Goal: Task Accomplishment & Management: Manage account settings

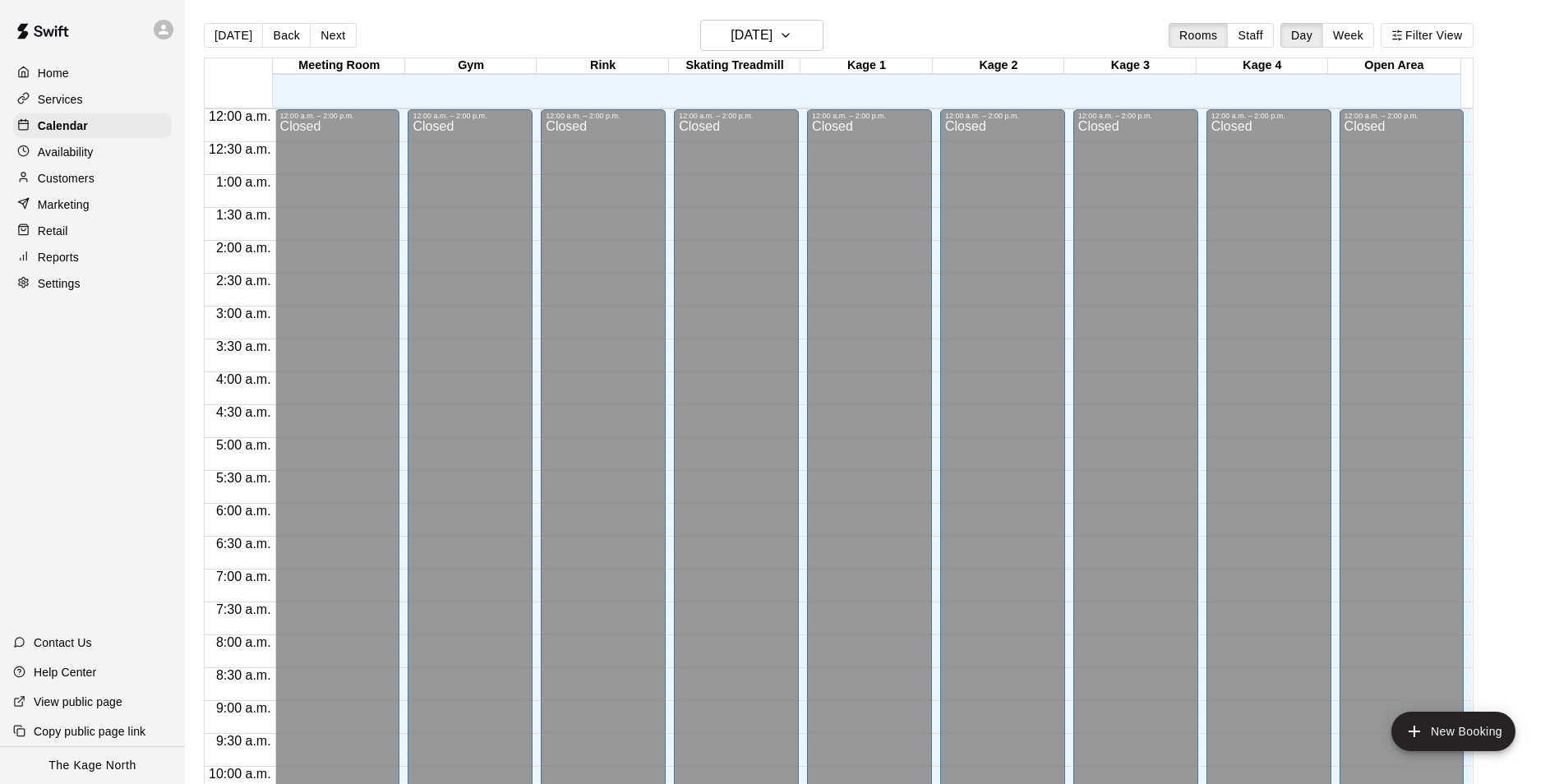
scroll to position [885, 0]
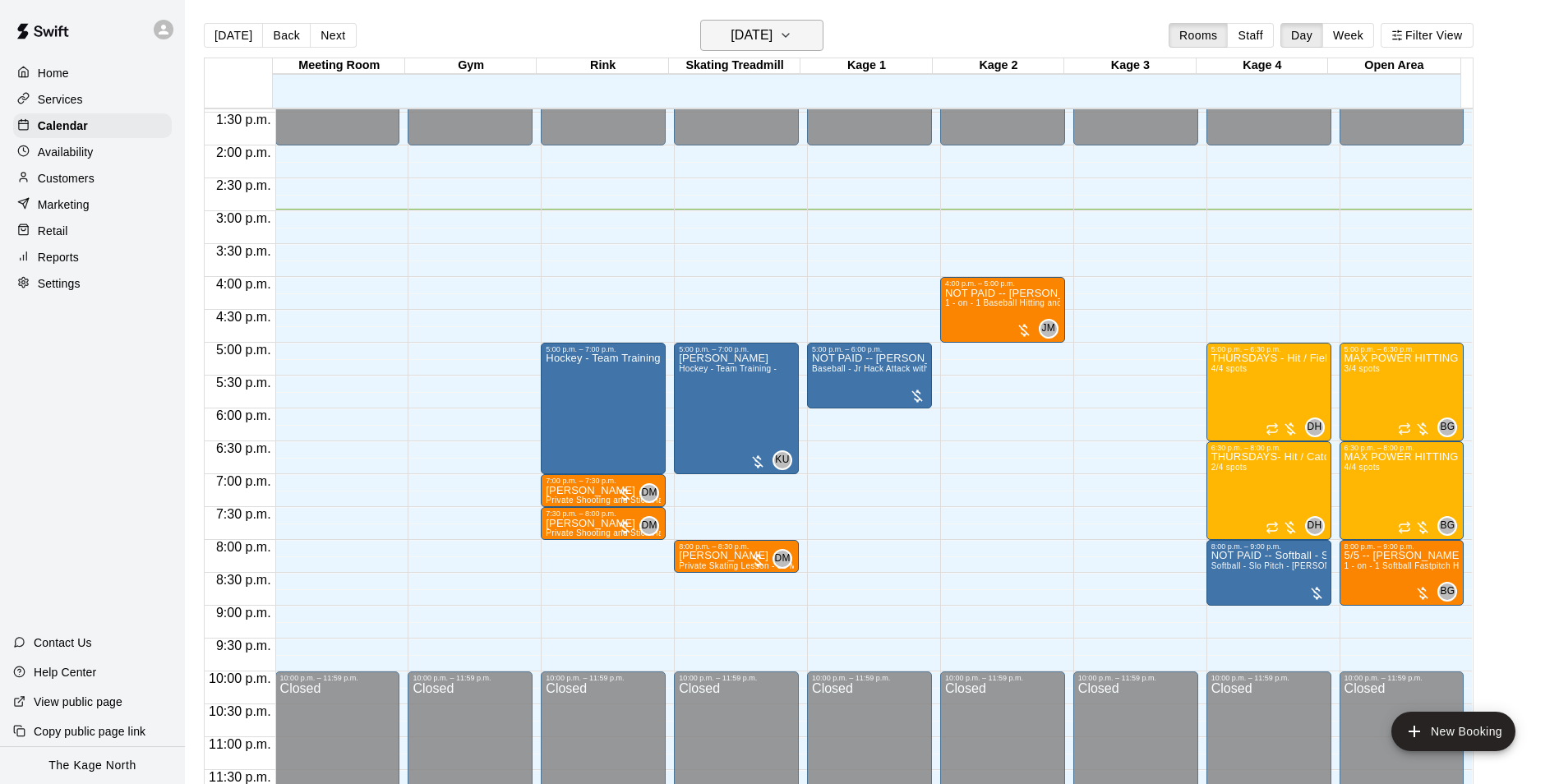
click at [792, 35] on icon "button" at bounding box center [785, 35] width 13 height 20
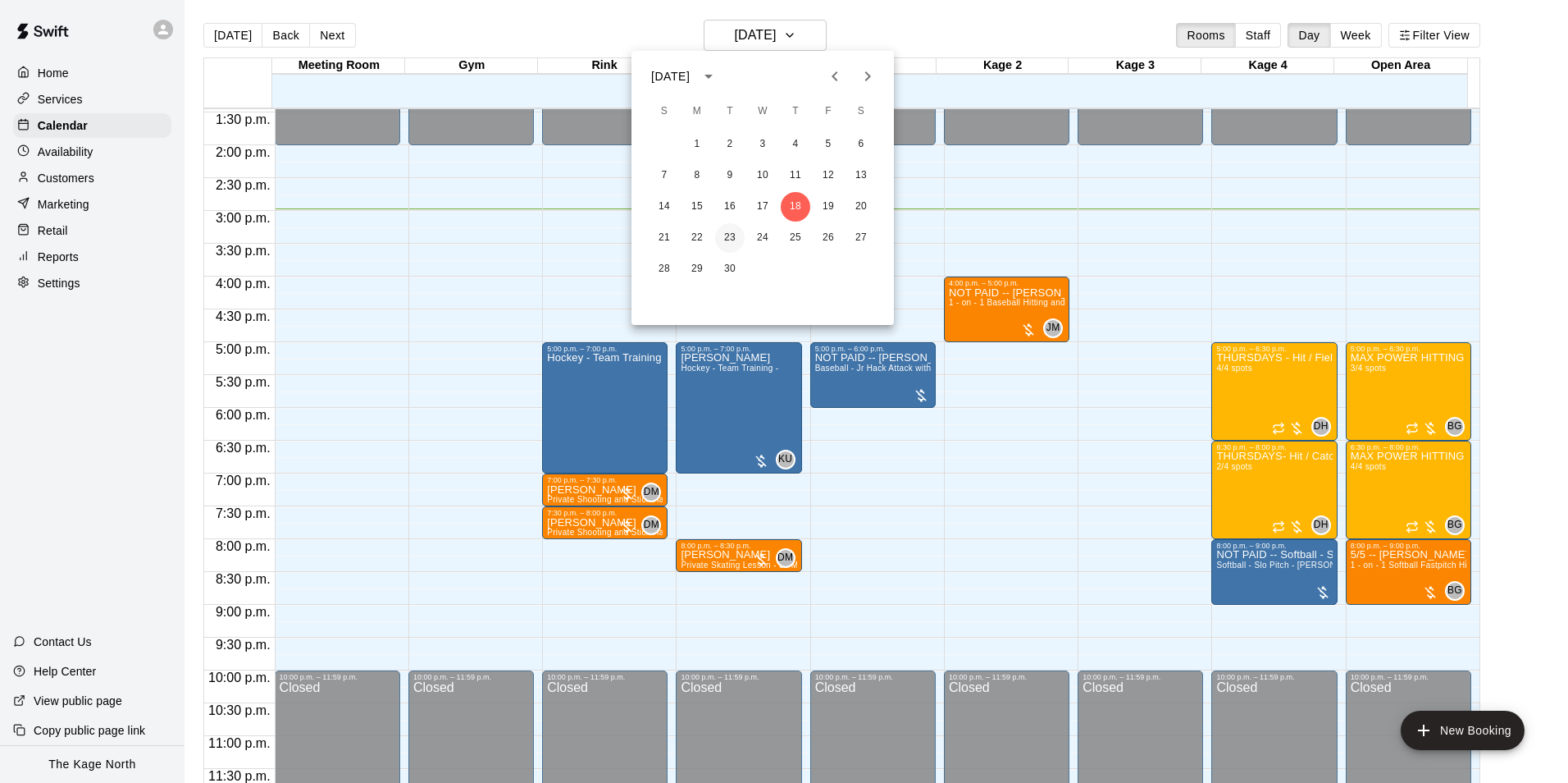
click at [727, 238] on button "23" at bounding box center [729, 238] width 29 height 29
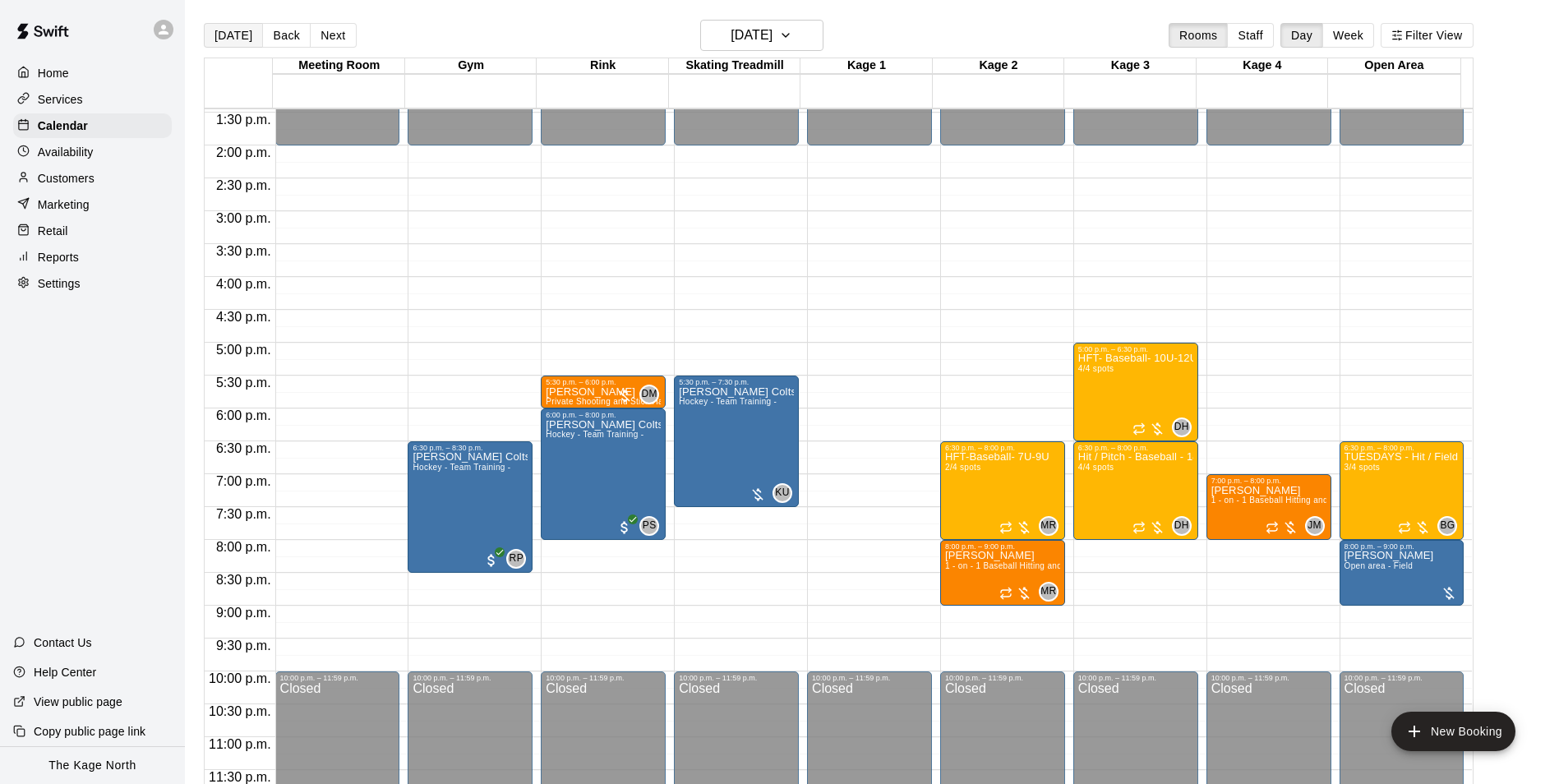
click at [225, 41] on button "[DATE]" at bounding box center [233, 35] width 60 height 25
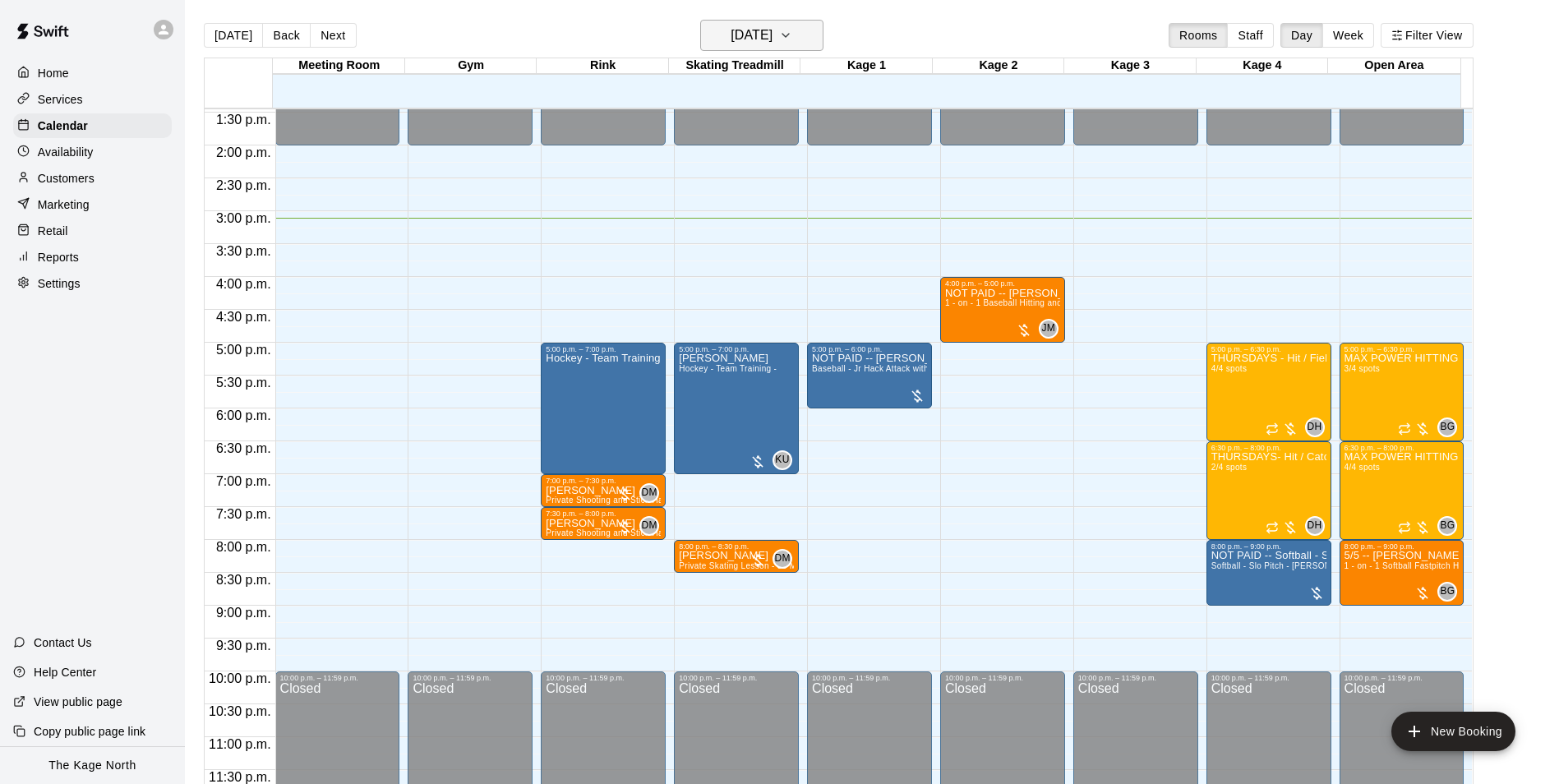
click at [797, 47] on button "[DATE]" at bounding box center [762, 35] width 123 height 31
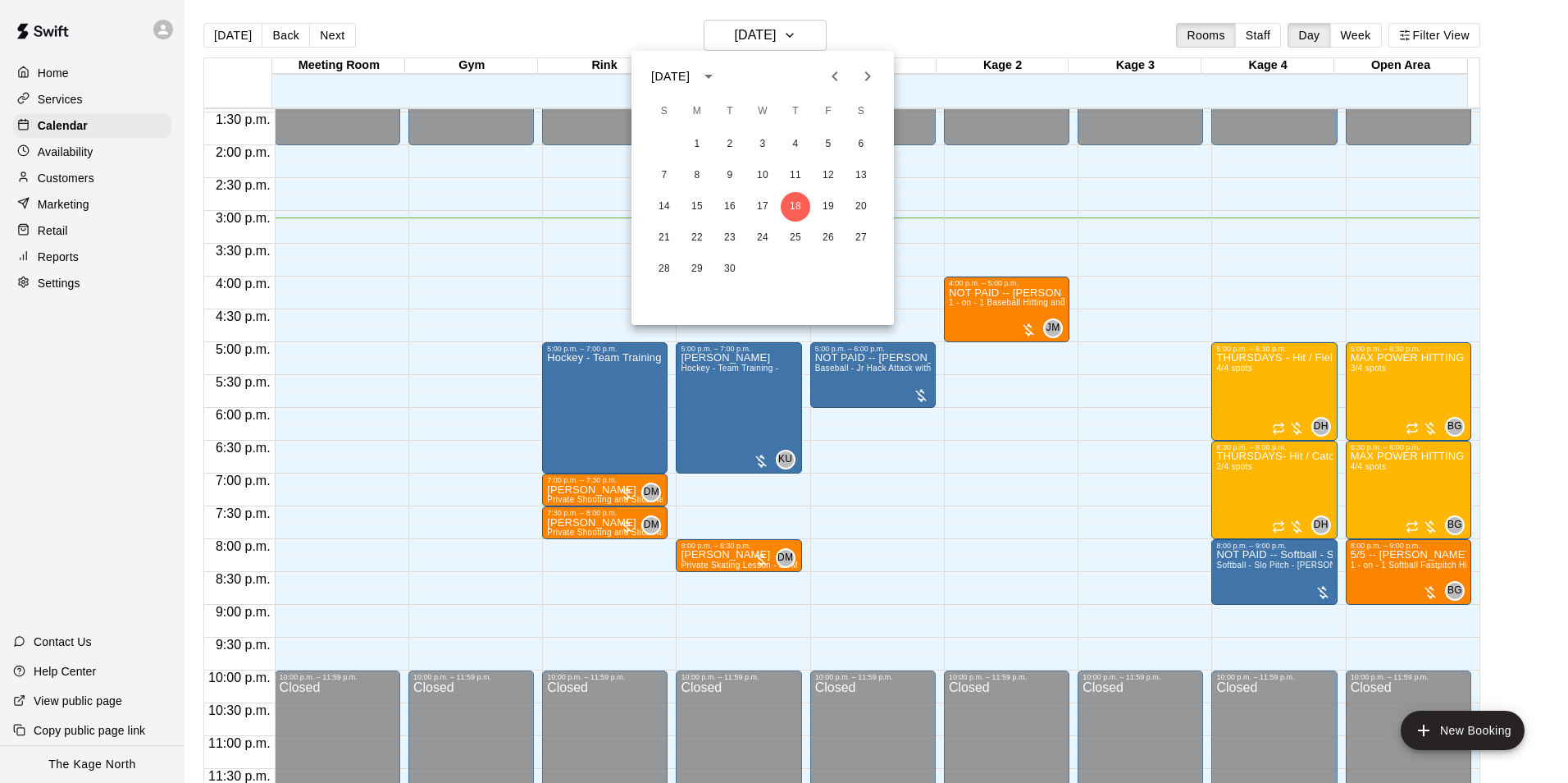
click at [866, 81] on icon "Next month" at bounding box center [867, 76] width 6 height 9
click at [826, 145] on button "3" at bounding box center [828, 143] width 29 height 29
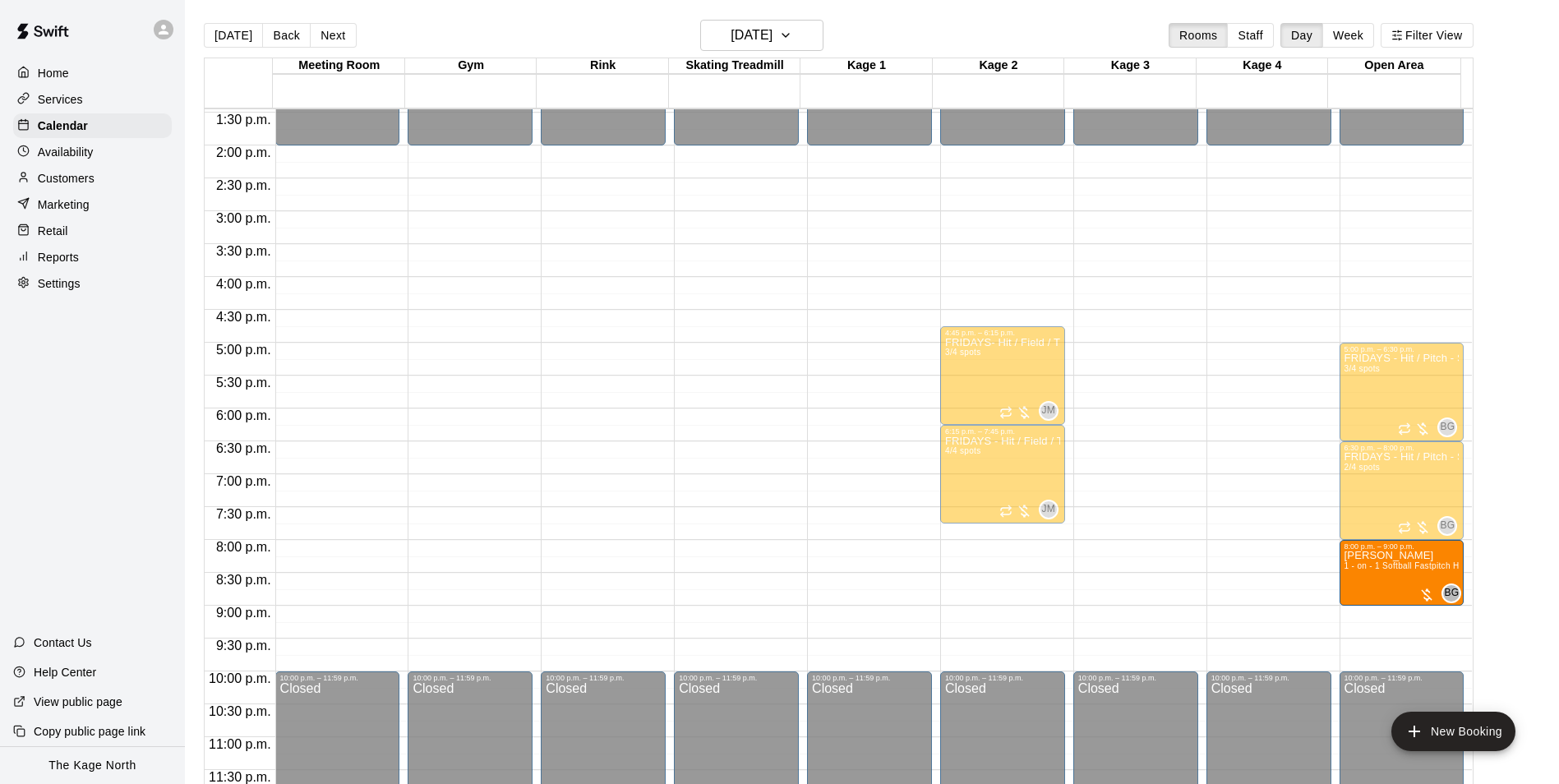
drag, startPoint x: 843, startPoint y: 579, endPoint x: 1404, endPoint y: 588, distance: 561.1
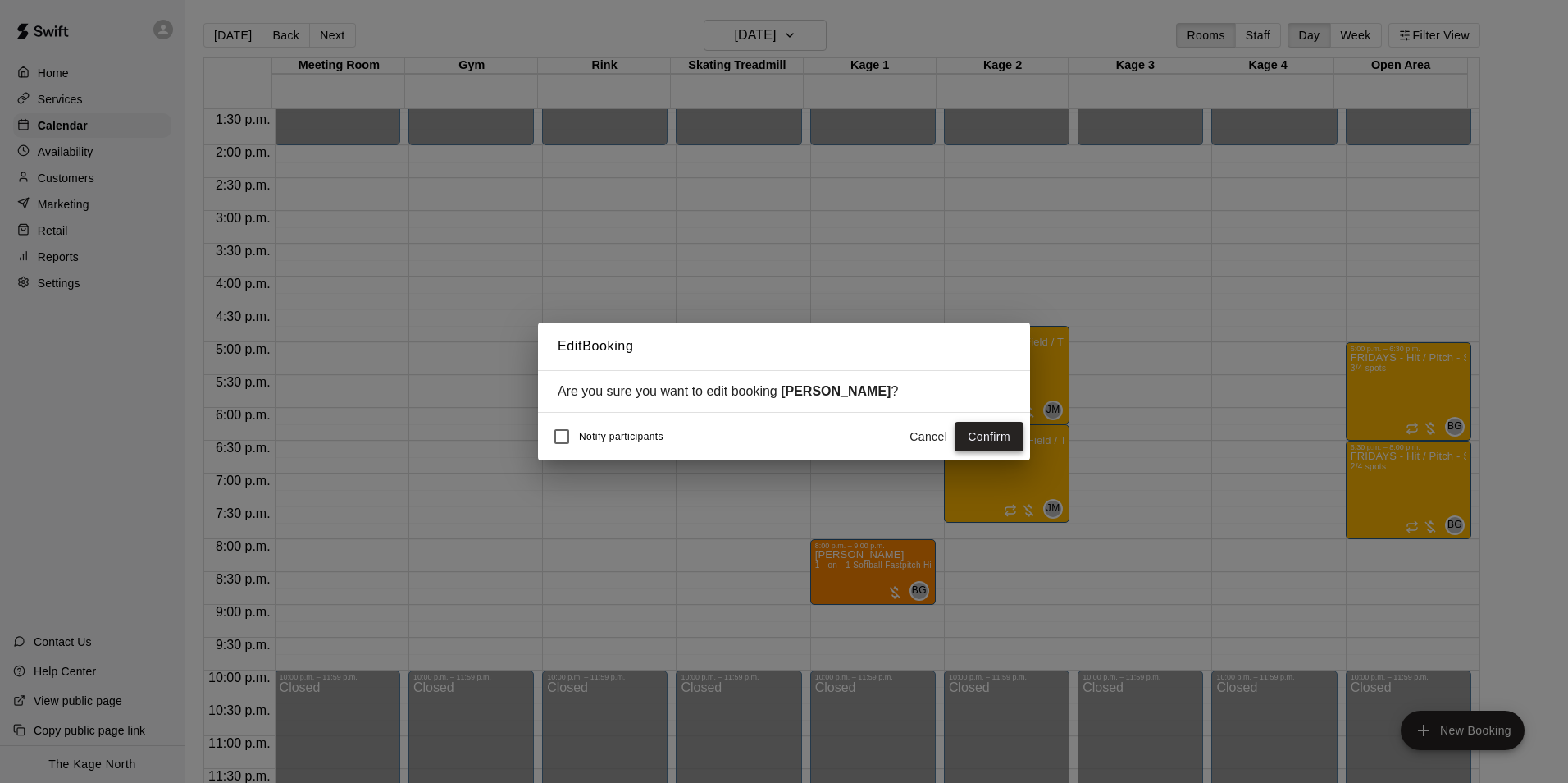
click at [1001, 438] on button "Confirm" at bounding box center [988, 437] width 69 height 30
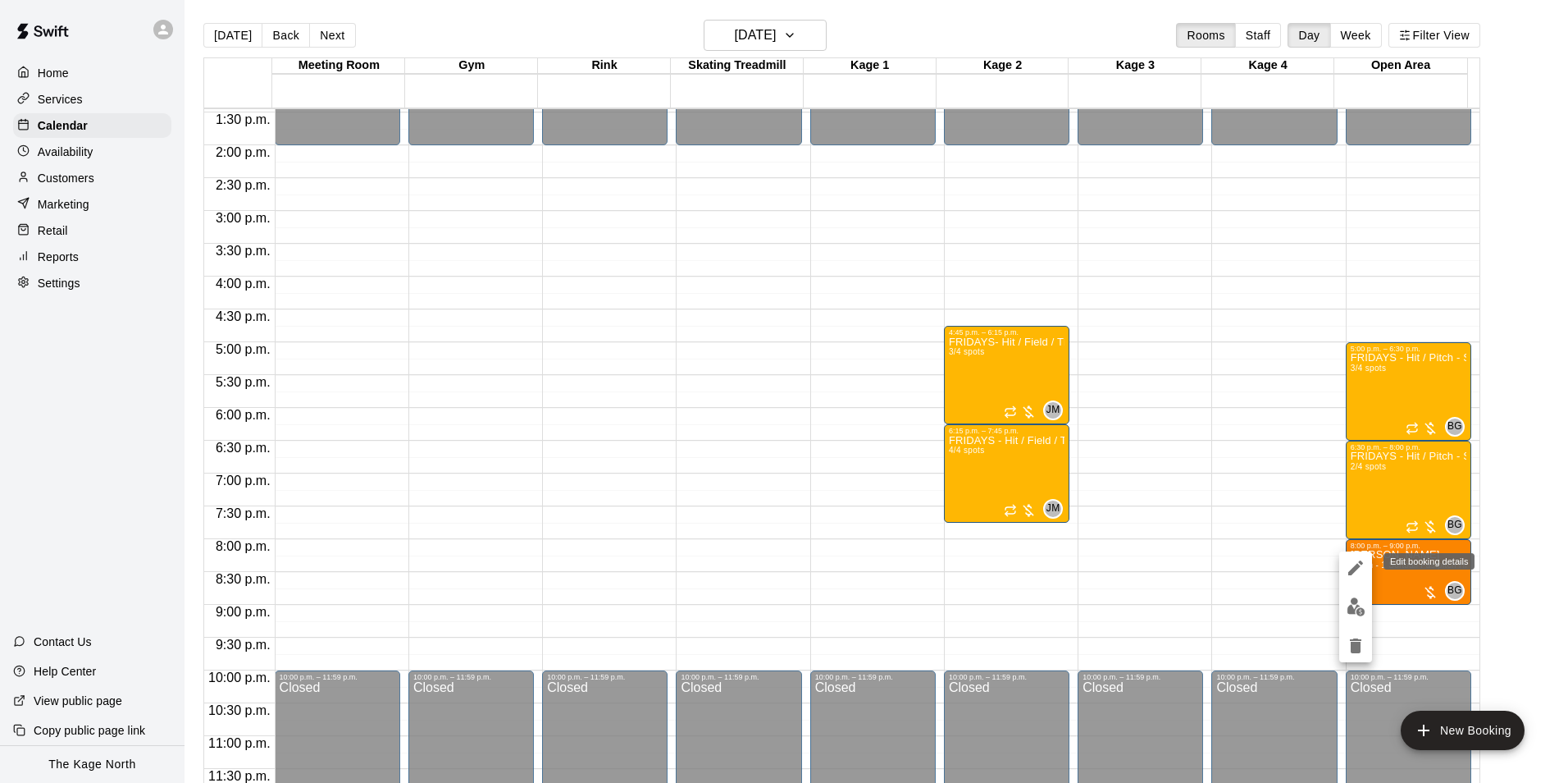
click at [1356, 571] on icon "edit" at bounding box center [1355, 567] width 20 height 20
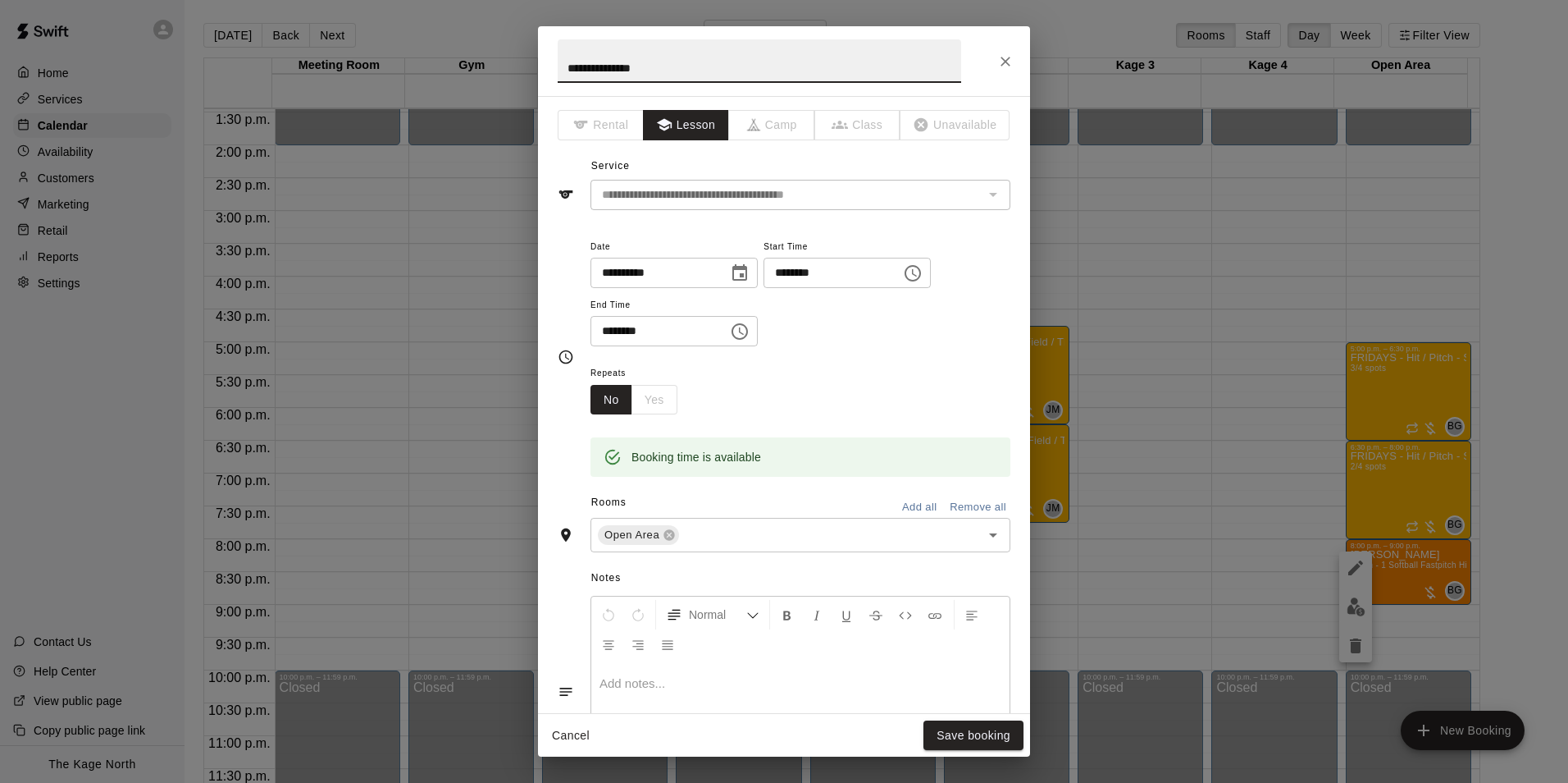
click at [564, 63] on input "**********" at bounding box center [759, 61] width 404 height 43
type input "**********"
click at [982, 739] on button "Save booking" at bounding box center [973, 736] width 100 height 30
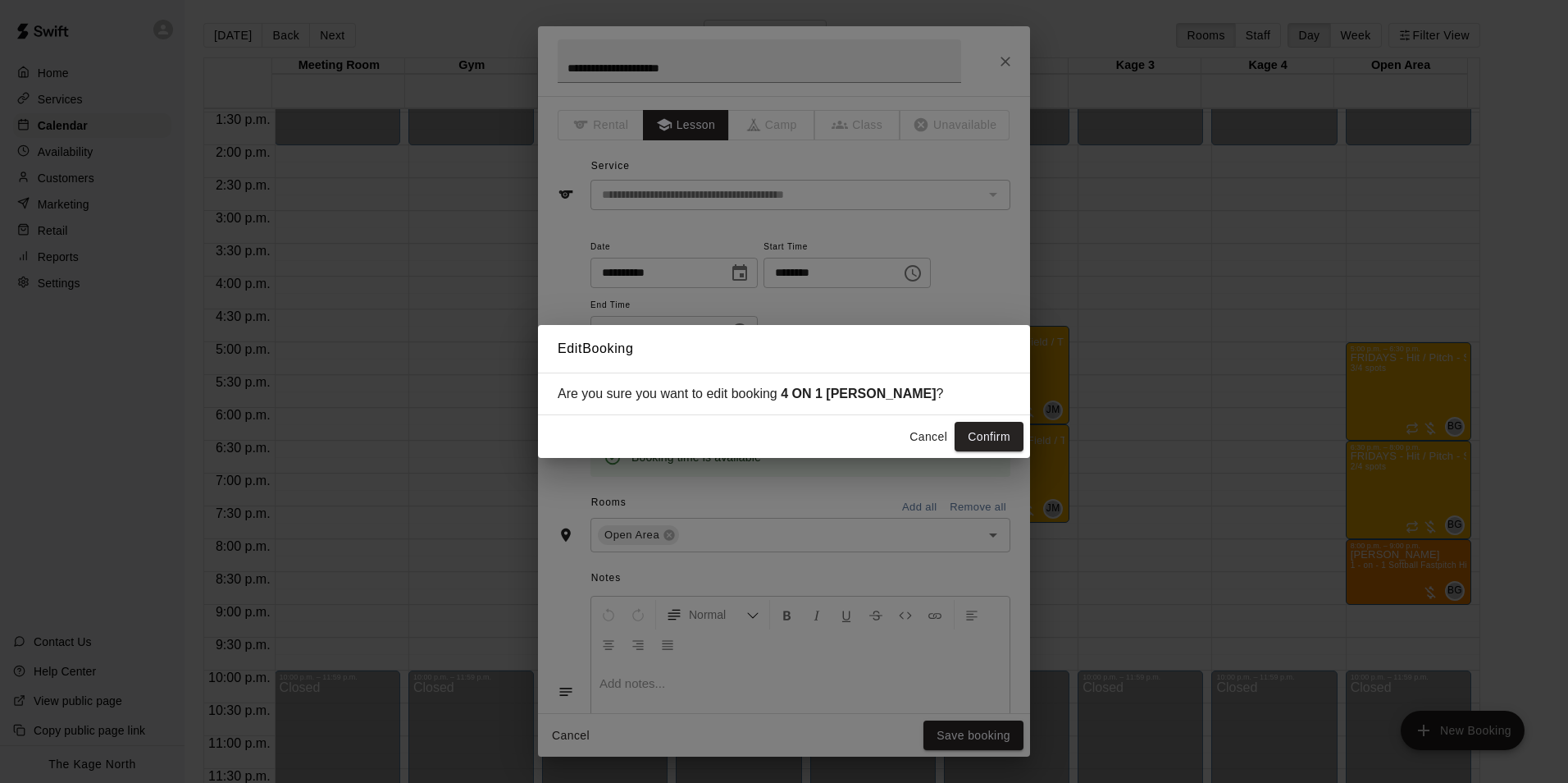
drag, startPoint x: 981, startPoint y: 441, endPoint x: 1017, endPoint y: 460, distance: 40.7
click at [981, 441] on button "Confirm" at bounding box center [988, 437] width 69 height 30
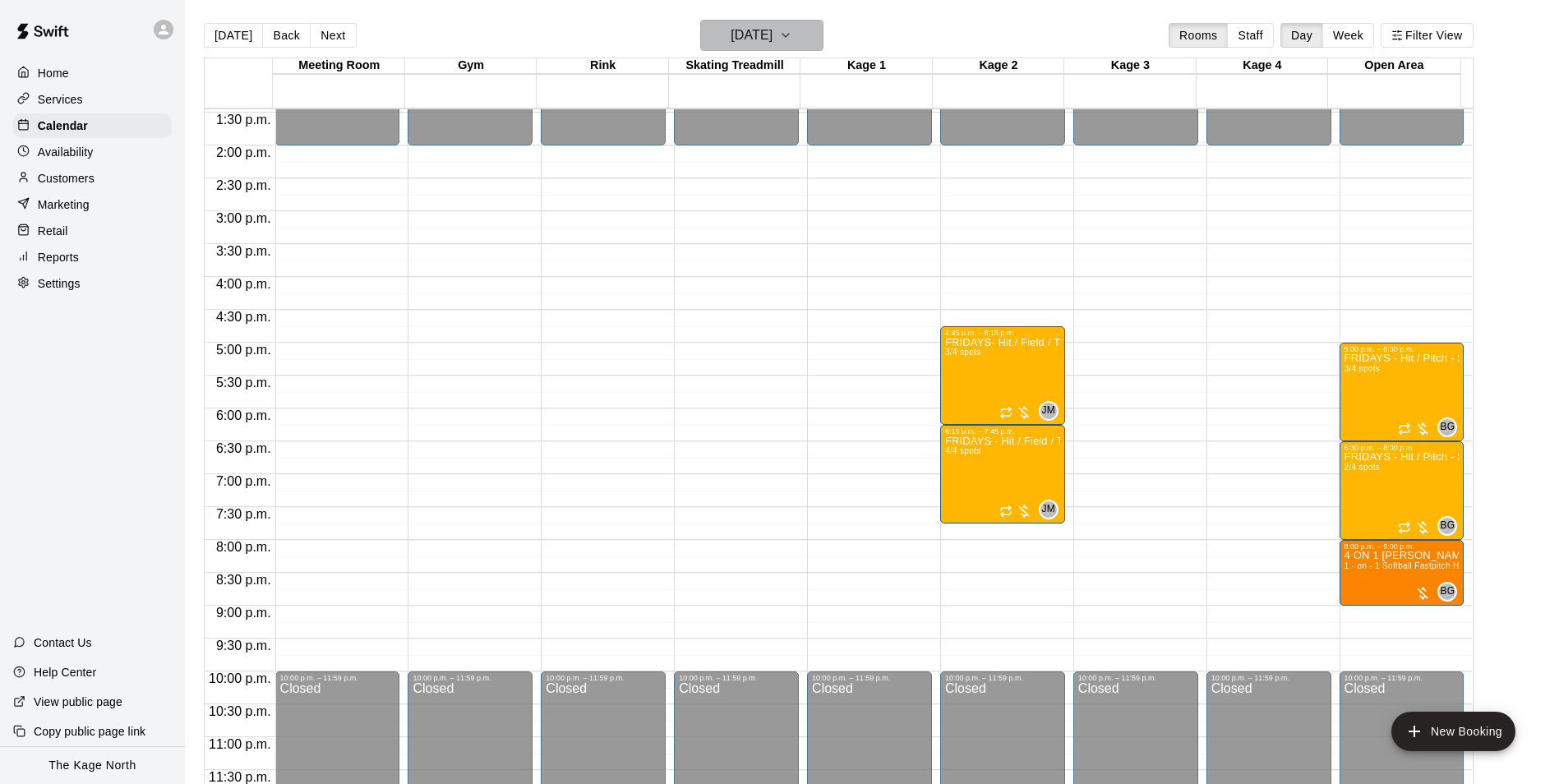
click at [795, 28] on button "Friday Oct 03" at bounding box center [762, 35] width 123 height 31
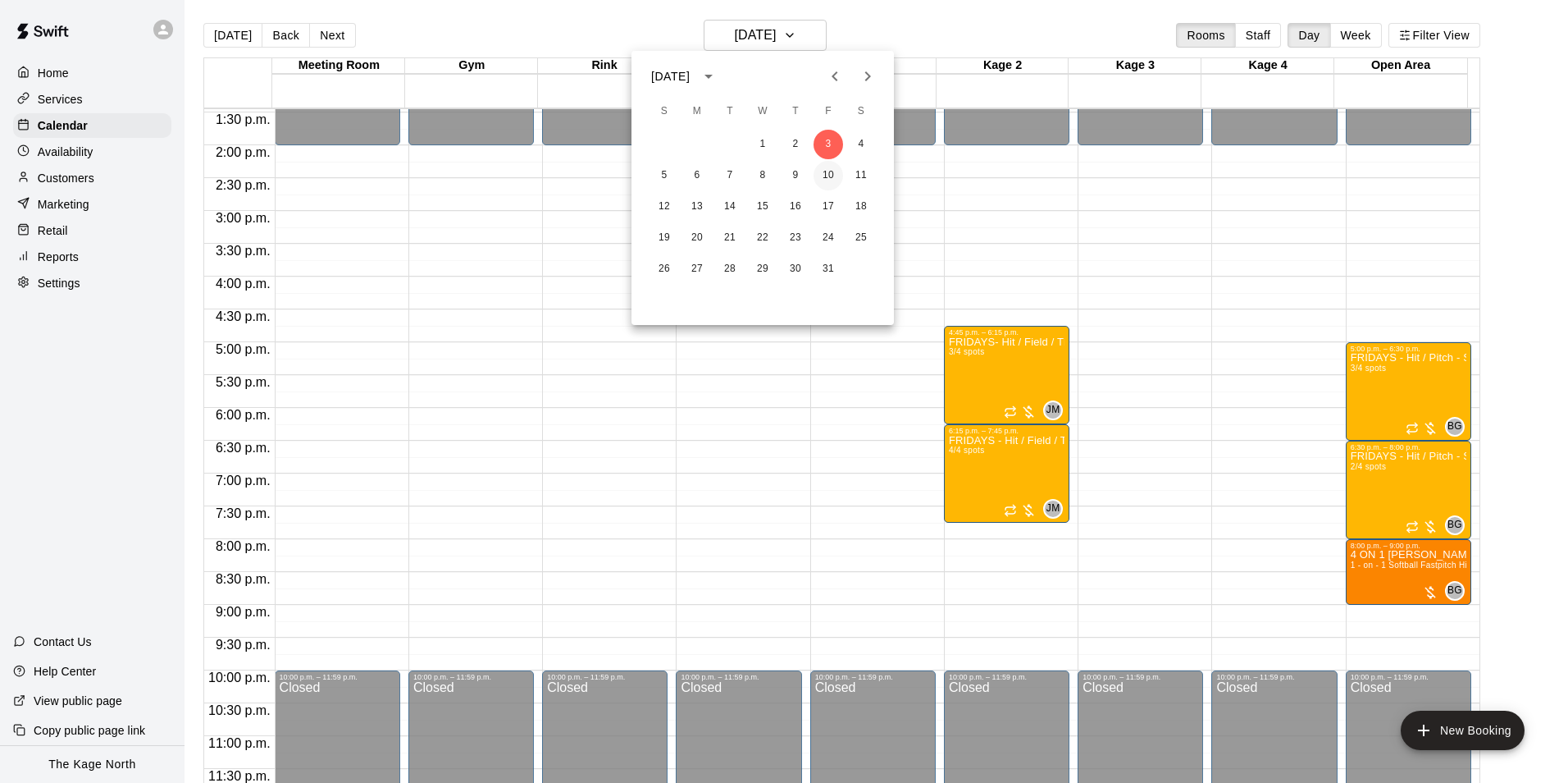
click at [836, 177] on button "10" at bounding box center [828, 175] width 29 height 29
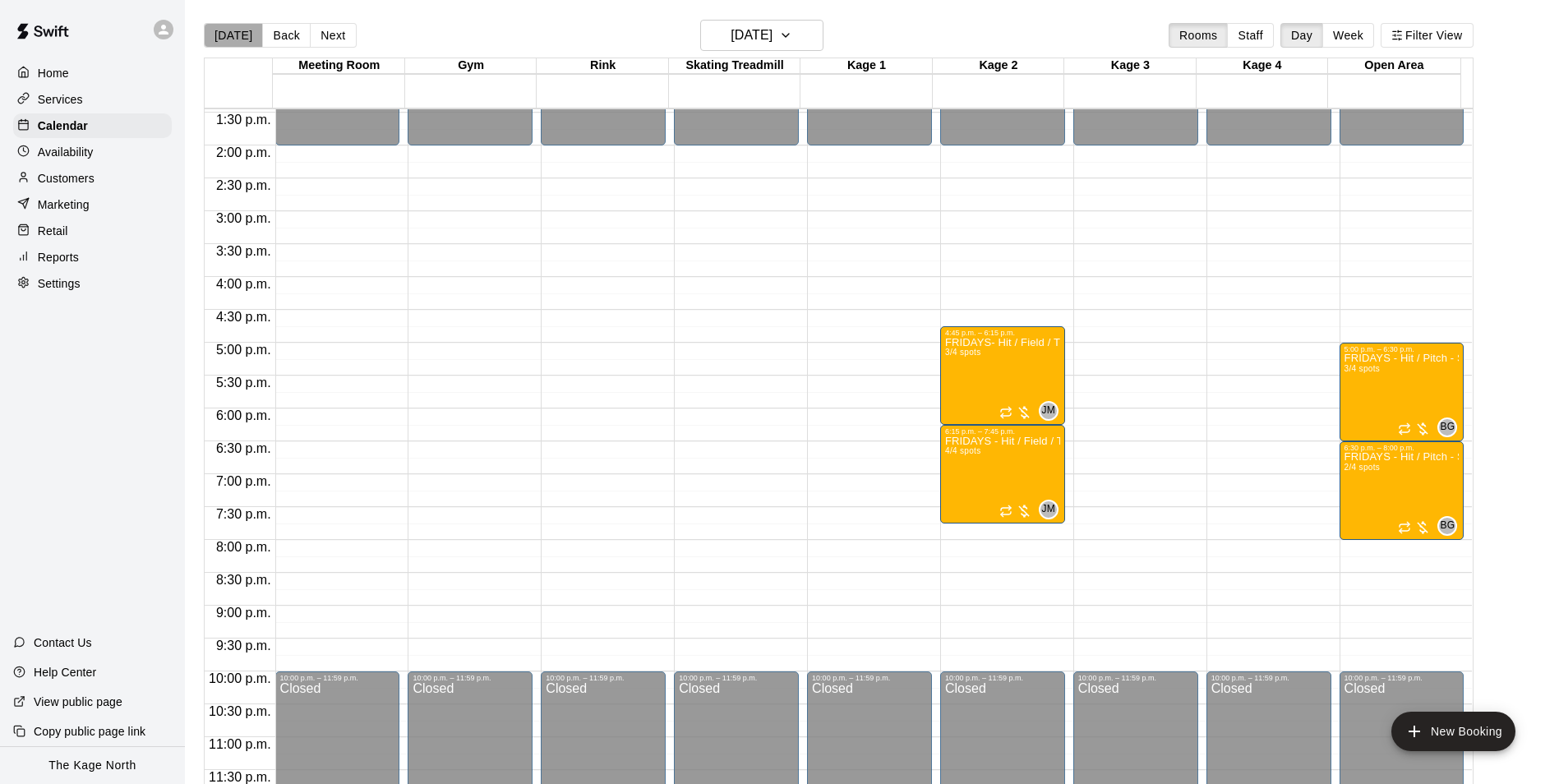
click at [241, 33] on button "[DATE]" at bounding box center [233, 35] width 60 height 25
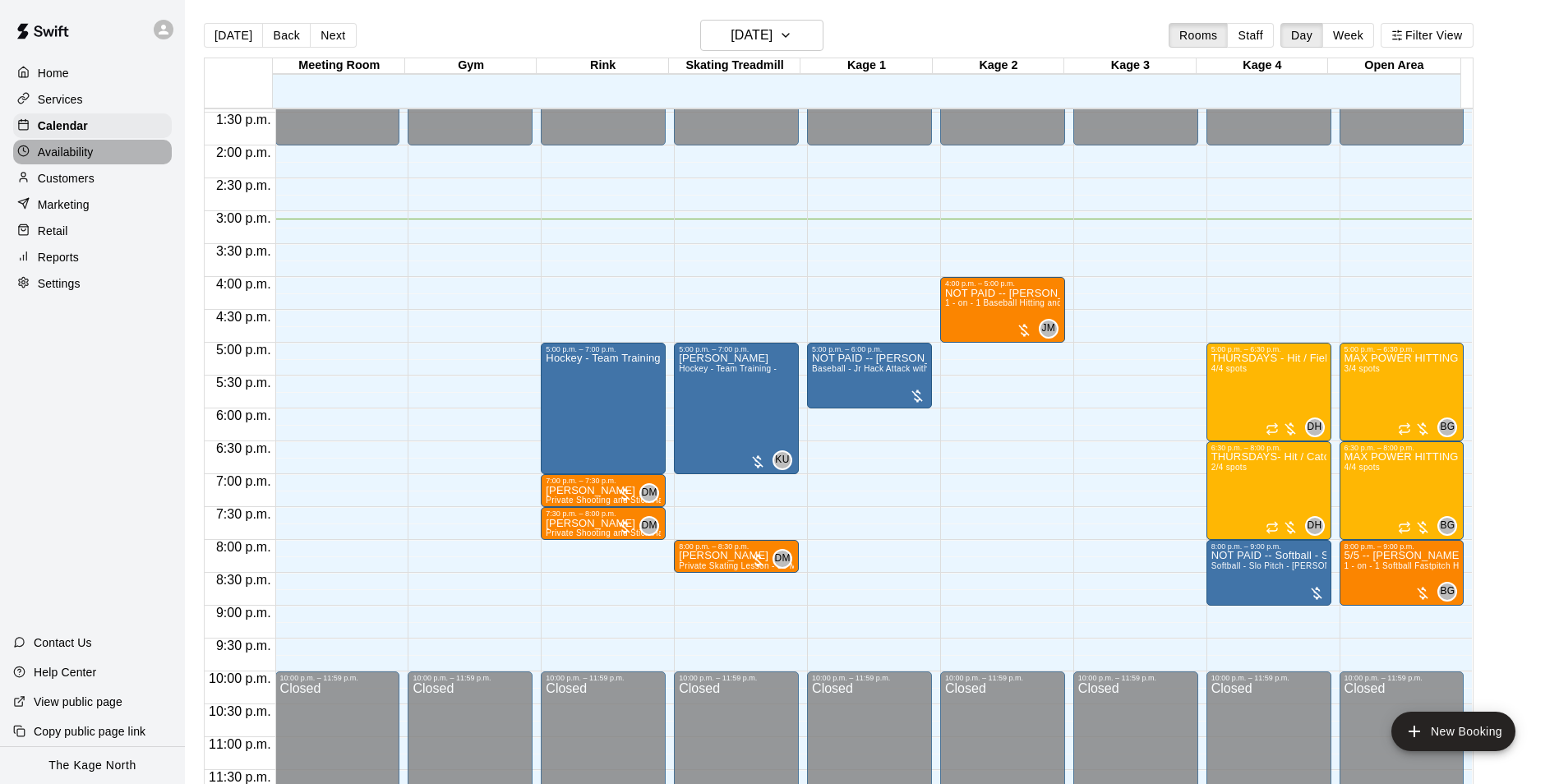
click at [121, 162] on div "Availability" at bounding box center [93, 152] width 159 height 25
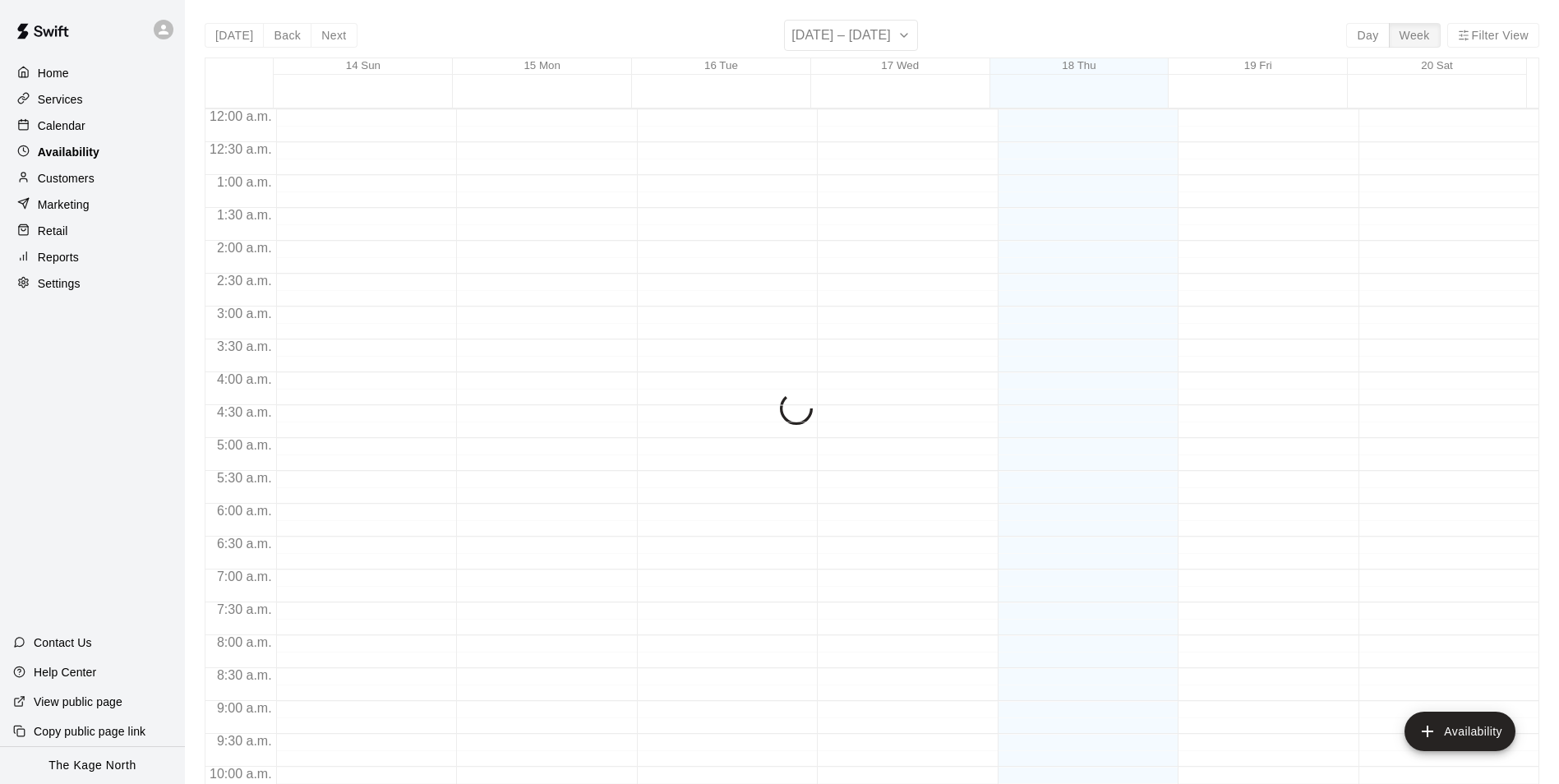
scroll to position [885, 0]
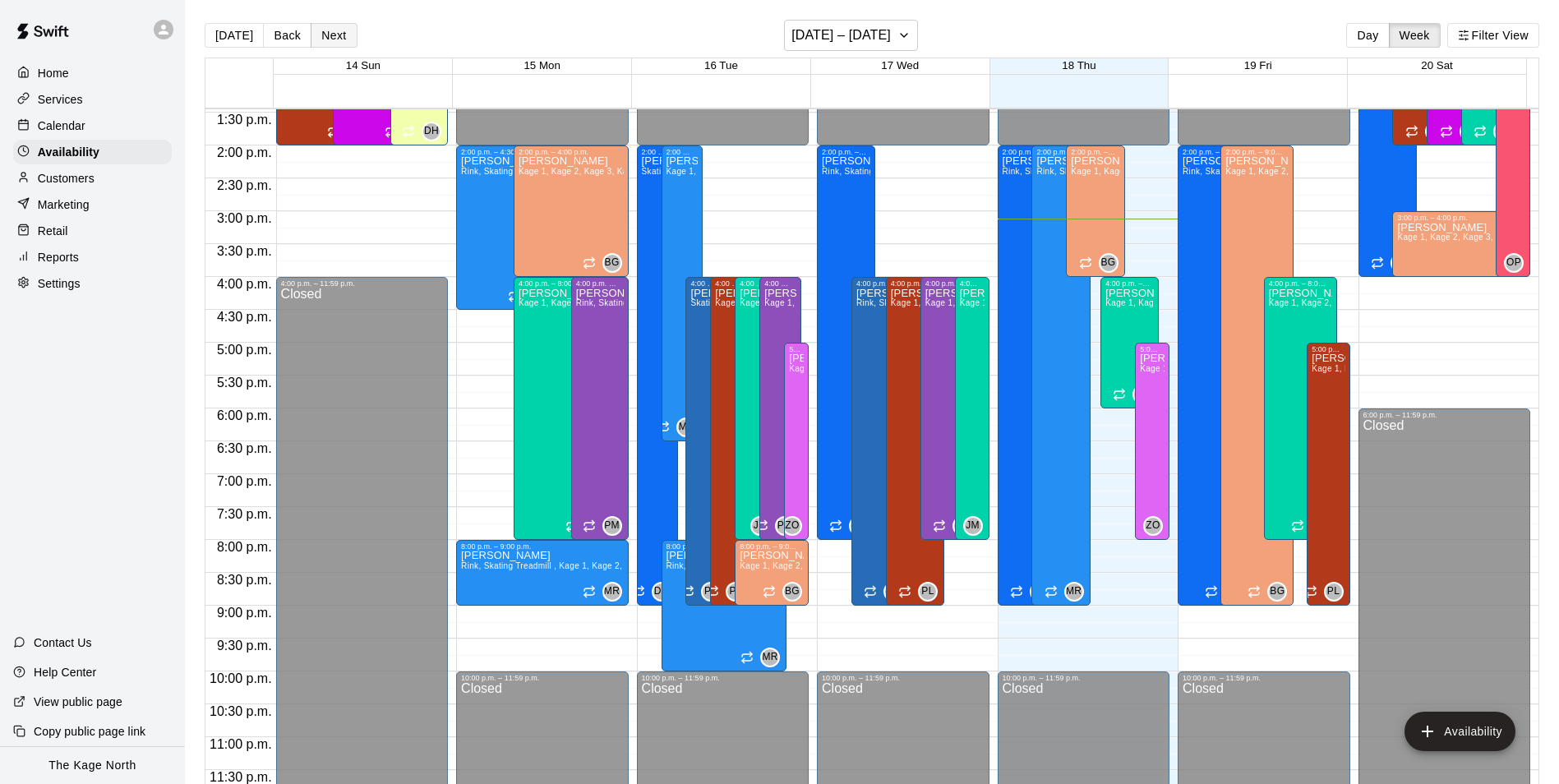
click at [335, 34] on button "Next" at bounding box center [334, 35] width 46 height 25
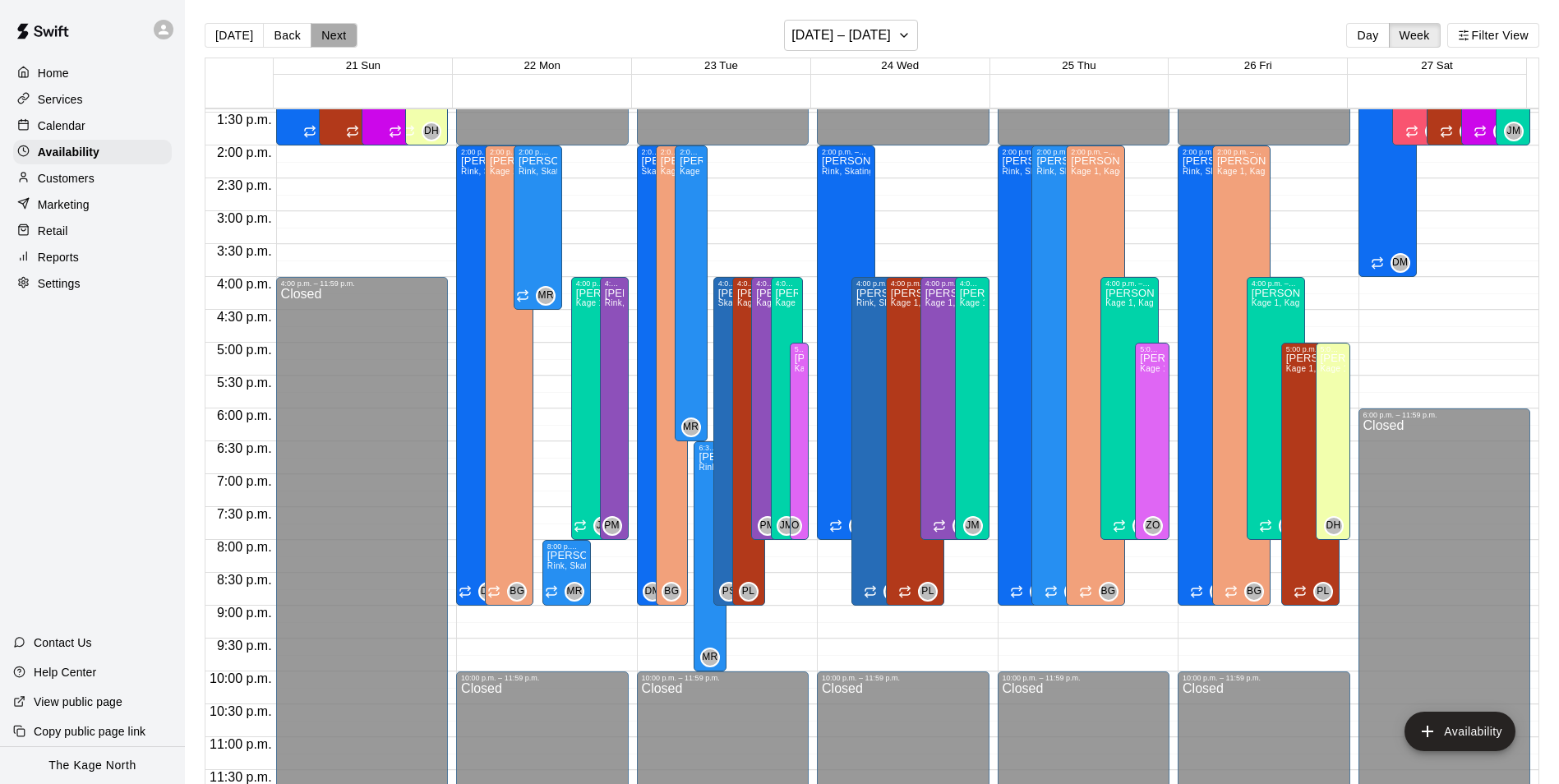
click at [335, 34] on button "Next" at bounding box center [334, 35] width 46 height 25
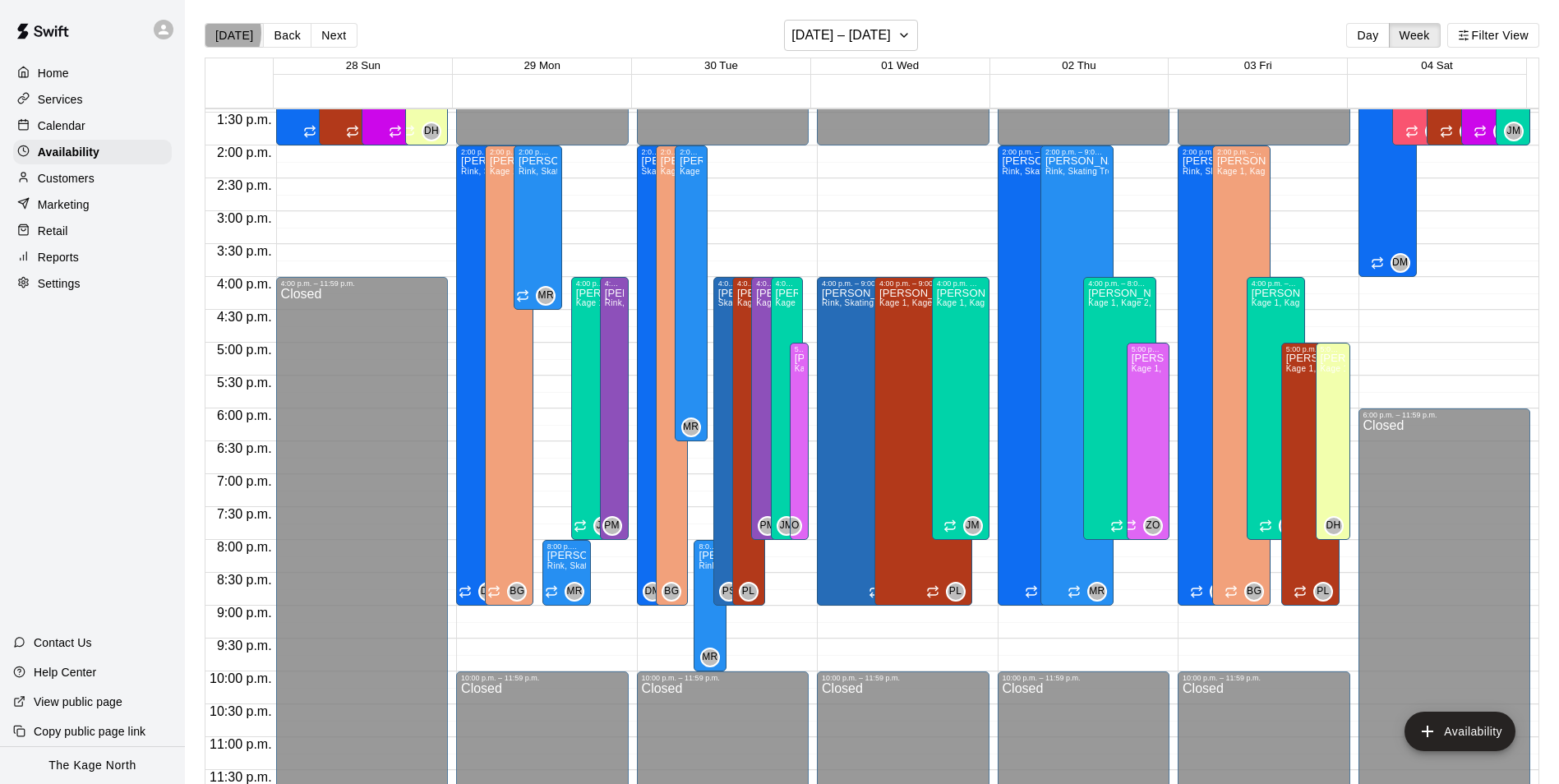
click at [211, 32] on button "[DATE]" at bounding box center [234, 35] width 60 height 25
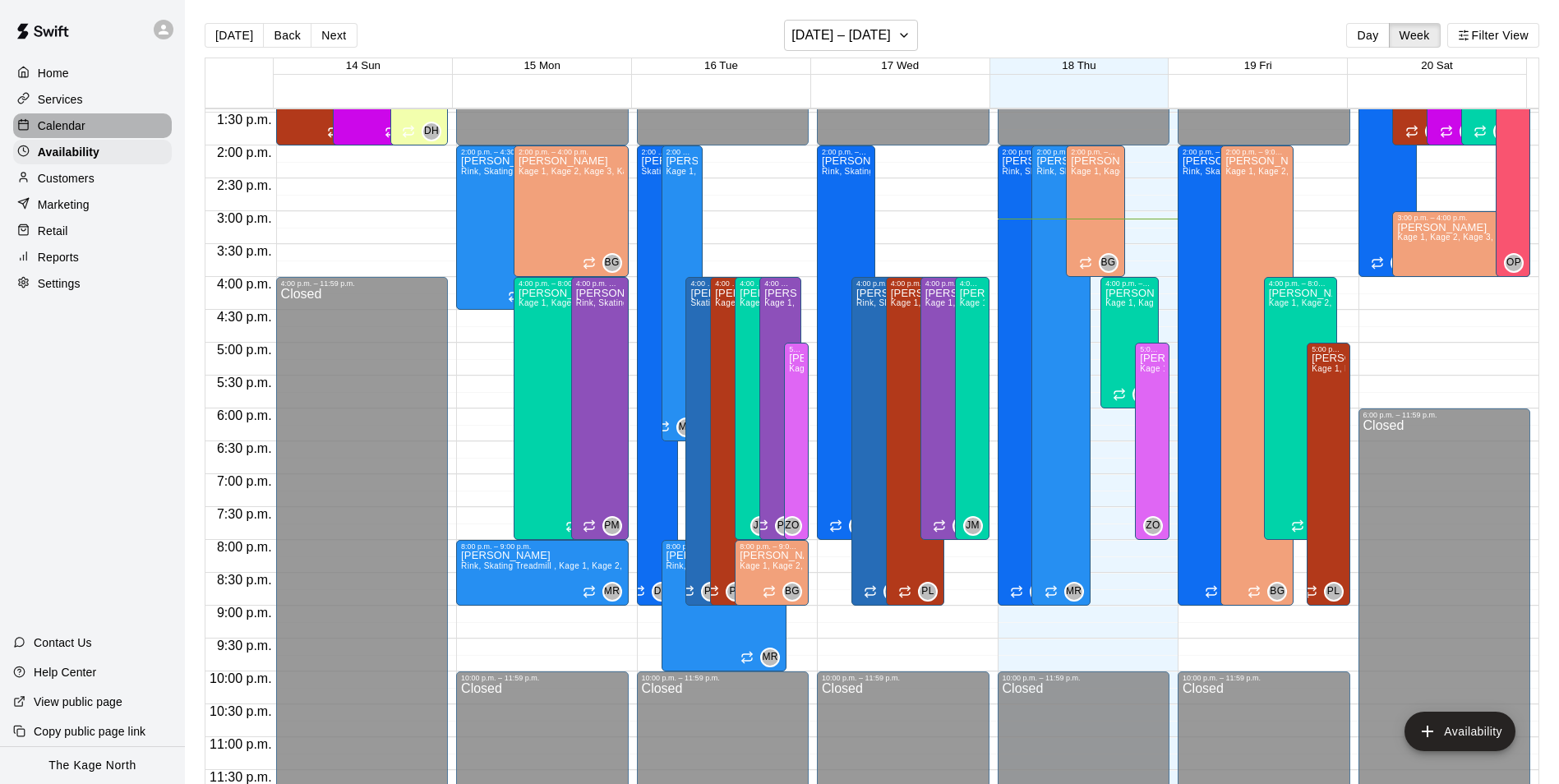
click at [79, 129] on p "Calendar" at bounding box center [61, 125] width 47 height 16
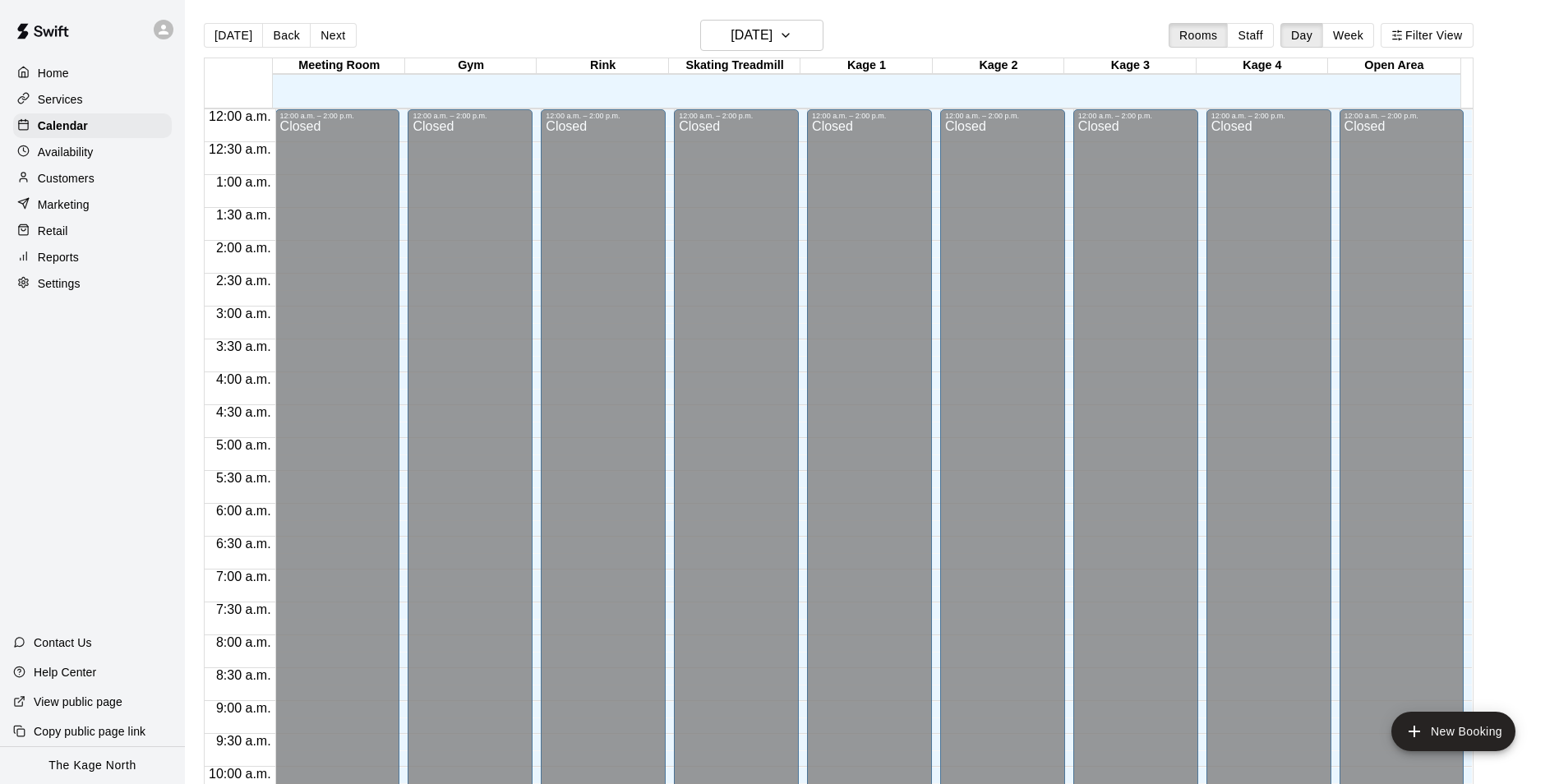
scroll to position [835, 0]
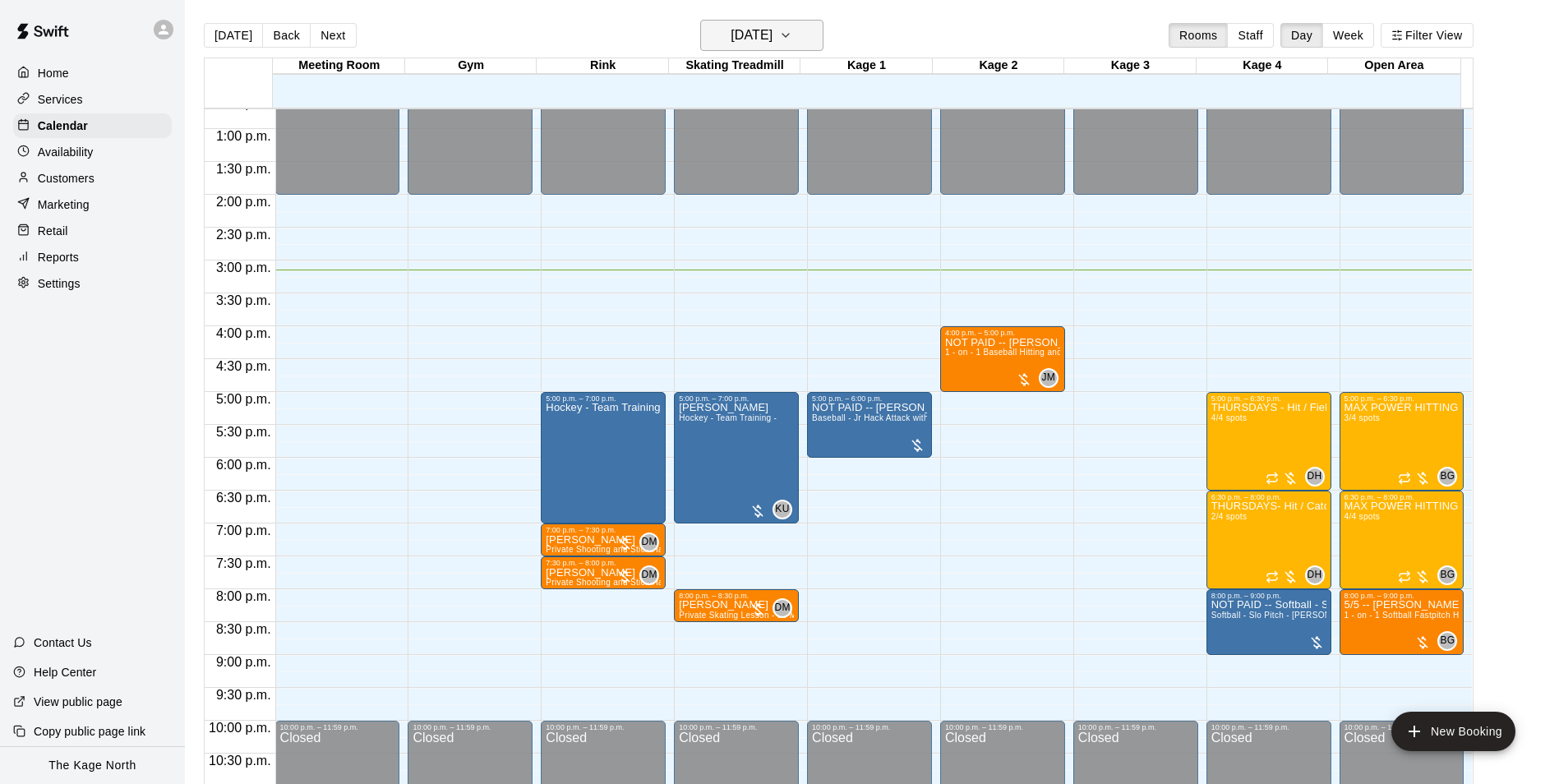
click at [772, 35] on h6 "[DATE]" at bounding box center [751, 35] width 42 height 23
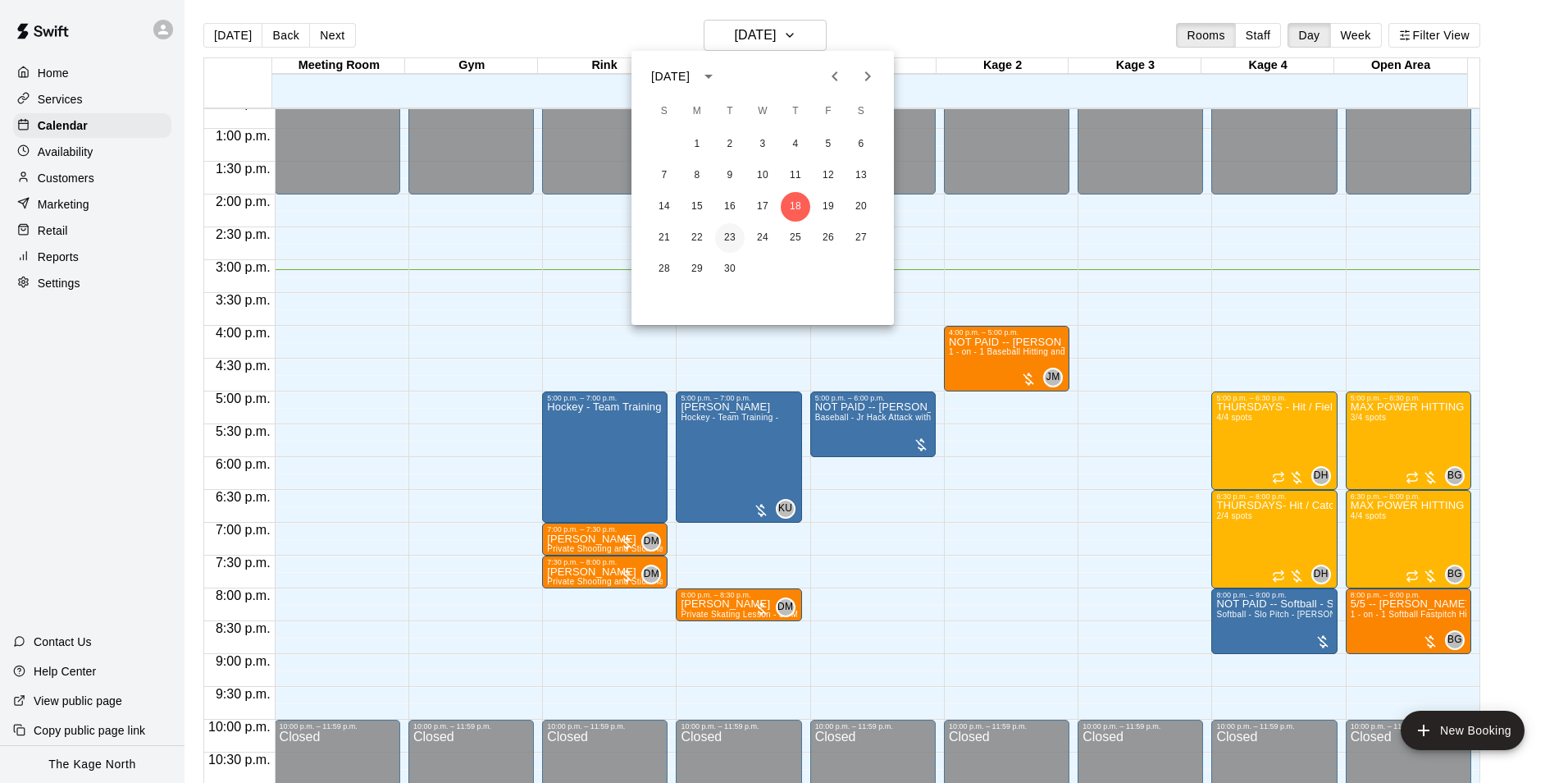
click at [727, 241] on button "23" at bounding box center [729, 238] width 29 height 29
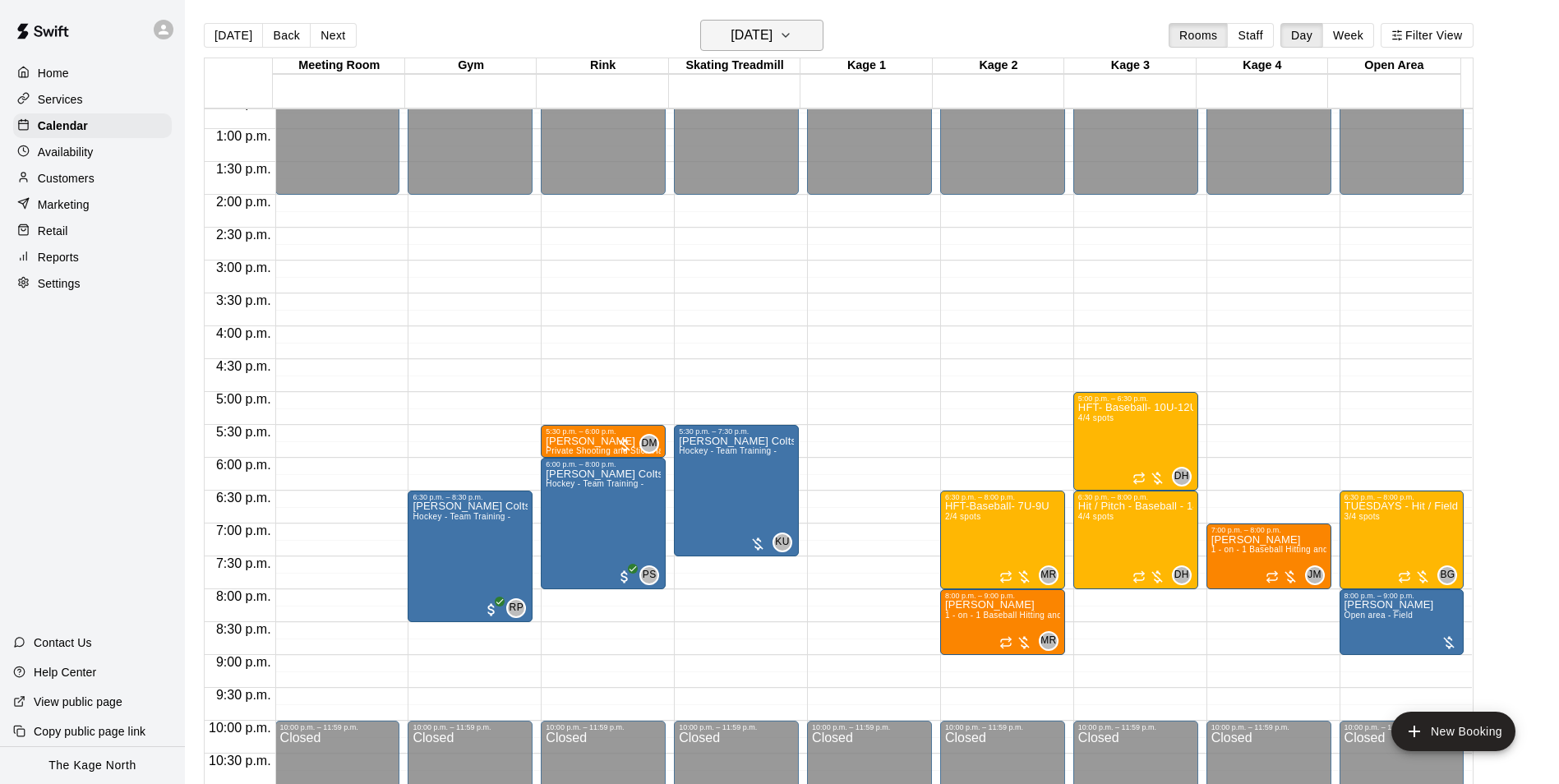
click at [803, 32] on button "[DATE]" at bounding box center [762, 35] width 123 height 31
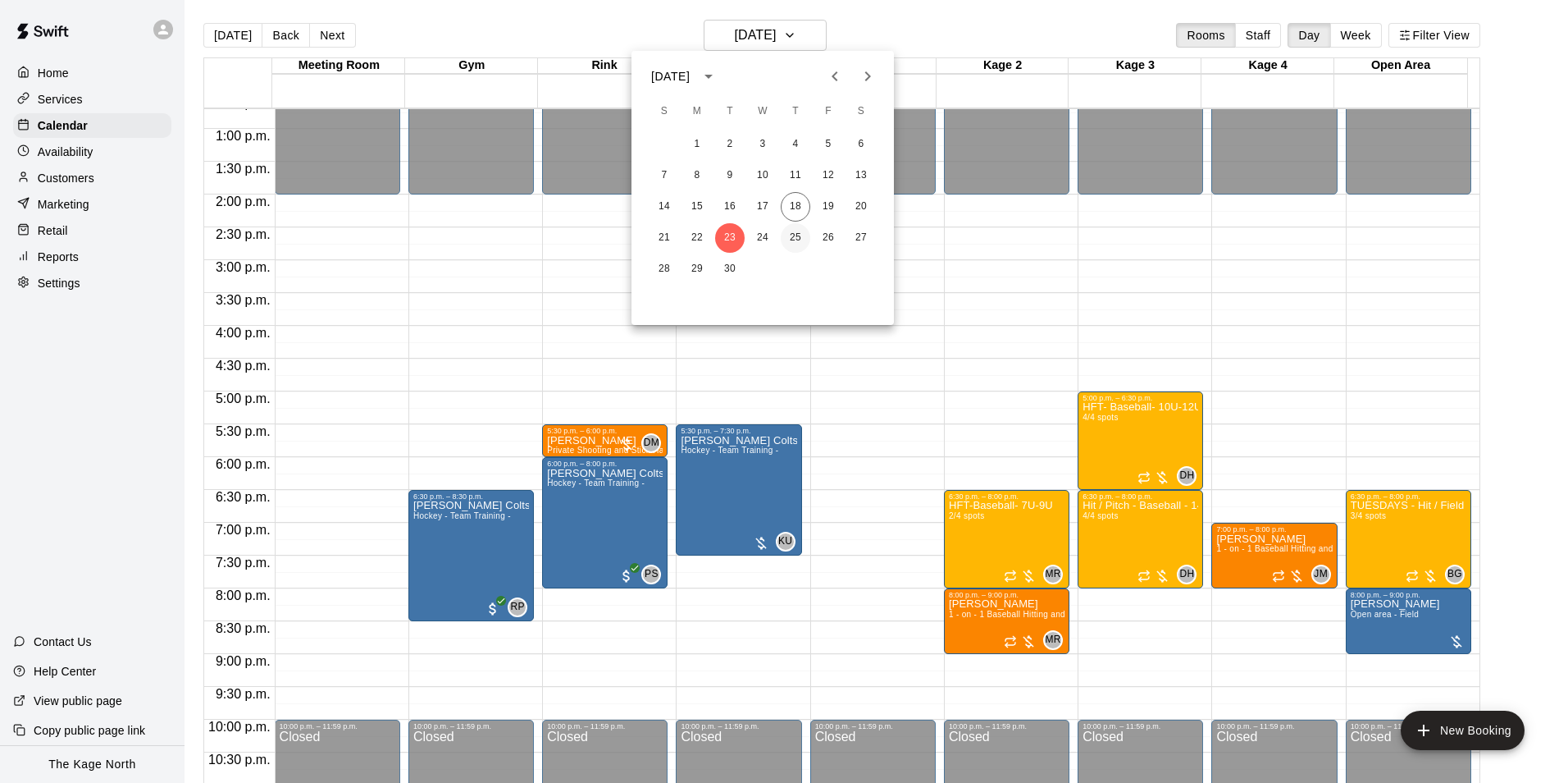
click at [796, 237] on button "25" at bounding box center [795, 238] width 29 height 29
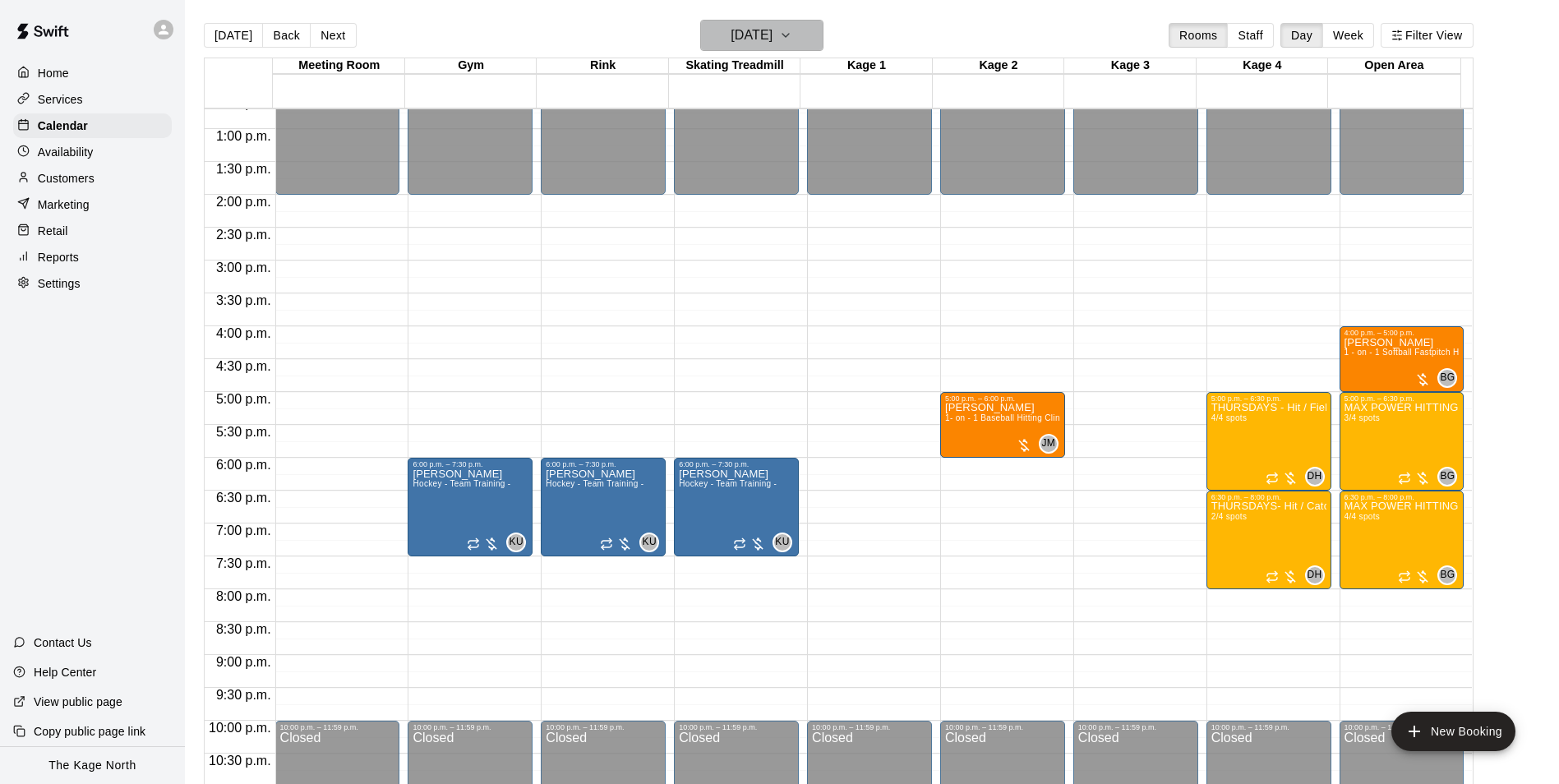
click at [801, 47] on button "[DATE]" at bounding box center [762, 35] width 123 height 31
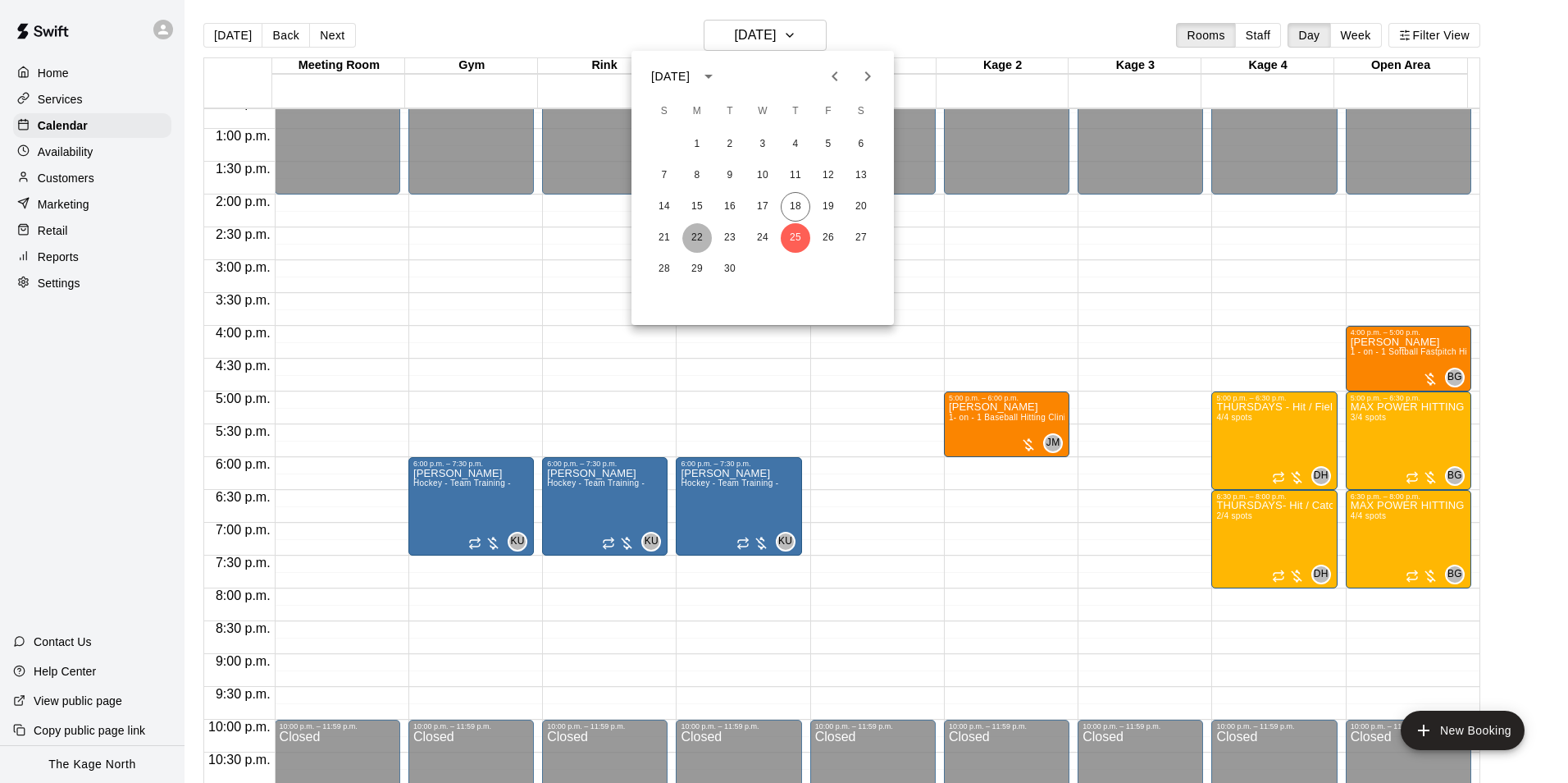
click at [705, 241] on button "22" at bounding box center [697, 238] width 29 height 29
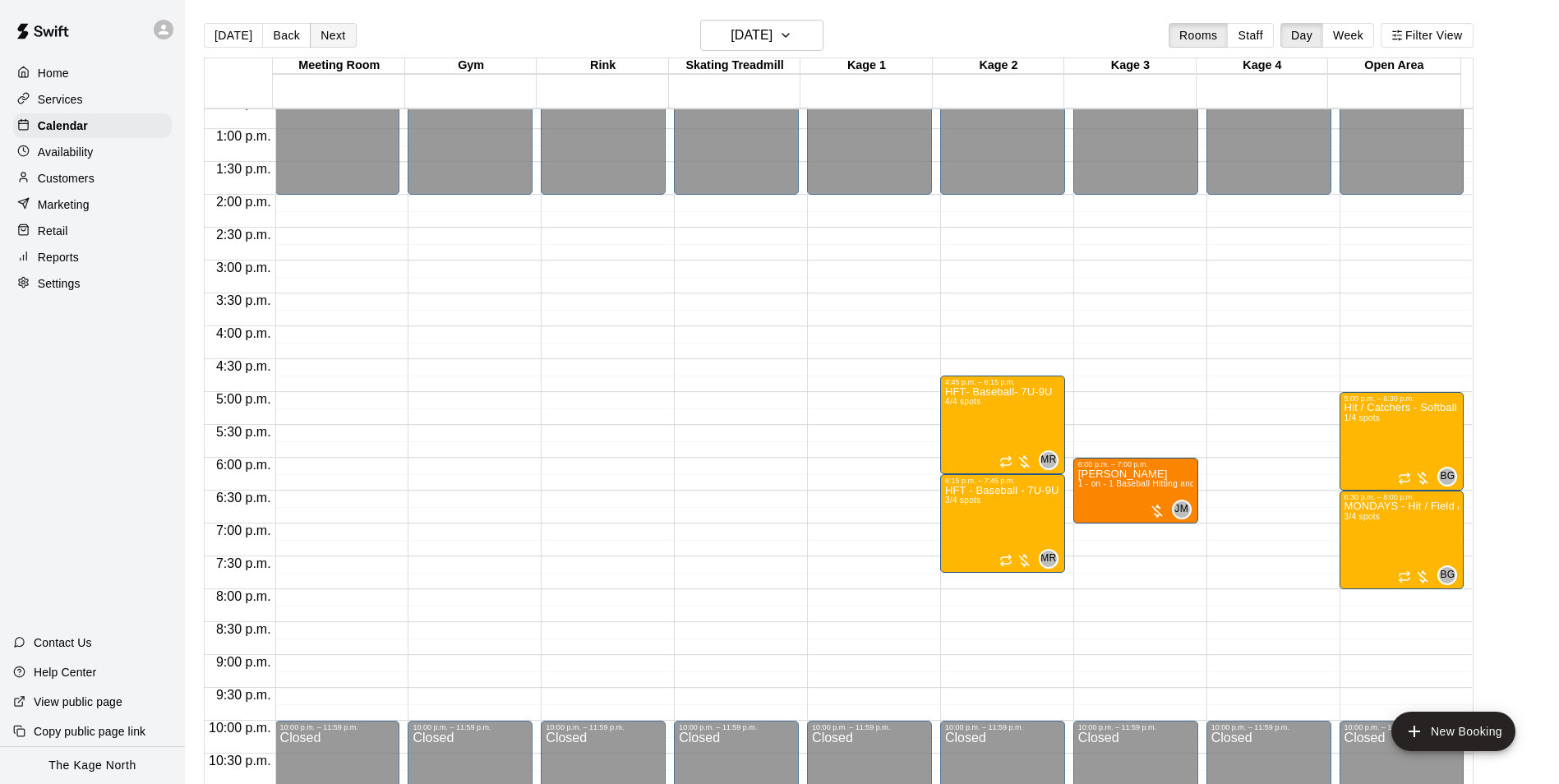
click at [331, 41] on button "Next" at bounding box center [333, 35] width 46 height 25
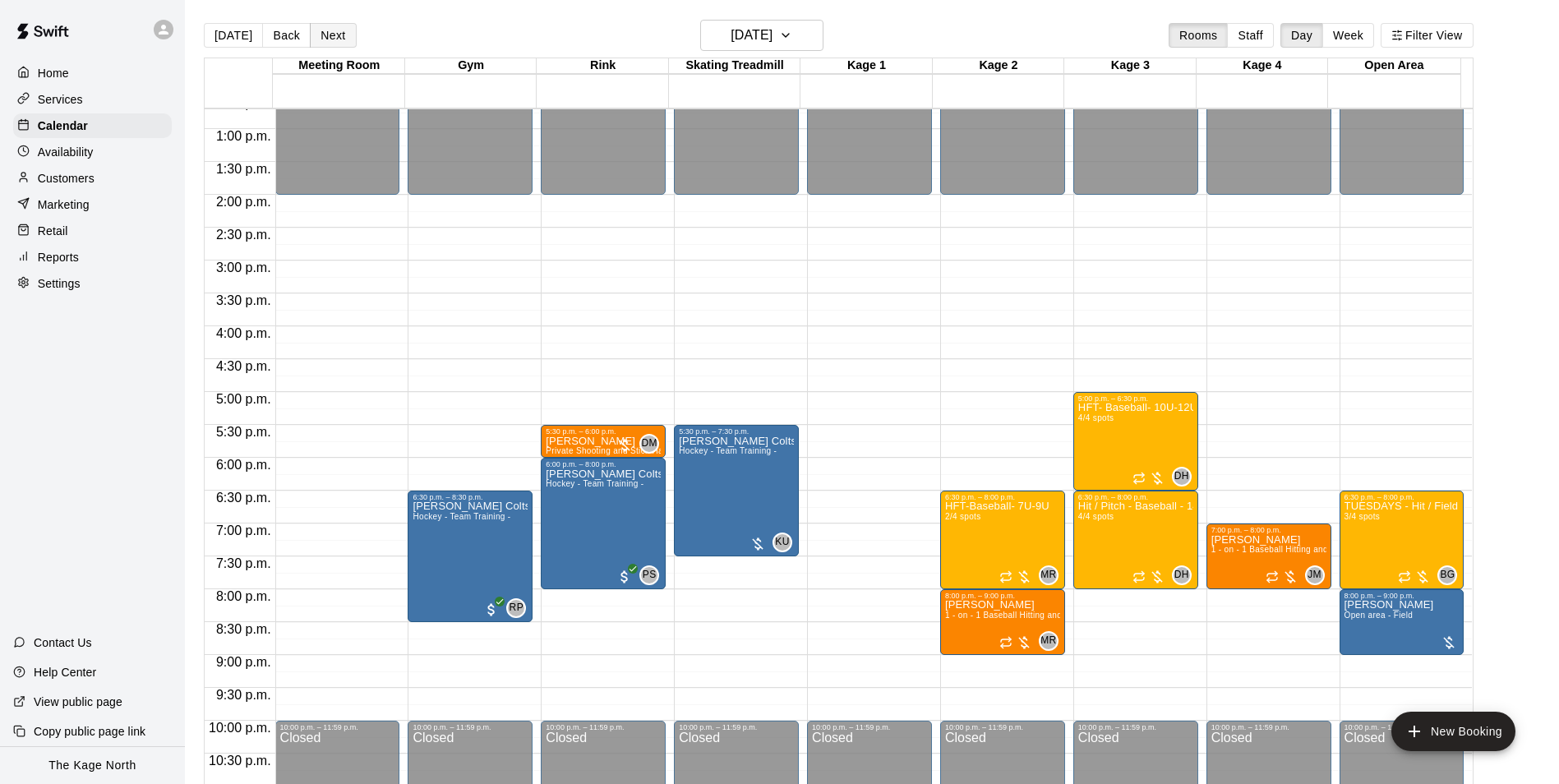
click at [331, 41] on button "Next" at bounding box center [333, 35] width 46 height 25
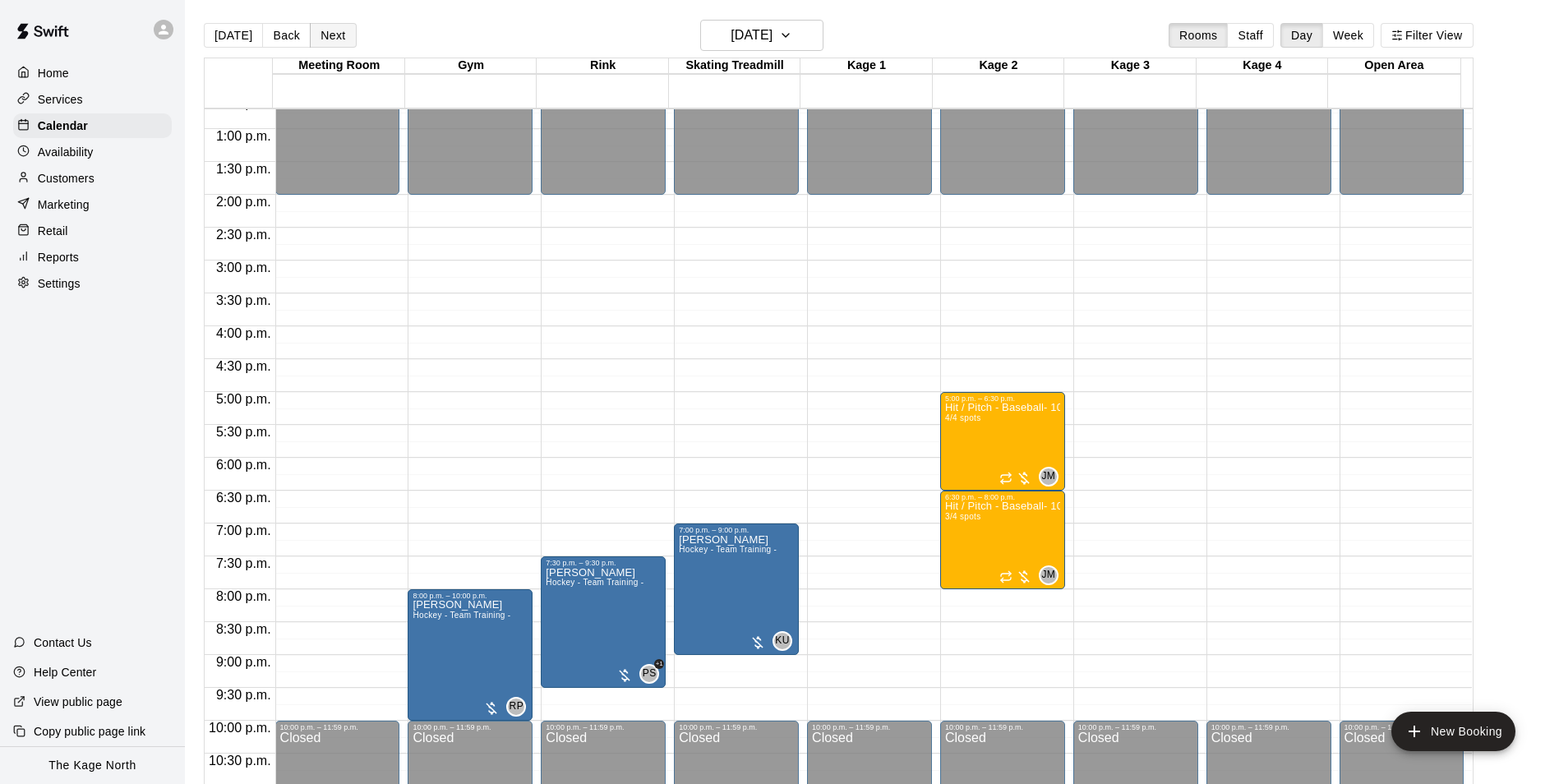
click at [331, 41] on button "Next" at bounding box center [333, 35] width 46 height 25
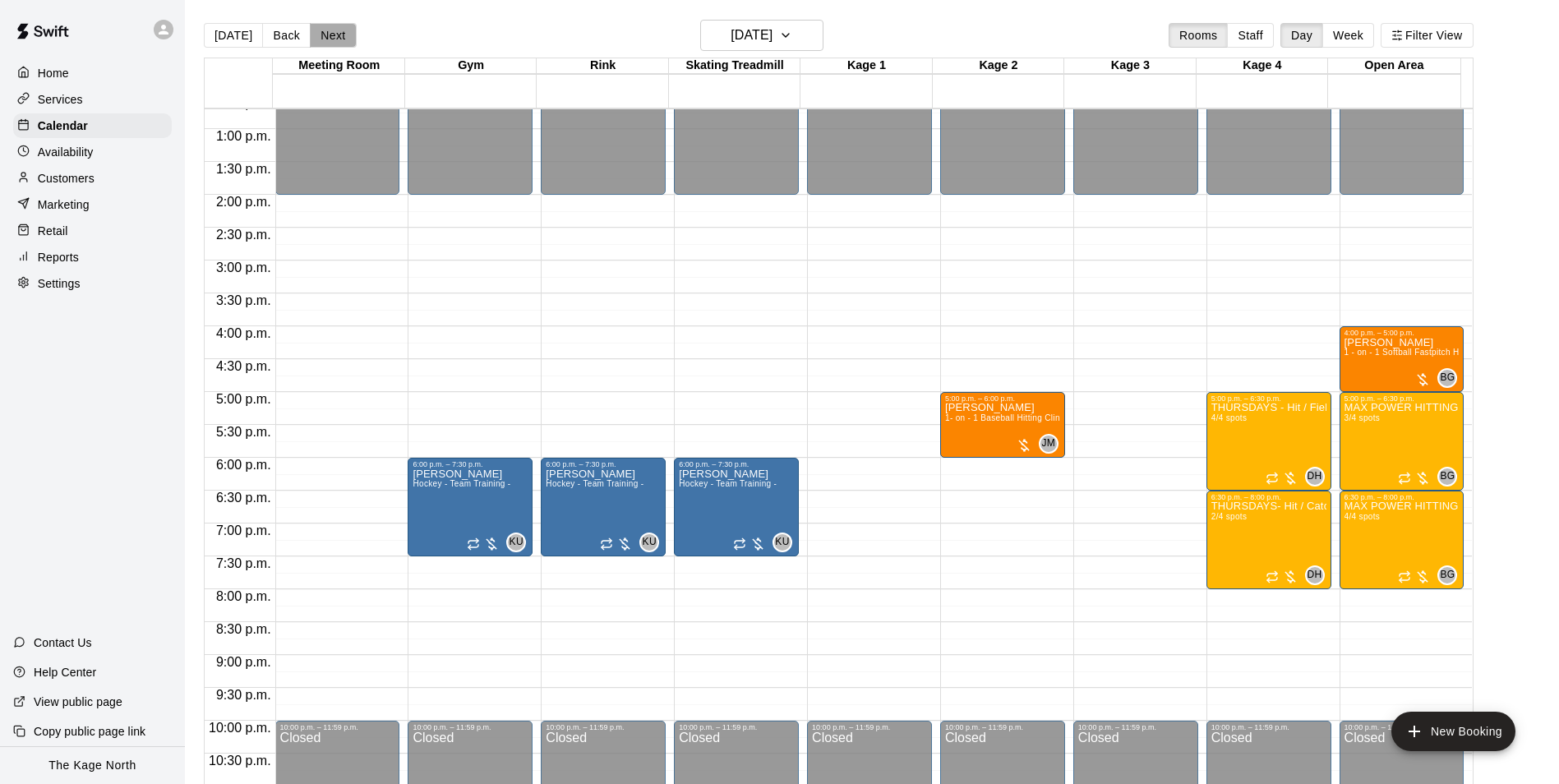
click at [331, 41] on button "Next" at bounding box center [333, 35] width 46 height 25
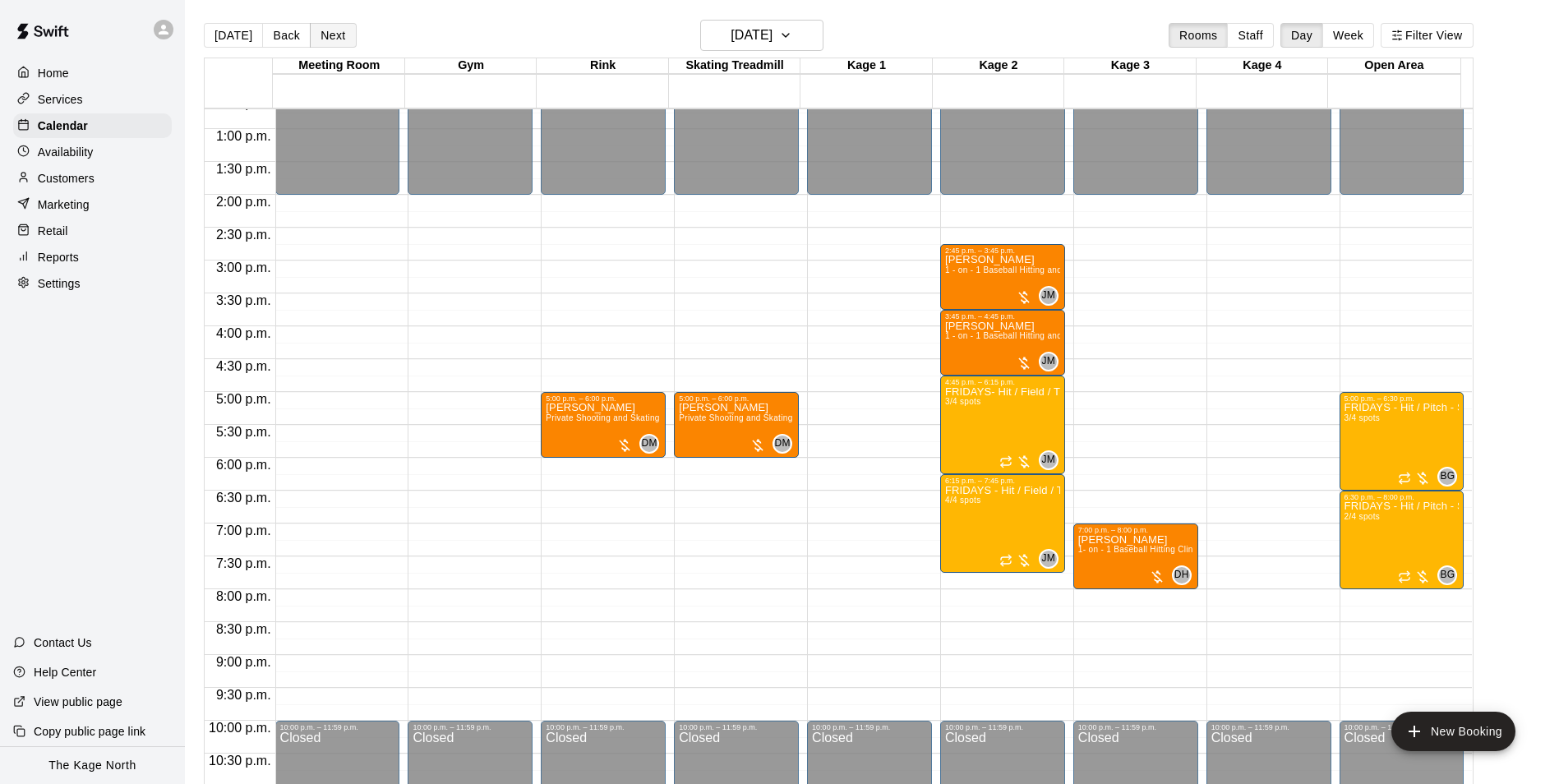
click at [331, 41] on button "Next" at bounding box center [333, 35] width 46 height 25
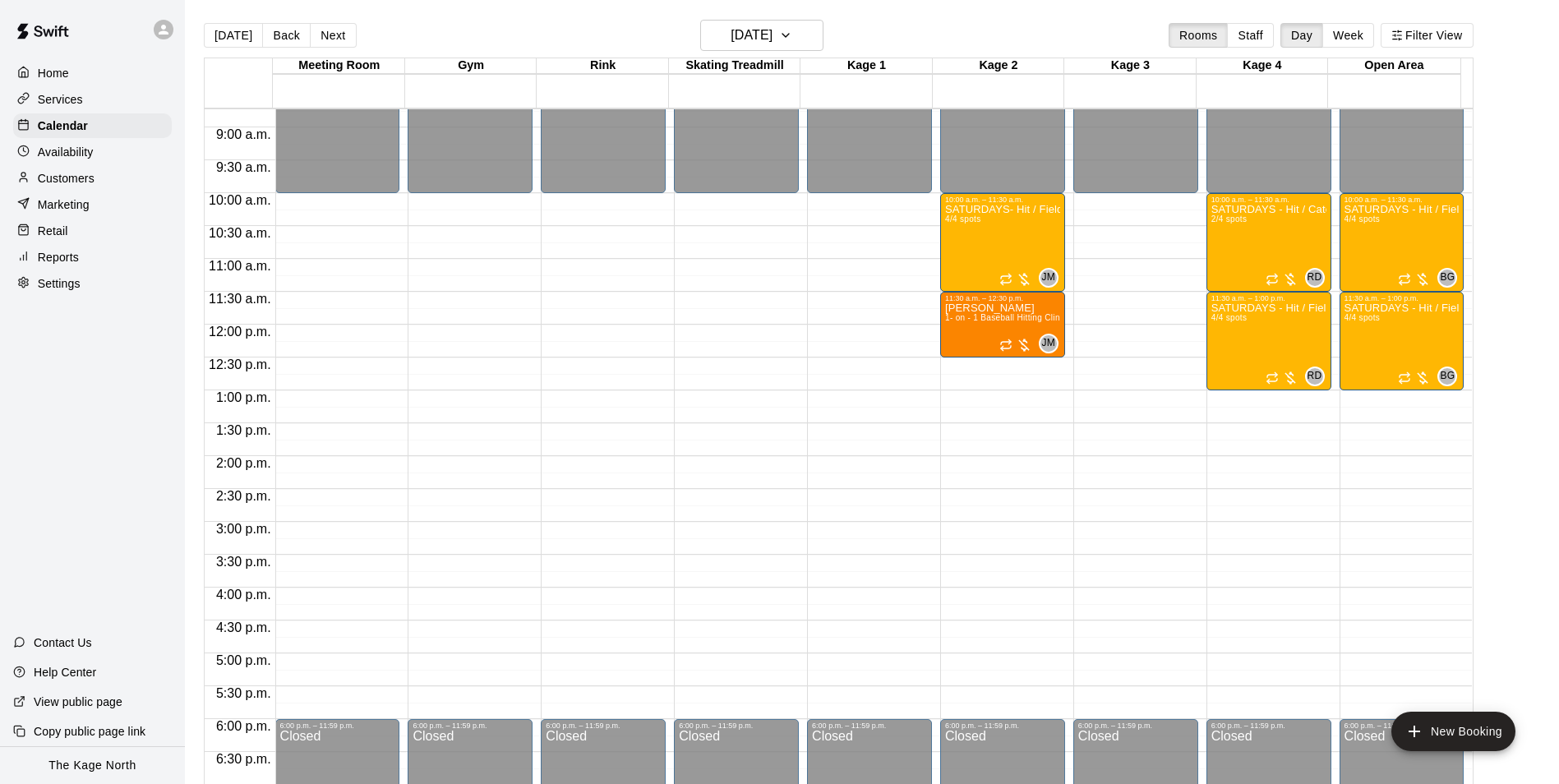
scroll to position [588, 0]
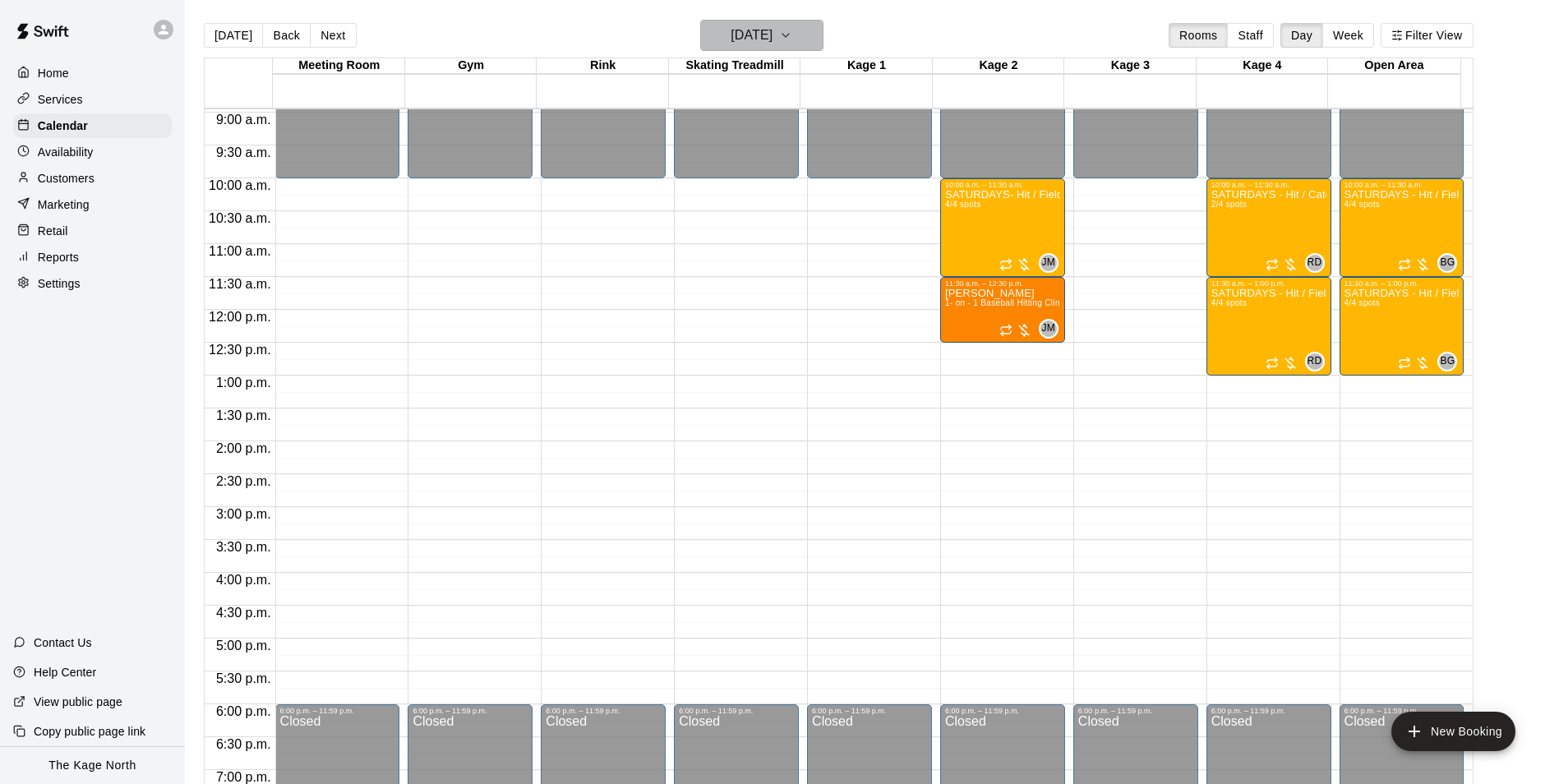
click at [792, 31] on icon "button" at bounding box center [785, 35] width 13 height 20
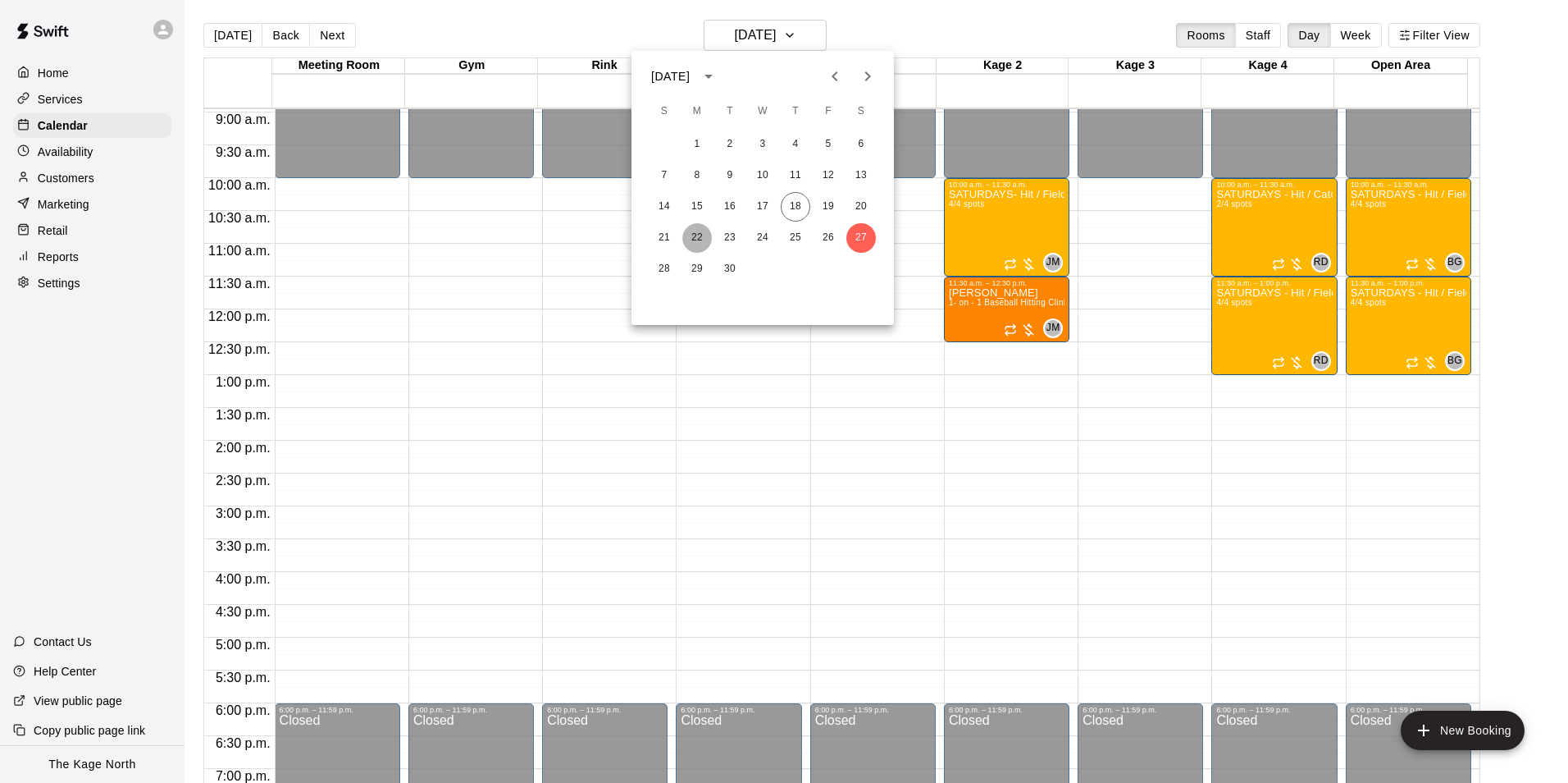
click at [693, 236] on button "22" at bounding box center [697, 238] width 29 height 29
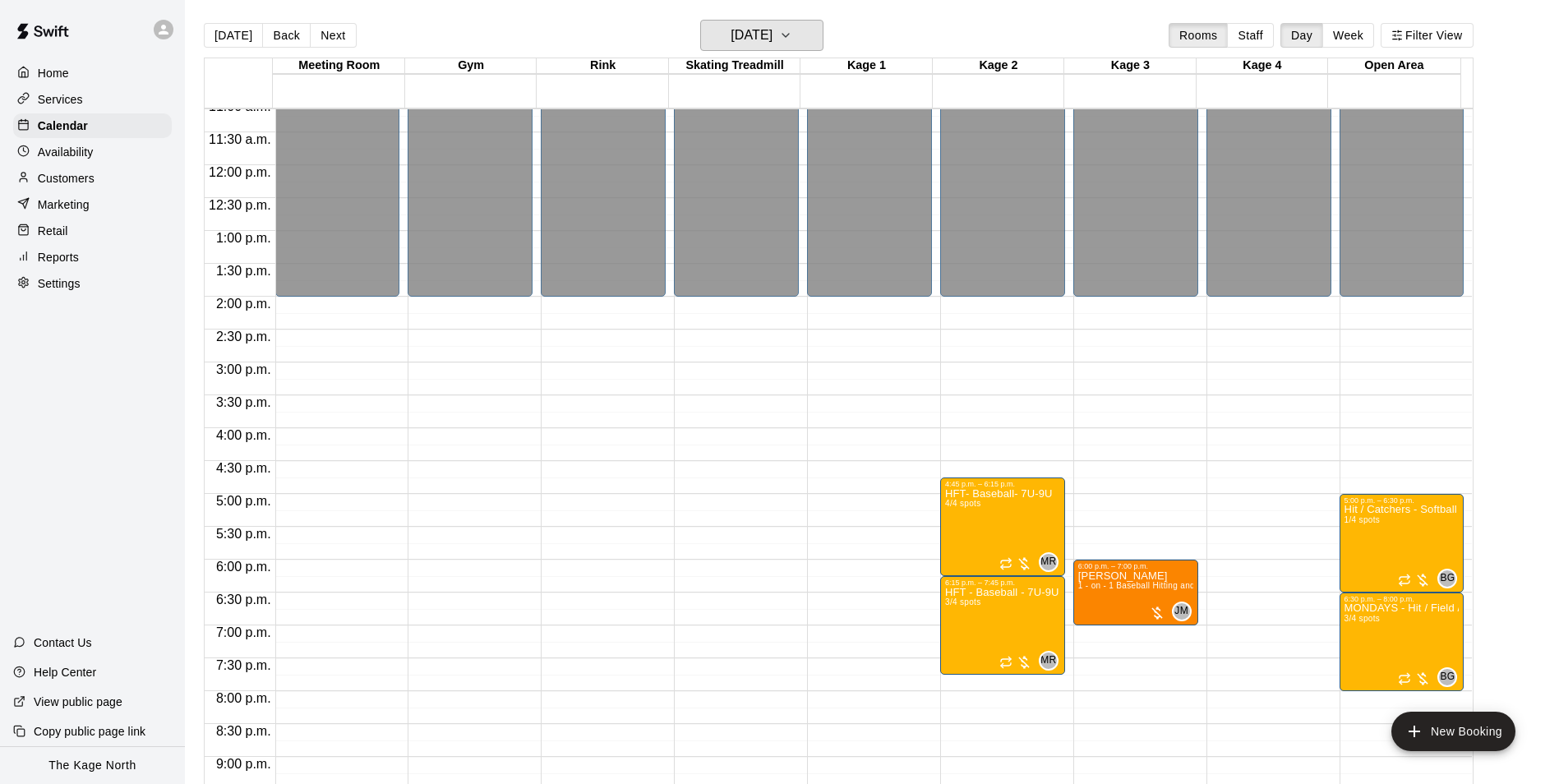
scroll to position [885, 0]
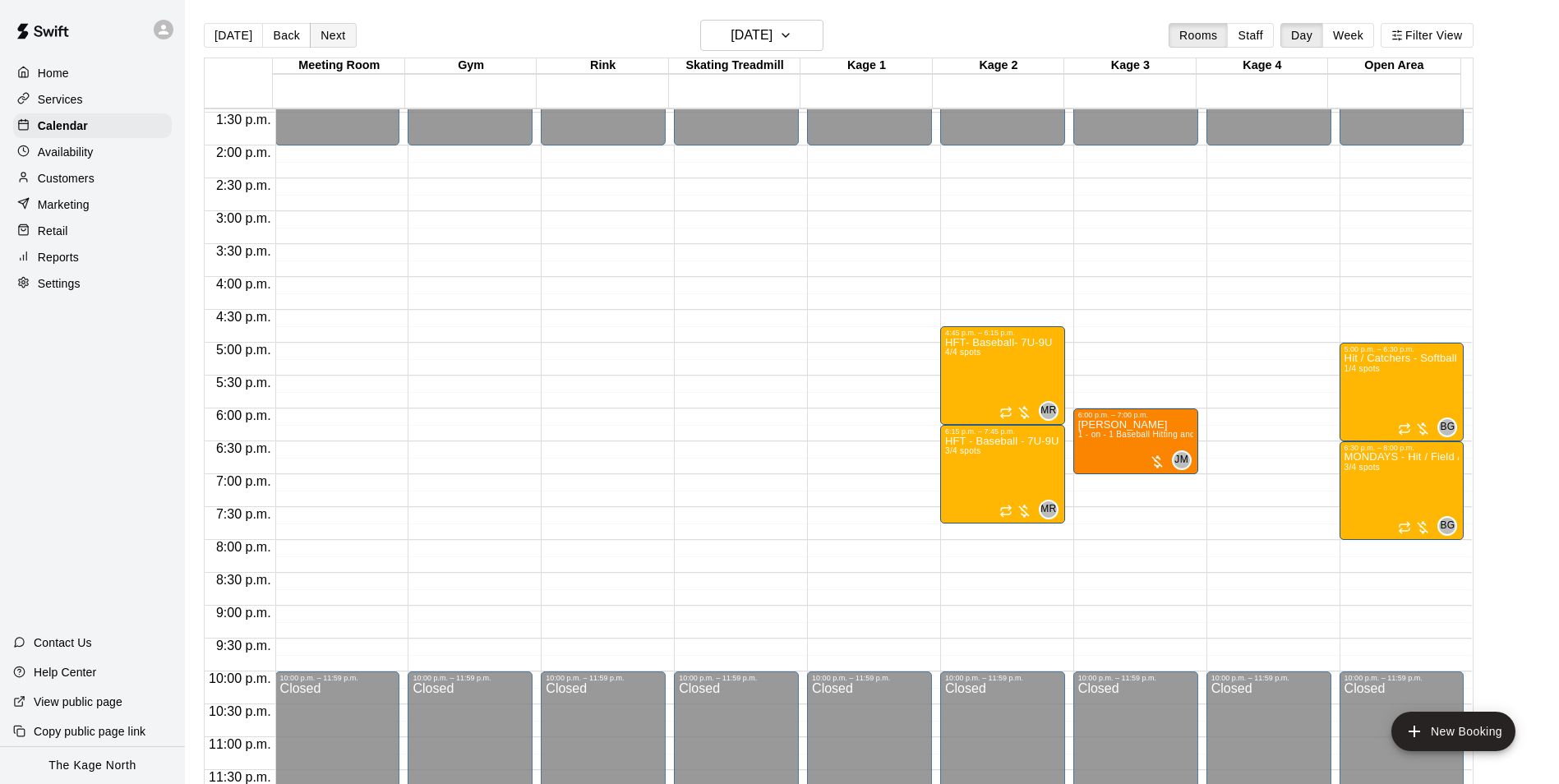
click at [345, 38] on button "Next" at bounding box center [333, 35] width 46 height 25
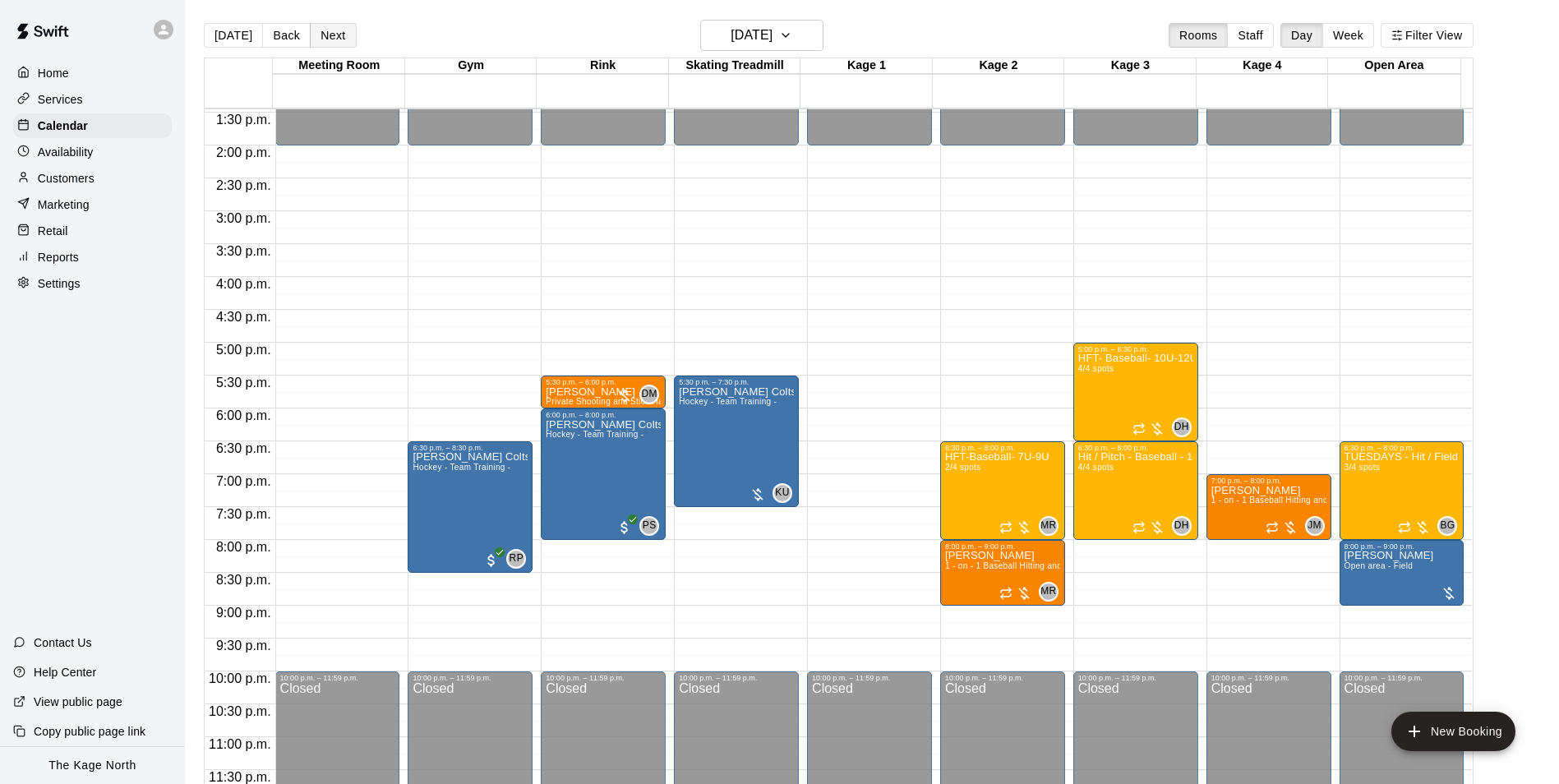
click at [336, 35] on button "Next" at bounding box center [333, 35] width 46 height 25
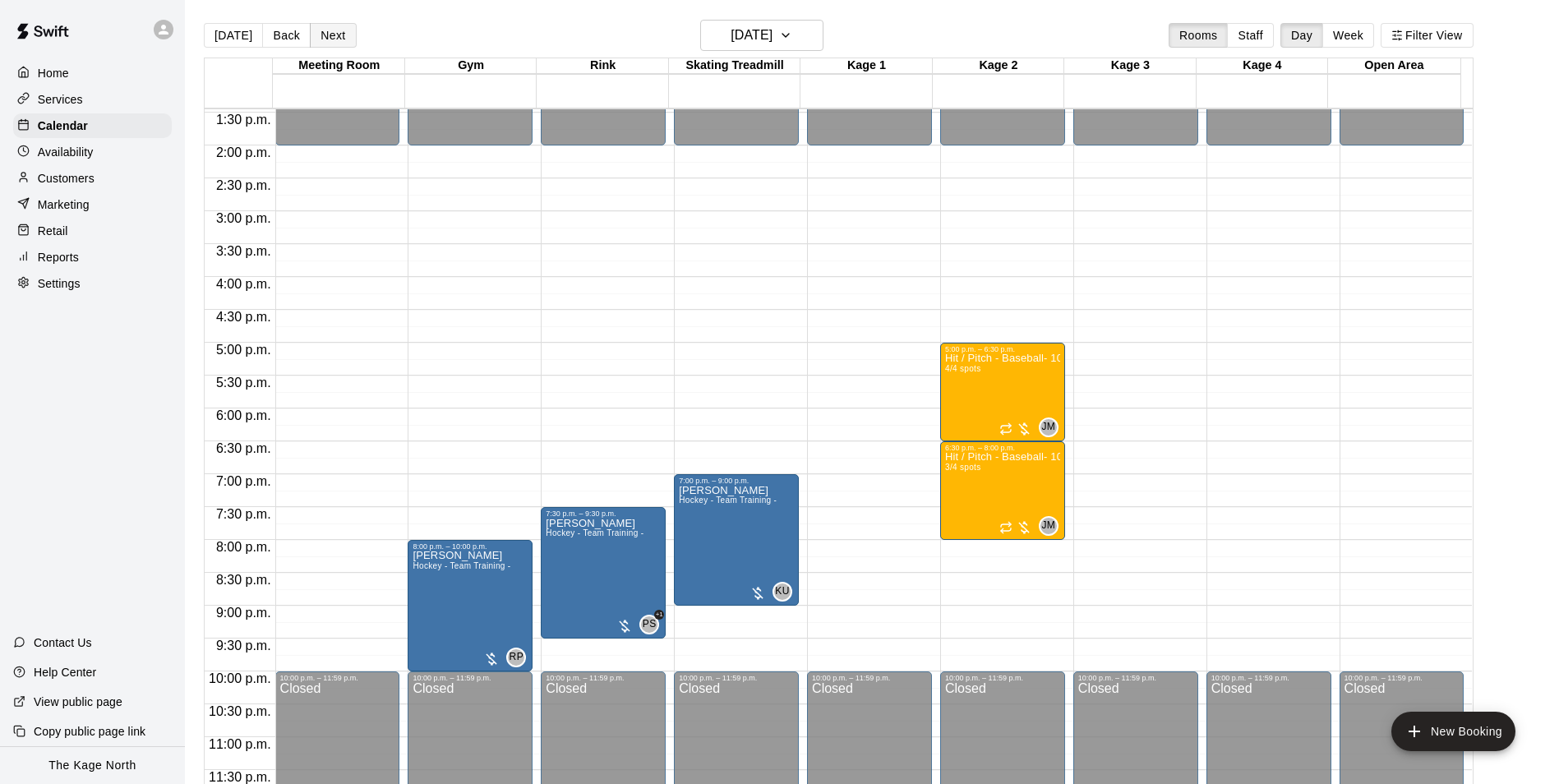
click at [336, 35] on button "Next" at bounding box center [333, 35] width 46 height 25
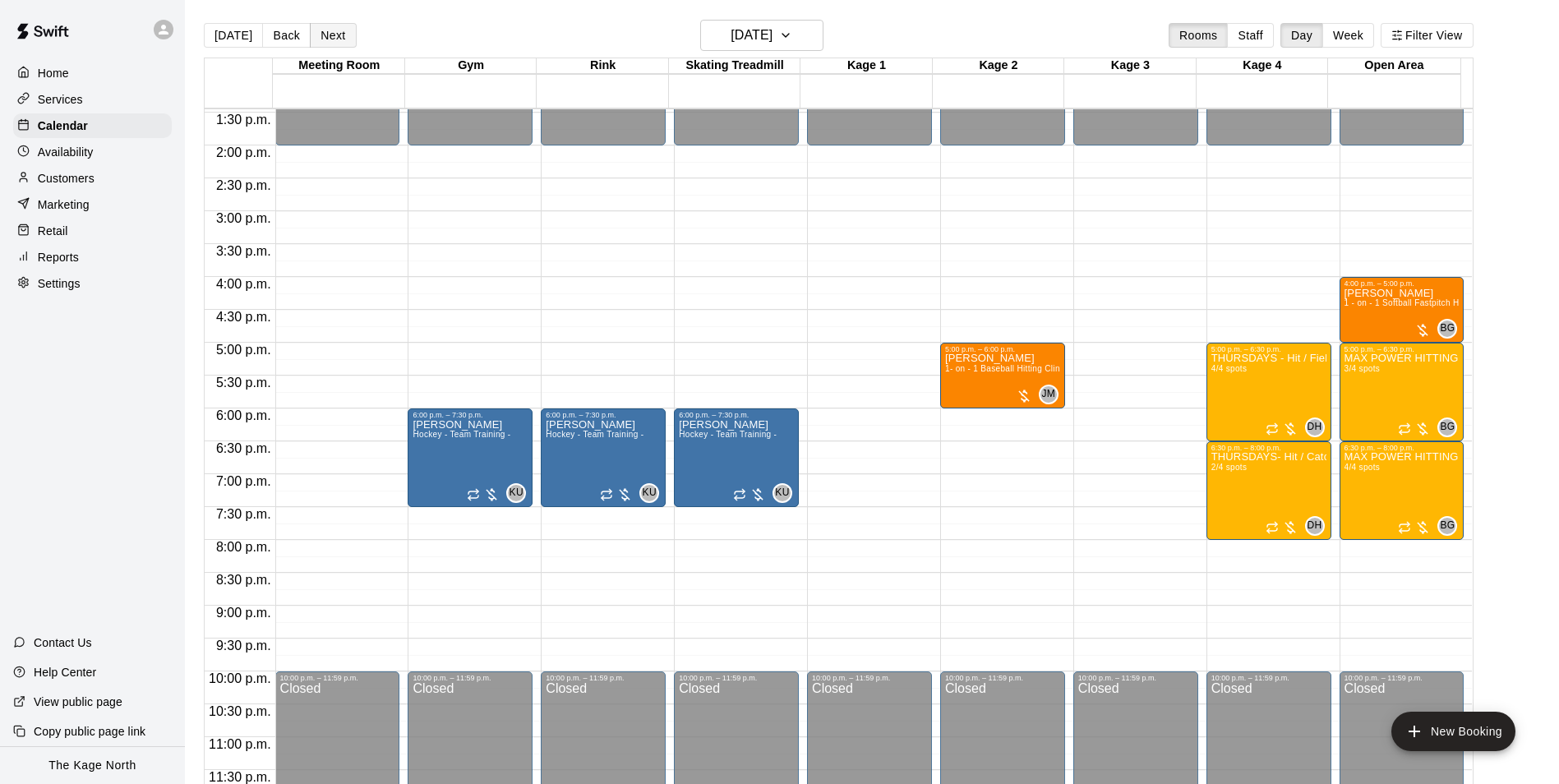
click at [336, 35] on button "Next" at bounding box center [333, 35] width 46 height 25
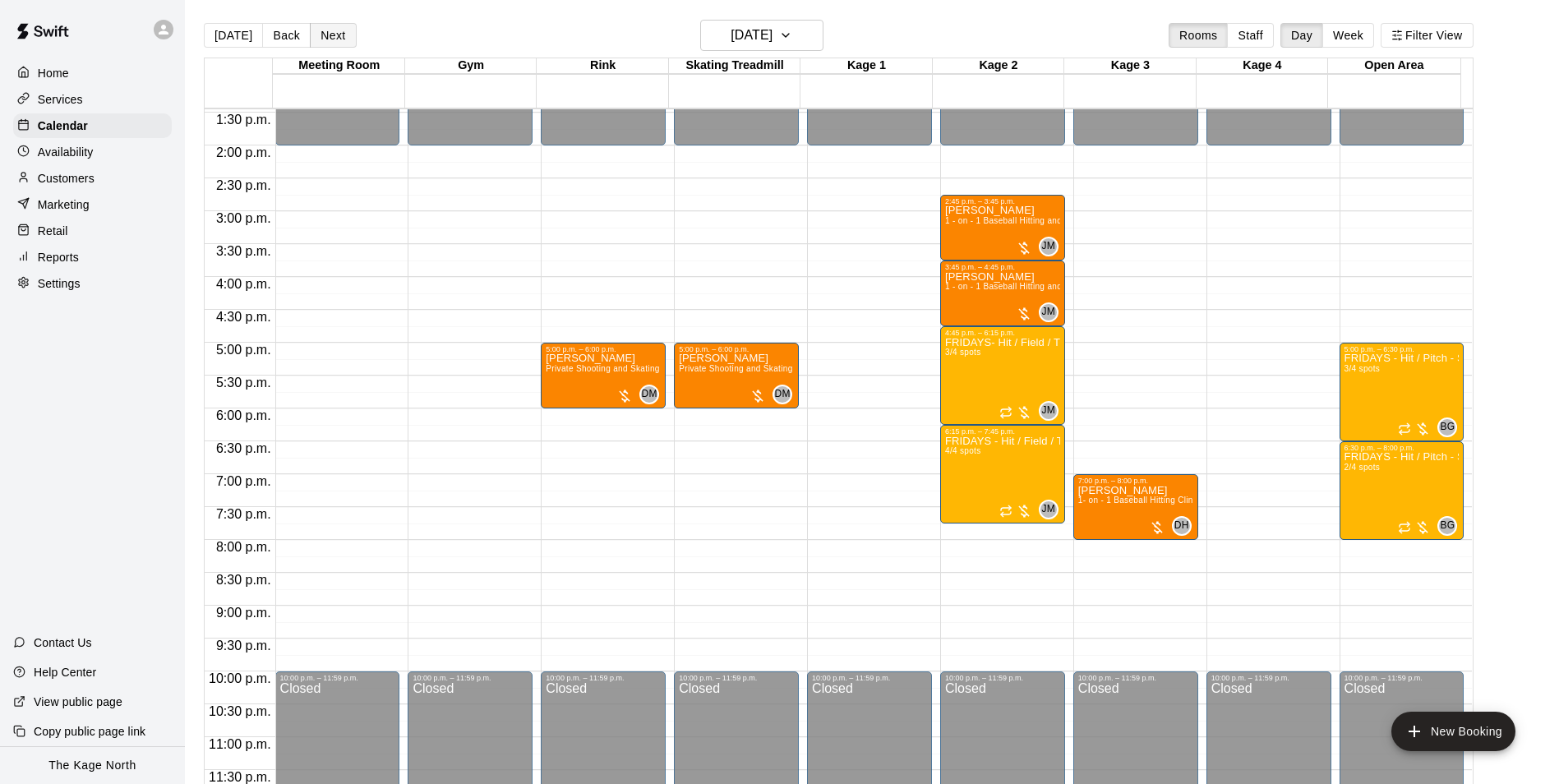
click at [336, 35] on button "Next" at bounding box center [333, 35] width 46 height 25
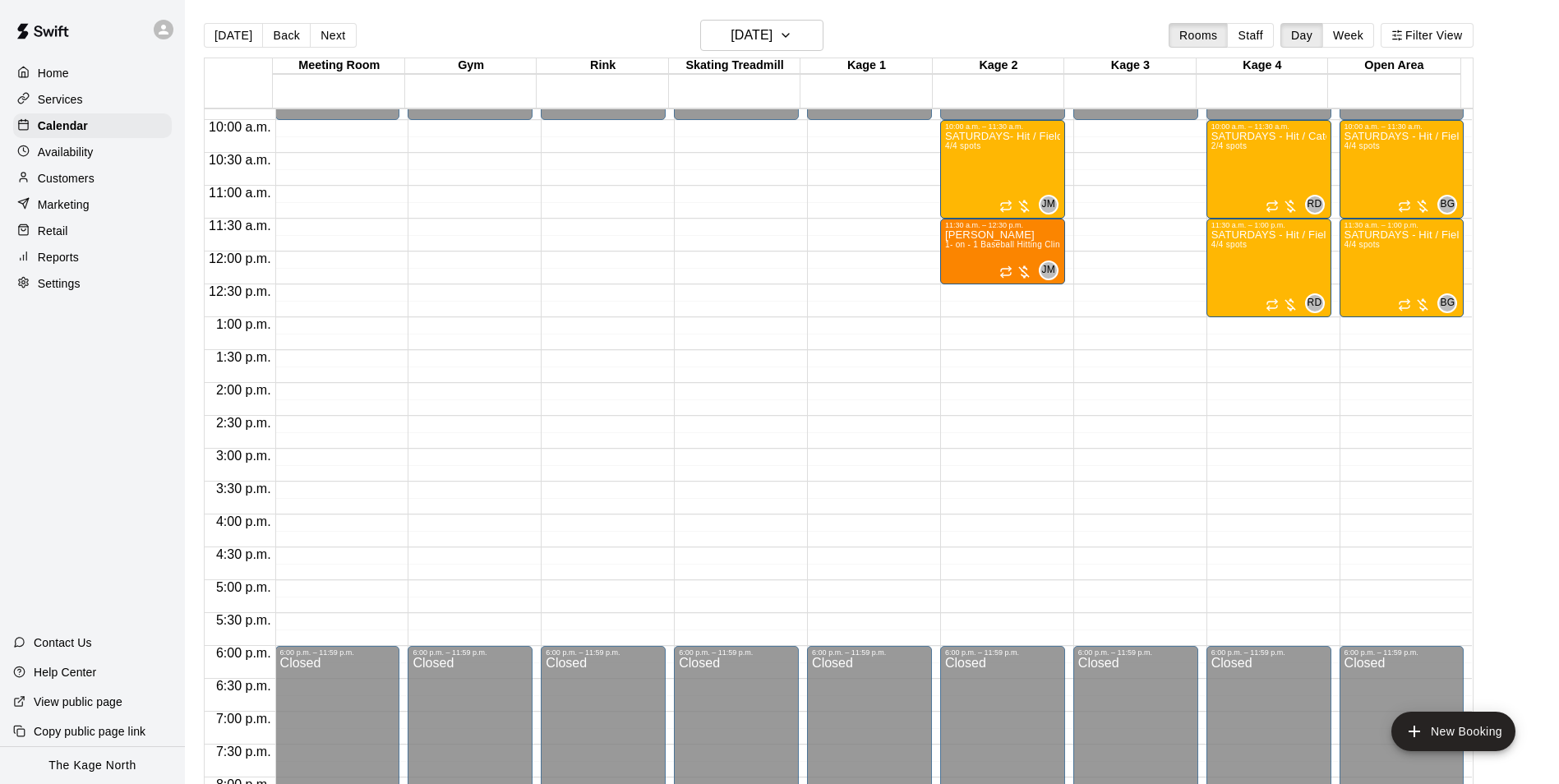
scroll to position [639, 0]
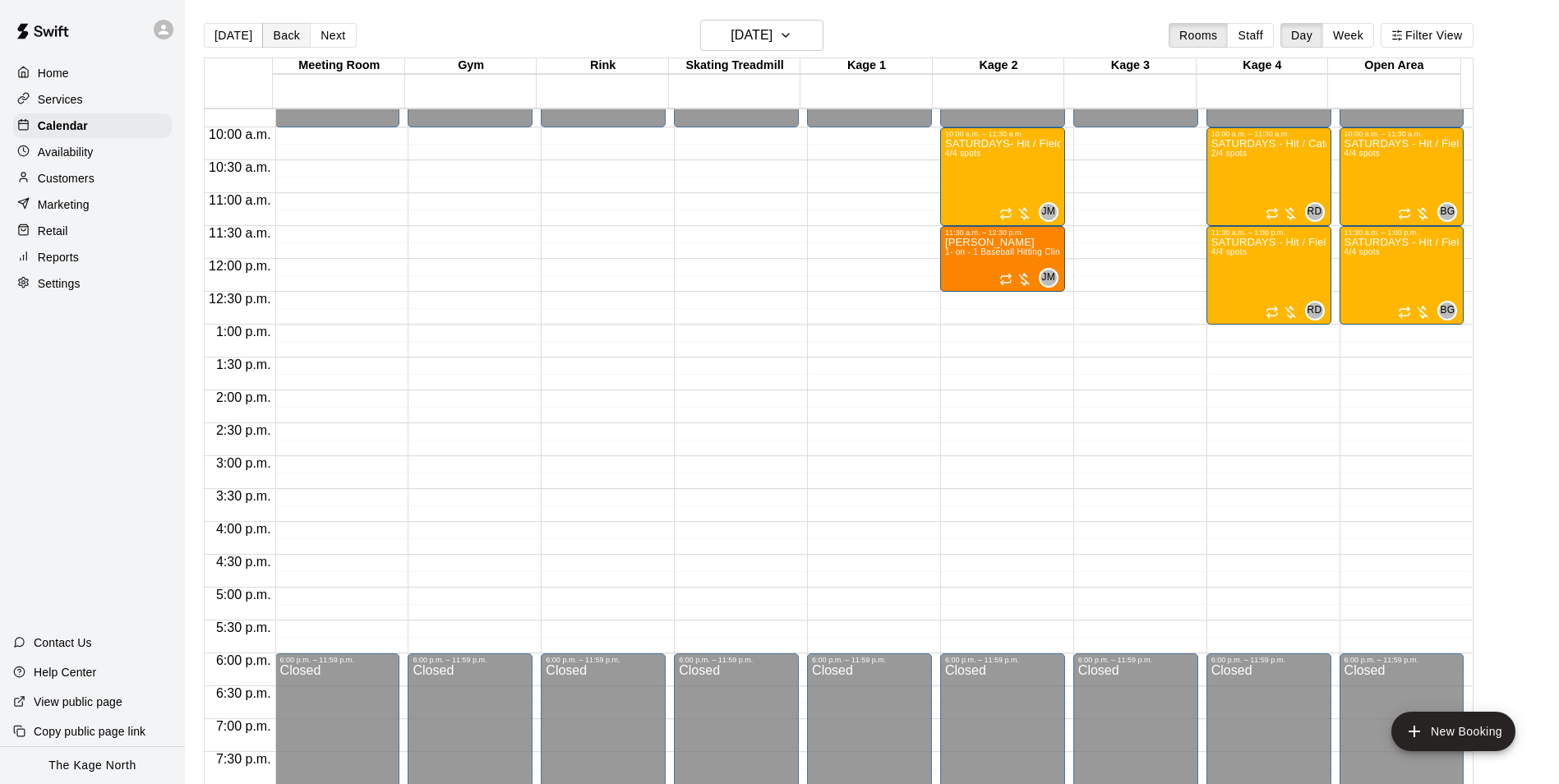
click at [272, 35] on button "Back" at bounding box center [285, 35] width 48 height 25
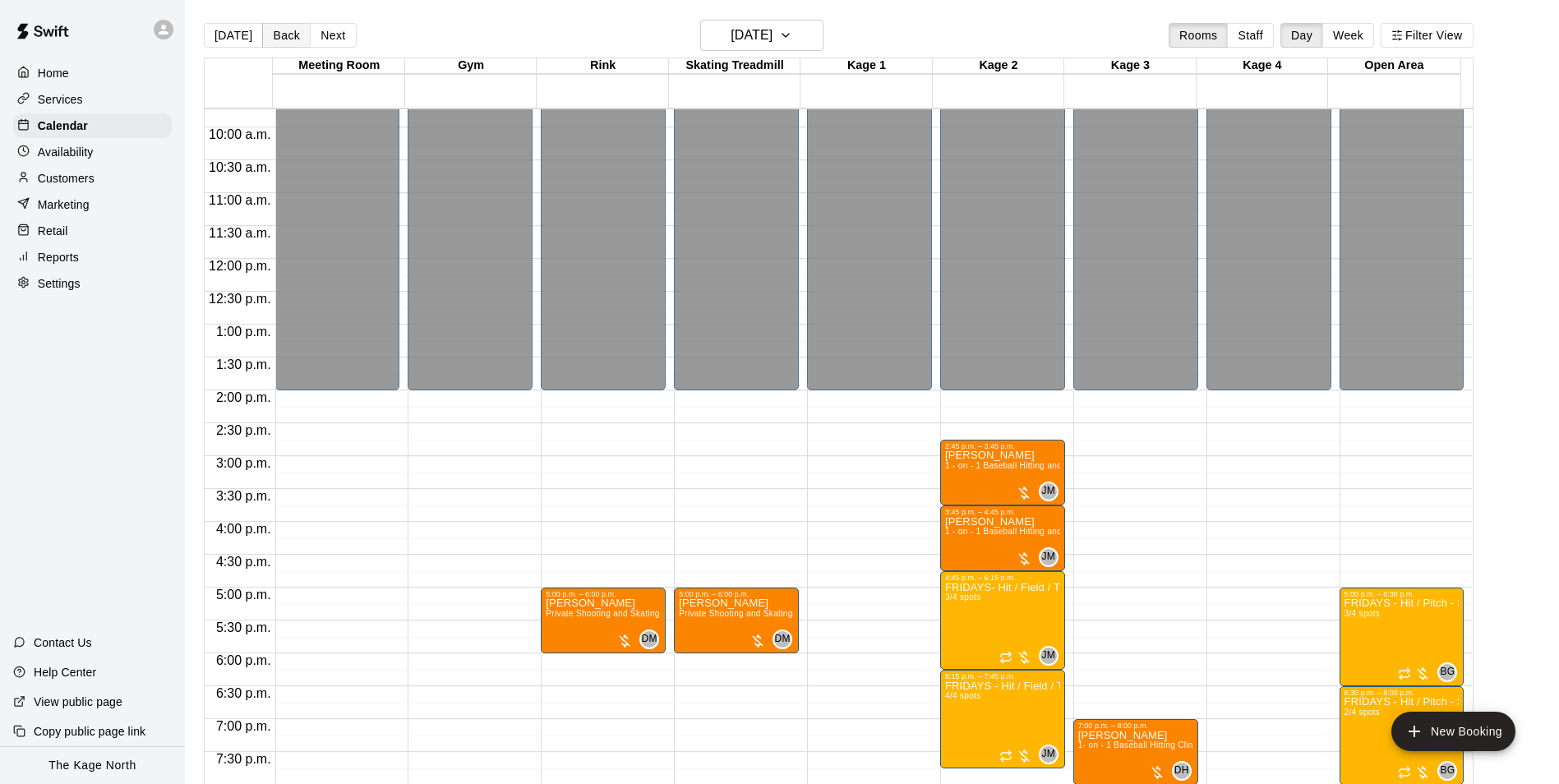
click at [272, 35] on button "Back" at bounding box center [285, 35] width 48 height 25
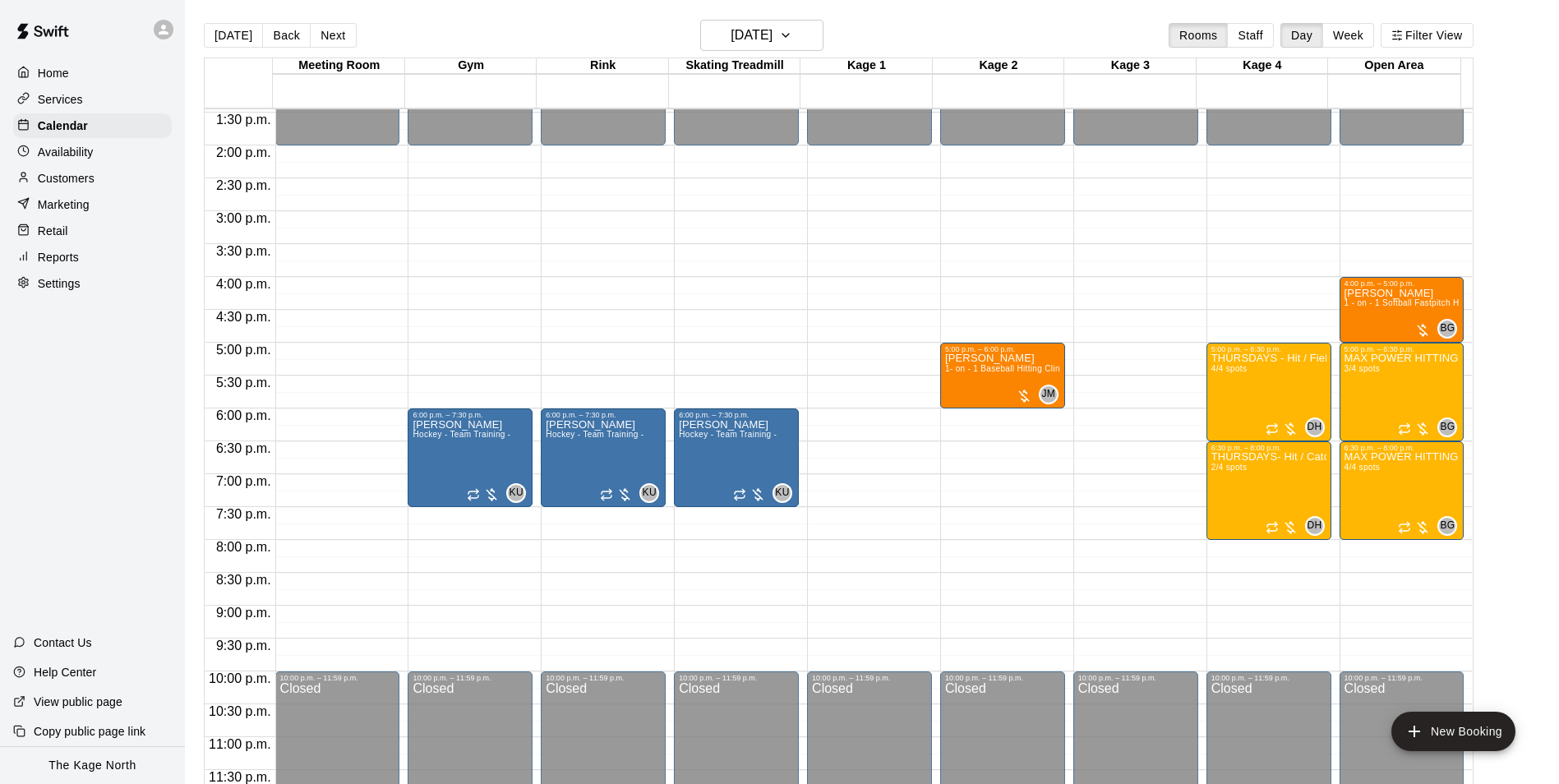
scroll to position [885, 0]
click at [285, 42] on button "Back" at bounding box center [285, 35] width 48 height 25
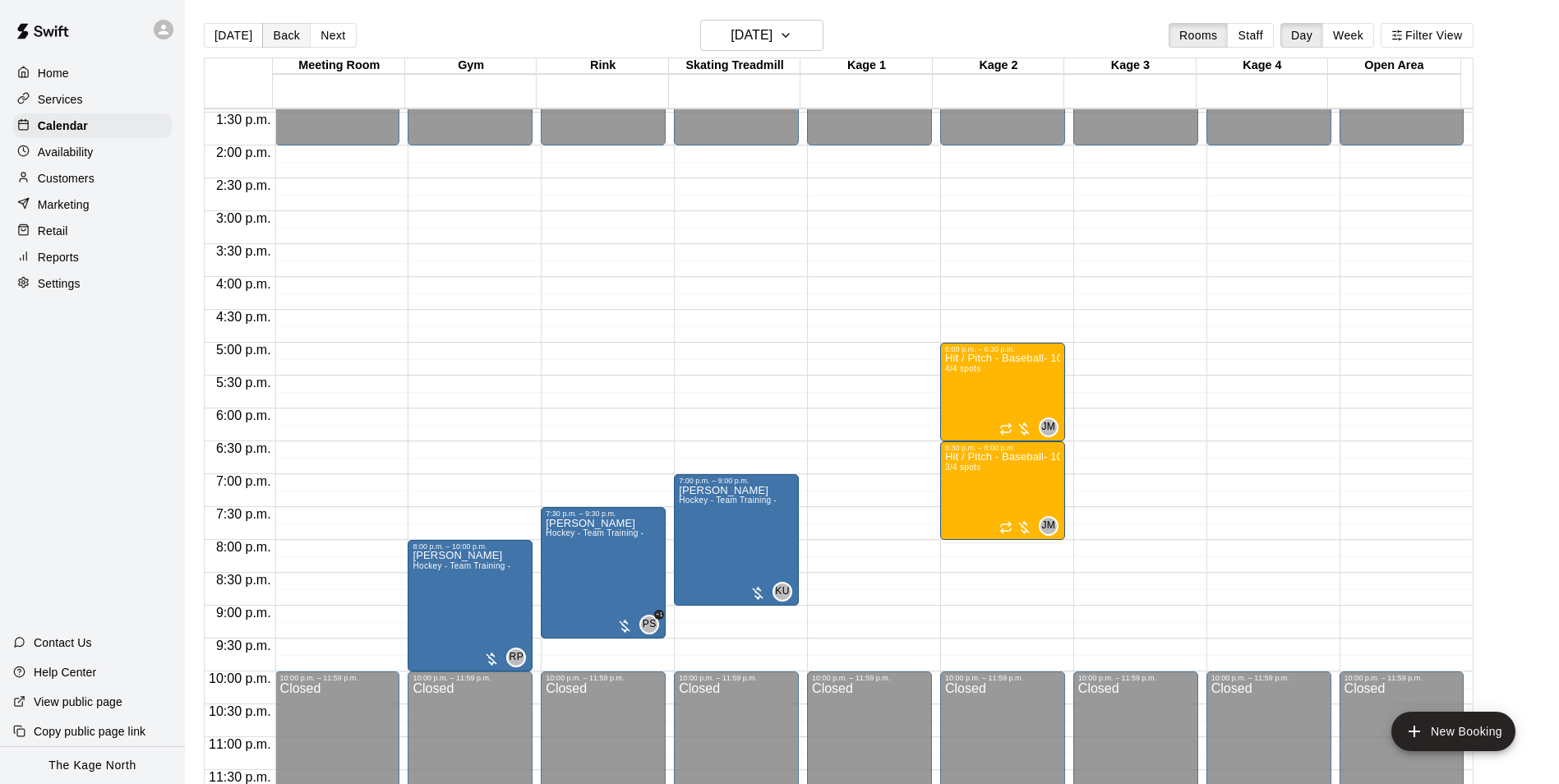
click at [285, 42] on button "Back" at bounding box center [285, 35] width 48 height 25
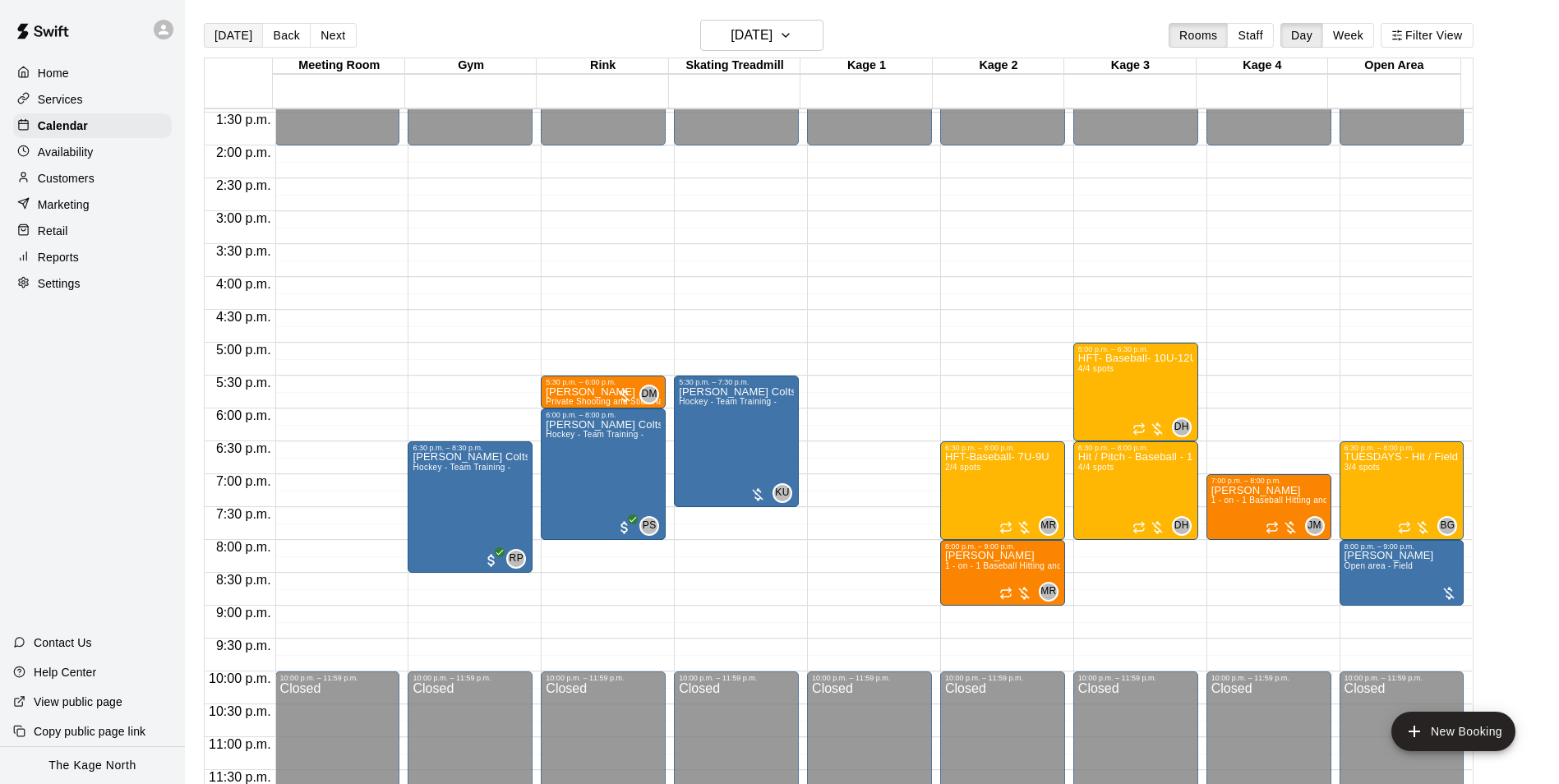
click at [242, 32] on button "[DATE]" at bounding box center [233, 35] width 60 height 25
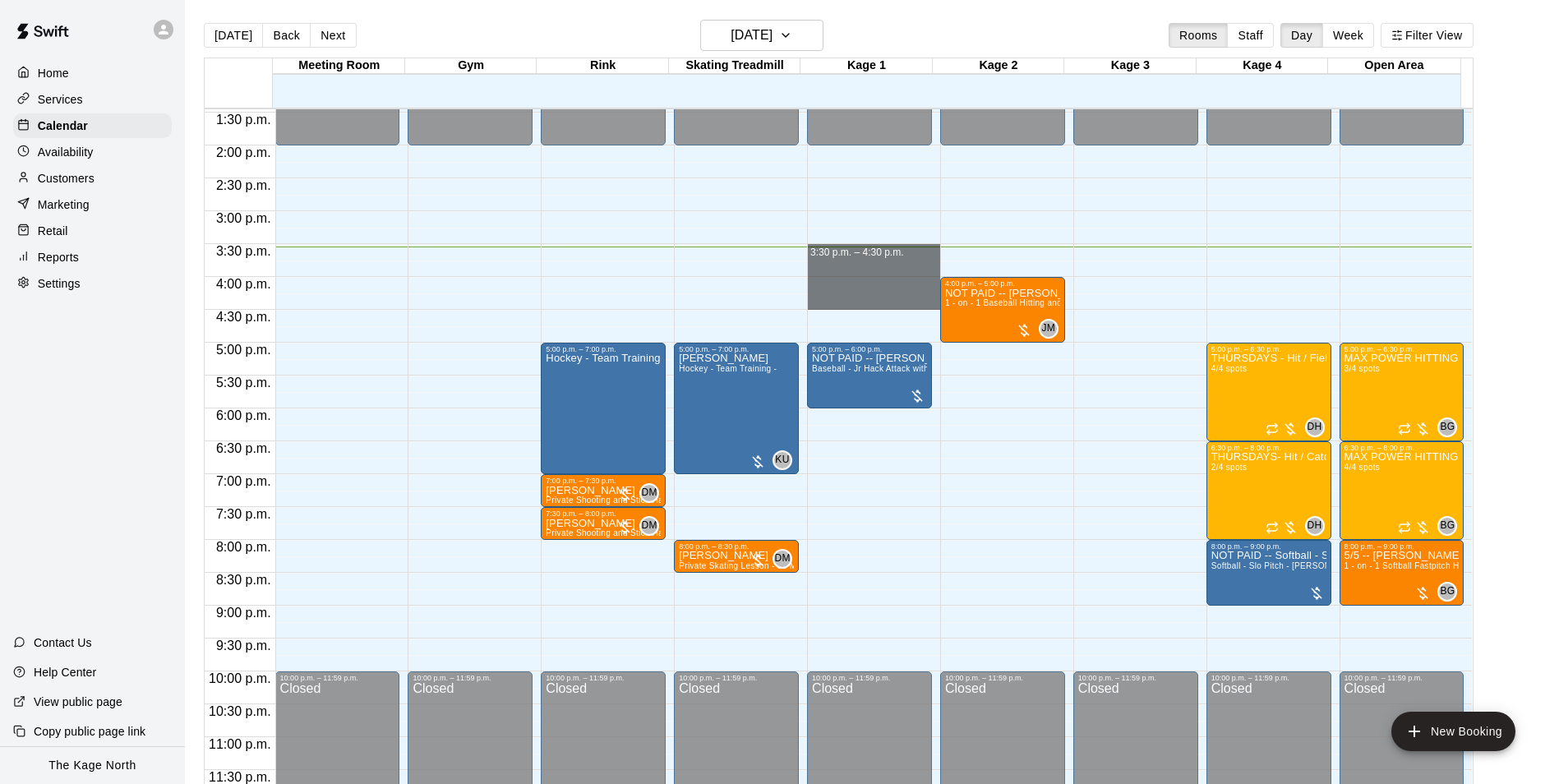
drag, startPoint x: 810, startPoint y: 253, endPoint x: 819, endPoint y: 298, distance: 45.9
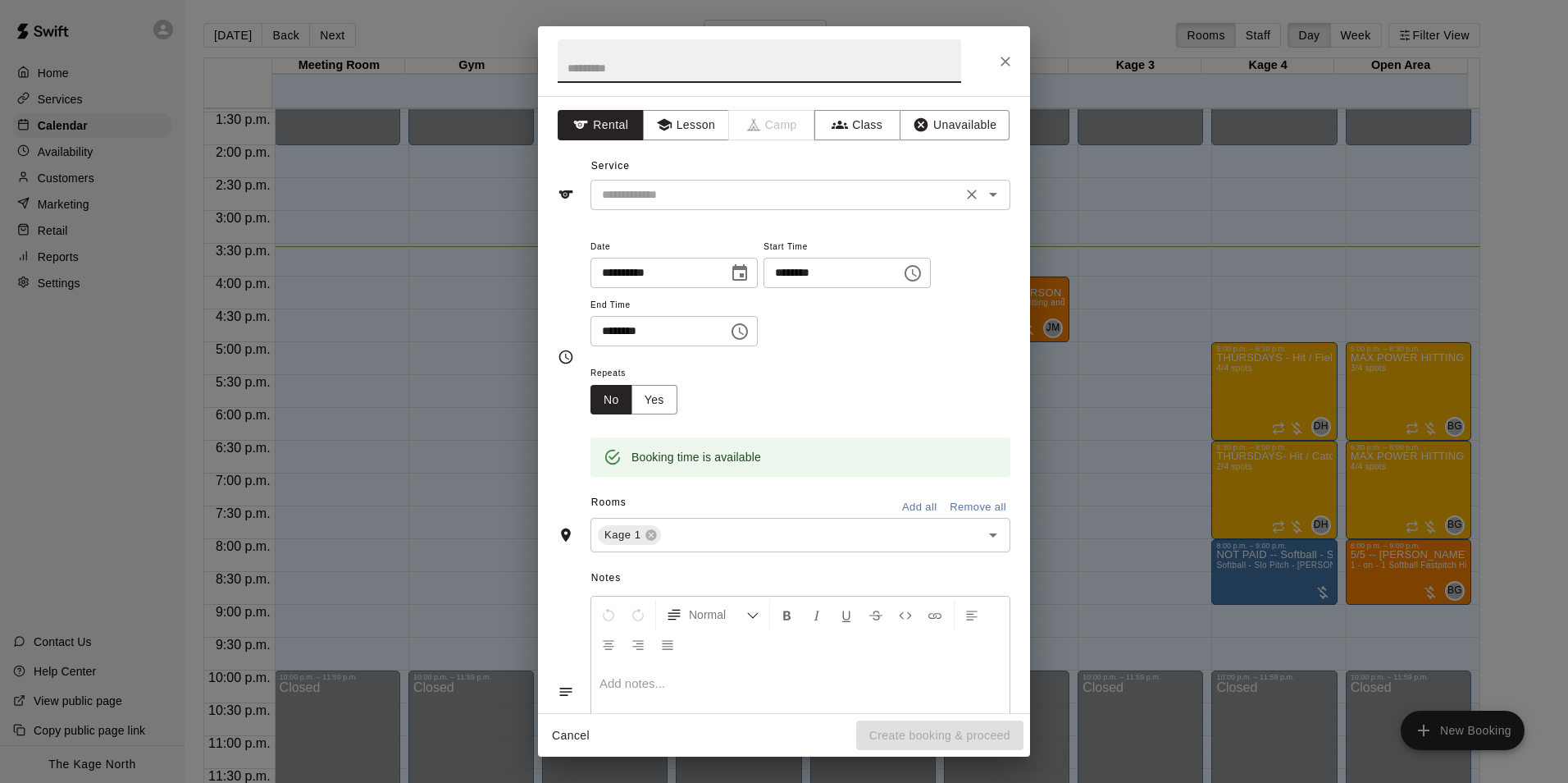
click at [984, 200] on icon "Open" at bounding box center [993, 194] width 20 height 20
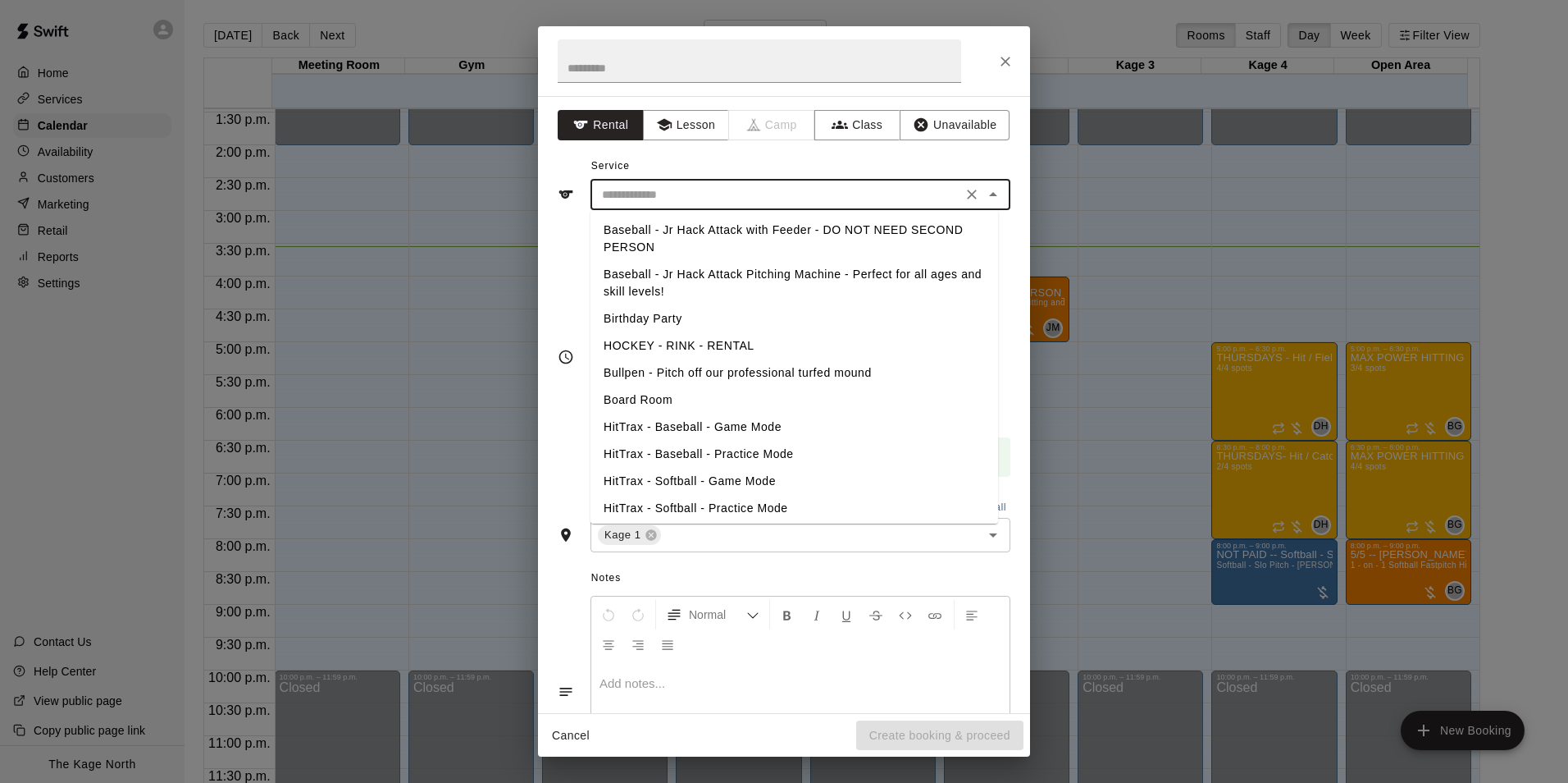
click at [625, 242] on li "Baseball - Jr Hack Attack with Feeder - DO NOT NEED SECOND PERSON" at bounding box center [794, 239] width 407 height 44
type input "**********"
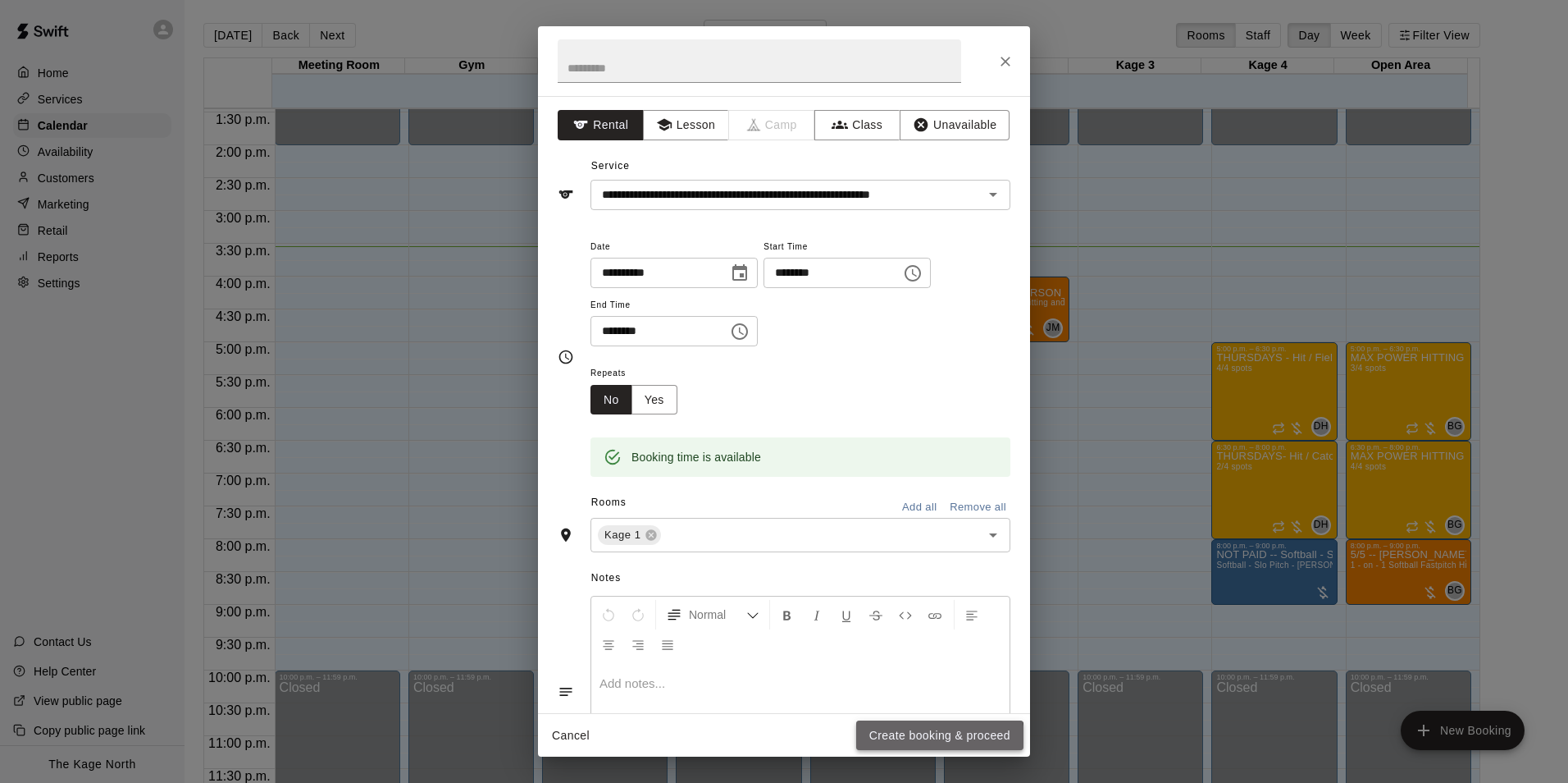
click at [934, 738] on button "Create booking & proceed" at bounding box center [939, 736] width 167 height 30
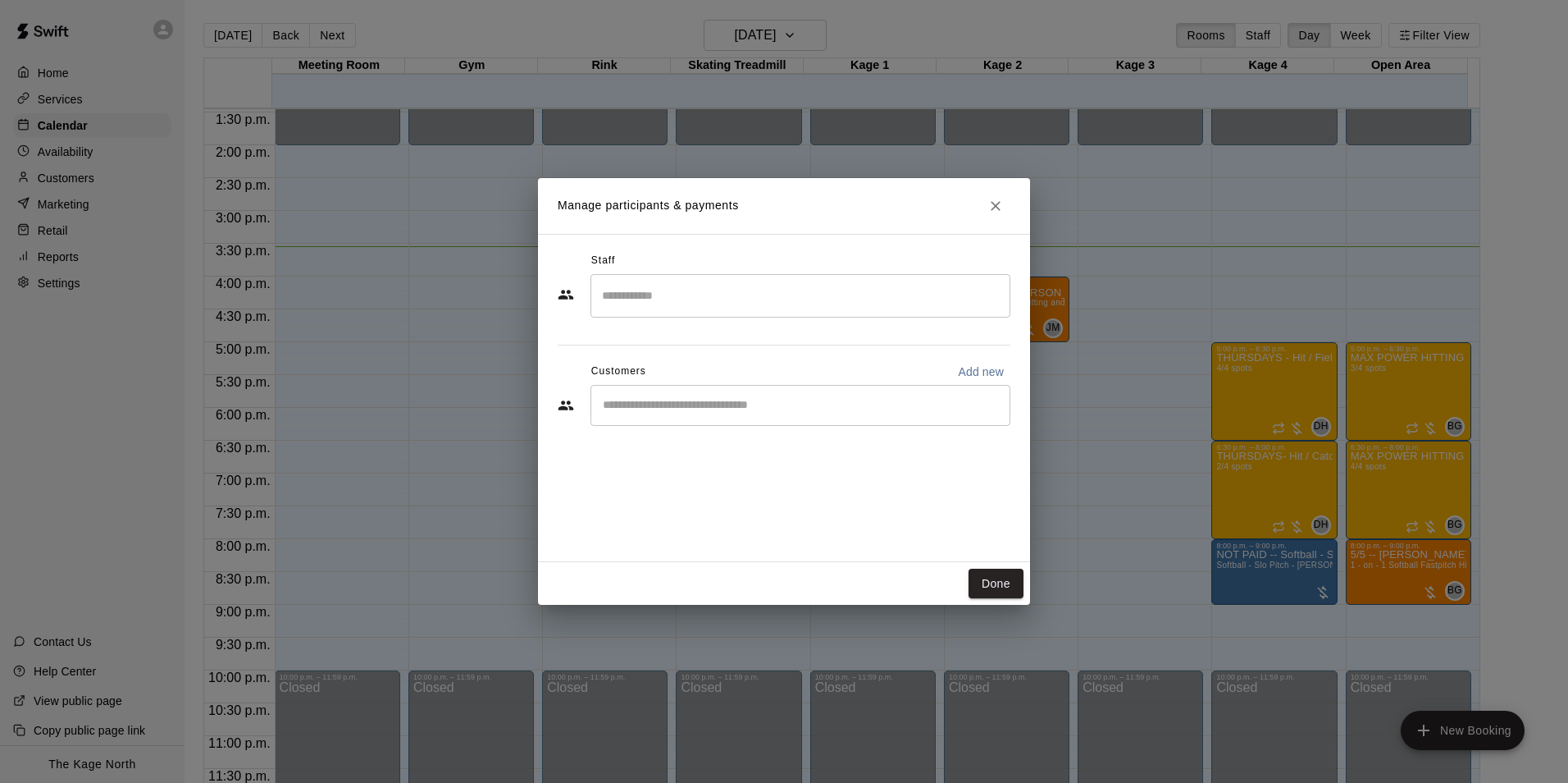
click at [719, 405] on input "Start typing to search customers..." at bounding box center [801, 405] width 405 height 16
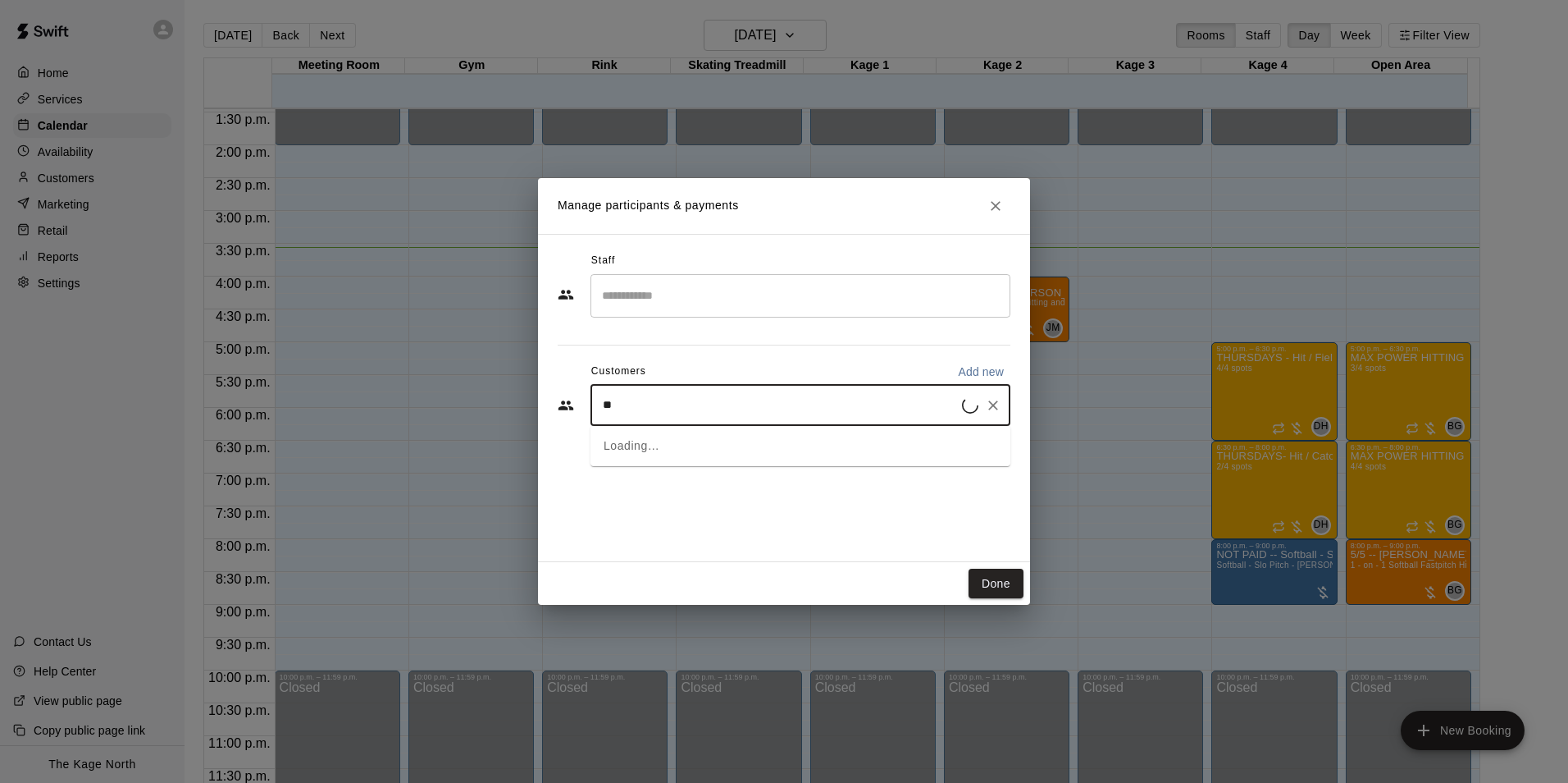
type input "***"
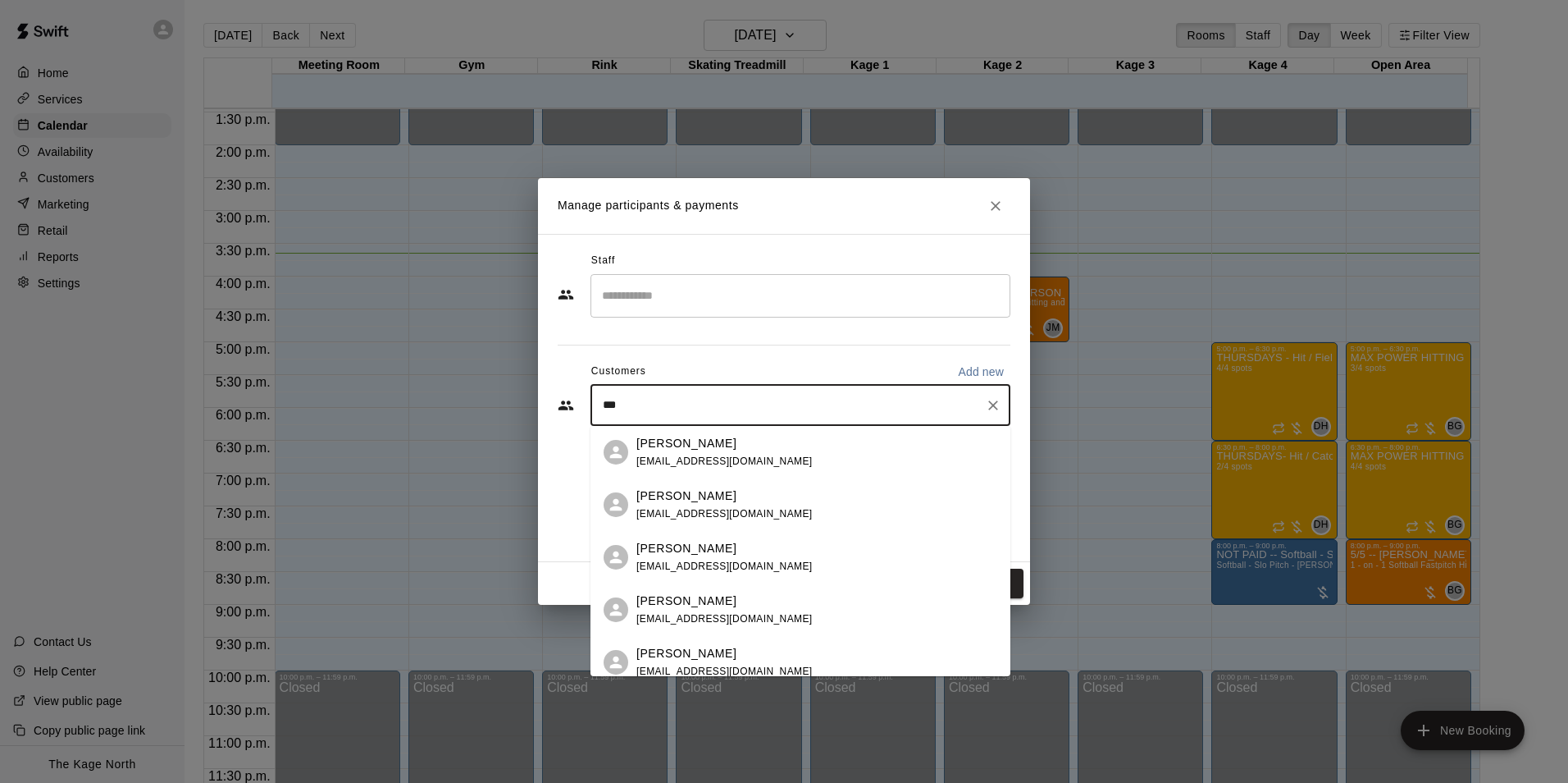
drag, startPoint x: 644, startPoint y: 410, endPoint x: 594, endPoint y: 406, distance: 50.2
click at [594, 406] on div "*** ​" at bounding box center [800, 405] width 420 height 41
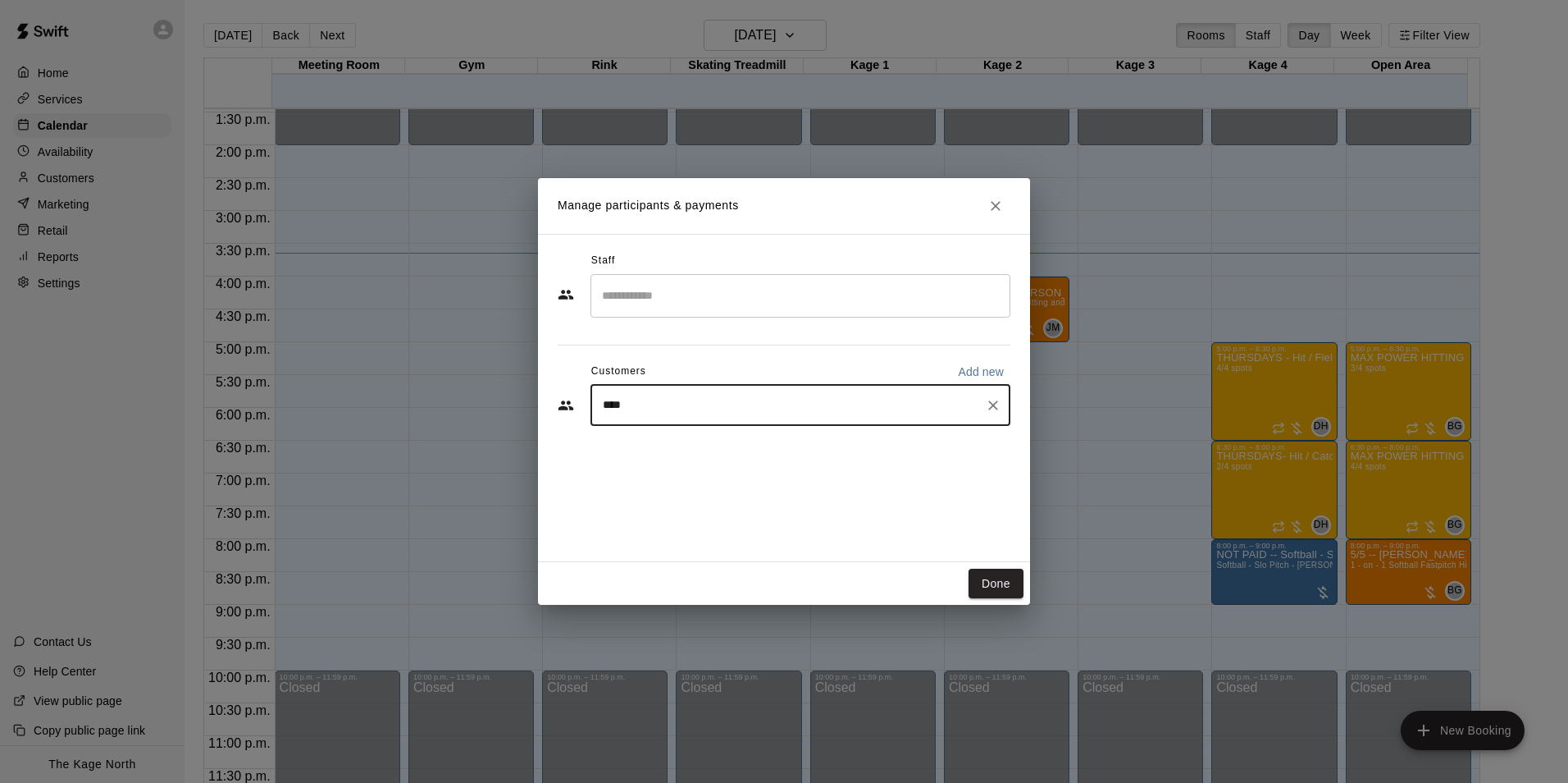
type input "***"
click at [754, 517] on span "jeffrey.fleming@purolator.com" at bounding box center [809, 513] width 346 height 11
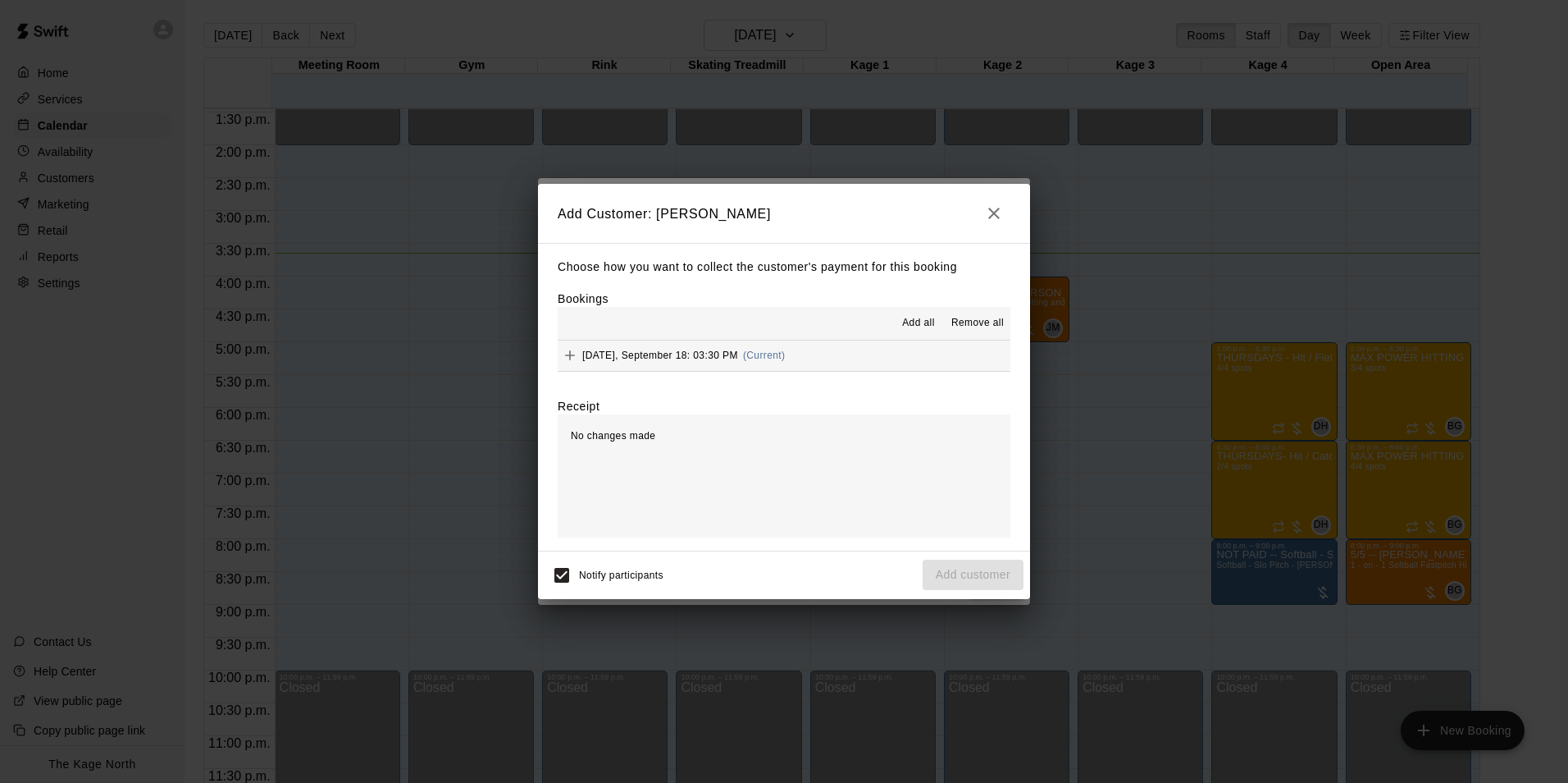
click at [921, 322] on span "Add all" at bounding box center [918, 323] width 33 height 16
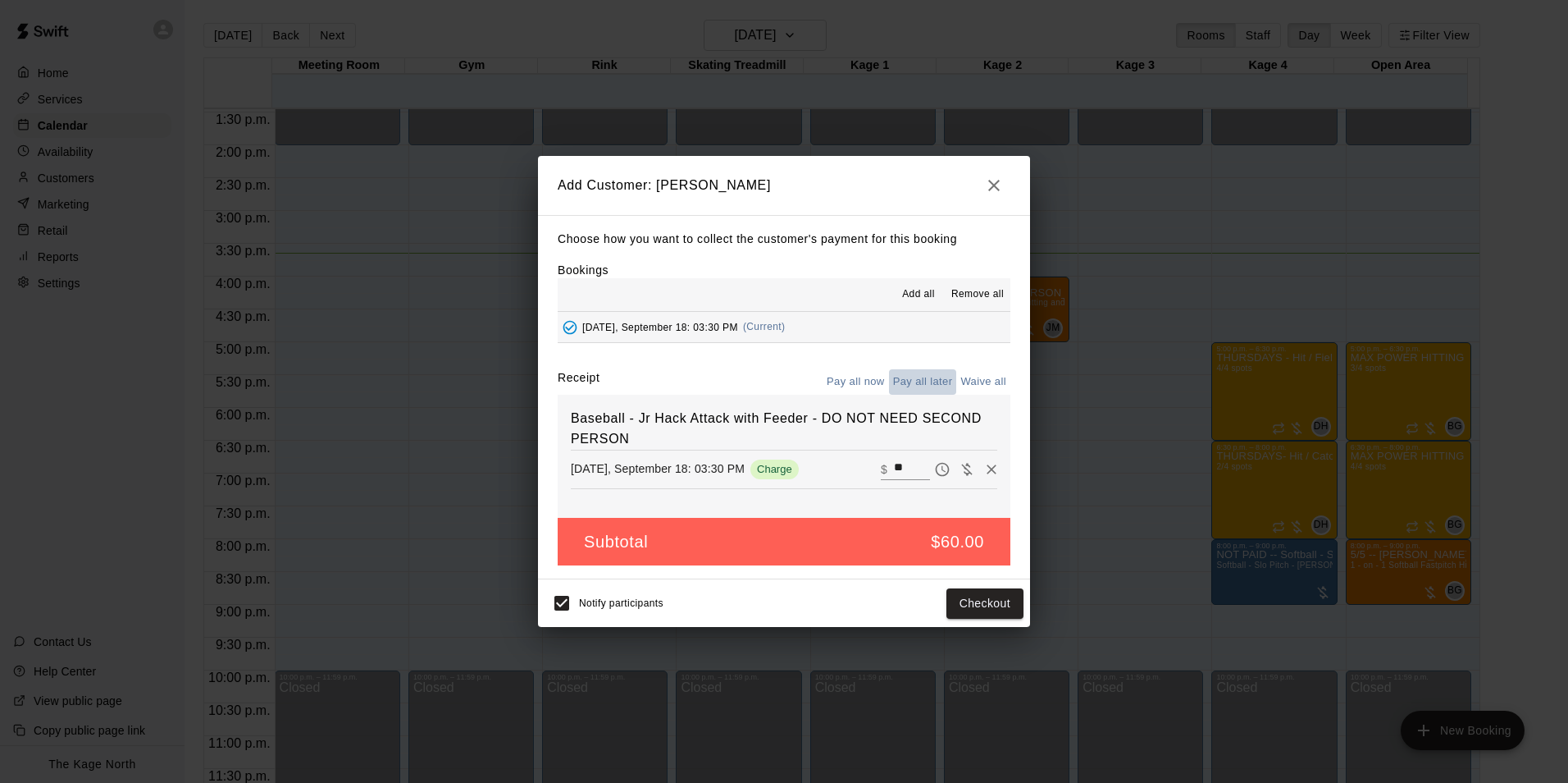
click at [938, 376] on button "Pay all later" at bounding box center [923, 381] width 68 height 25
click at [984, 610] on button "Add customer" at bounding box center [972, 604] width 101 height 30
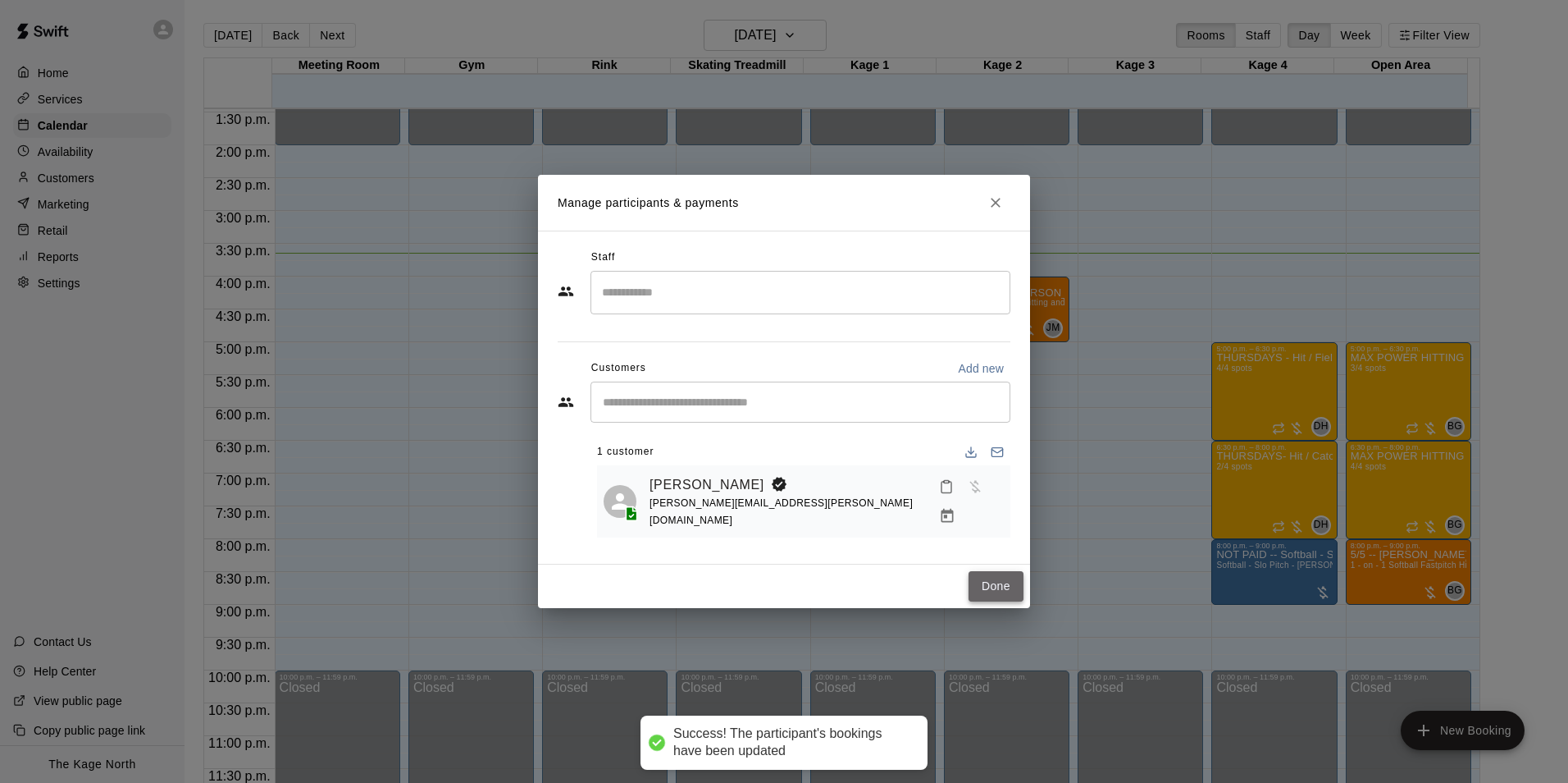
click at [991, 582] on button "Done" at bounding box center [996, 586] width 55 height 30
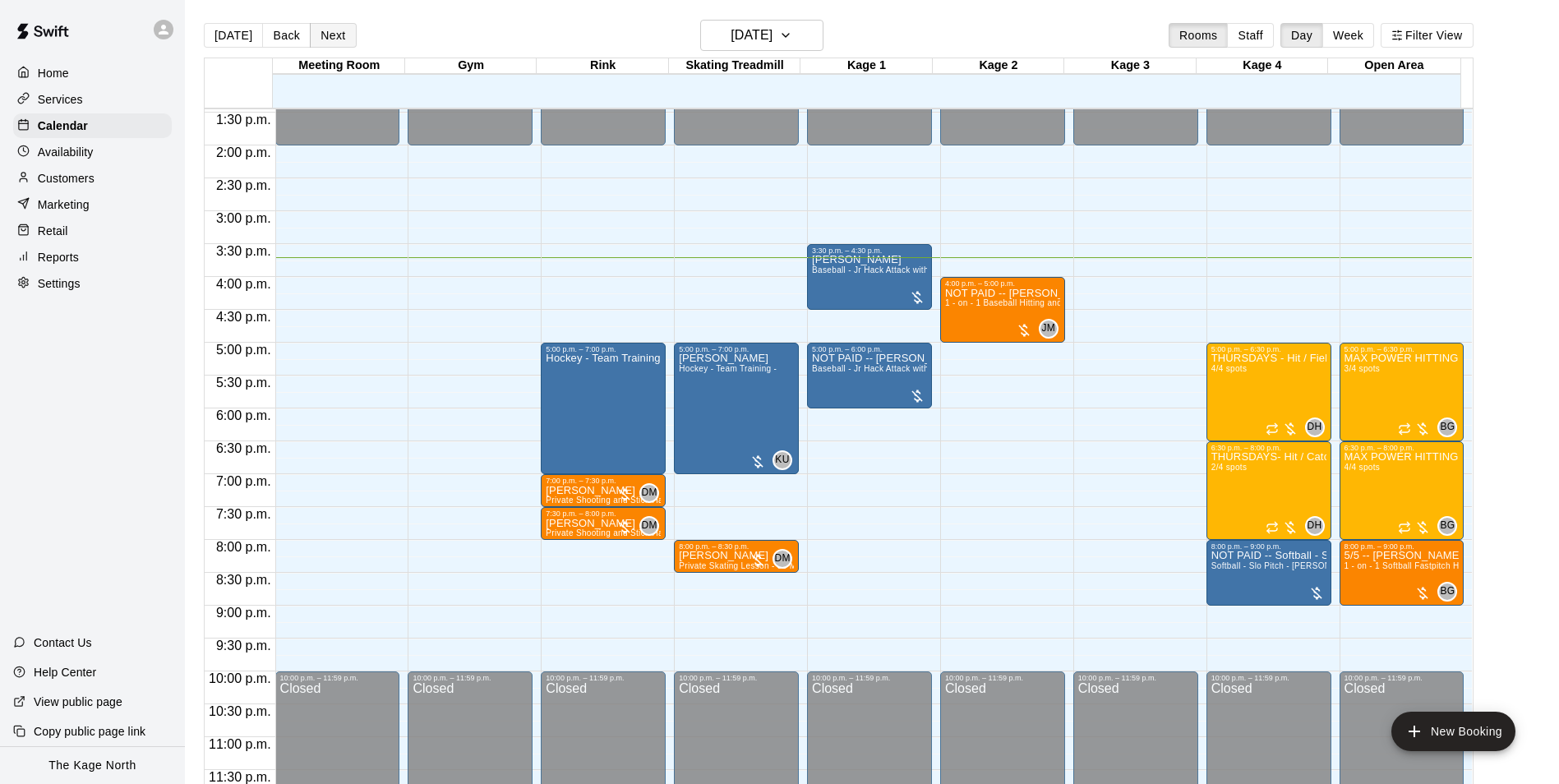
click at [325, 36] on button "Next" at bounding box center [333, 35] width 46 height 25
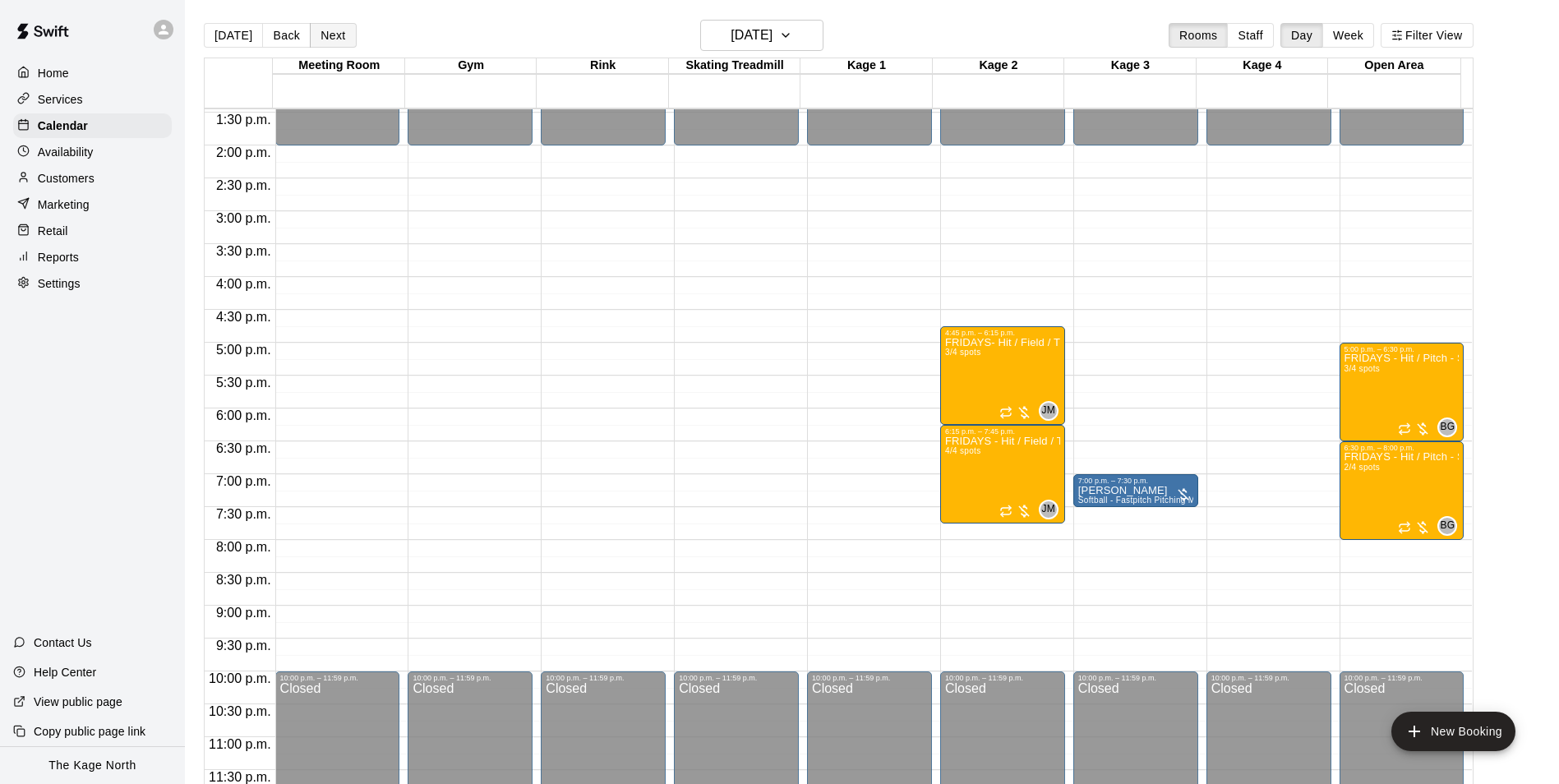
click at [325, 36] on button "Next" at bounding box center [333, 35] width 46 height 25
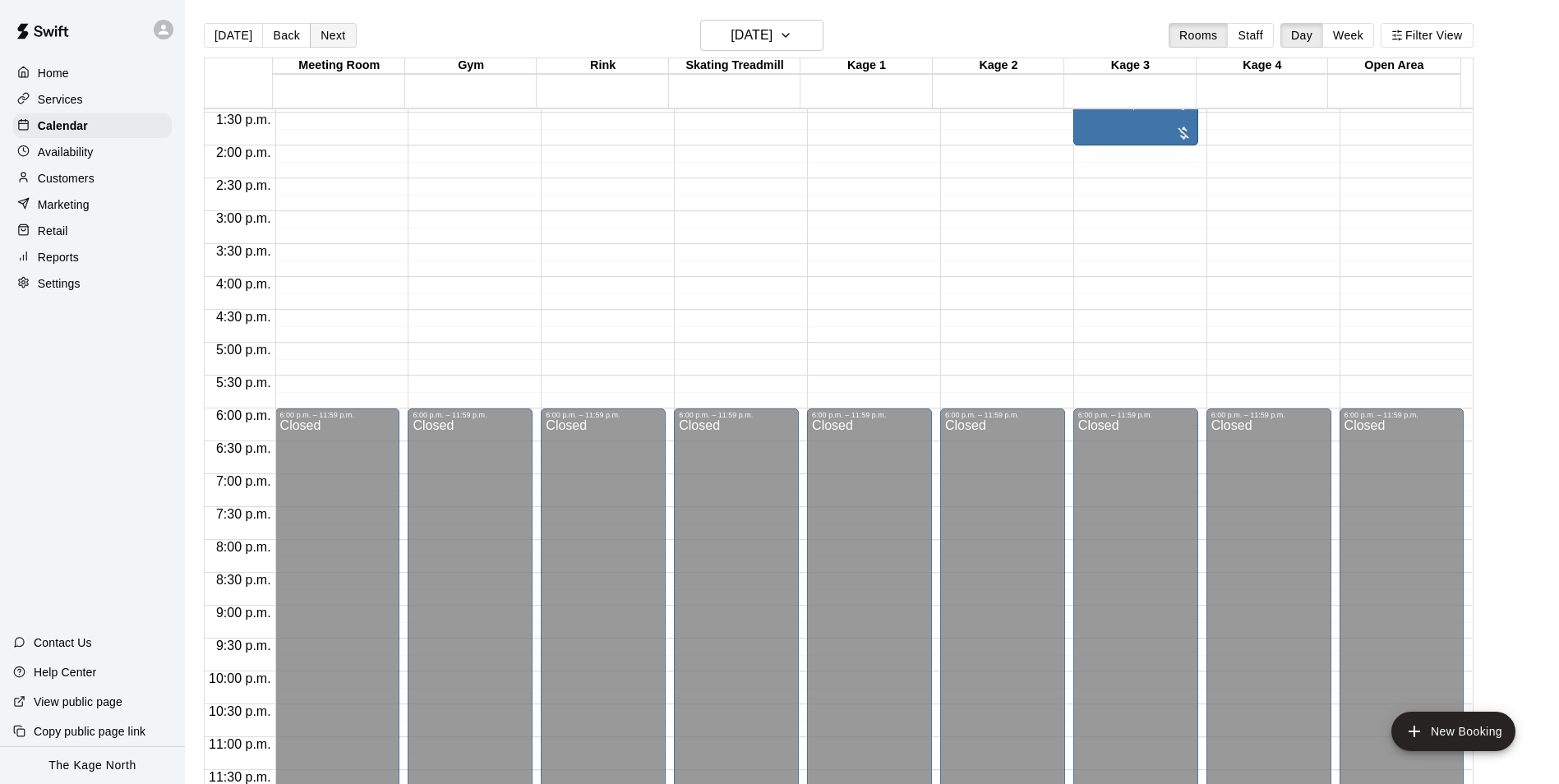
click at [325, 36] on button "Next" at bounding box center [333, 35] width 46 height 25
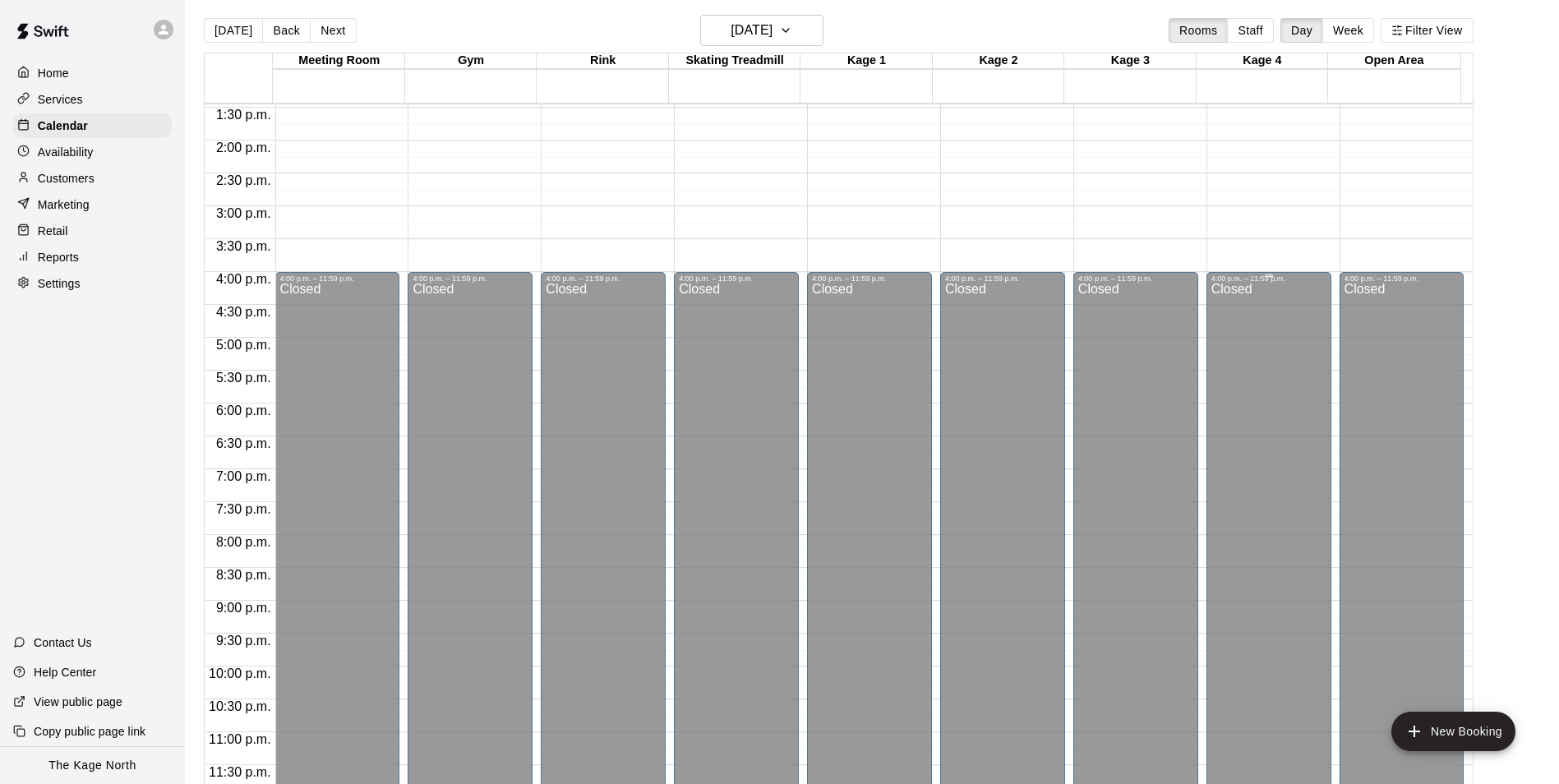
scroll to position [0, 0]
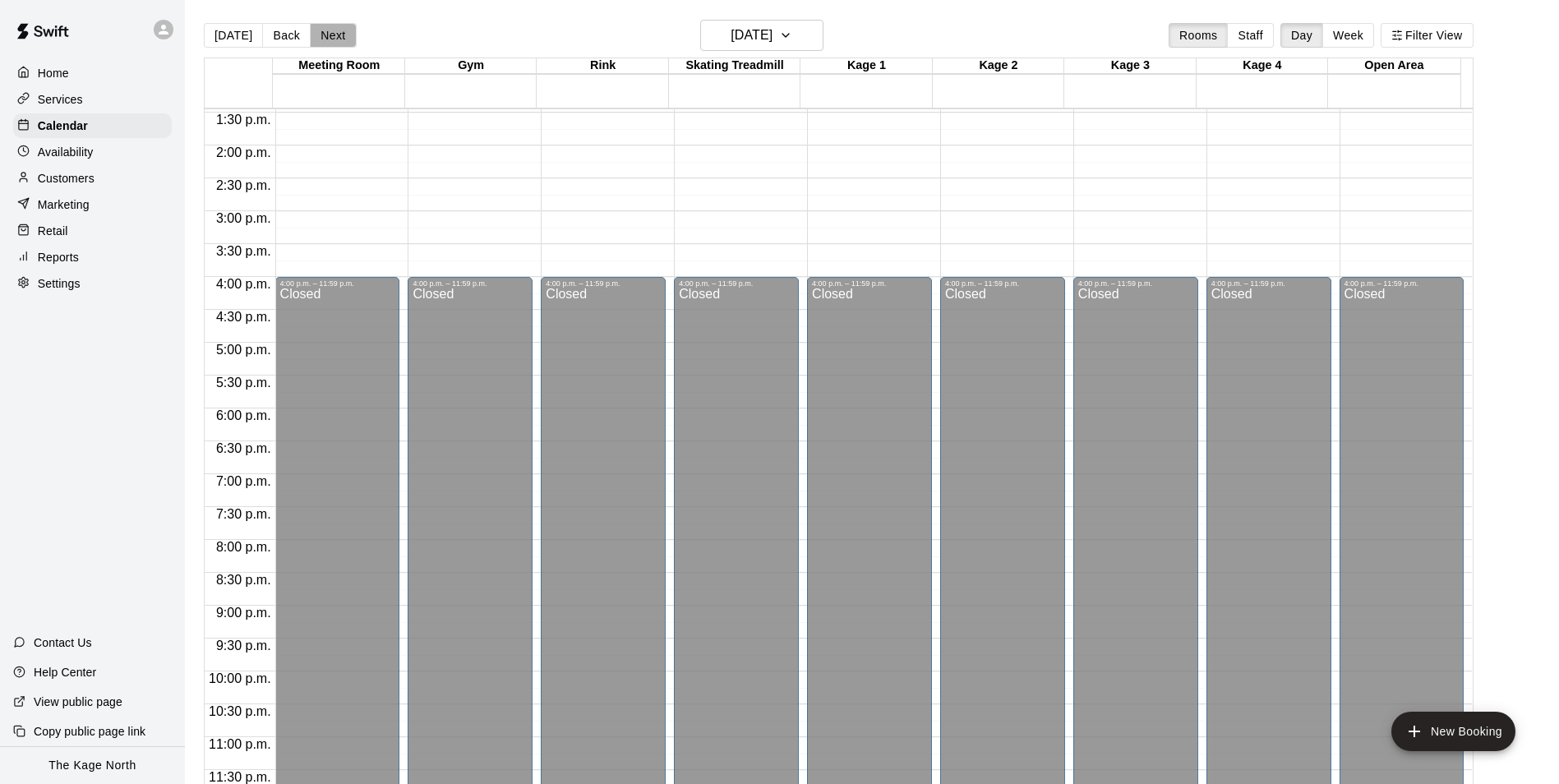
drag, startPoint x: 317, startPoint y: 34, endPoint x: 944, endPoint y: 105, distance: 631.0
click at [322, 34] on button "Next" at bounding box center [333, 35] width 46 height 25
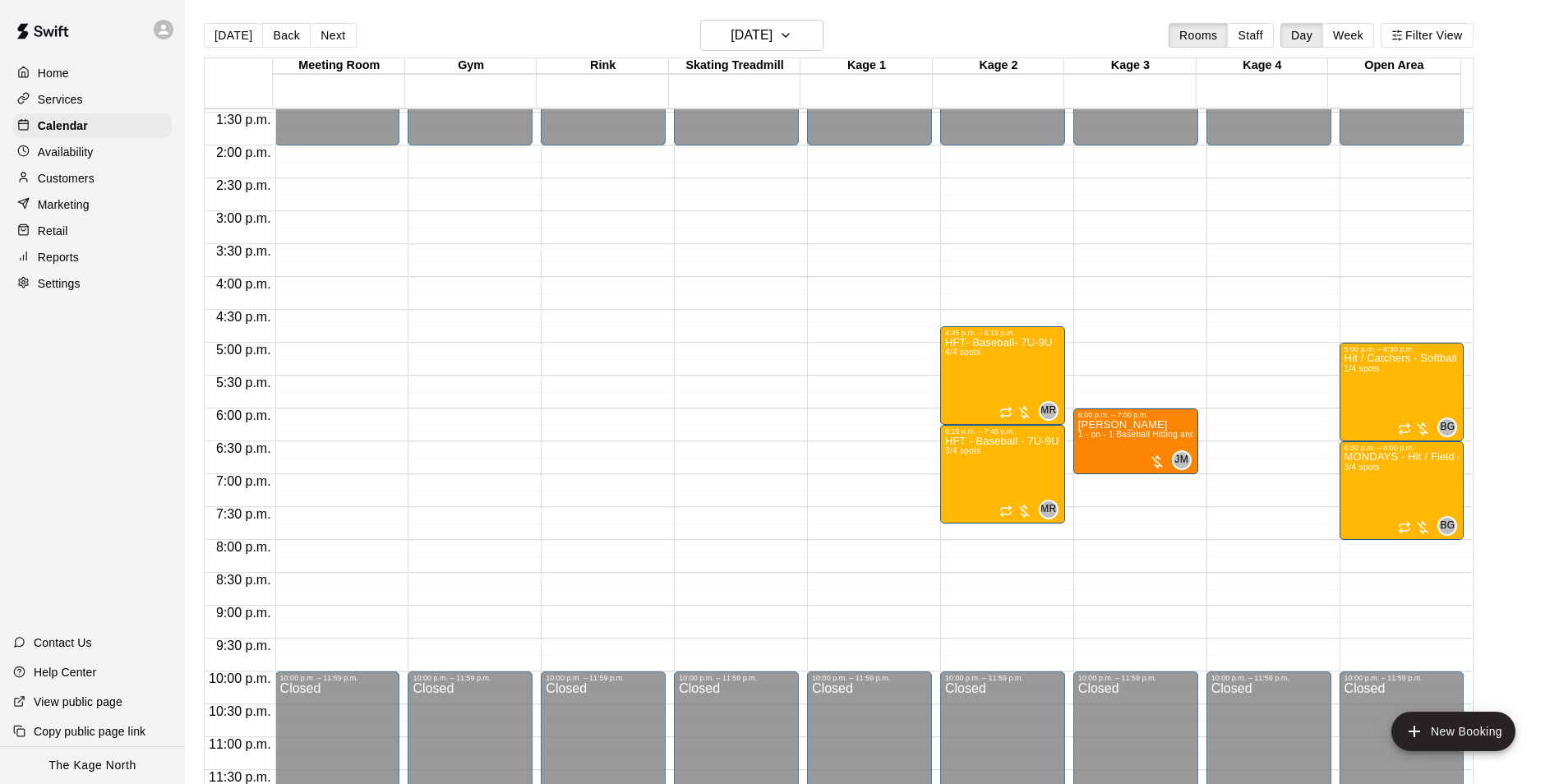
click at [85, 181] on p "Customers" at bounding box center [66, 178] width 57 height 16
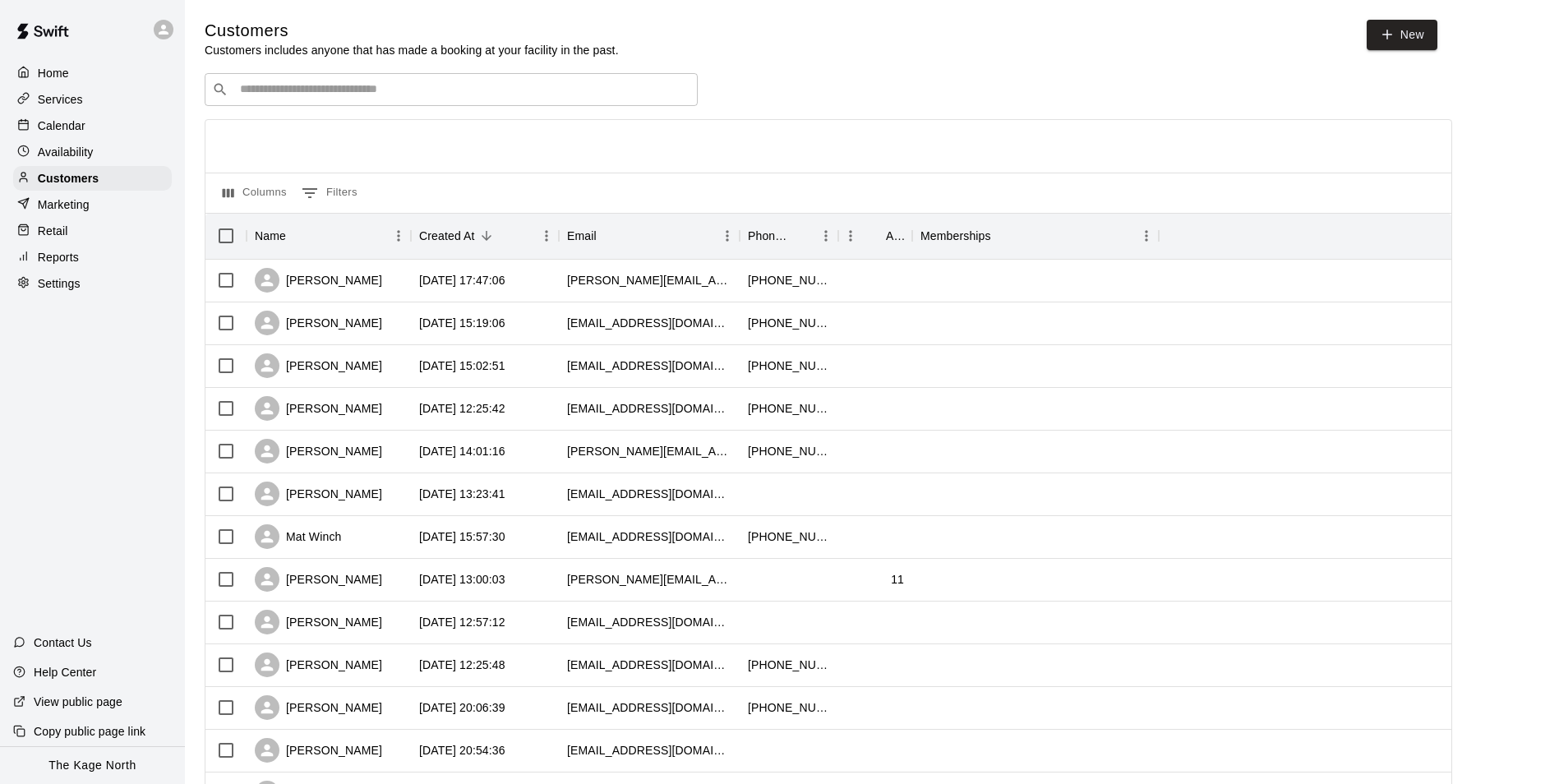
click at [444, 88] on input "Search customers by name or email" at bounding box center [463, 89] width 455 height 16
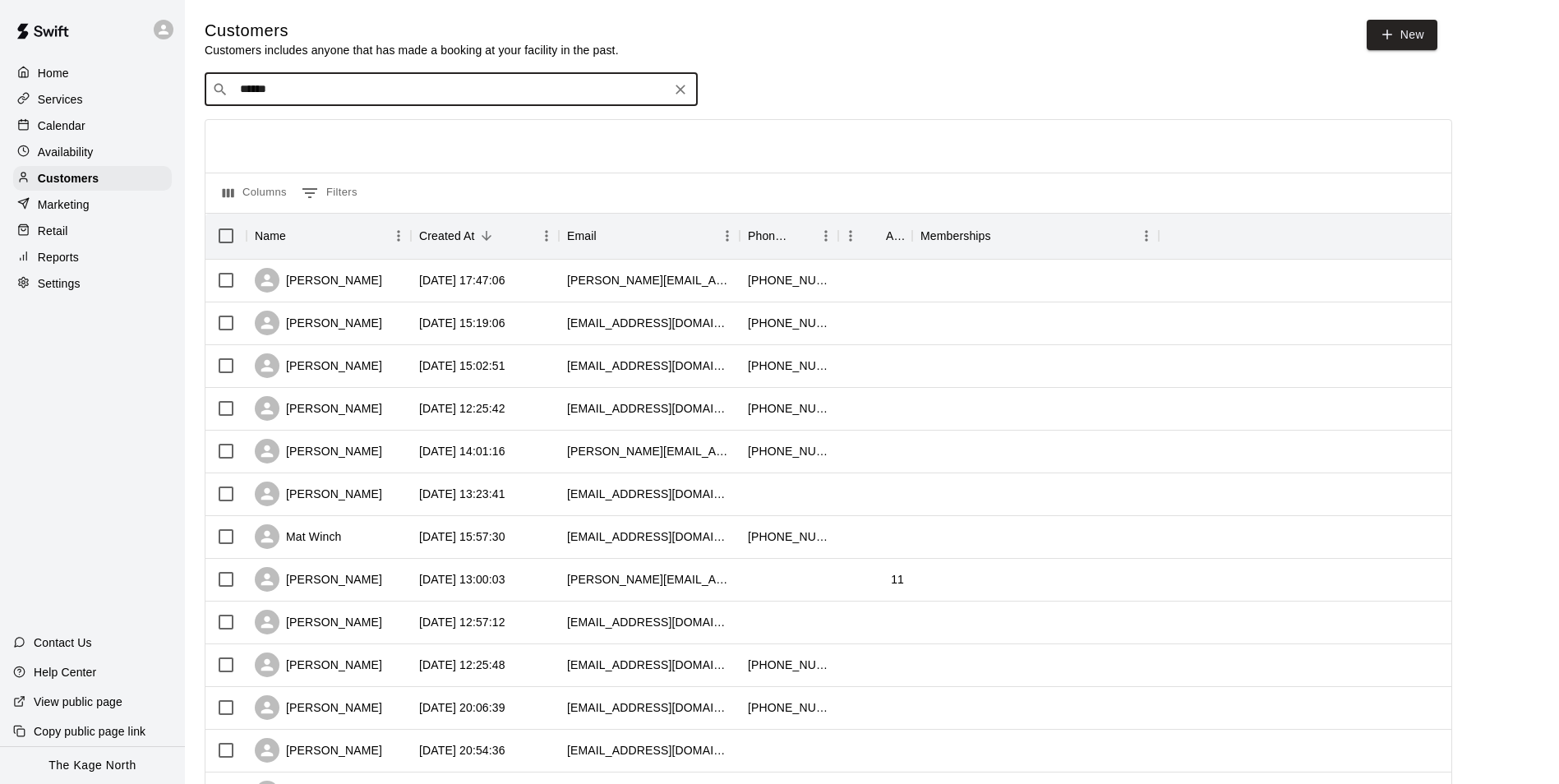
type input "*******"
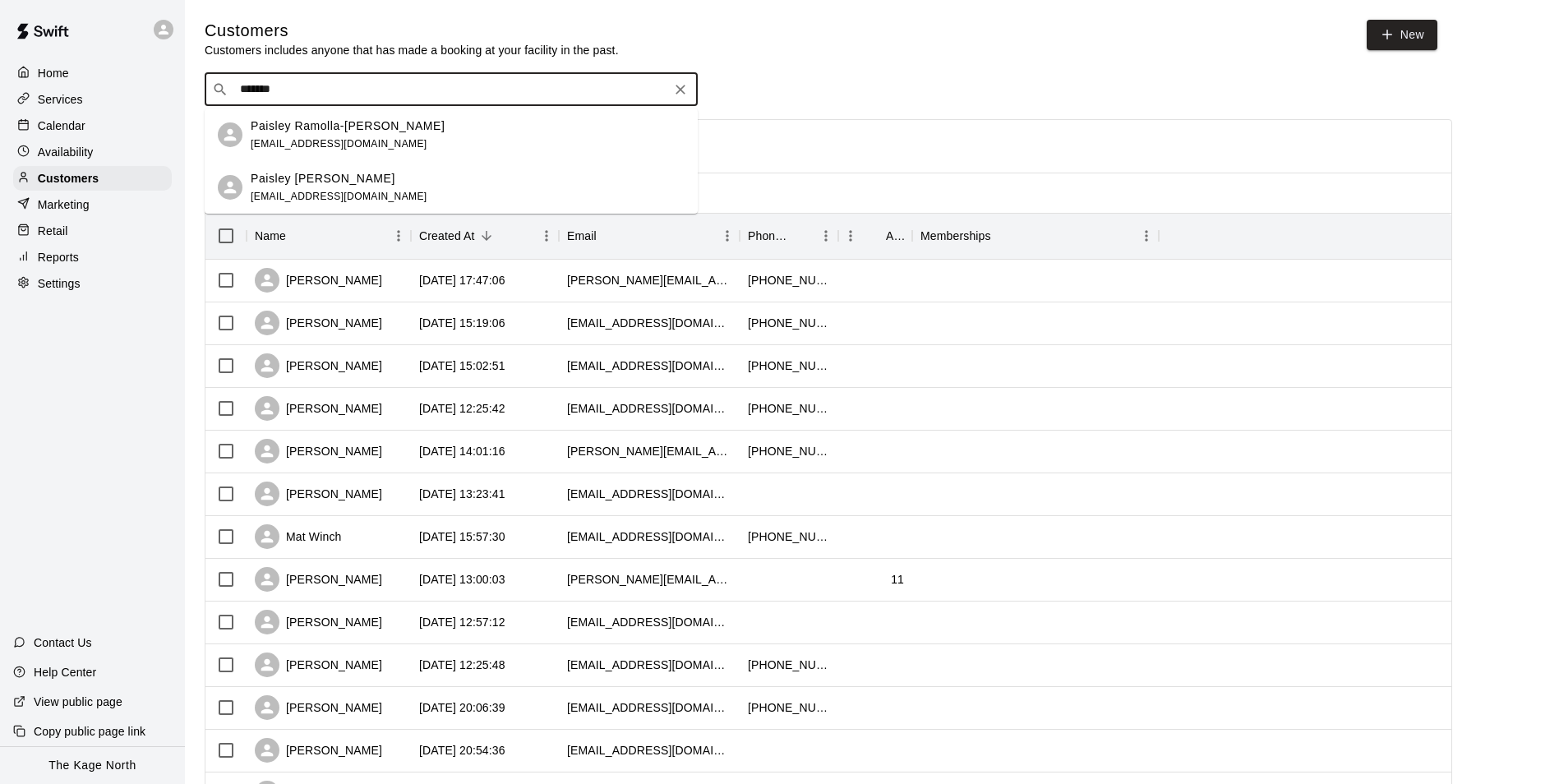
click at [321, 186] on div "Paisley Mayes cmjacob@lakeheadu.ca" at bounding box center [338, 187] width 177 height 35
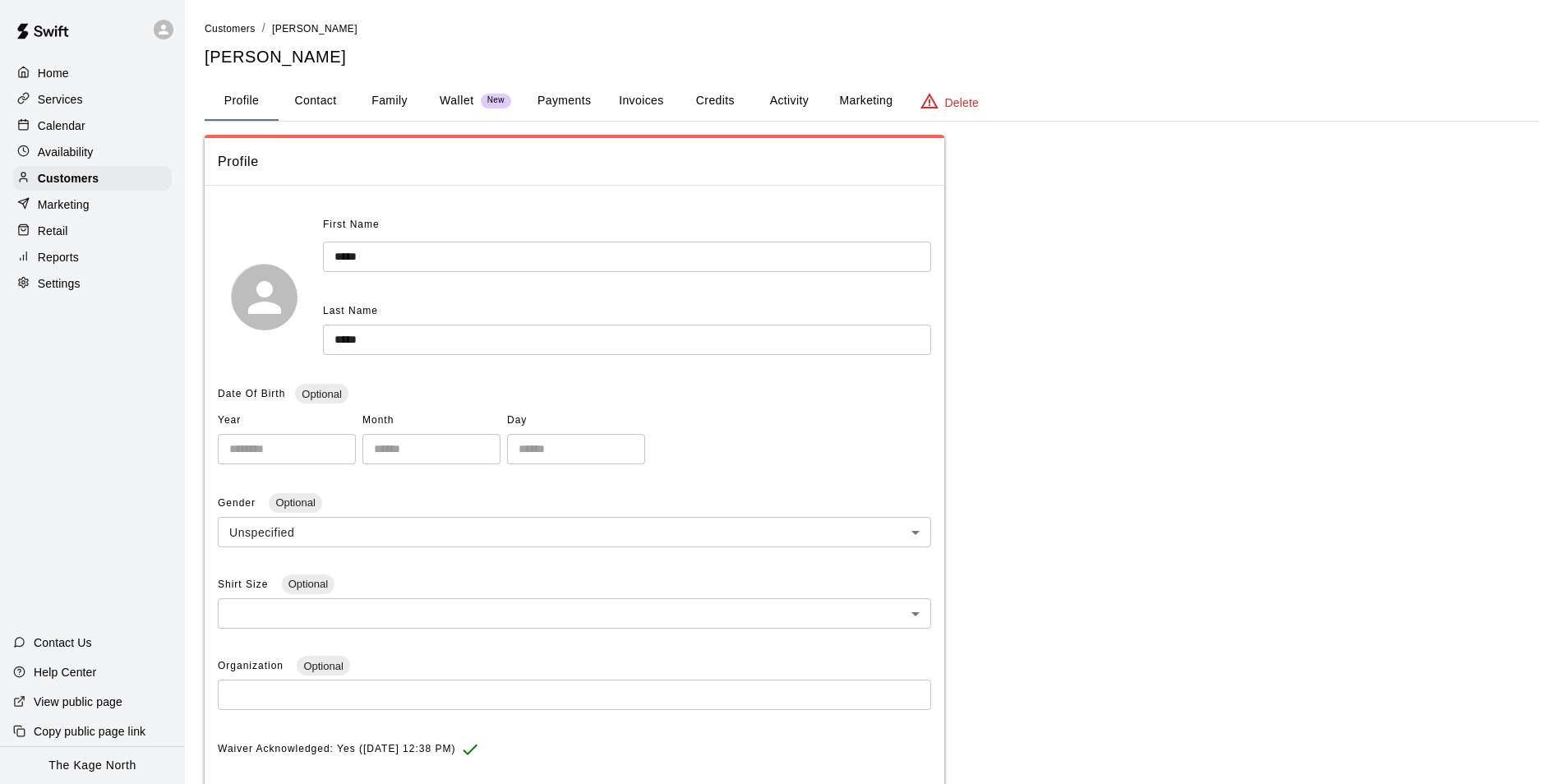
click at [372, 102] on button "Family" at bounding box center [389, 101] width 74 height 40
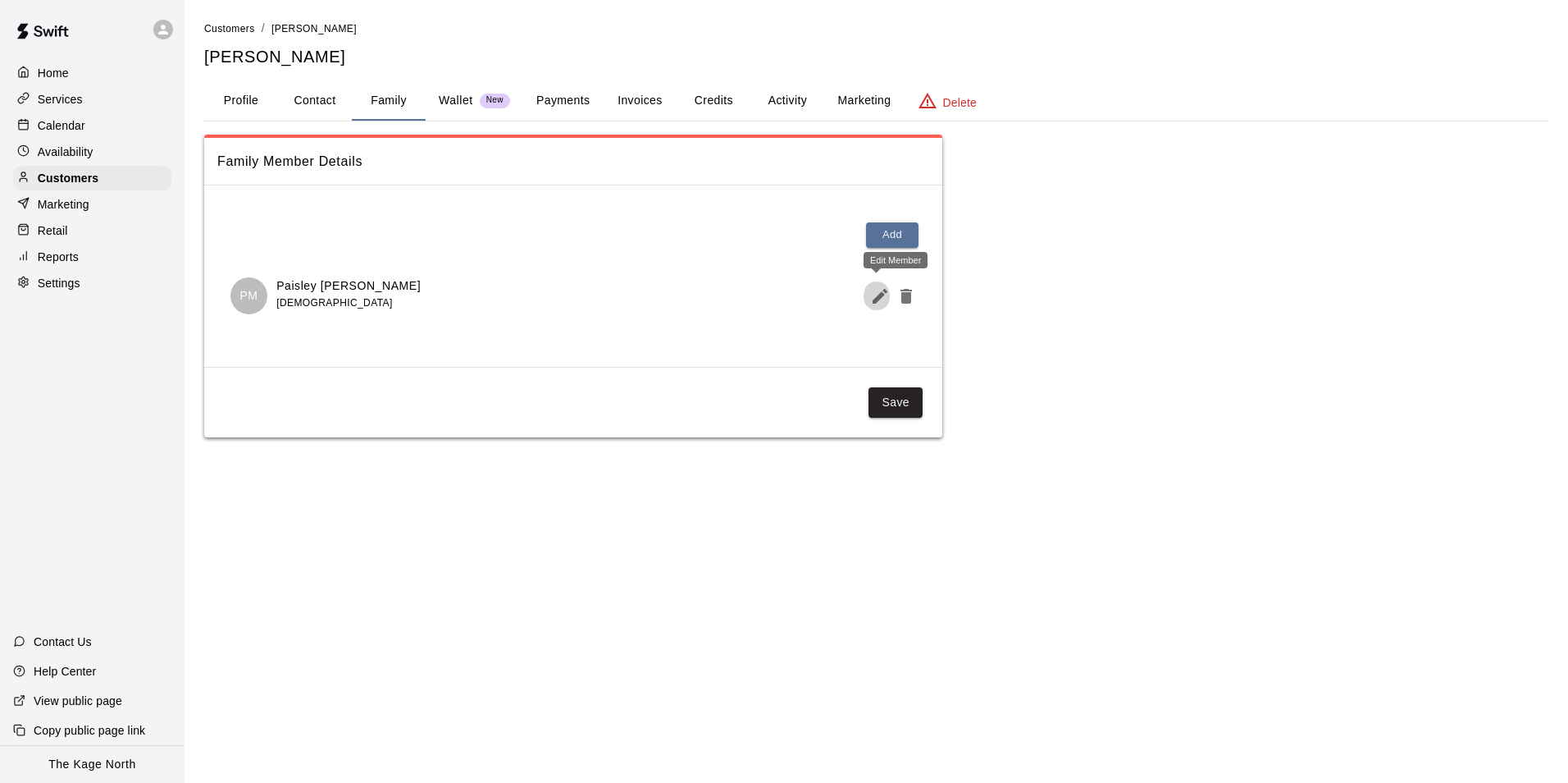
click at [883, 302] on icon "Edit Member" at bounding box center [880, 296] width 20 height 20
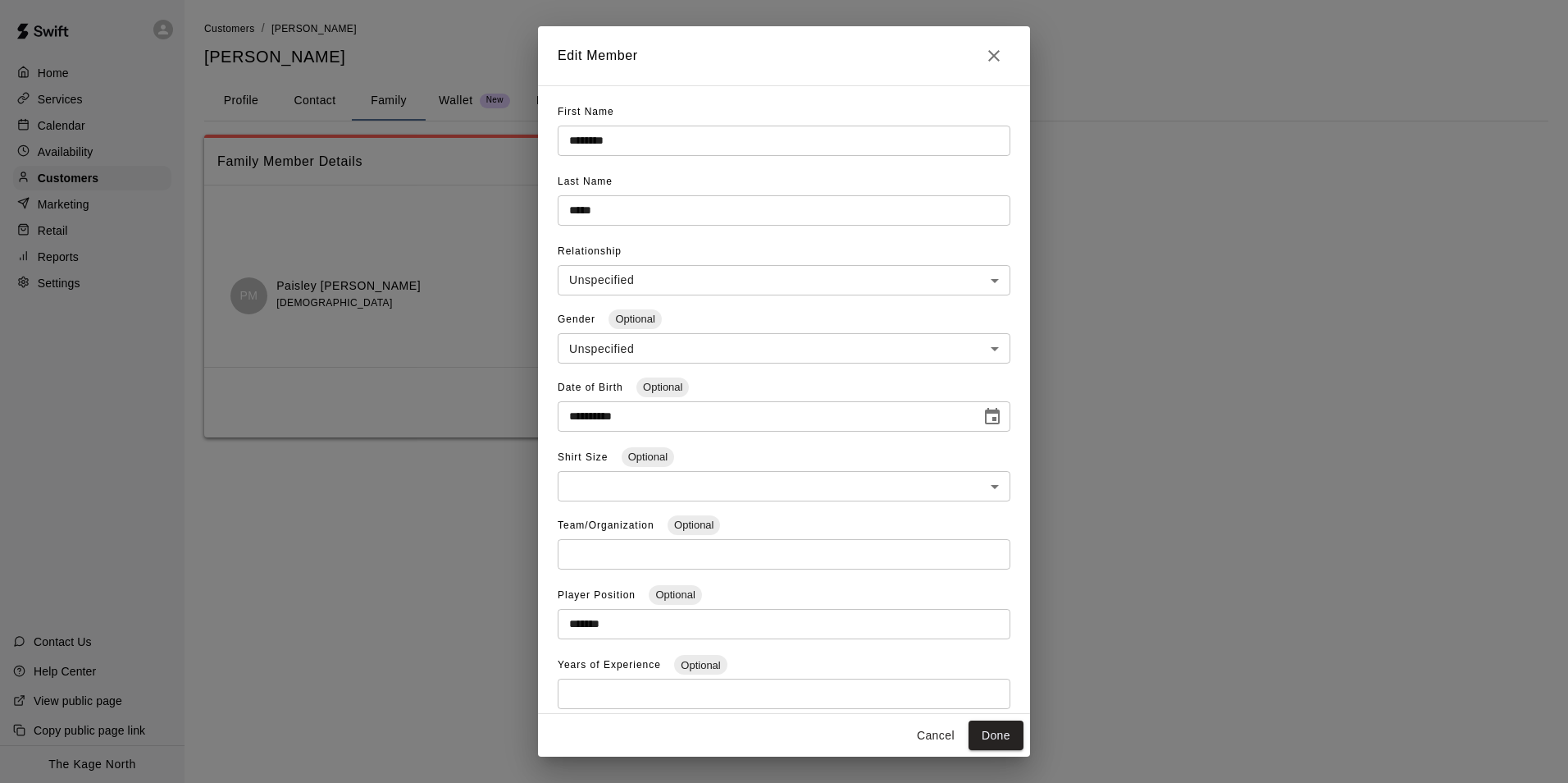
click at [997, 58] on icon "Close" at bounding box center [994, 56] width 20 height 20
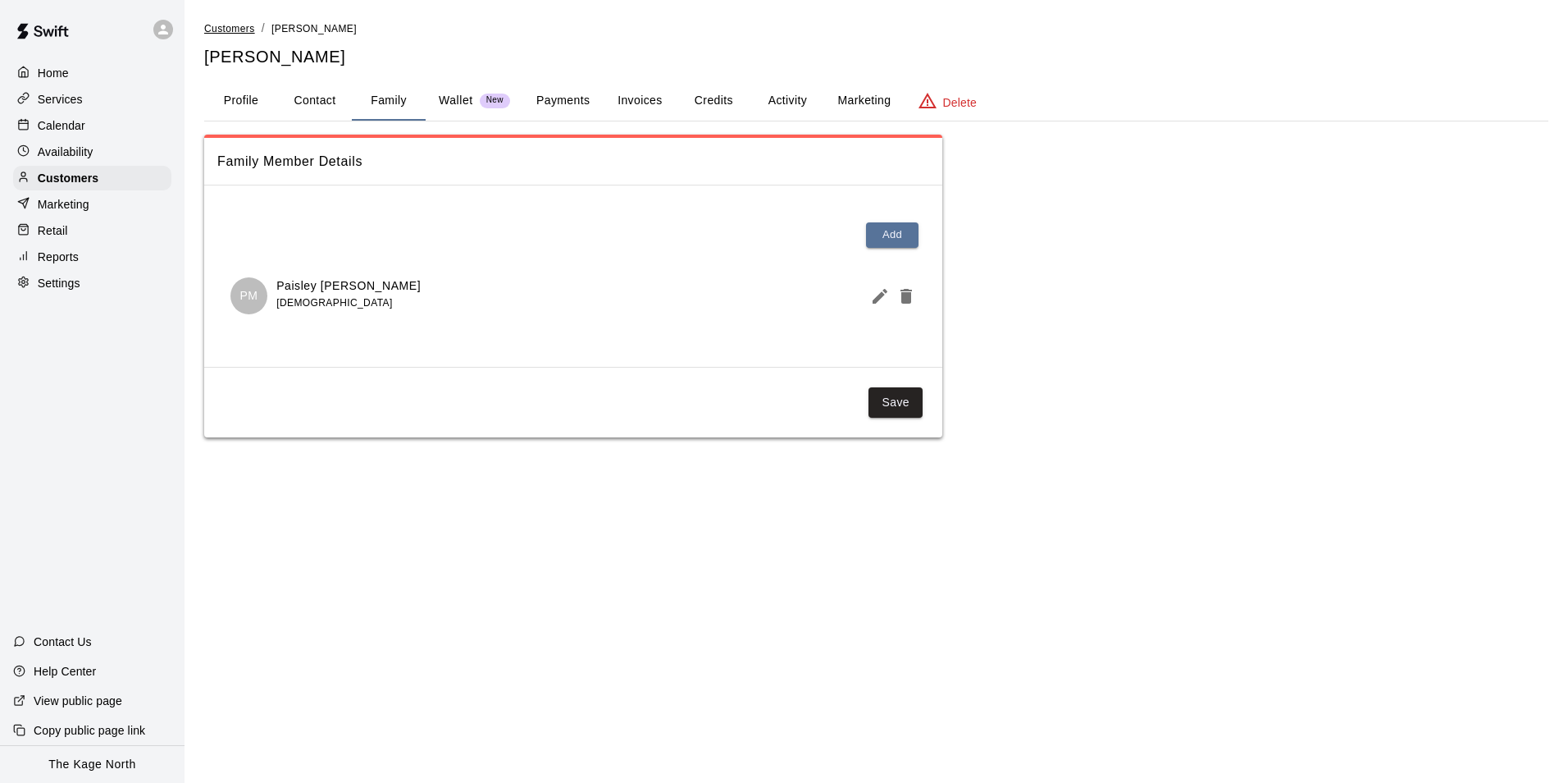
click at [238, 31] on span "Customers" at bounding box center [230, 28] width 51 height 11
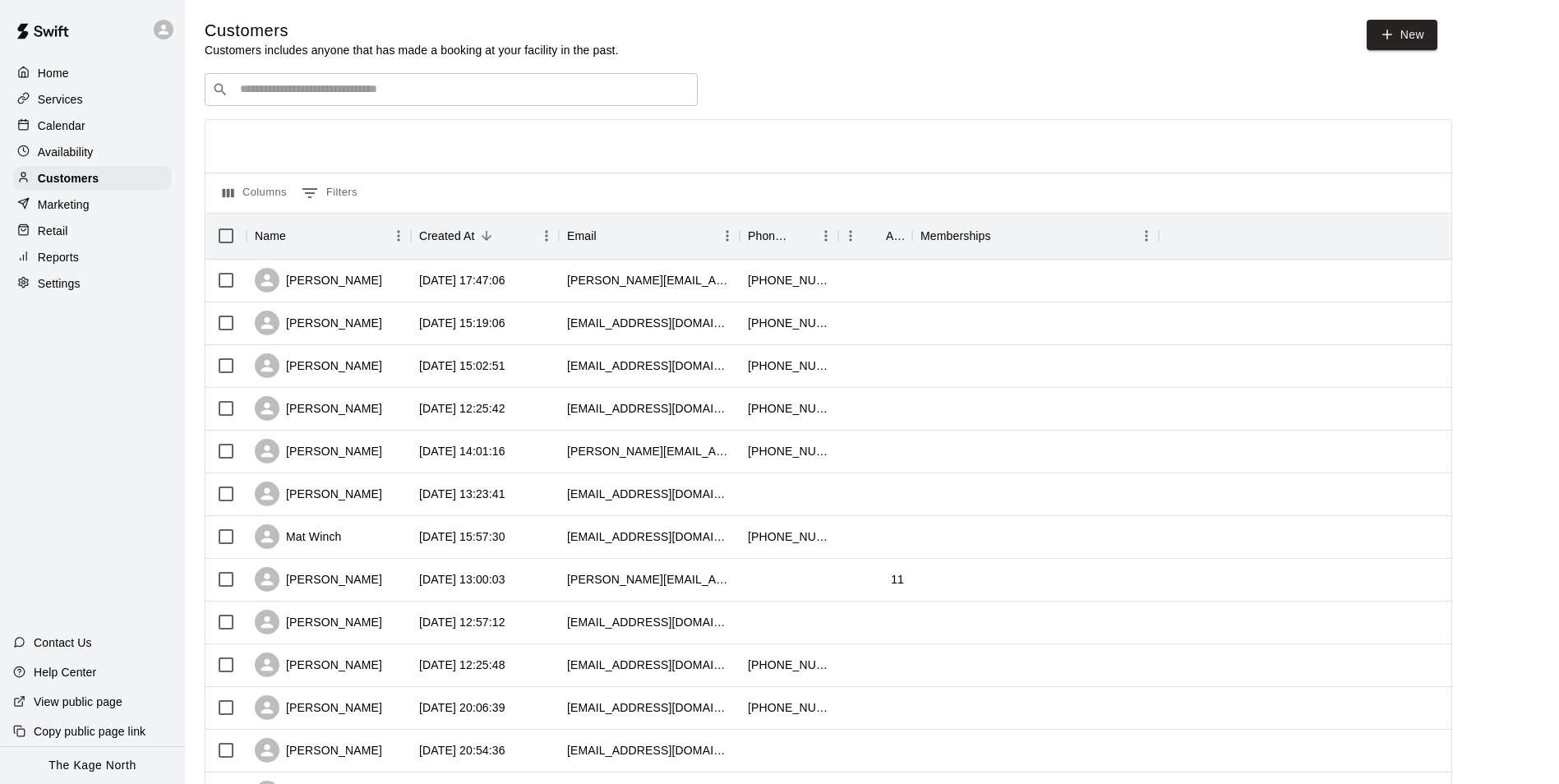
click at [321, 95] on input "Search customers by name or email" at bounding box center [463, 89] width 455 height 16
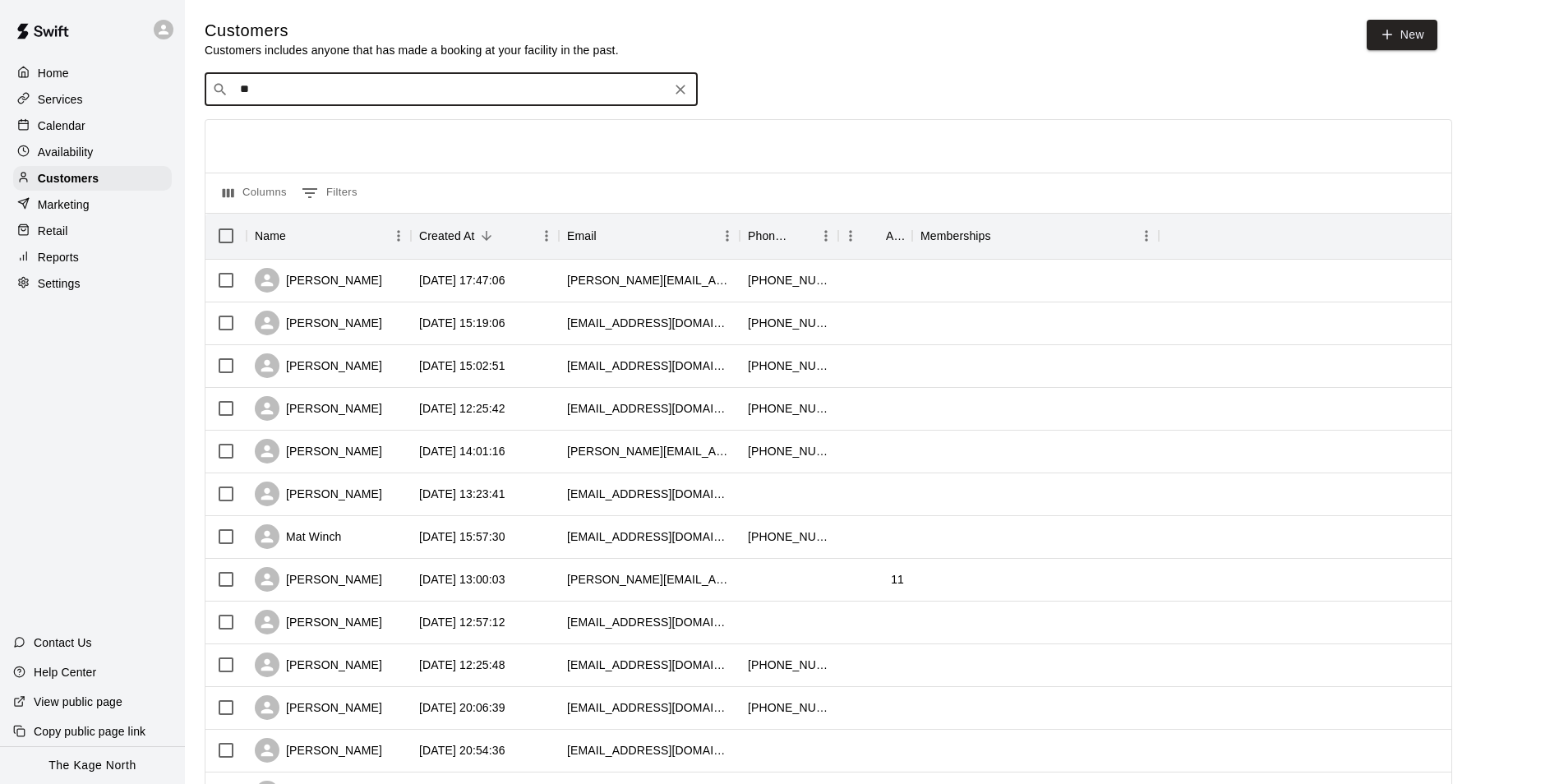
type input "*"
type input "*********"
click at [314, 134] on div "Tina Middleton tina76@live.ca" at bounding box center [338, 134] width 177 height 35
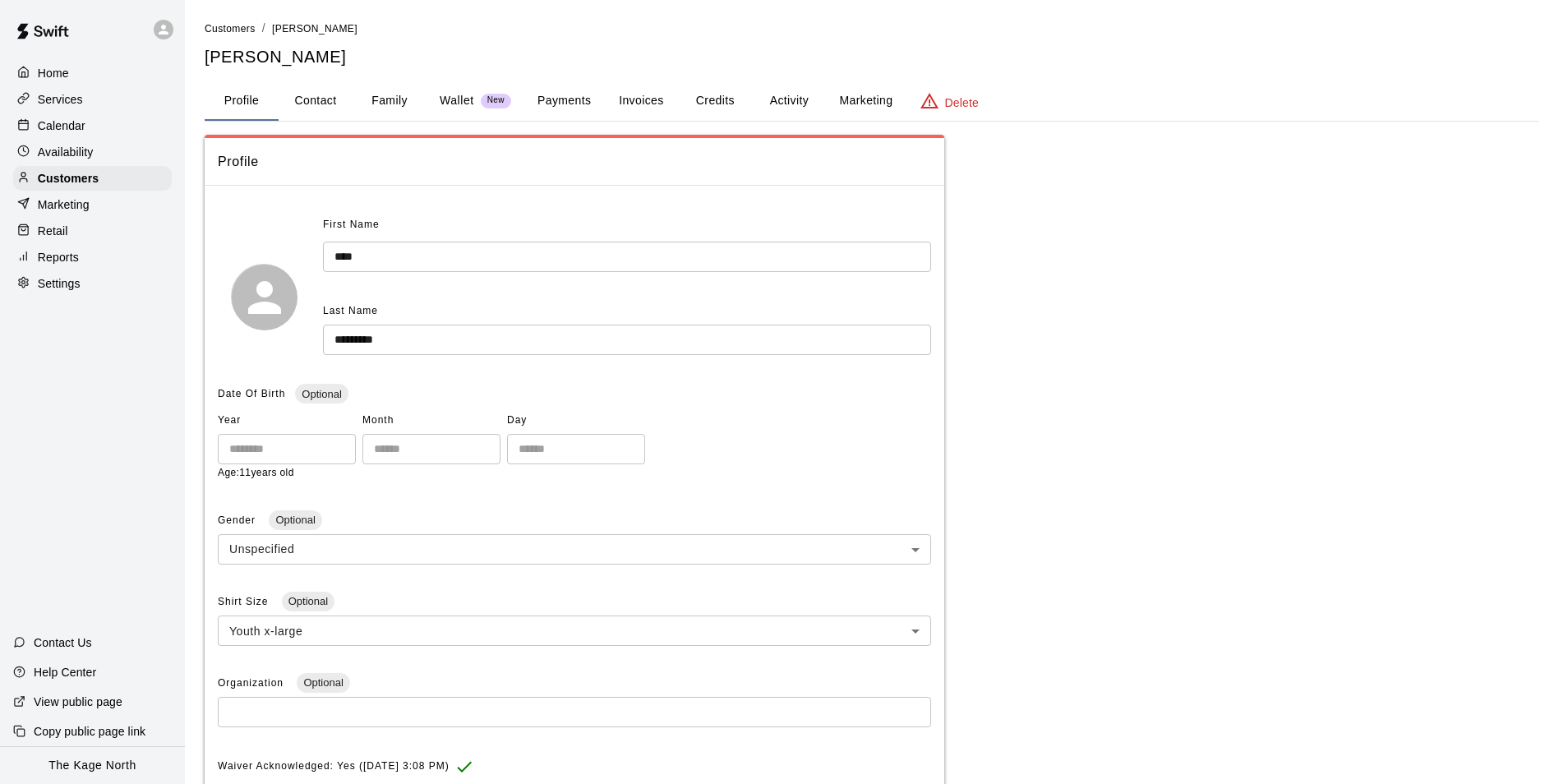
click at [796, 97] on button "Activity" at bounding box center [789, 101] width 74 height 40
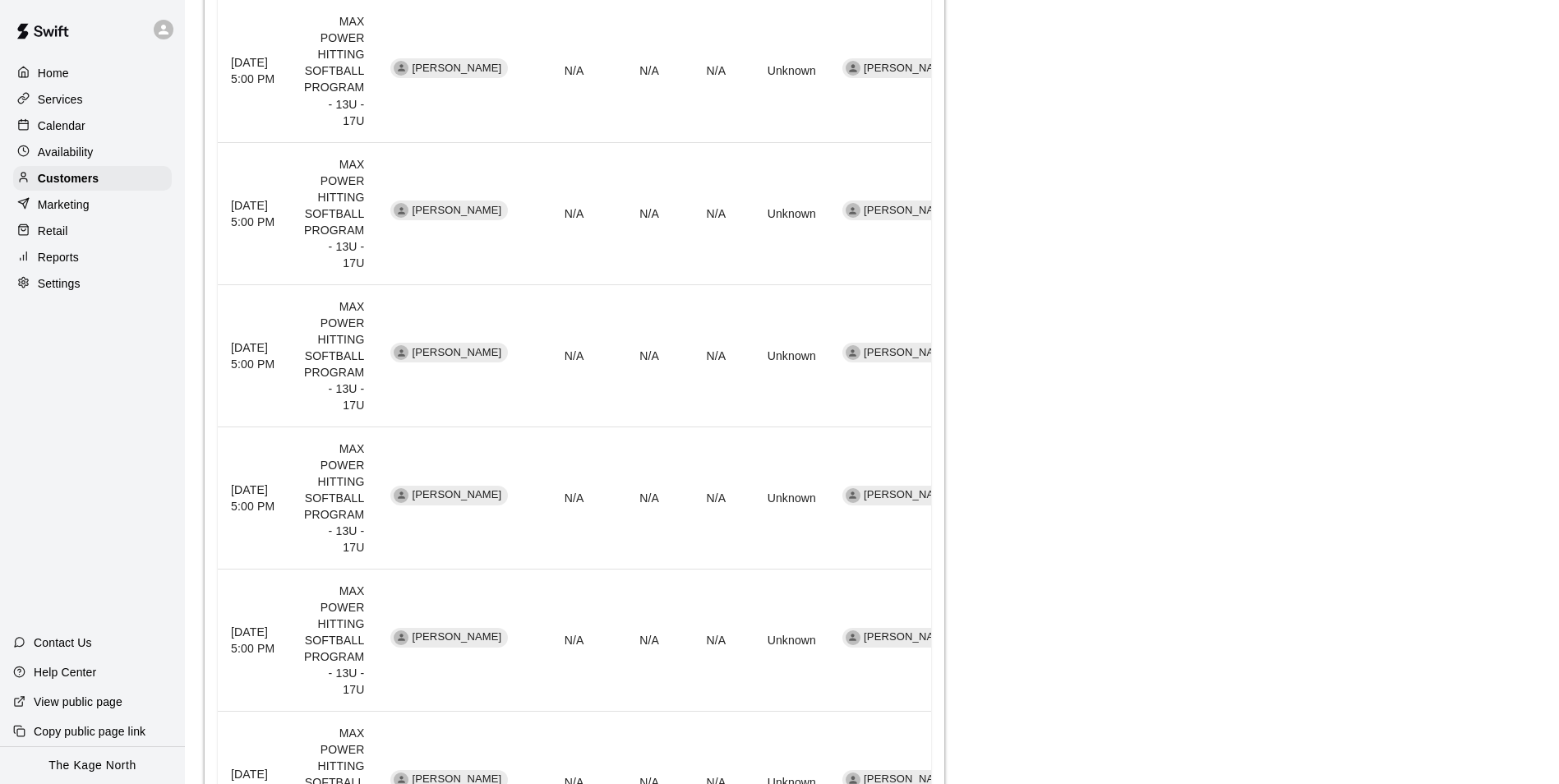
scroll to position [1221, 0]
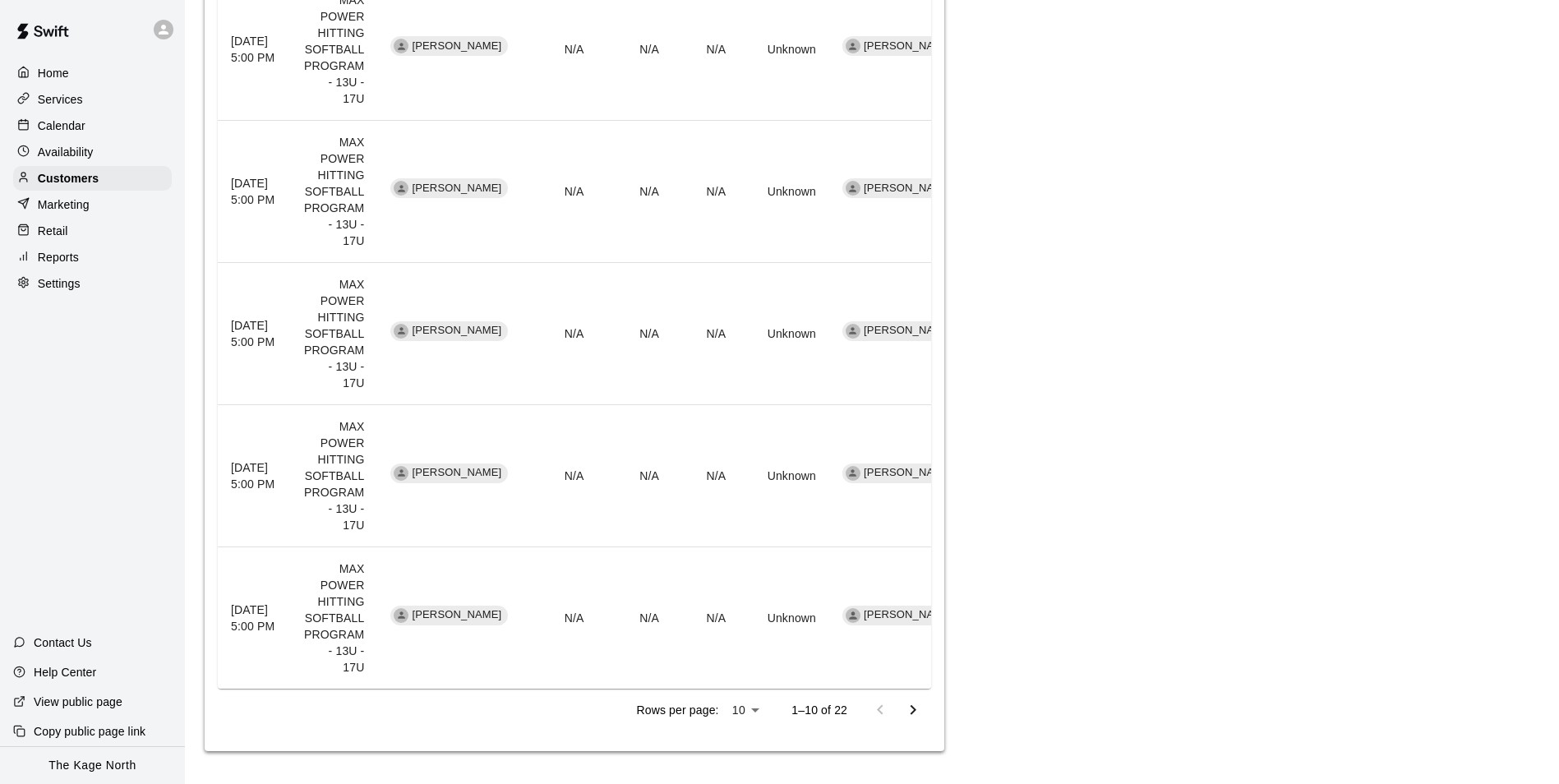
click at [911, 710] on icon "Go to next page" at bounding box center [913, 709] width 20 height 20
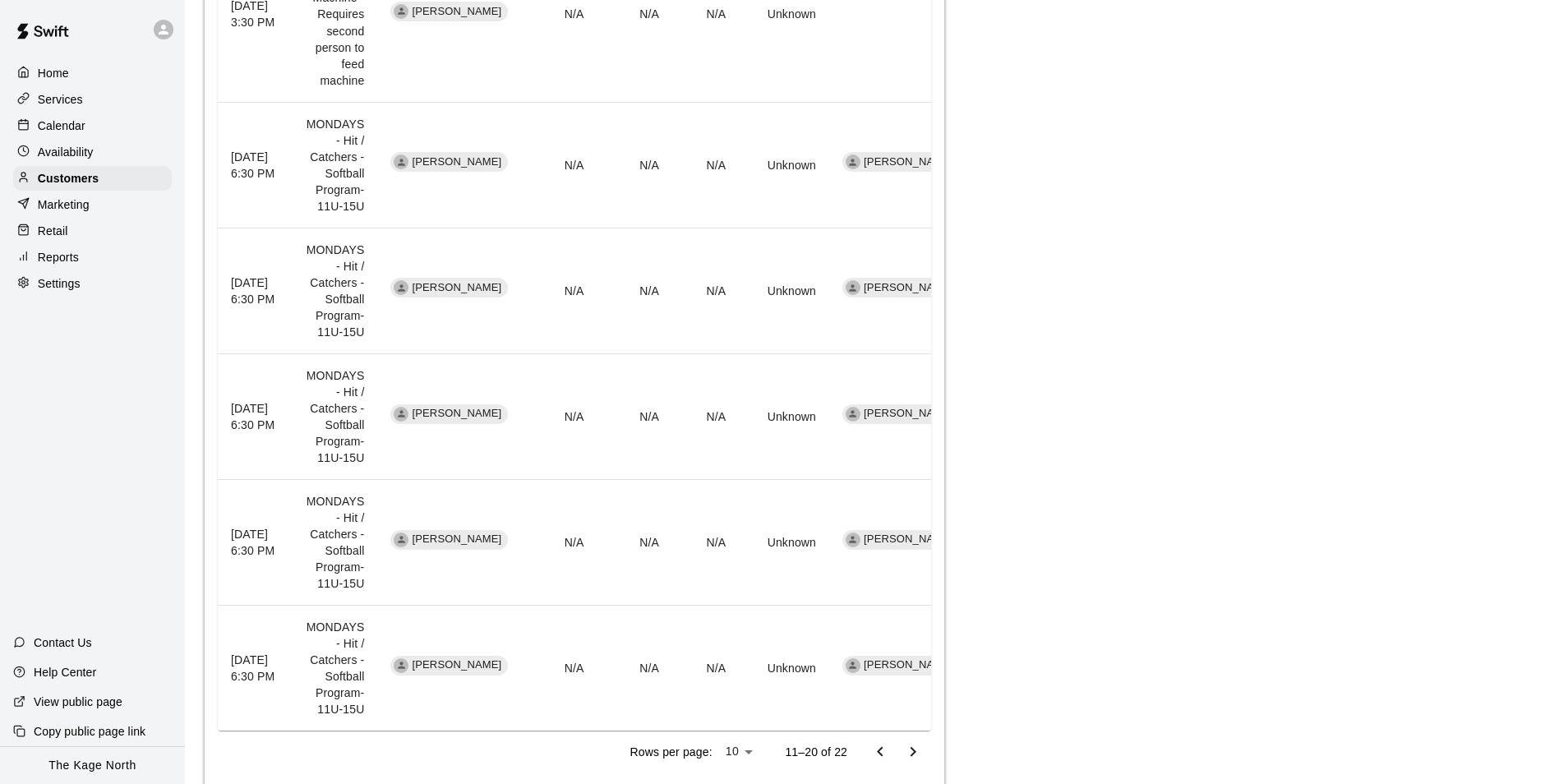
scroll to position [1172, 0]
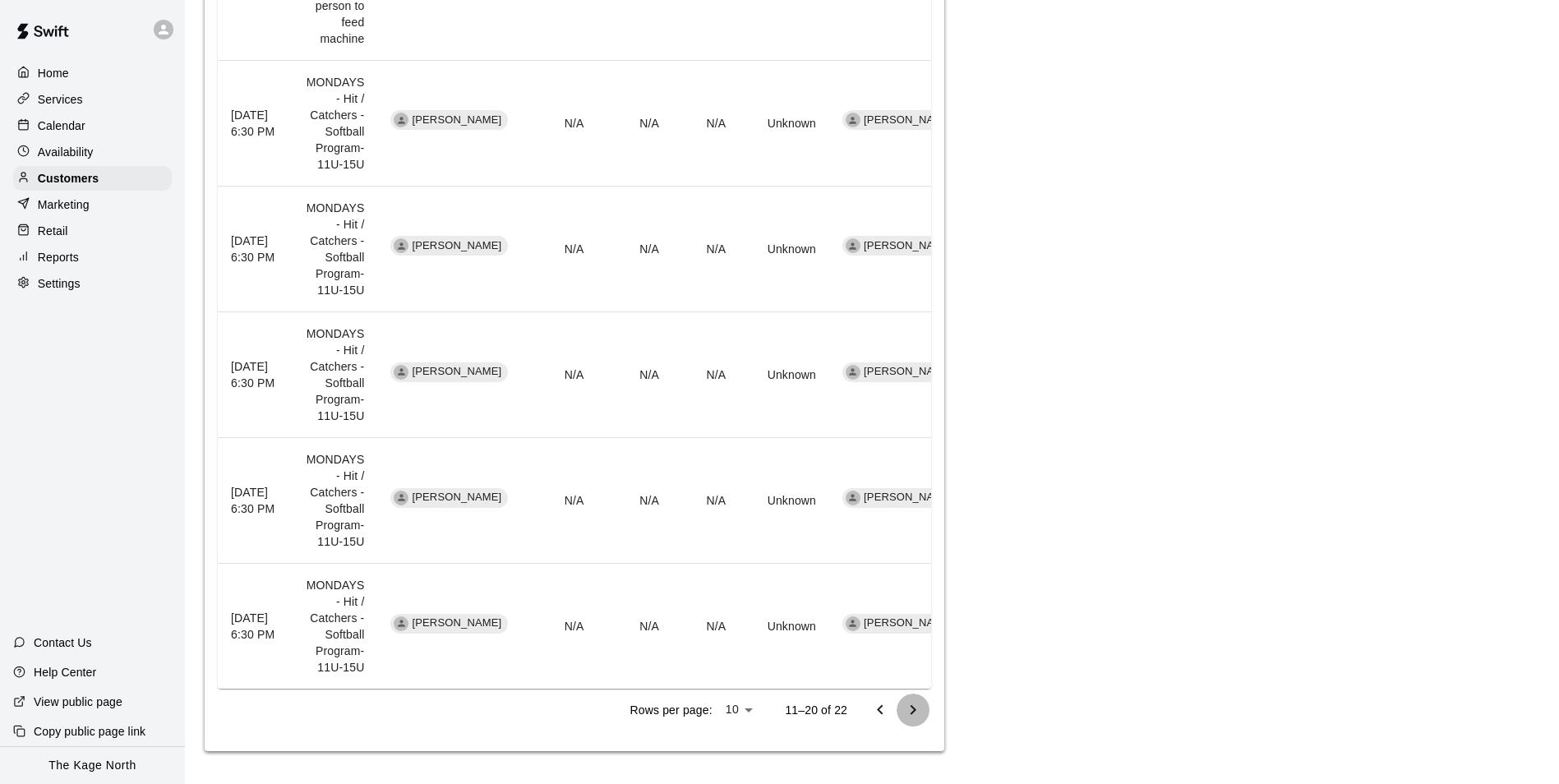
click at [906, 707] on icon "Go to next page" at bounding box center [913, 709] width 20 height 20
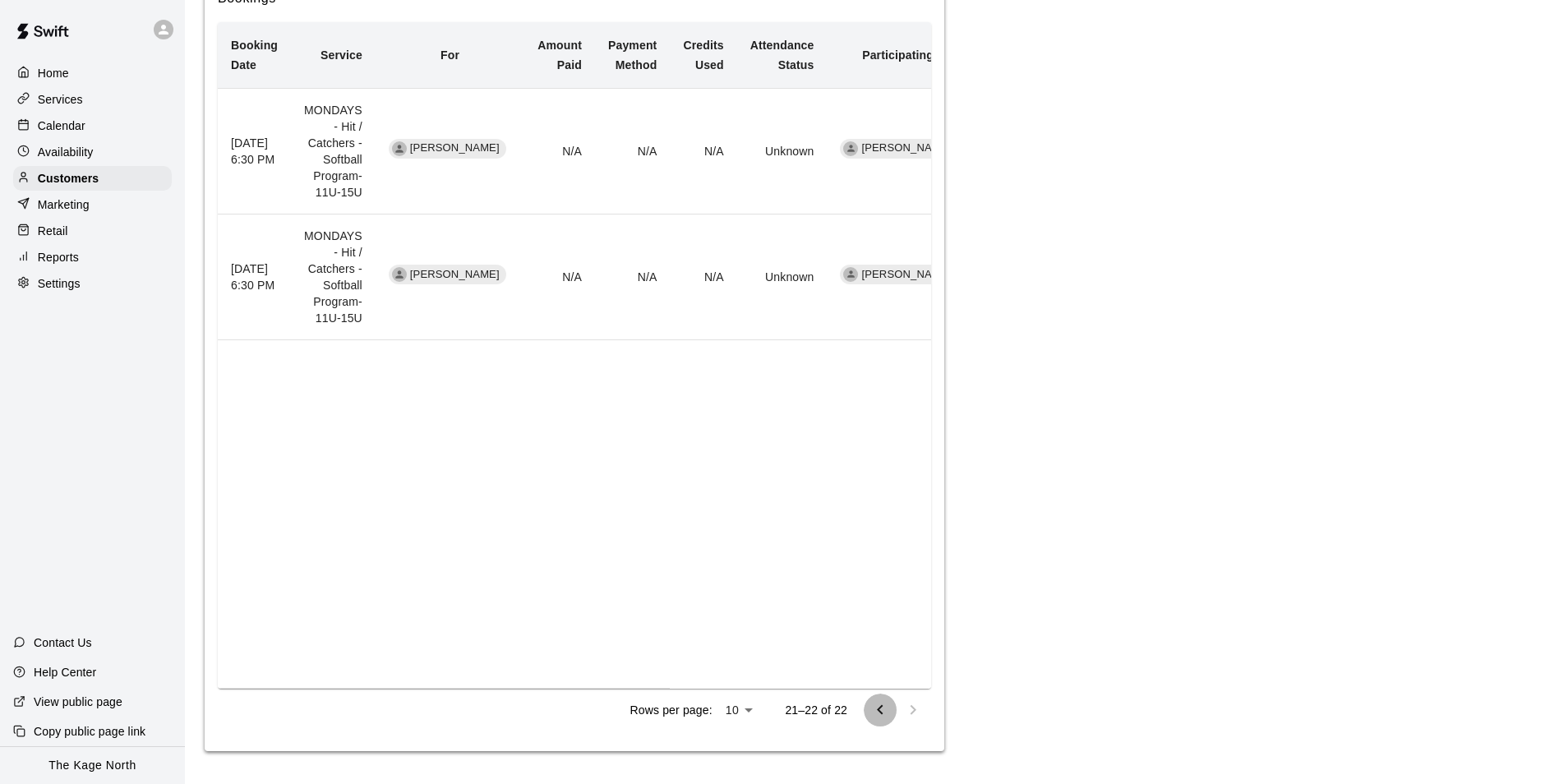
click at [883, 711] on icon "Go to previous page" at bounding box center [880, 709] width 20 height 20
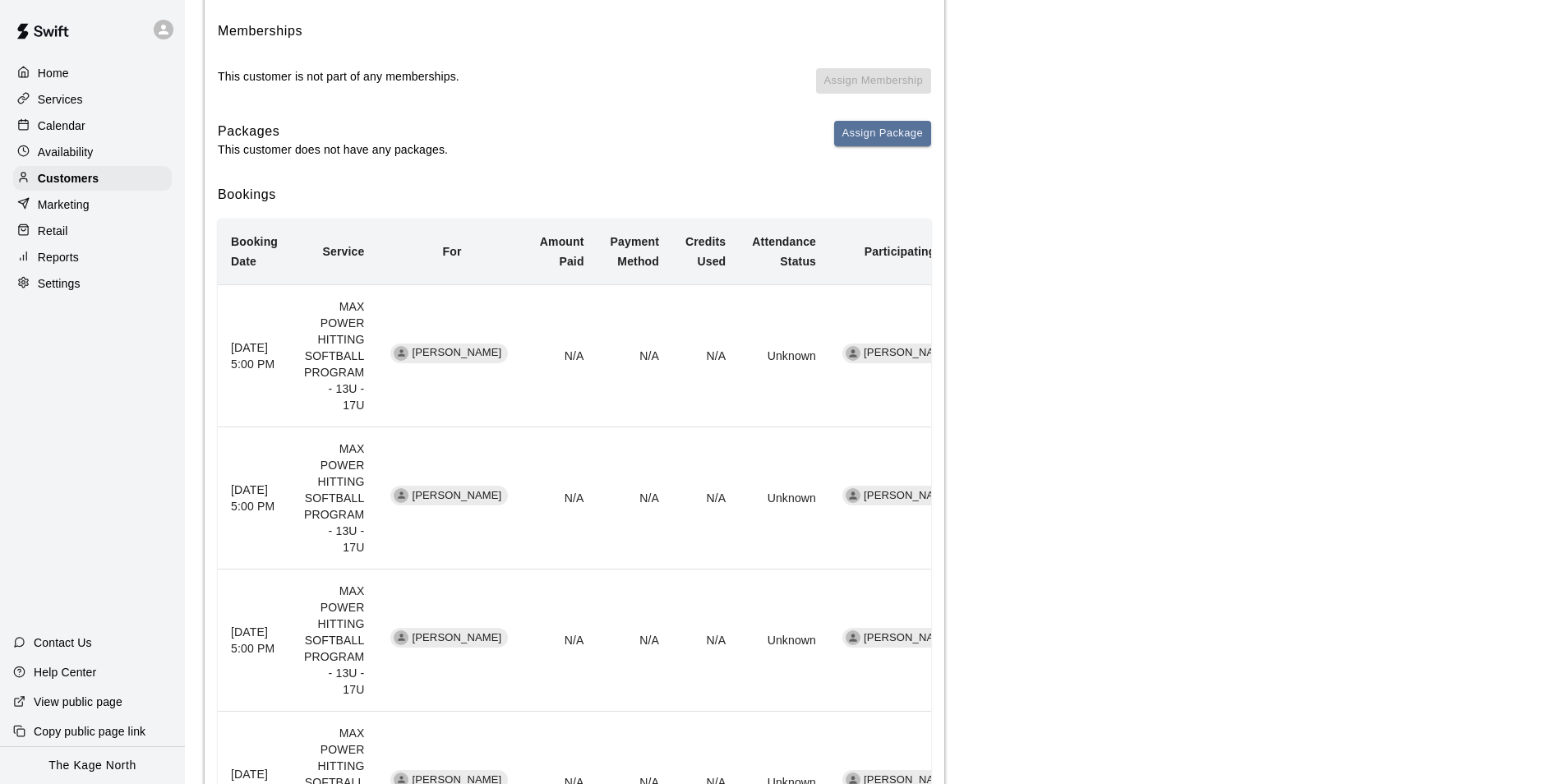
scroll to position [0, 0]
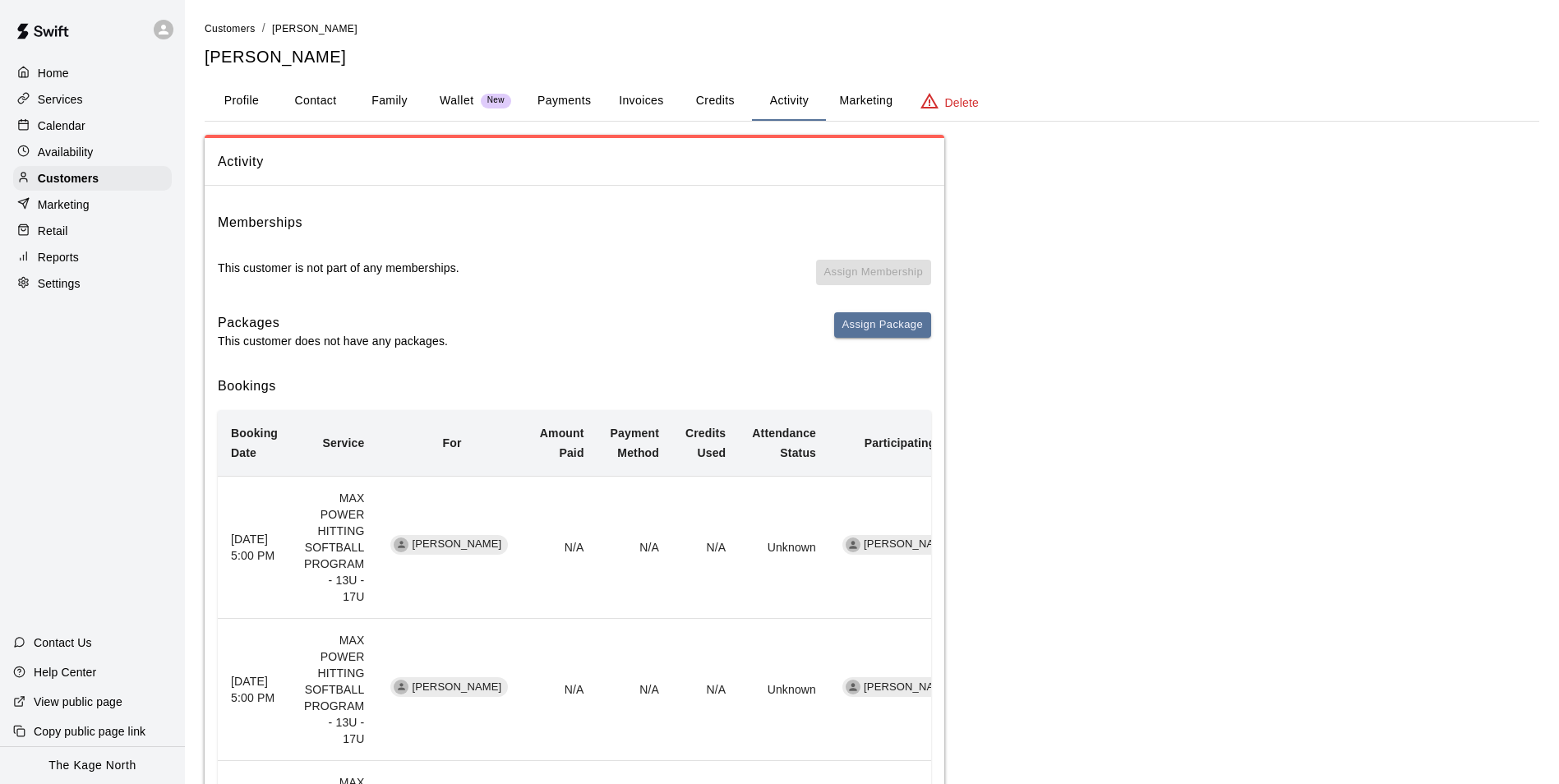
click at [389, 96] on button "Family" at bounding box center [389, 101] width 74 height 40
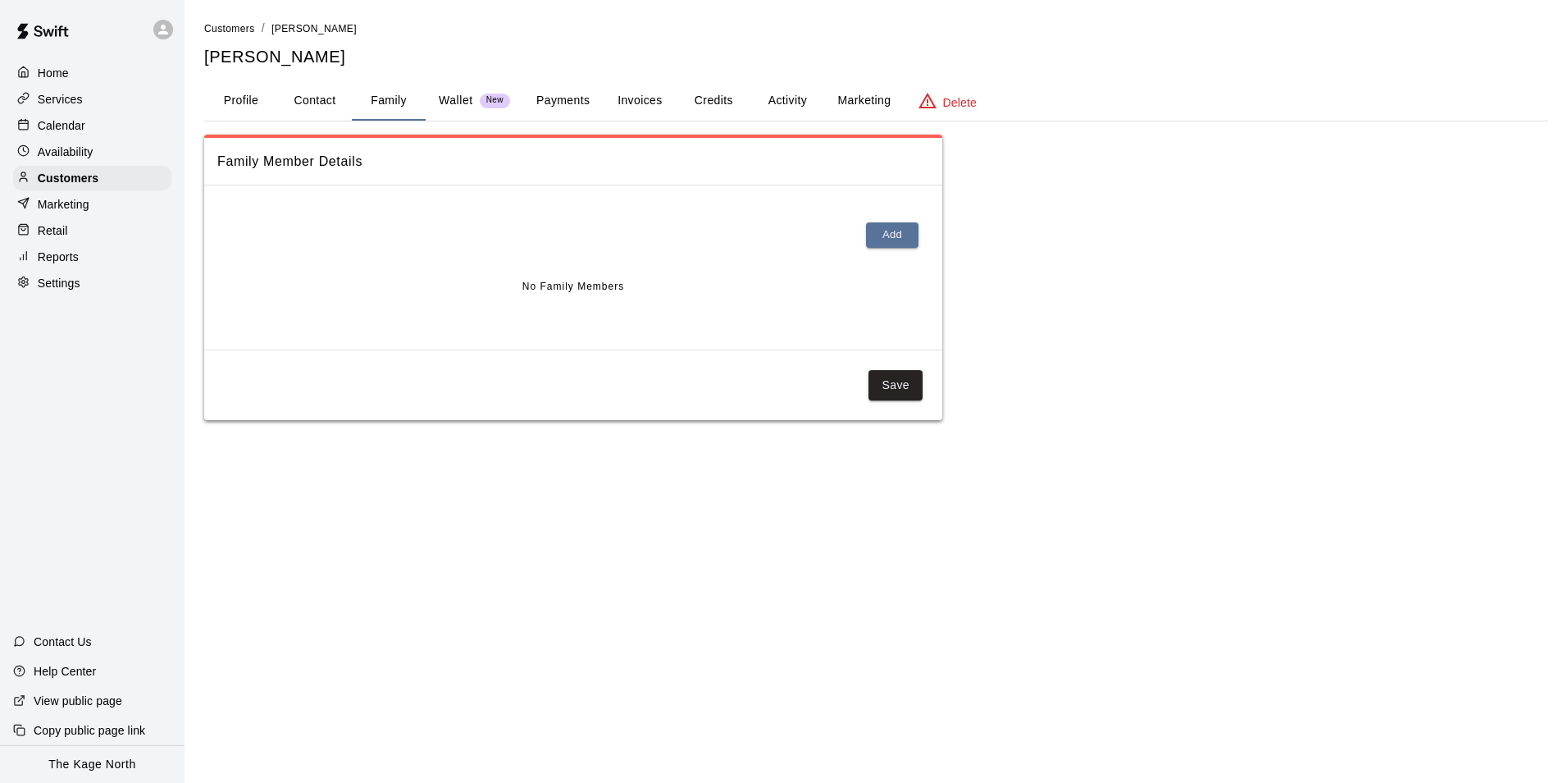
click at [305, 96] on button "Contact" at bounding box center [315, 101] width 74 height 40
select select "**"
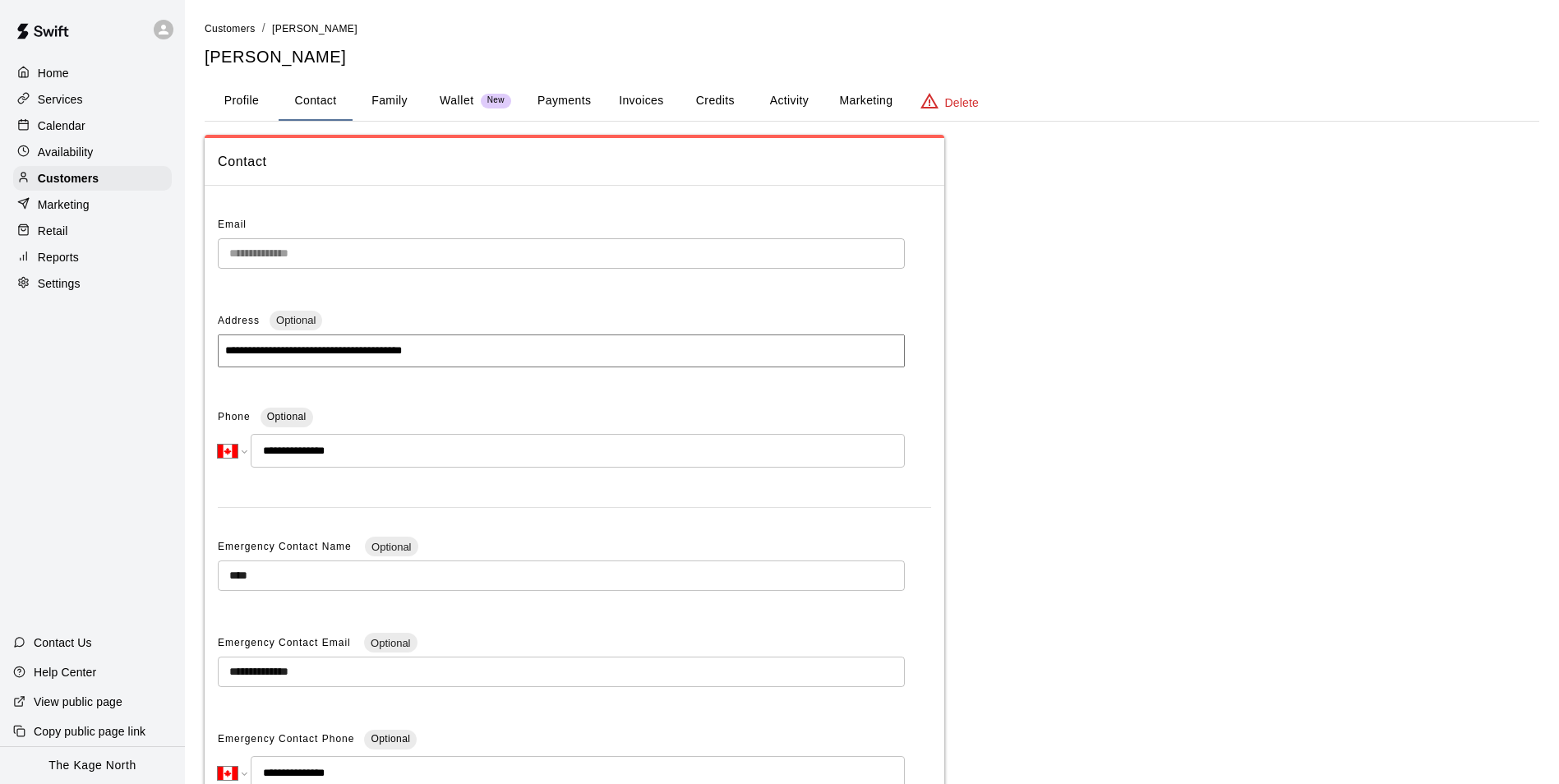
drag, startPoint x: 59, startPoint y: 129, endPoint x: 94, endPoint y: 137, distance: 35.9
click at [59, 129] on p "Calendar" at bounding box center [61, 125] width 47 height 16
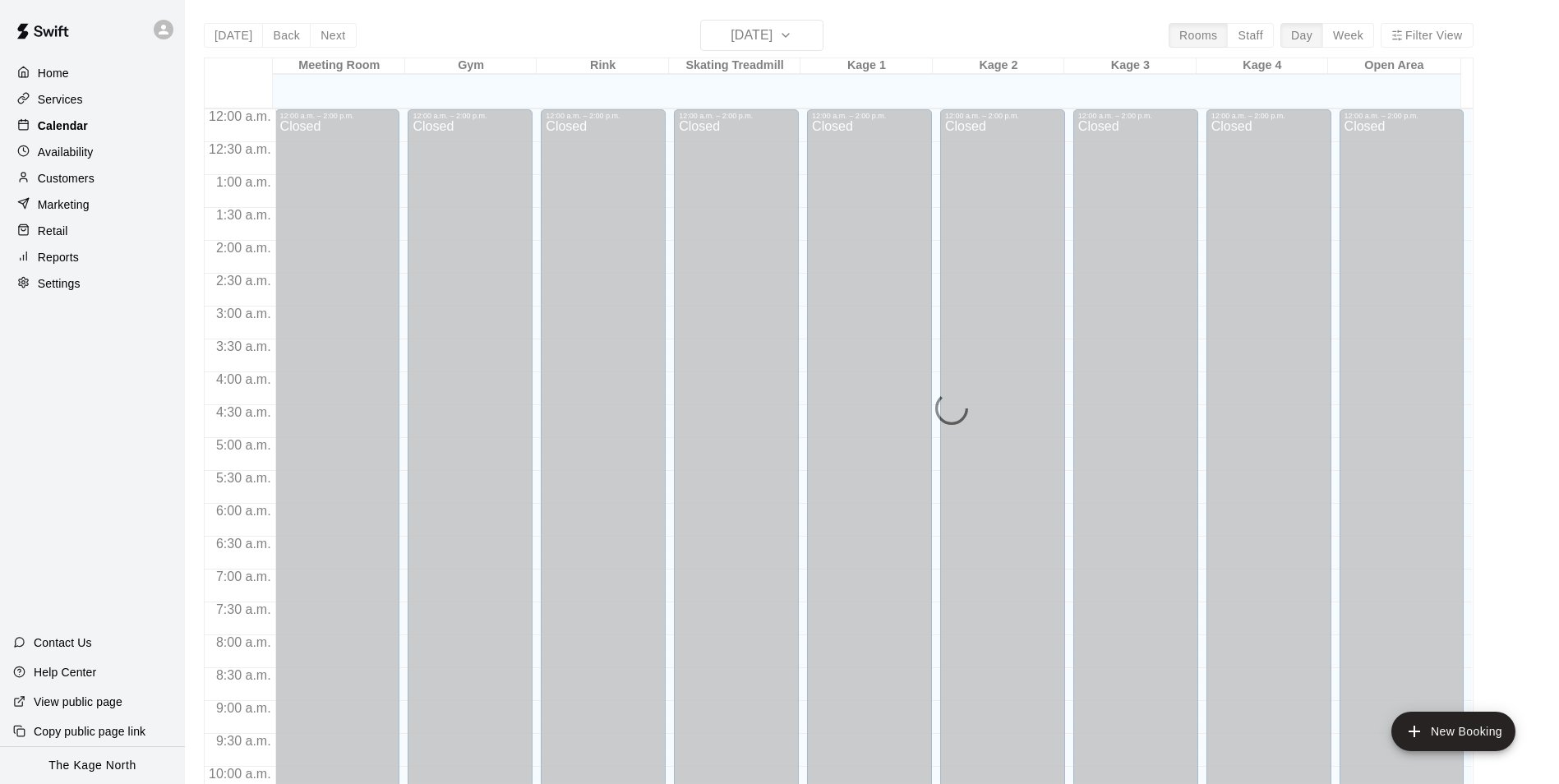
scroll to position [835, 0]
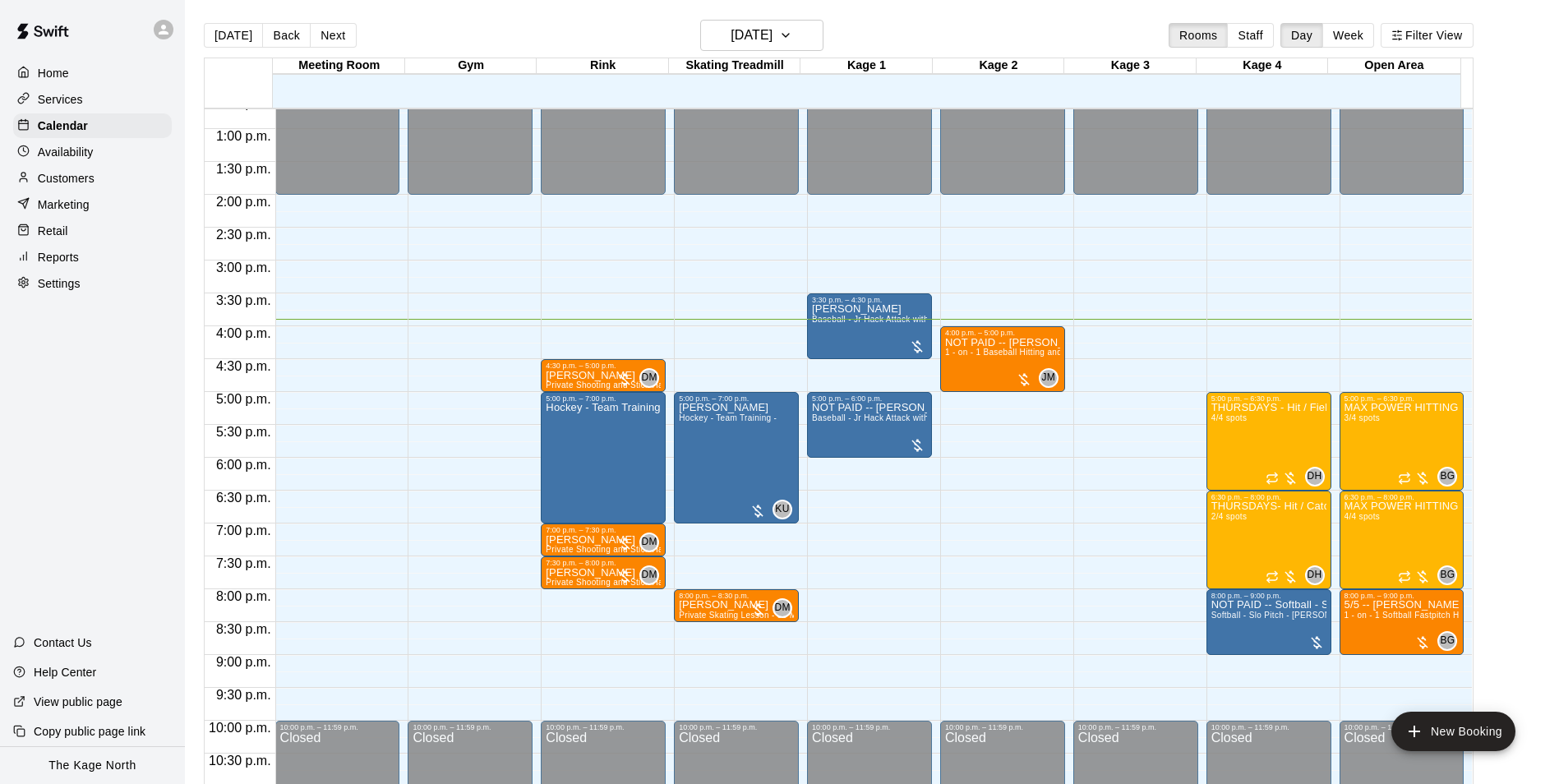
click at [86, 147] on p "Availability" at bounding box center [65, 151] width 56 height 16
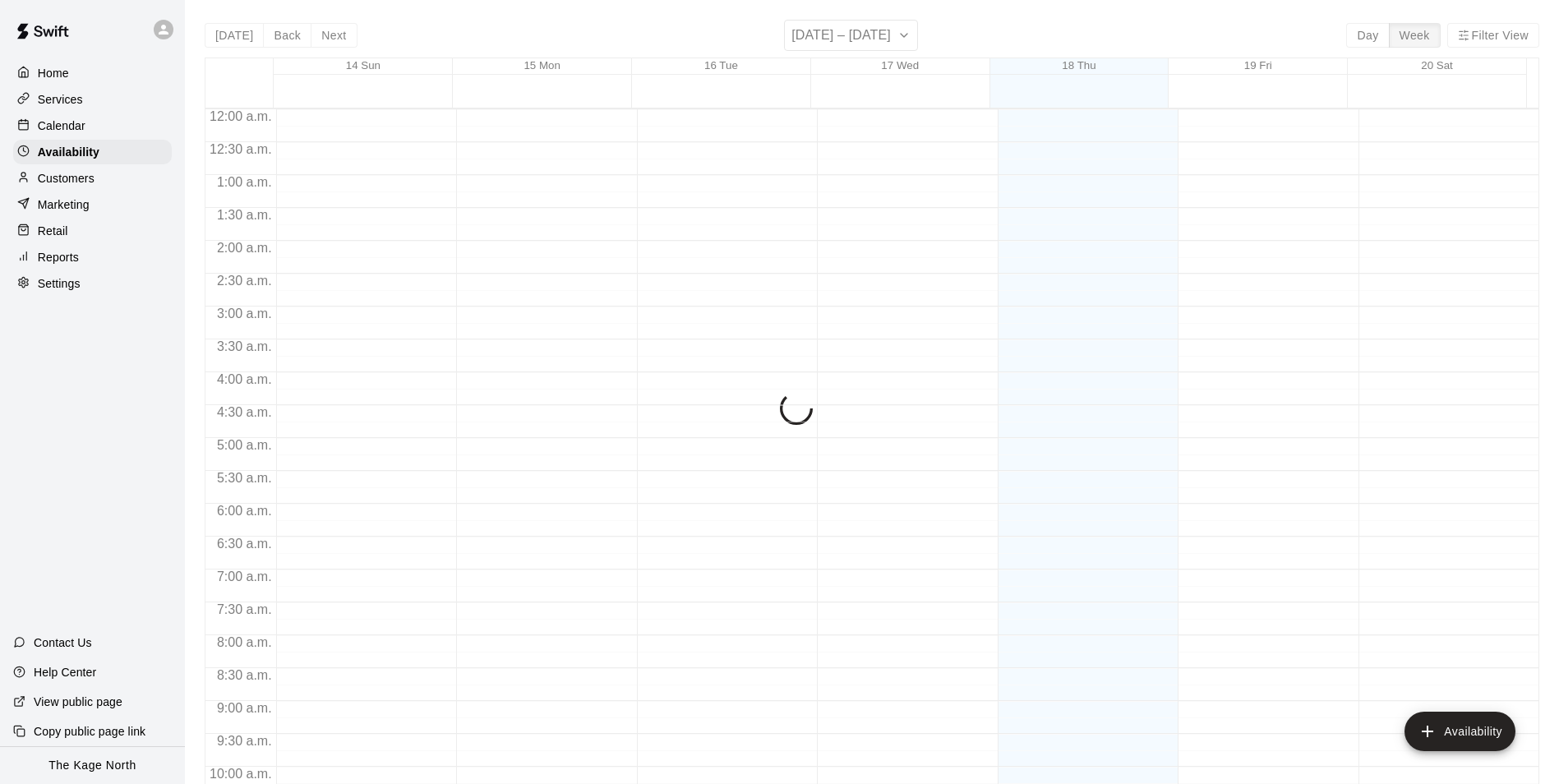
scroll to position [885, 0]
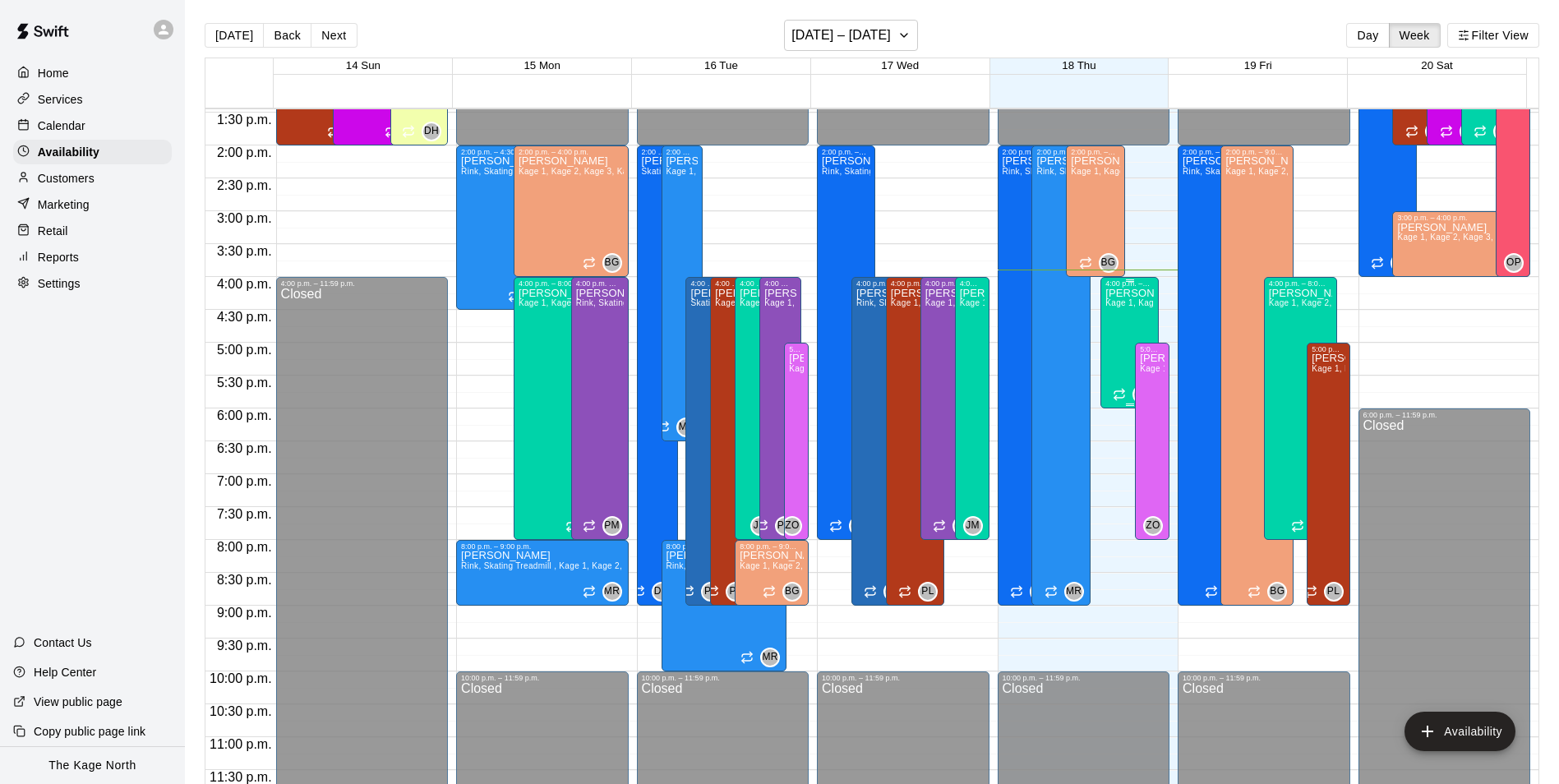
click at [1105, 334] on div "[PERSON_NAME] Kage 1, Kage 2, Kage 3, Kage 4, Open Area" at bounding box center [1129, 679] width 48 height 784
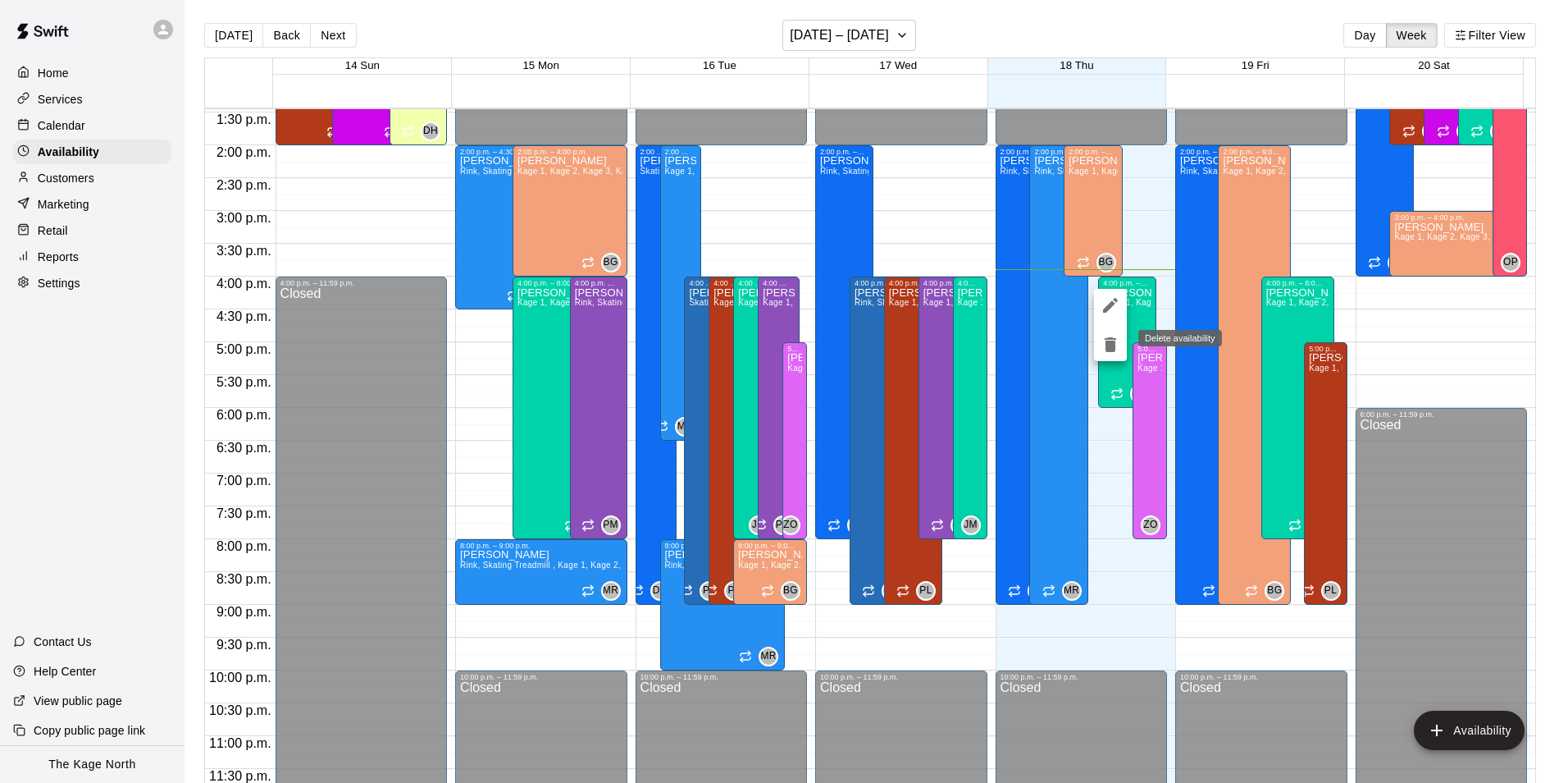
click at [1104, 338] on icon "delete" at bounding box center [1110, 344] width 20 height 20
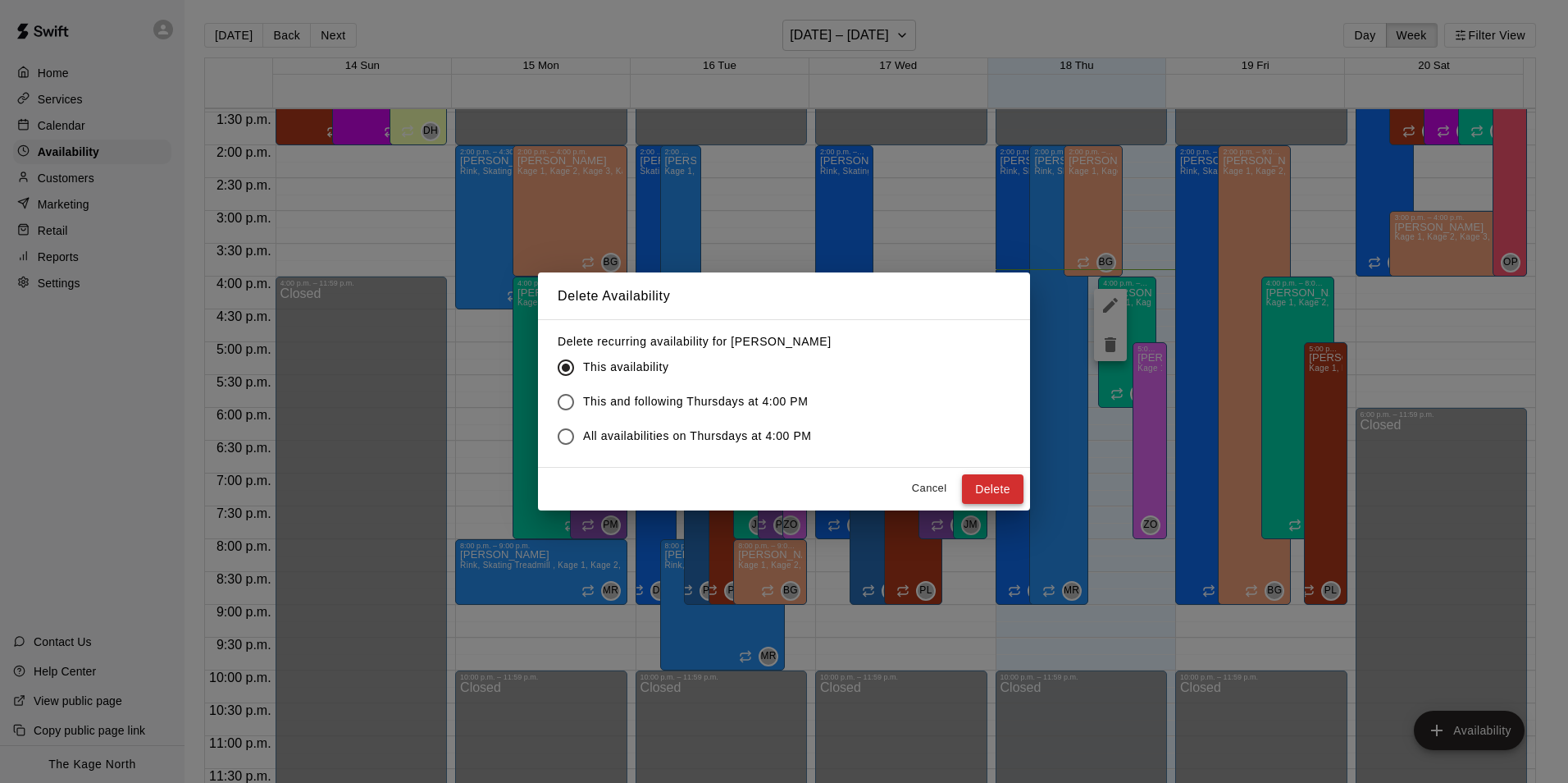
click at [986, 488] on button "Delete" at bounding box center [992, 490] width 61 height 30
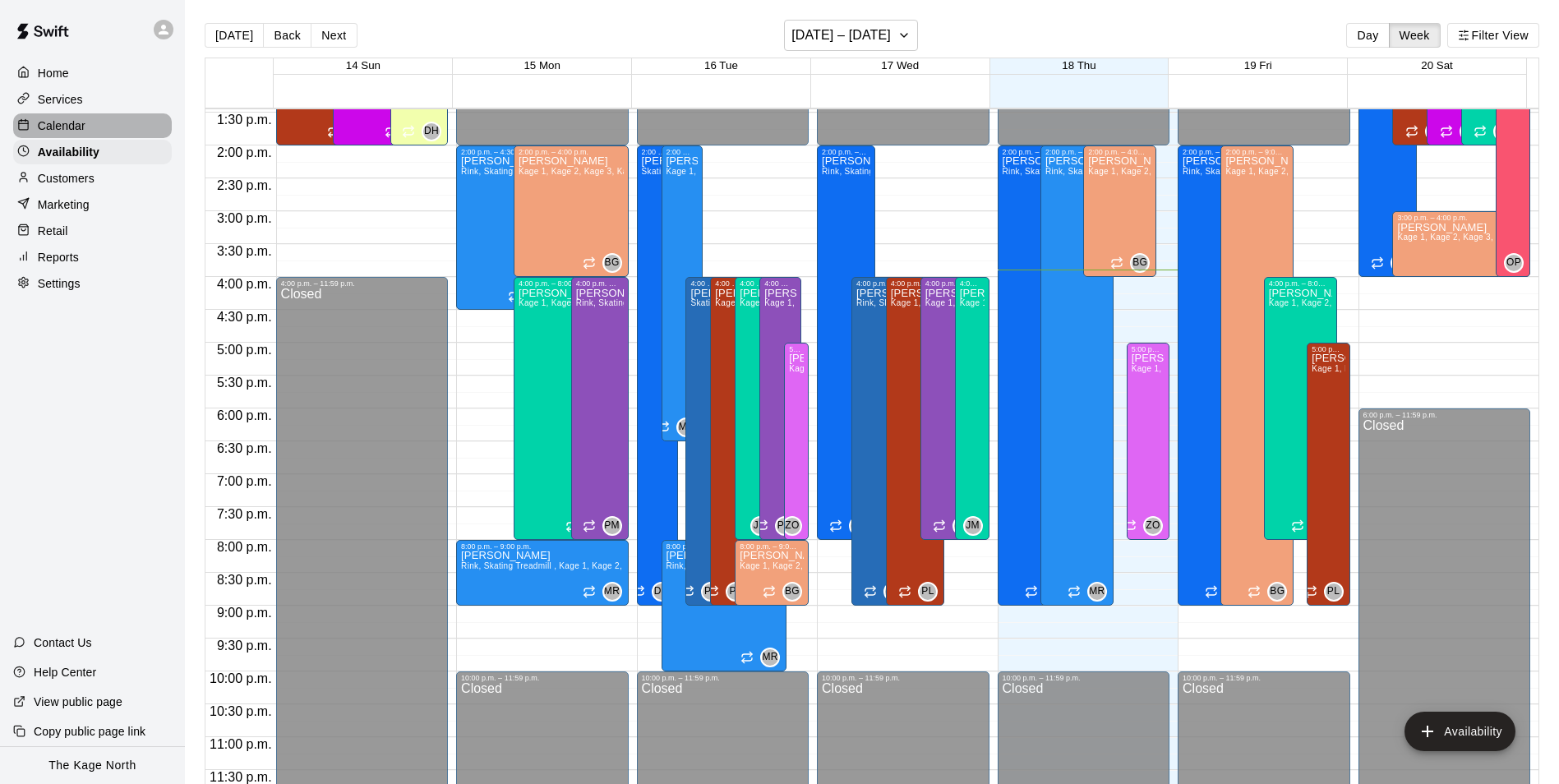
click at [90, 129] on div "Calendar" at bounding box center [93, 126] width 159 height 25
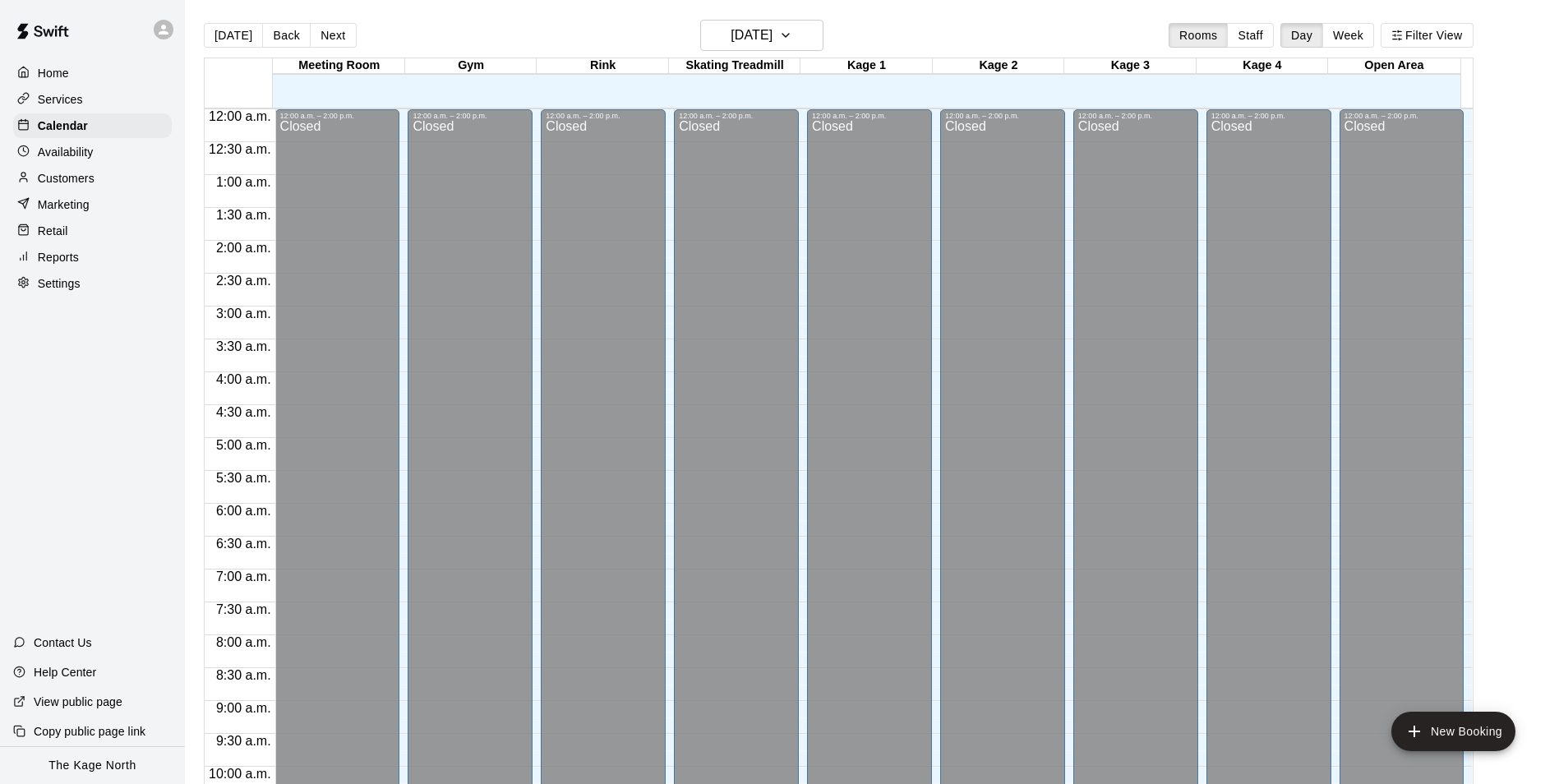
scroll to position [835, 0]
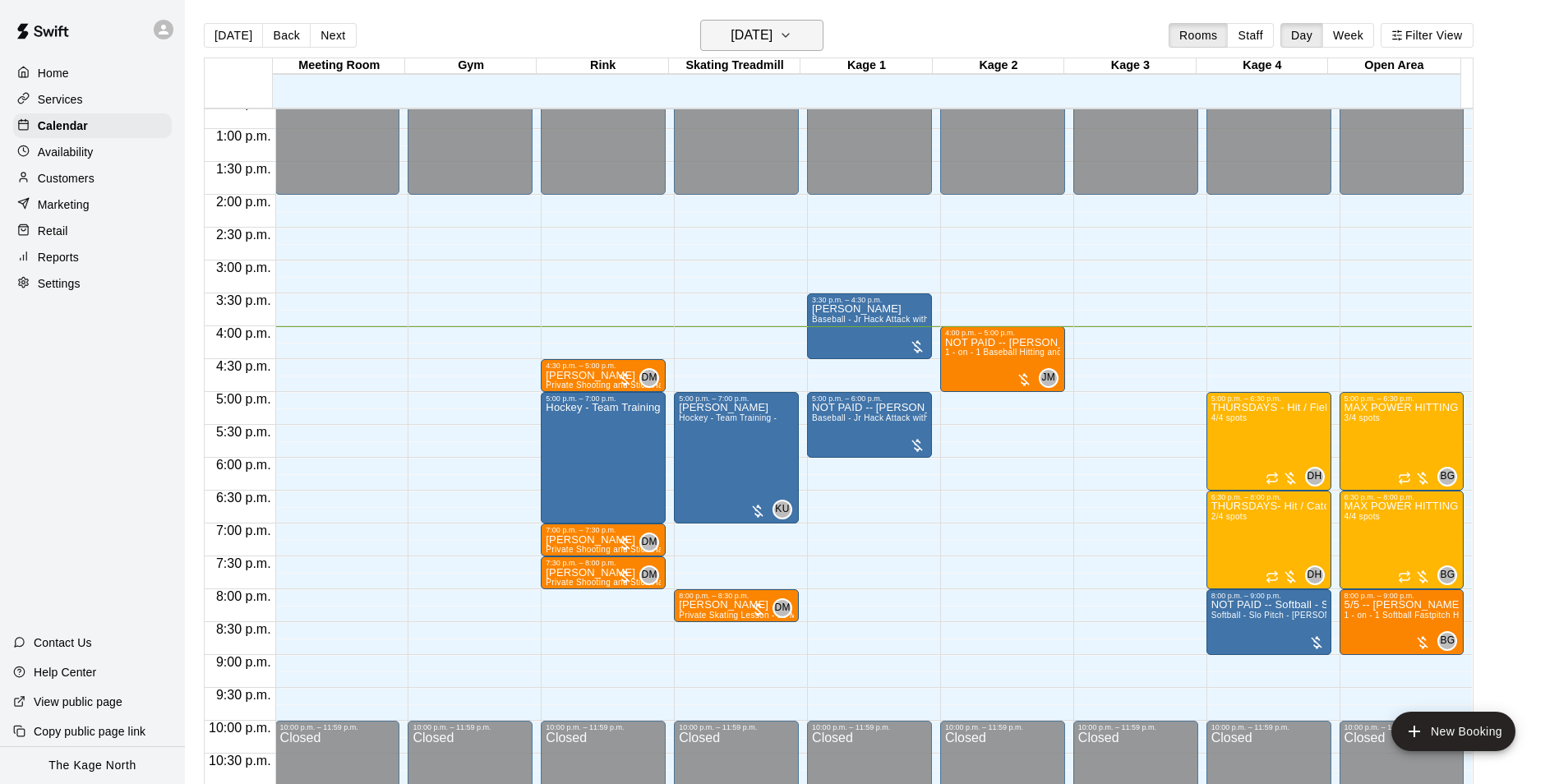
click at [772, 31] on h6 "[DATE]" at bounding box center [751, 35] width 42 height 23
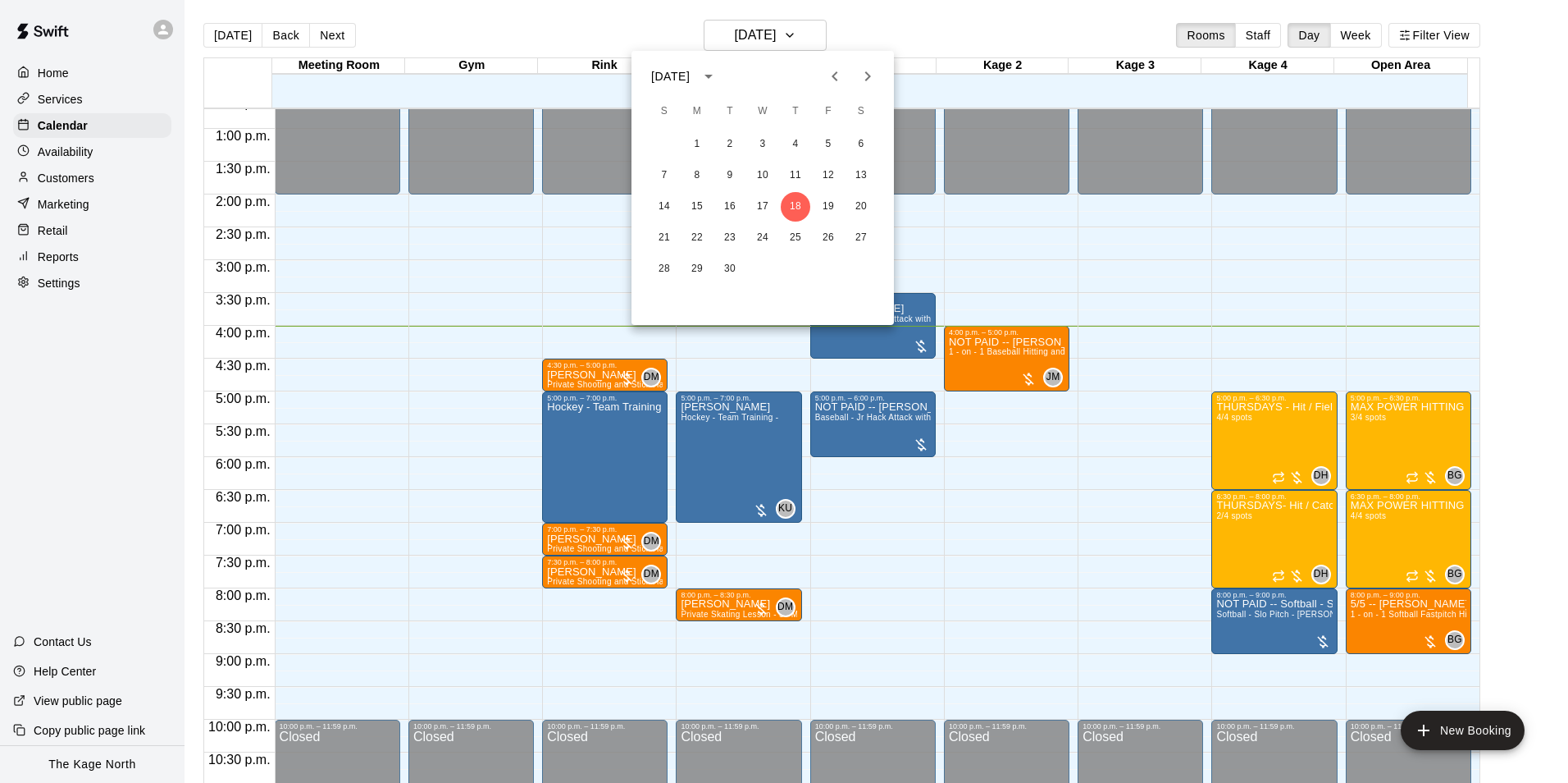
click at [871, 87] on button "Next month" at bounding box center [867, 75] width 33 height 33
click at [824, 265] on button "31" at bounding box center [828, 269] width 29 height 29
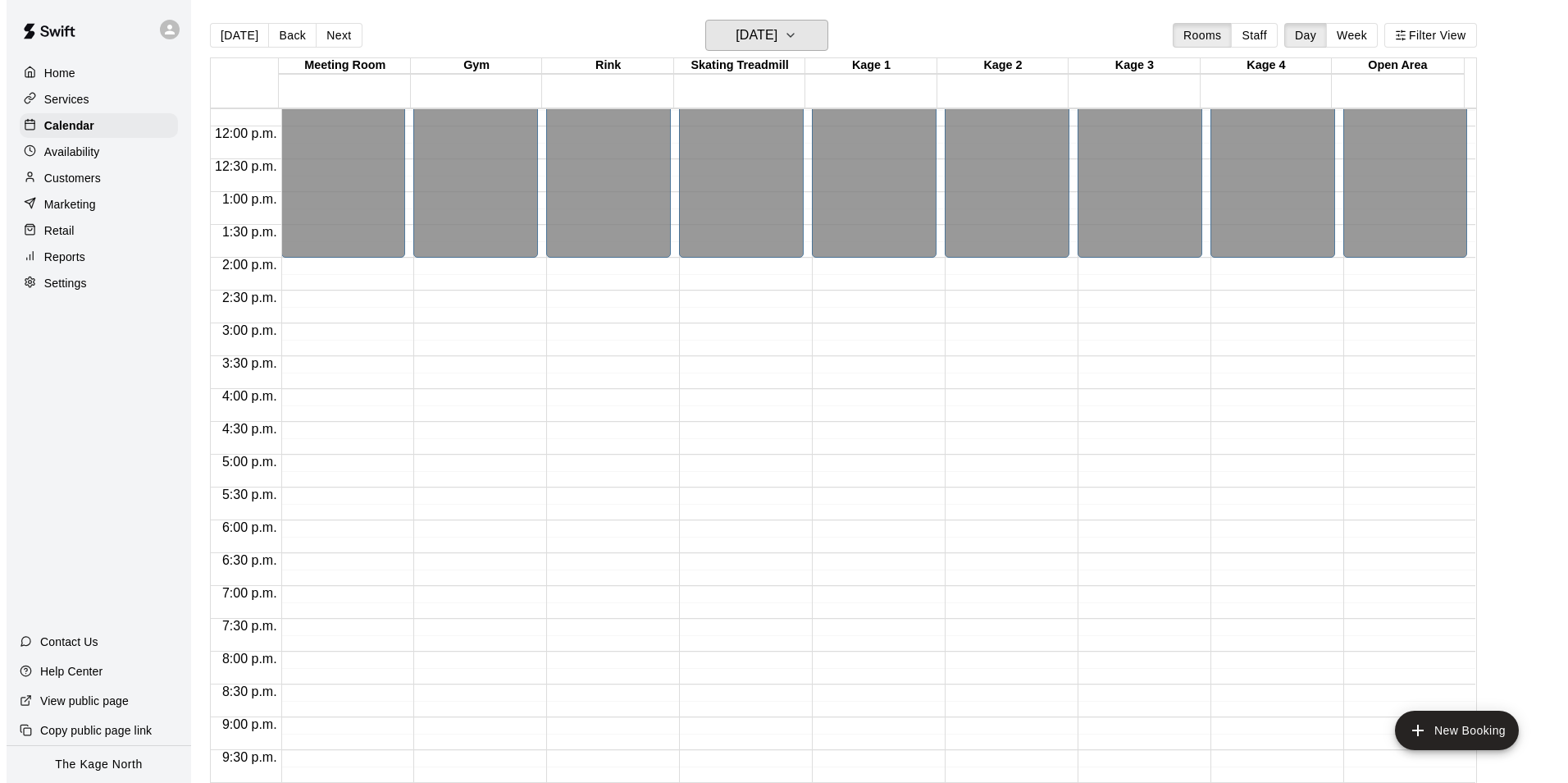
scroll to position [884, 0]
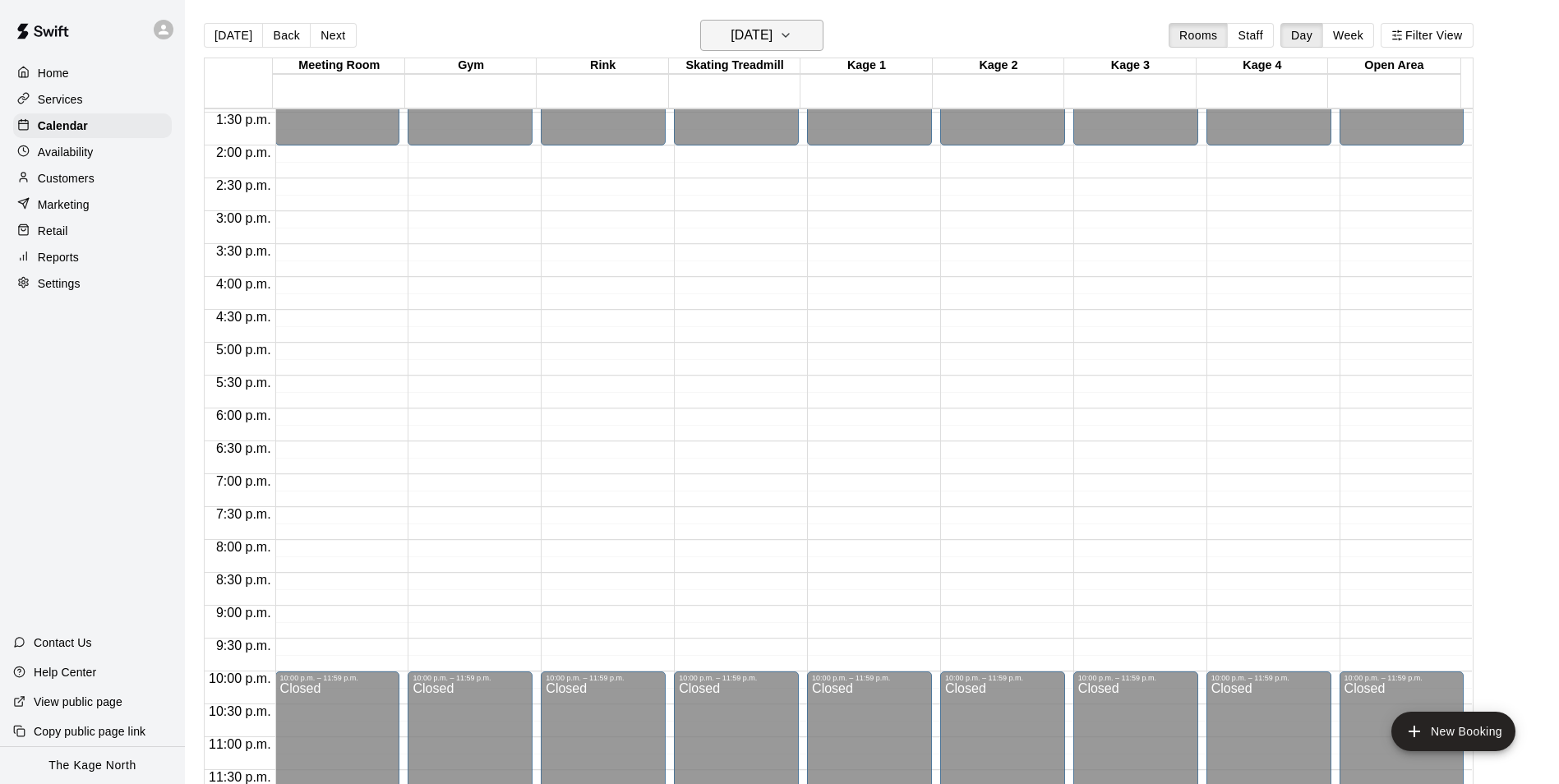
click at [772, 33] on h6 "Friday Oct 31" at bounding box center [751, 35] width 42 height 23
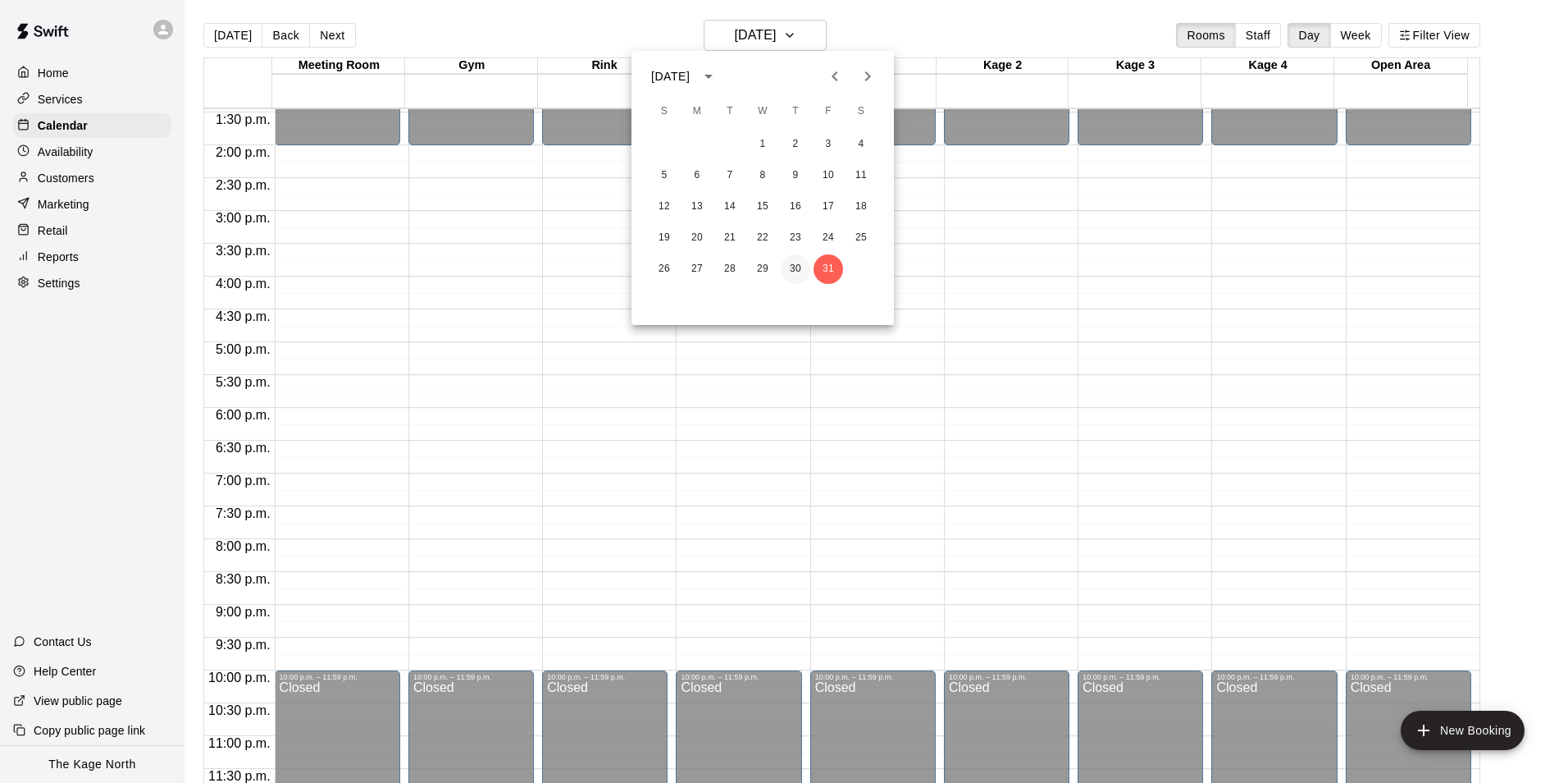
click at [796, 268] on button "30" at bounding box center [795, 269] width 29 height 29
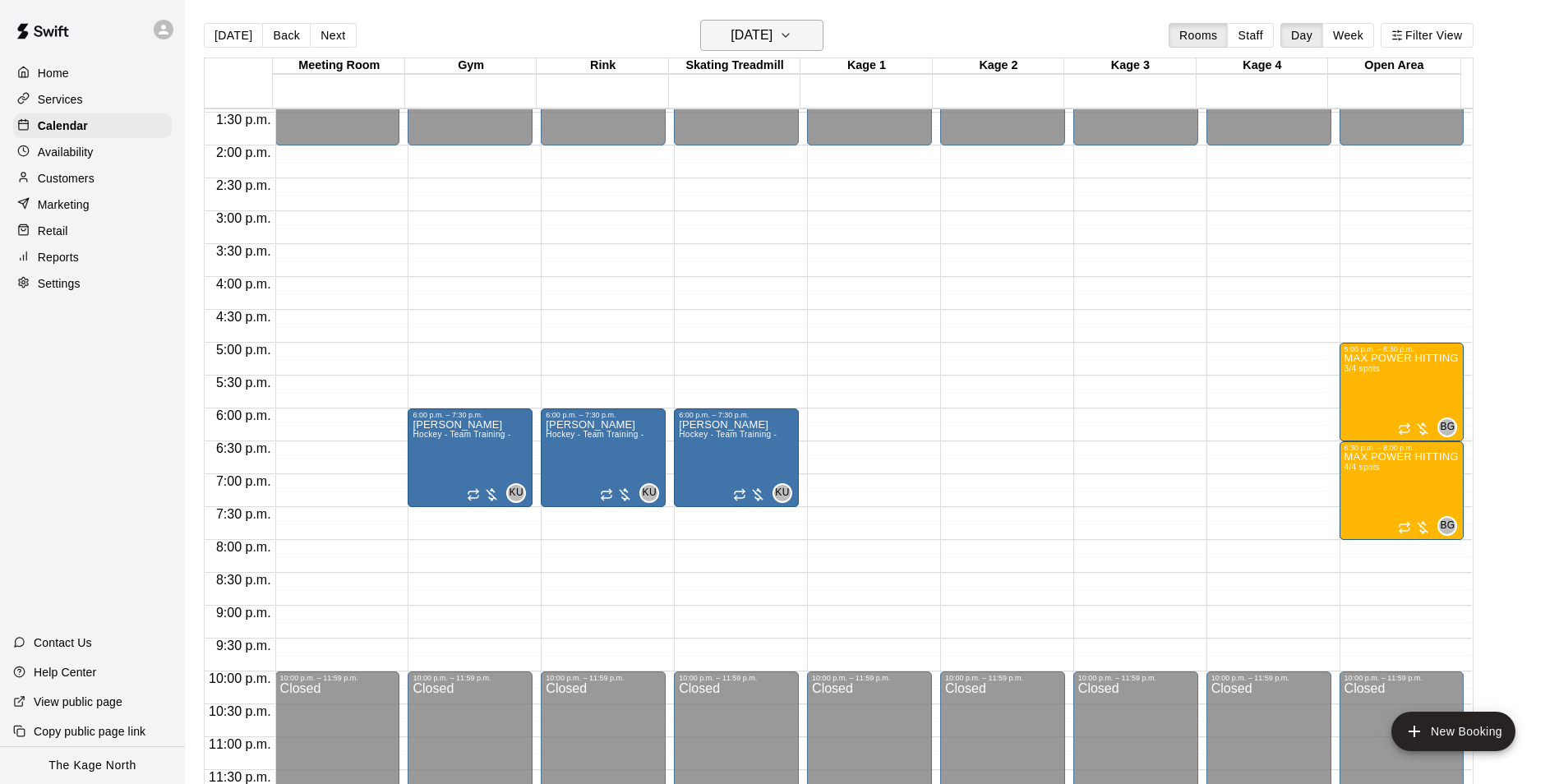
click at [804, 35] on button "Thursday Oct 30" at bounding box center [762, 35] width 123 height 31
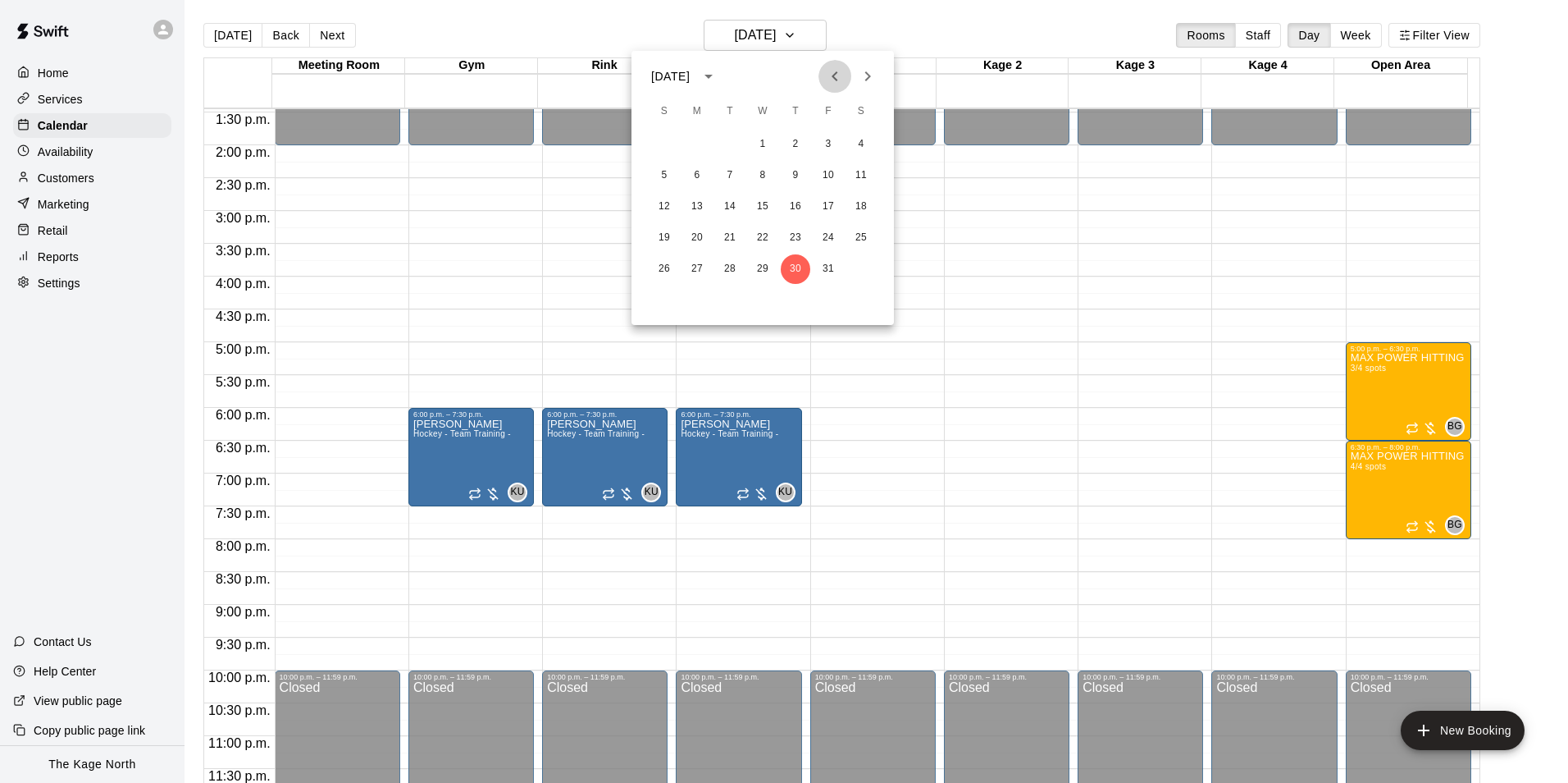
click at [836, 74] on icon "Previous month" at bounding box center [834, 75] width 20 height 20
click at [906, 23] on div at bounding box center [784, 392] width 1568 height 783
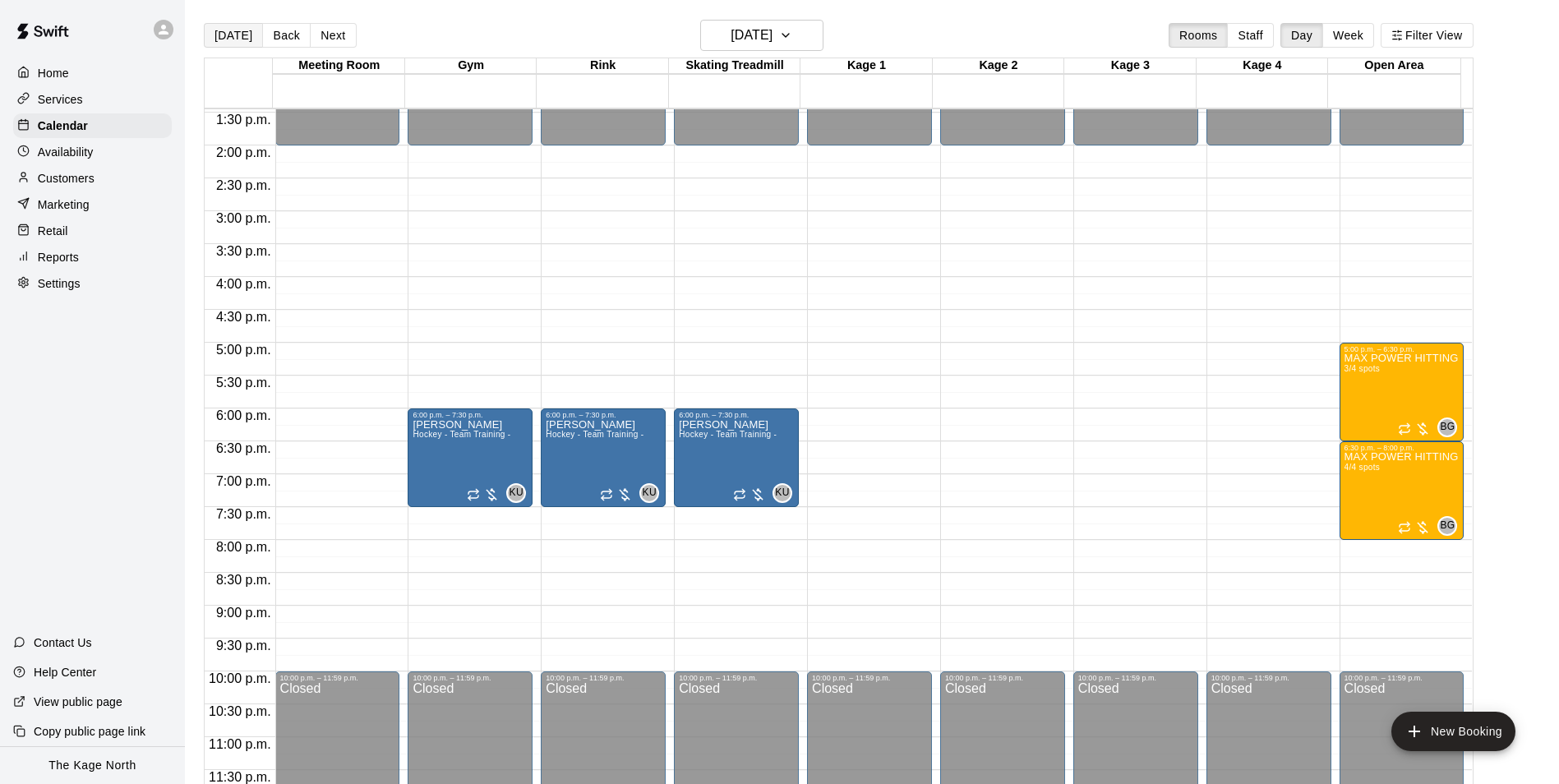
click at [243, 35] on button "[DATE]" at bounding box center [233, 35] width 60 height 25
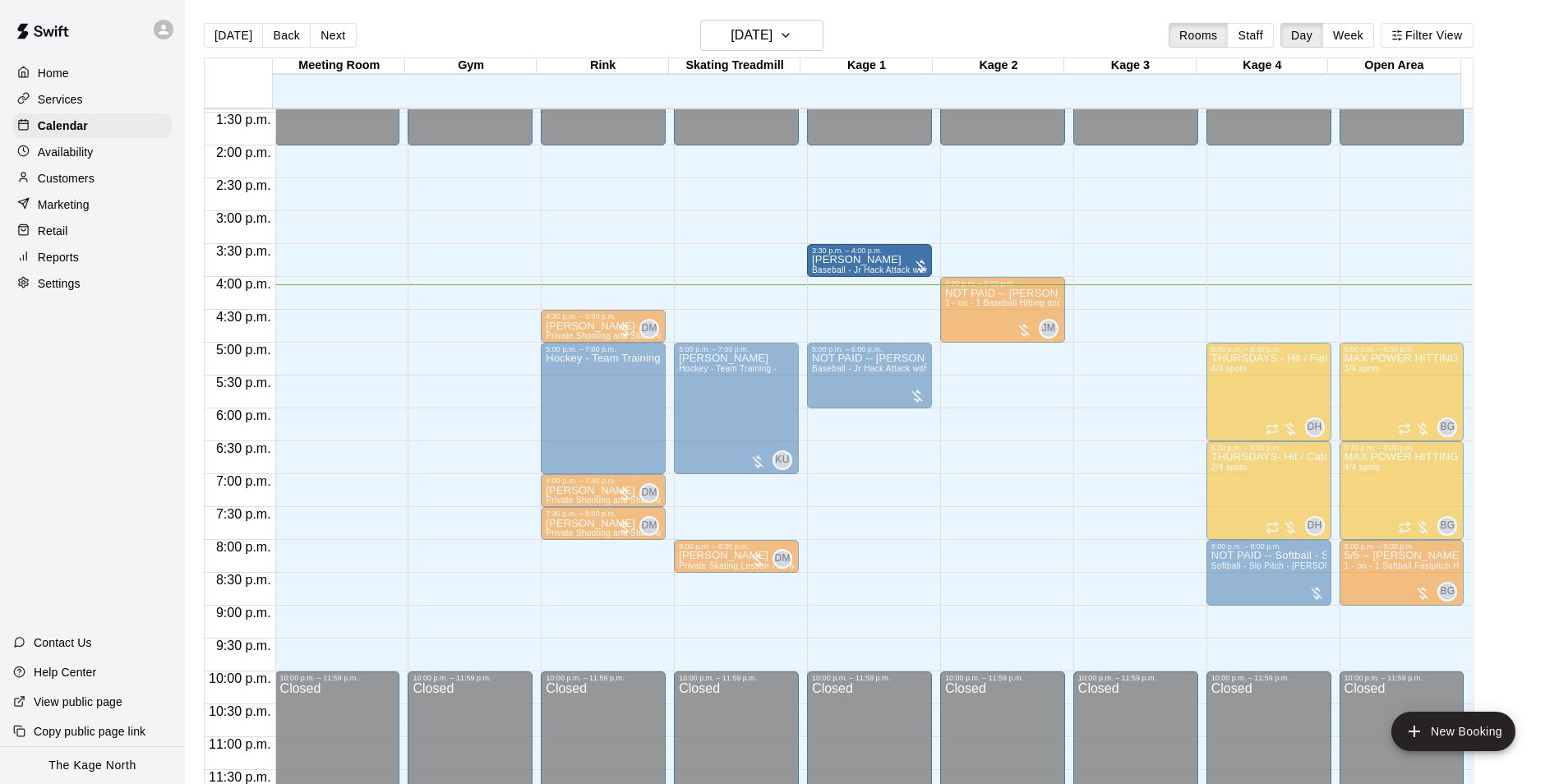
drag, startPoint x: 866, startPoint y: 306, endPoint x: 867, endPoint y: 286, distance: 20.0
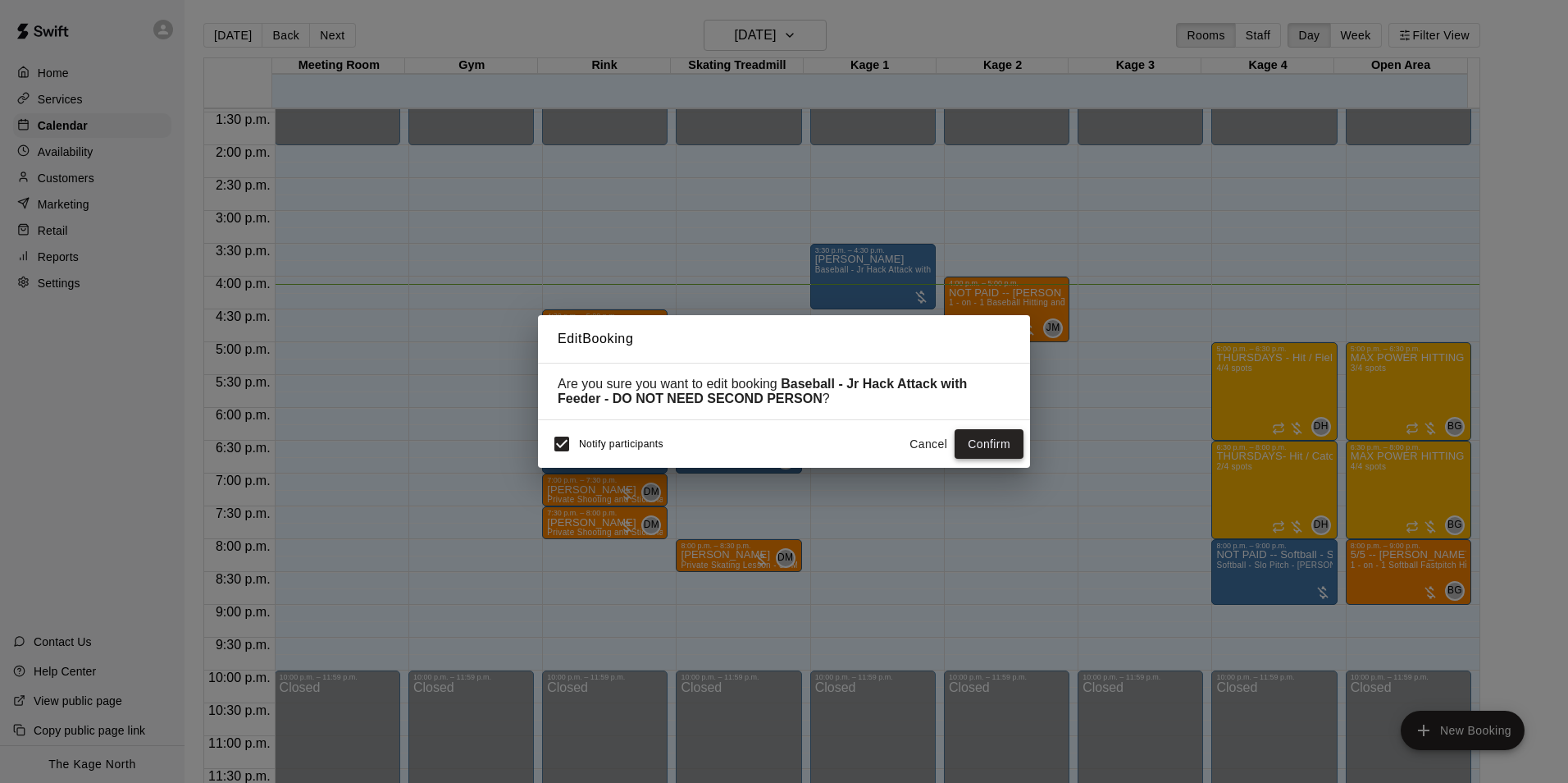
click at [984, 444] on button "Confirm" at bounding box center [988, 444] width 69 height 30
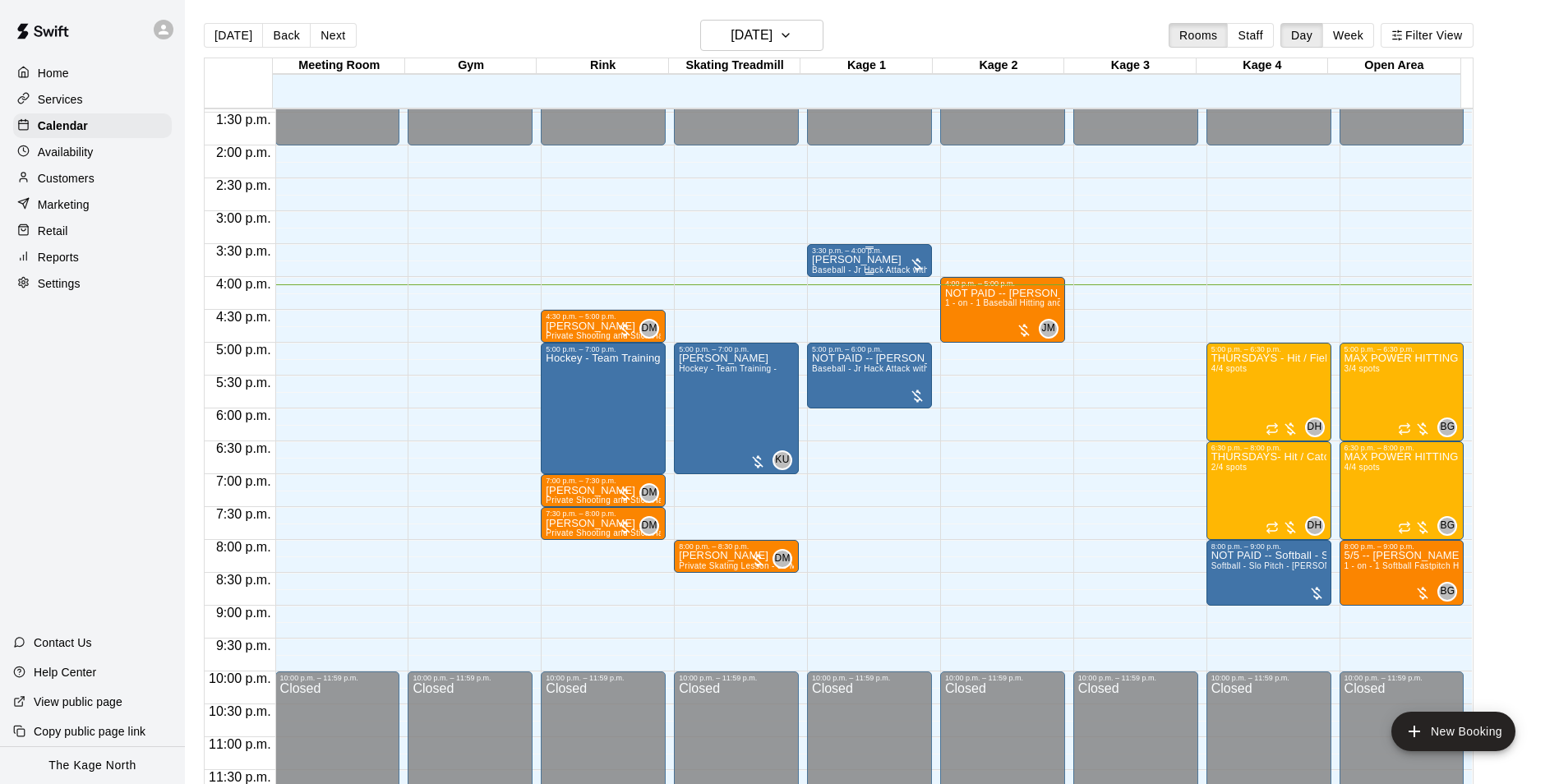
click at [865, 270] on span "Baseball - Jr Hack Attack with Feeder - DO NOT NEED SECOND PERSON" at bounding box center [958, 270] width 293 height 9
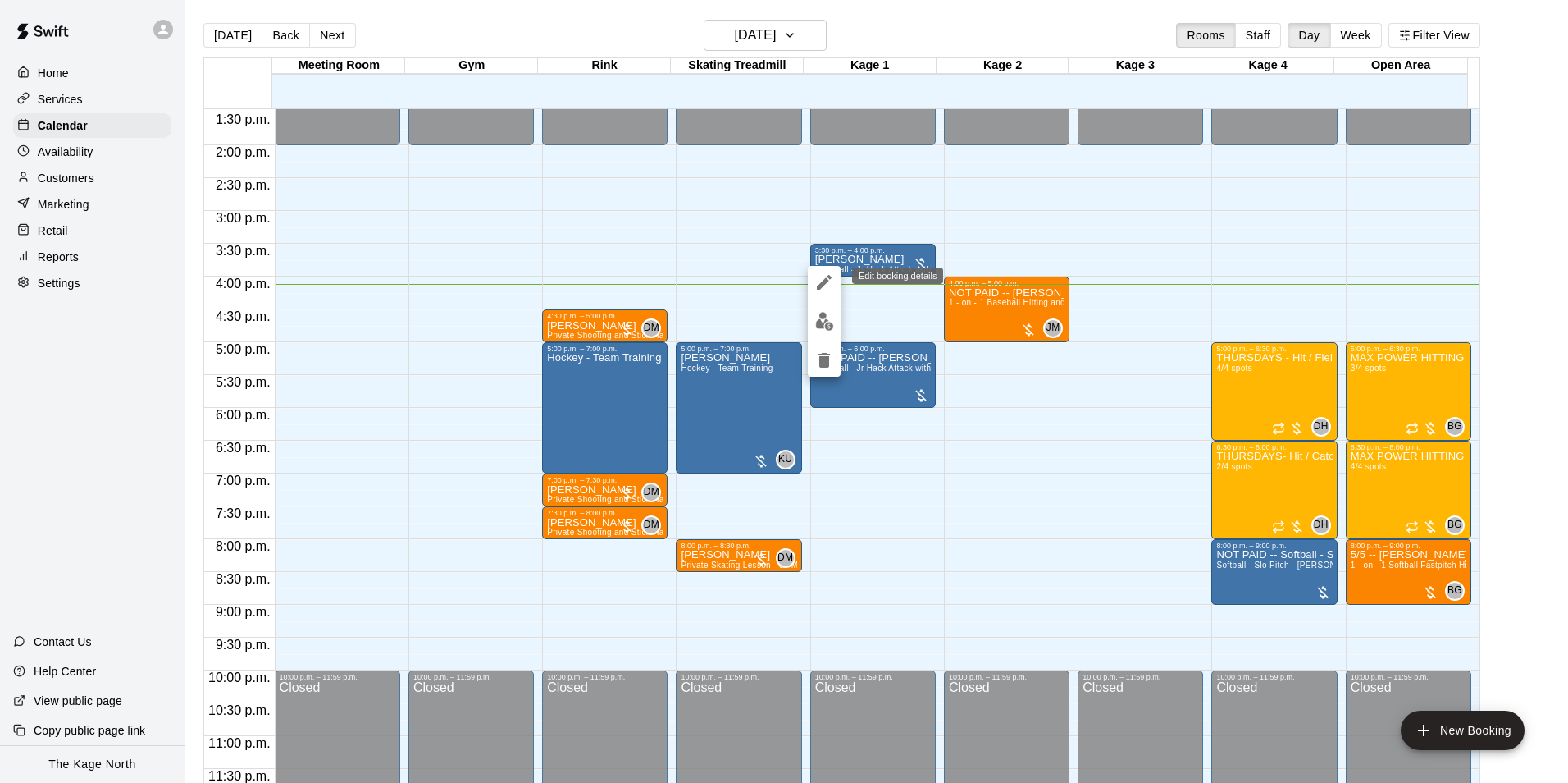
click at [816, 276] on icon "edit" at bounding box center [824, 282] width 20 height 20
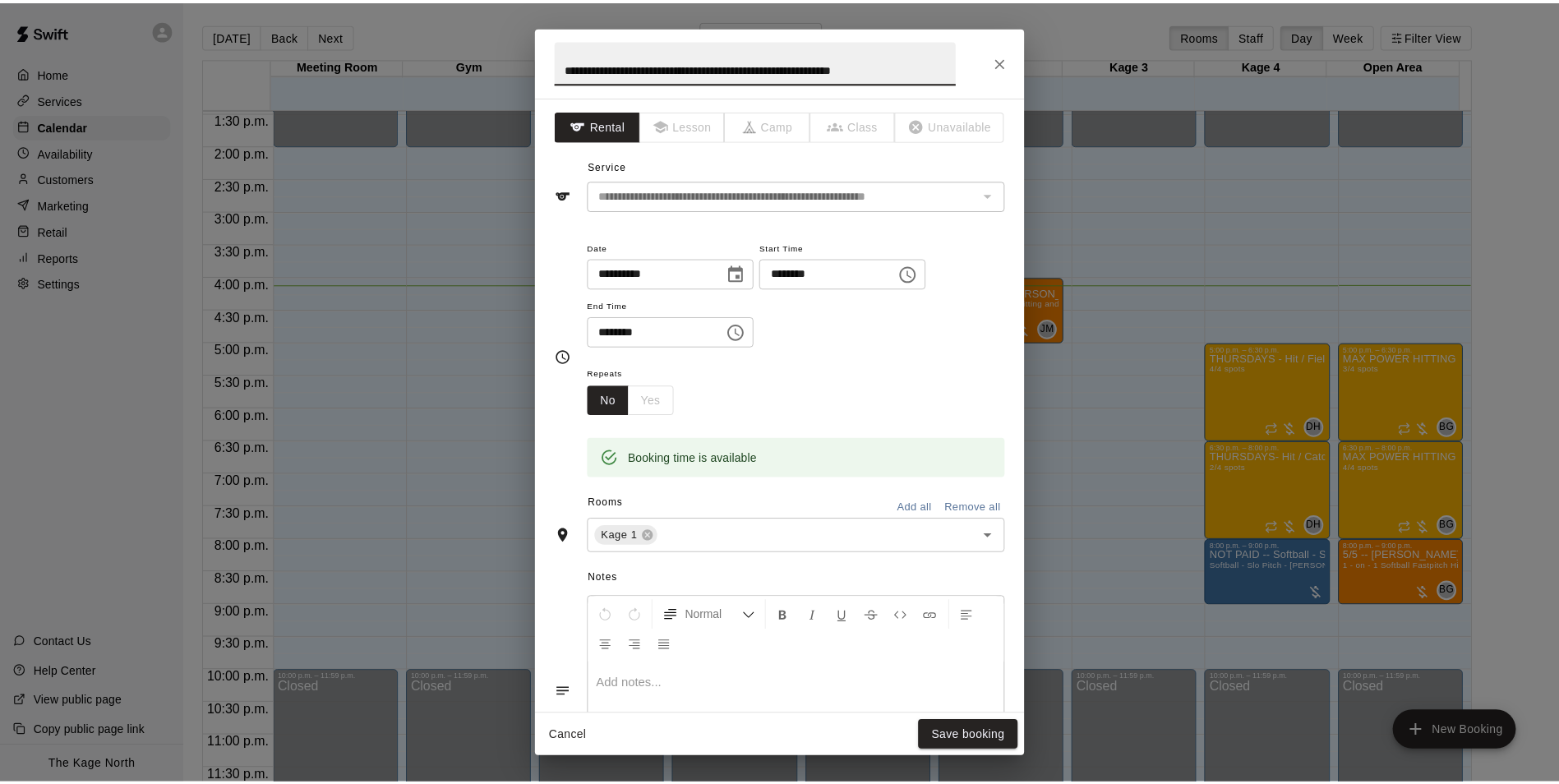
scroll to position [0, 0]
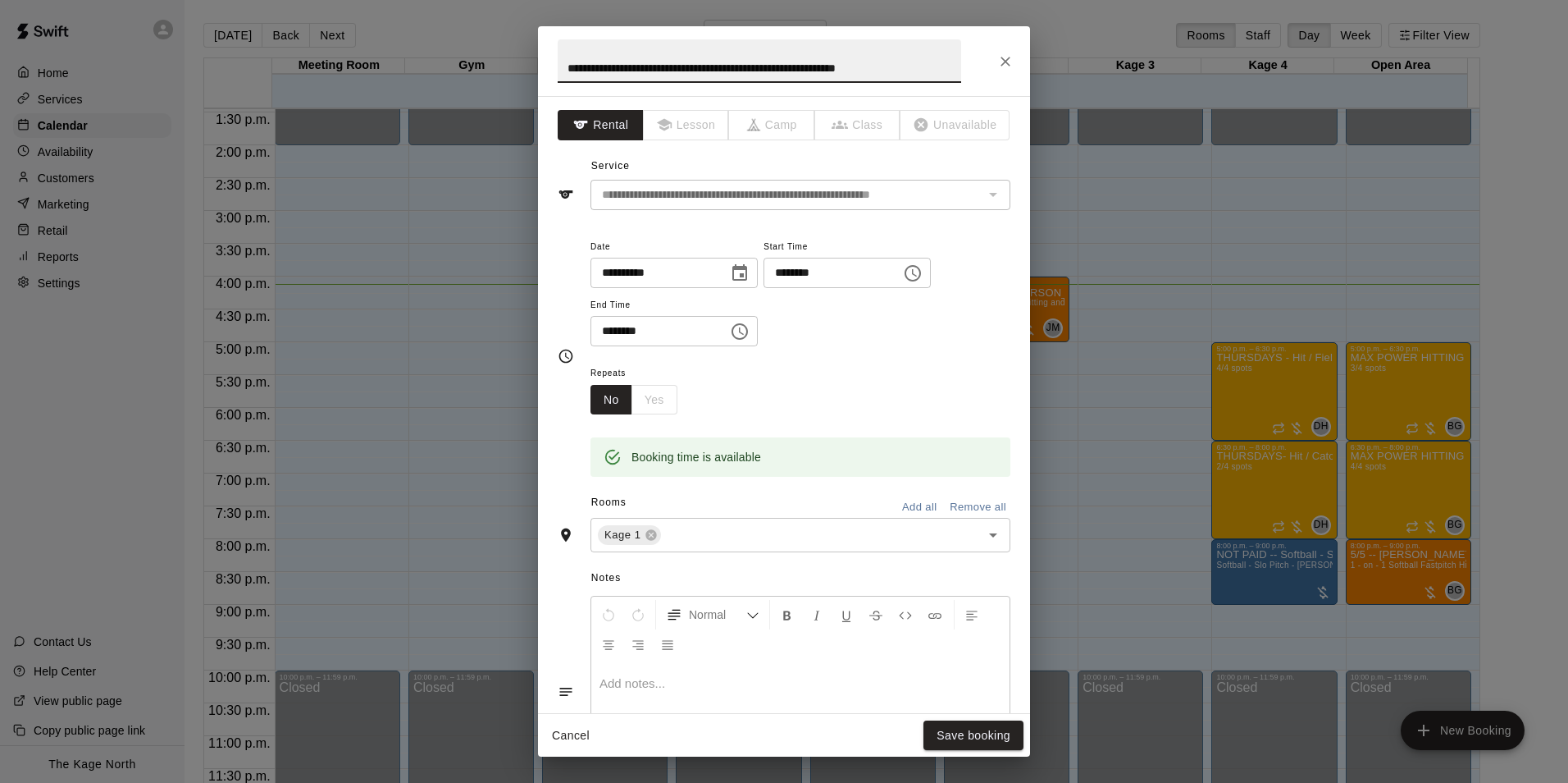
drag, startPoint x: 949, startPoint y: 67, endPoint x: 403, endPoint y: 56, distance: 546.1
click at [403, 56] on div "**********" at bounding box center [784, 392] width 1568 height 783
type input "****"
click at [984, 727] on button "Save booking" at bounding box center [973, 736] width 100 height 30
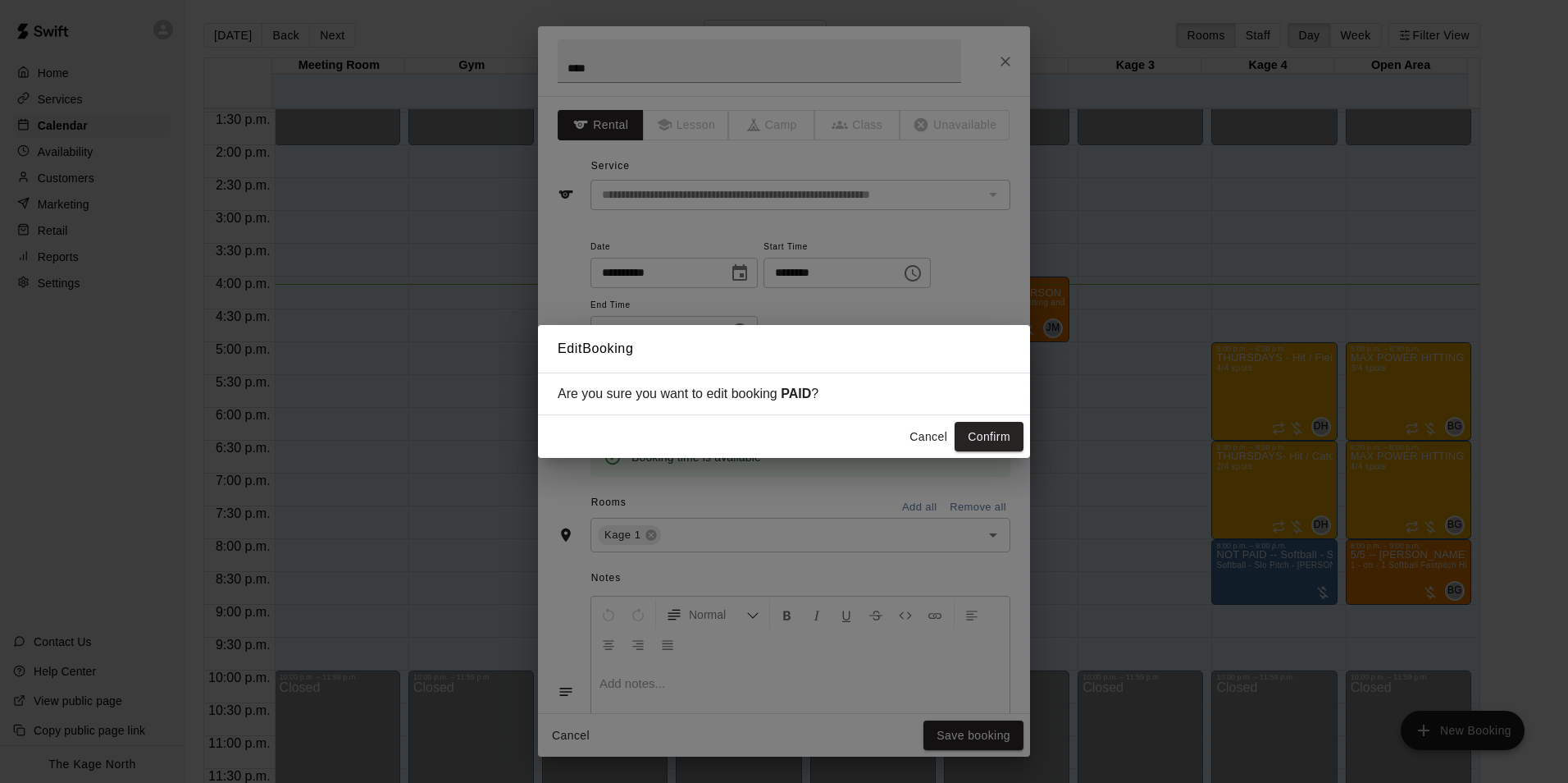
click at [993, 444] on button "Confirm" at bounding box center [988, 437] width 69 height 30
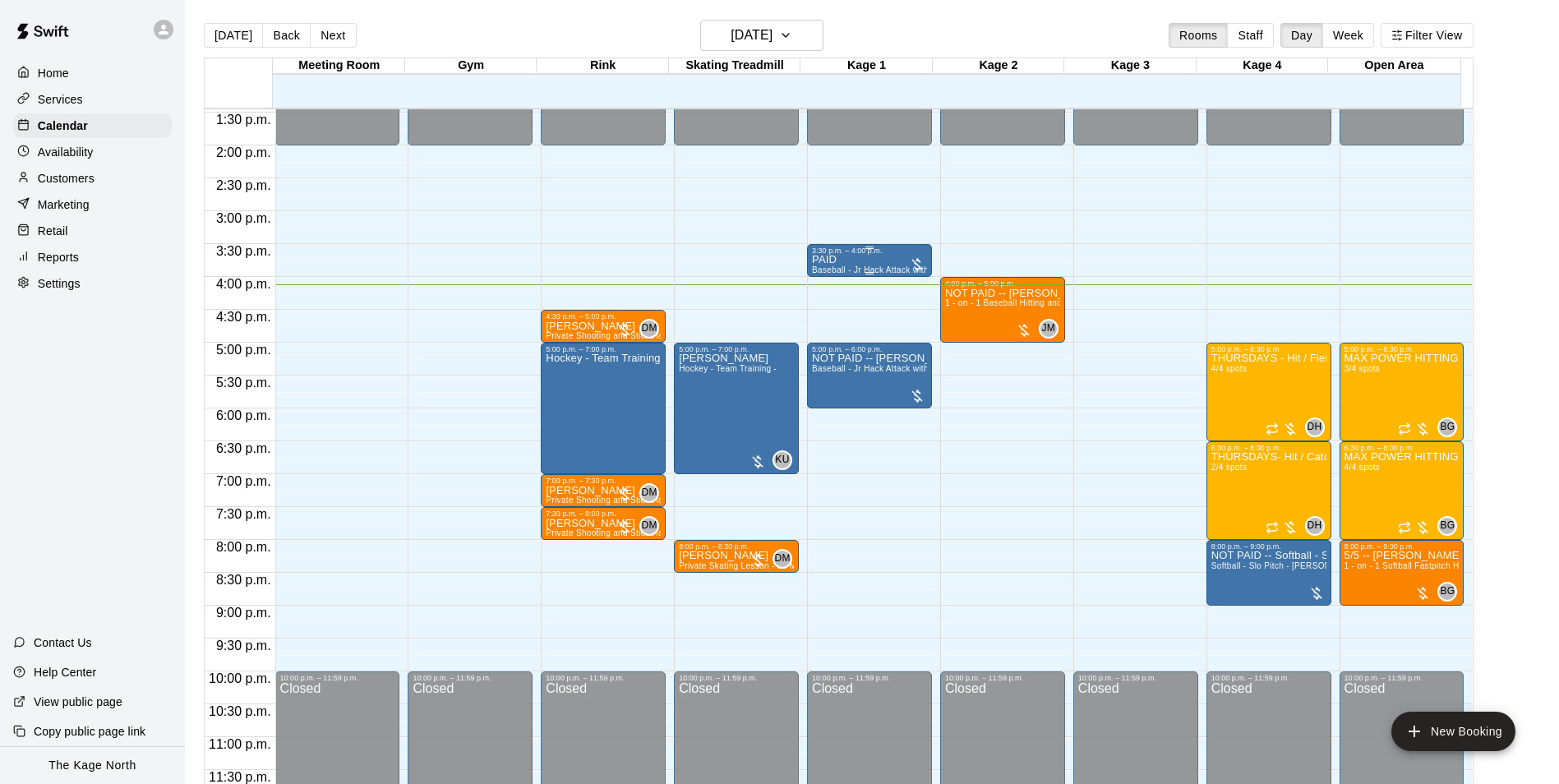
click at [880, 262] on div "PAID Baseball - Jr Hack Attack with Feeder - DO NOT NEED SECOND PERSON" at bounding box center [869, 647] width 115 height 784
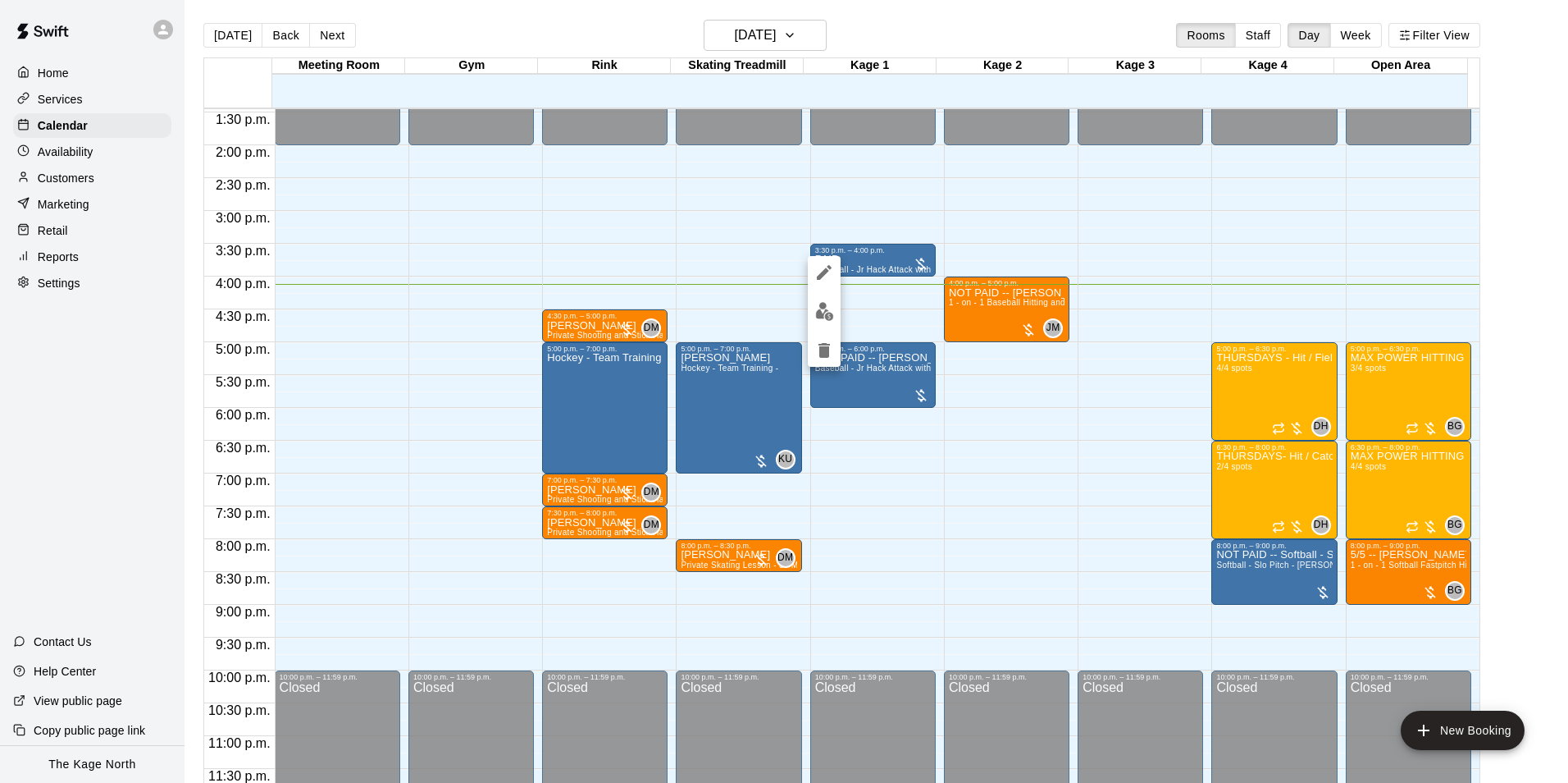
click at [951, 33] on div at bounding box center [784, 392] width 1568 height 783
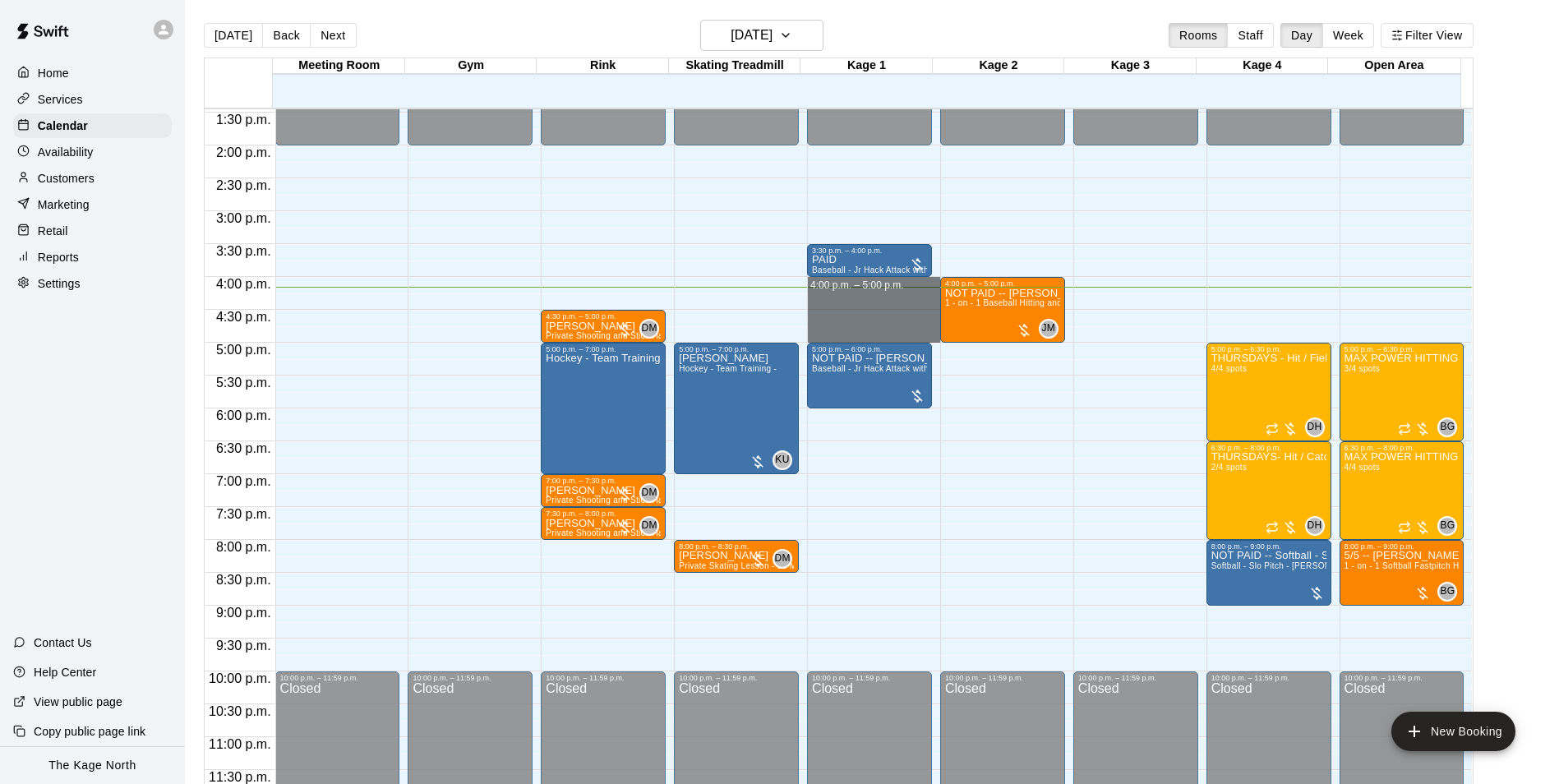
drag, startPoint x: 875, startPoint y: 281, endPoint x: 878, endPoint y: 335, distance: 54.1
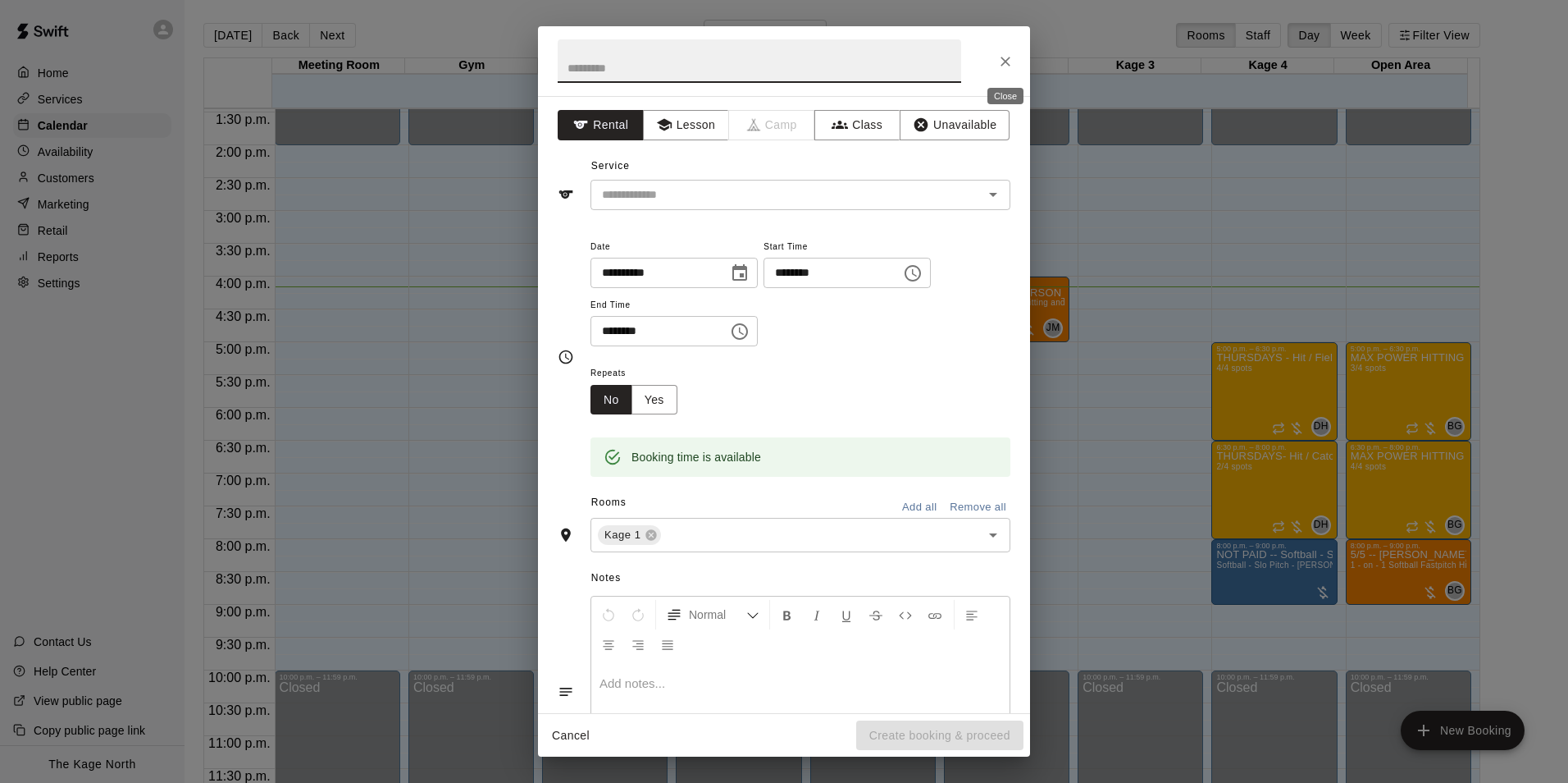
click at [1010, 60] on icon "Close" at bounding box center [1004, 61] width 16 height 16
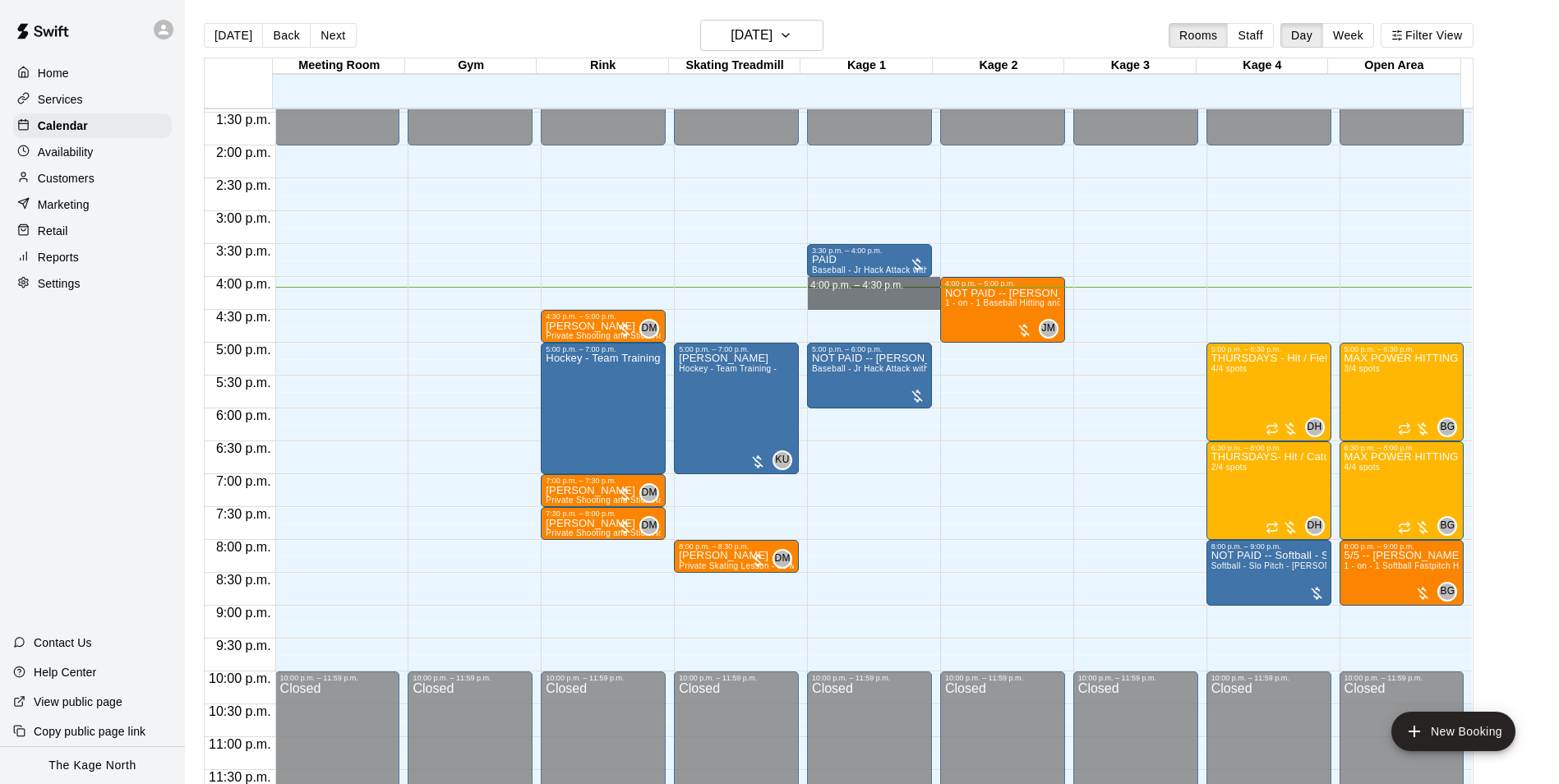
drag, startPoint x: 861, startPoint y: 278, endPoint x: 863, endPoint y: 302, distance: 24.1
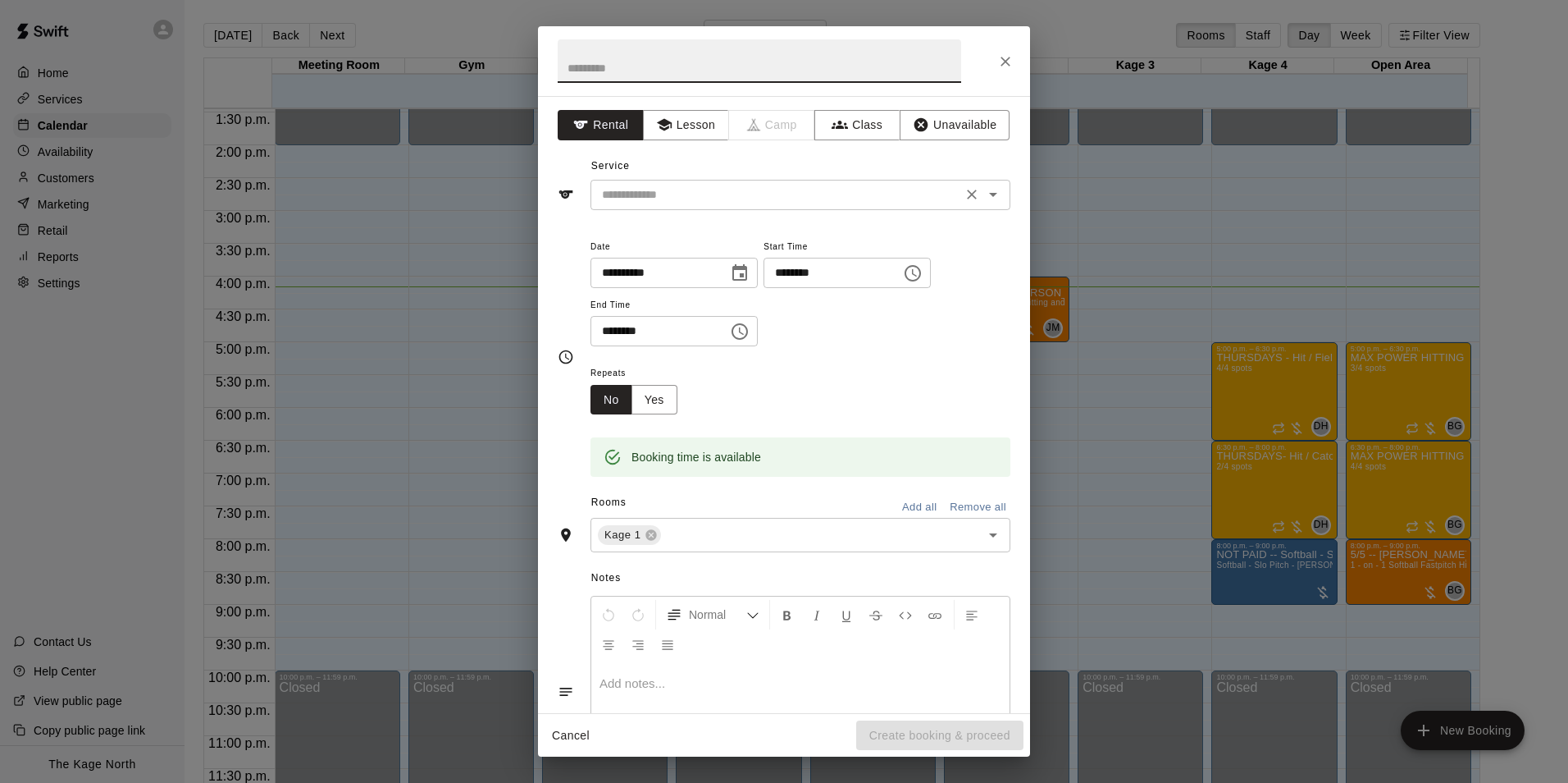
click at [989, 193] on icon "Open" at bounding box center [993, 194] width 8 height 4
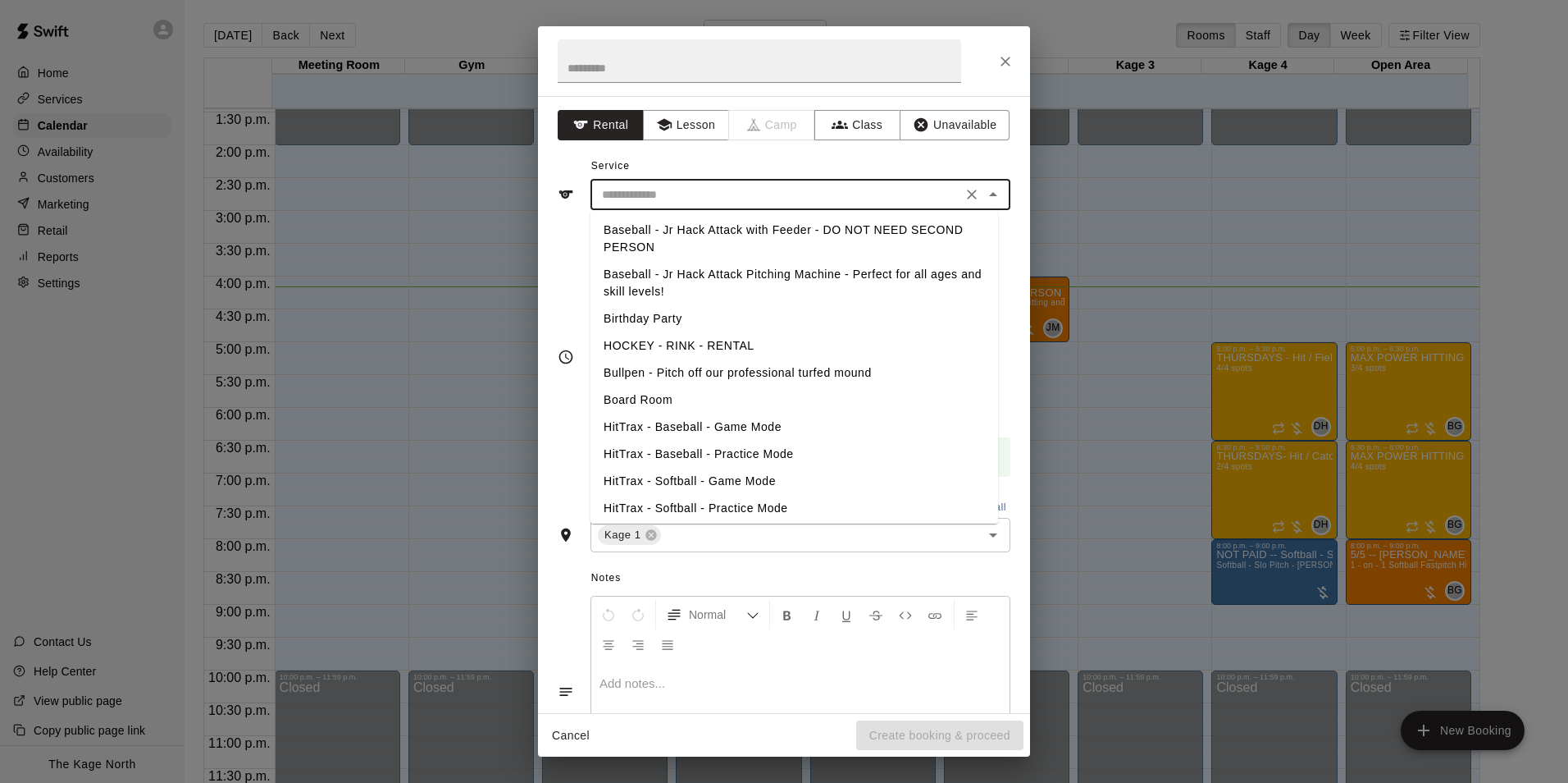
click at [740, 273] on li "Baseball - Jr Hack Attack Pitching Machine - Perfect for all ages and skill lev…" at bounding box center [794, 283] width 407 height 44
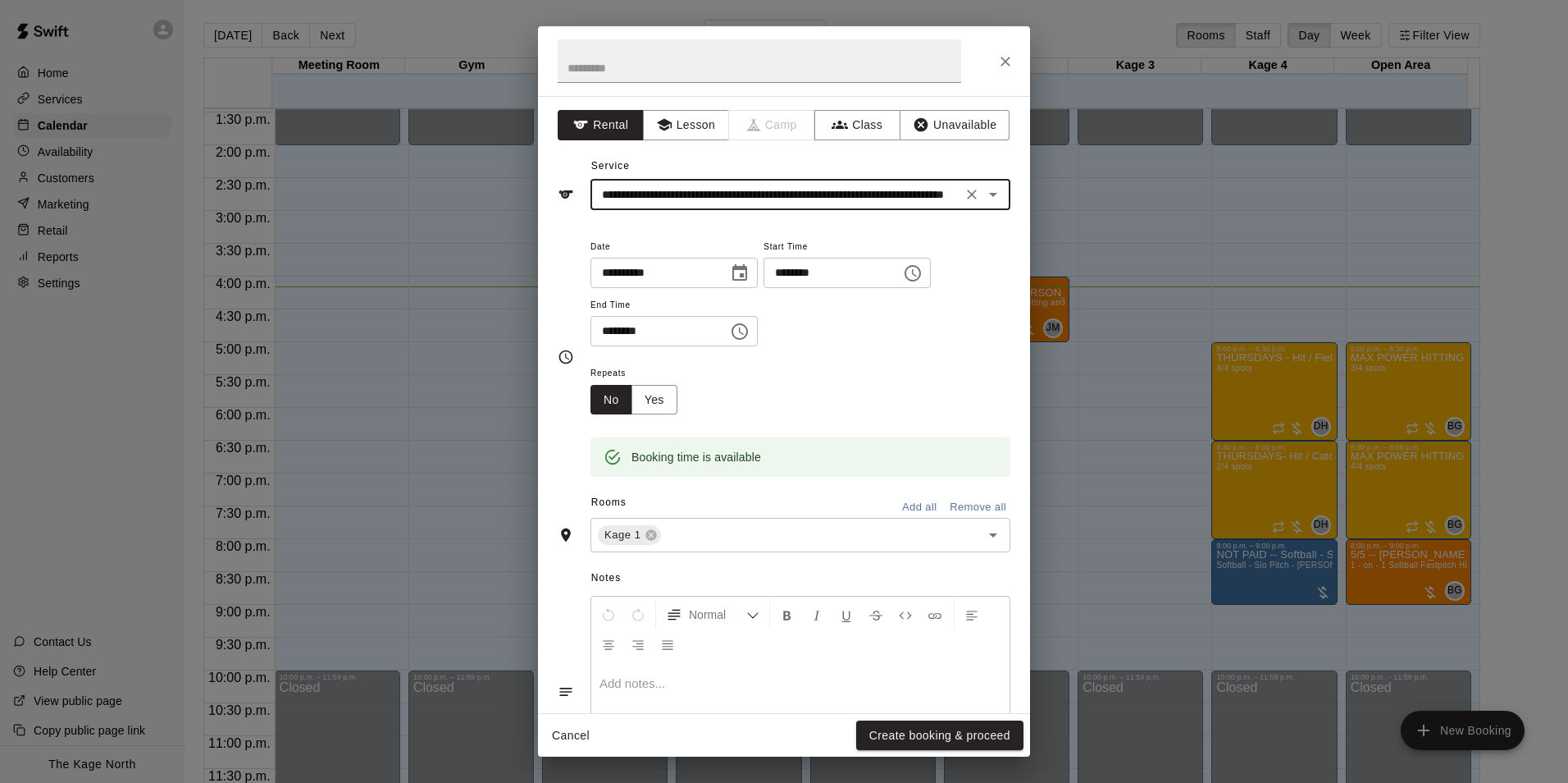
type input "**********"
click at [947, 728] on button "Create booking & proceed" at bounding box center [939, 736] width 167 height 30
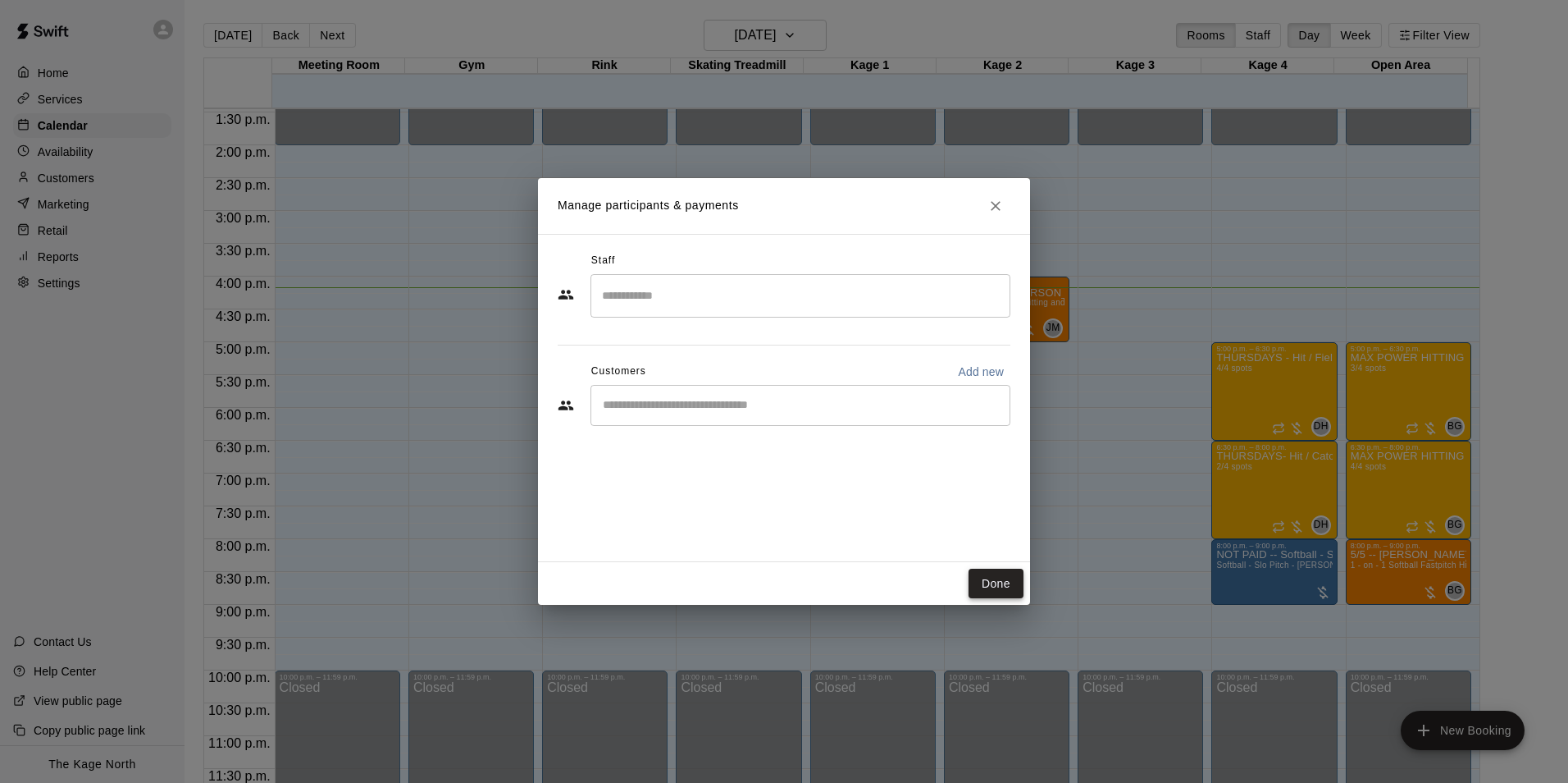
click at [975, 576] on button "Done" at bounding box center [996, 584] width 55 height 30
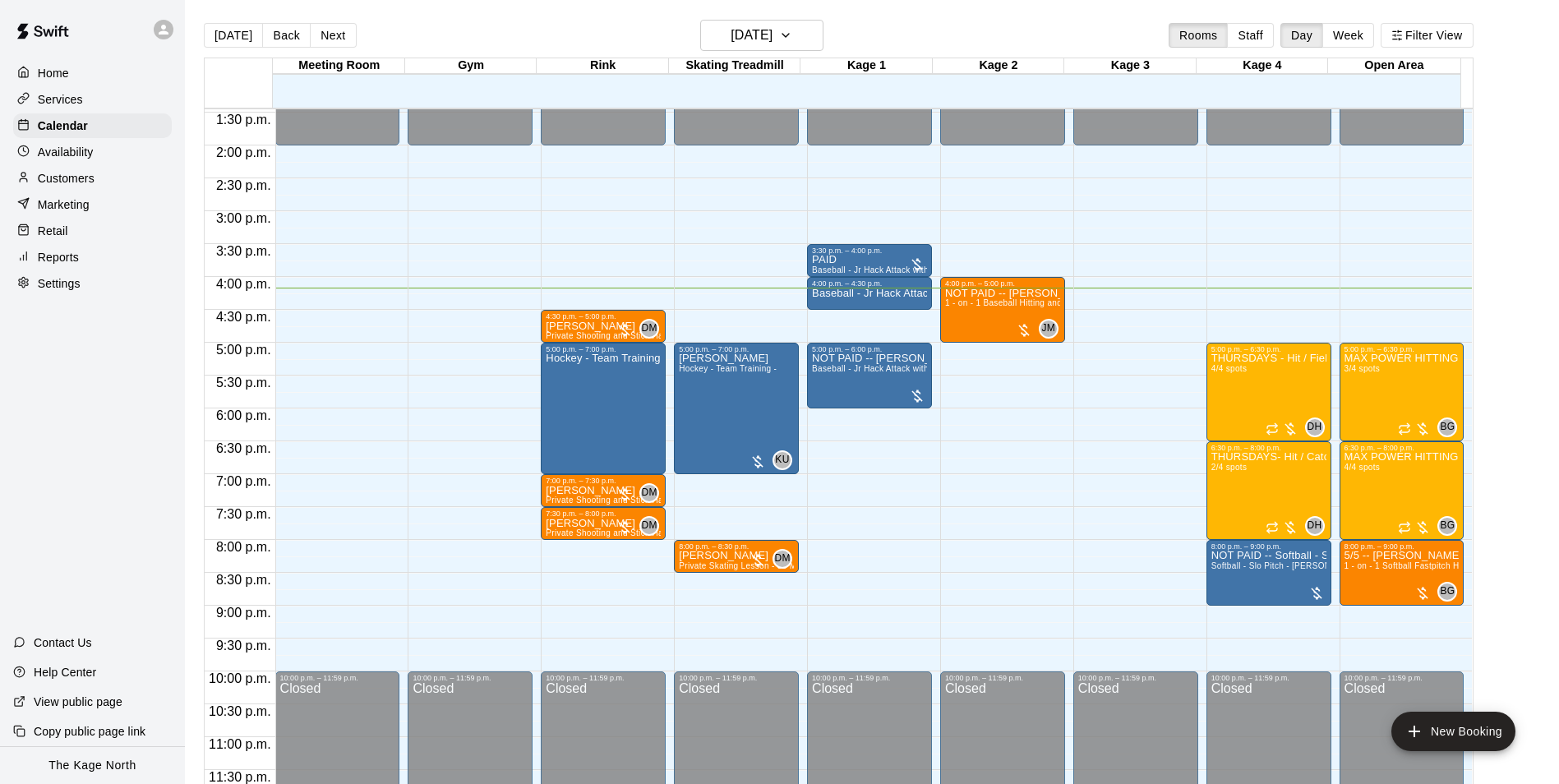
click at [922, 29] on div "[DATE] Back [DATE][DATE] Rooms Staff Day Week Filter View" at bounding box center [839, 39] width 1270 height 38
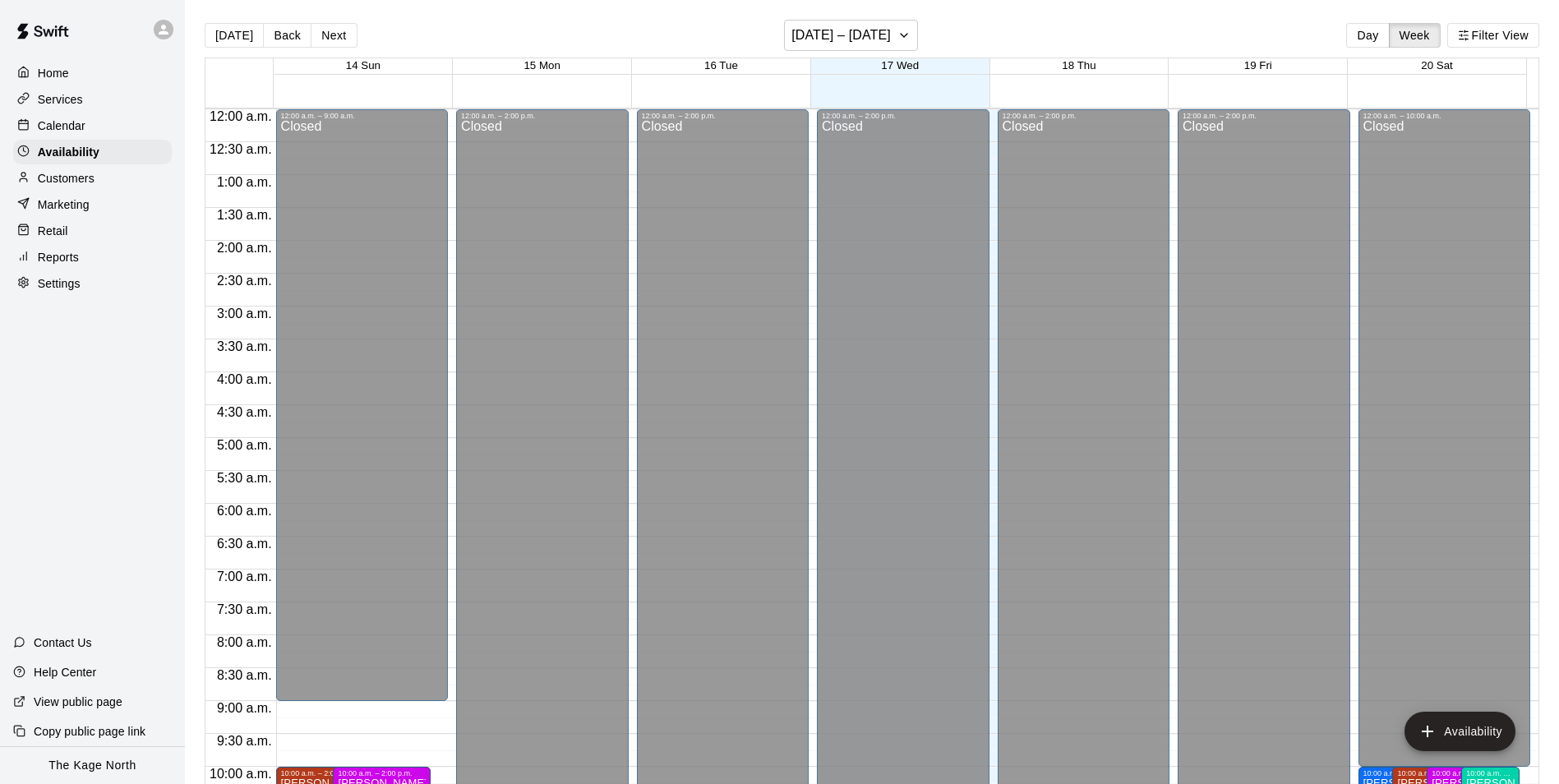
scroll to position [885, 0]
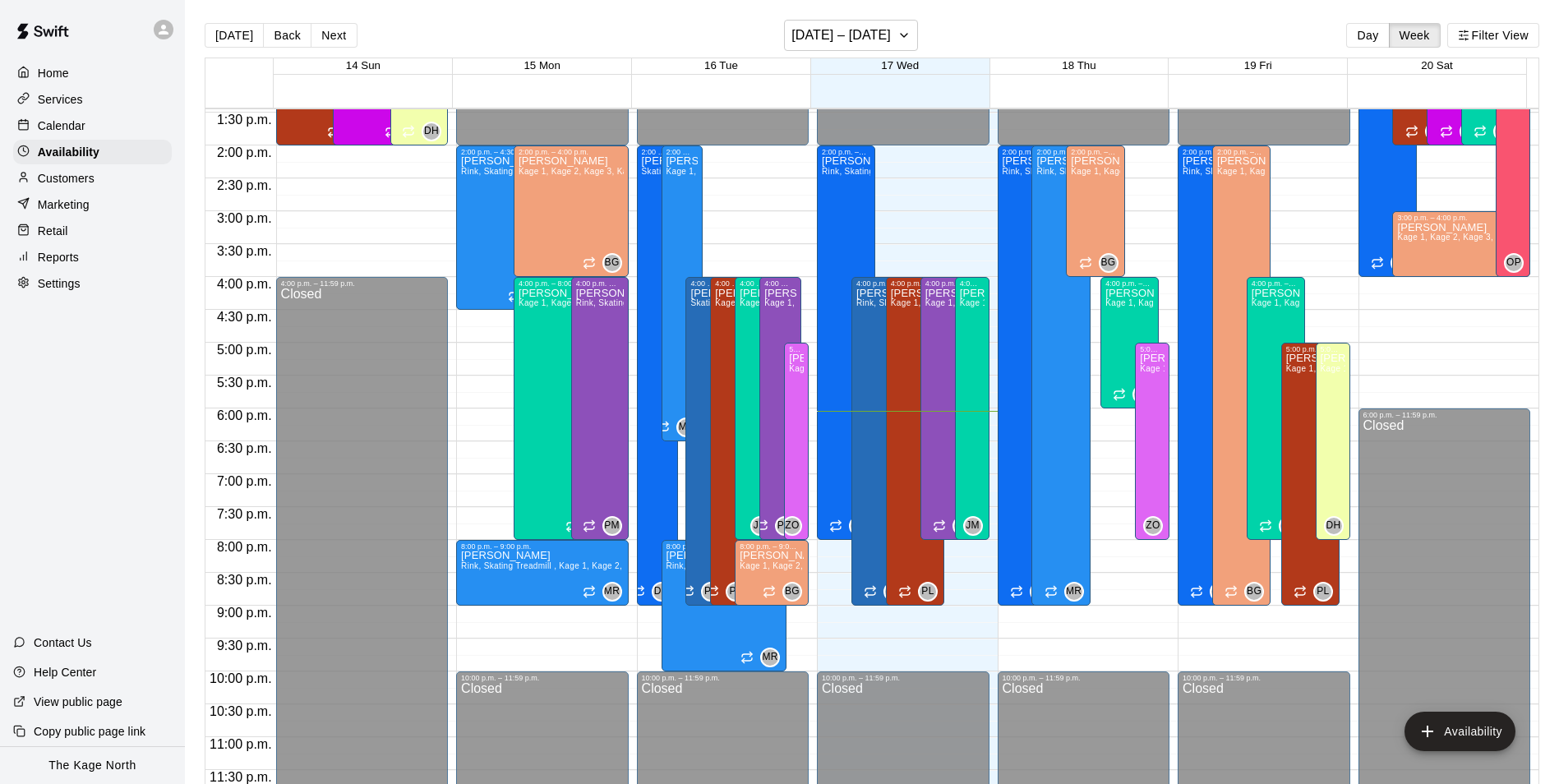
click at [68, 120] on p "Calendar" at bounding box center [61, 125] width 47 height 16
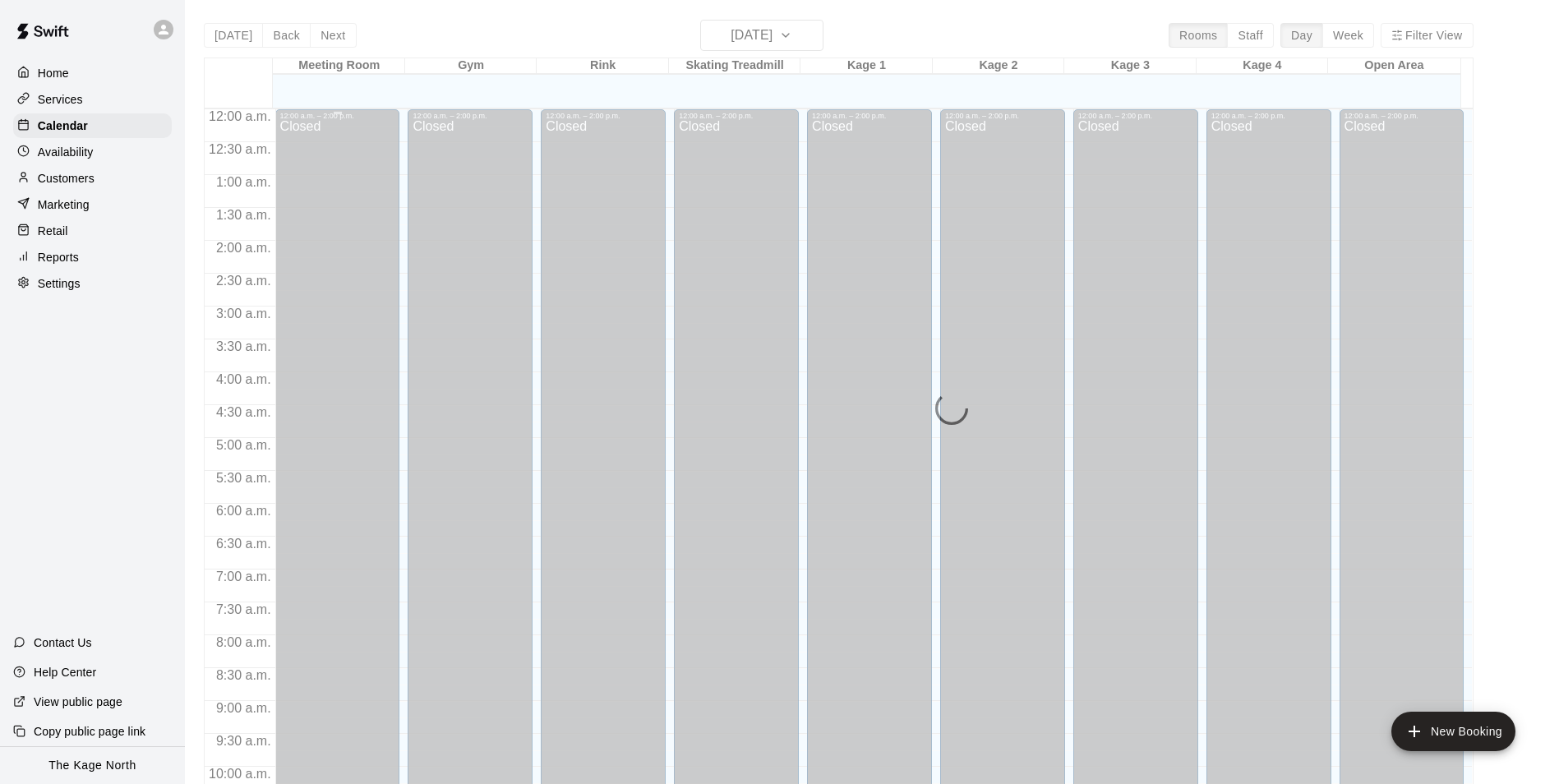
scroll to position [835, 0]
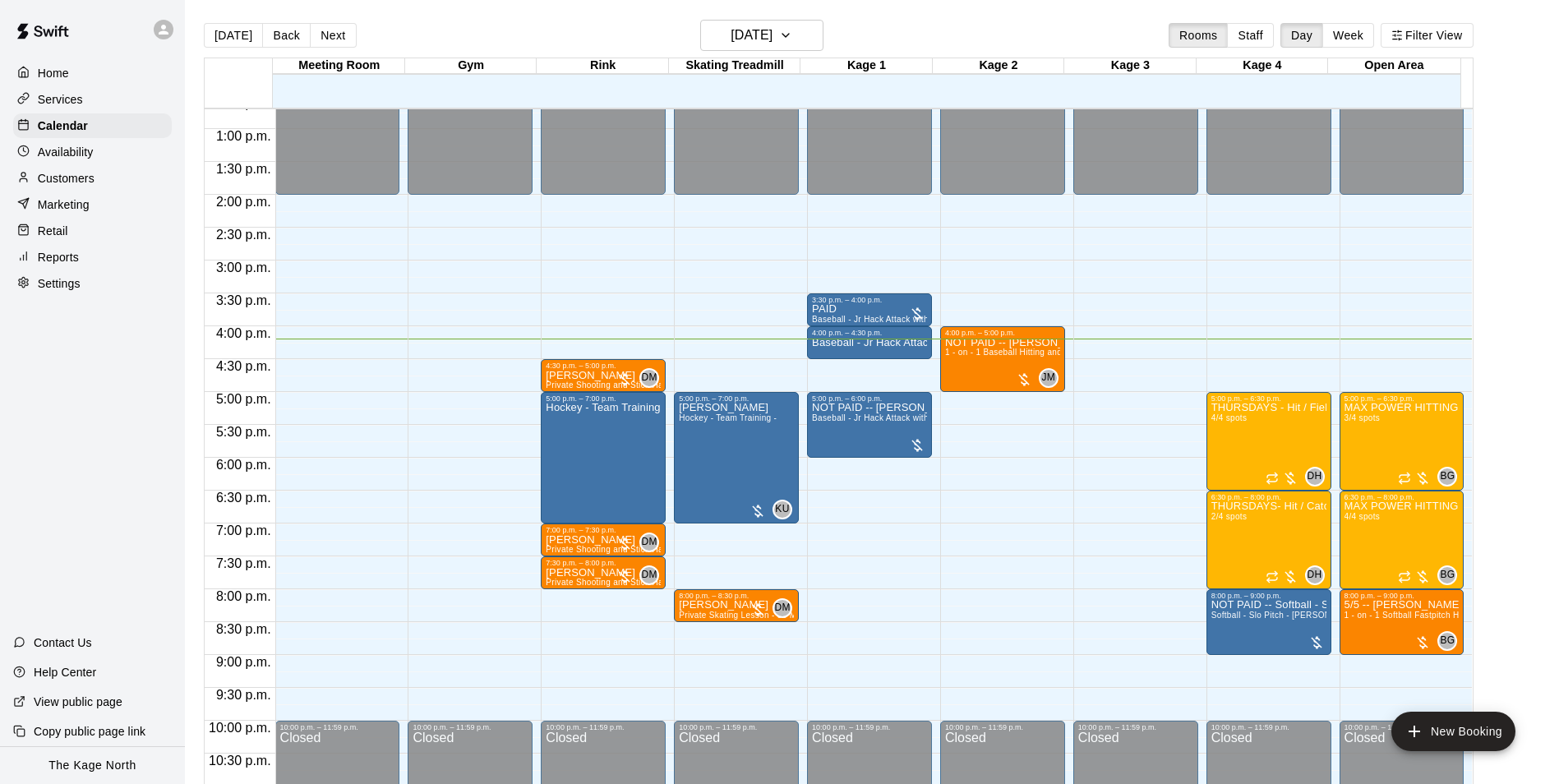
click at [60, 154] on p "Availability" at bounding box center [65, 151] width 56 height 16
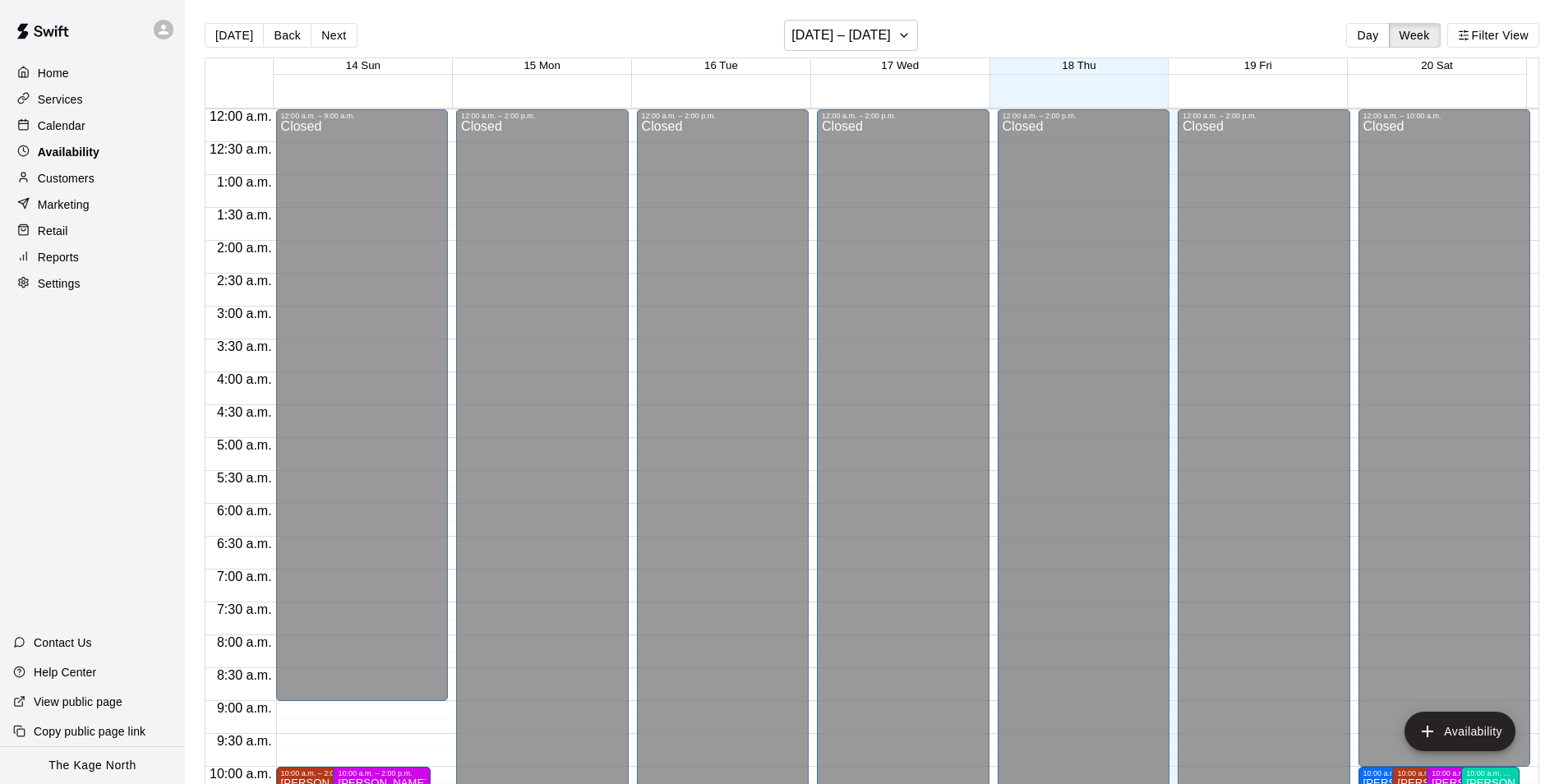
scroll to position [885, 0]
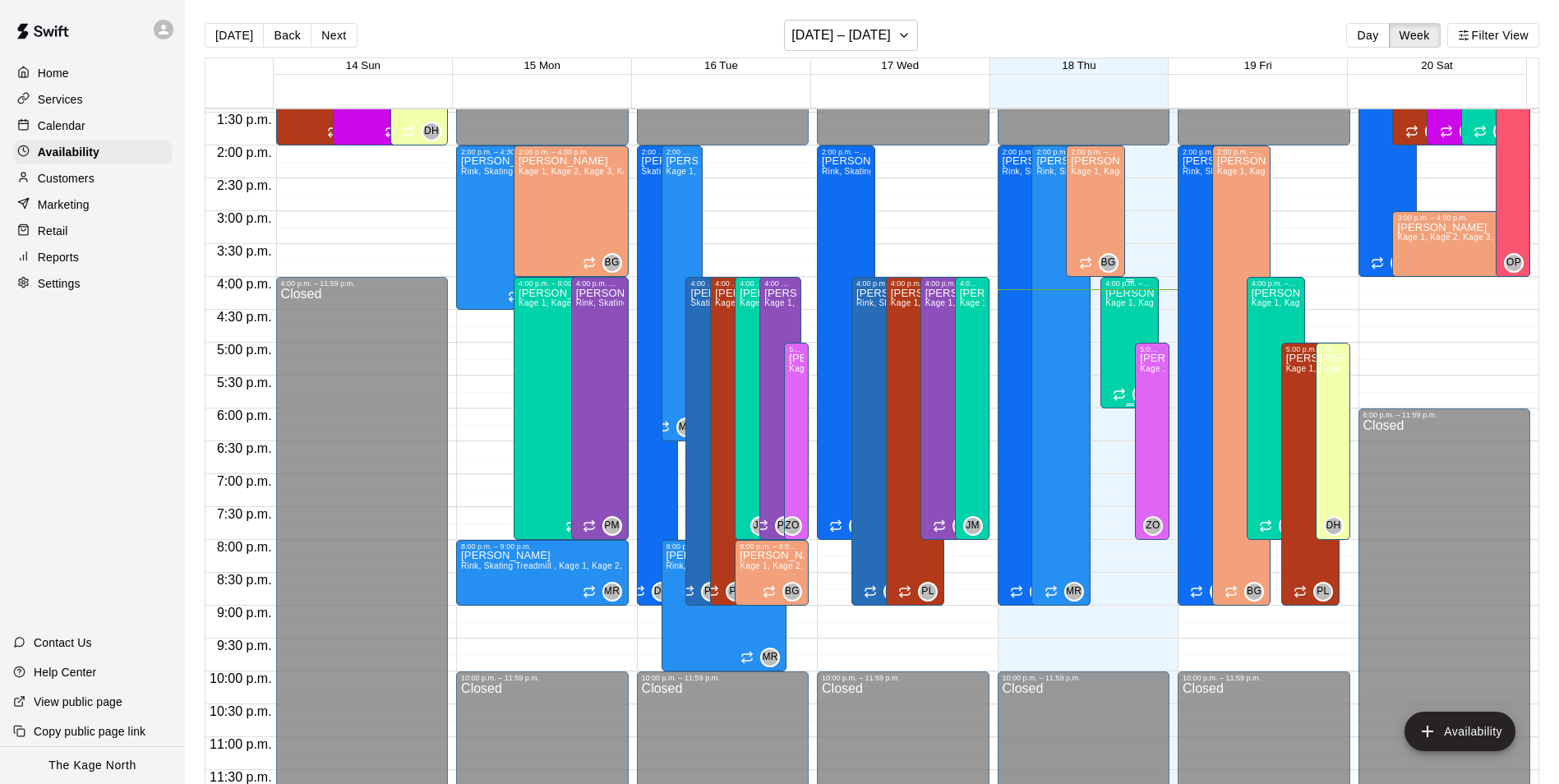
click at [1106, 328] on div "[PERSON_NAME] Kage 1, Kage 2, Kage 3, Kage 4, Open Area" at bounding box center [1129, 679] width 48 height 784
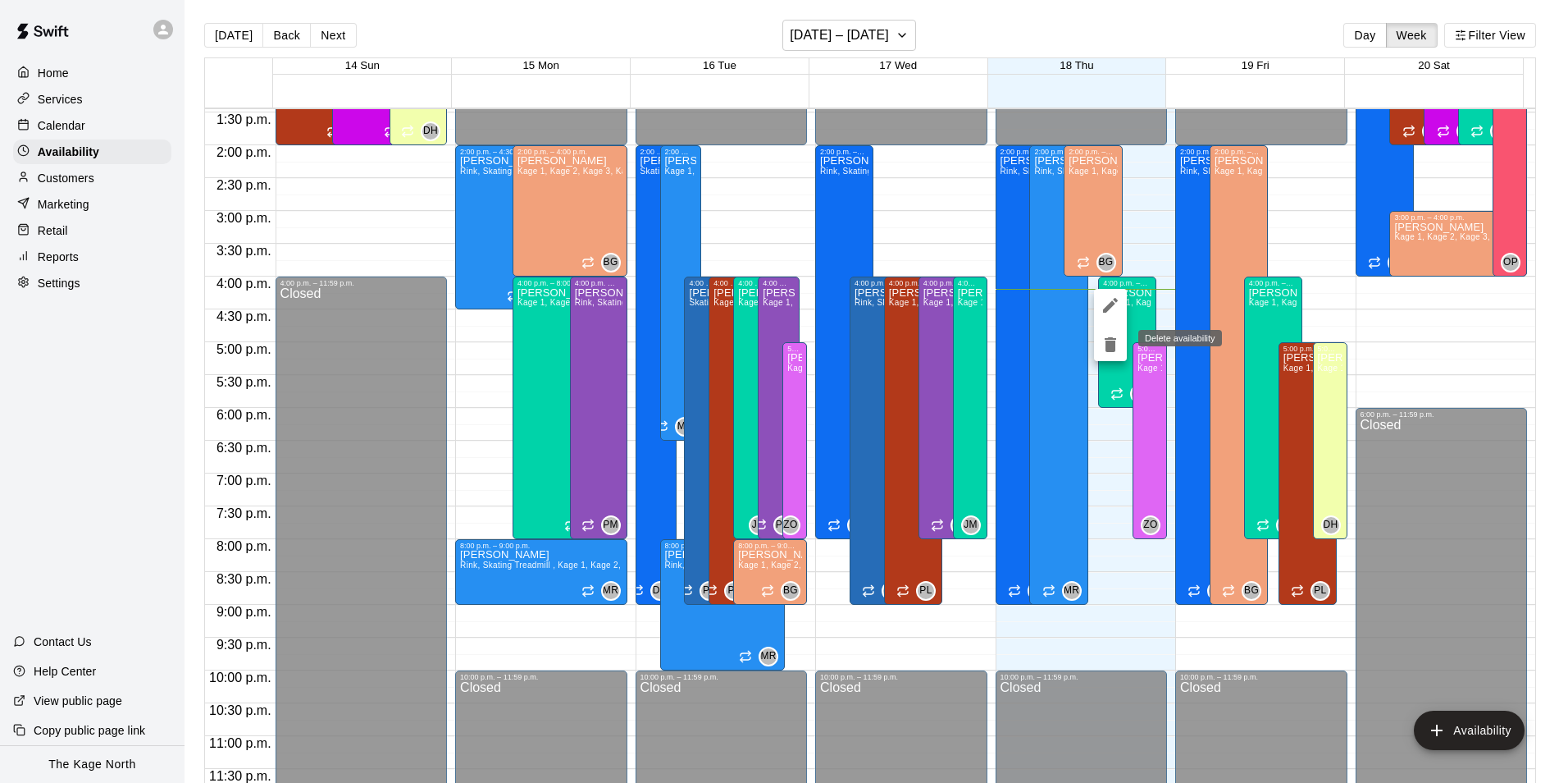
click at [1109, 343] on icon "delete" at bounding box center [1110, 344] width 11 height 15
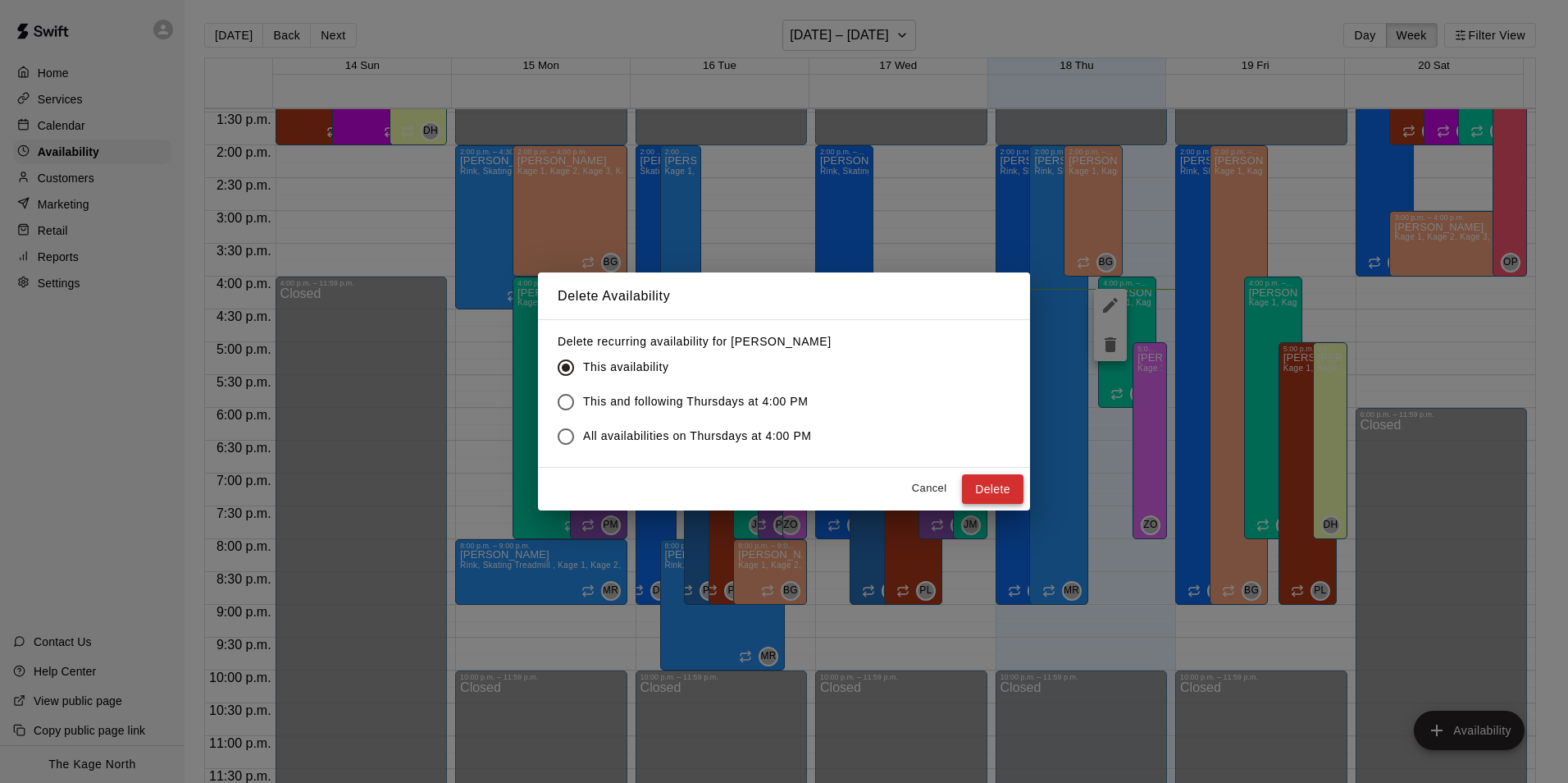
click at [1006, 496] on button "Delete" at bounding box center [992, 490] width 61 height 30
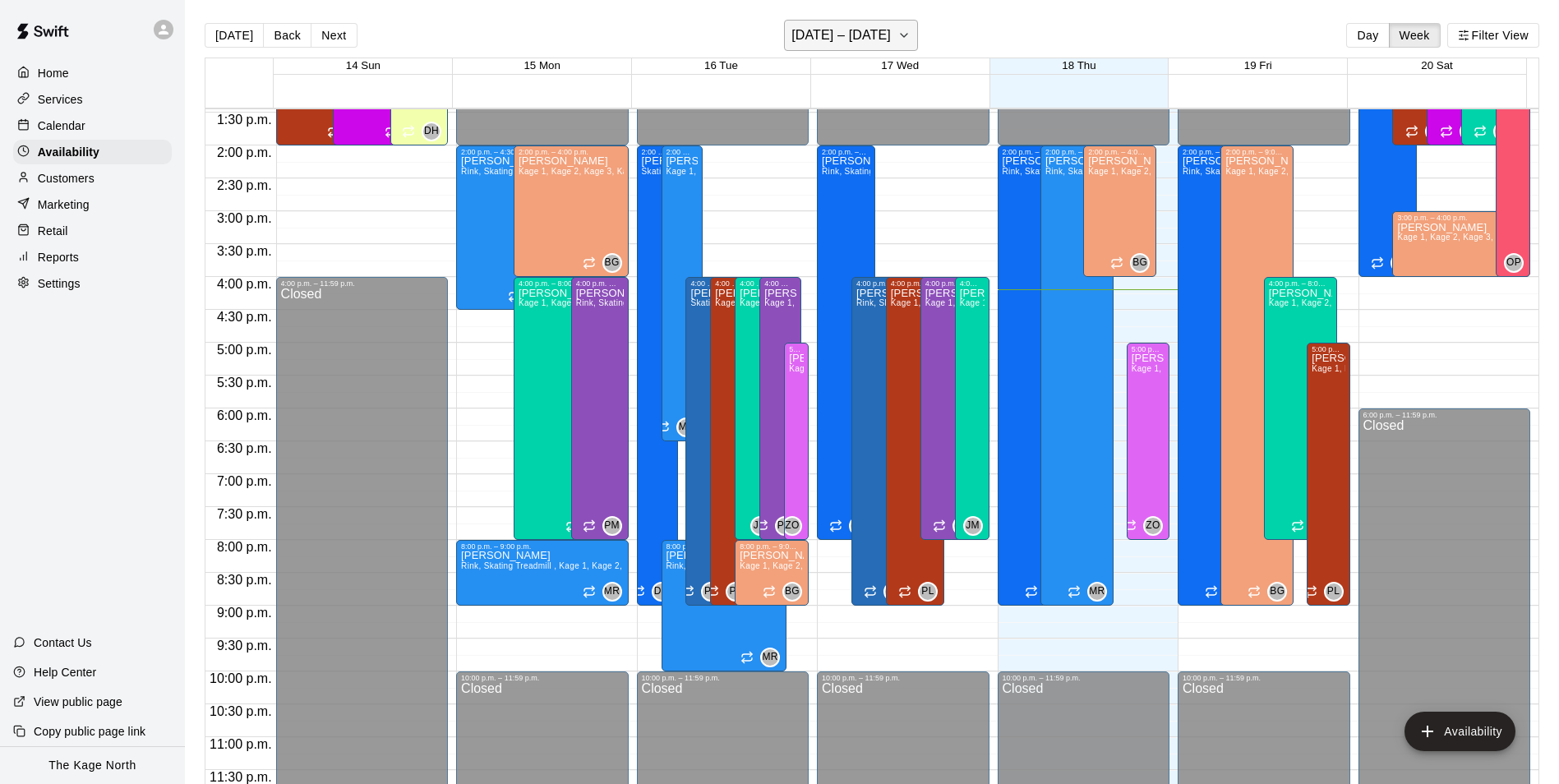
click at [848, 39] on h6 "[DATE] – [DATE]" at bounding box center [840, 35] width 99 height 23
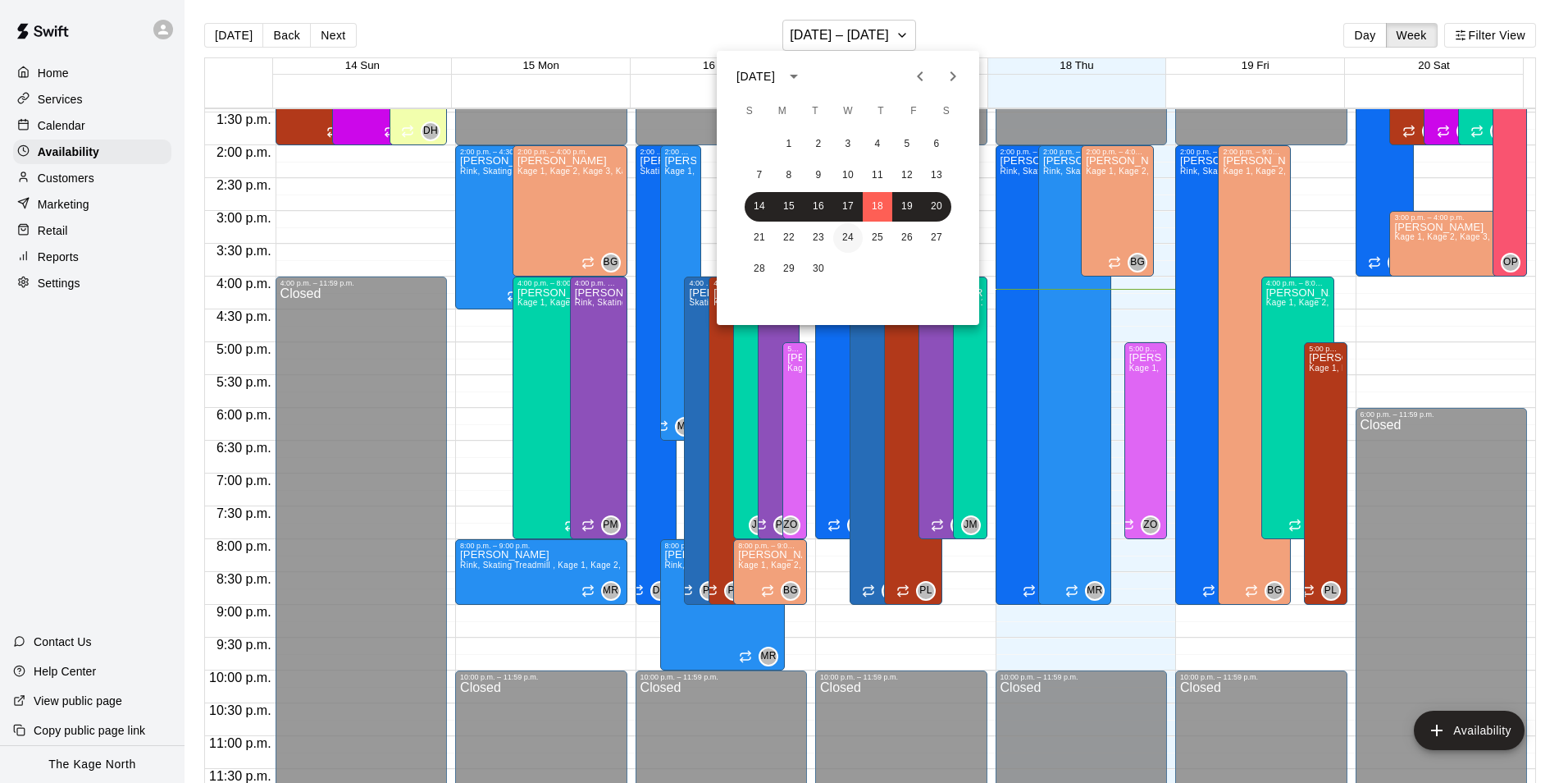
click at [850, 236] on button "24" at bounding box center [848, 238] width 29 height 29
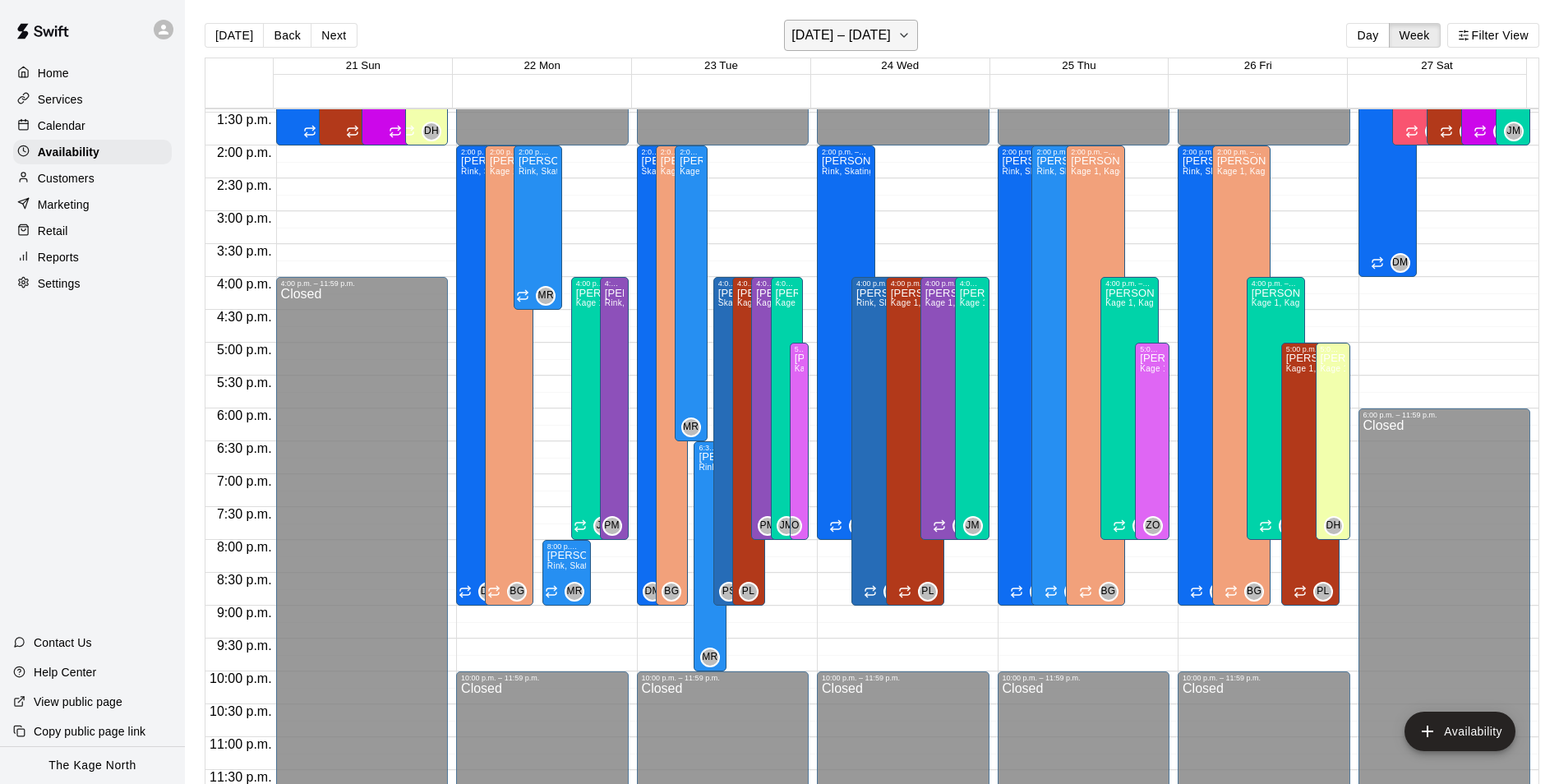
click at [861, 36] on h6 "[DATE] – [DATE]" at bounding box center [840, 35] width 99 height 23
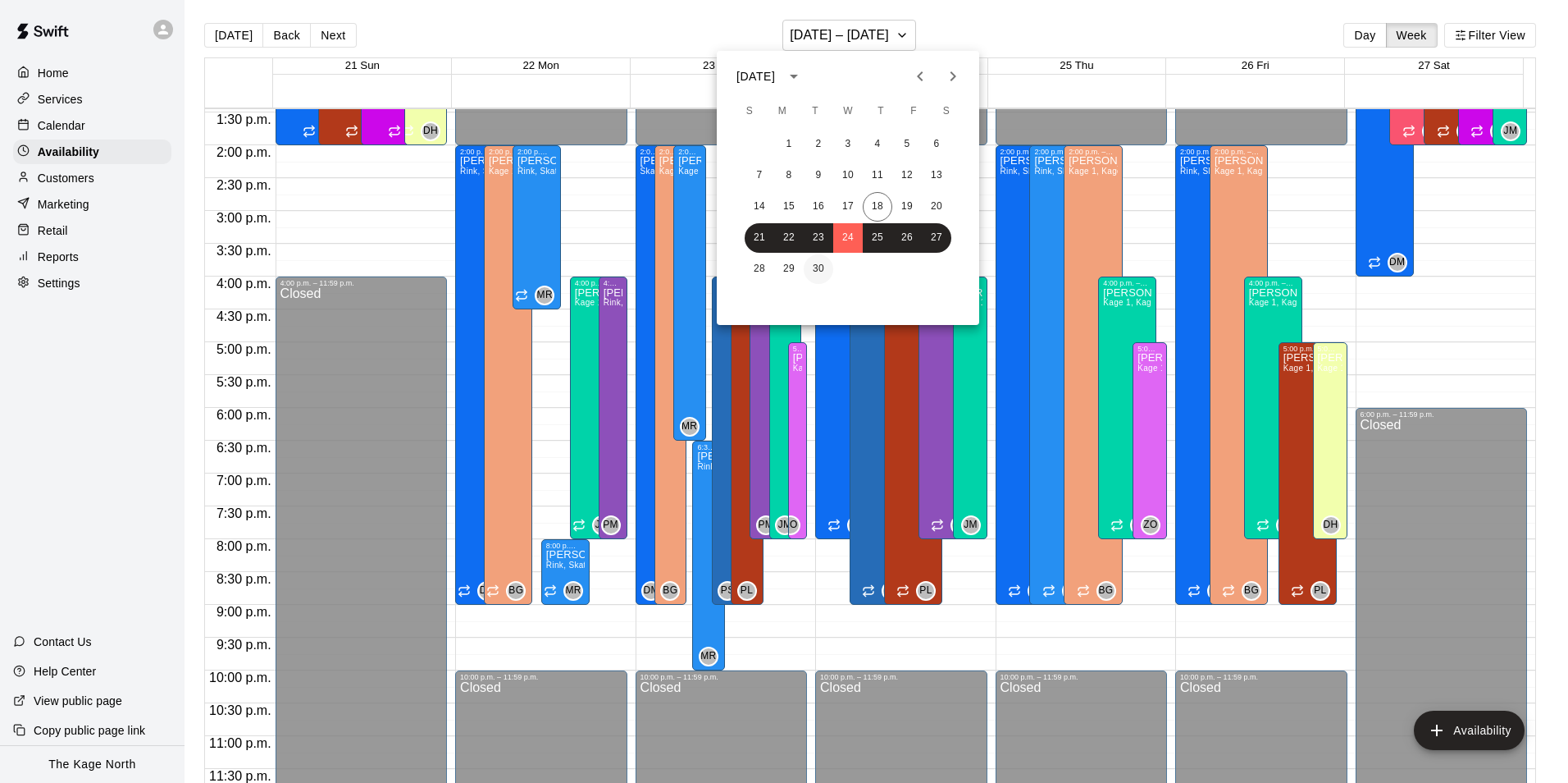
click at [817, 271] on button "30" at bounding box center [817, 269] width 29 height 29
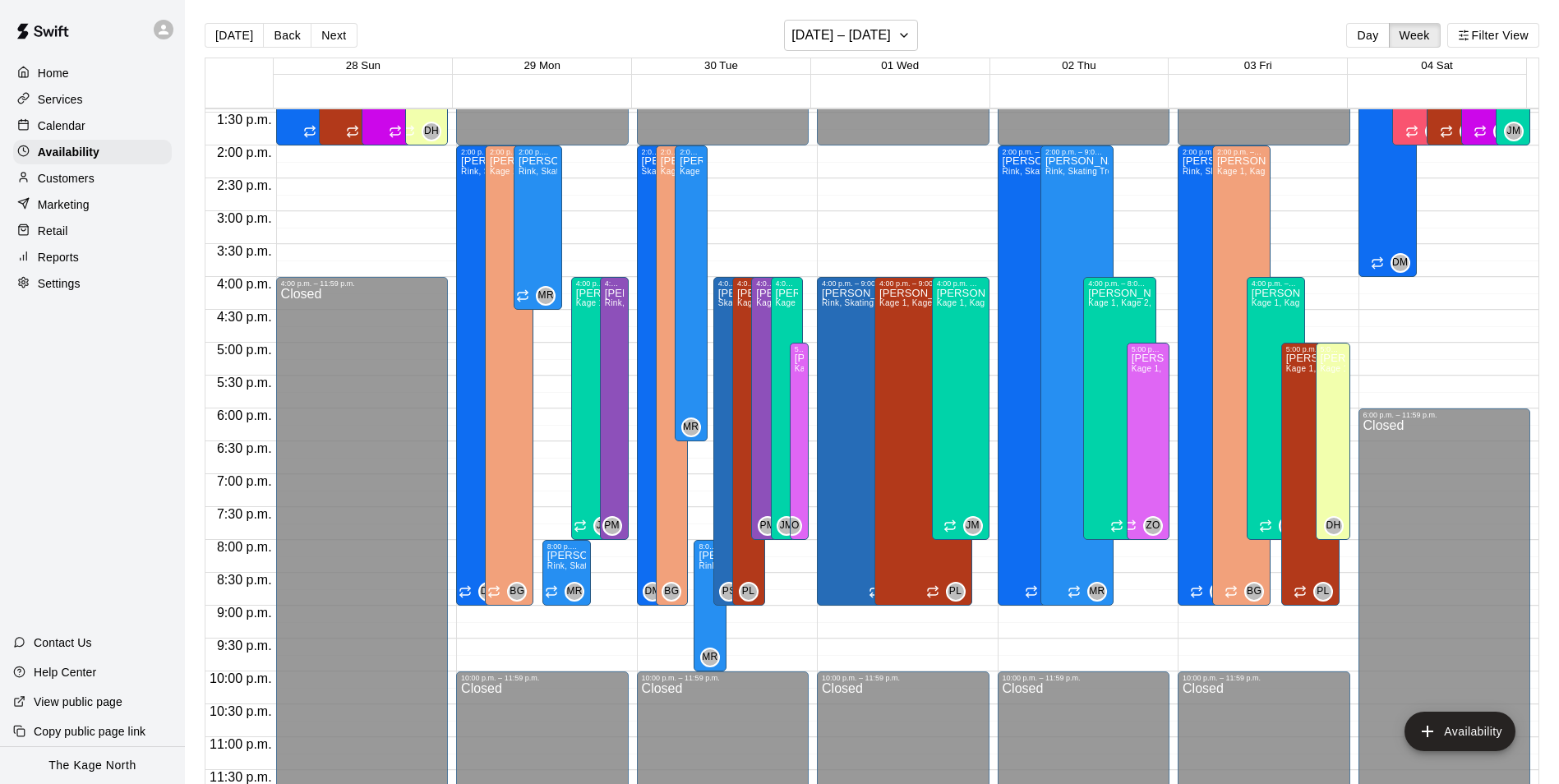
click at [85, 125] on div "Calendar" at bounding box center [93, 126] width 159 height 25
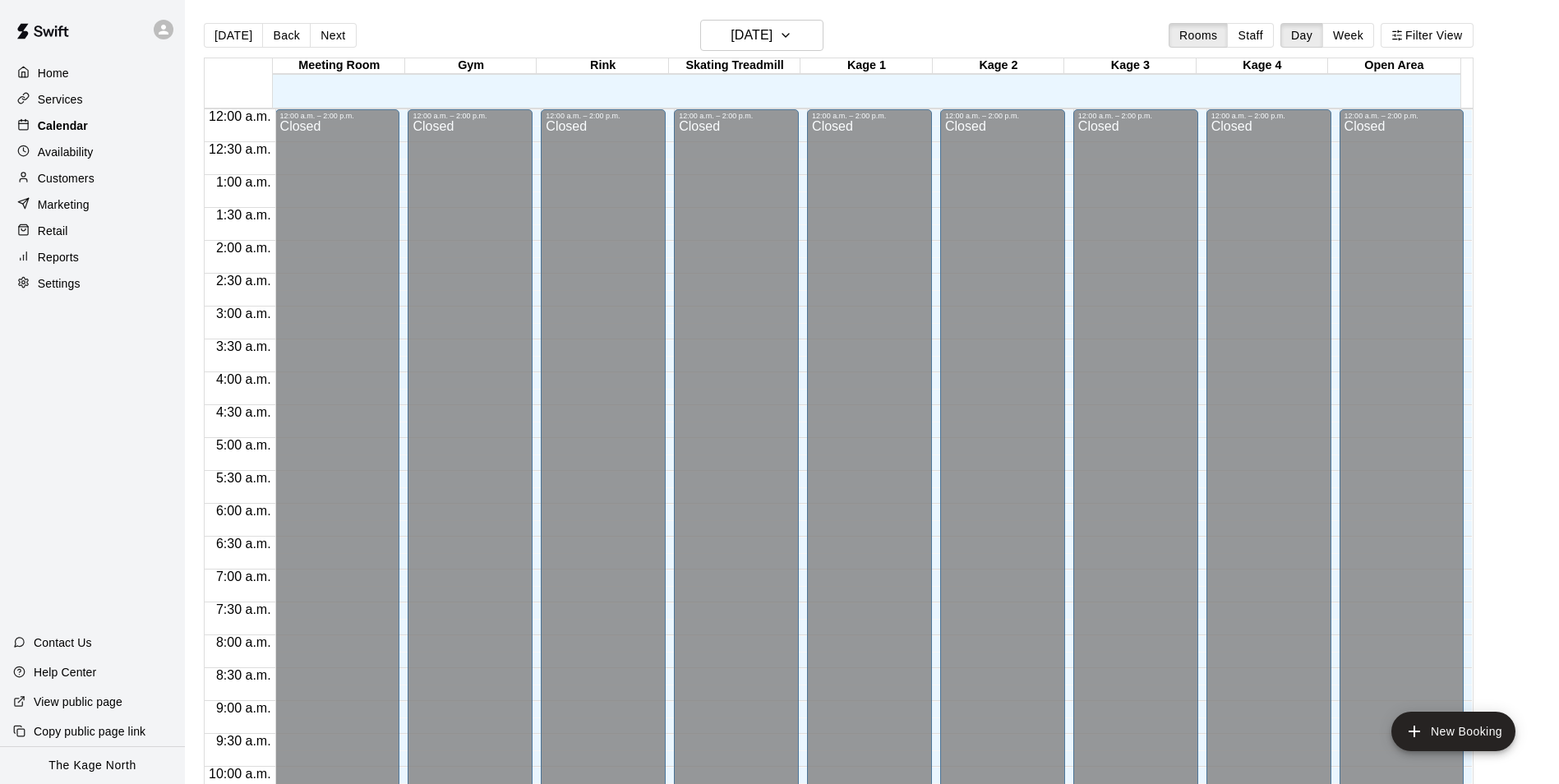
scroll to position [835, 0]
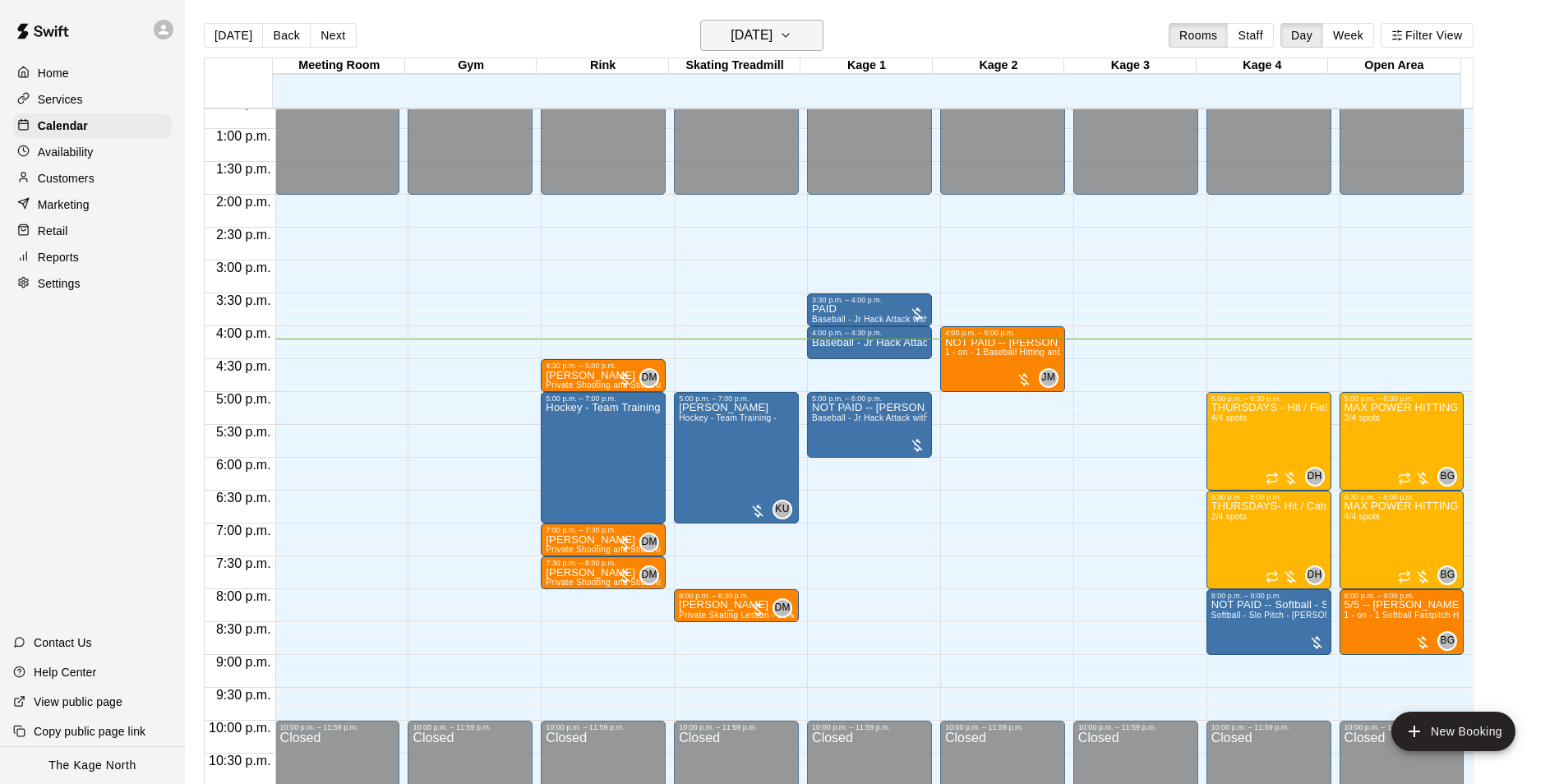
click at [772, 43] on h6 "[DATE]" at bounding box center [751, 35] width 42 height 23
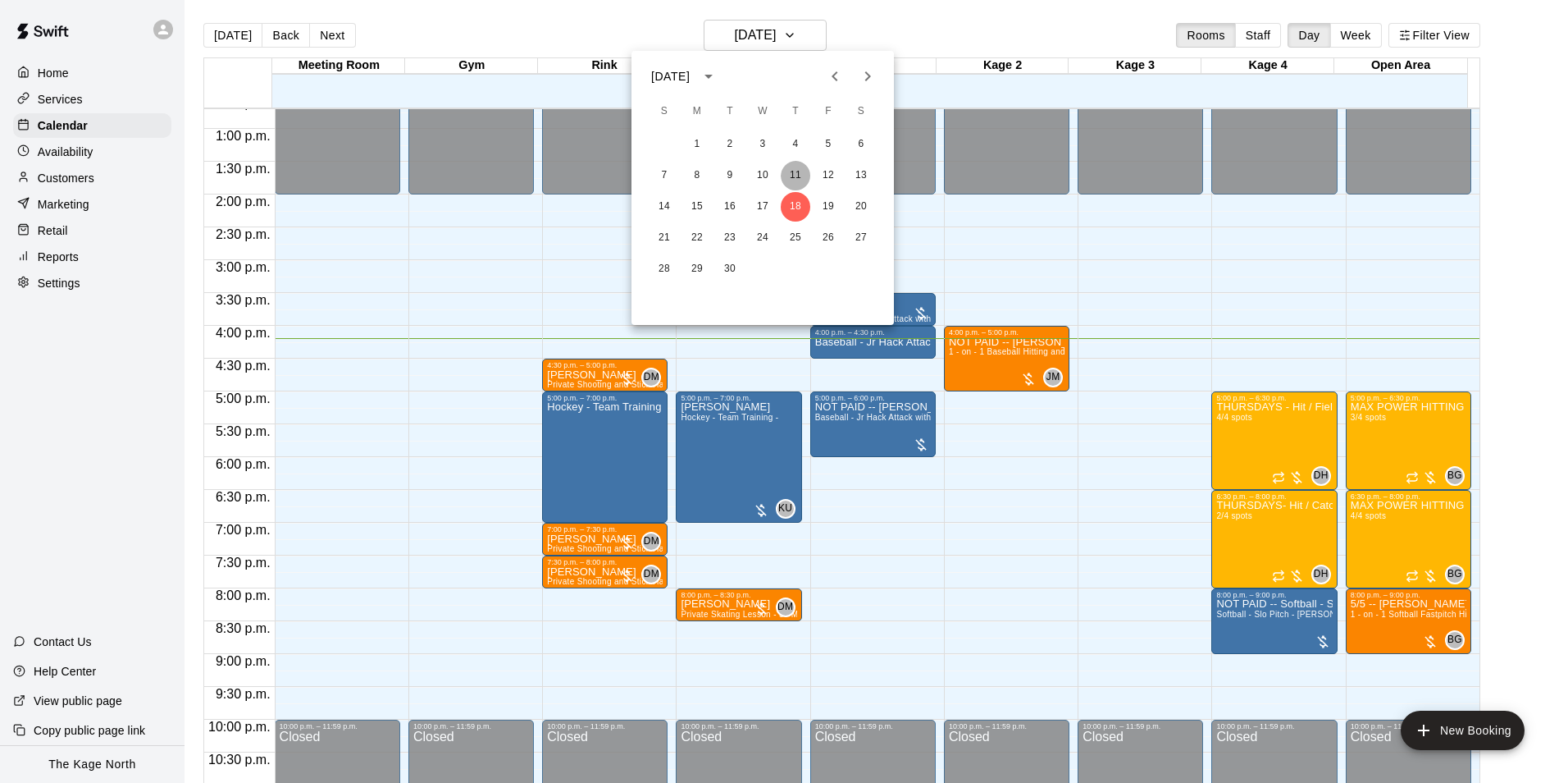
click at [795, 179] on button "11" at bounding box center [795, 175] width 29 height 29
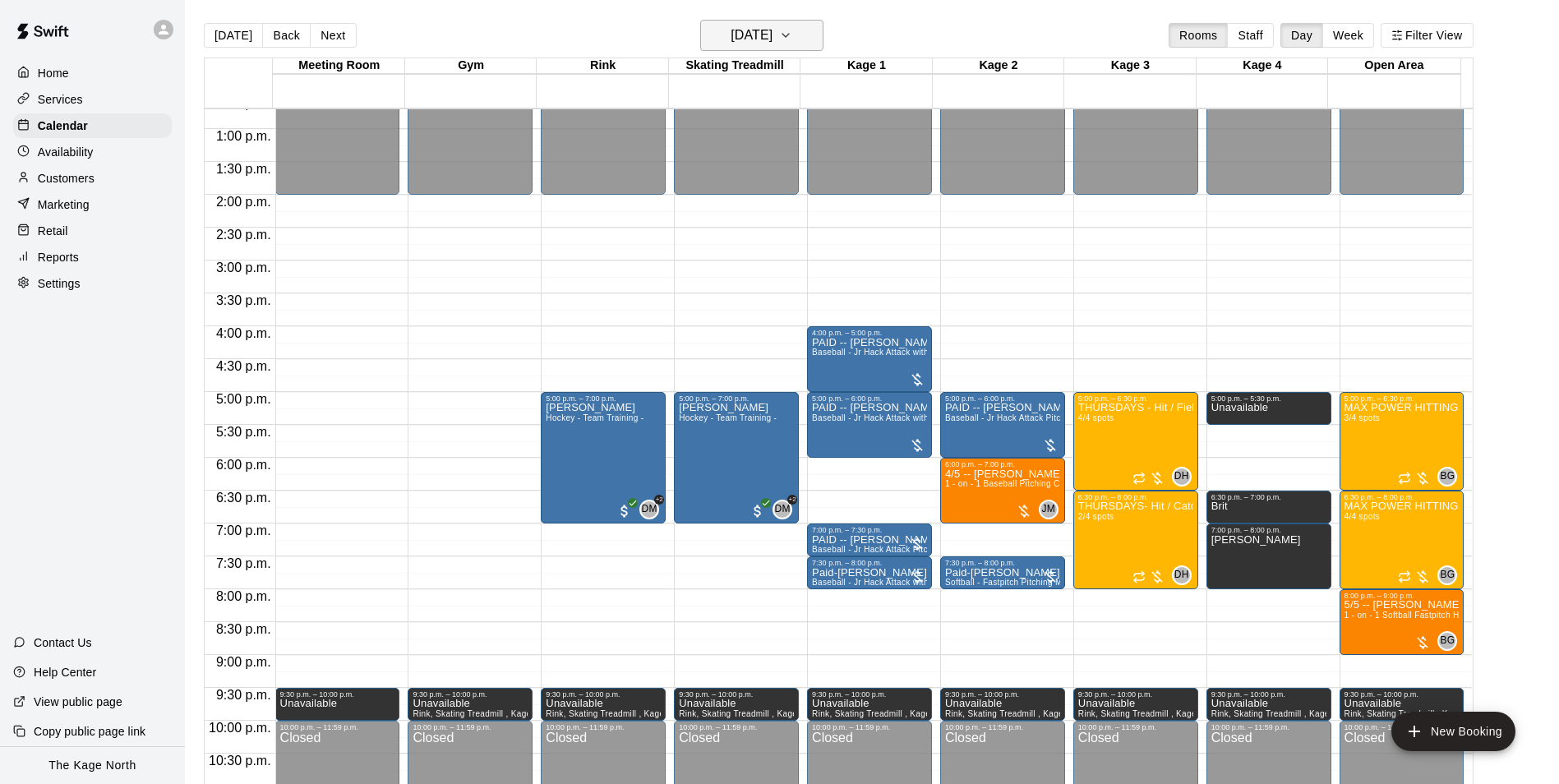
click at [772, 32] on h6 "[DATE]" at bounding box center [751, 35] width 42 height 23
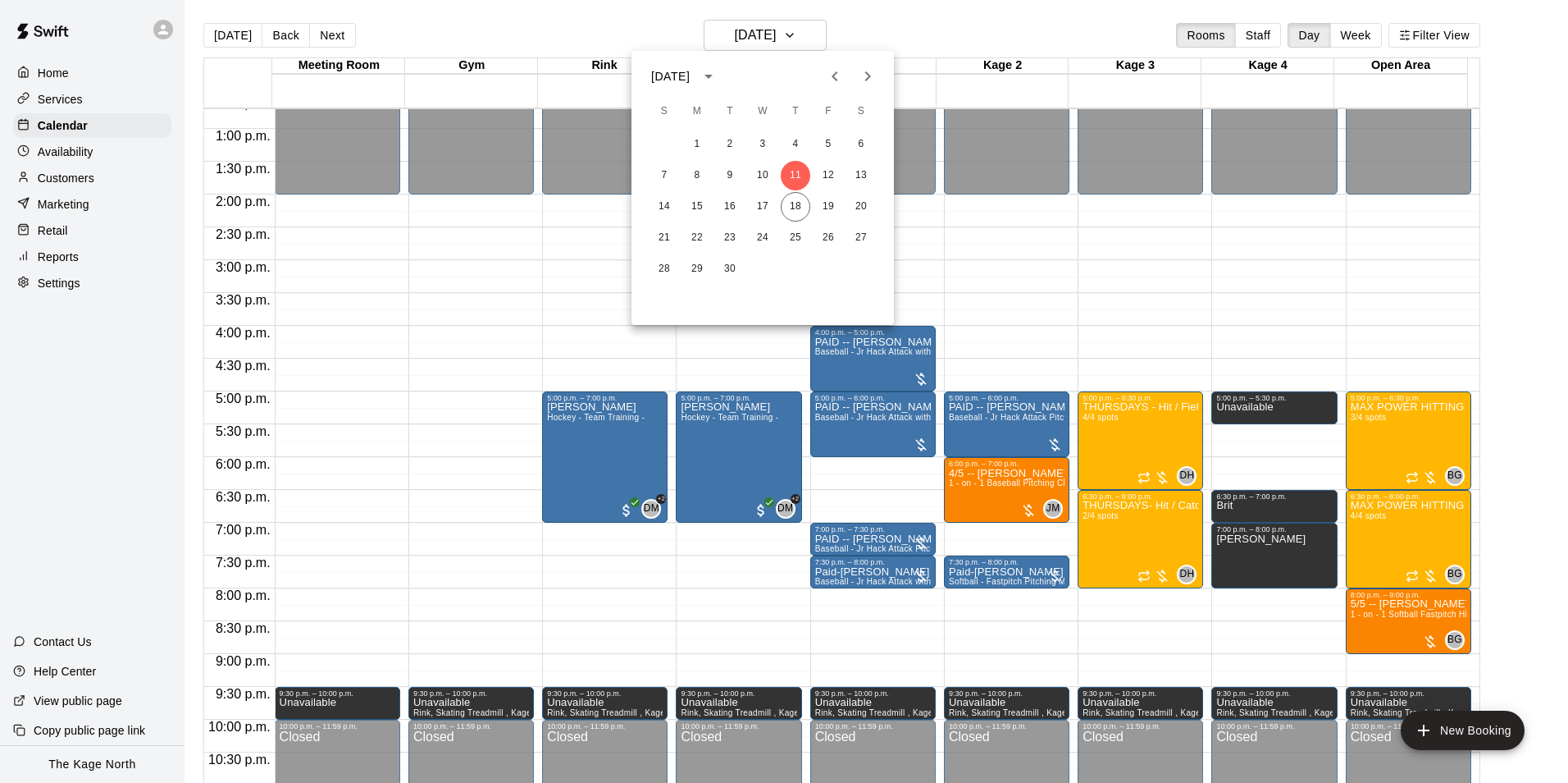
click at [883, 20] on div at bounding box center [784, 392] width 1568 height 783
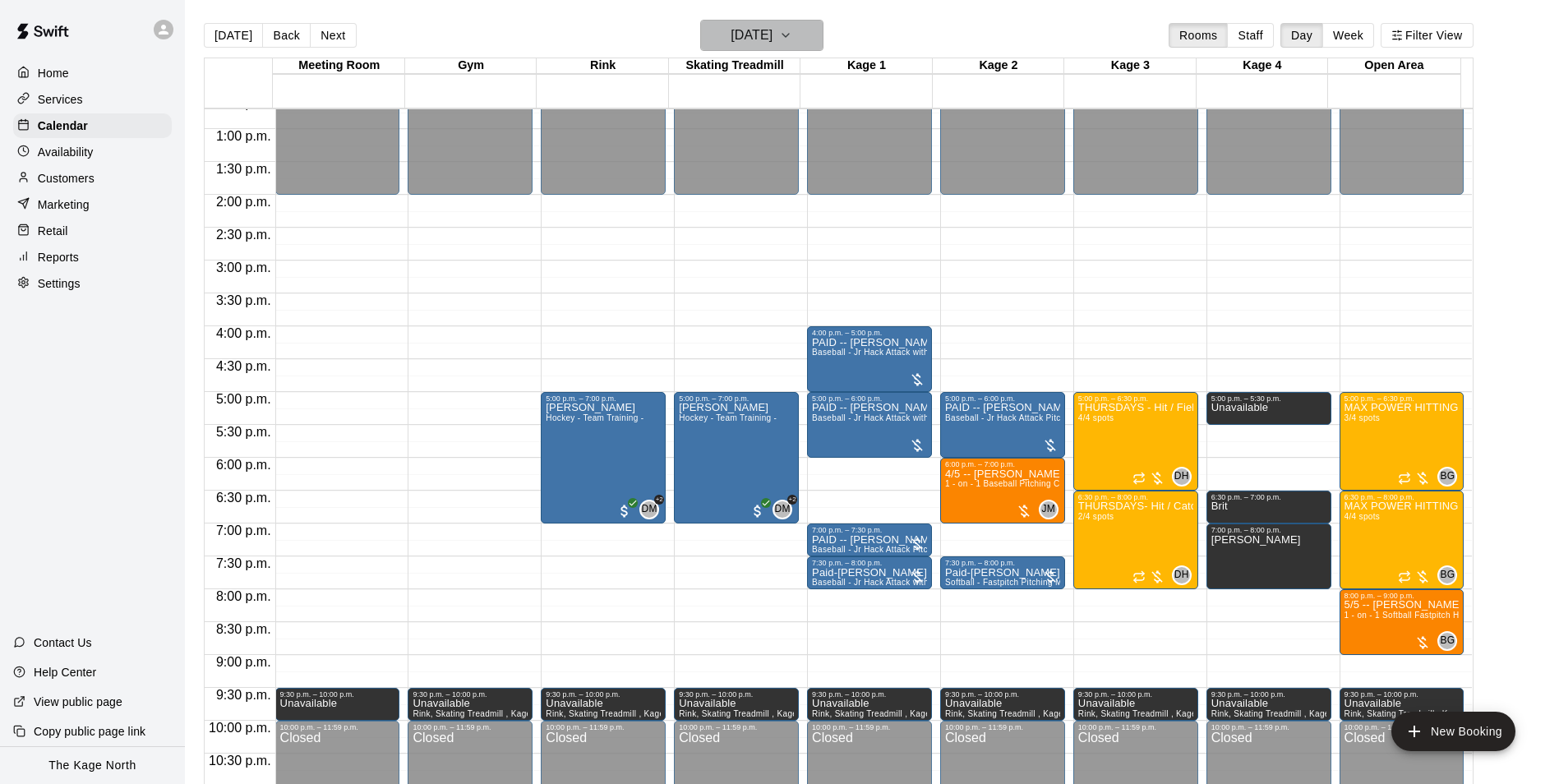
click at [772, 25] on h6 "[DATE]" at bounding box center [751, 35] width 42 height 23
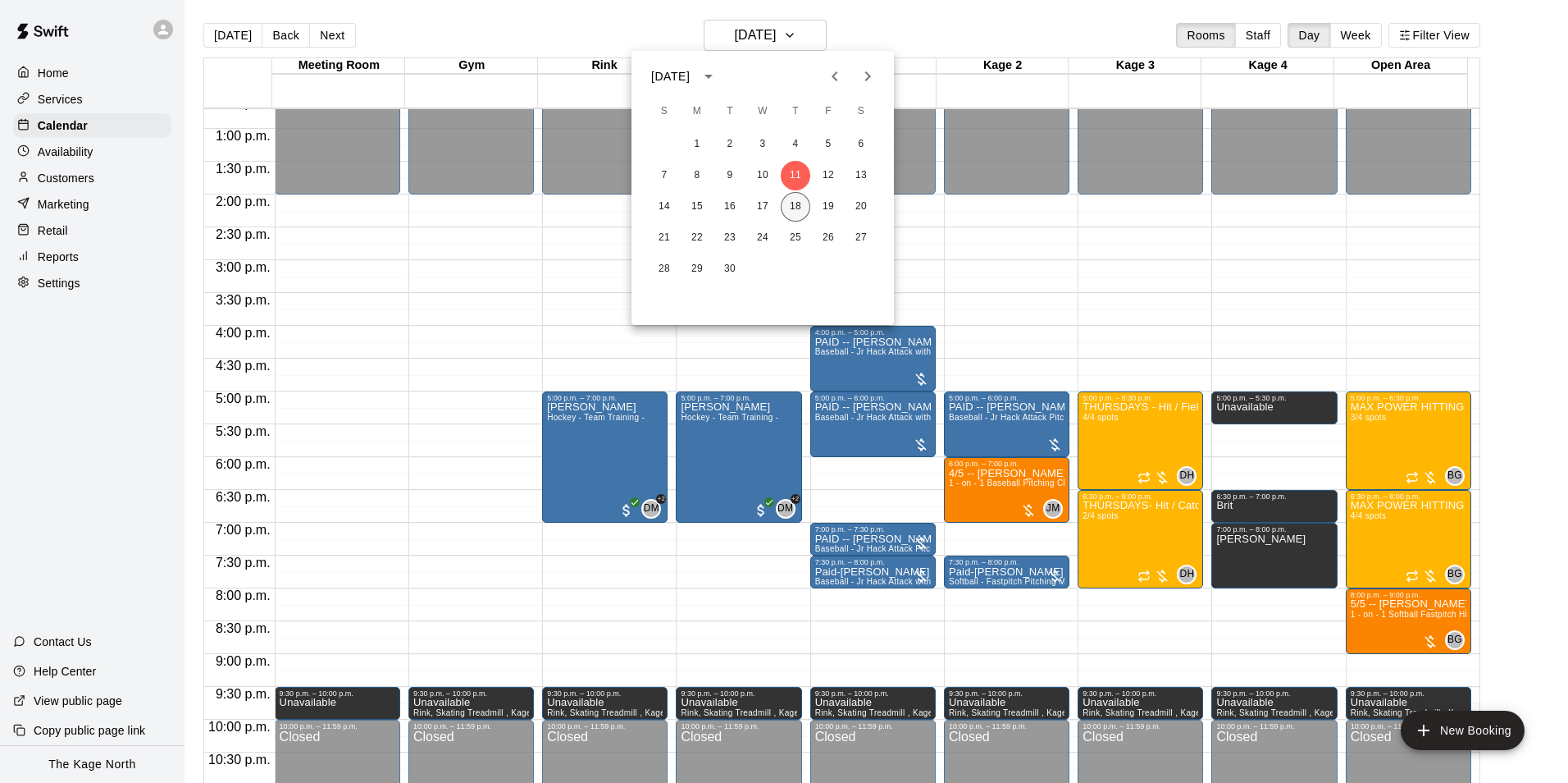
click at [796, 205] on button "18" at bounding box center [795, 206] width 29 height 29
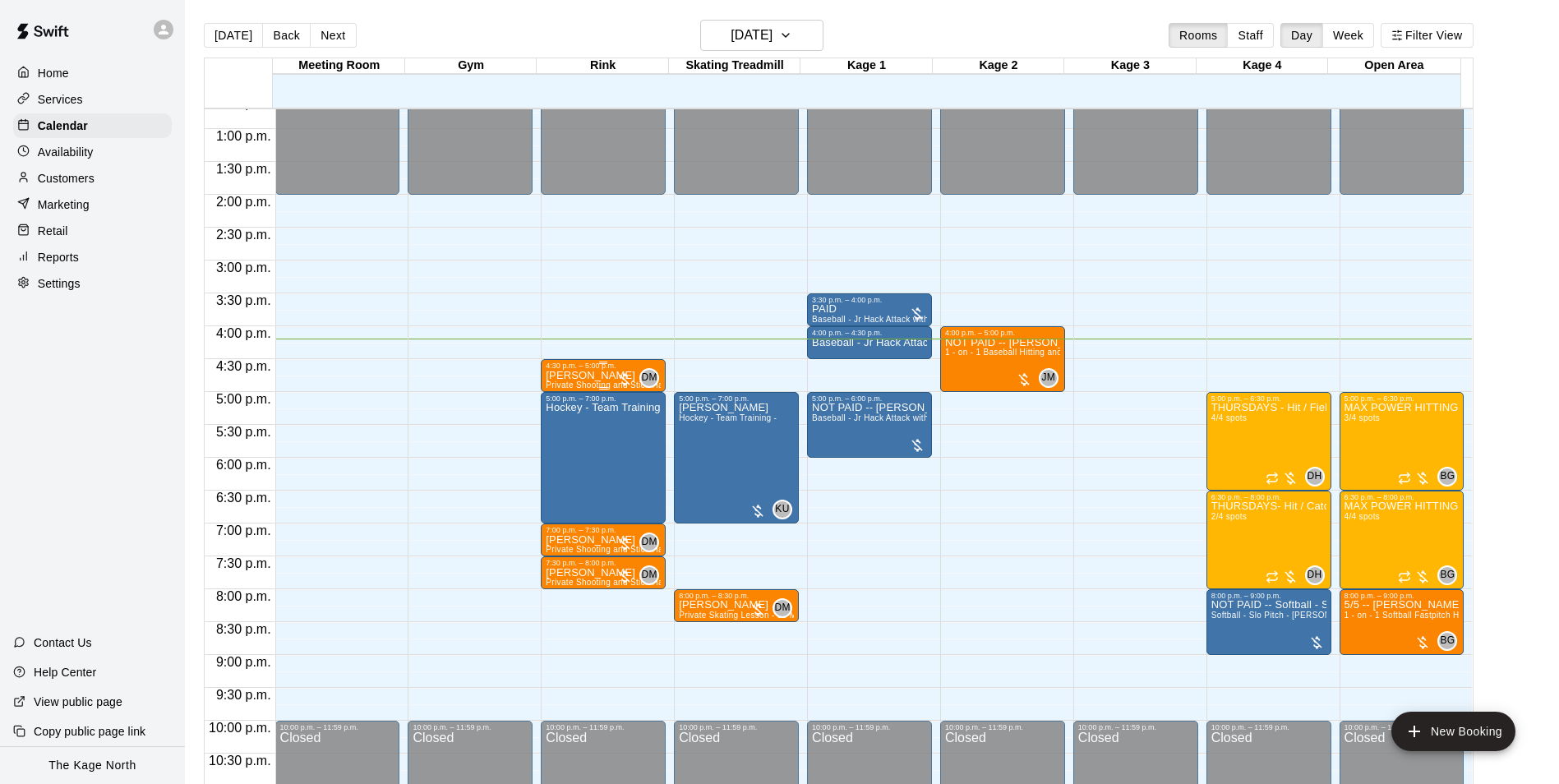
click at [600, 375] on p "[PERSON_NAME]" at bounding box center [603, 375] width 115 height 0
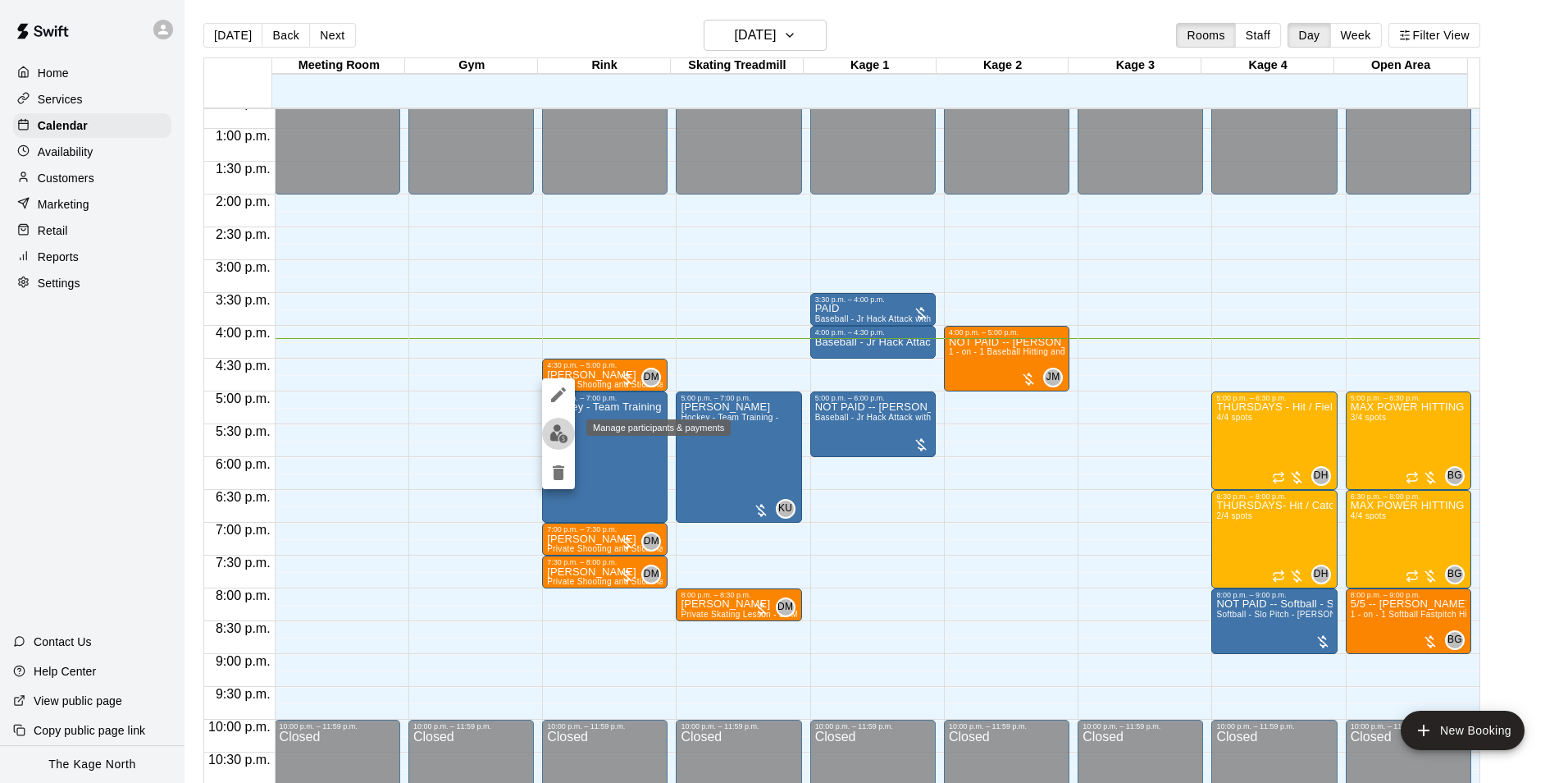
click at [552, 427] on img "edit" at bounding box center [559, 434] width 19 height 19
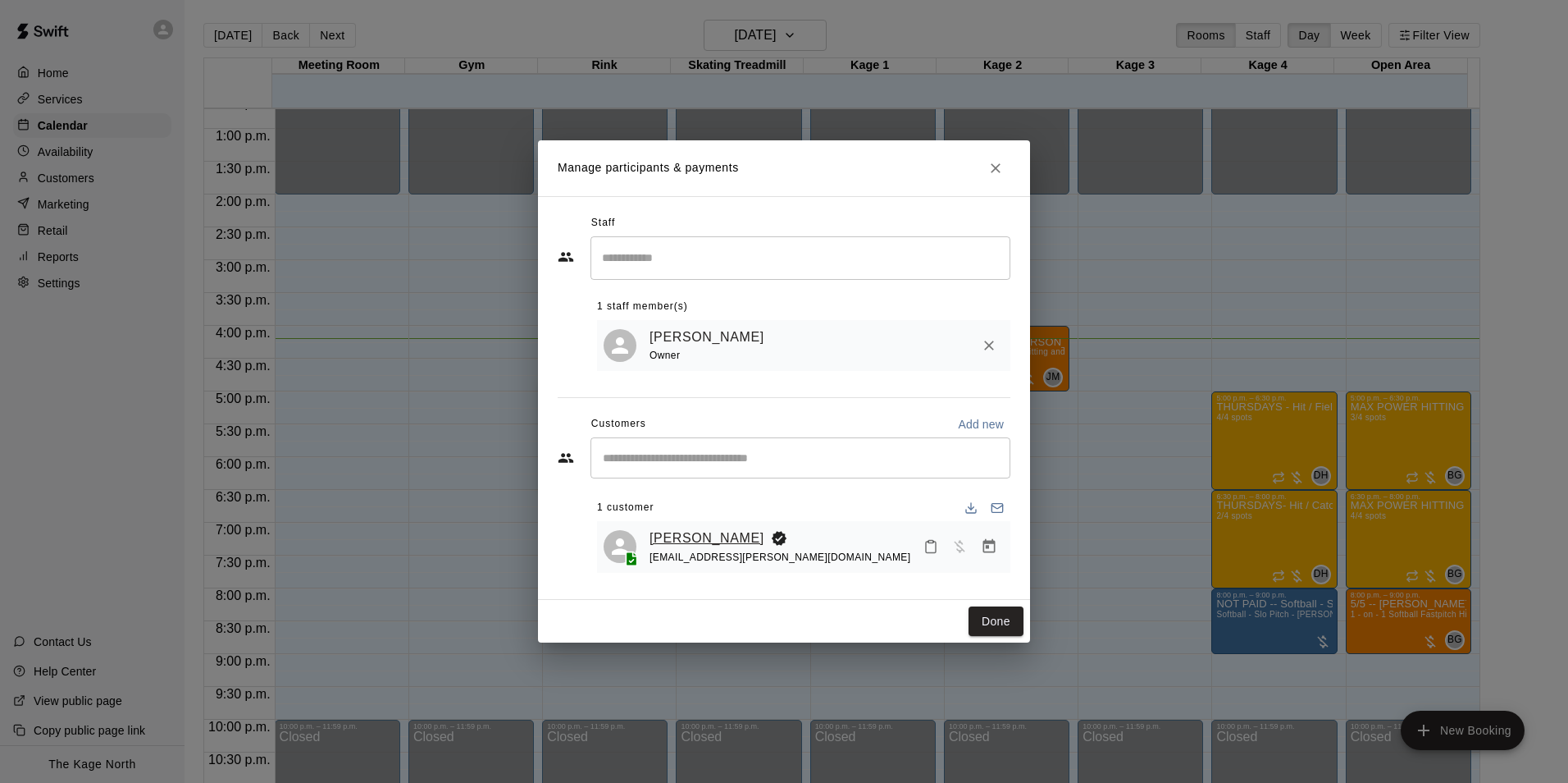
click at [656, 533] on link "[PERSON_NAME]" at bounding box center [707, 538] width 115 height 22
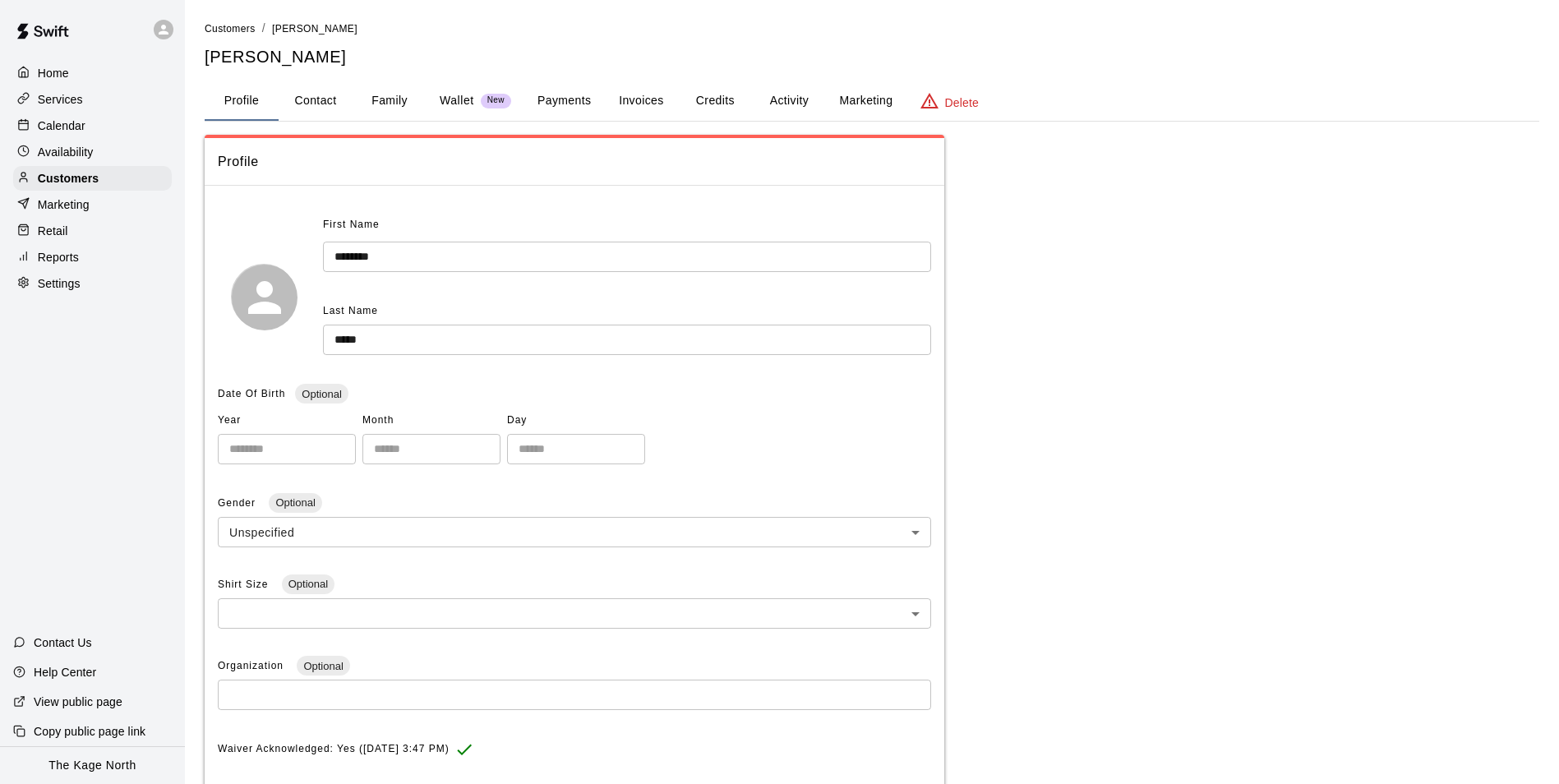
click at [36, 120] on div at bounding box center [27, 126] width 21 height 16
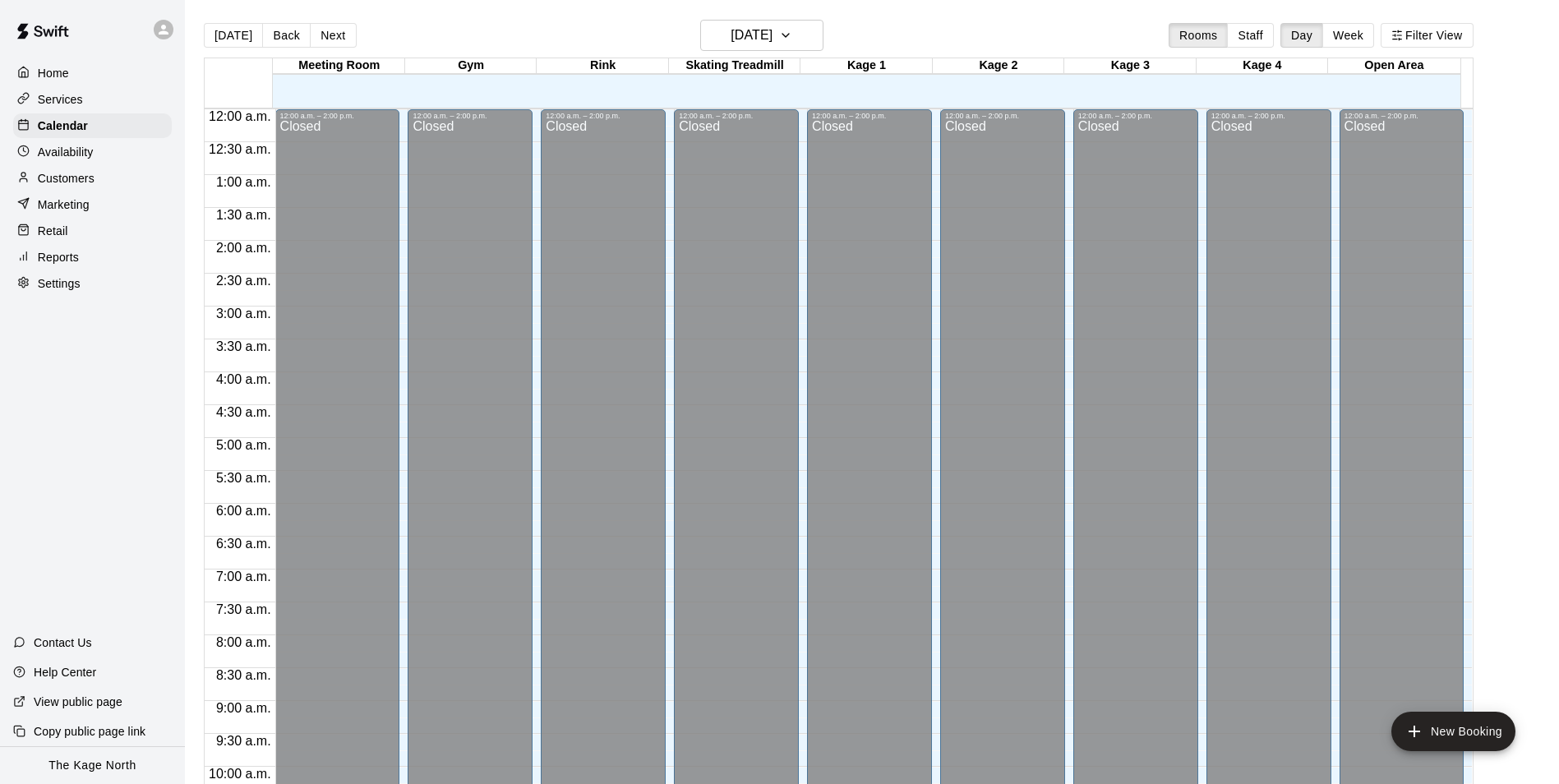
scroll to position [835, 0]
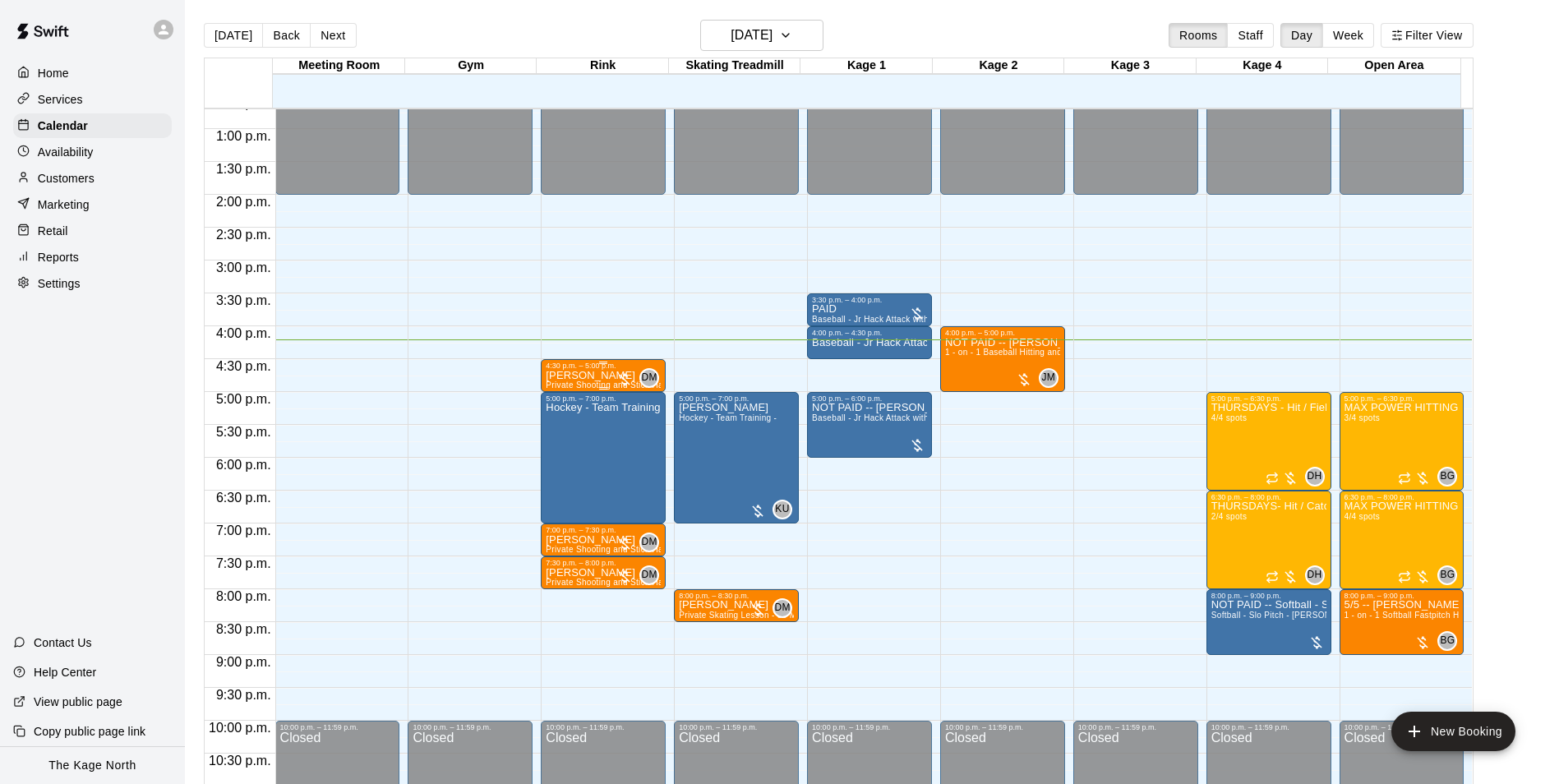
click at [594, 368] on div "4:30 p.m. – 5:00 p.m." at bounding box center [603, 366] width 115 height 9
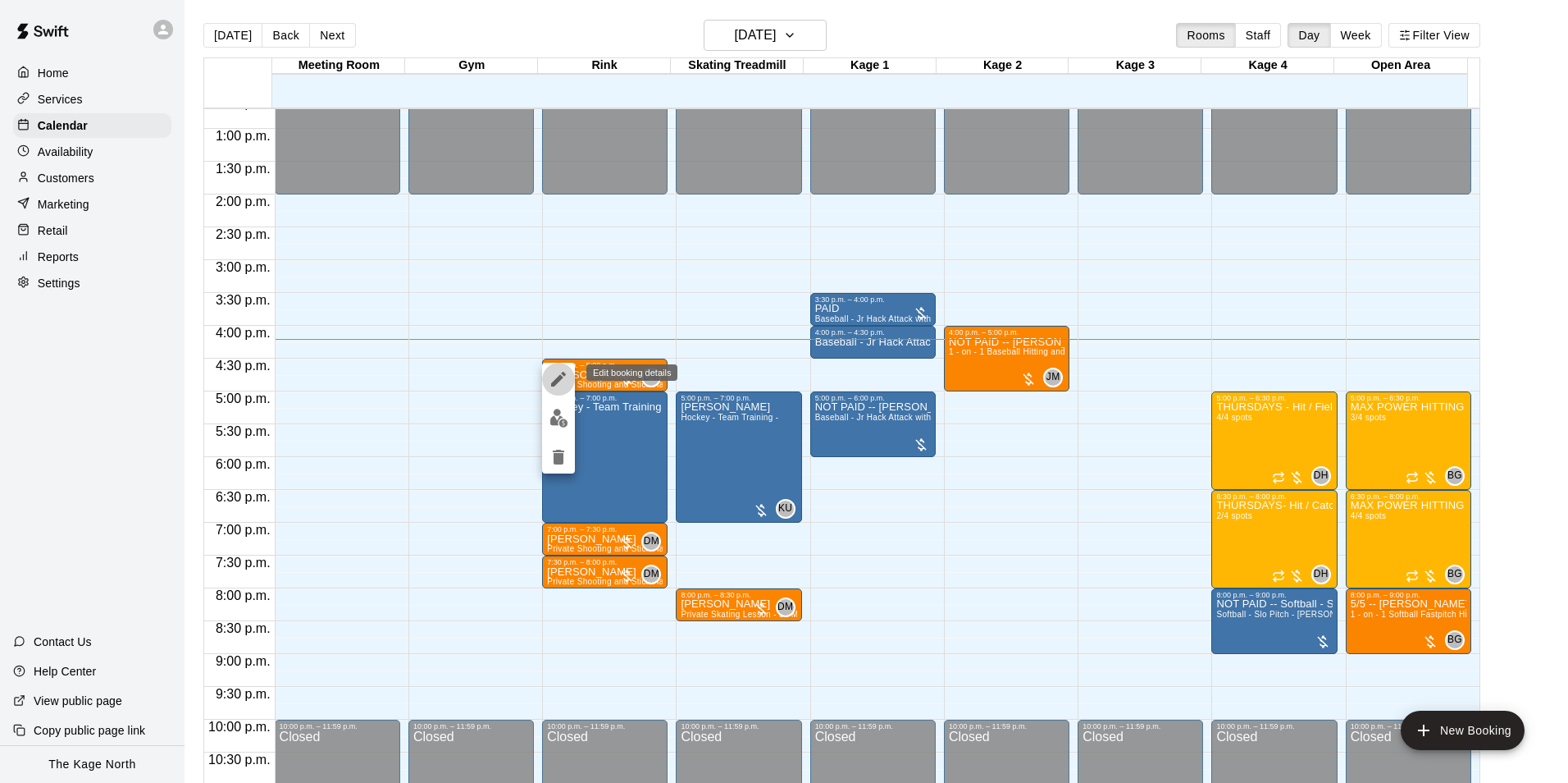
click at [569, 380] on button "edit" at bounding box center [558, 378] width 33 height 33
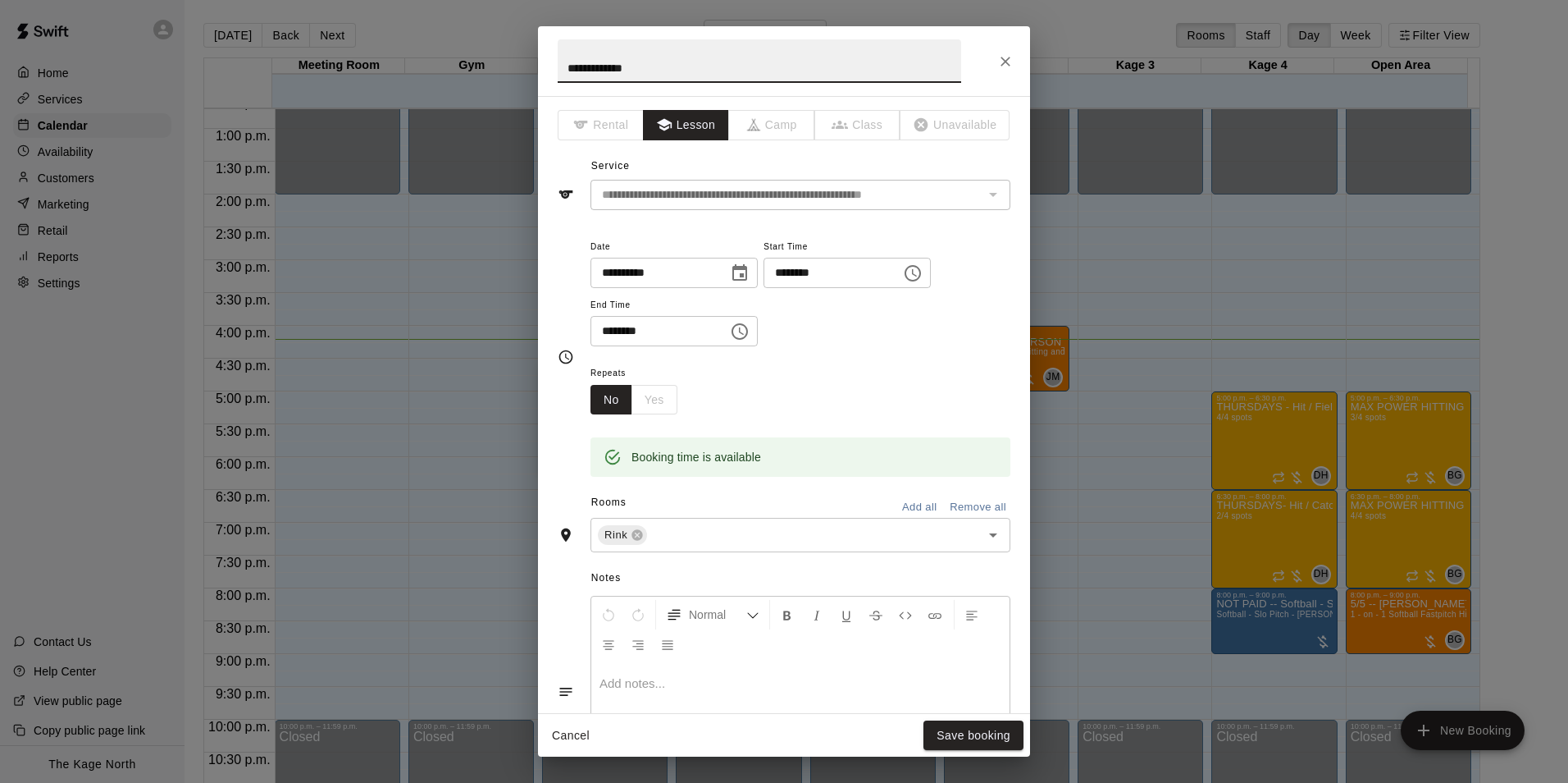
click at [563, 68] on input "**********" at bounding box center [759, 61] width 404 height 43
type input "**********"
click at [975, 746] on button "Save booking" at bounding box center [973, 736] width 100 height 30
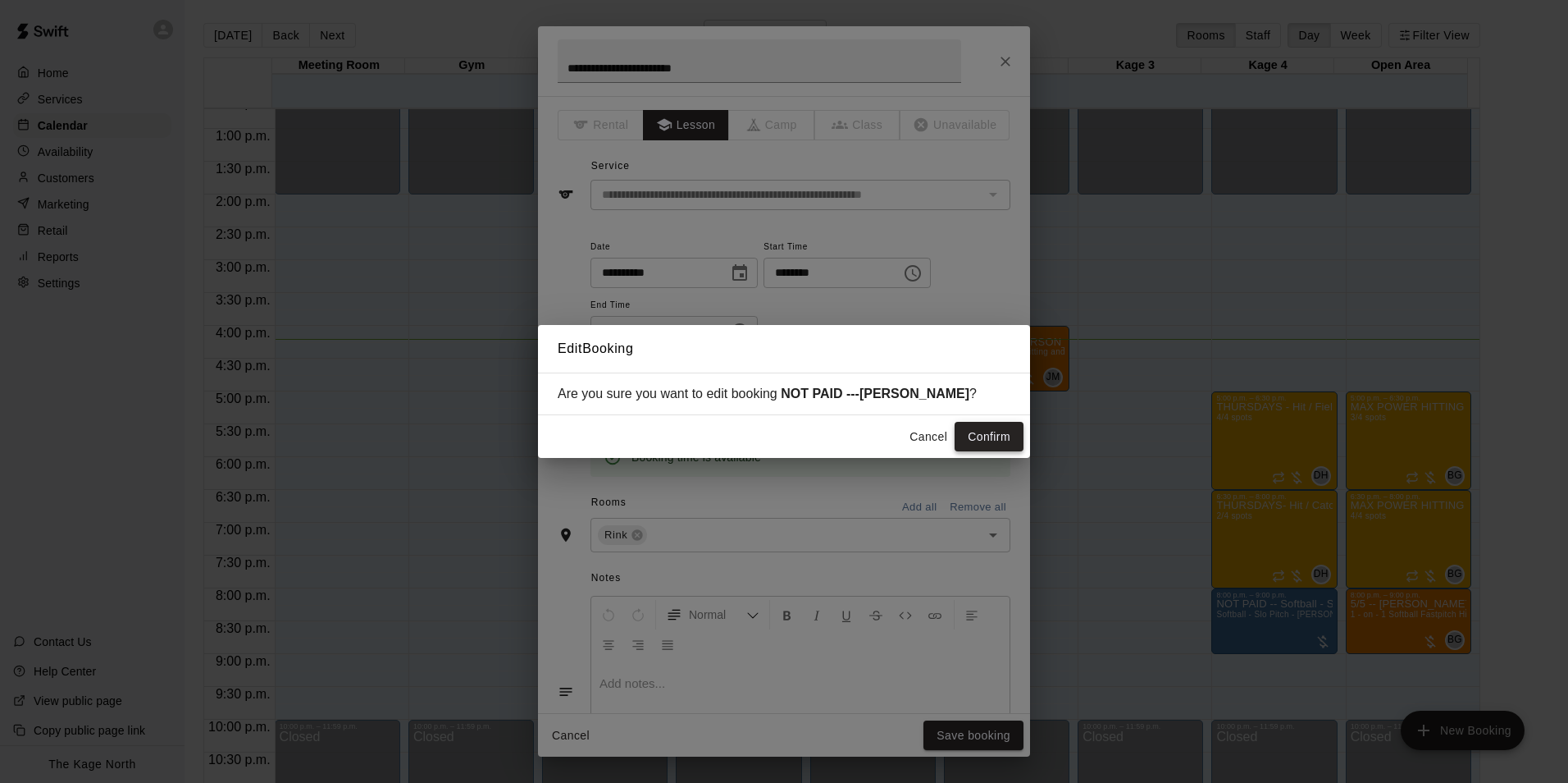
click at [990, 430] on button "Confirm" at bounding box center [988, 437] width 69 height 30
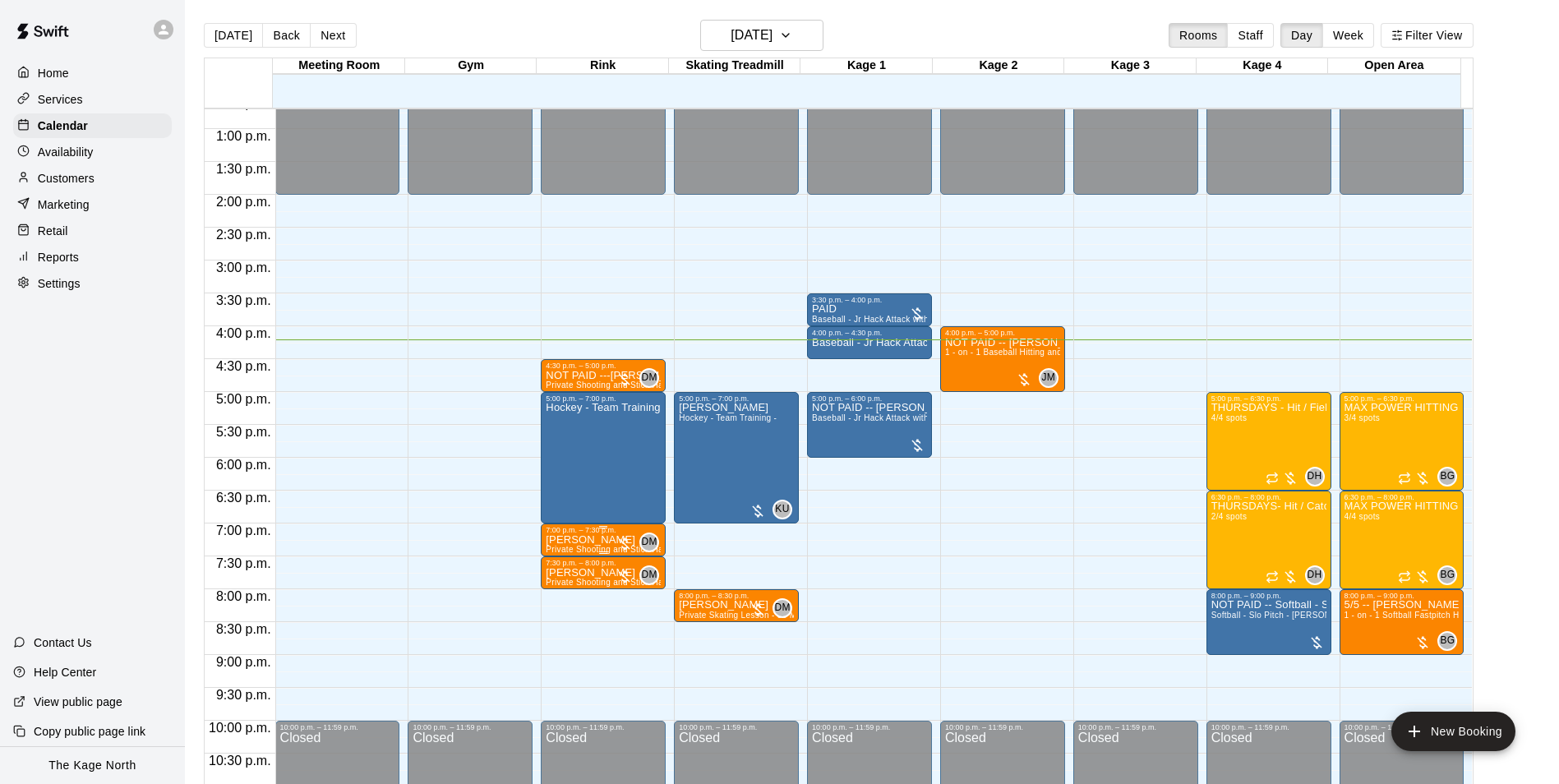
click at [624, 544] on div at bounding box center [624, 543] width 16 height 16
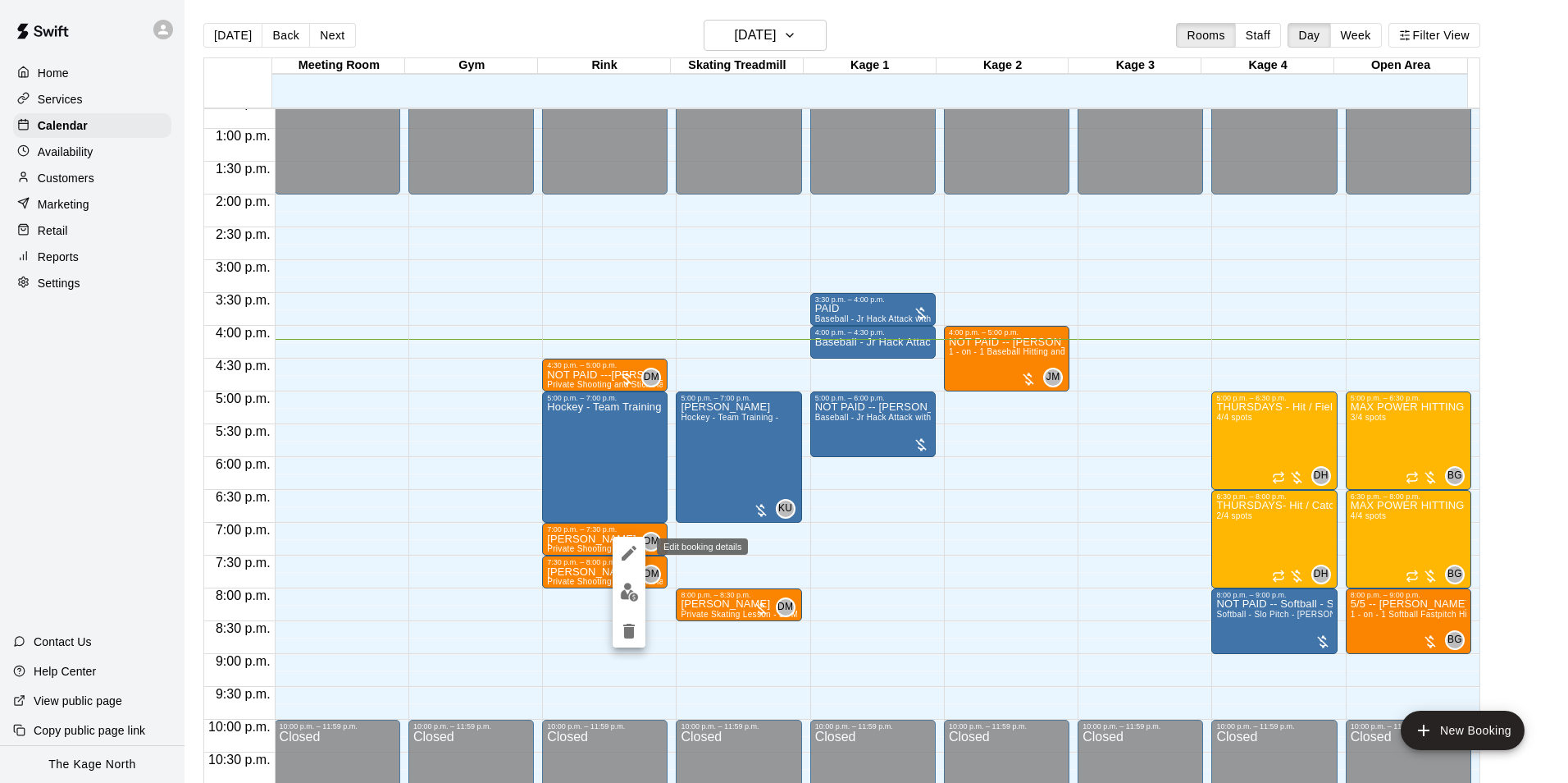
click at [626, 548] on icon "edit" at bounding box center [629, 553] width 20 height 20
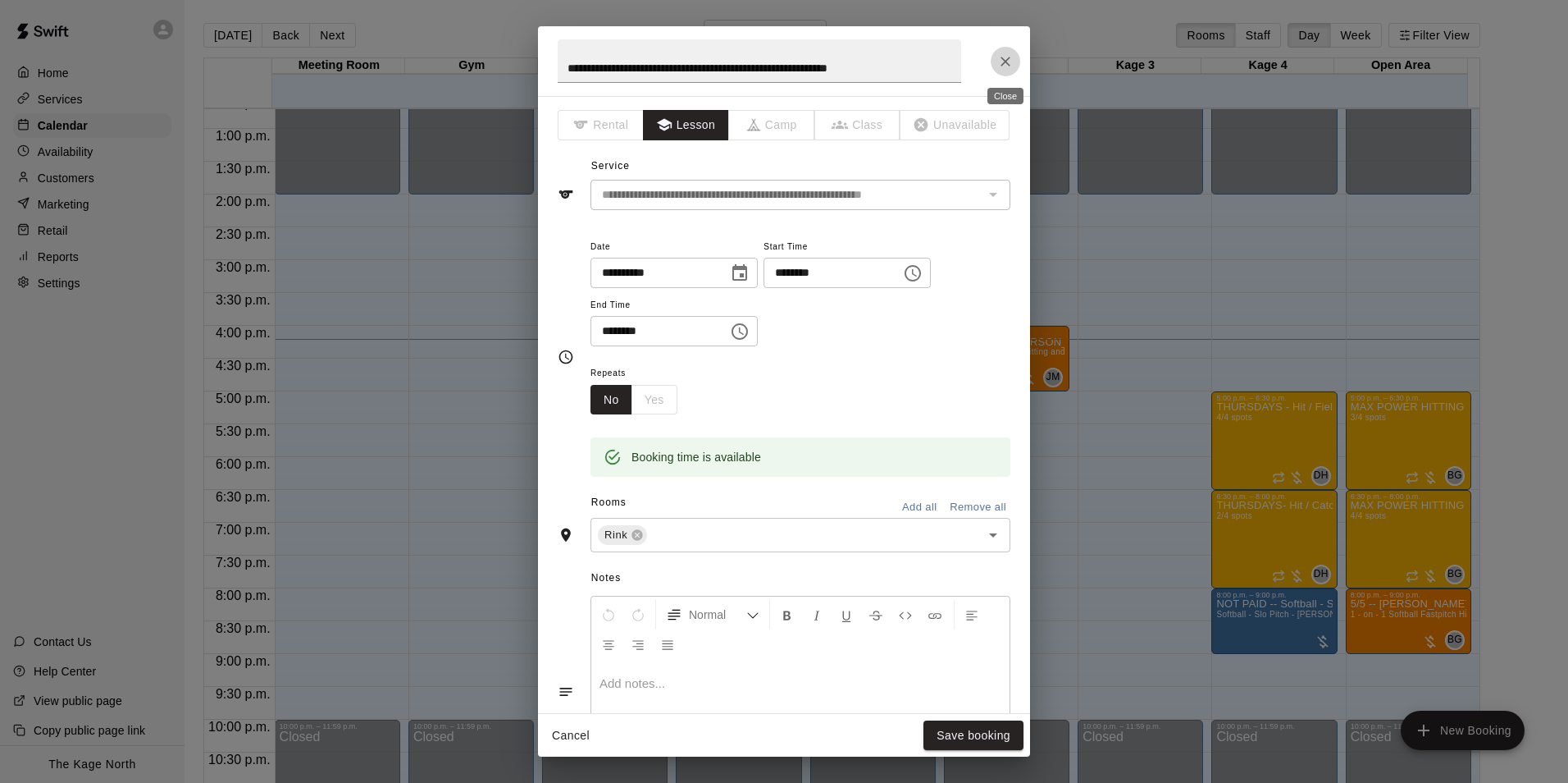
click at [1015, 50] on button "Close" at bounding box center [1005, 61] width 29 height 29
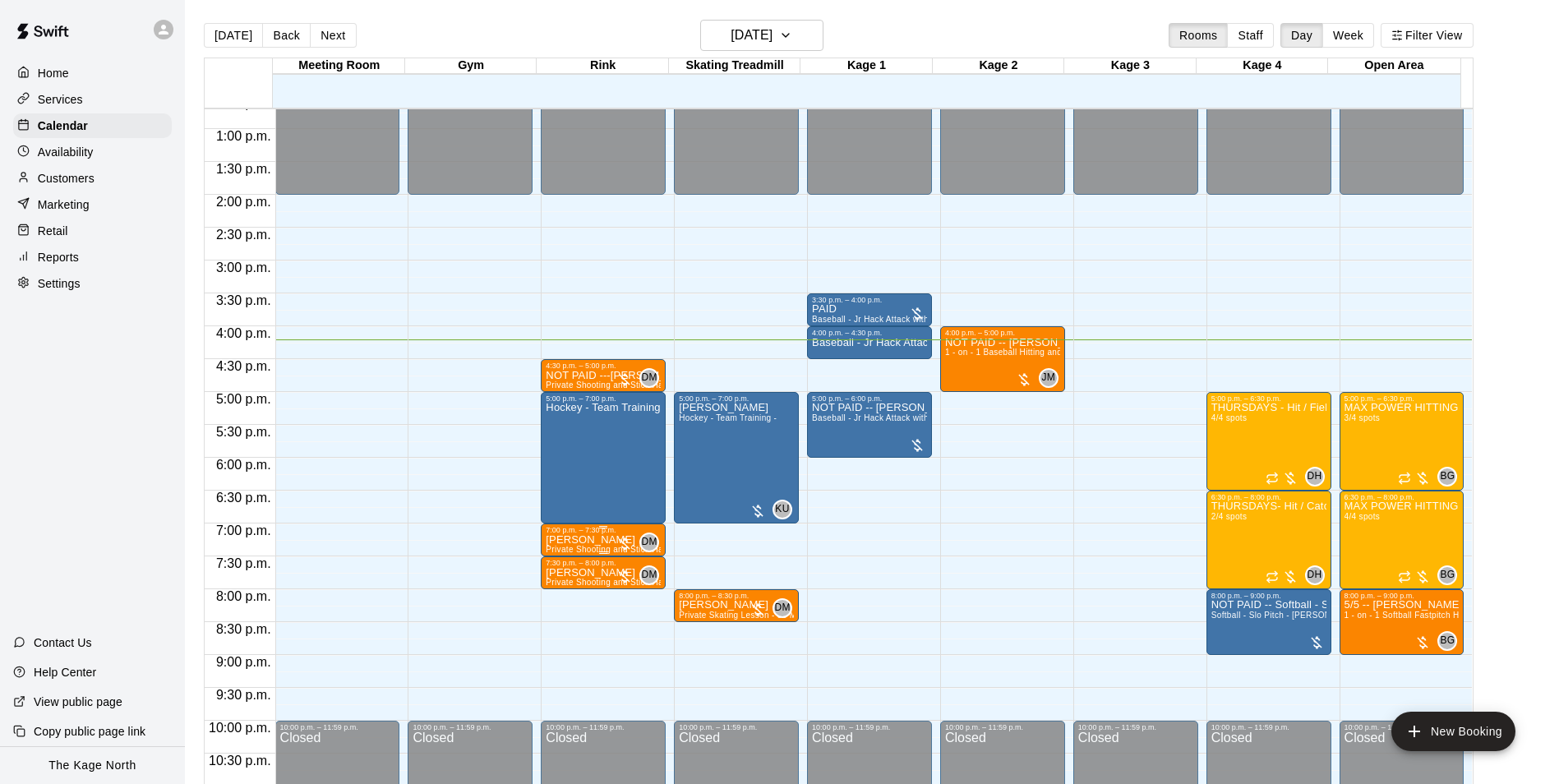
click at [616, 546] on div at bounding box center [624, 543] width 16 height 16
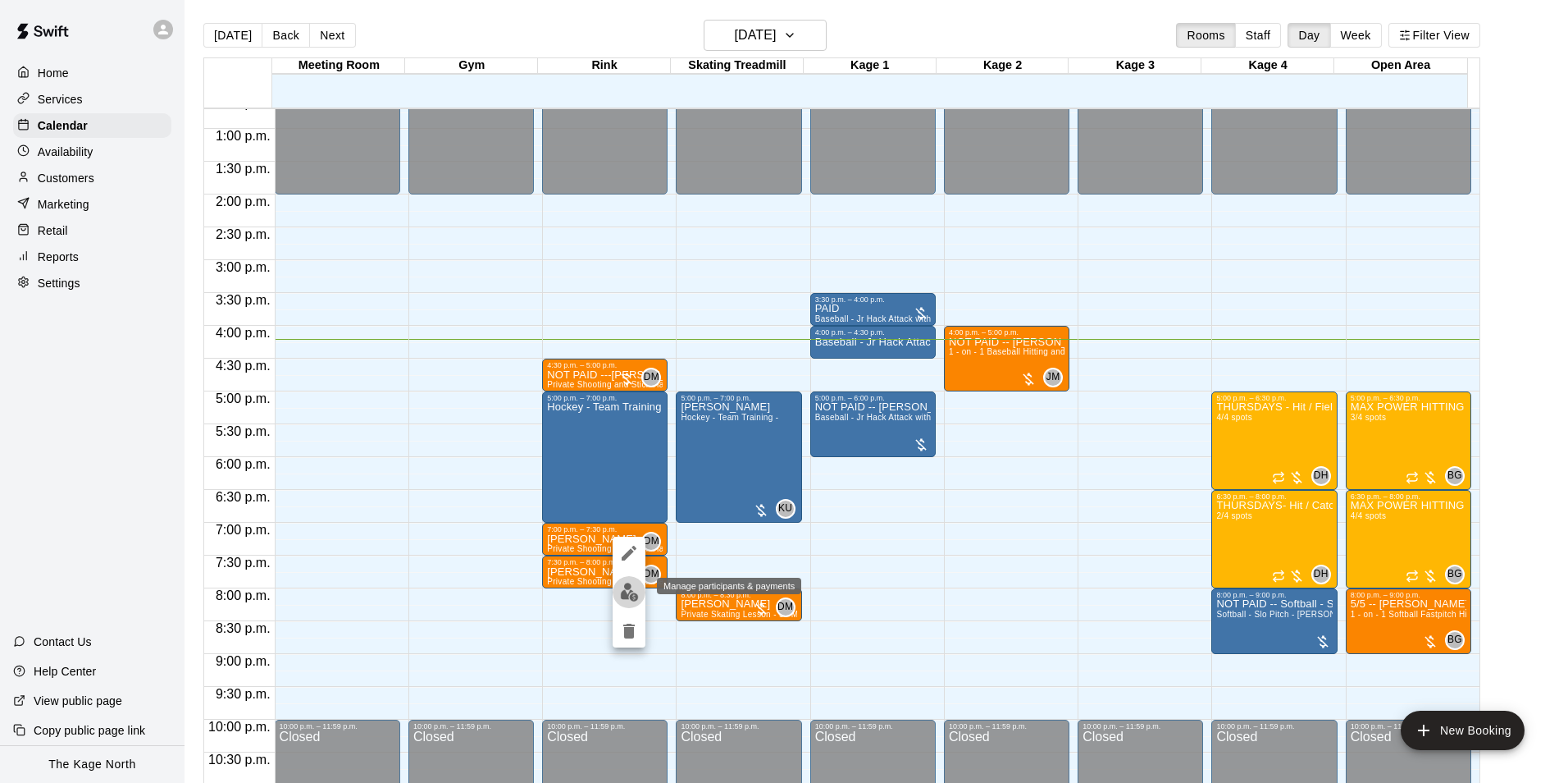
click at [624, 593] on img "edit" at bounding box center [629, 591] width 19 height 19
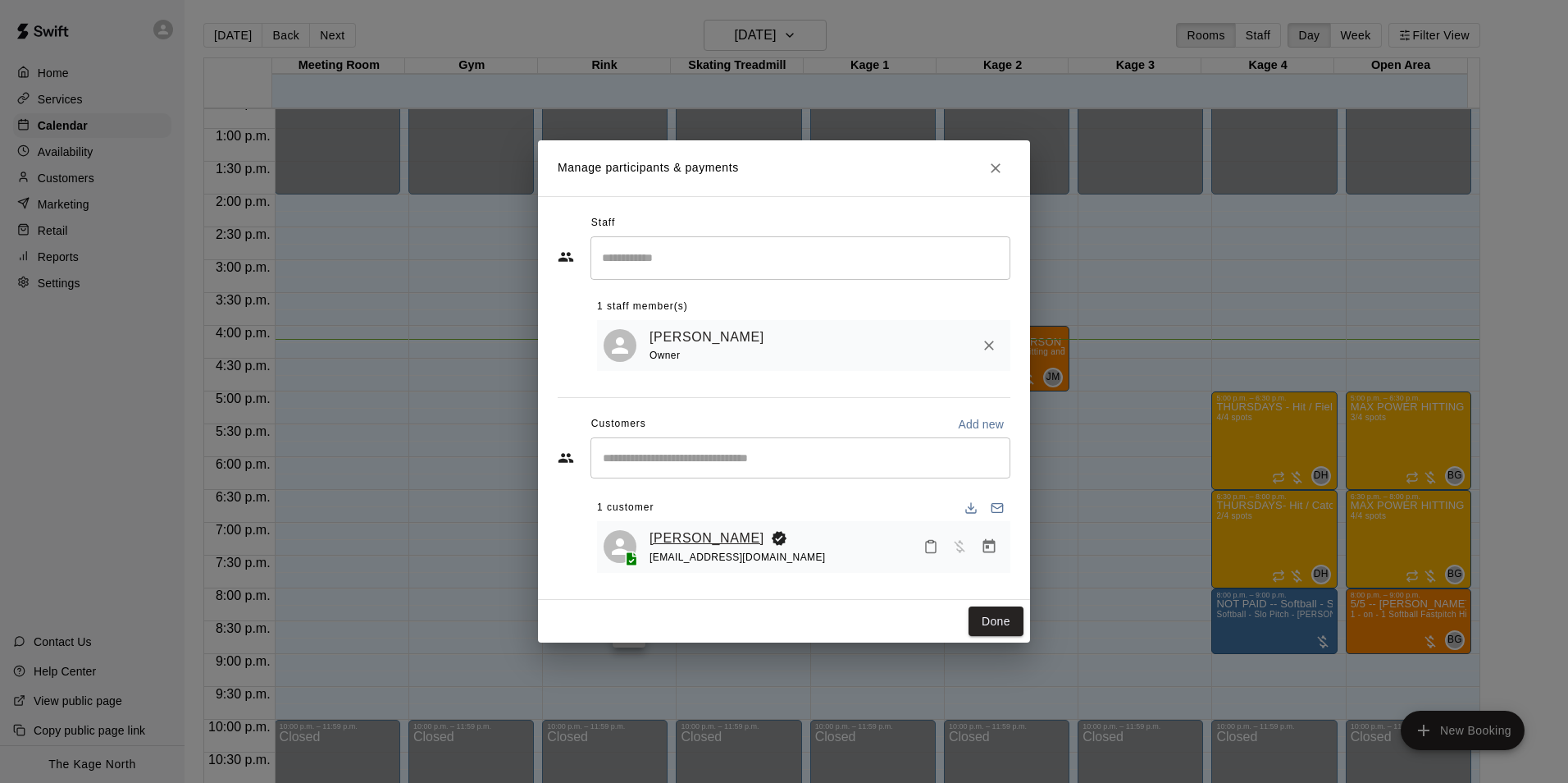
click at [710, 535] on link "[PERSON_NAME]" at bounding box center [707, 538] width 115 height 22
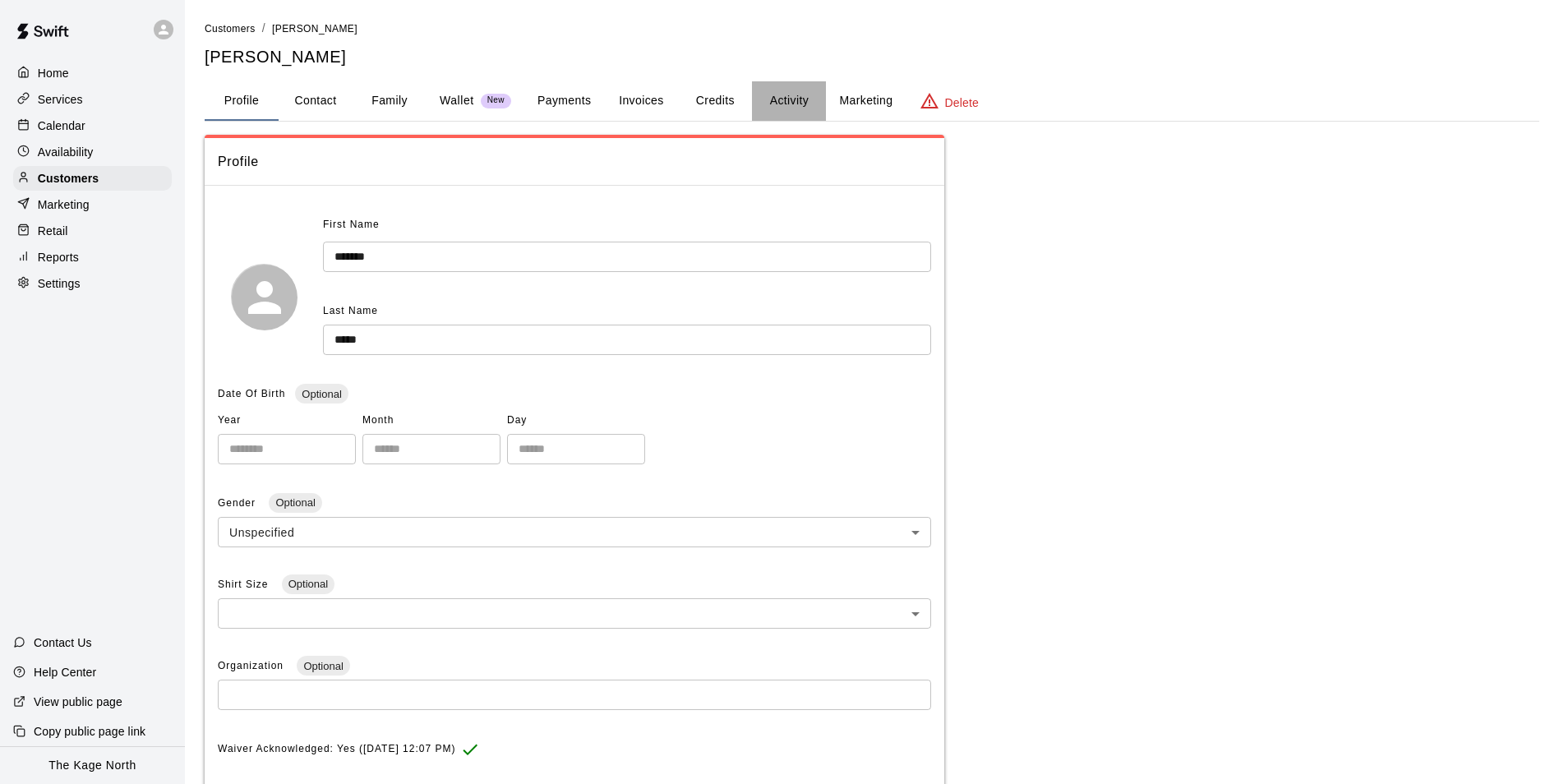
click at [798, 94] on button "Activity" at bounding box center [789, 101] width 74 height 40
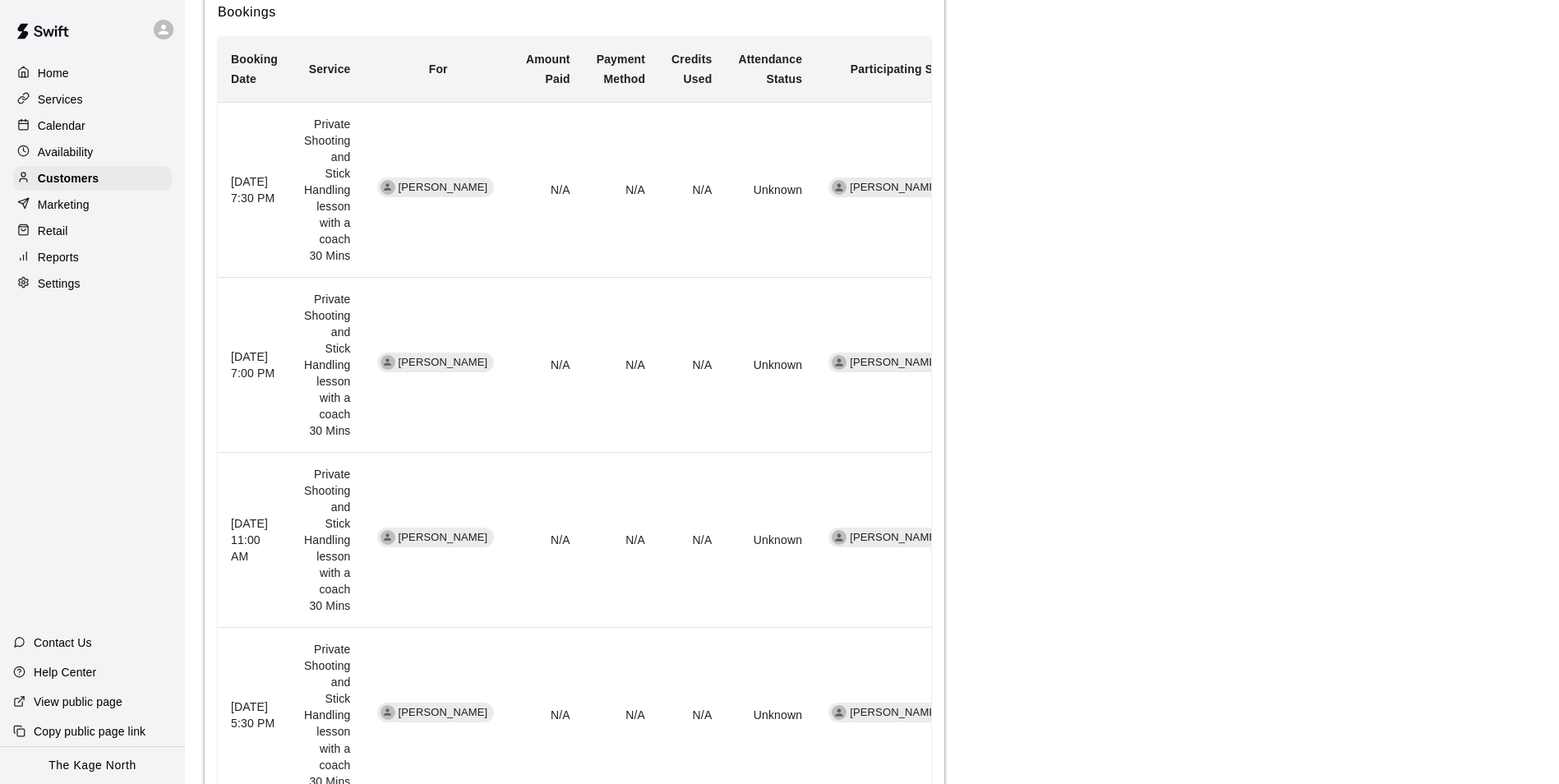
scroll to position [411, 0]
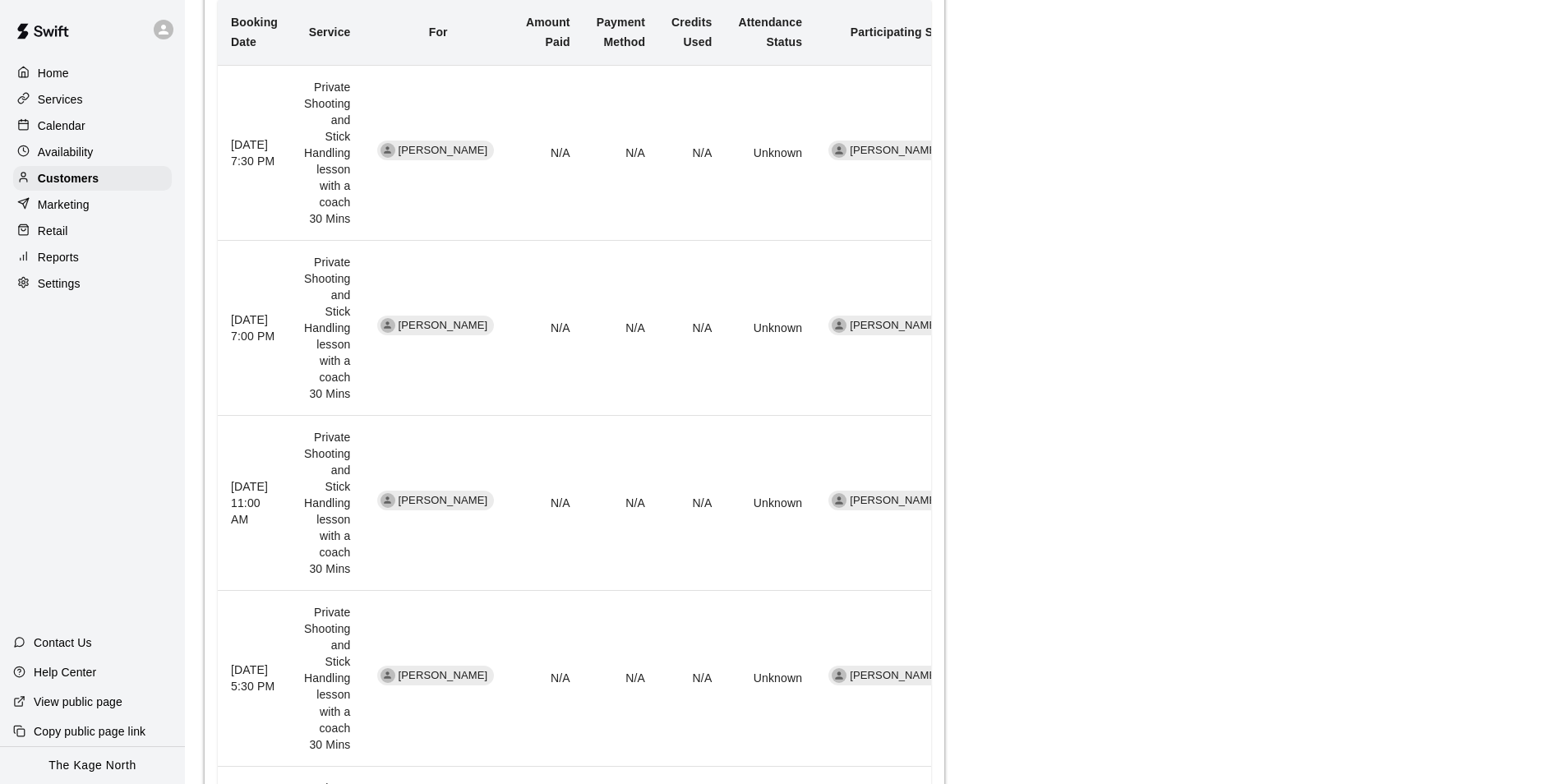
click at [78, 116] on div "Calendar" at bounding box center [93, 126] width 159 height 25
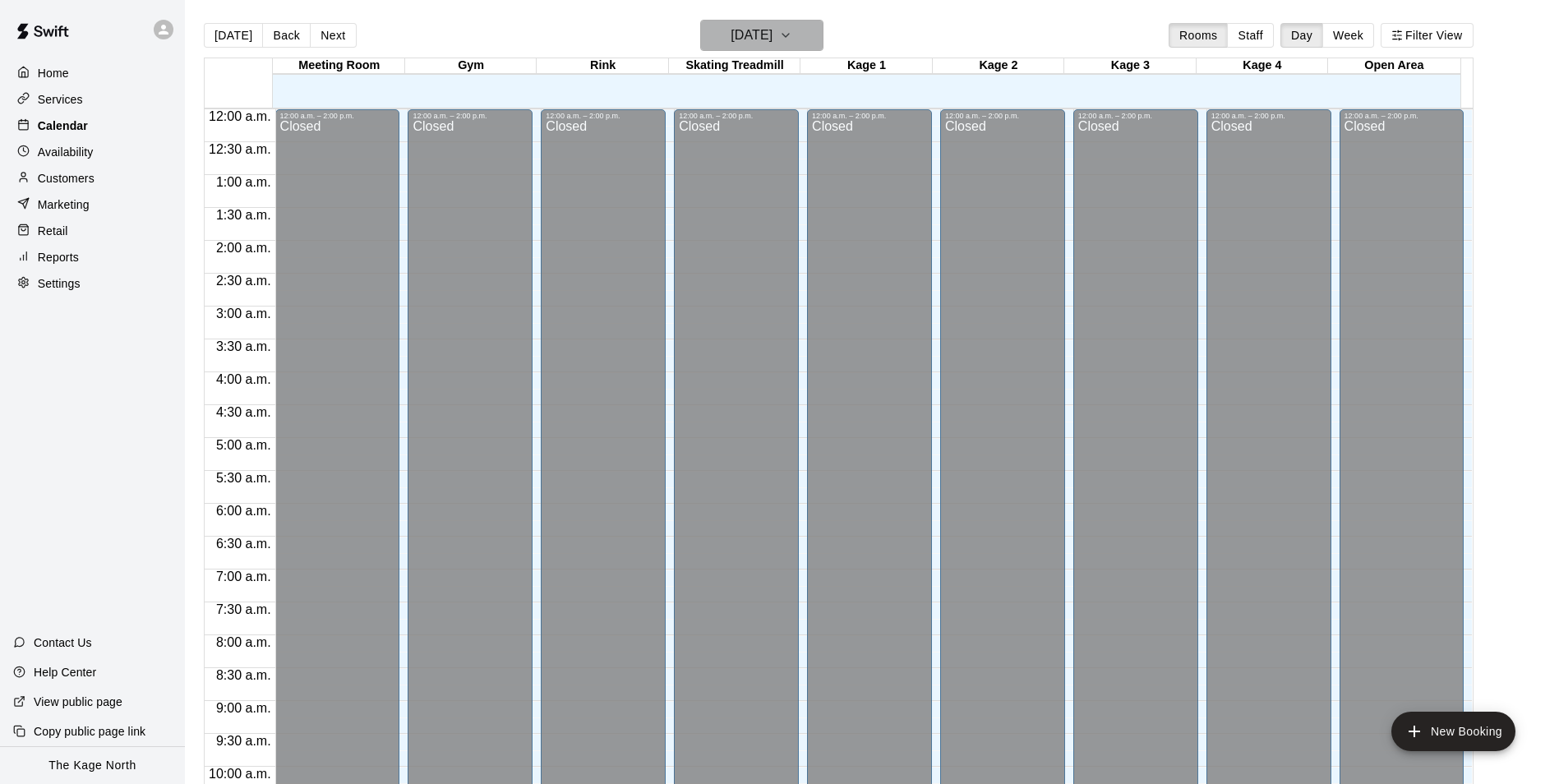
click at [772, 31] on h6 "[DATE]" at bounding box center [751, 35] width 42 height 23
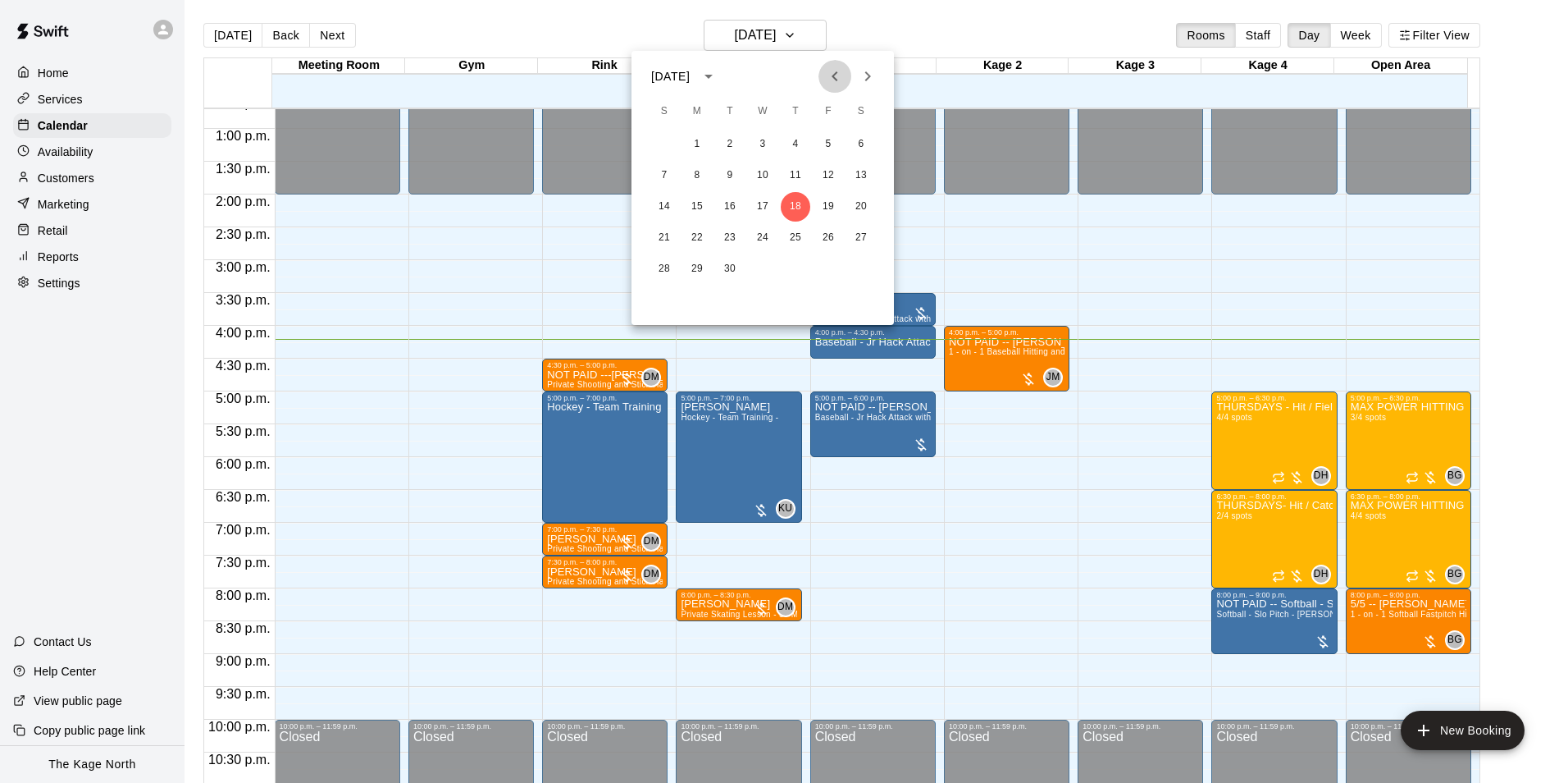
click at [848, 68] on button "Previous month" at bounding box center [834, 75] width 33 height 33
click at [798, 175] on button "7" at bounding box center [795, 175] width 29 height 29
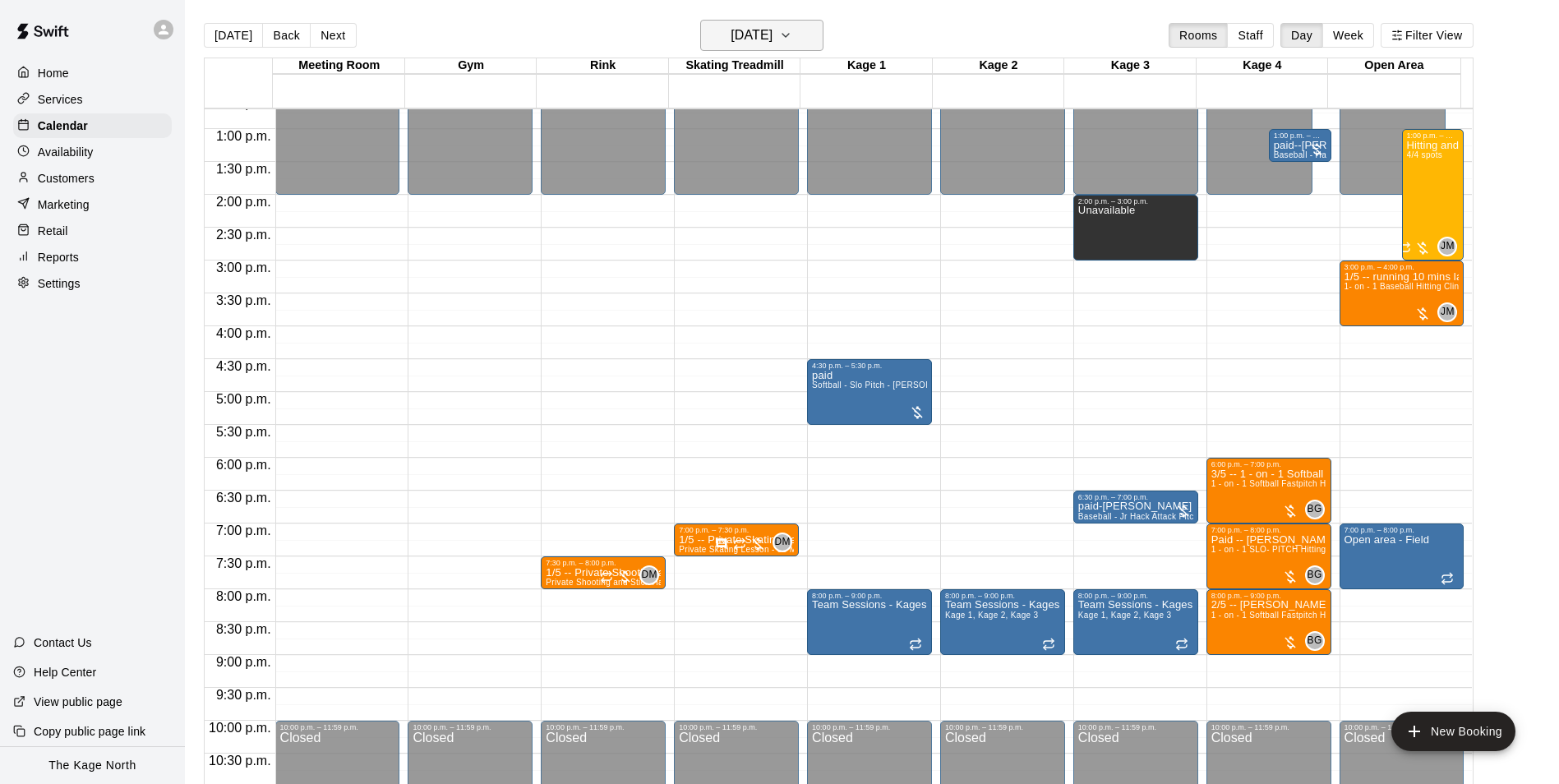
click at [772, 29] on h6 "[DATE]" at bounding box center [751, 35] width 42 height 23
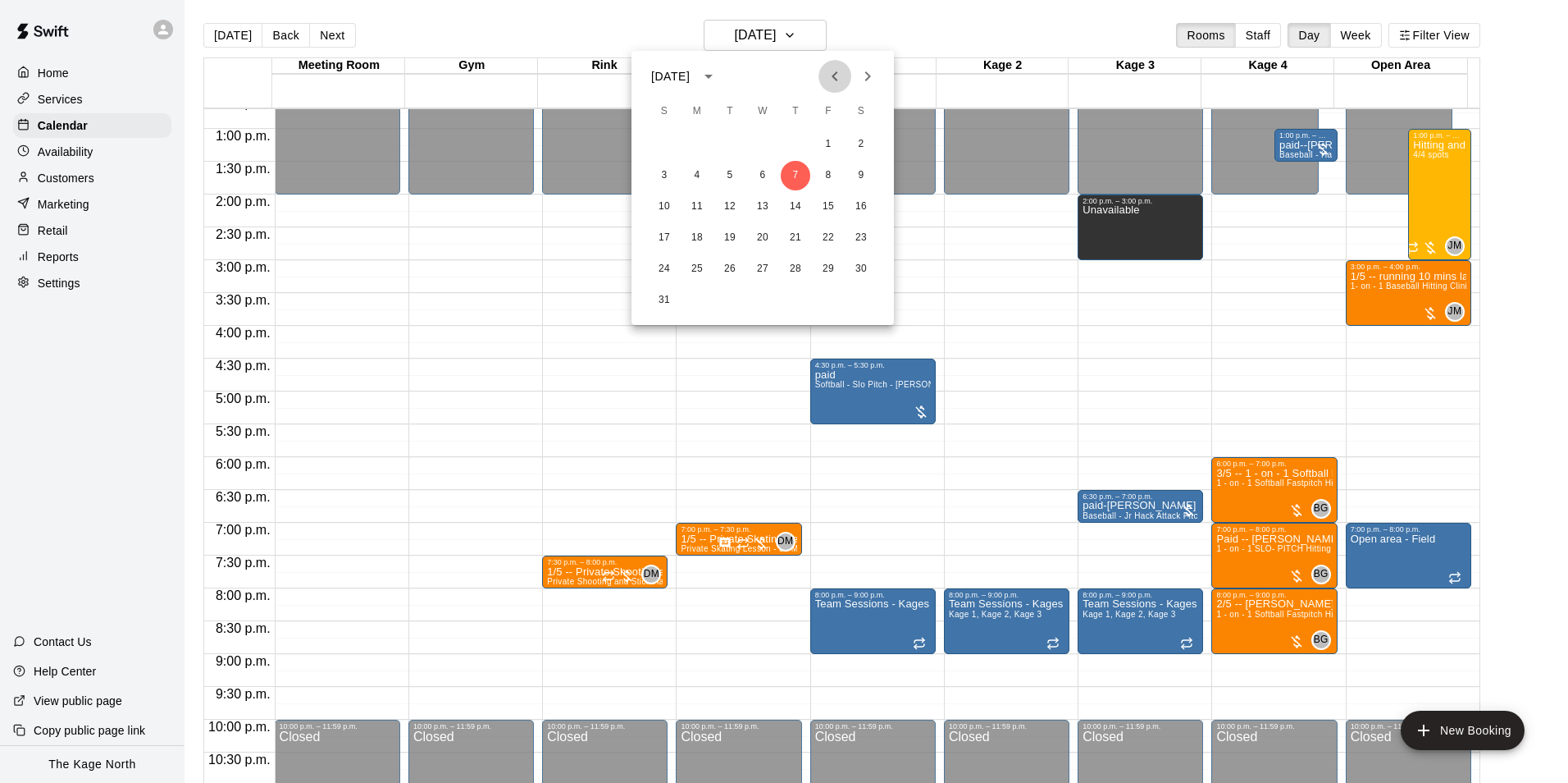
click at [827, 75] on icon "Previous month" at bounding box center [834, 75] width 20 height 20
click at [833, 83] on icon "Previous month" at bounding box center [834, 75] width 20 height 20
click at [858, 138] on button "7" at bounding box center [860, 143] width 29 height 29
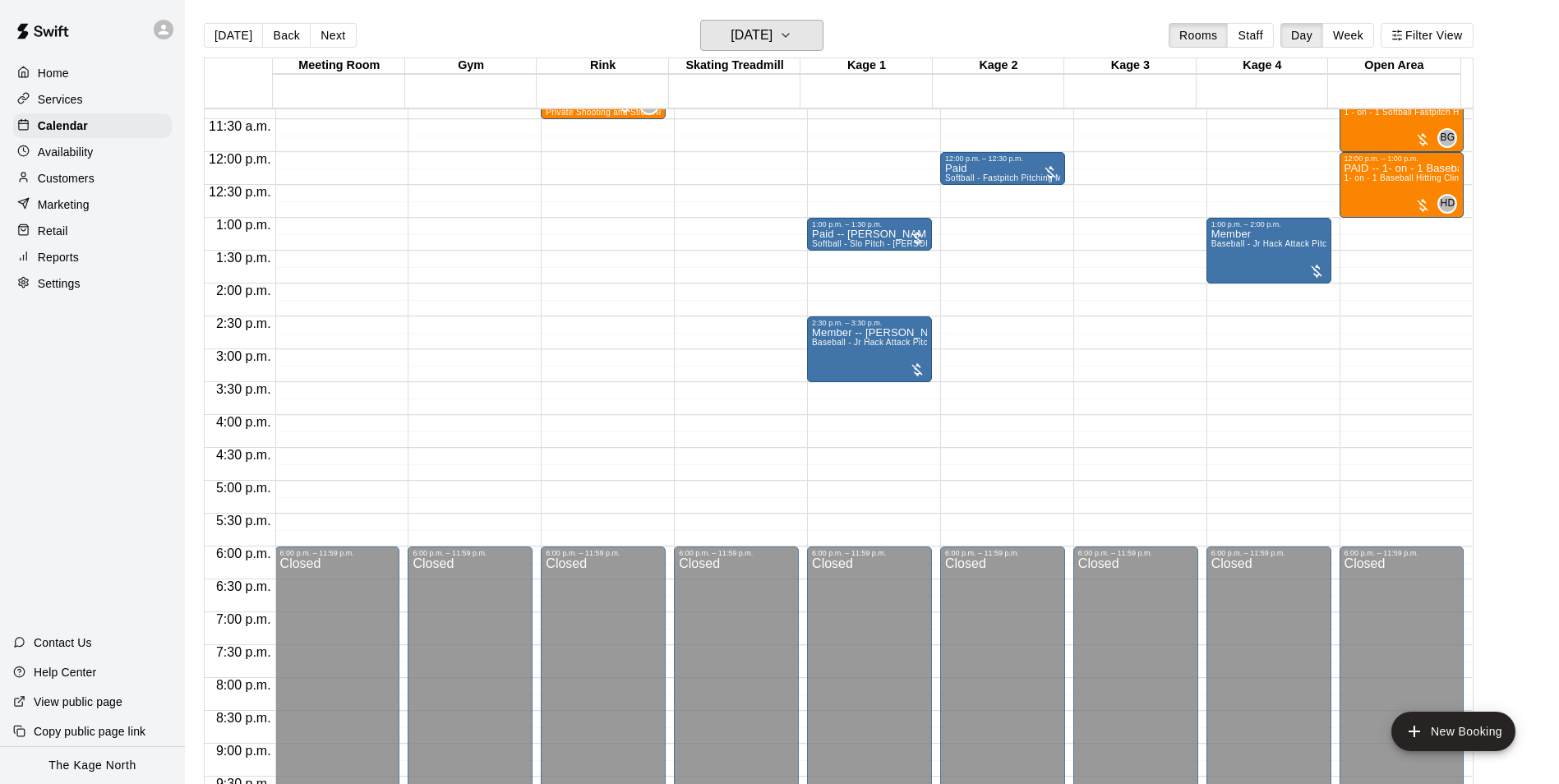
scroll to position [588, 0]
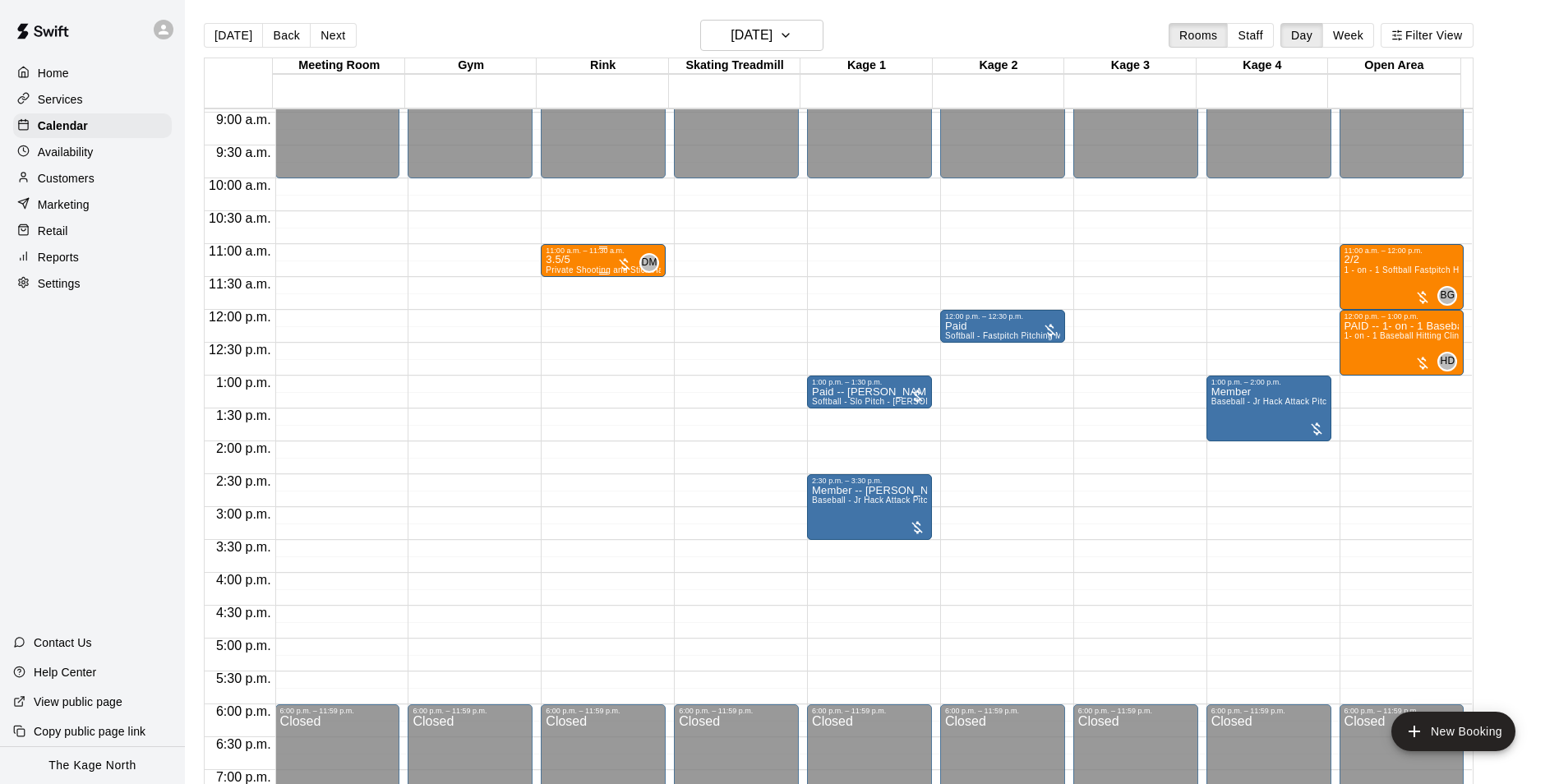
click at [597, 264] on div "3.5/5 Private Shooting and Stick Handling lesson with a coach 30 Mins" at bounding box center [603, 647] width 115 height 784
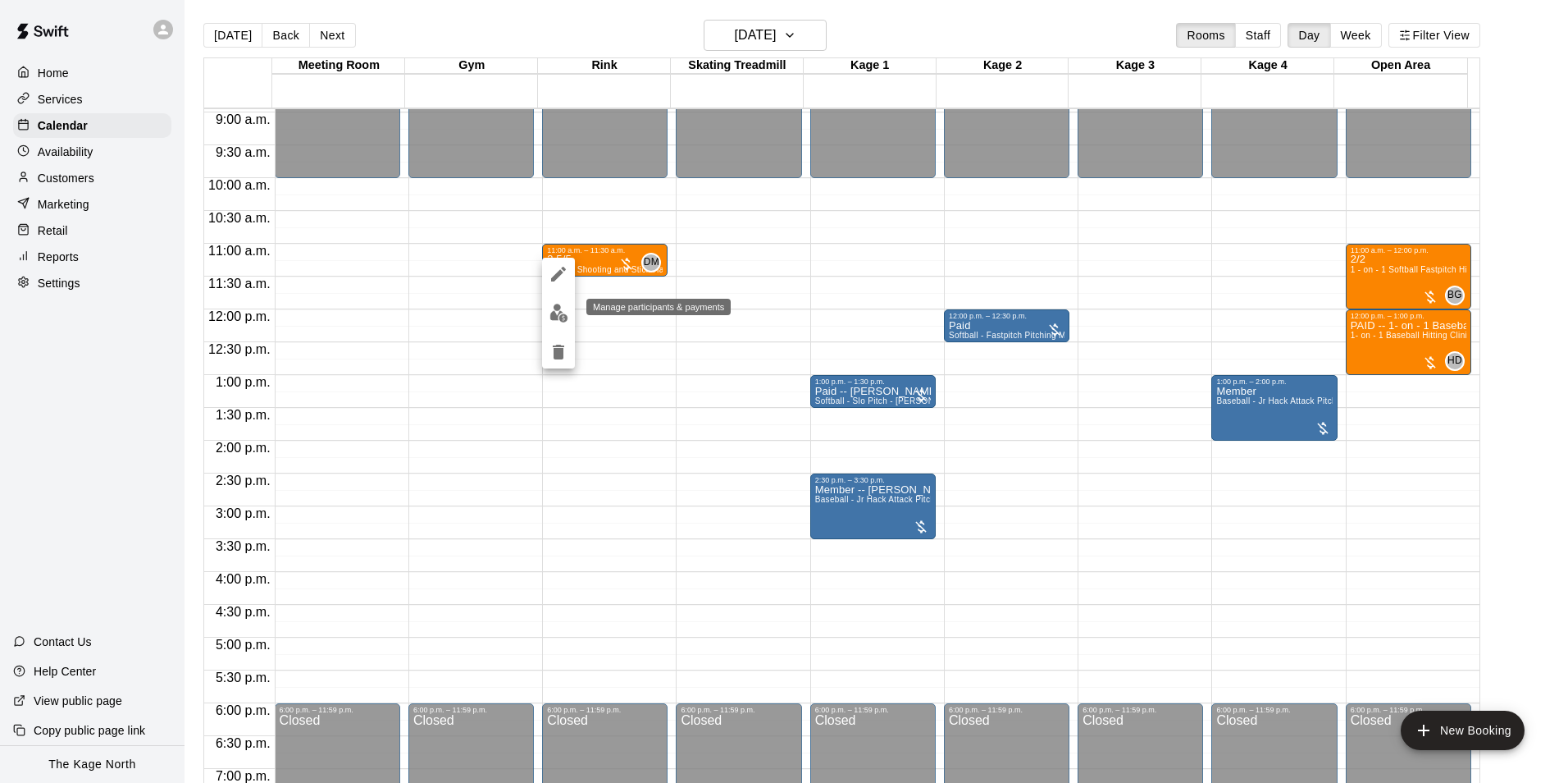
click at [561, 310] on img "edit" at bounding box center [559, 313] width 19 height 19
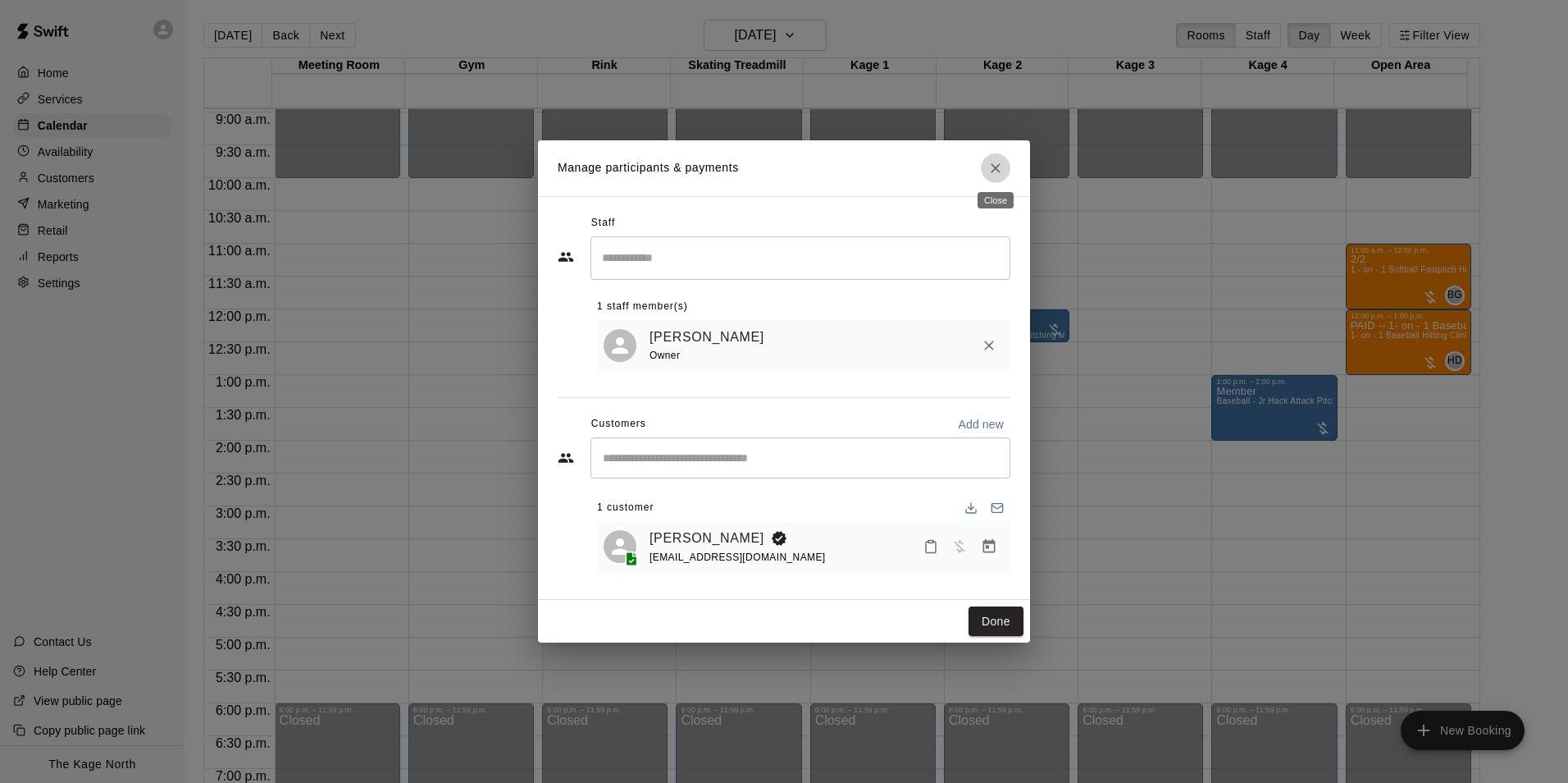
click at [1005, 162] on button "Close" at bounding box center [995, 168] width 29 height 29
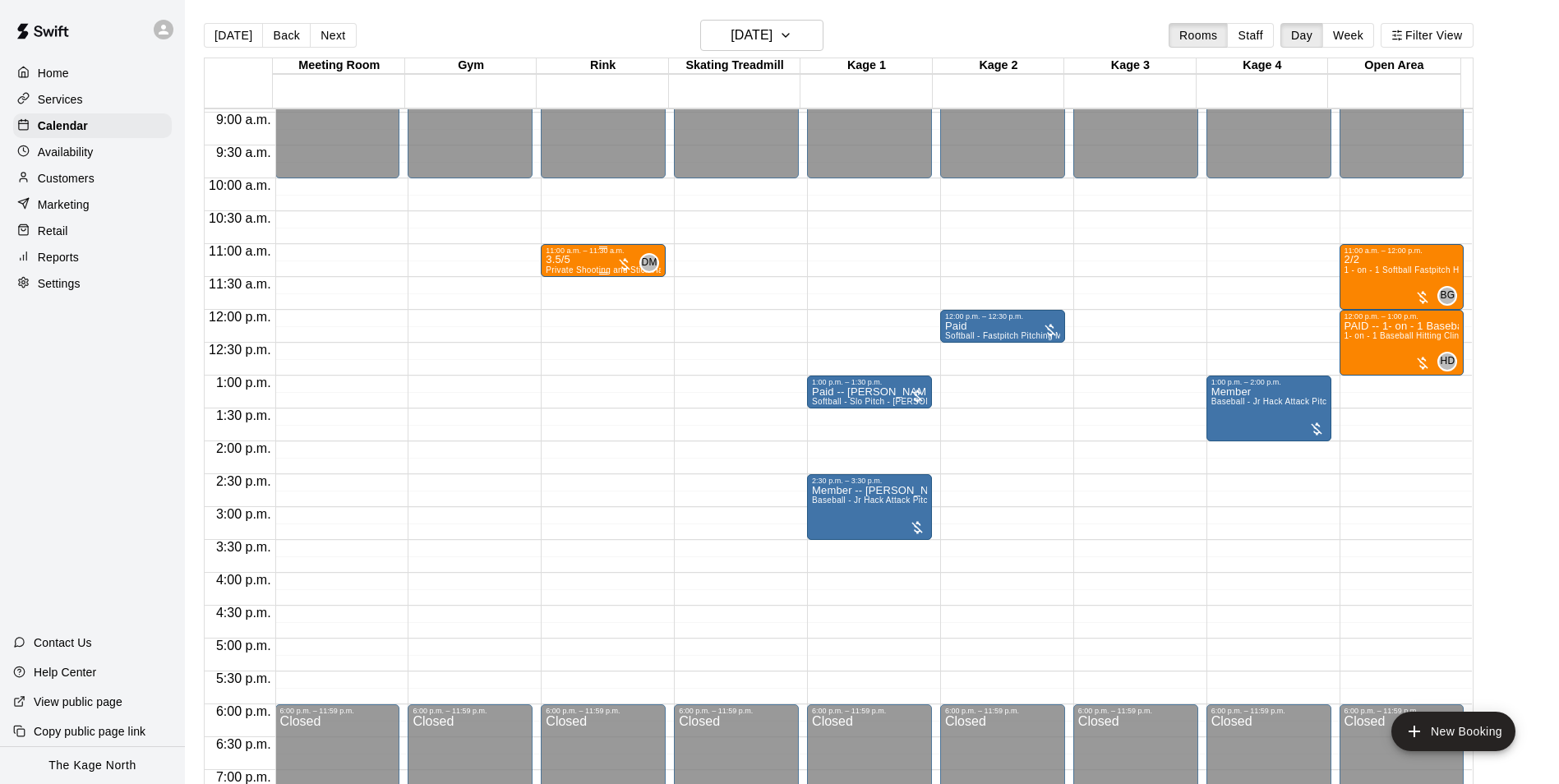
click at [609, 264] on div "3.5/5 Private Shooting and Stick Handling lesson with a coach 30 Mins" at bounding box center [603, 647] width 115 height 784
click at [552, 43] on div at bounding box center [785, 392] width 1571 height 784
click at [589, 265] on div "3.5/5 Private Shooting and Stick Handling lesson with a coach 30 Mins" at bounding box center [603, 647] width 115 height 784
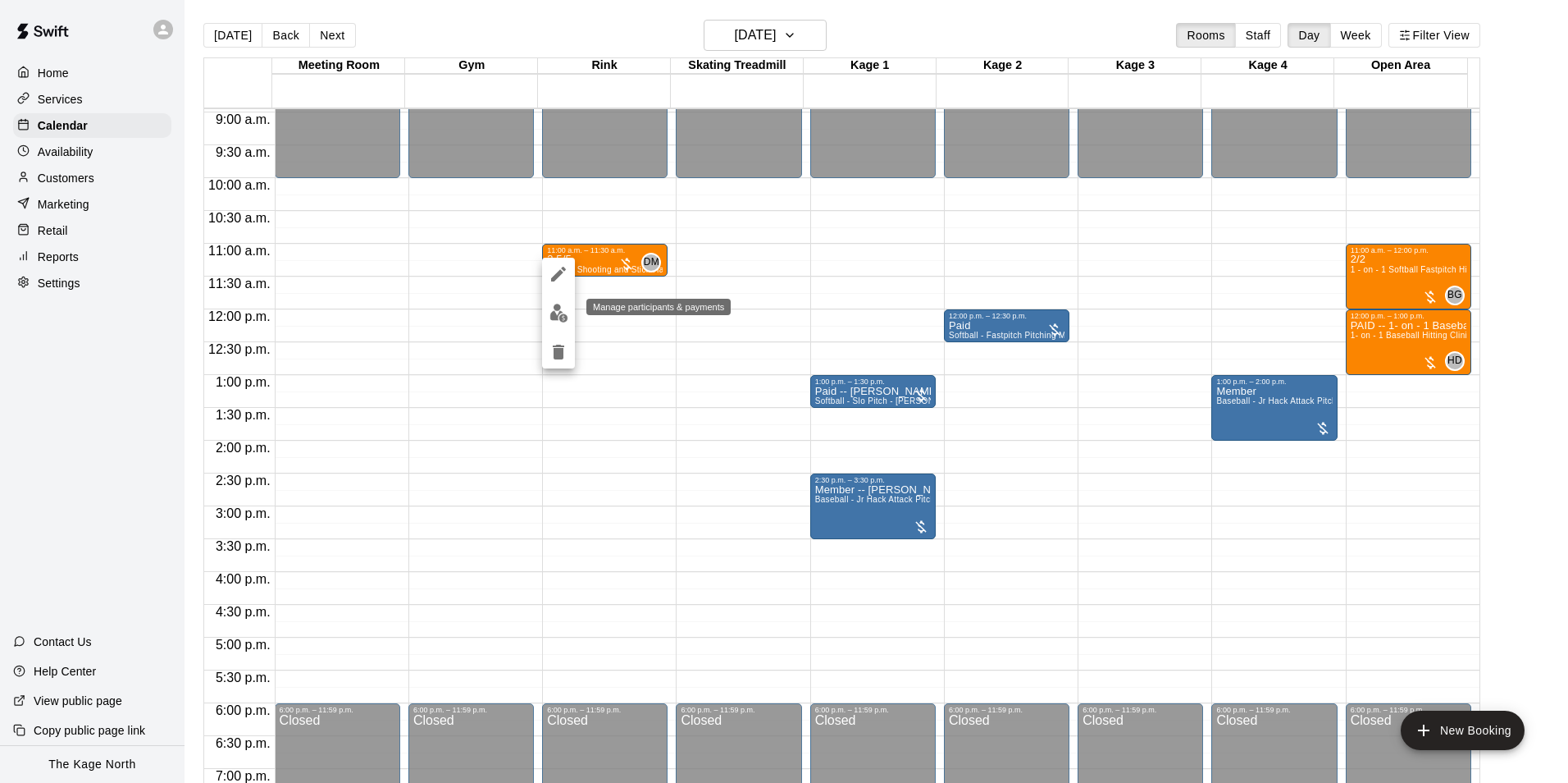
click at [556, 310] on img "edit" at bounding box center [559, 313] width 19 height 19
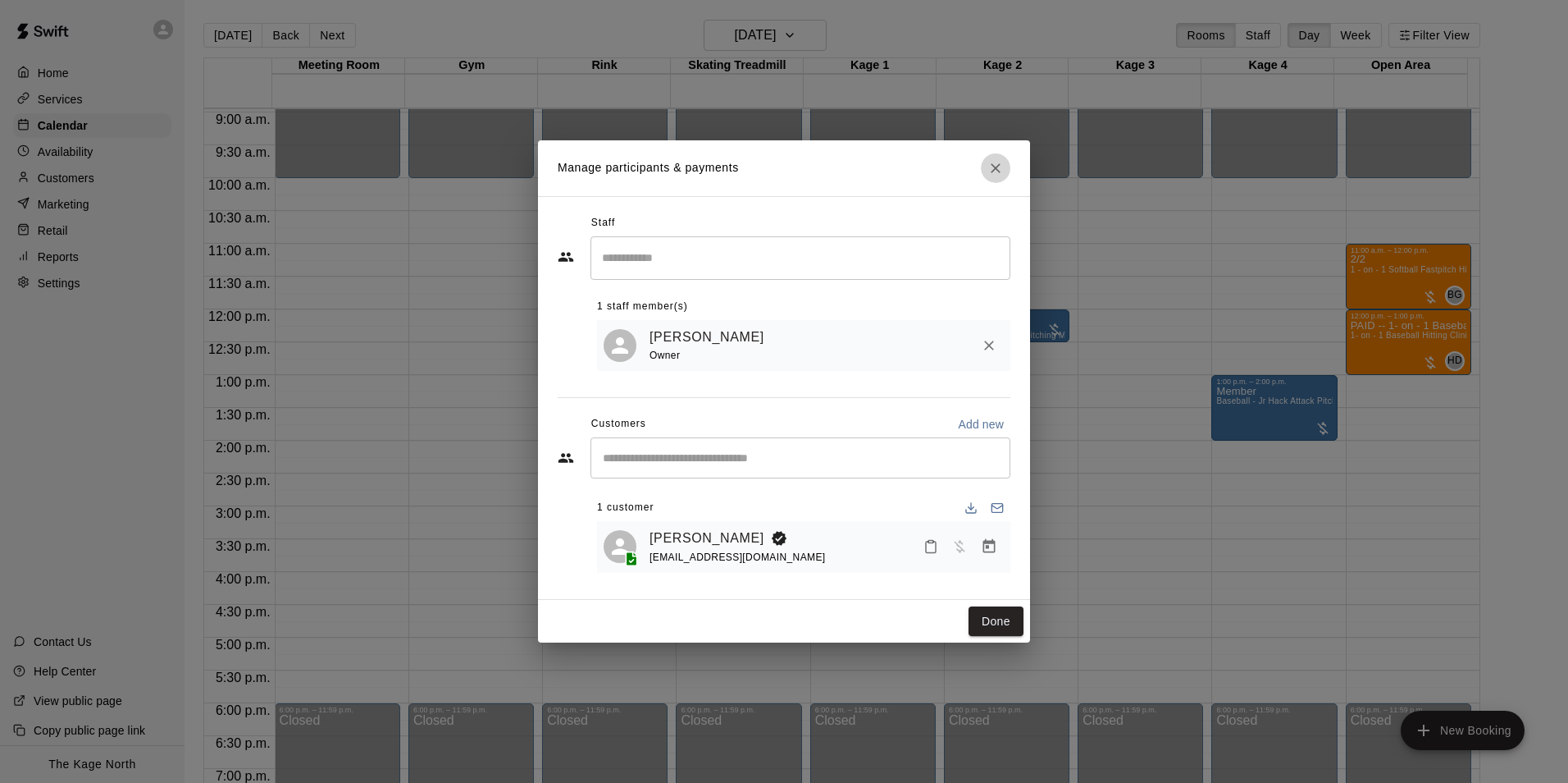
click at [998, 160] on icon "Close" at bounding box center [995, 168] width 16 height 16
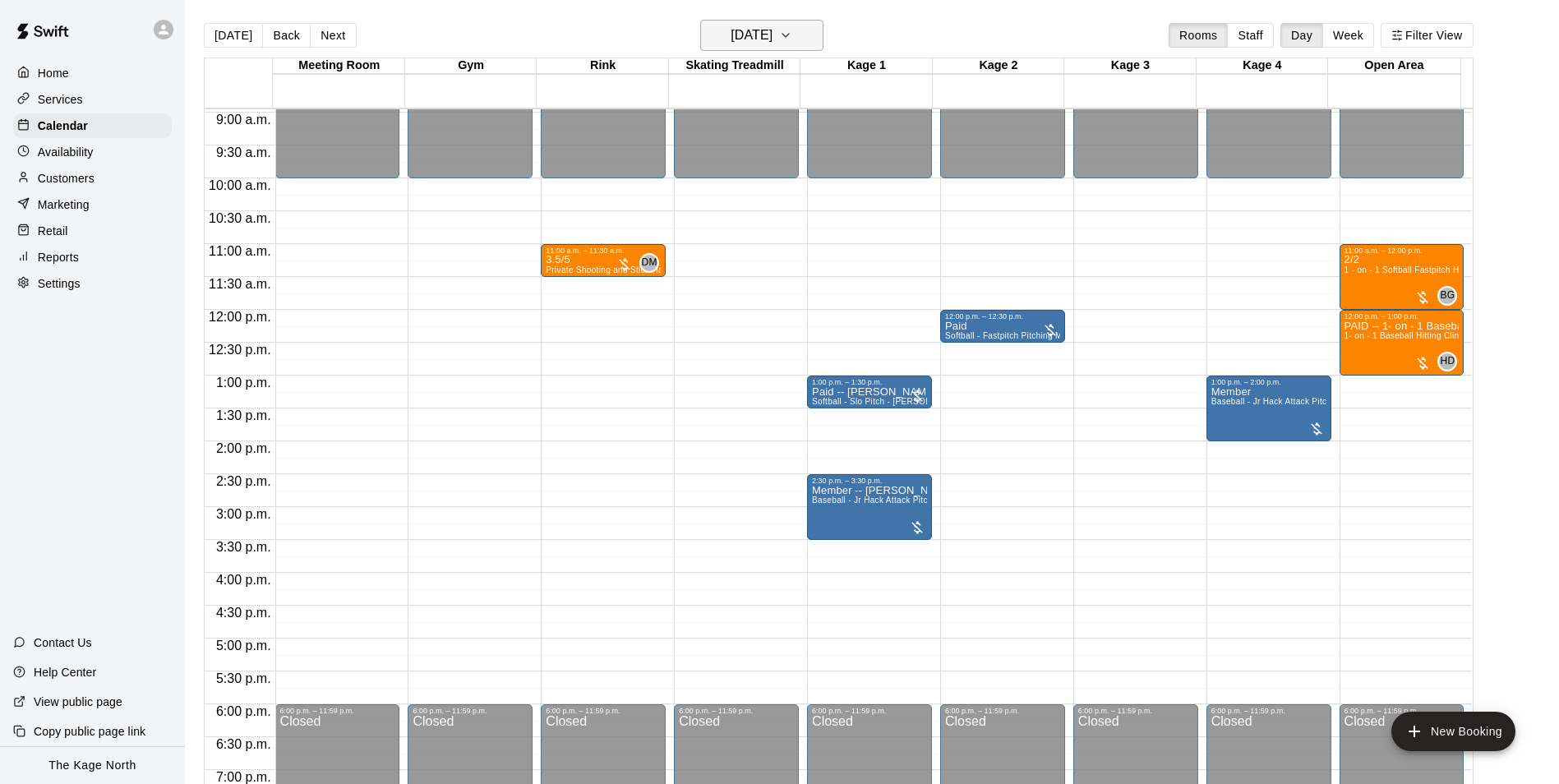
click at [772, 32] on h6 "[DATE]" at bounding box center [751, 35] width 42 height 23
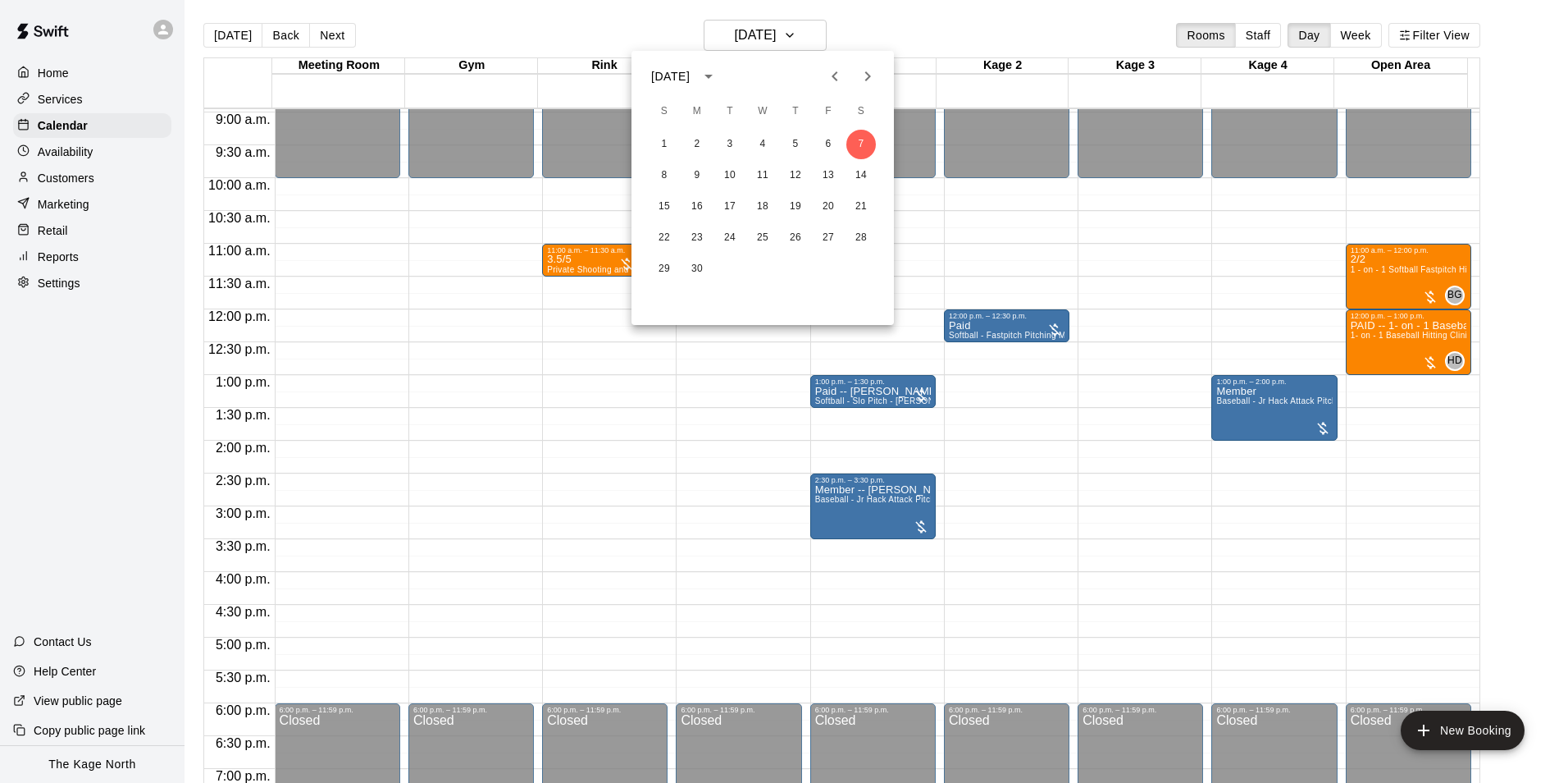
click at [871, 41] on div at bounding box center [784, 392] width 1568 height 783
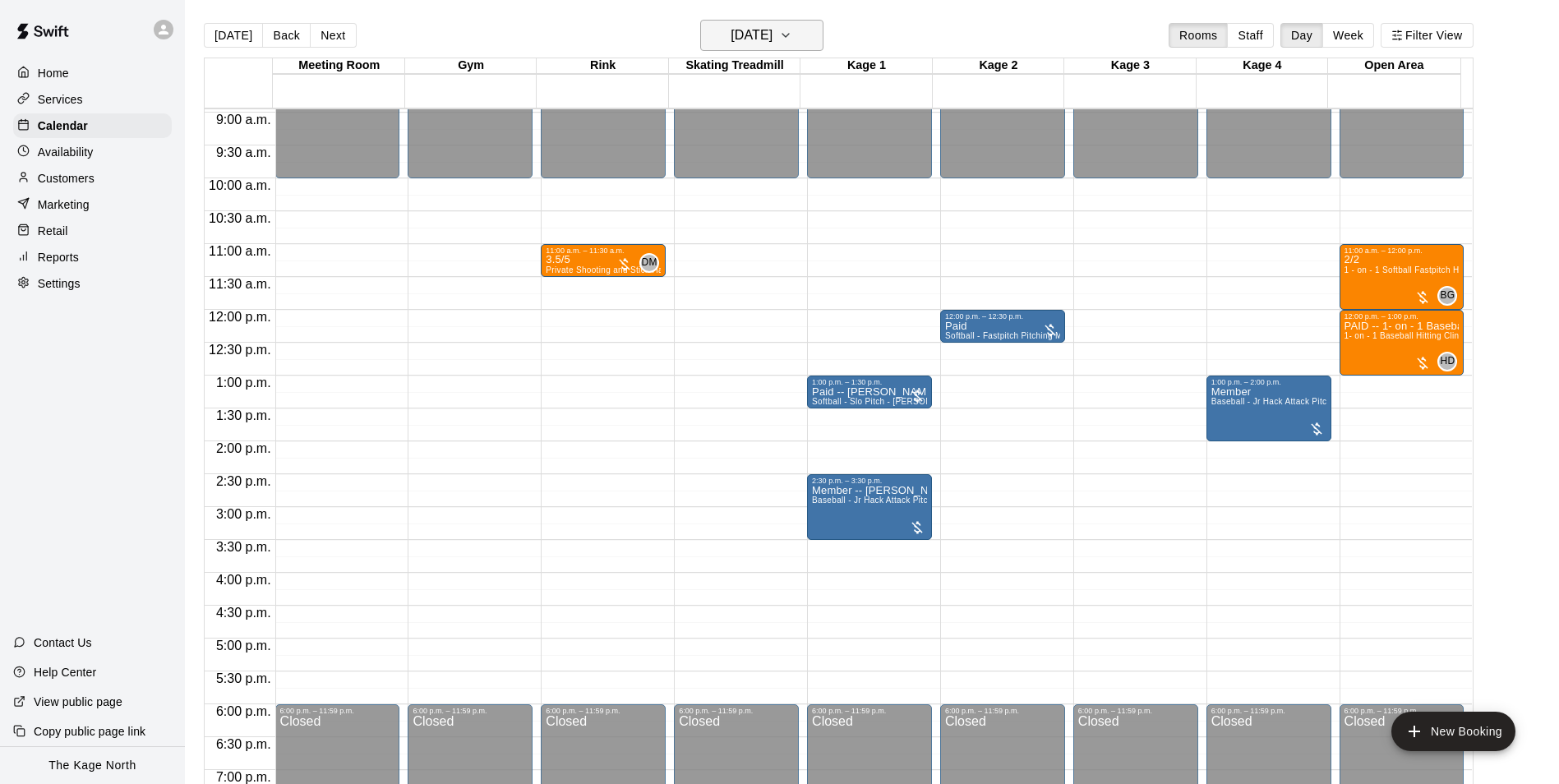
click at [792, 43] on icon "button" at bounding box center [785, 35] width 13 height 20
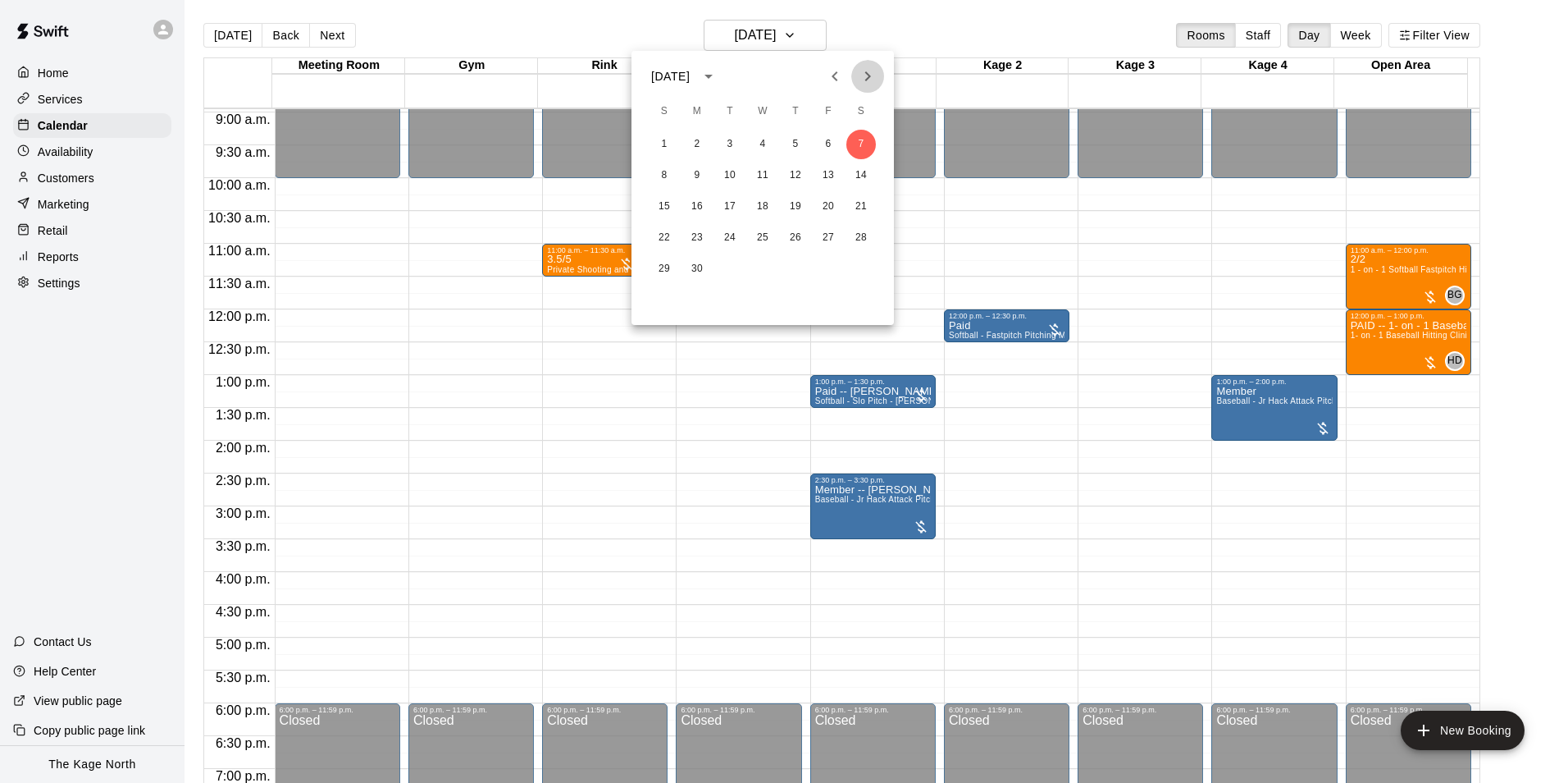
click at [865, 78] on icon "Next month" at bounding box center [867, 75] width 20 height 20
click at [855, 77] on button "Next month" at bounding box center [867, 75] width 33 height 33
click at [874, 82] on icon "Next month" at bounding box center [867, 75] width 20 height 20
click at [796, 200] on button "18" at bounding box center [795, 206] width 29 height 29
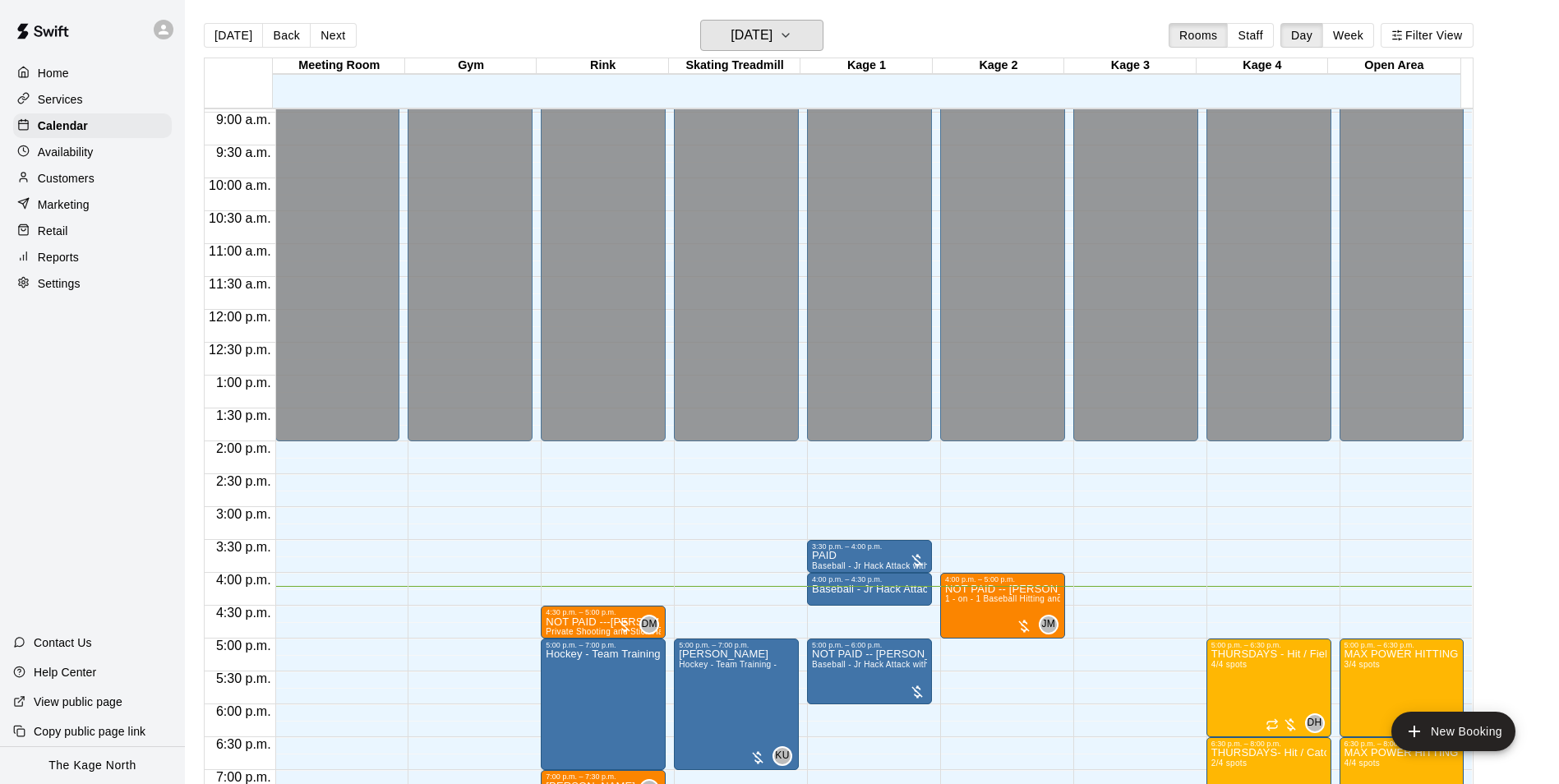
scroll to position [885, 0]
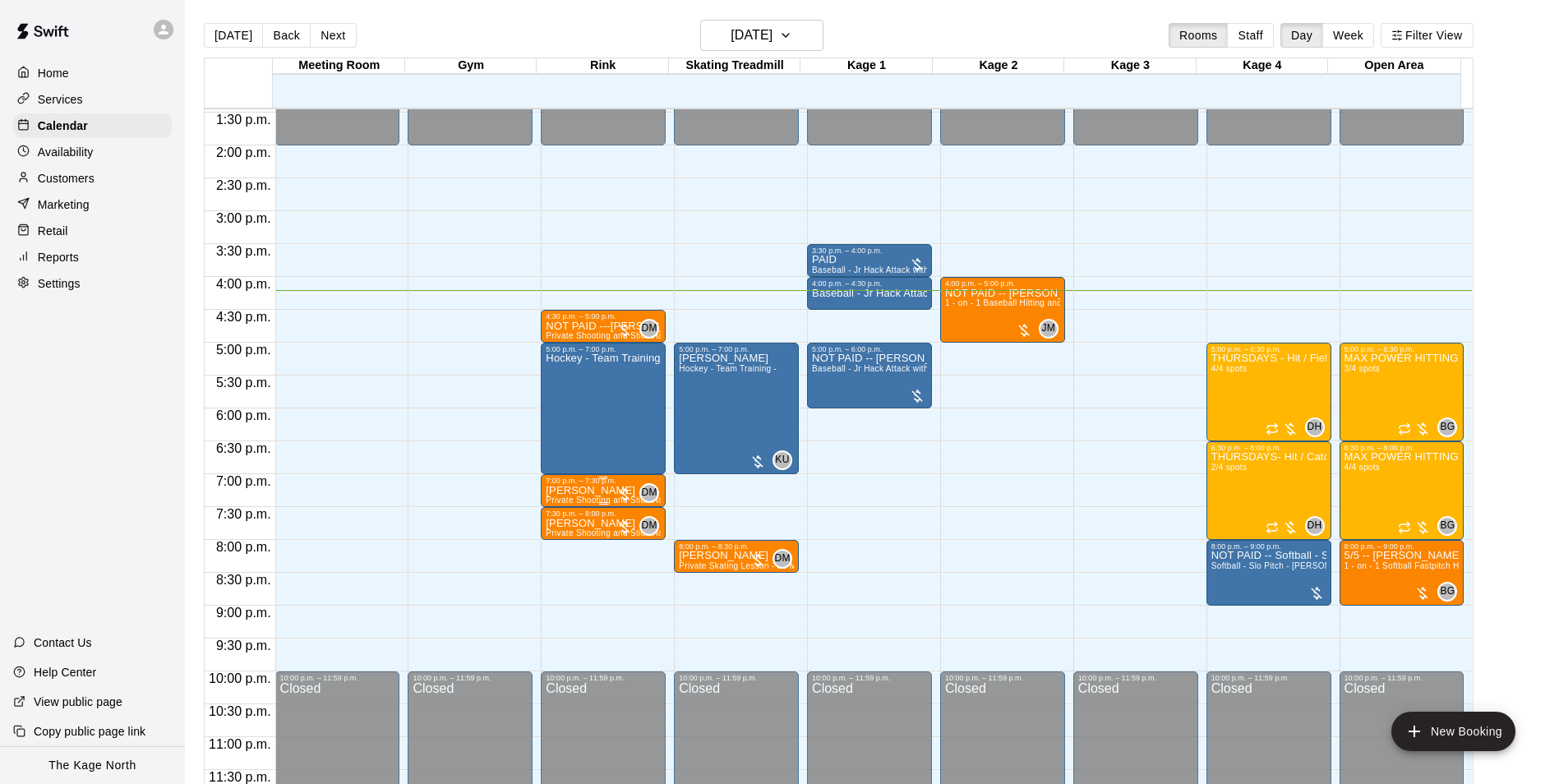
click at [617, 501] on div at bounding box center [624, 494] width 16 height 16
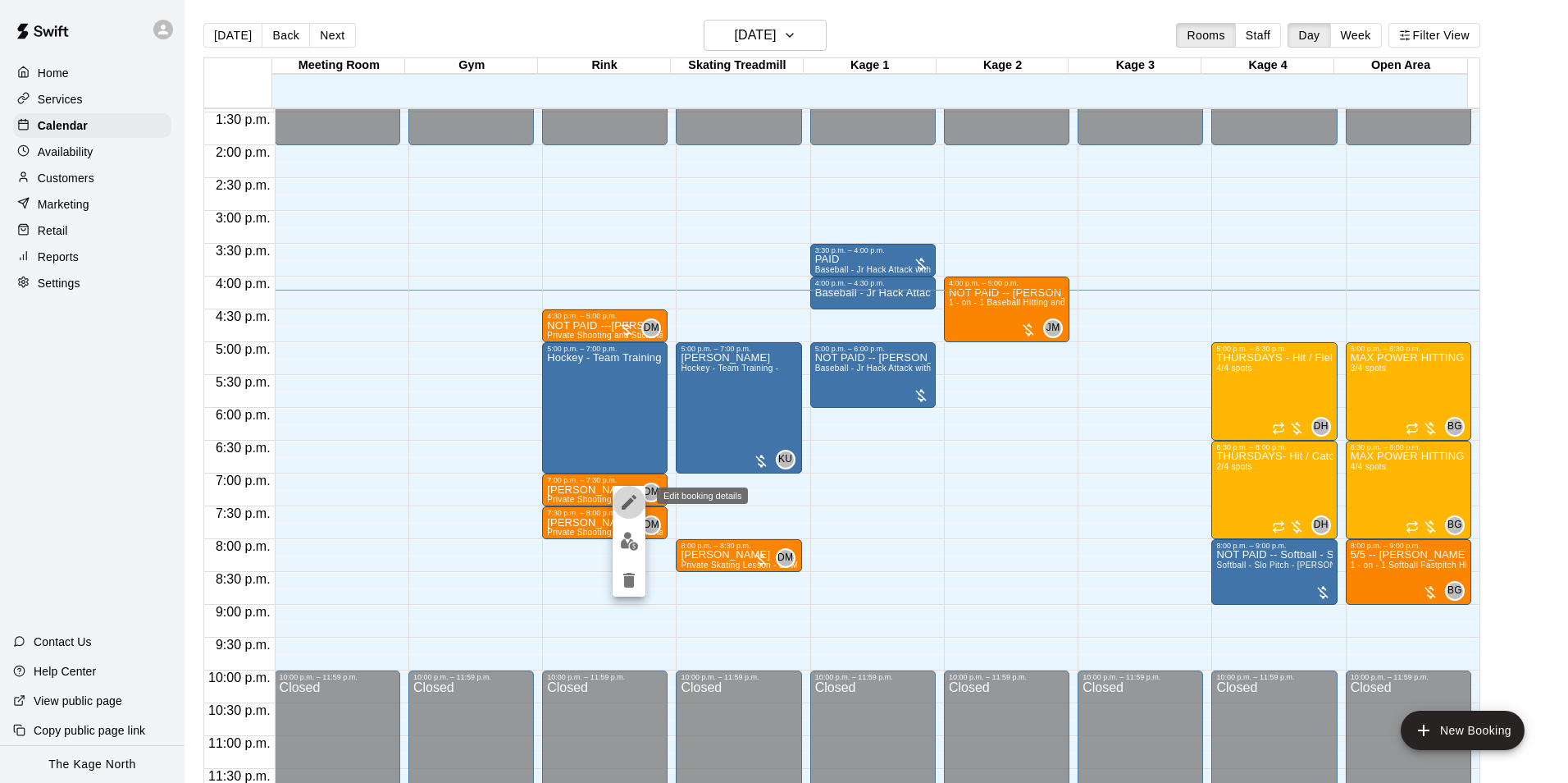
click at [621, 507] on icon "edit" at bounding box center [629, 502] width 20 height 20
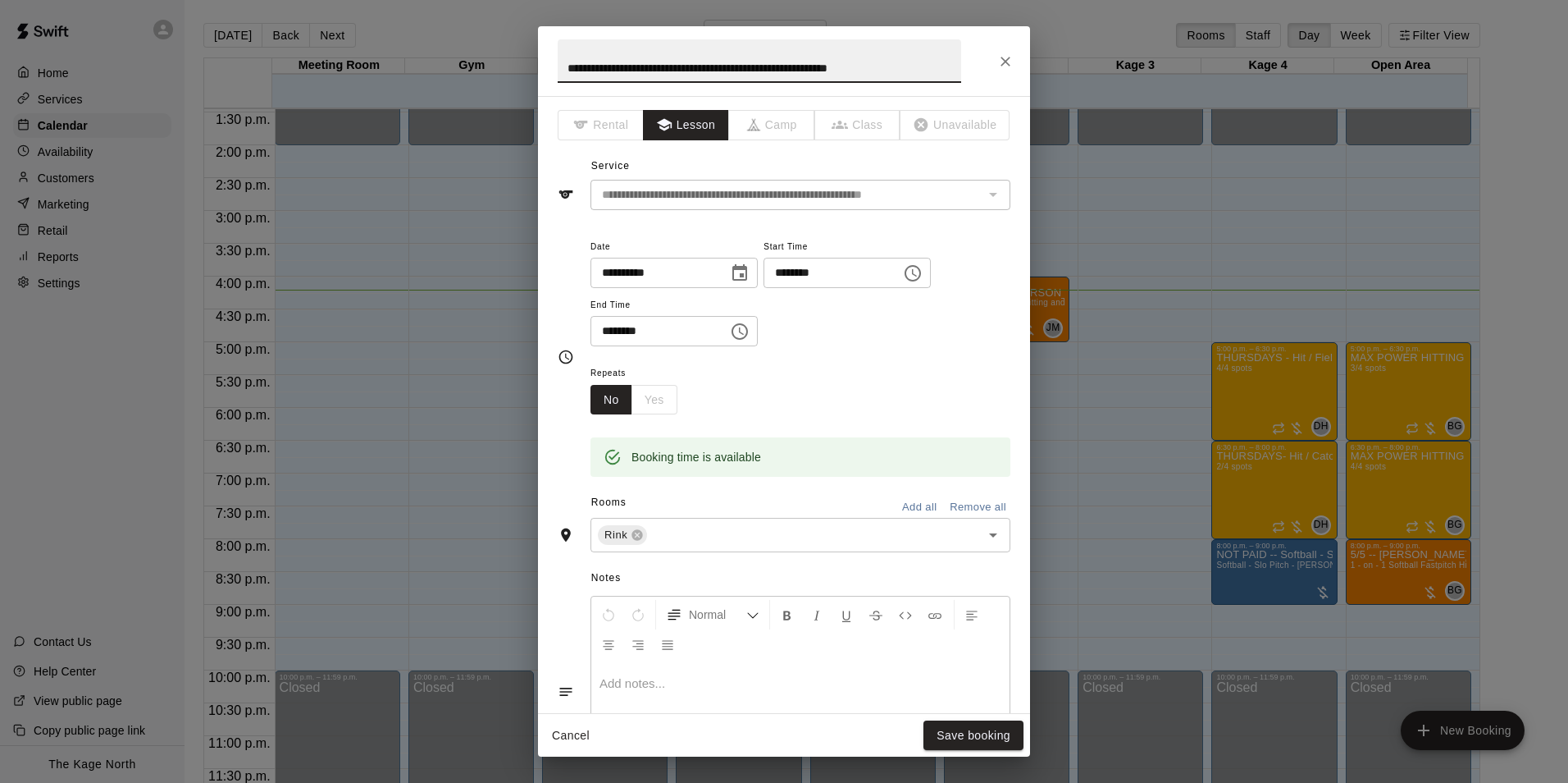
drag, startPoint x: 855, startPoint y: 66, endPoint x: 460, endPoint y: 52, distance: 395.2
click at [460, 52] on div "**********" at bounding box center [784, 392] width 1568 height 783
type input "***"
click at [949, 733] on button "Save booking" at bounding box center [973, 736] width 100 height 30
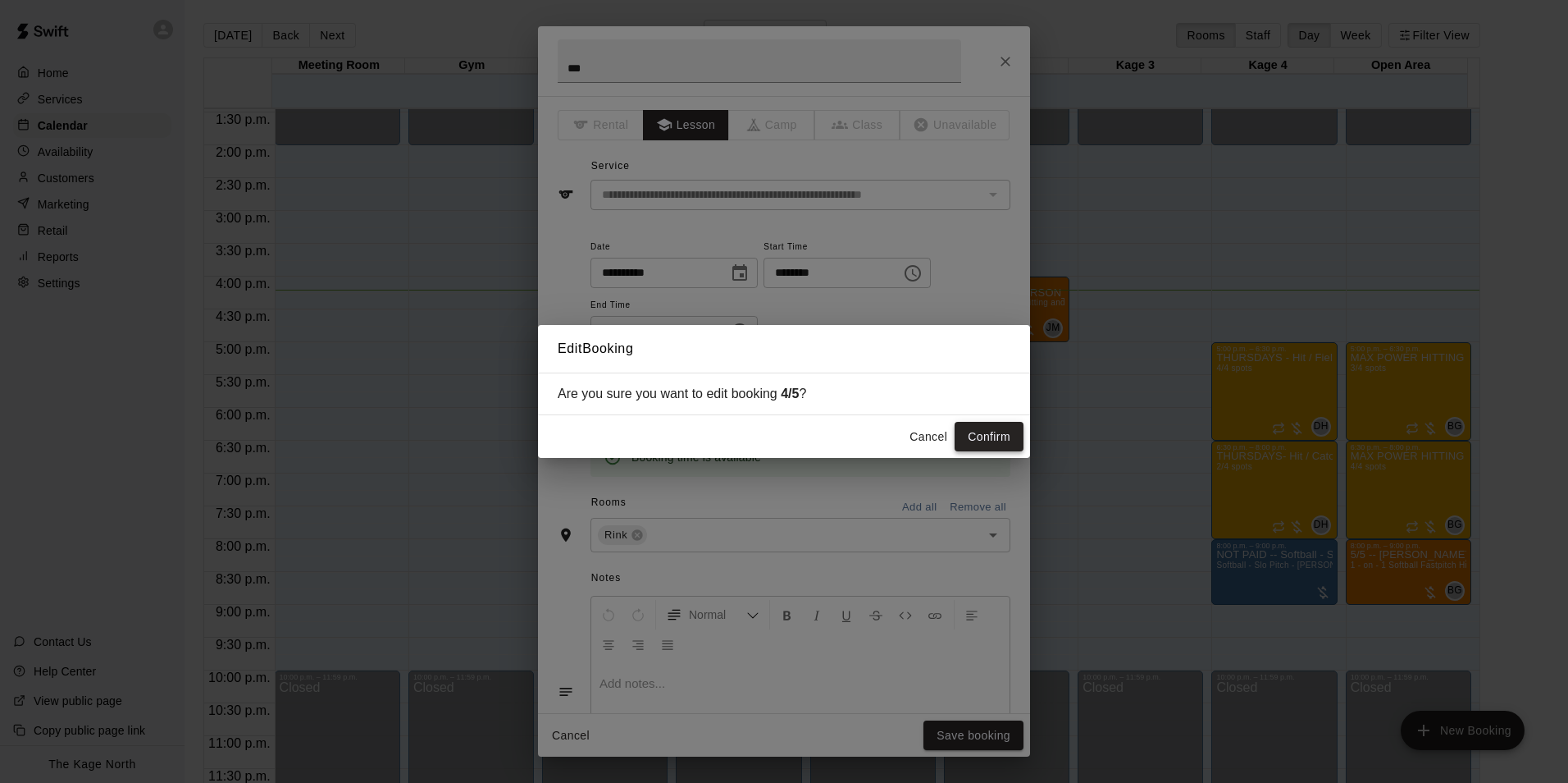
click at [984, 432] on button "Confirm" at bounding box center [988, 437] width 69 height 30
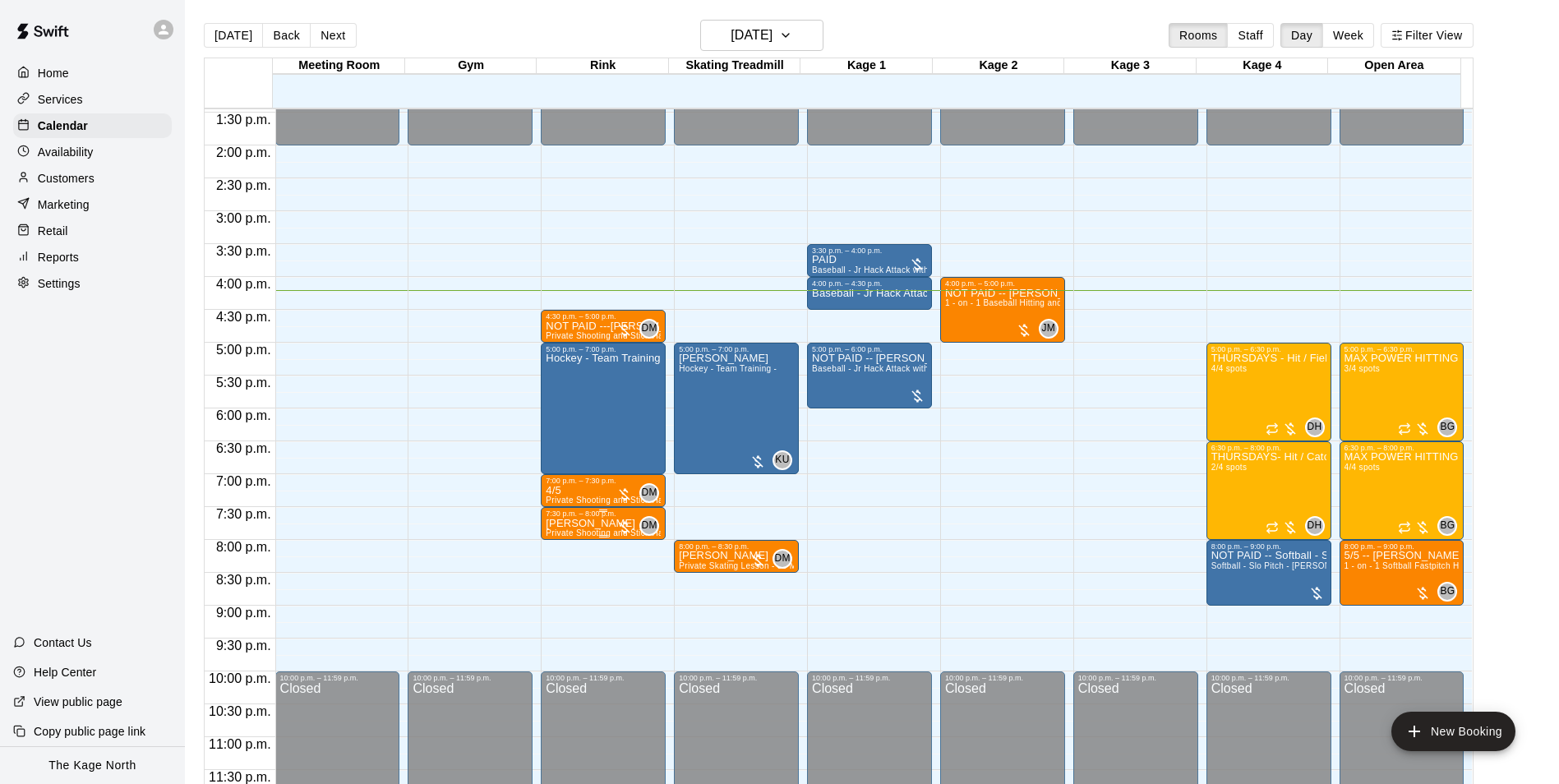
click at [613, 523] on p "[PERSON_NAME]" at bounding box center [603, 523] width 115 height 0
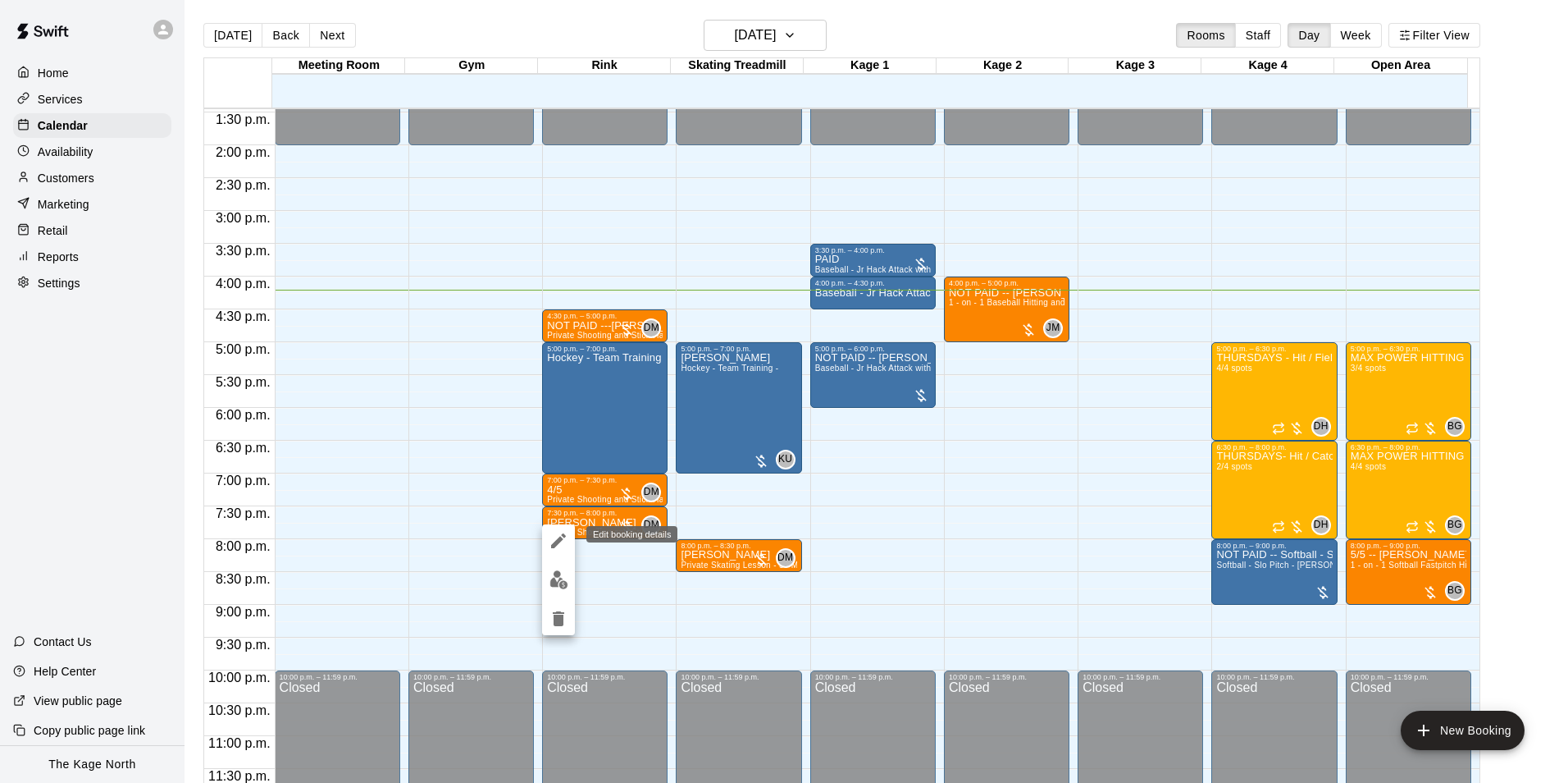
click at [565, 538] on icon "edit" at bounding box center [558, 541] width 20 height 20
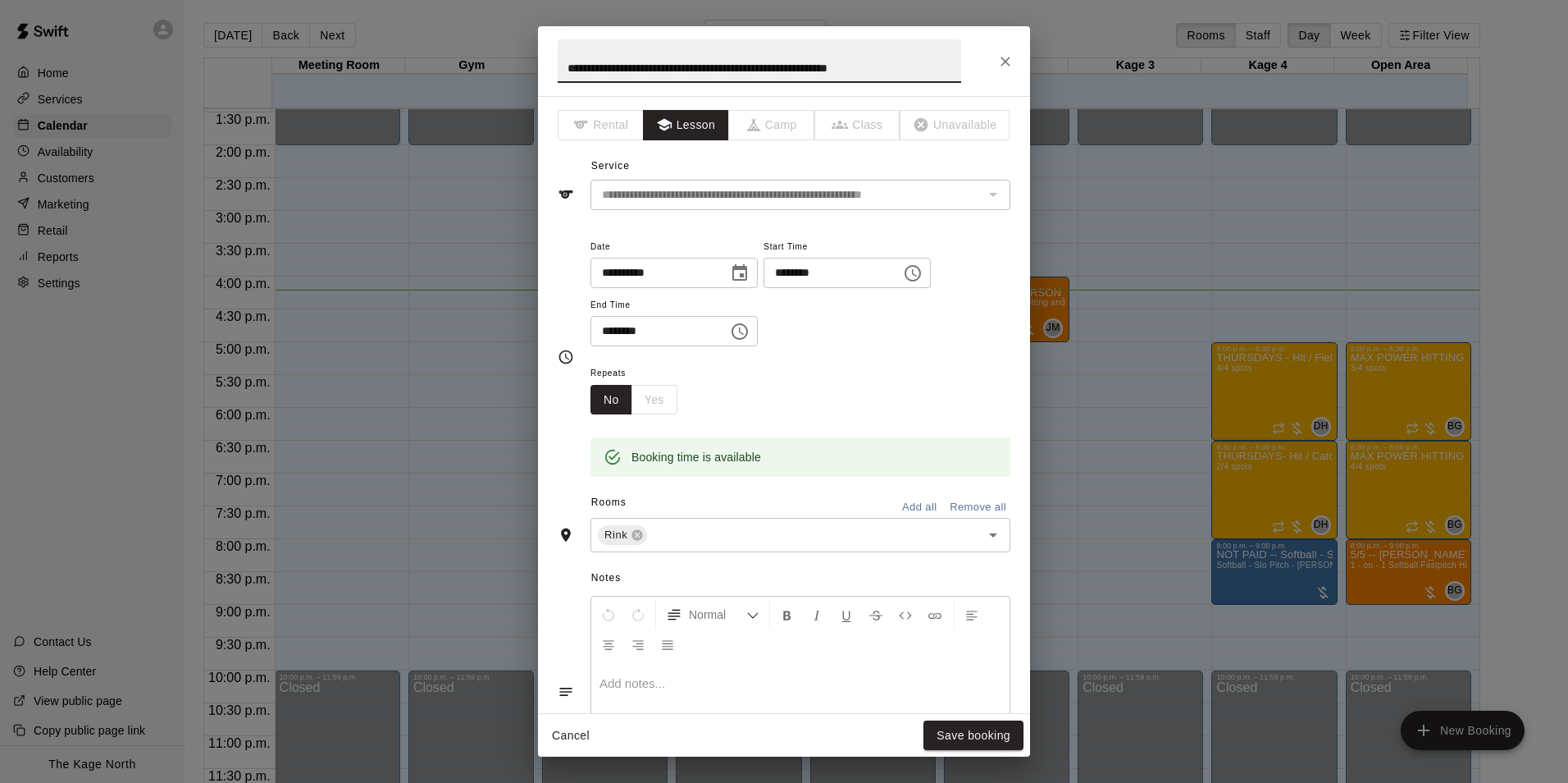
drag, startPoint x: 934, startPoint y: 67, endPoint x: 335, endPoint y: 22, distance: 600.7
click at [335, 22] on div "**********" at bounding box center [784, 392] width 1568 height 783
type input "**********"
click at [985, 734] on button "Save booking" at bounding box center [973, 736] width 100 height 30
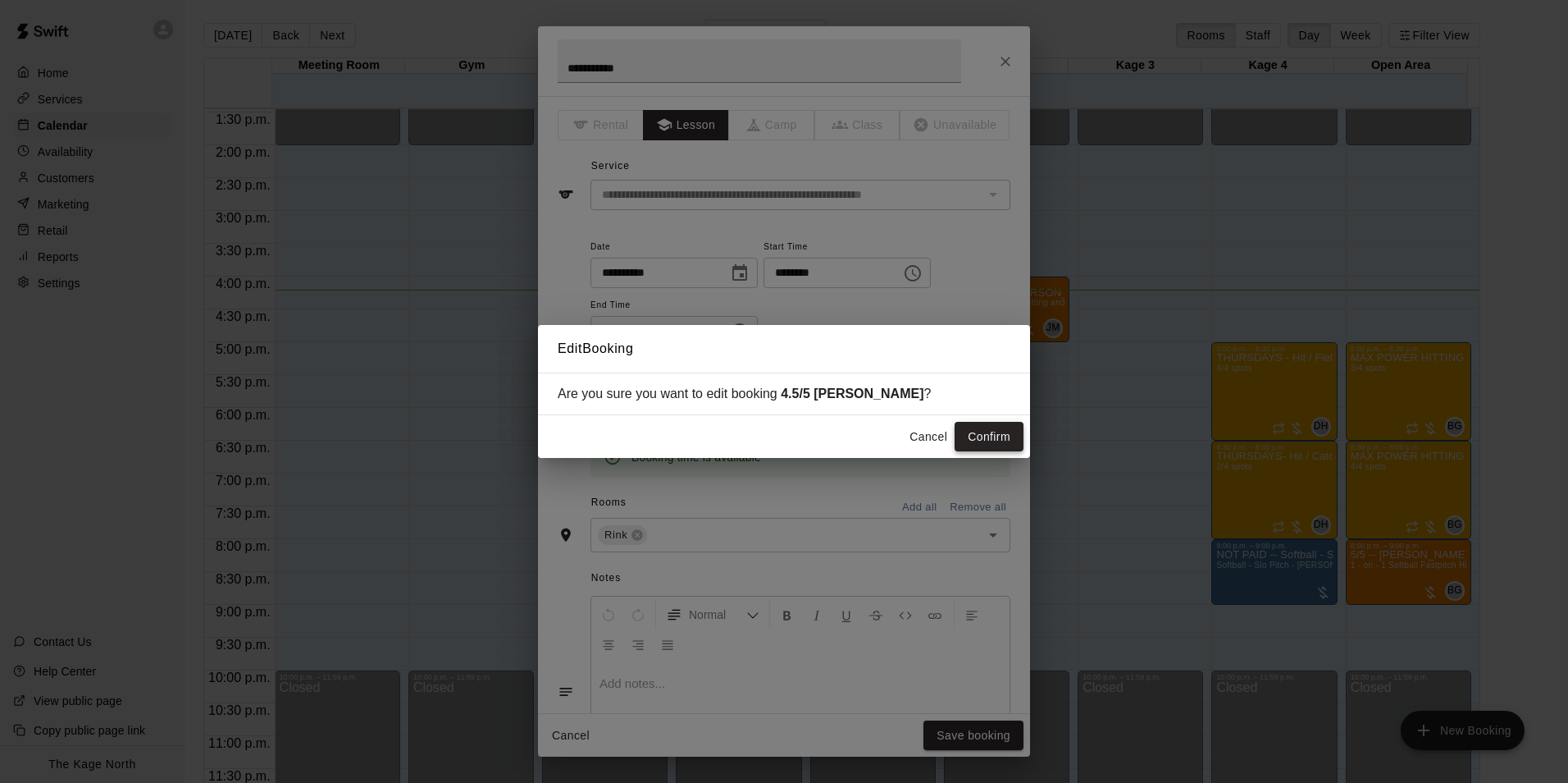
click at [978, 432] on button "Confirm" at bounding box center [988, 437] width 69 height 30
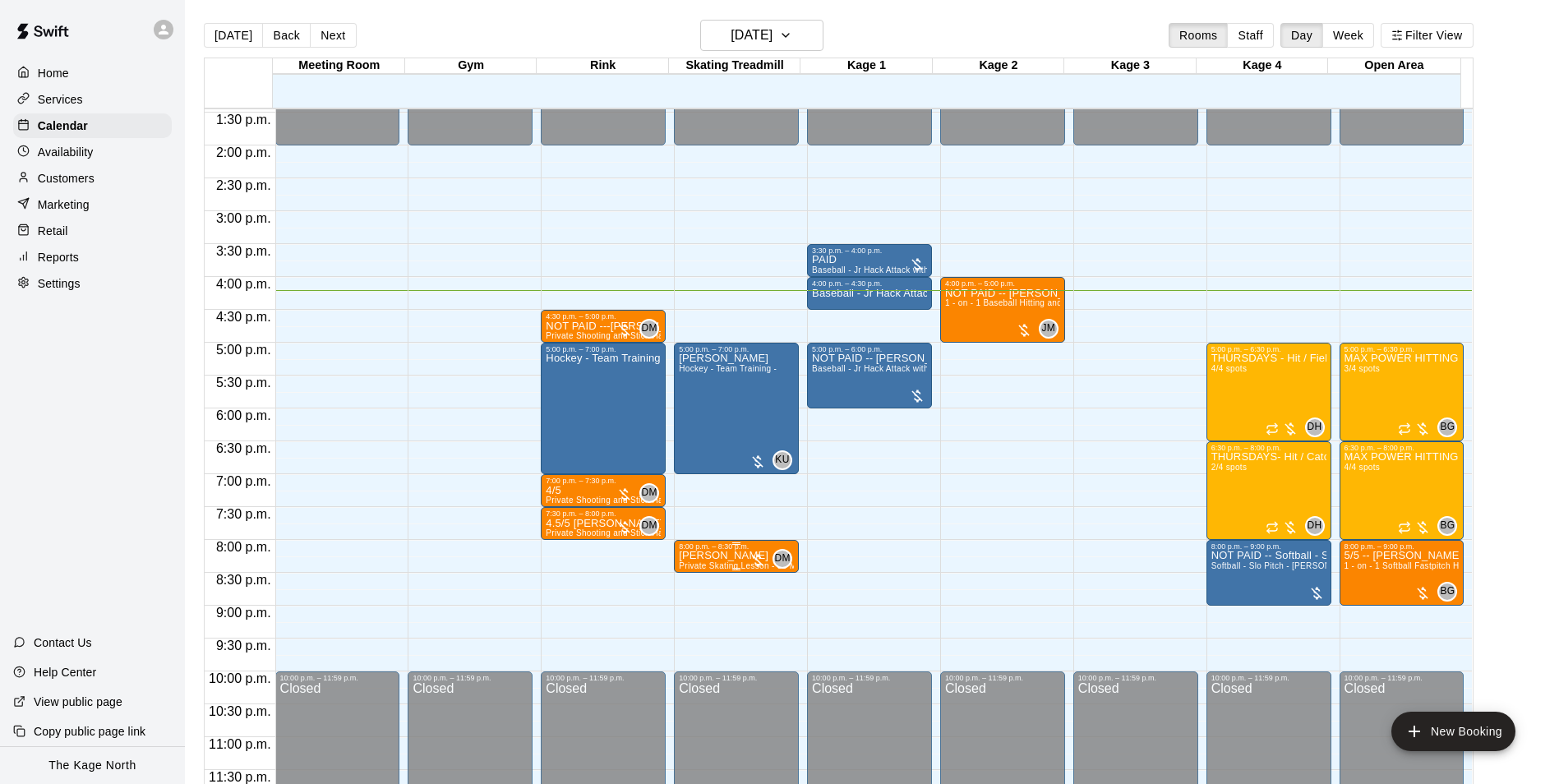
click at [732, 563] on span "Private Skating Lesson - 30 Mins - Skating Treadmill" at bounding box center [780, 566] width 205 height 9
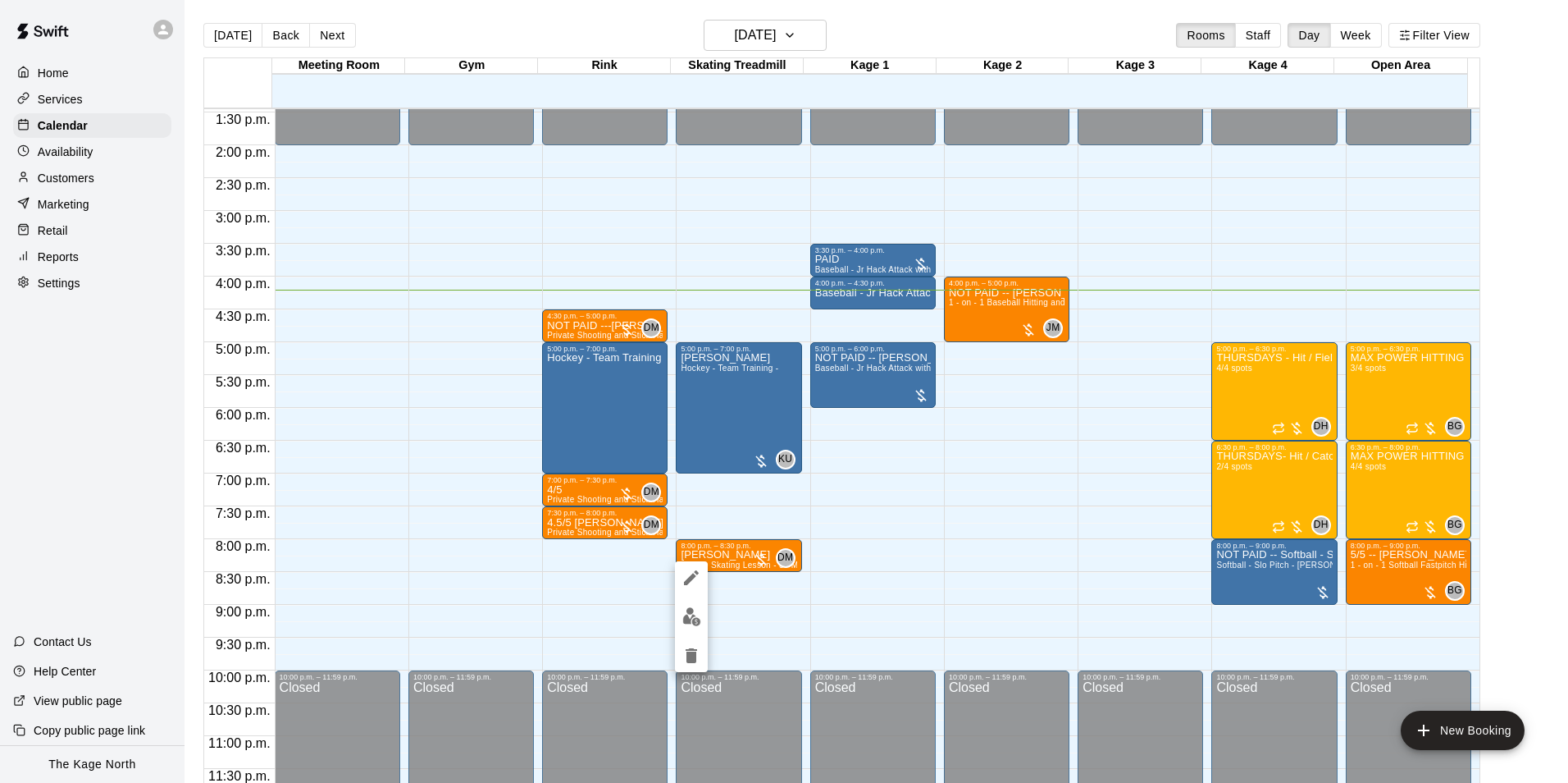
click at [701, 580] on button "edit" at bounding box center [691, 577] width 33 height 33
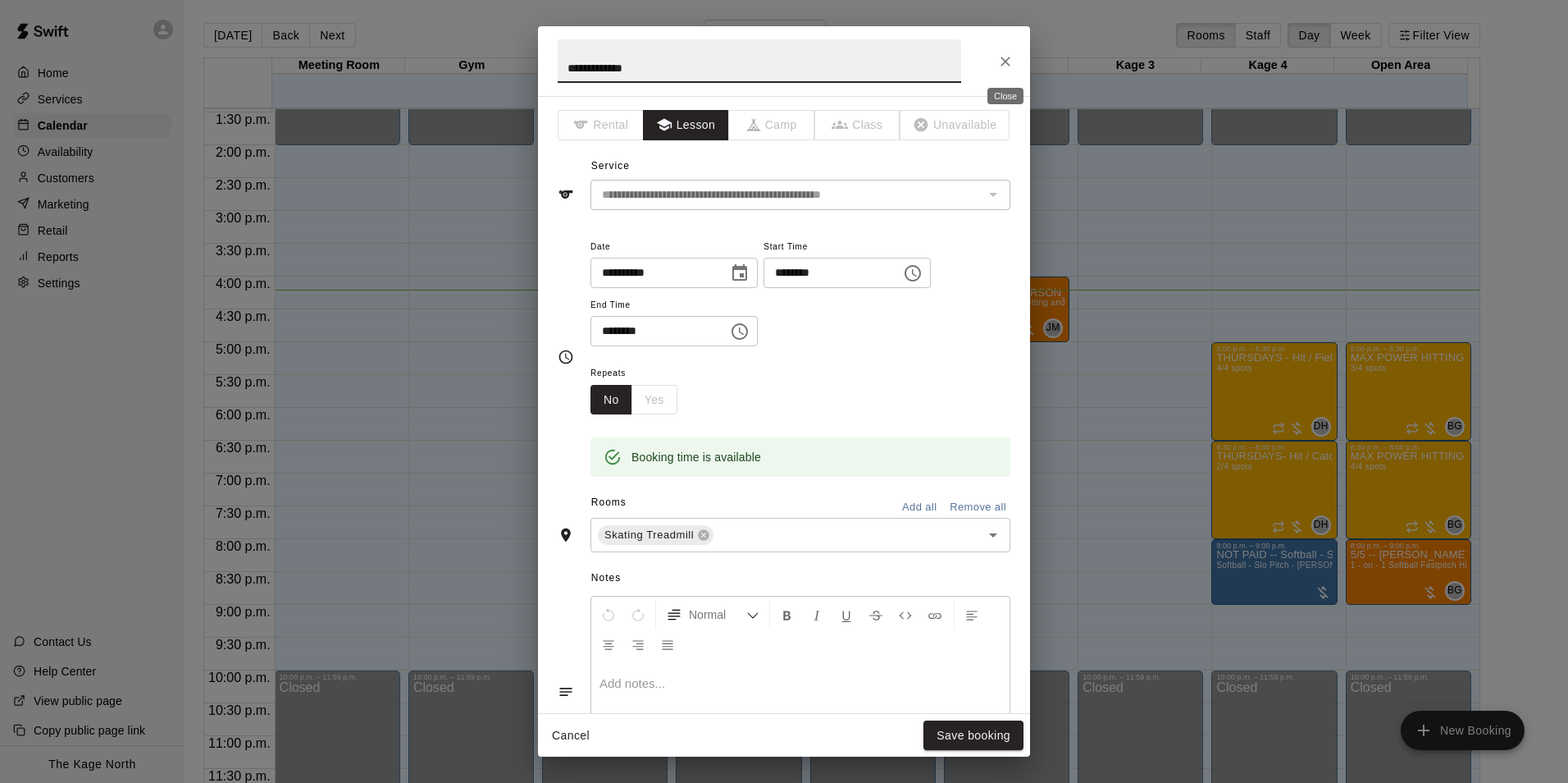
click at [1003, 59] on icon "Close" at bounding box center [1005, 61] width 9 height 9
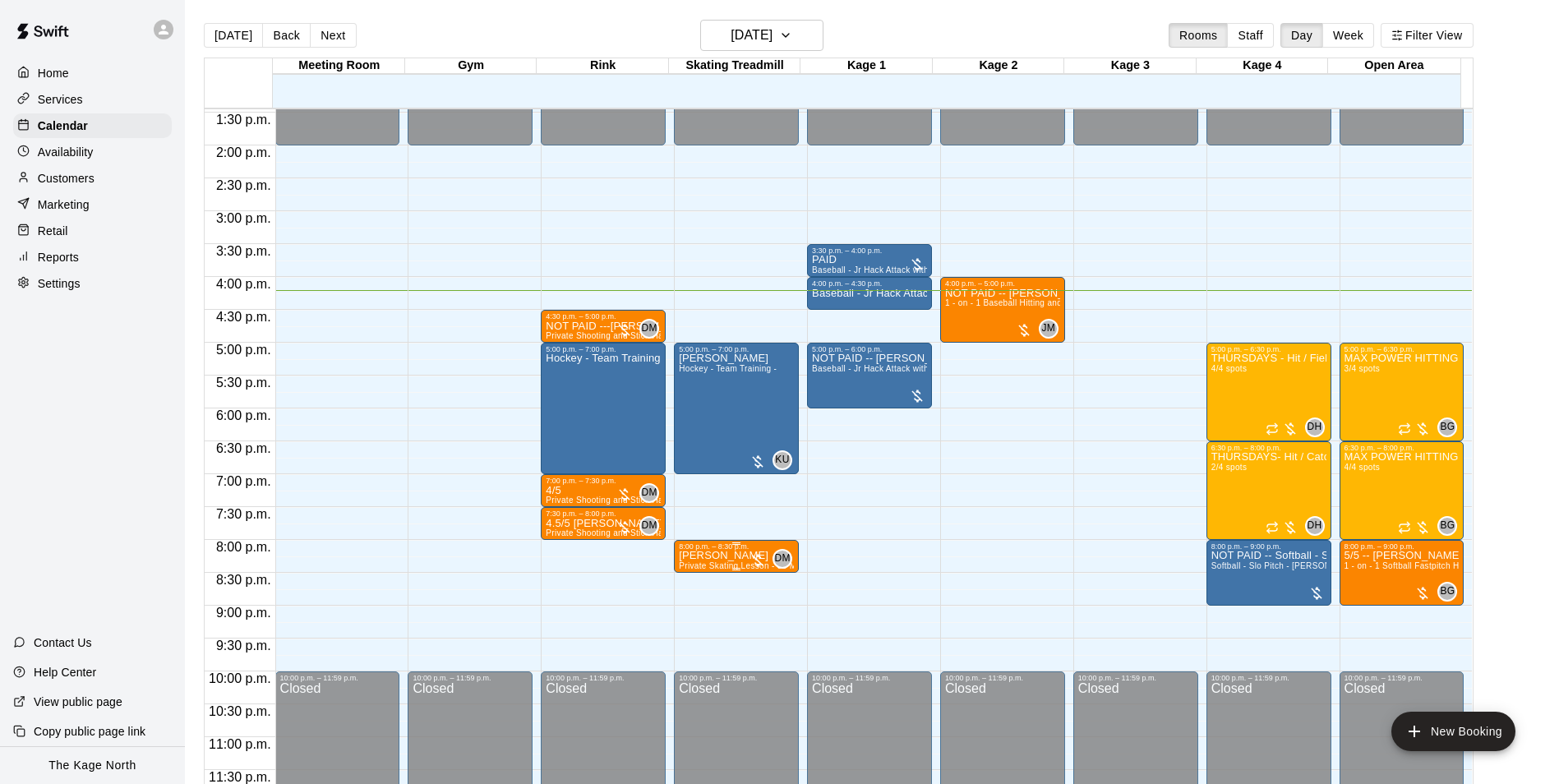
click at [737, 555] on p "[PERSON_NAME]" at bounding box center [736, 555] width 115 height 0
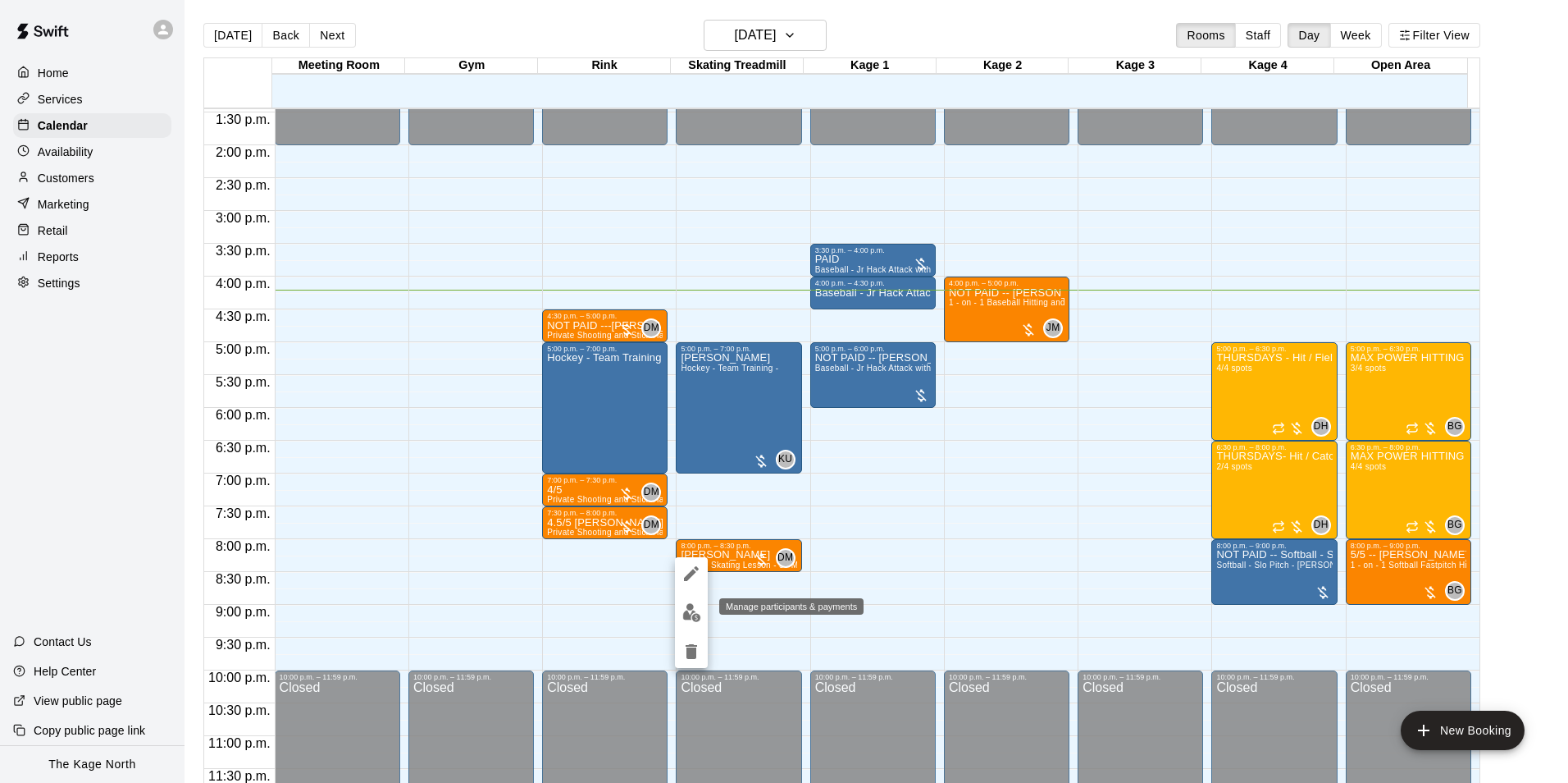
click at [698, 608] on img "edit" at bounding box center [692, 612] width 19 height 19
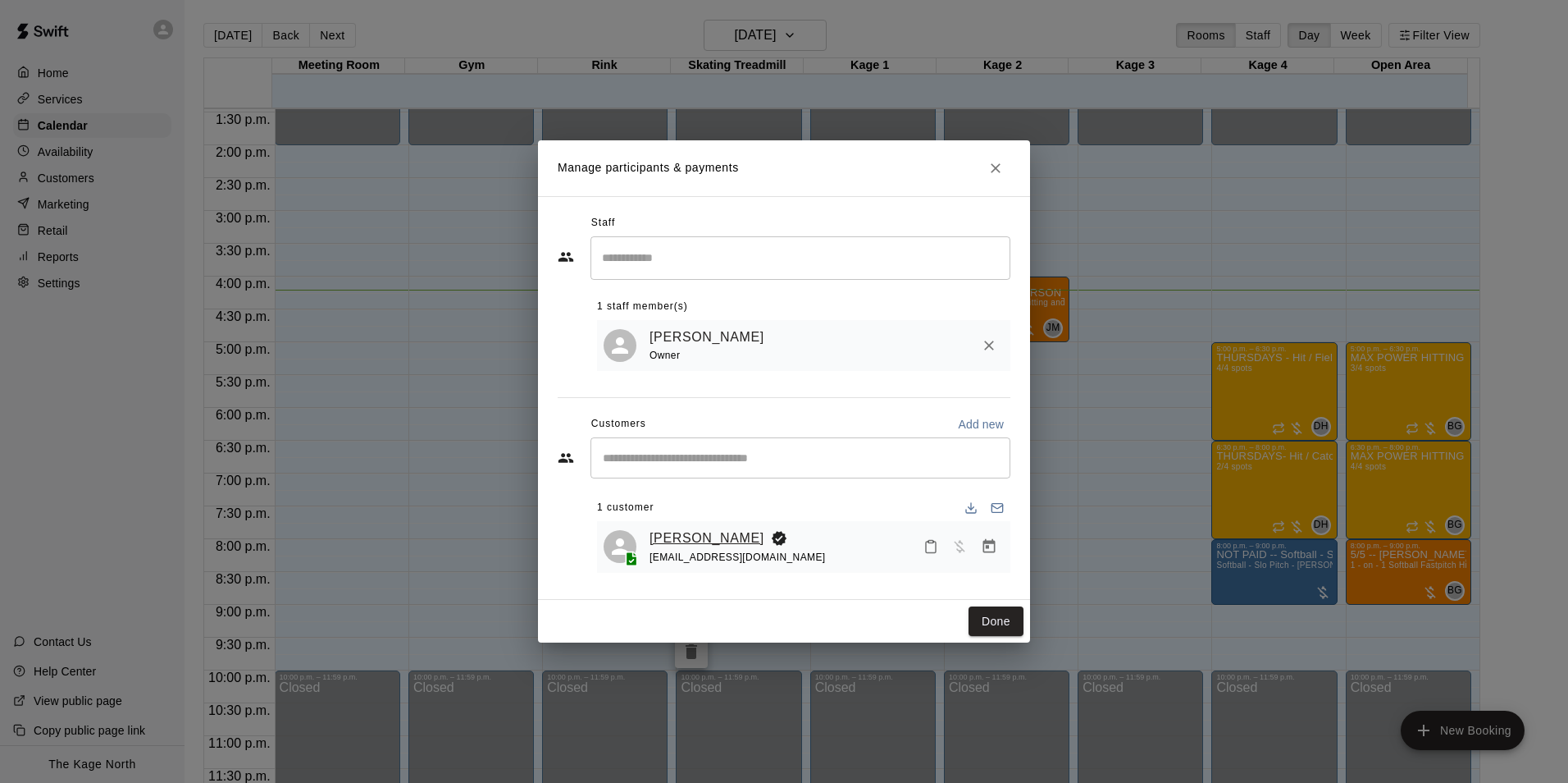
click at [712, 544] on link "[PERSON_NAME]" at bounding box center [707, 538] width 115 height 22
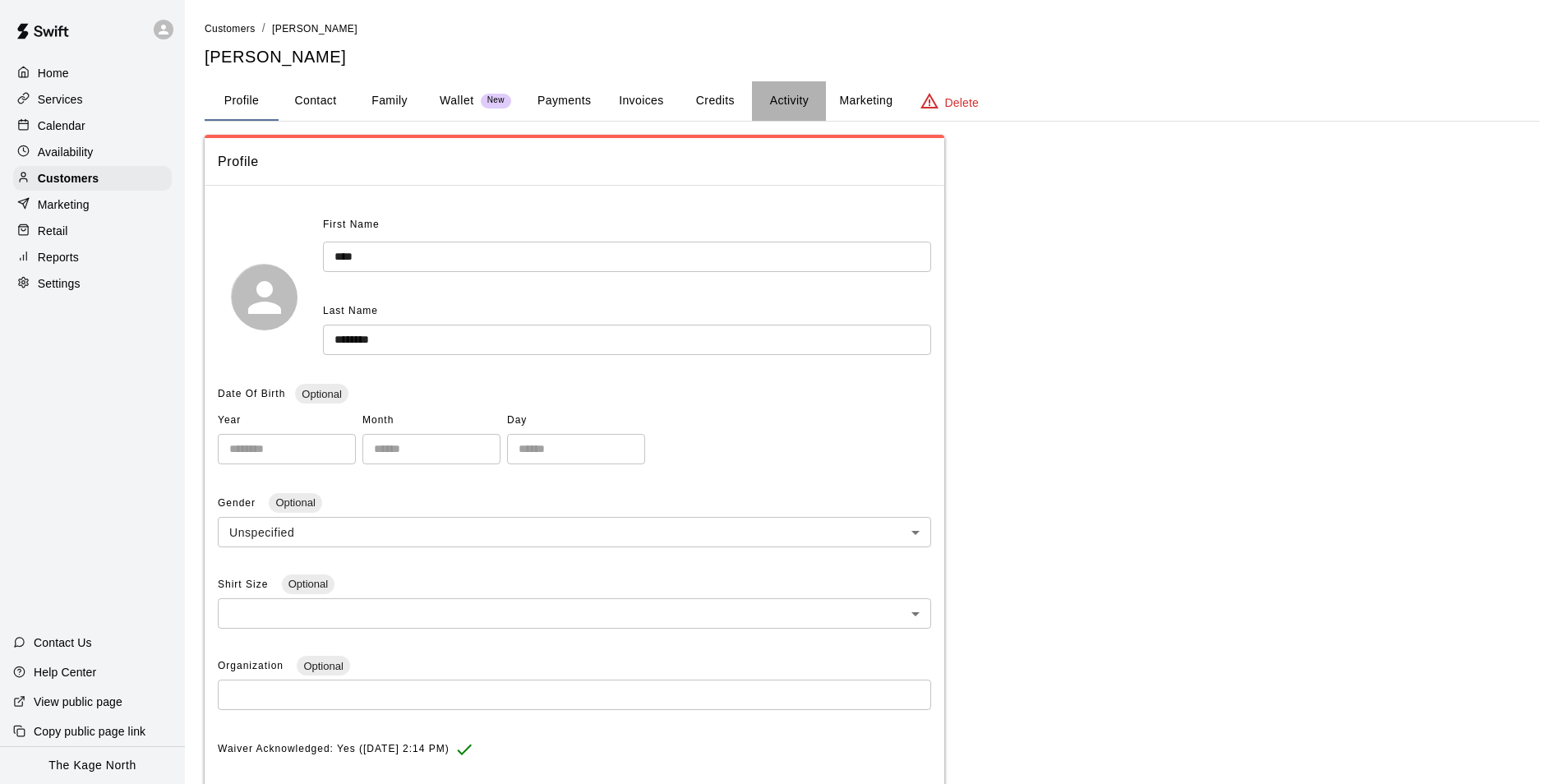
click at [797, 102] on button "Activity" at bounding box center [789, 101] width 74 height 40
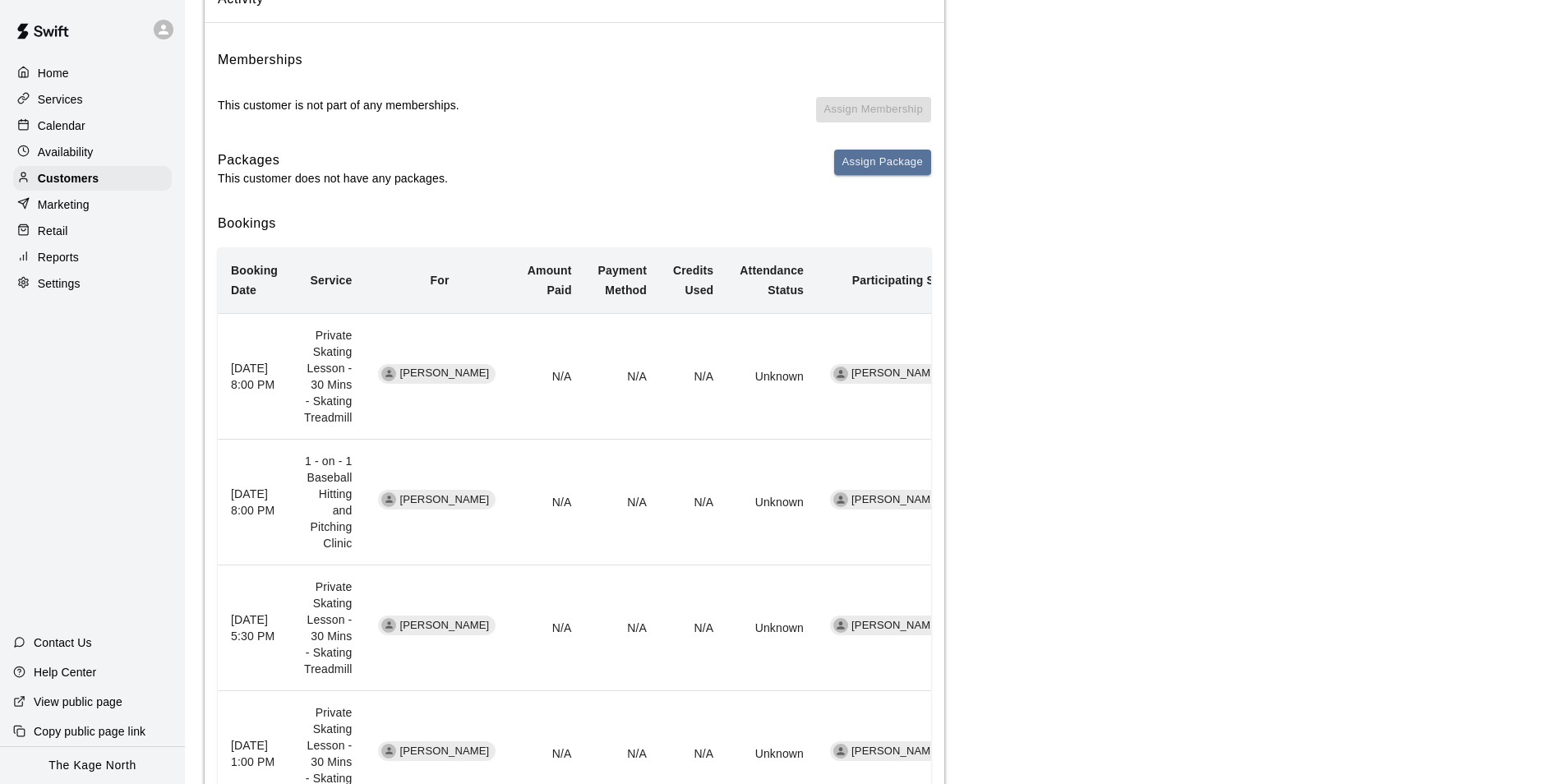
scroll to position [164, 0]
drag, startPoint x: 486, startPoint y: 491, endPoint x: 411, endPoint y: 492, distance: 75.0
click at [411, 492] on span "[PERSON_NAME]" at bounding box center [444, 498] width 103 height 16
click at [611, 452] on td "N/A" at bounding box center [622, 501] width 75 height 126
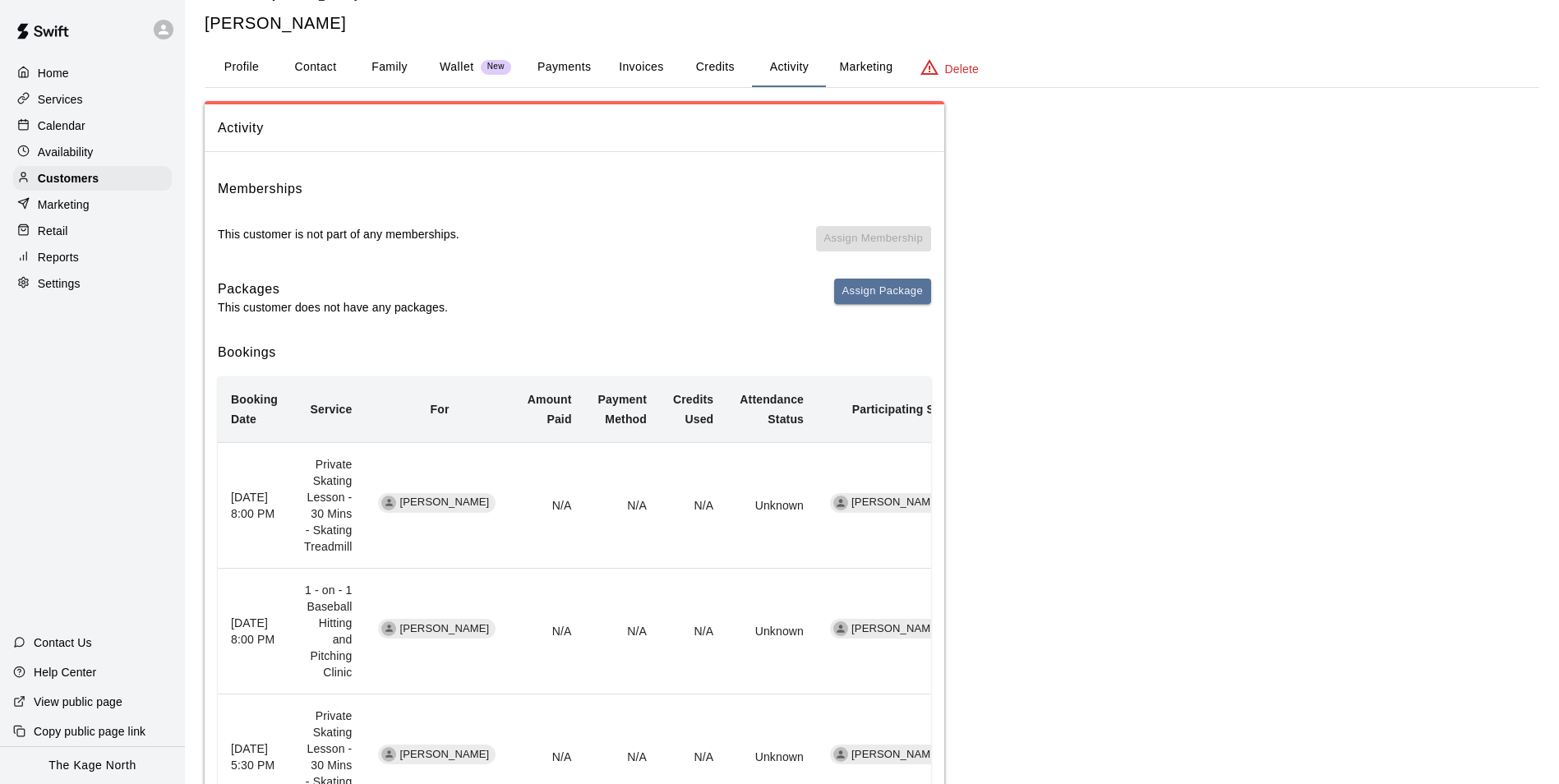
scroll to position [0, 0]
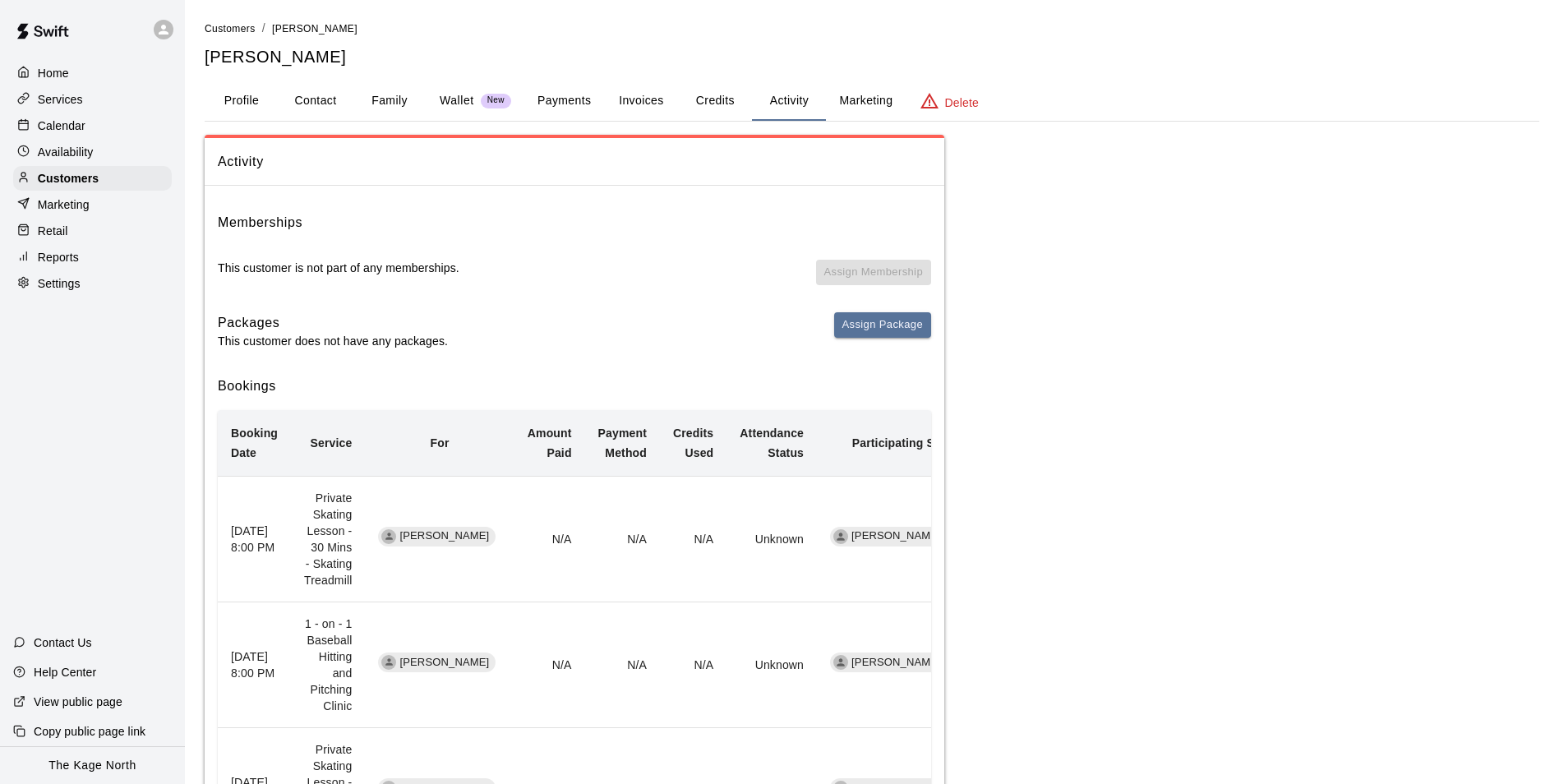
click at [73, 136] on div "Calendar" at bounding box center [93, 126] width 159 height 25
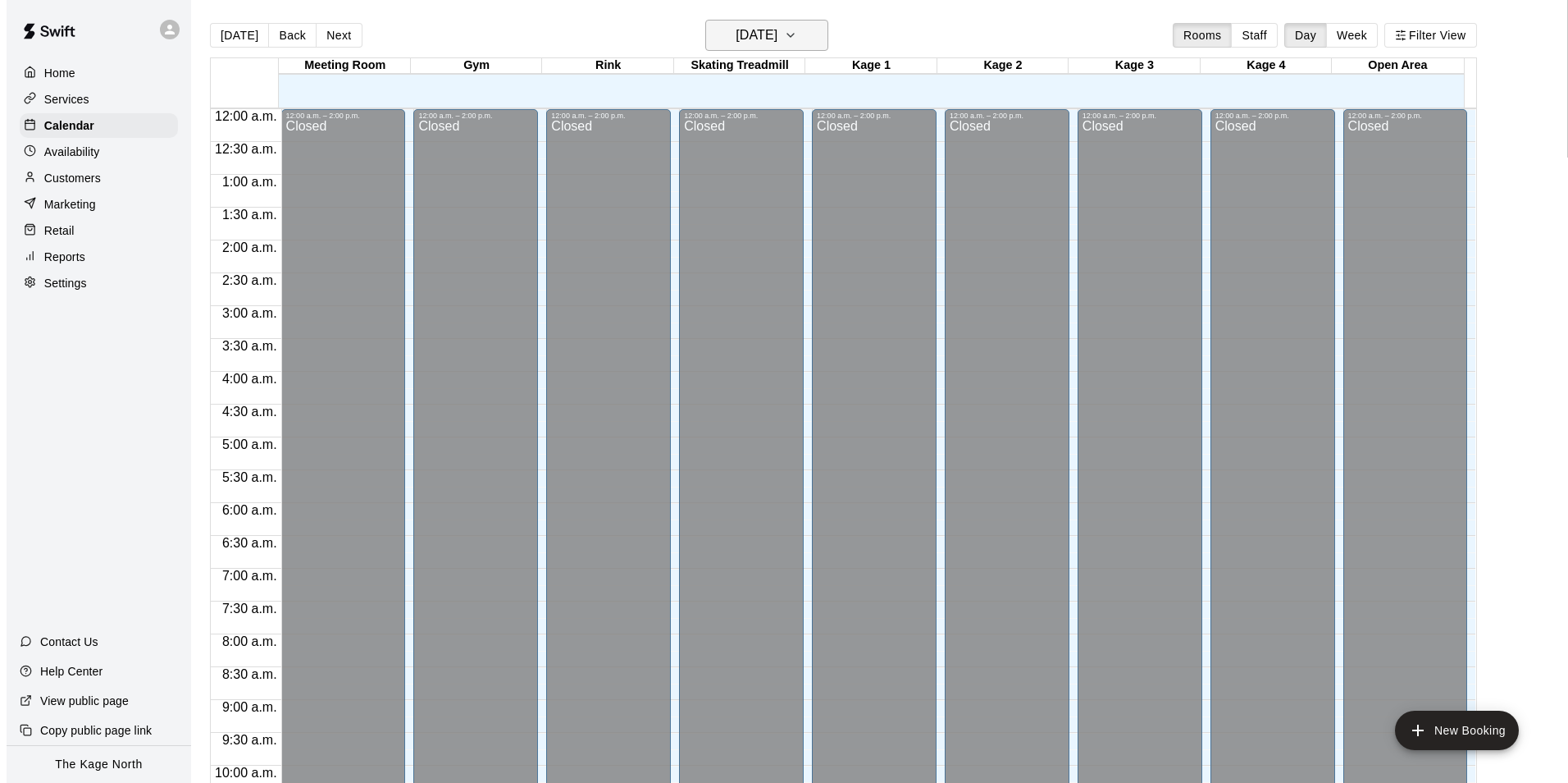
scroll to position [834, 0]
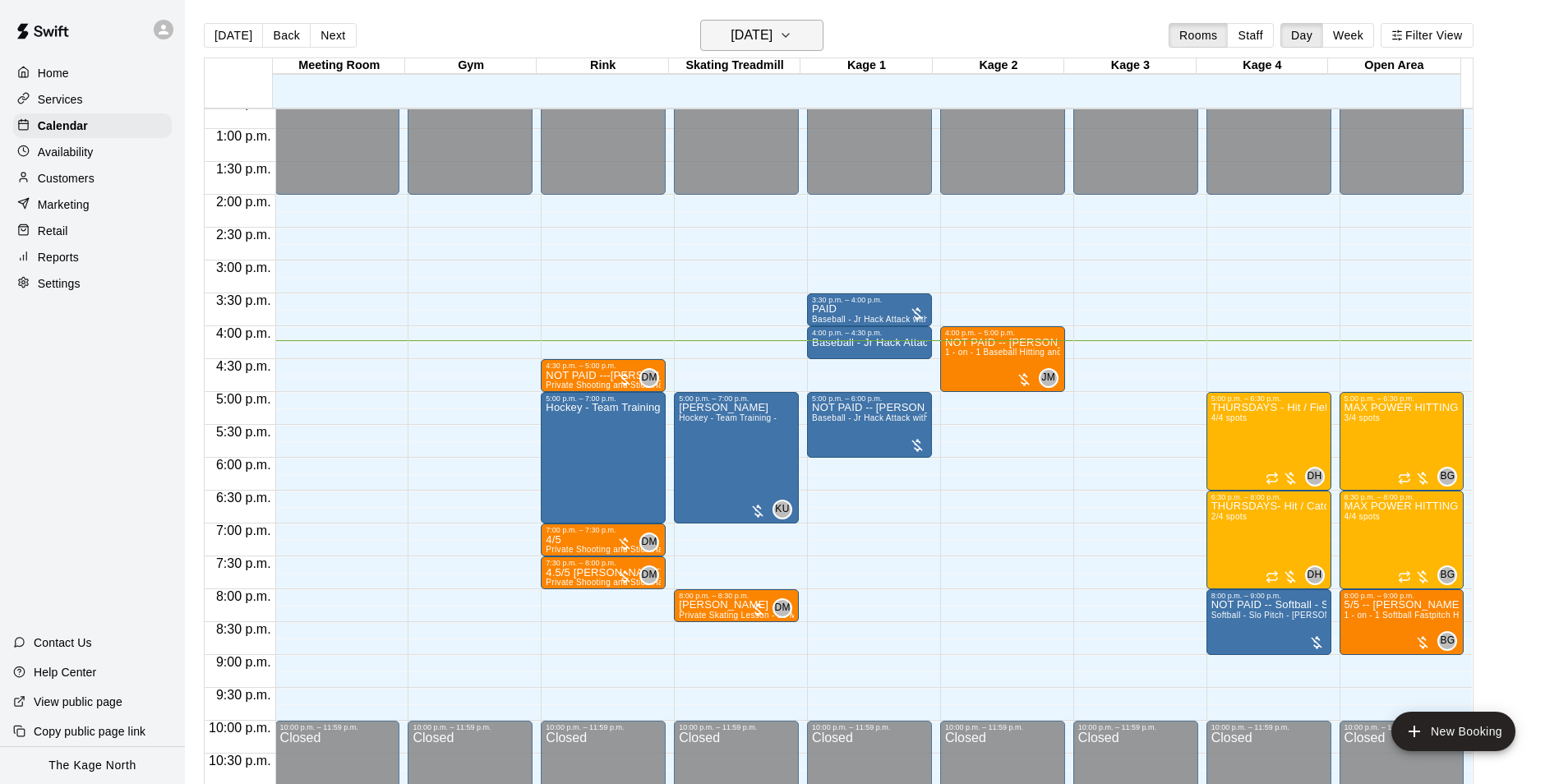
click at [772, 37] on h6 "[DATE]" at bounding box center [751, 35] width 42 height 23
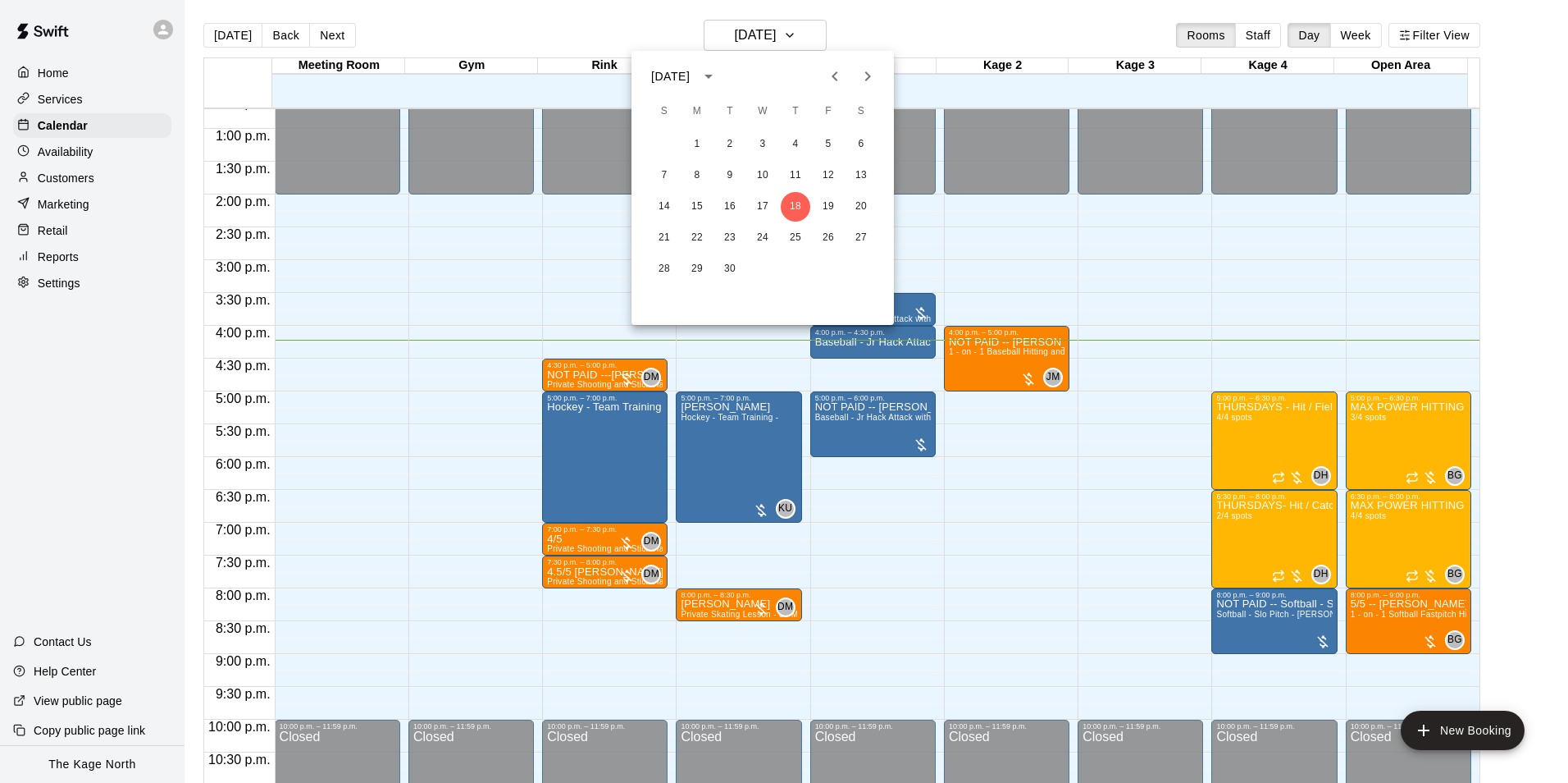
click at [835, 85] on icon "Previous month" at bounding box center [834, 75] width 20 height 20
click at [840, 78] on icon "Previous month" at bounding box center [834, 75] width 20 height 20
click at [833, 79] on icon "Previous month" at bounding box center [834, 75] width 20 height 20
click at [797, 268] on button "29" at bounding box center [795, 269] width 29 height 29
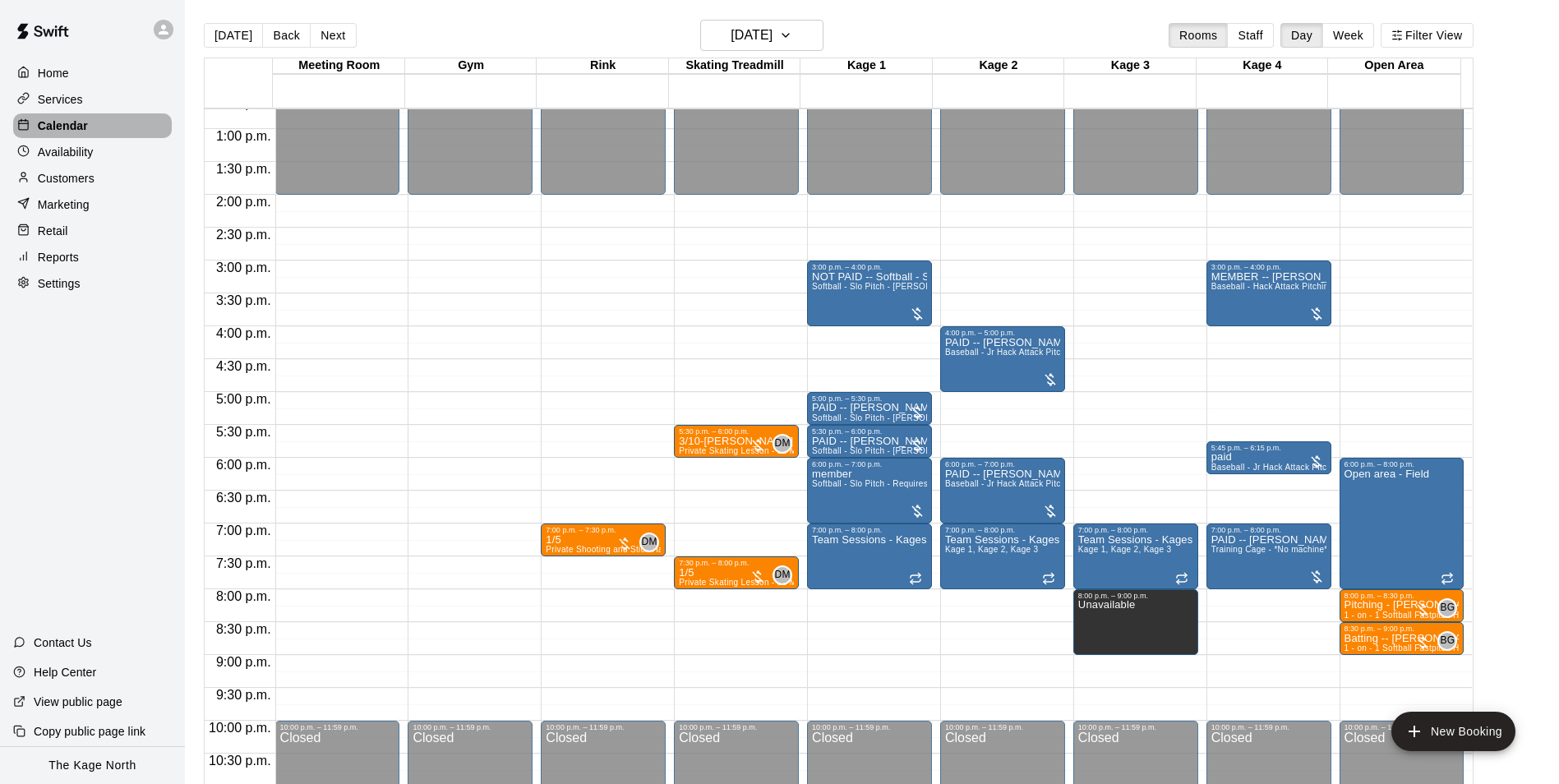
click at [61, 133] on p "Calendar" at bounding box center [62, 125] width 50 height 16
drag, startPoint x: 231, startPoint y: 39, endPoint x: 688, endPoint y: 290, distance: 521.4
click at [231, 39] on button "[DATE]" at bounding box center [233, 35] width 60 height 25
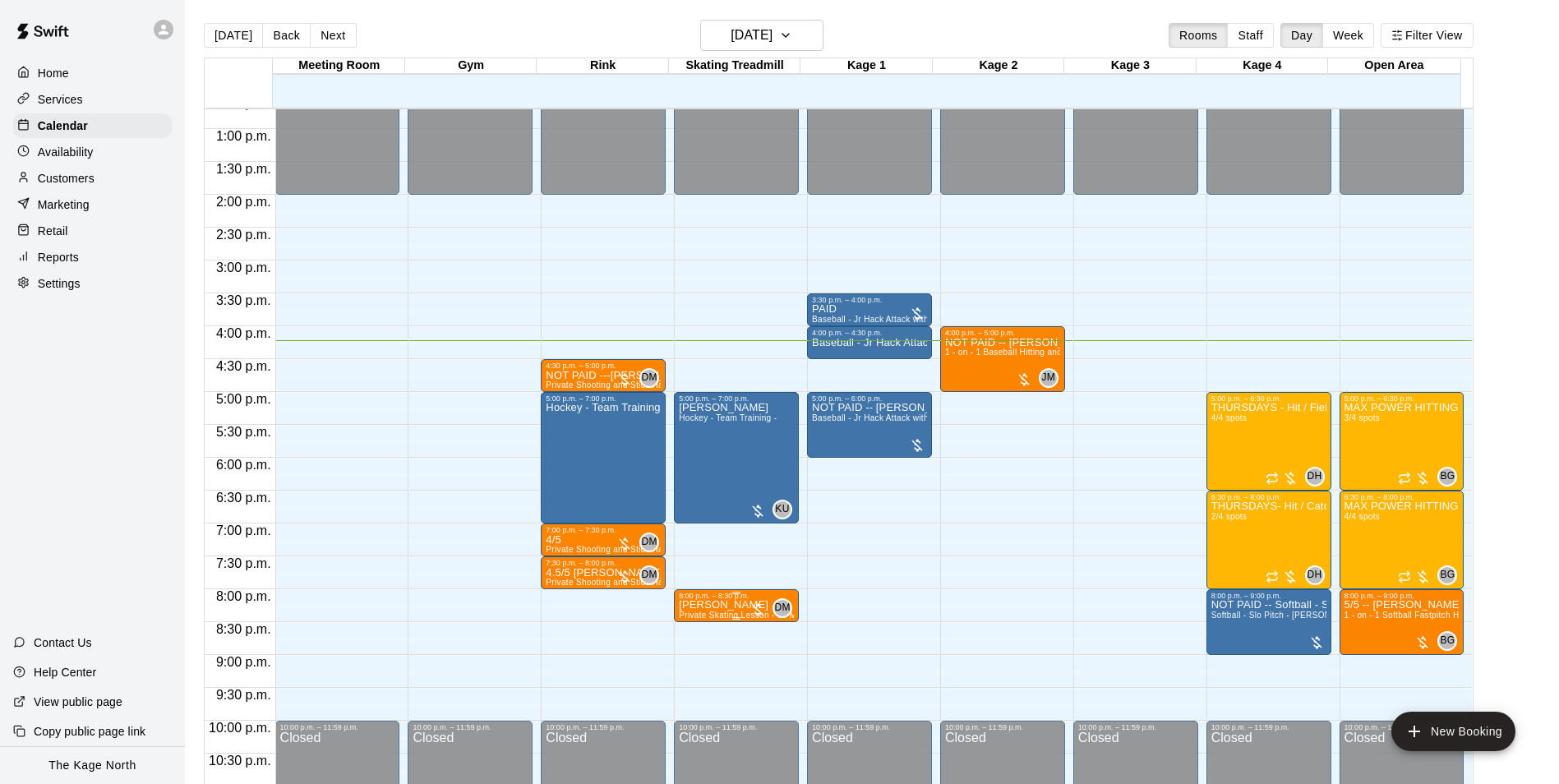
click at [733, 605] on p "[PERSON_NAME]" at bounding box center [736, 605] width 115 height 0
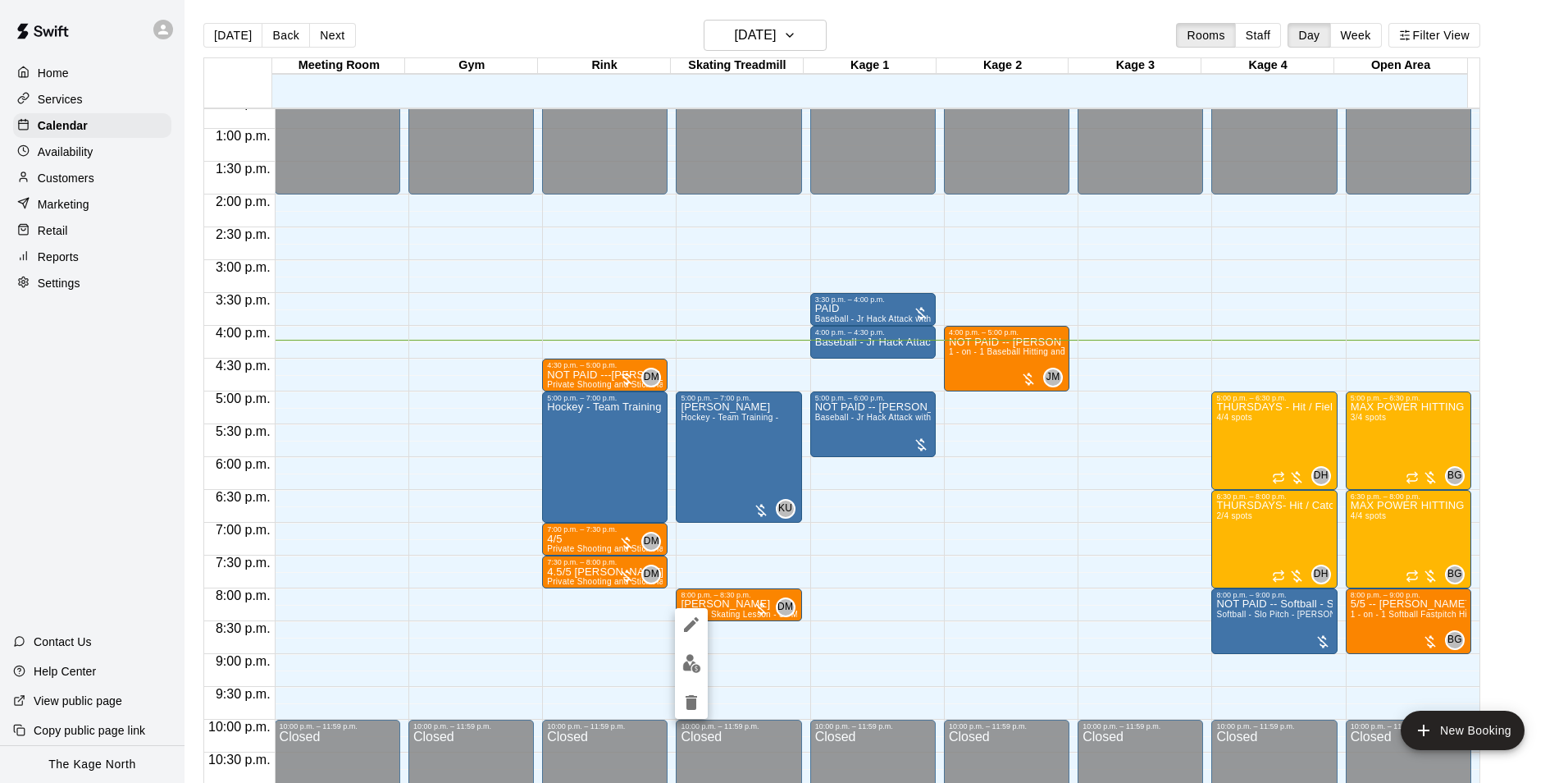
click at [689, 628] on icon "edit" at bounding box center [691, 625] width 15 height 15
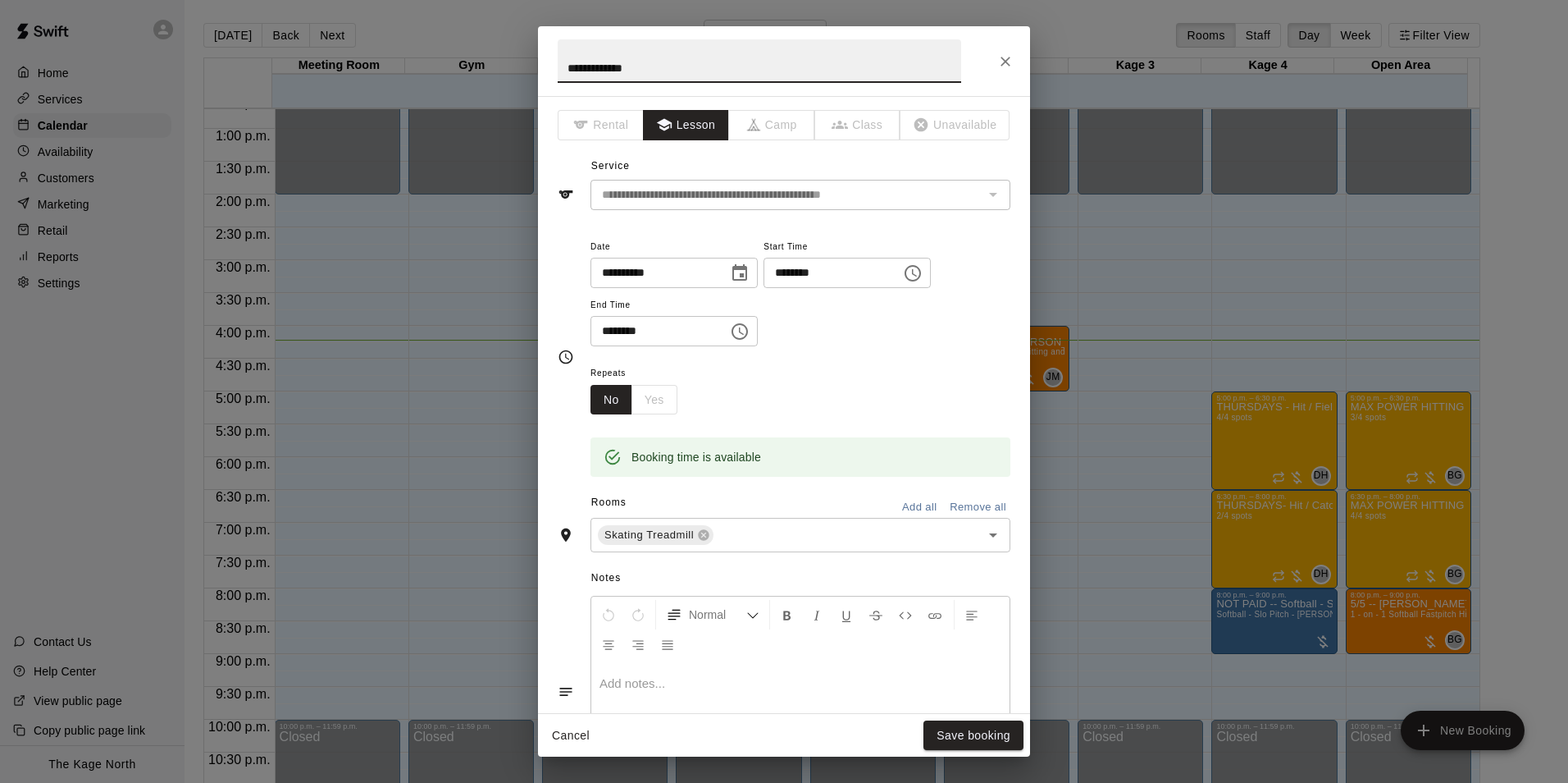
drag, startPoint x: 669, startPoint y: 58, endPoint x: 464, endPoint y: 51, distance: 205.1
click at [464, 51] on div "**********" at bounding box center [784, 392] width 1568 height 783
type input "****"
click at [974, 733] on button "Save booking" at bounding box center [973, 736] width 100 height 30
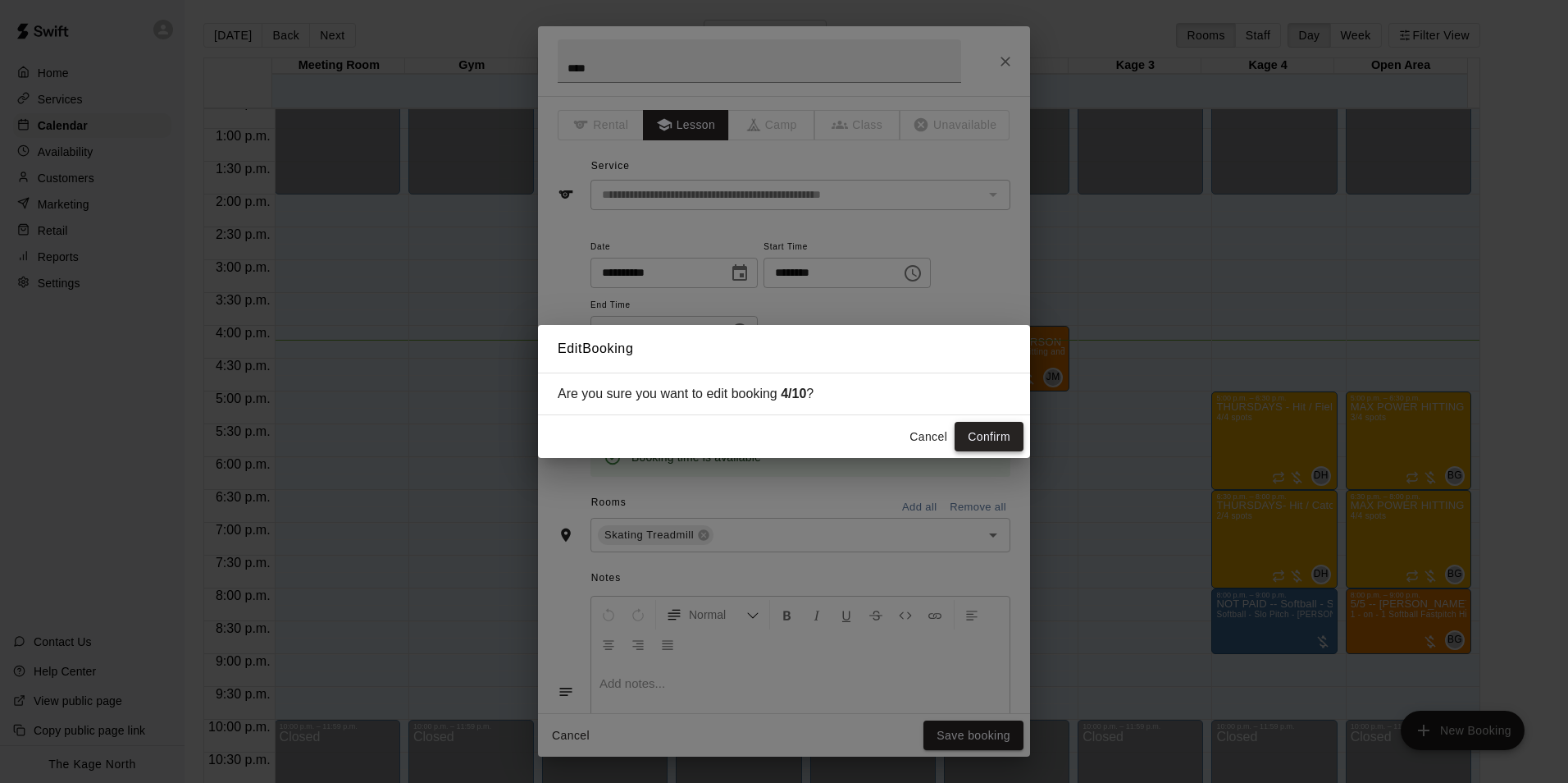
click at [995, 433] on button "Confirm" at bounding box center [988, 437] width 69 height 30
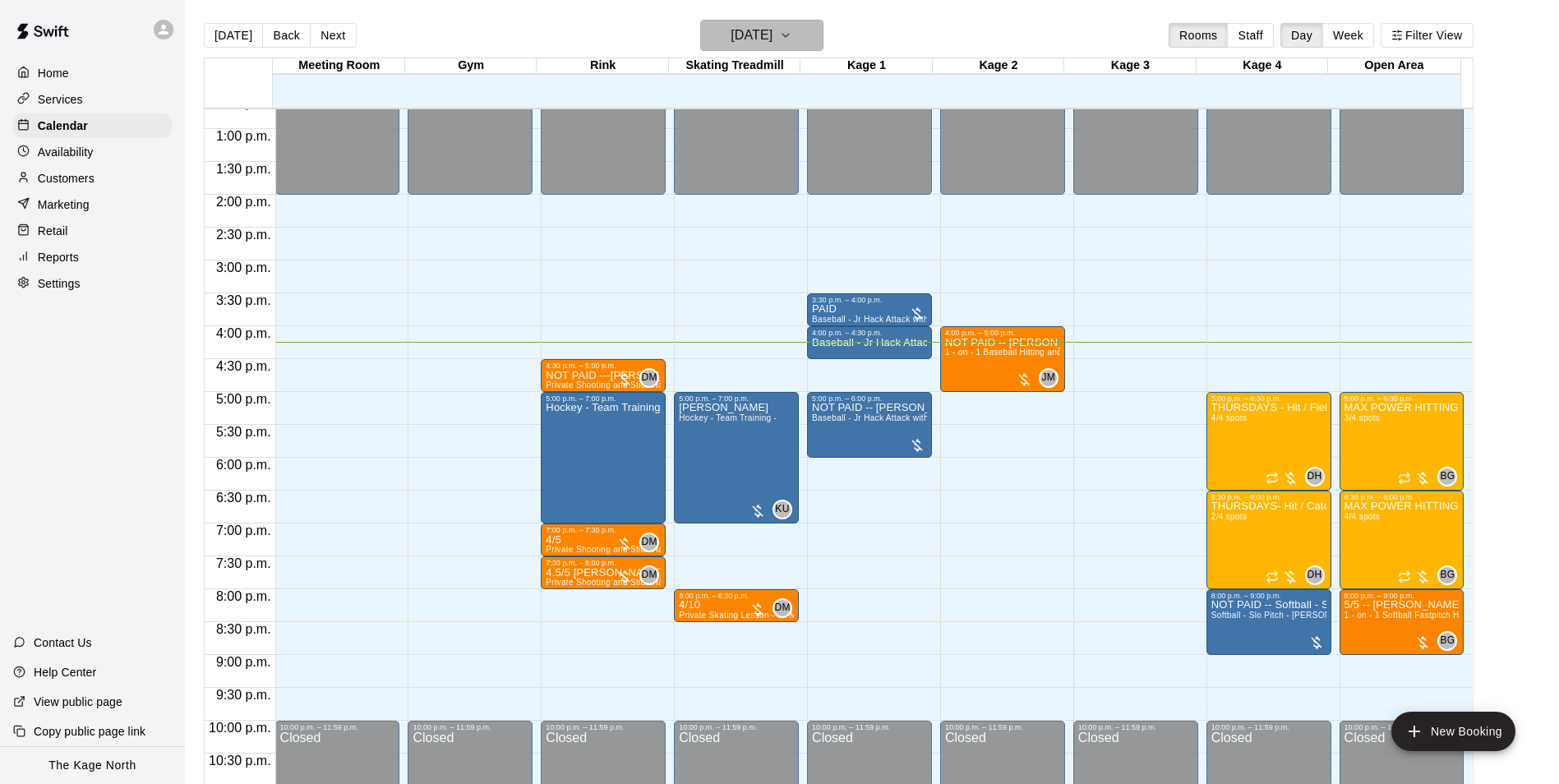
click at [761, 35] on h6 "[DATE]" at bounding box center [751, 35] width 42 height 23
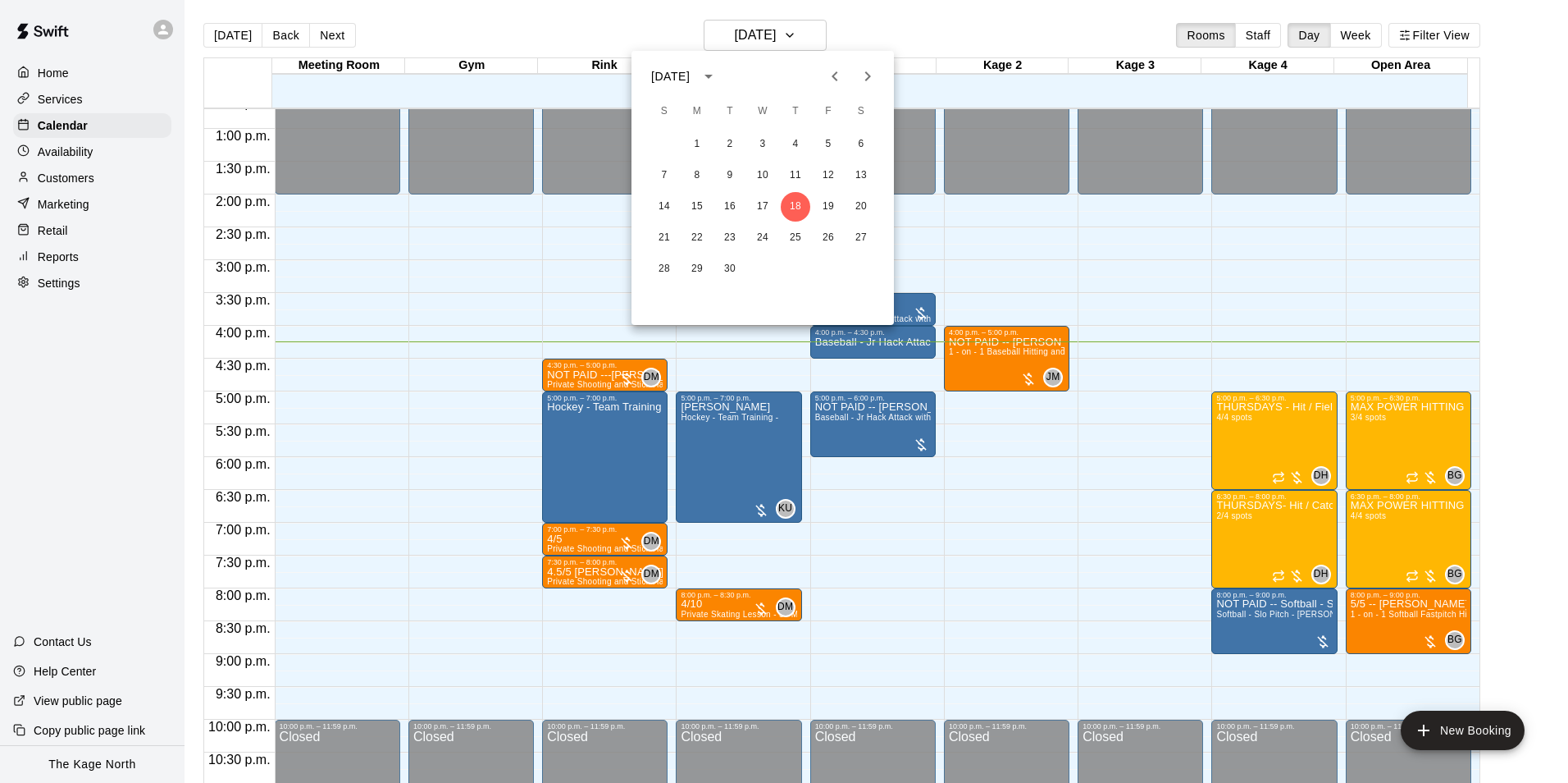
click at [874, 11] on div at bounding box center [784, 392] width 1568 height 783
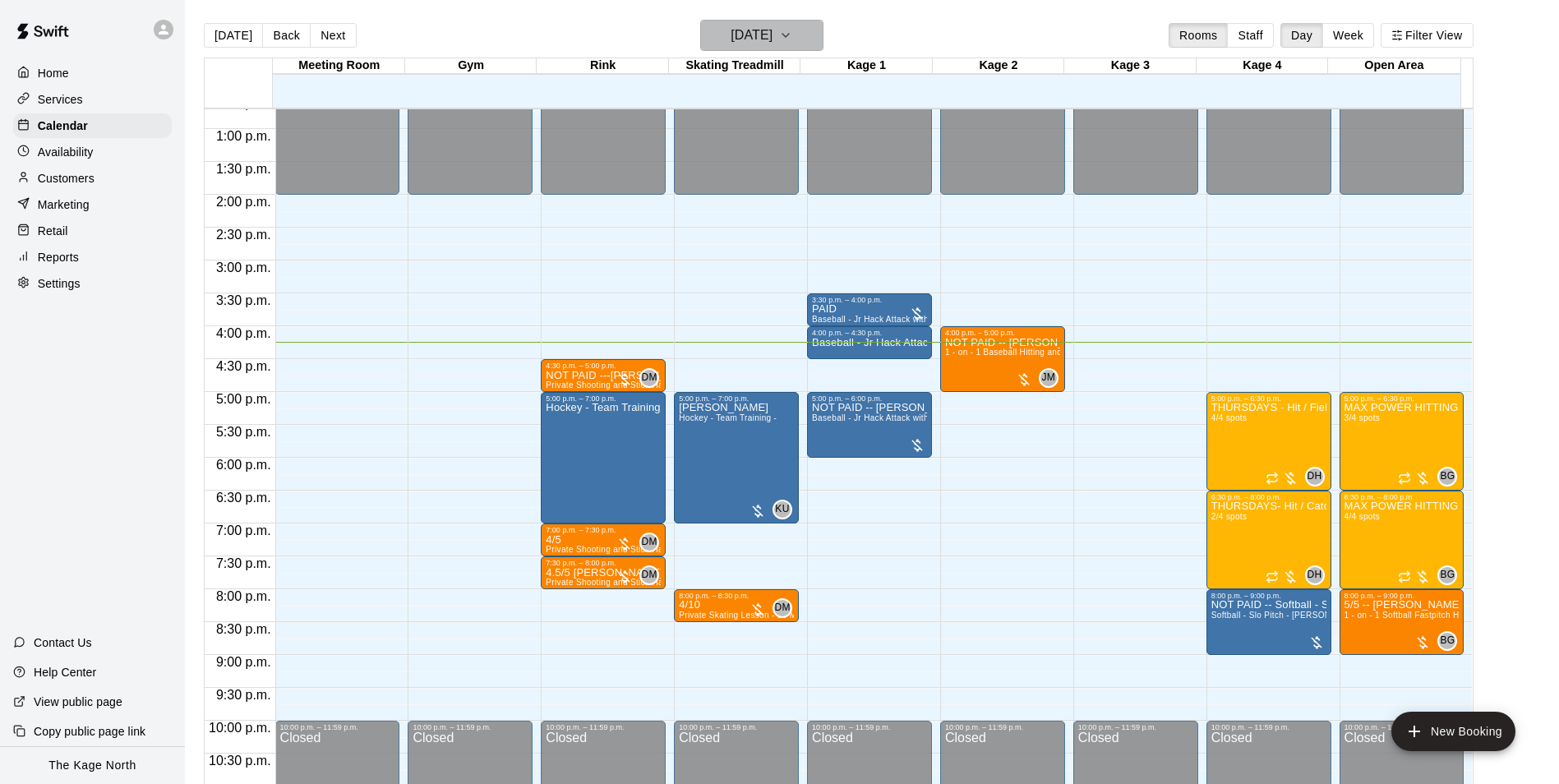
click at [792, 30] on icon "button" at bounding box center [785, 35] width 13 height 20
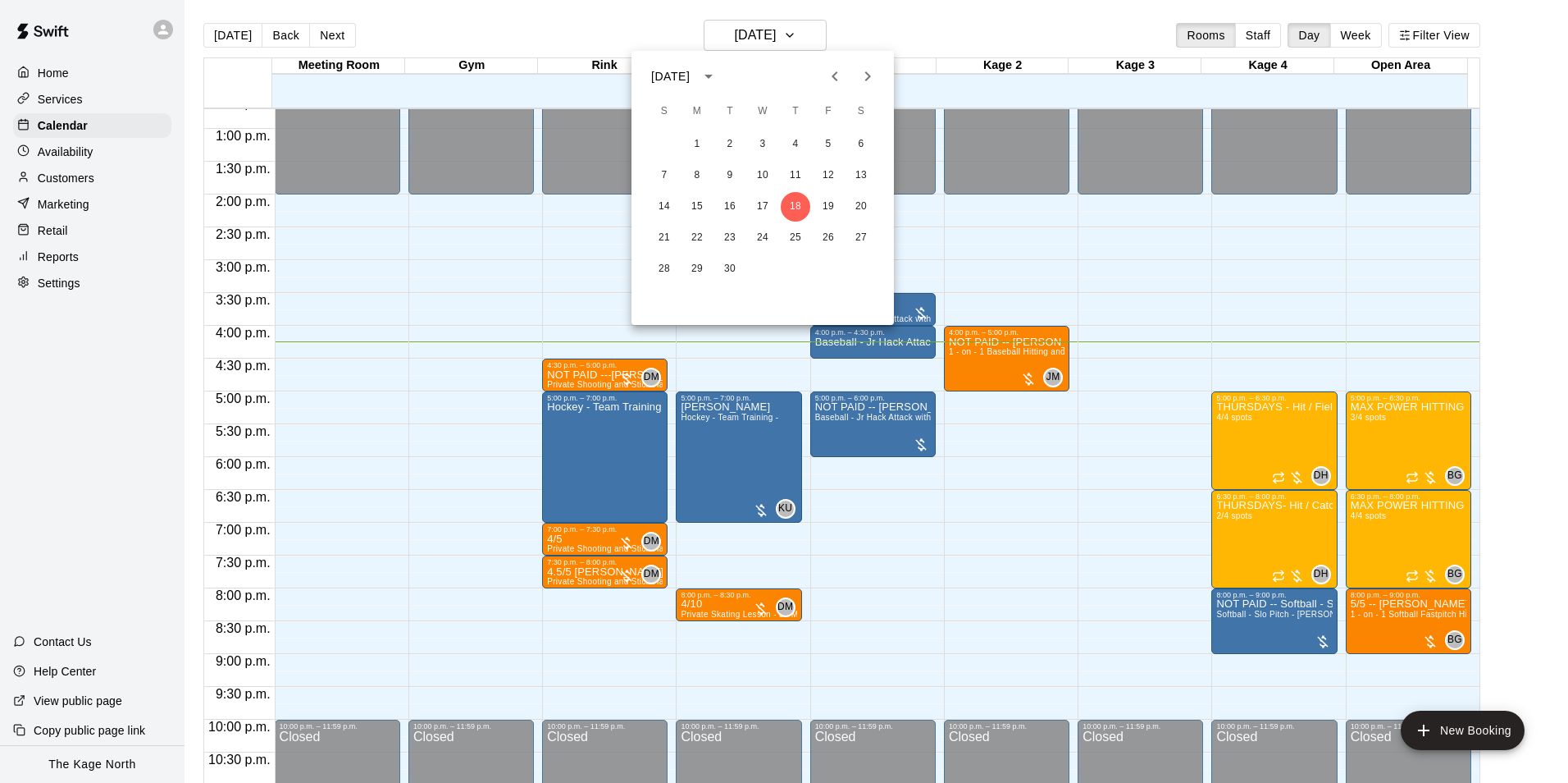
click at [532, 24] on div at bounding box center [784, 392] width 1568 height 783
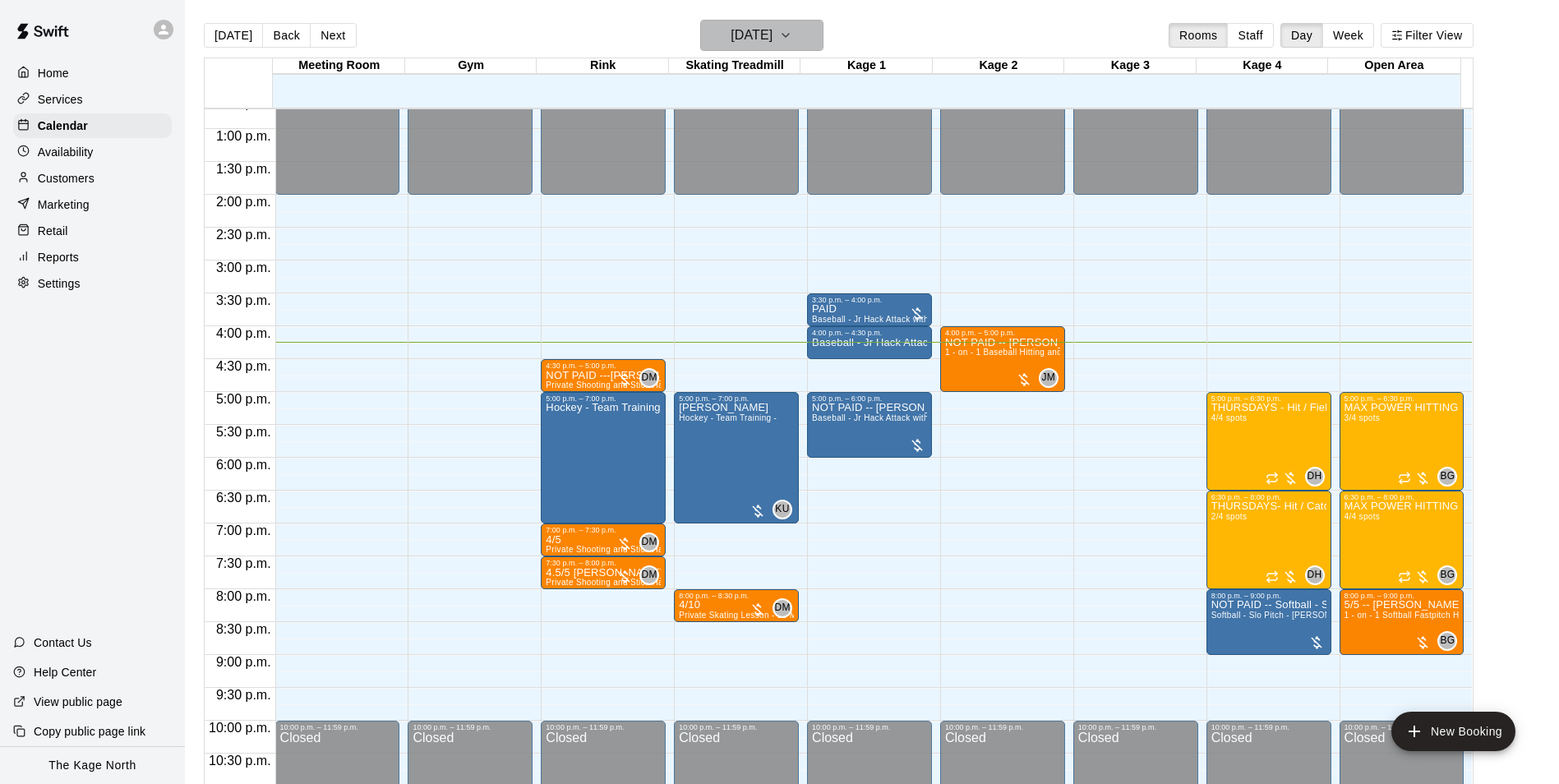
click at [772, 26] on h6 "[DATE]" at bounding box center [751, 35] width 42 height 23
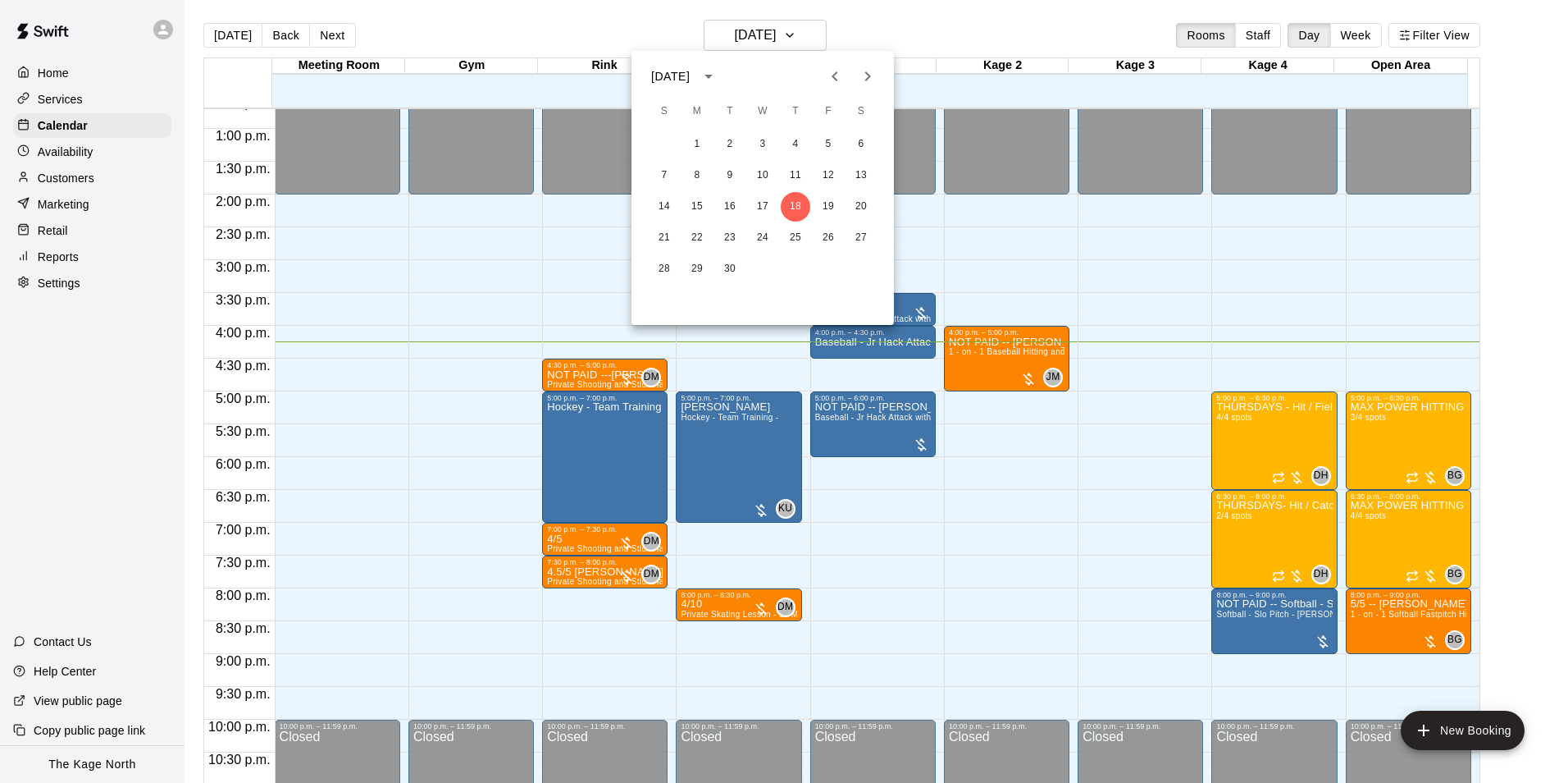
click at [881, 76] on button "Next month" at bounding box center [867, 75] width 33 height 33
click at [762, 136] on button "1" at bounding box center [762, 143] width 29 height 29
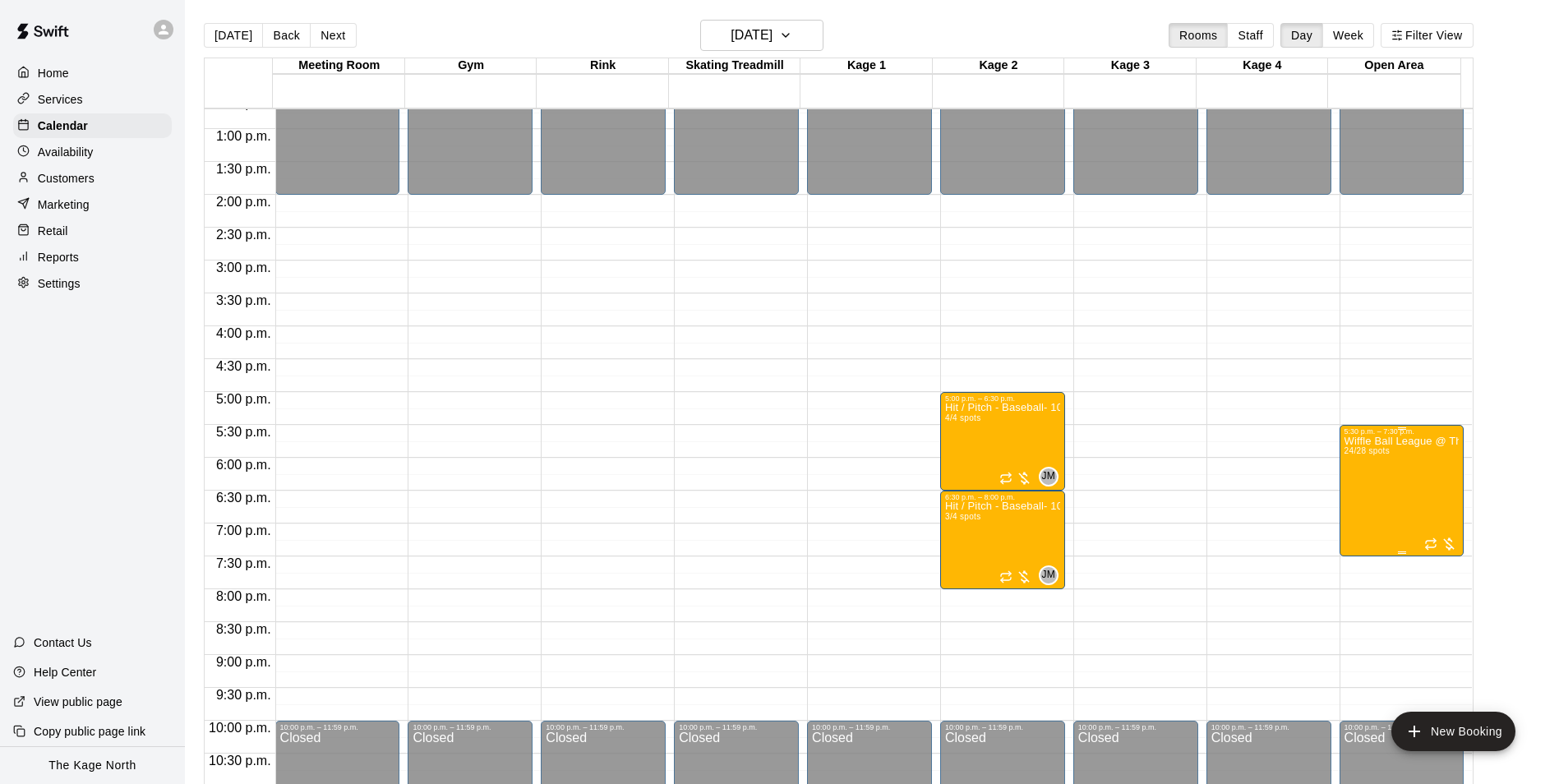
click at [1355, 501] on img "edit" at bounding box center [1359, 494] width 19 height 19
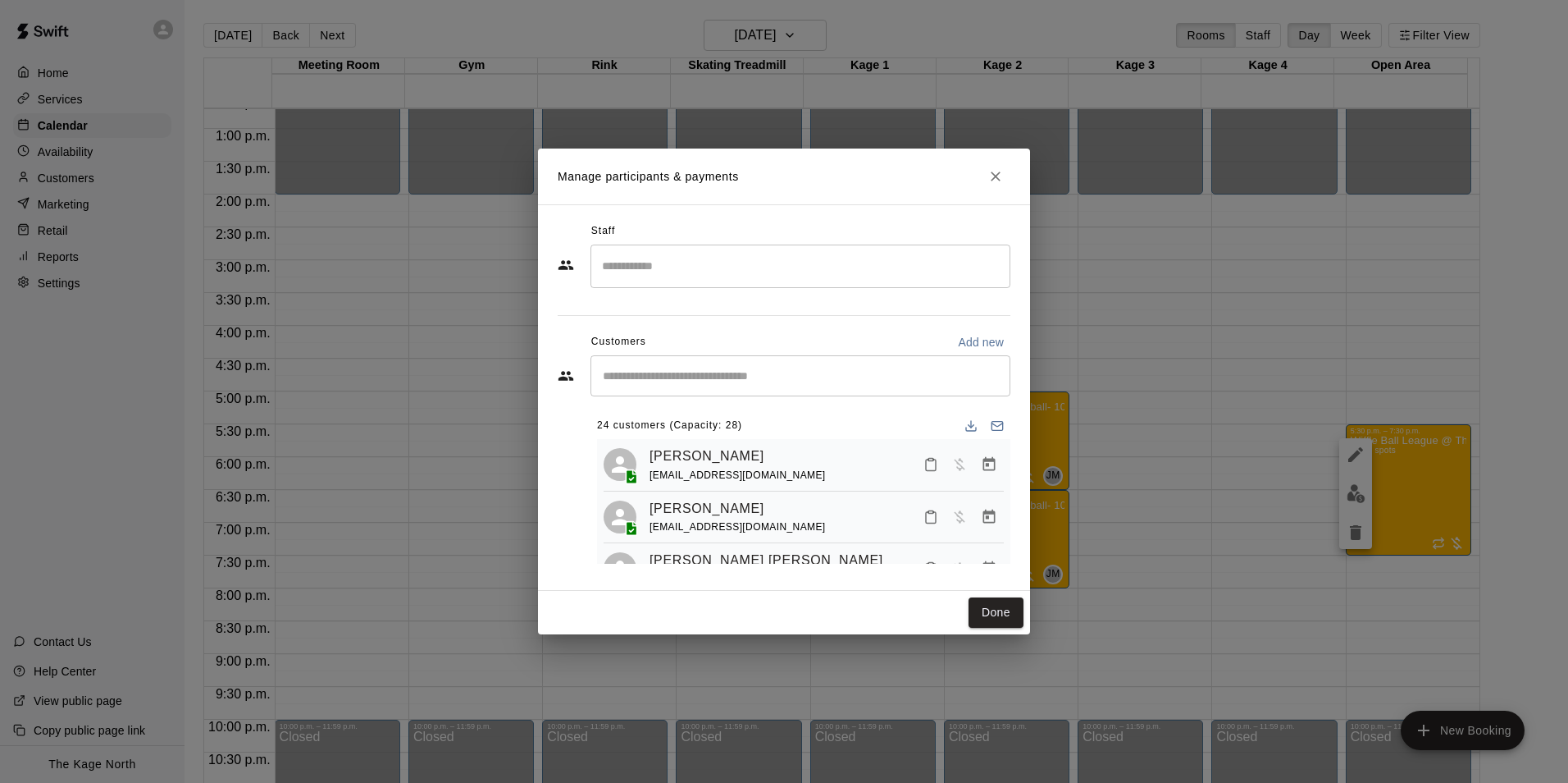
scroll to position [82, 0]
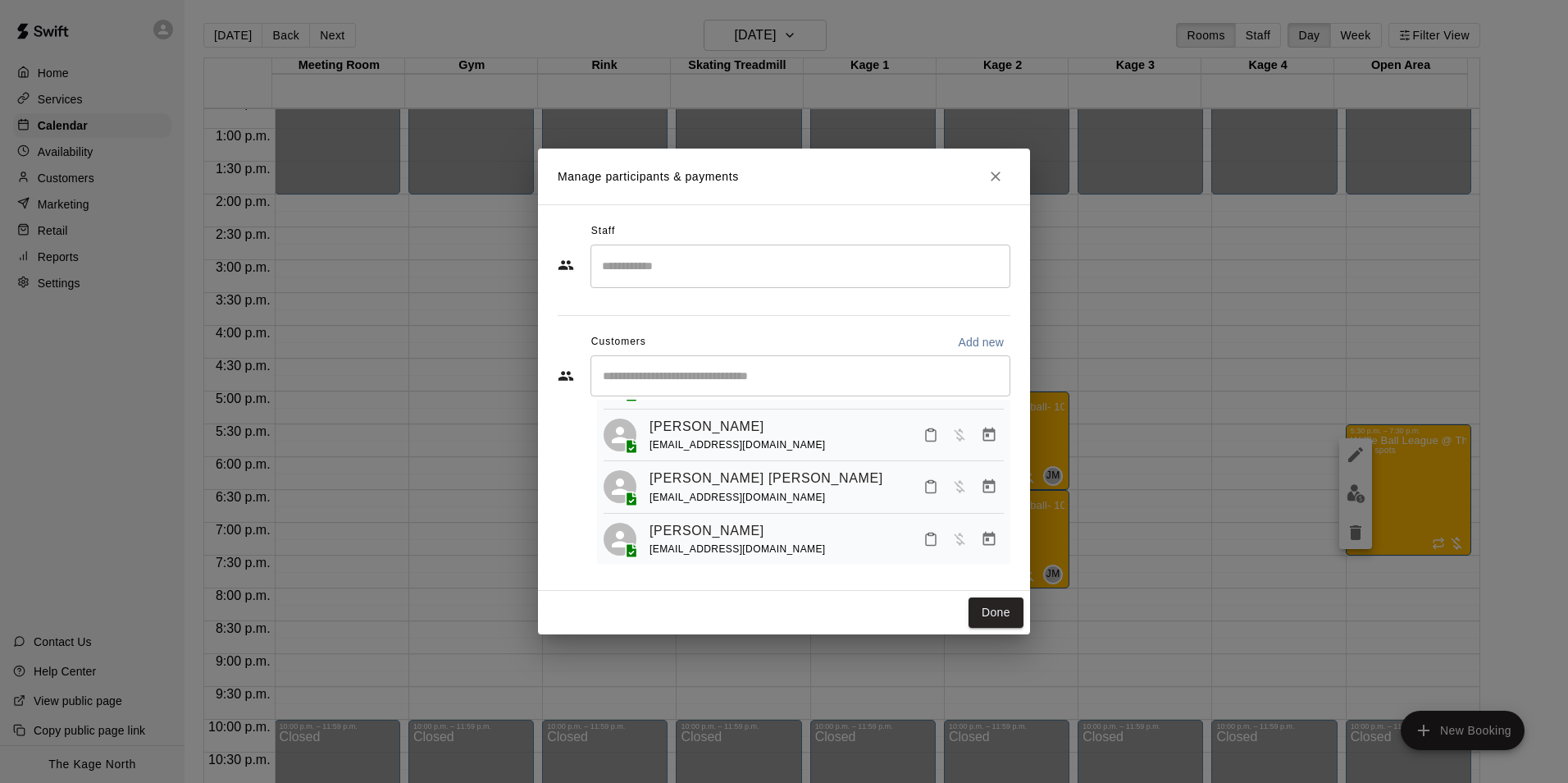
click at [695, 360] on div "​" at bounding box center [800, 375] width 420 height 41
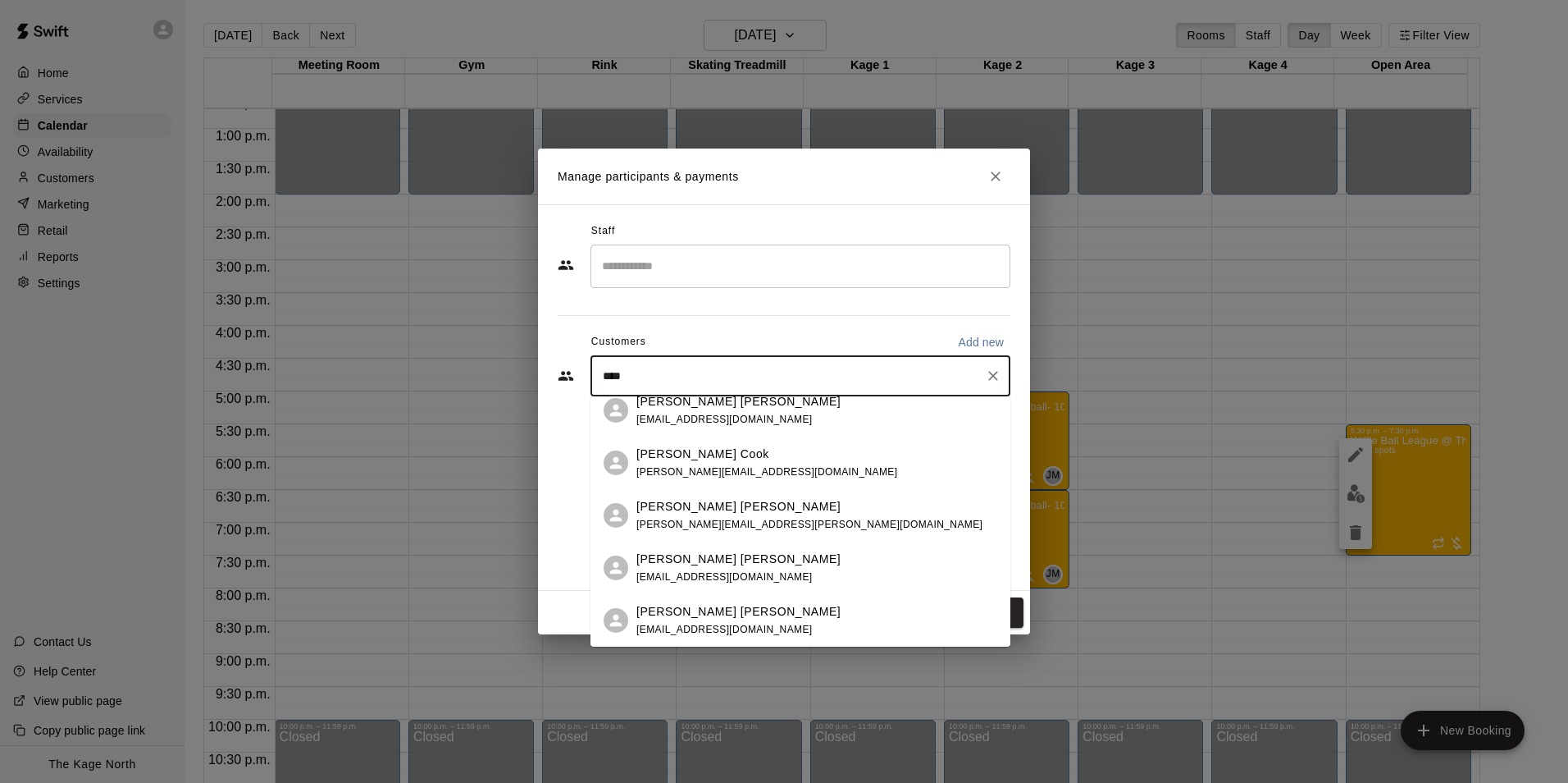
scroll to position [0, 0]
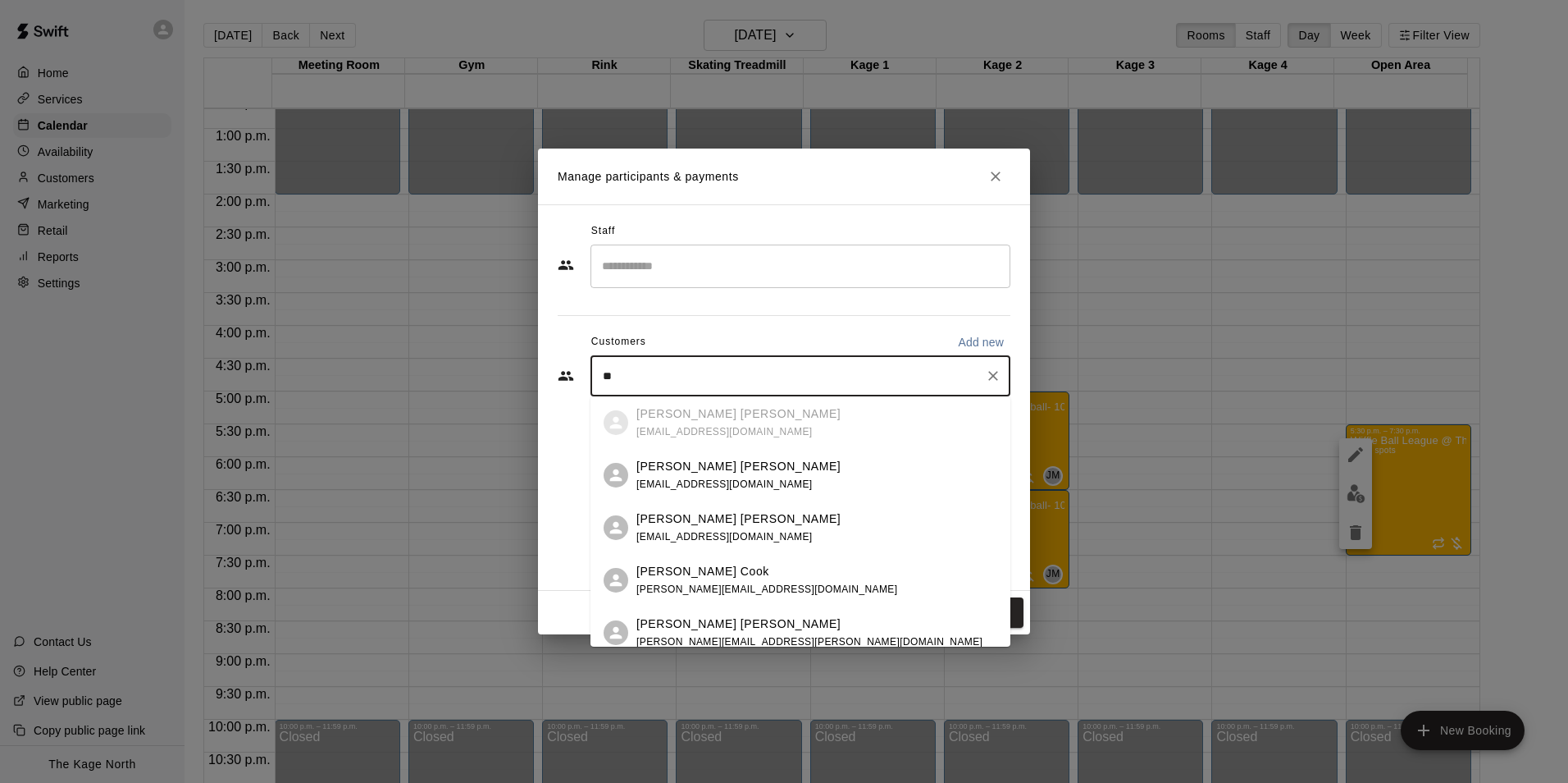
type input "*"
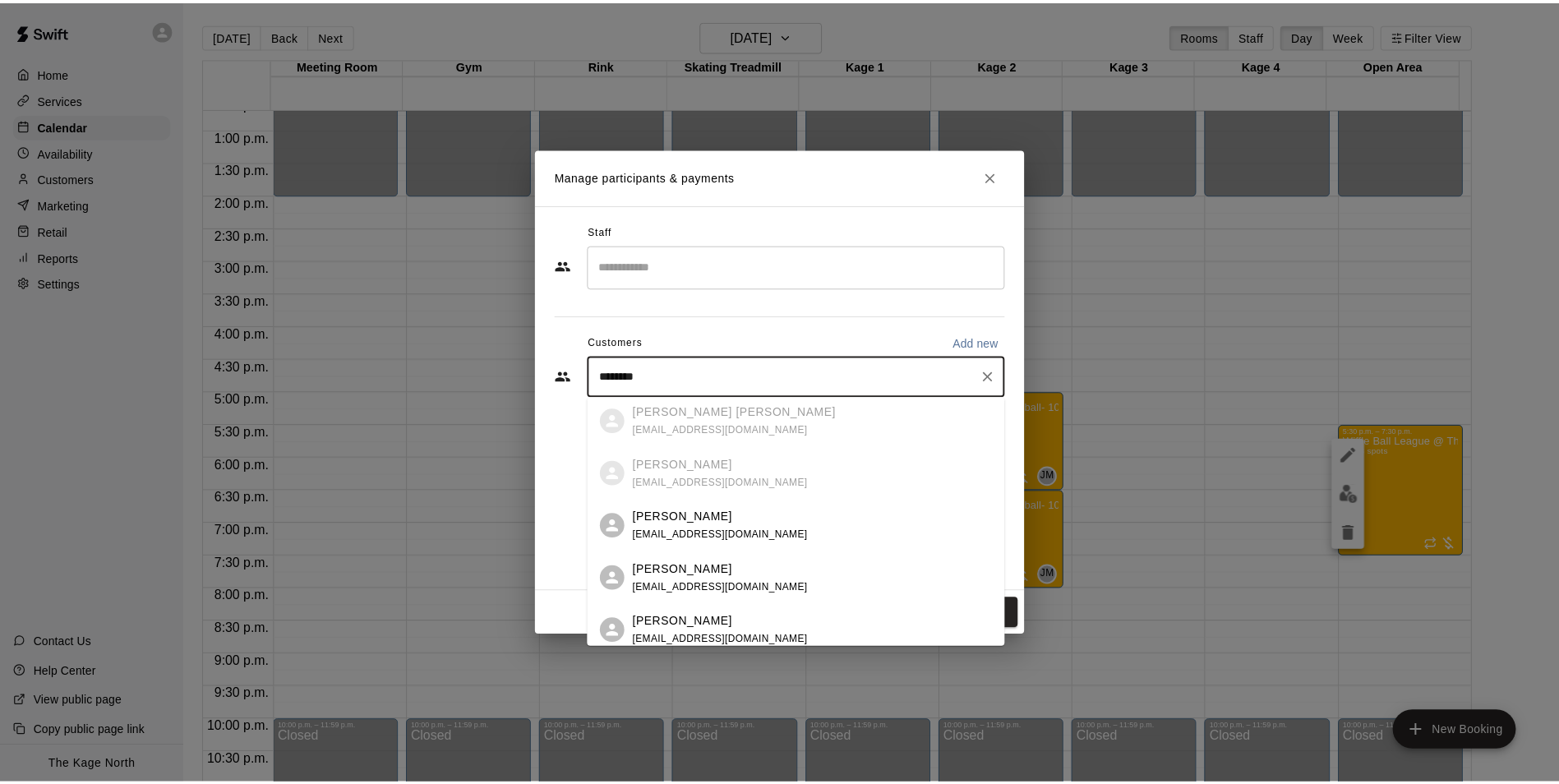
scroll to position [275, 0]
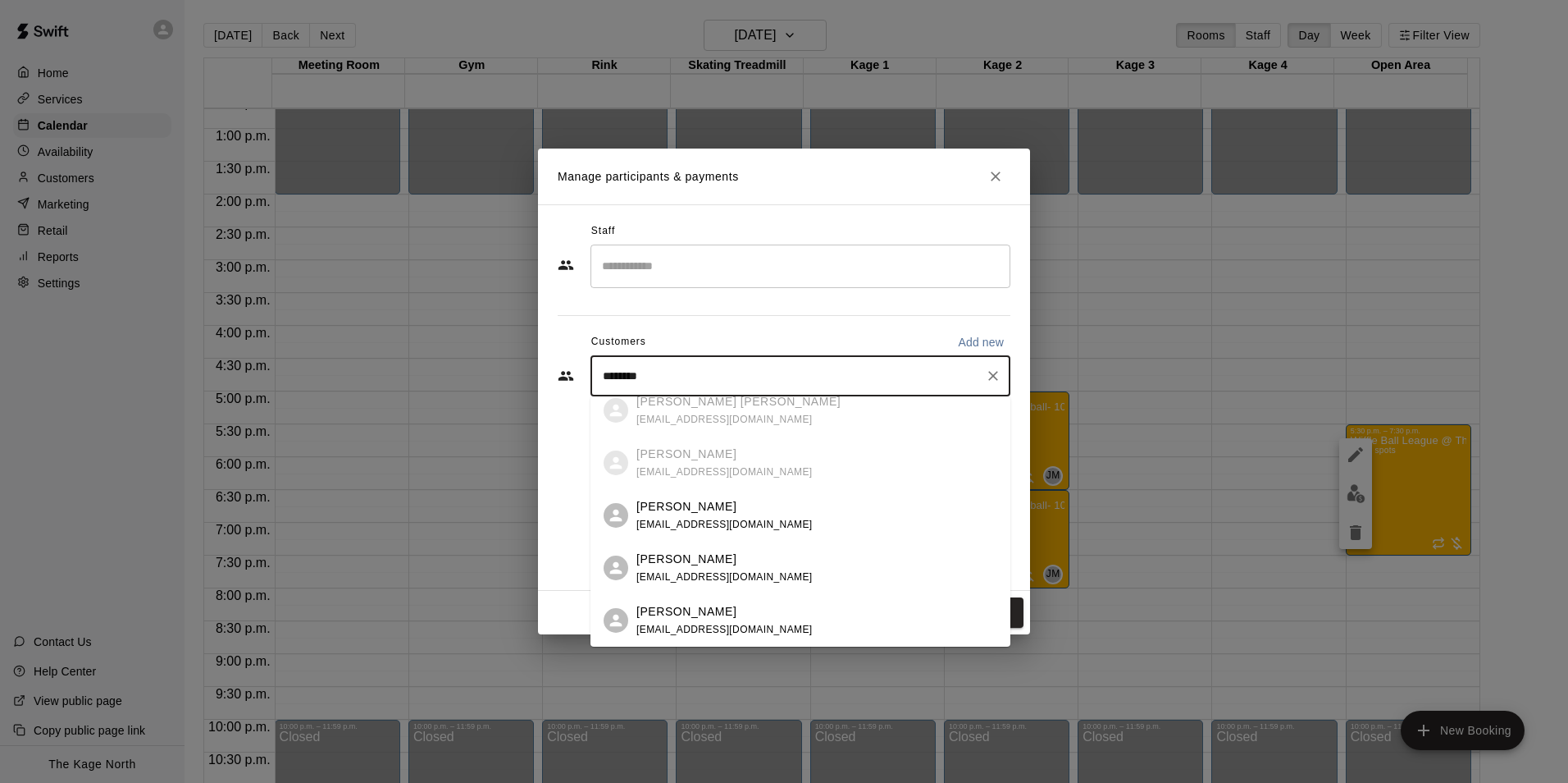
type input "********"
click at [837, 224] on div "Staff" at bounding box center [784, 231] width 453 height 26
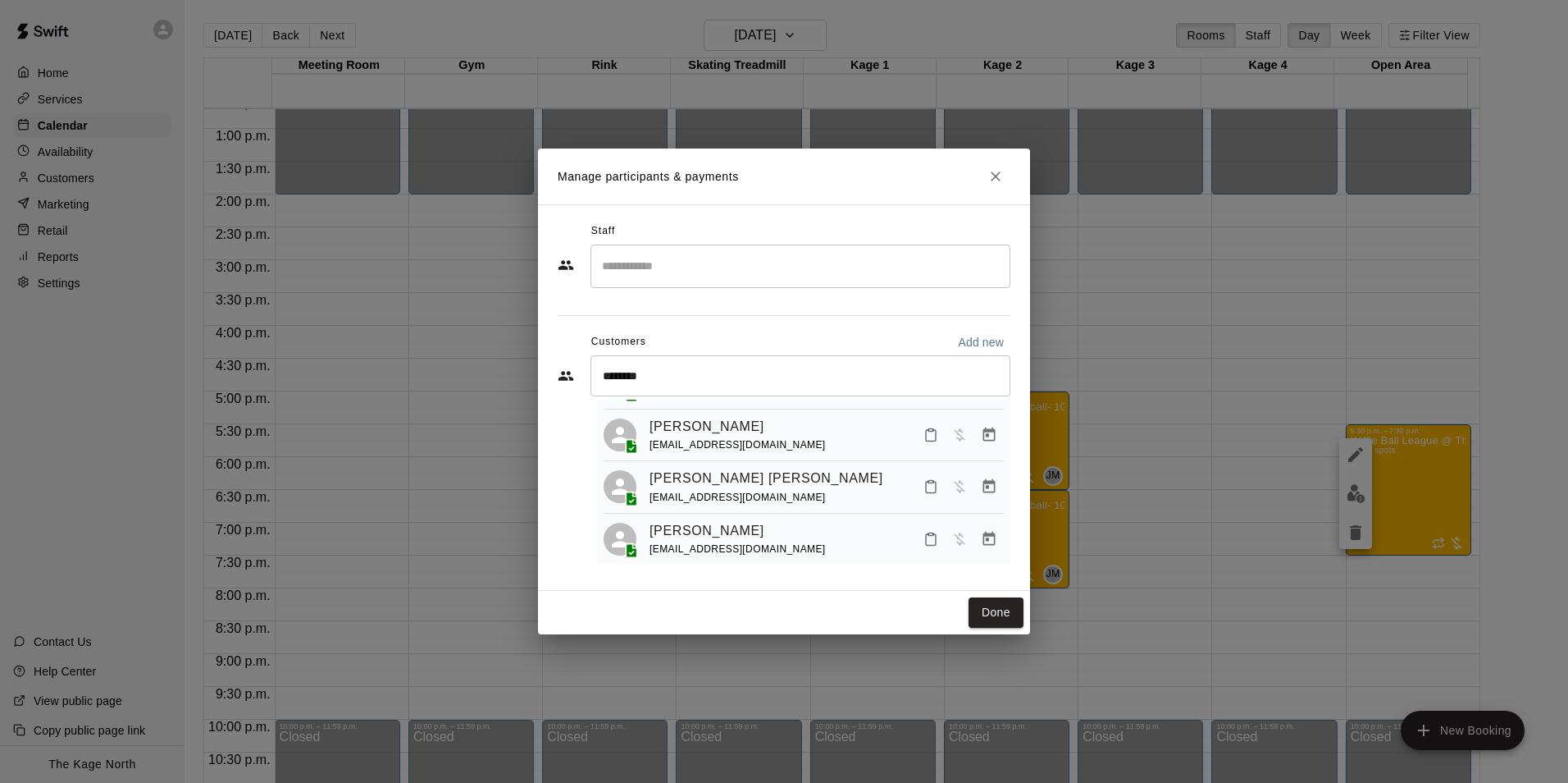
click at [995, 175] on icon "Close" at bounding box center [996, 176] width 9 height 9
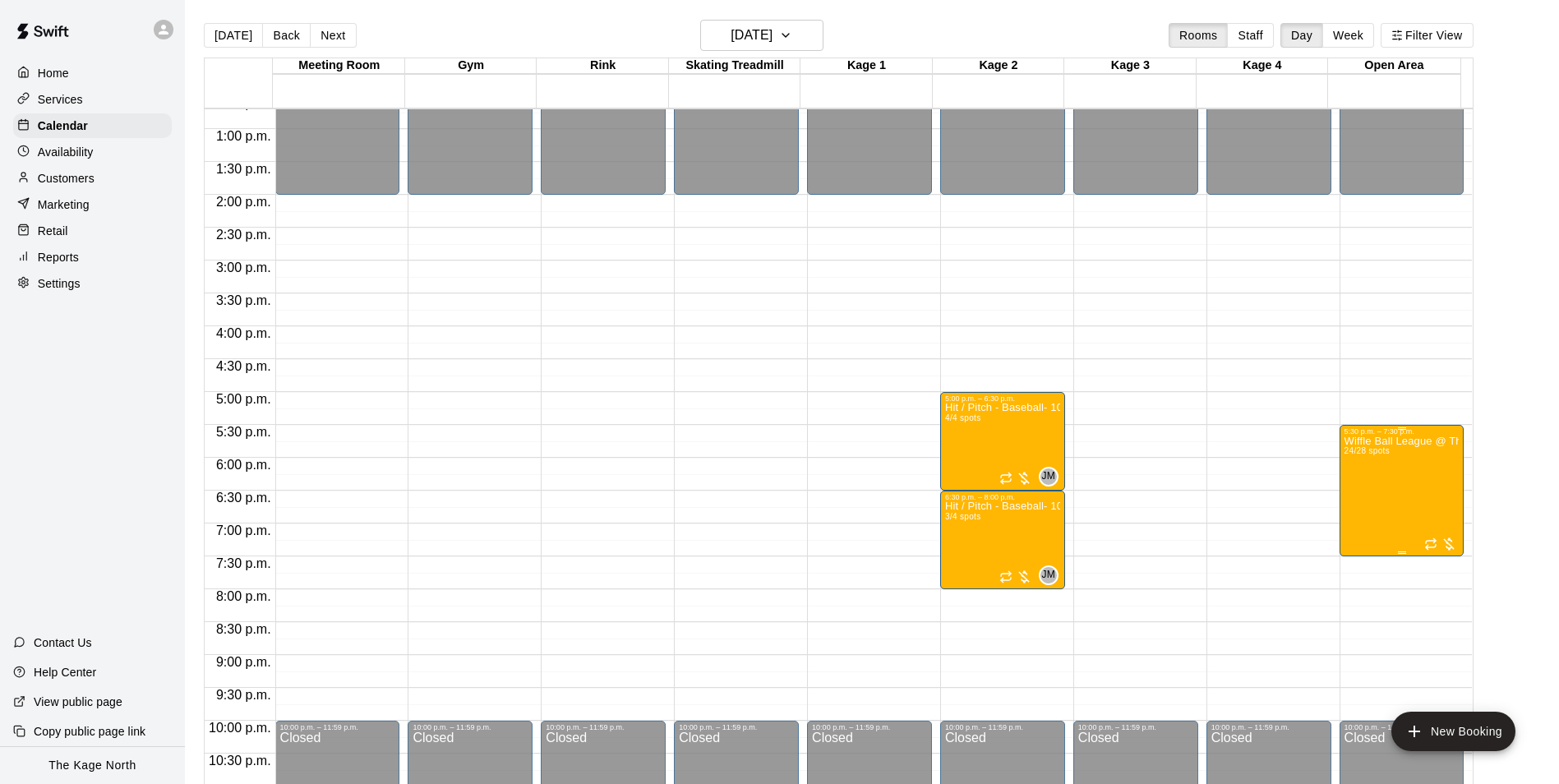
click at [944, 30] on div at bounding box center [785, 392] width 1571 height 784
click at [74, 179] on p "Customers" at bounding box center [66, 178] width 57 height 16
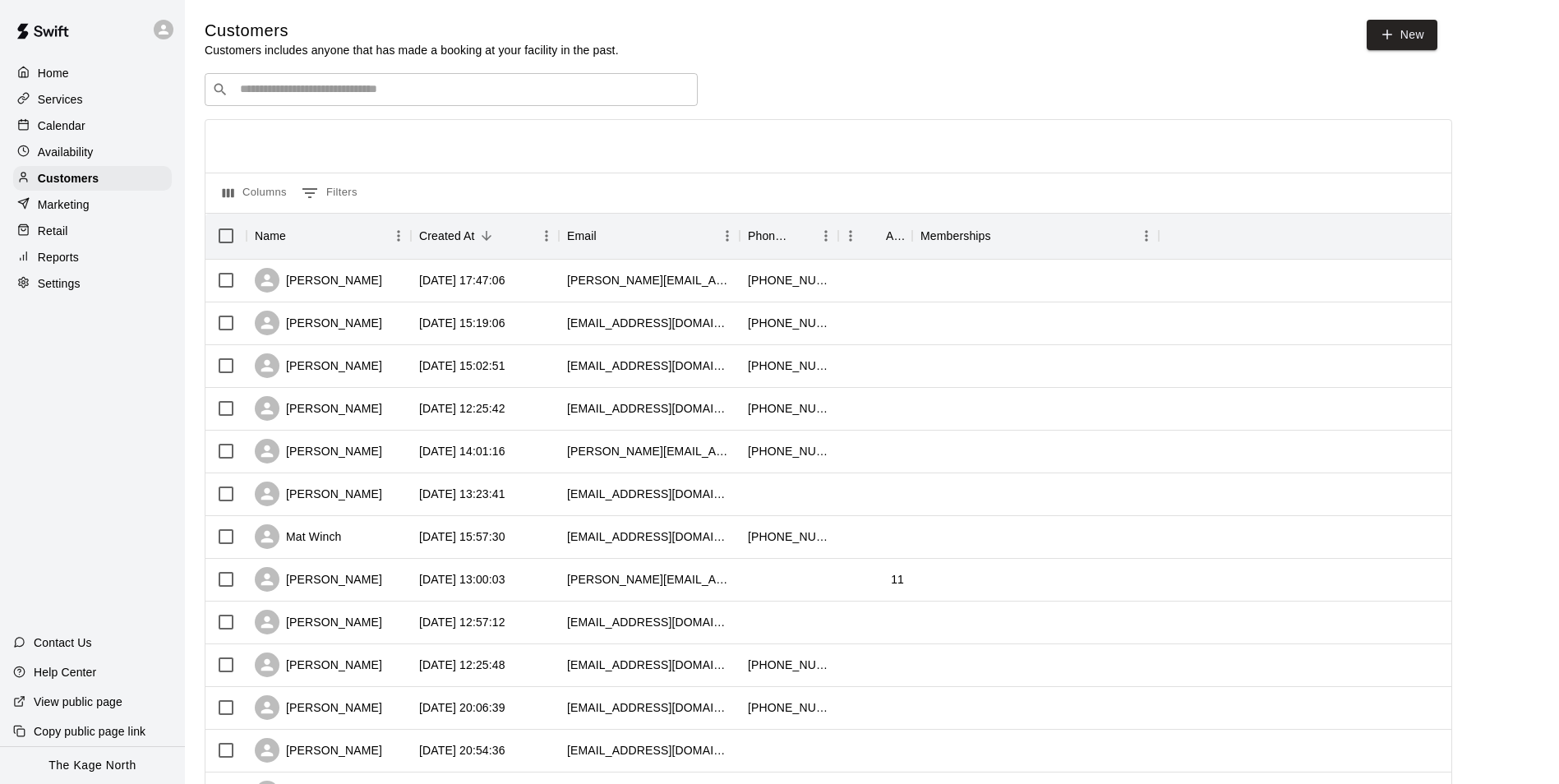
click at [366, 95] on input "Search customers by name or email" at bounding box center [463, 89] width 455 height 16
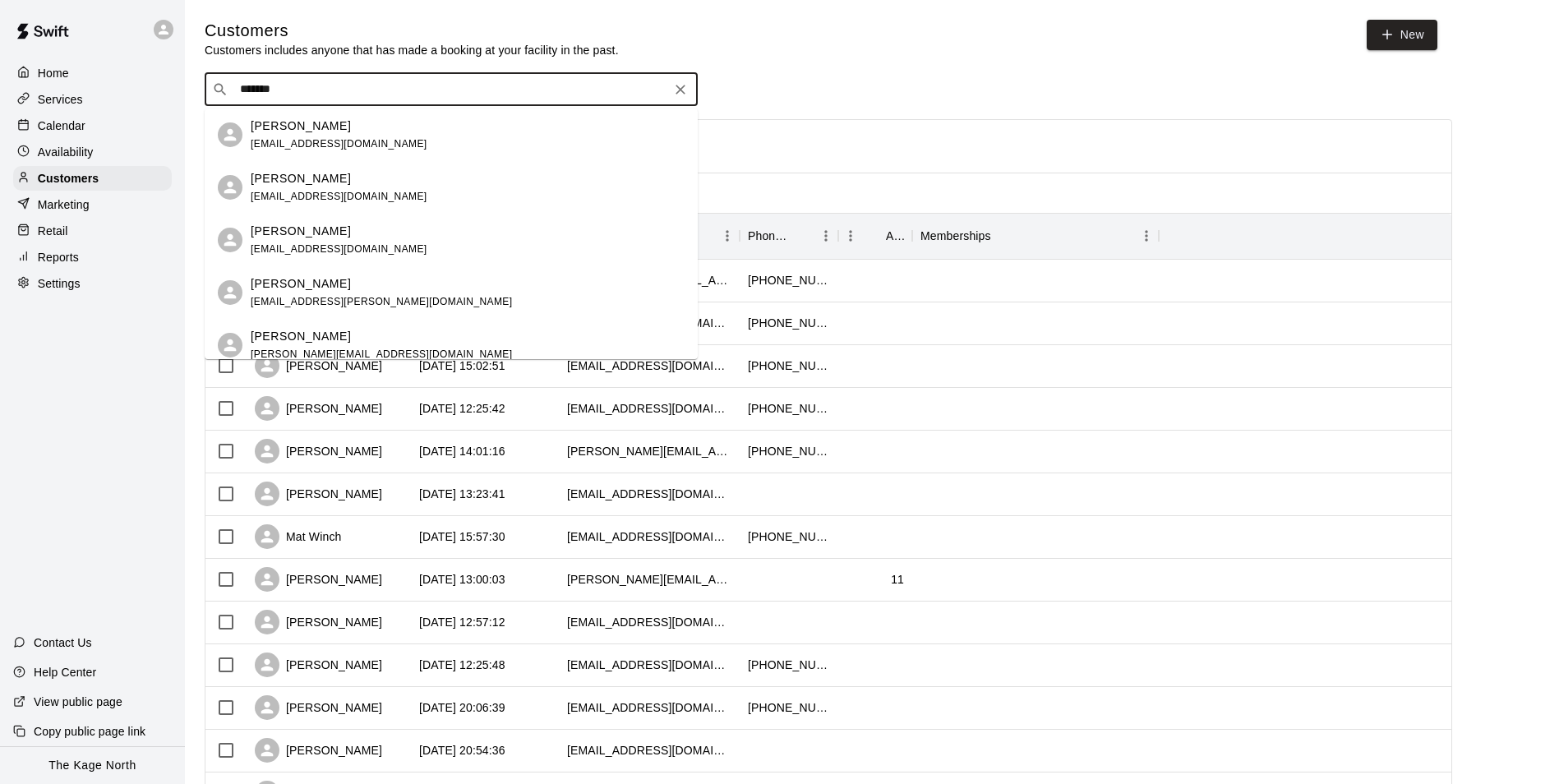
type input "********"
drag, startPoint x: 365, startPoint y: 110, endPoint x: 364, endPoint y: 119, distance: 9.1
click at [364, 119] on div "[PERSON_NAME]" at bounding box center [338, 126] width 177 height 17
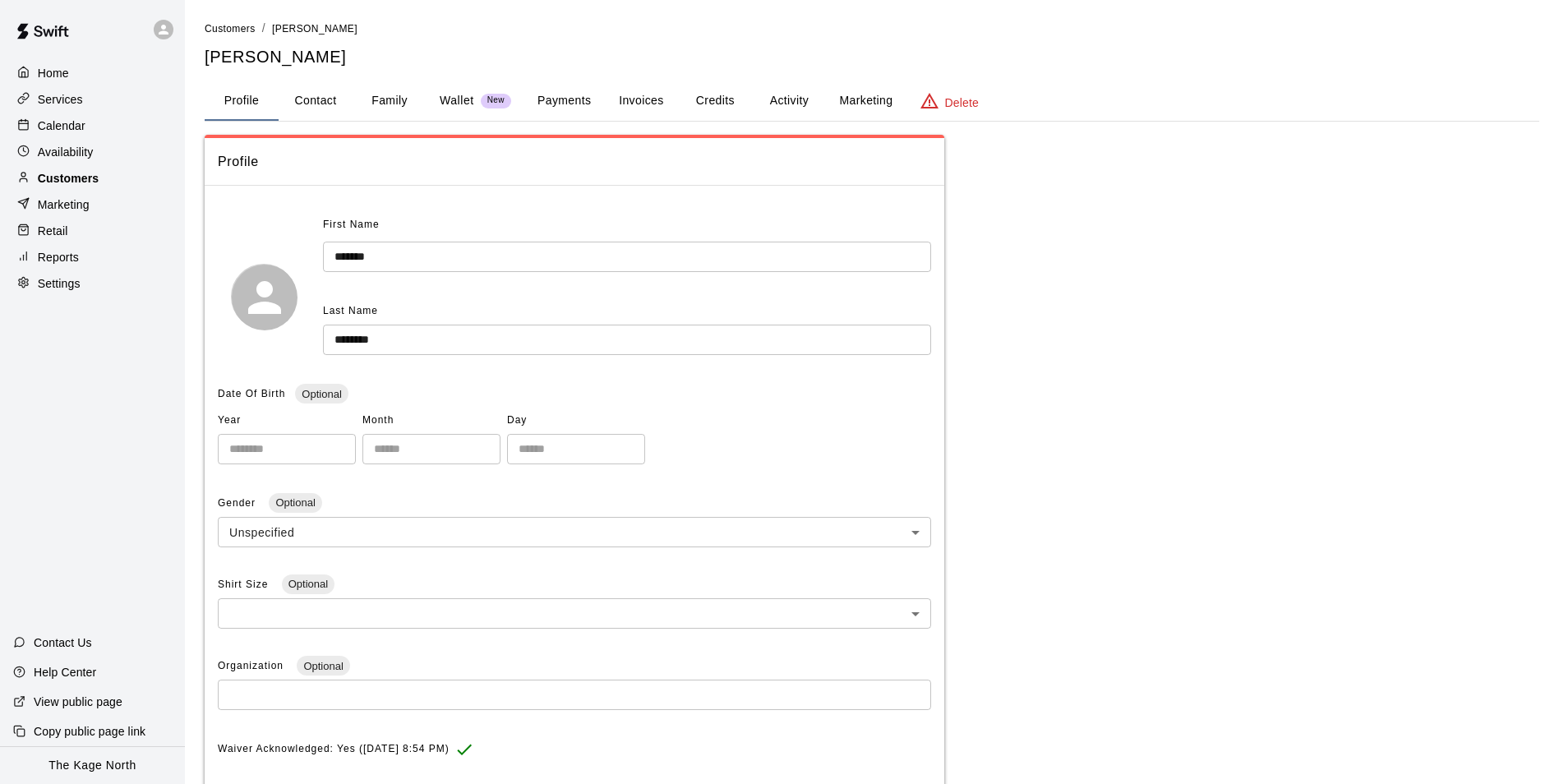
click at [68, 180] on p "Customers" at bounding box center [68, 178] width 60 height 16
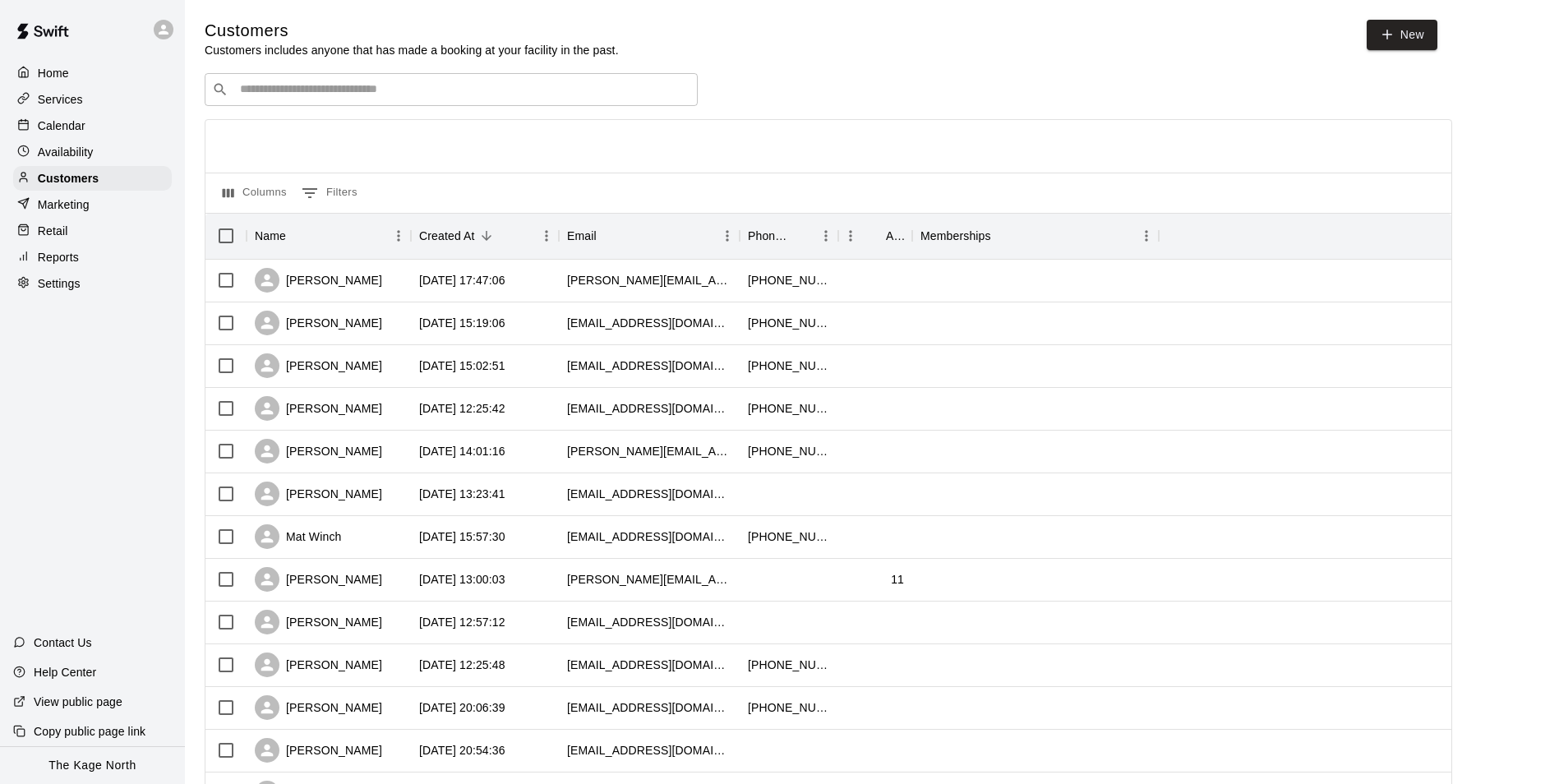
click at [295, 92] on input "Search customers by name or email" at bounding box center [463, 89] width 455 height 16
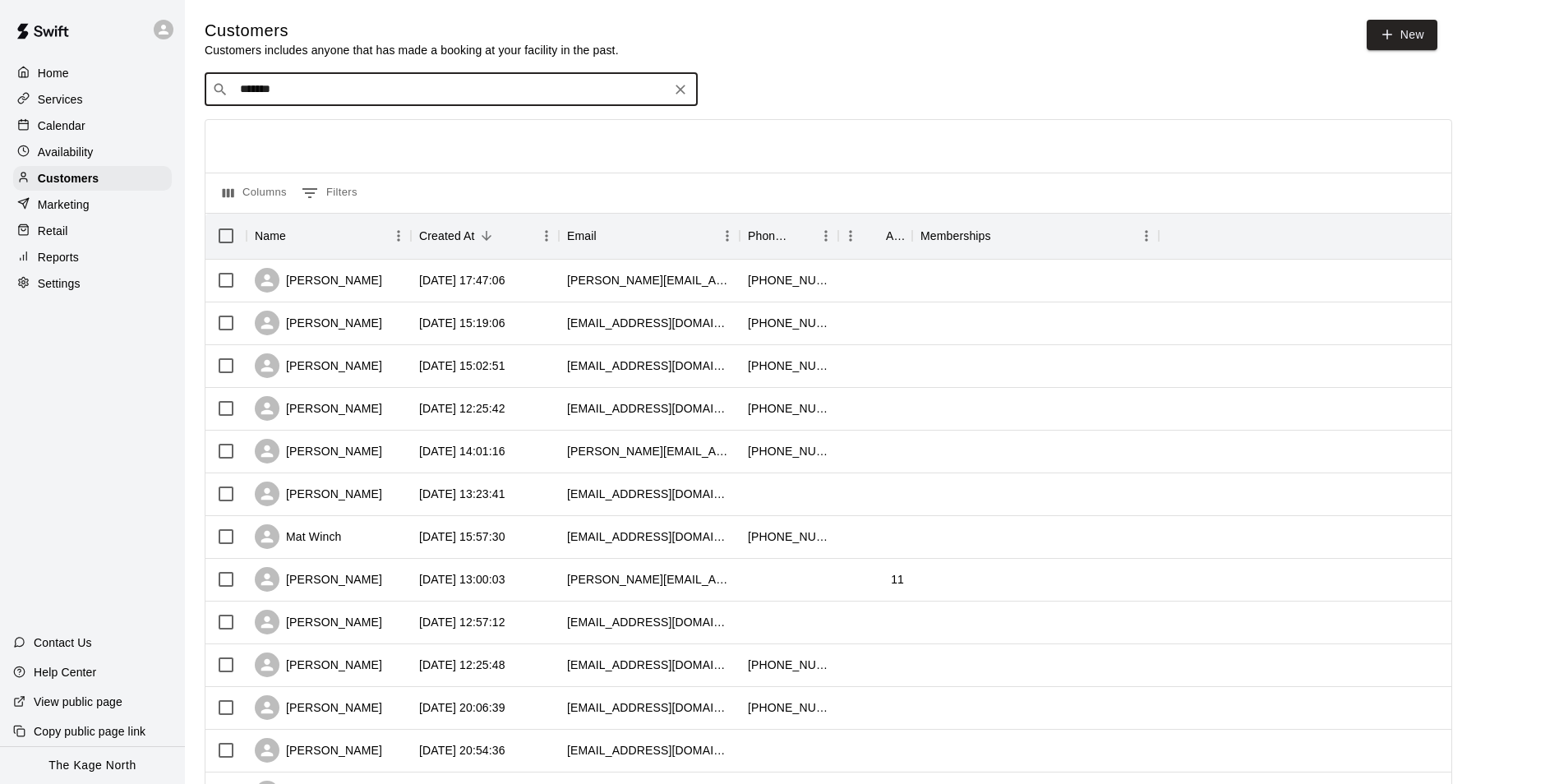
type input "********"
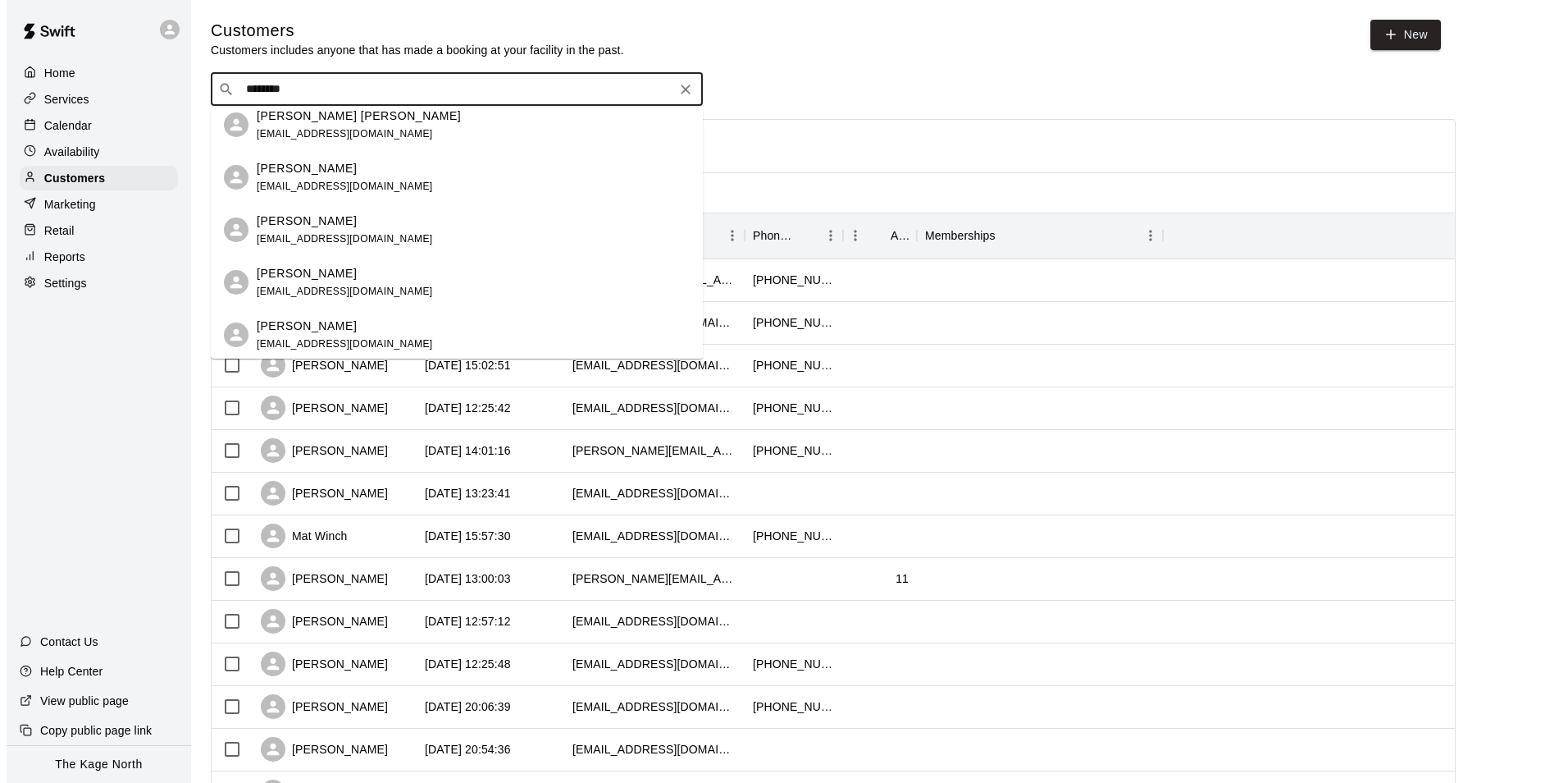
scroll to position [275, 0]
click at [397, 176] on div "[PERSON_NAME] [EMAIL_ADDRESS][DOMAIN_NAME]" at bounding box center [466, 175] width 433 height 35
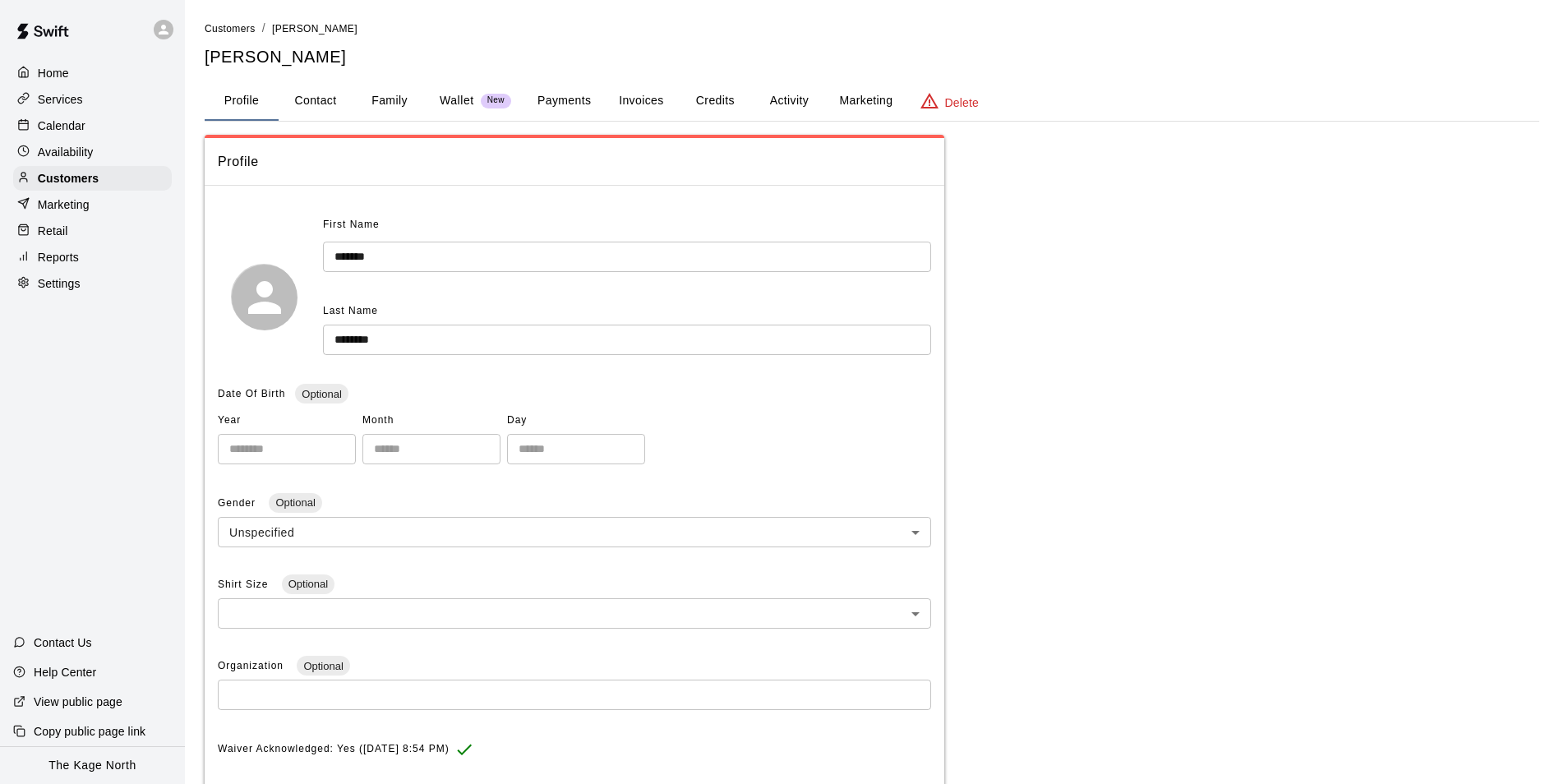
click at [393, 97] on button "Family" at bounding box center [389, 101] width 74 height 40
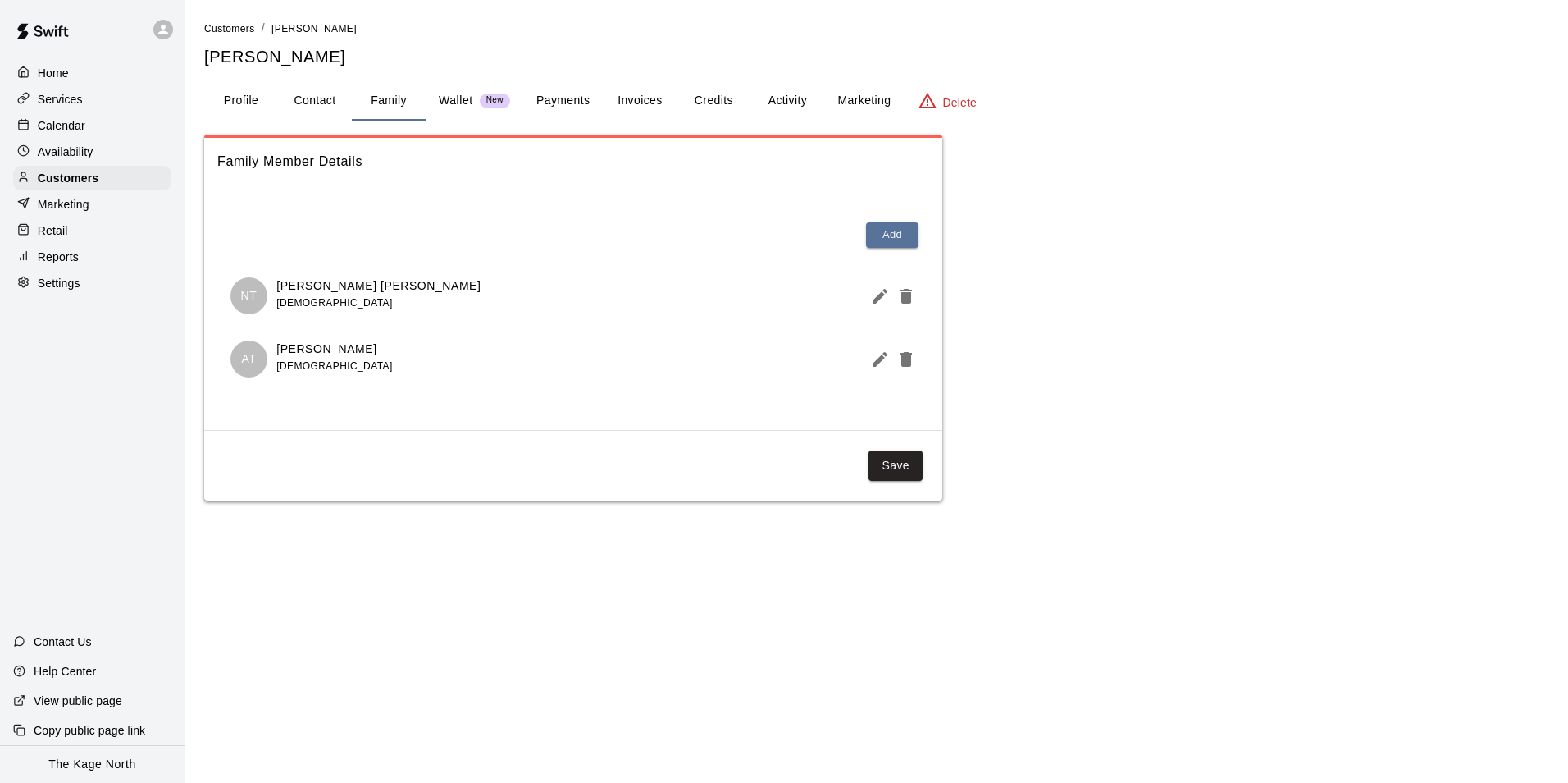
click at [871, 300] on icon "Edit Member" at bounding box center [880, 296] width 20 height 20
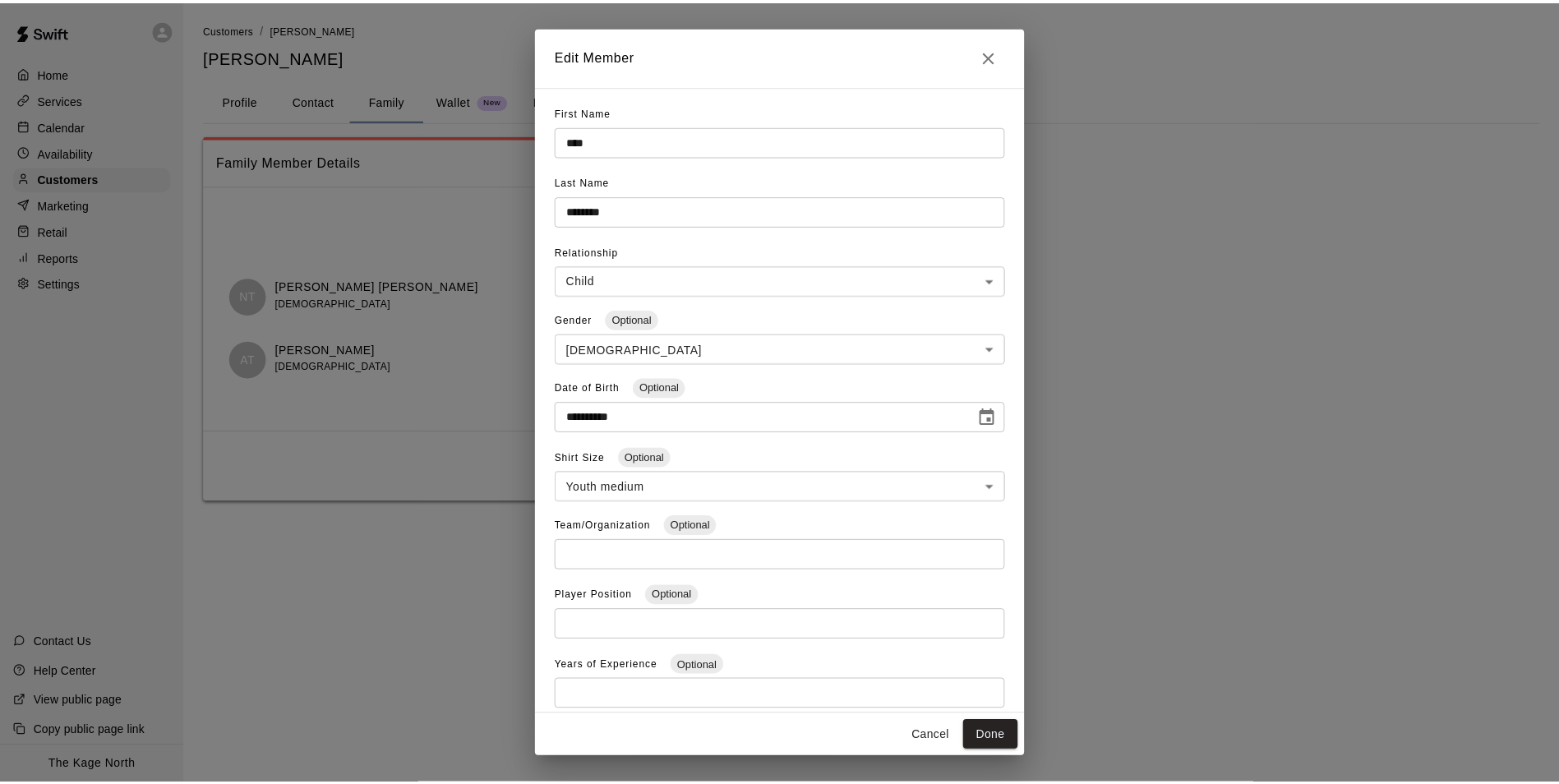
scroll to position [48, 0]
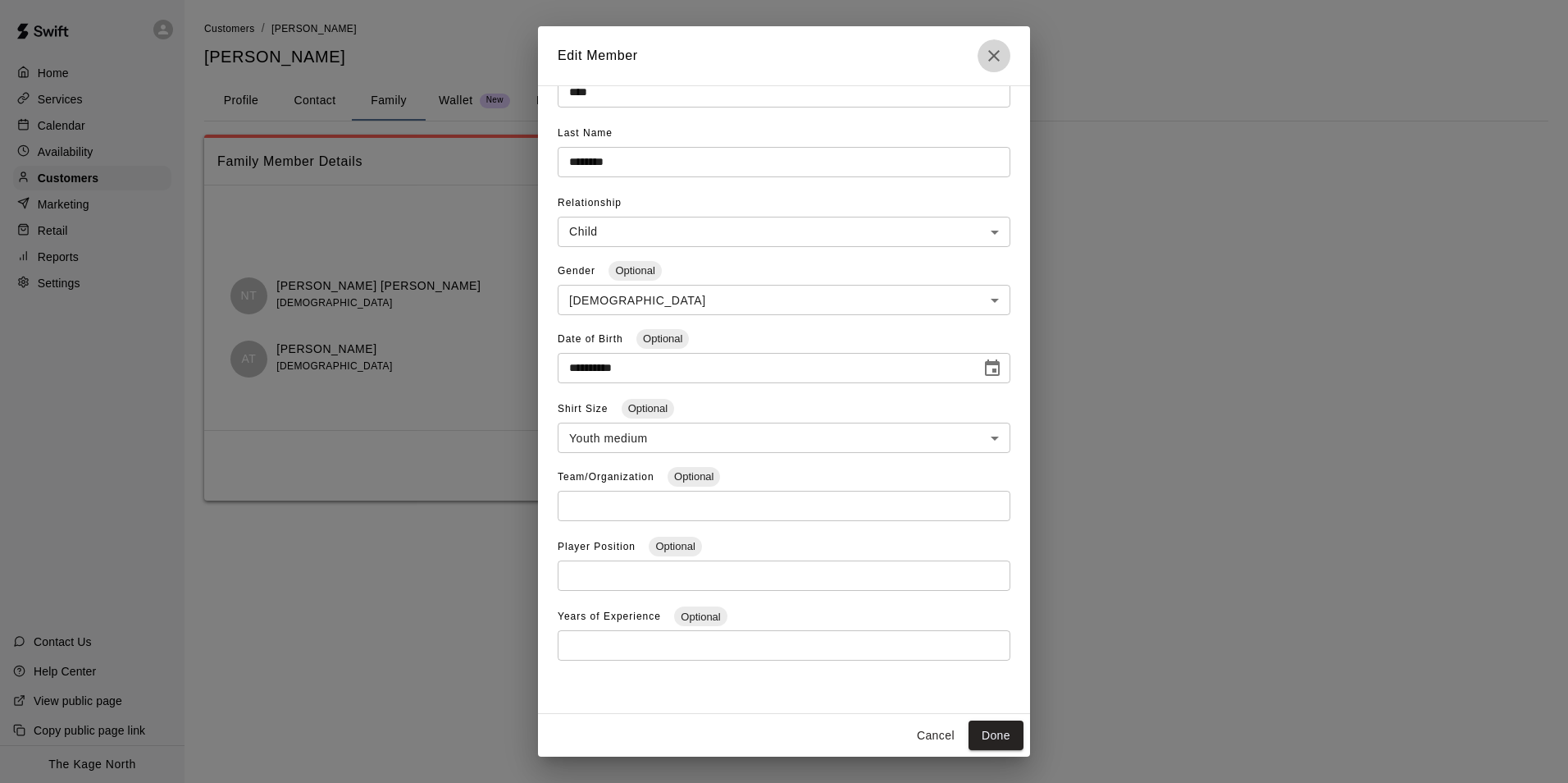
click at [994, 54] on icon "Close" at bounding box center [994, 56] width 20 height 20
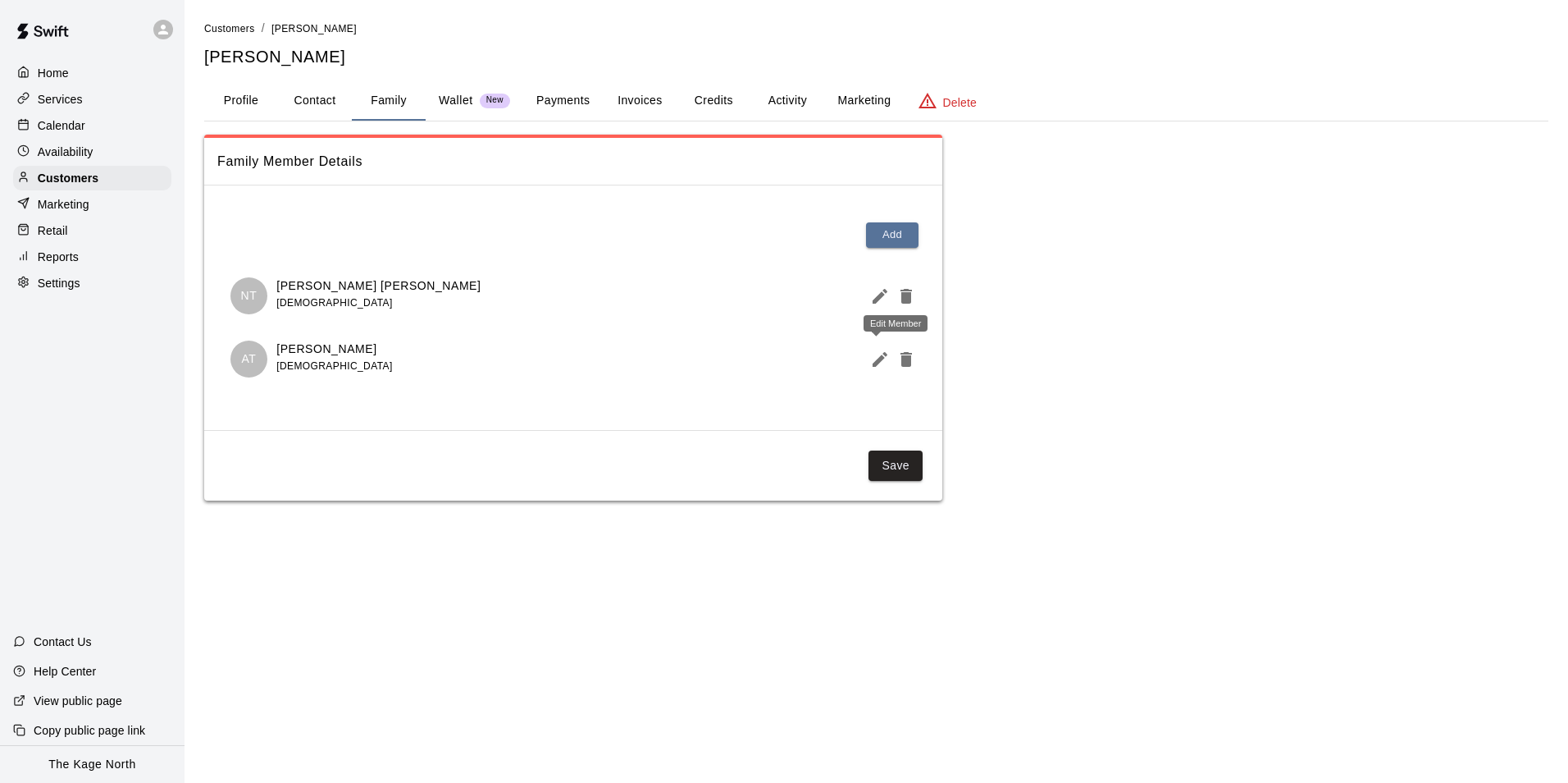
click at [871, 357] on icon "Edit Member" at bounding box center [880, 358] width 20 height 20
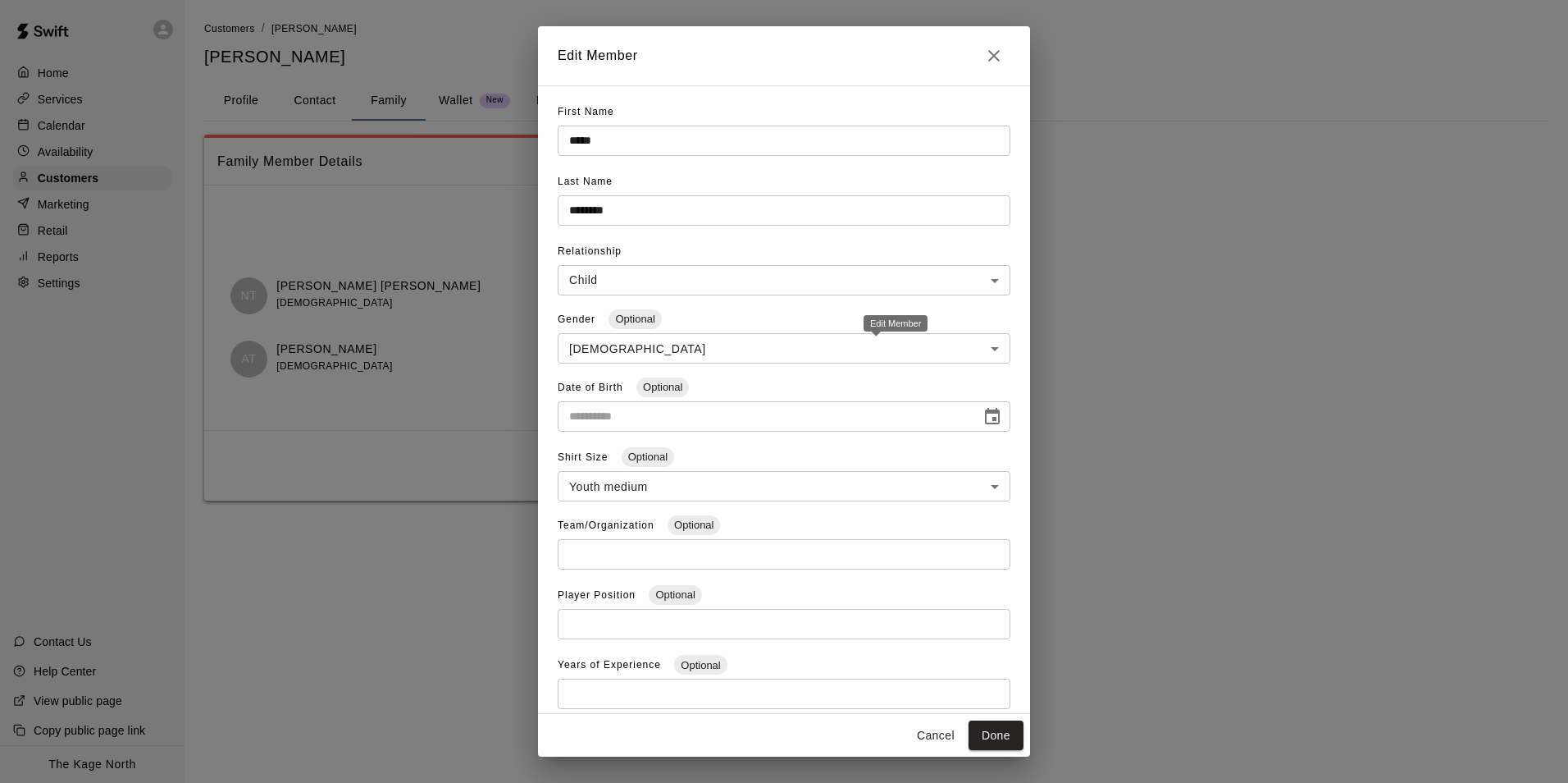
type input "**********"
click at [990, 57] on icon "Close" at bounding box center [994, 56] width 20 height 20
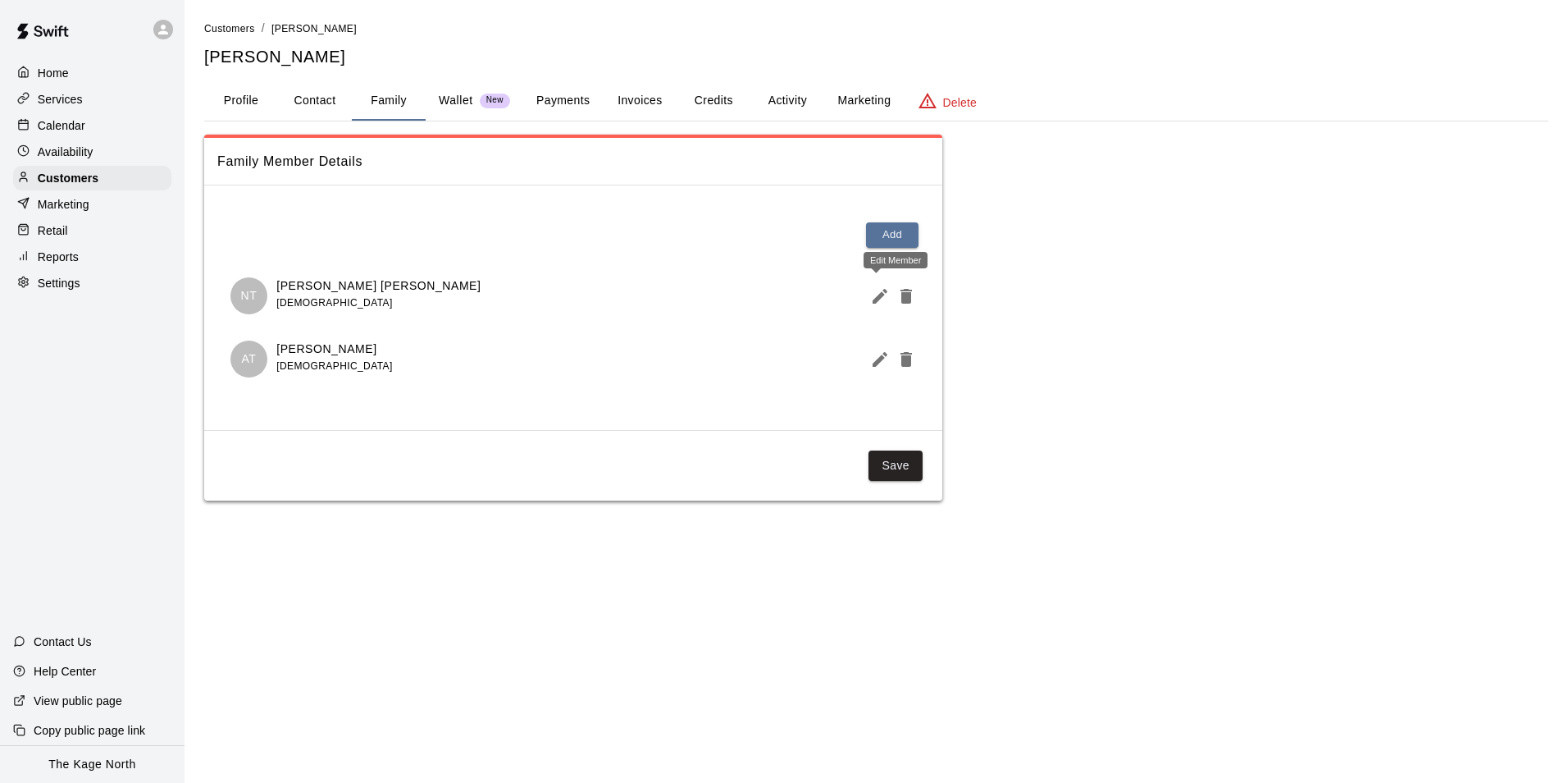
click at [876, 299] on icon "Edit Member" at bounding box center [880, 296] width 15 height 15
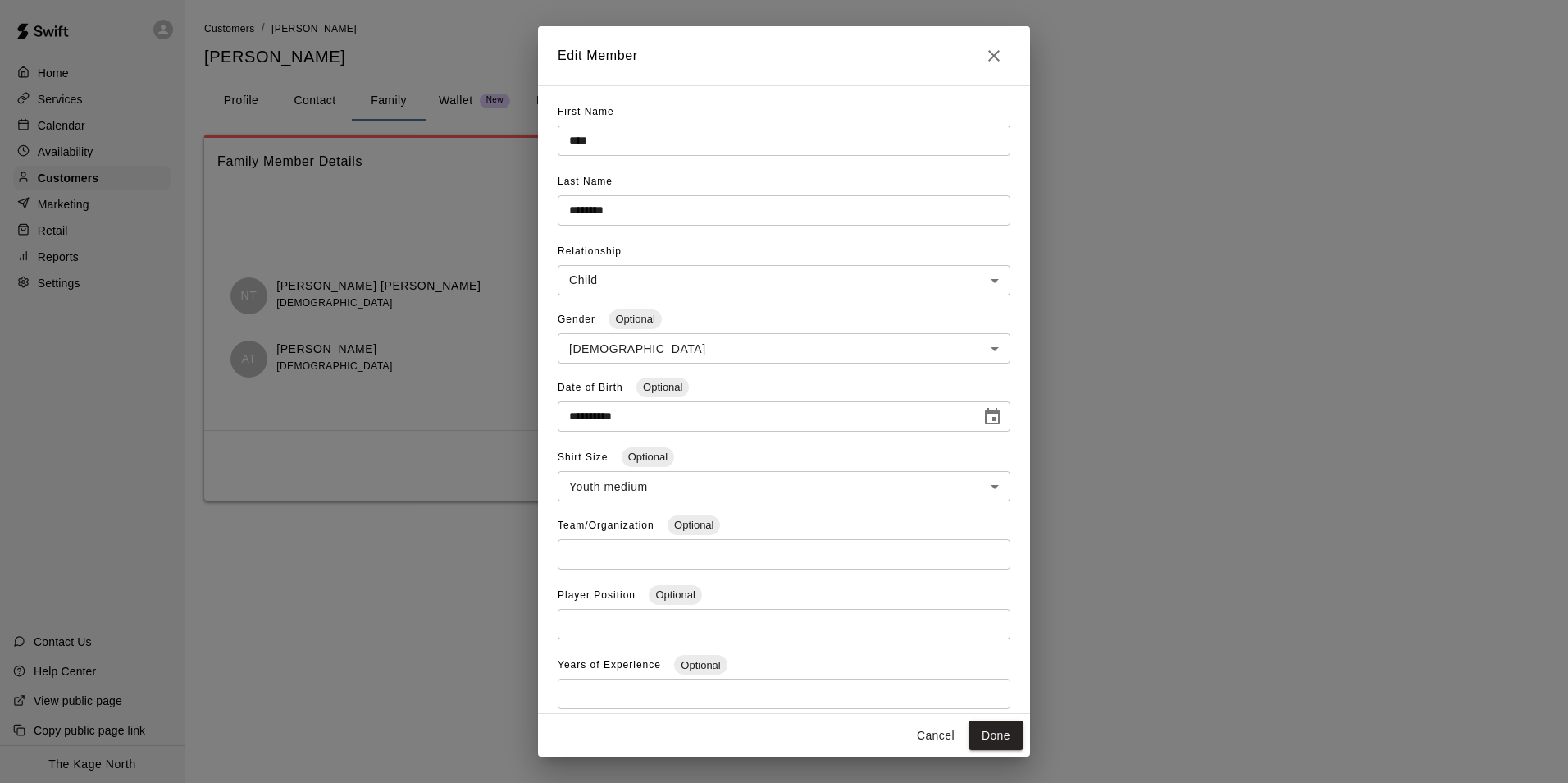
click at [996, 54] on icon "Close" at bounding box center [994, 56] width 11 height 11
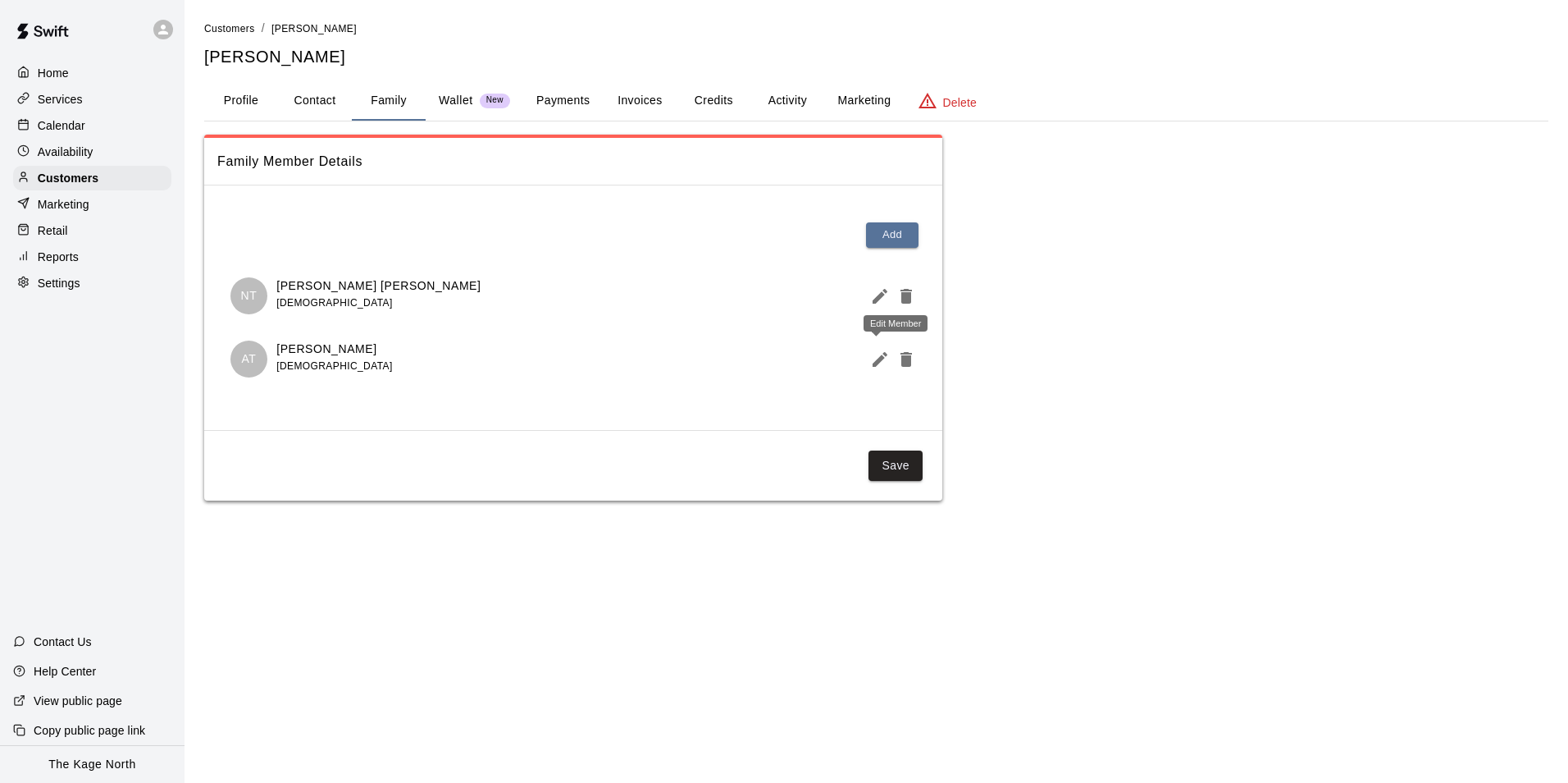
click at [873, 363] on icon "Edit Member" at bounding box center [880, 359] width 15 height 15
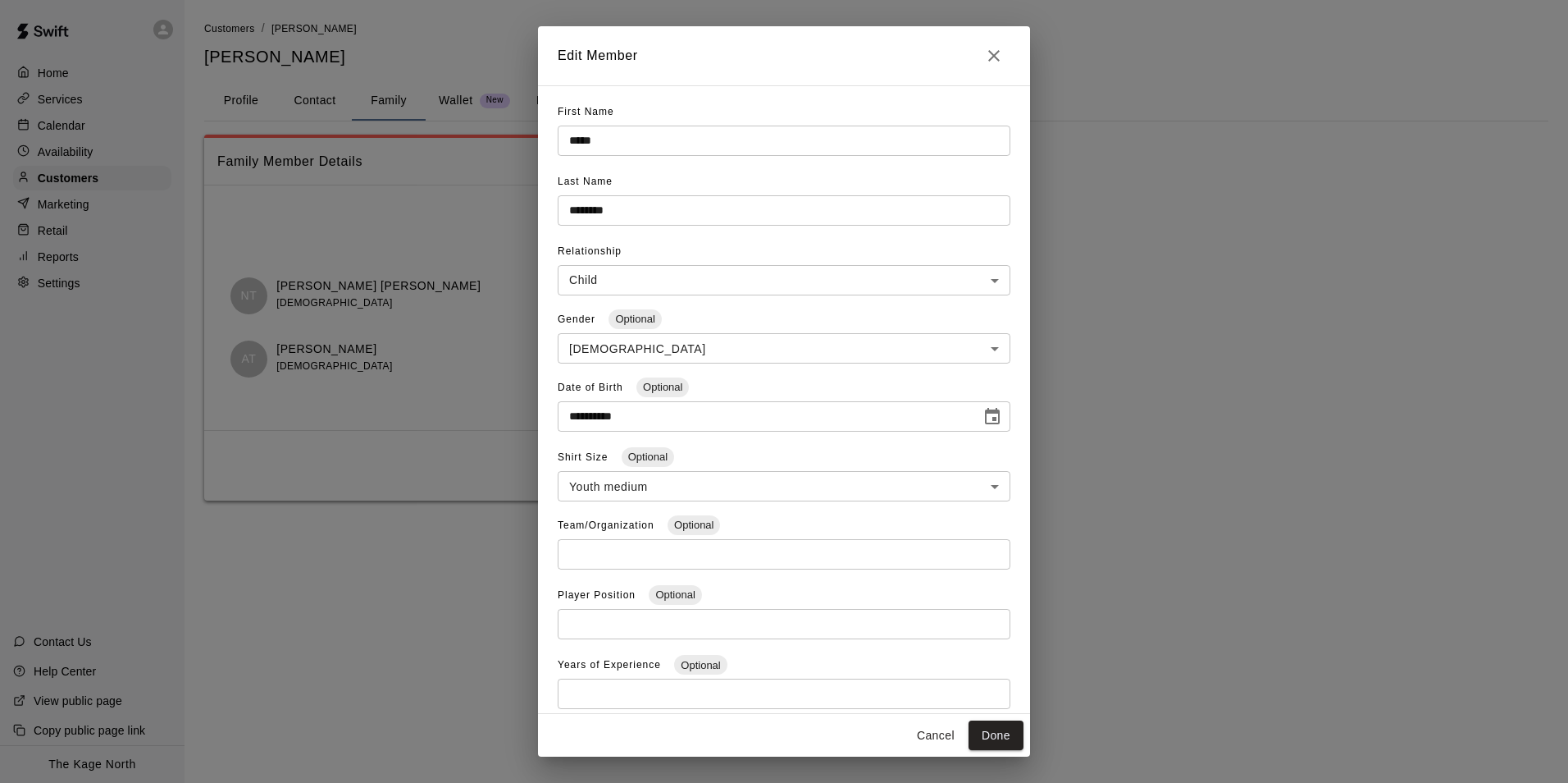
click at [989, 48] on icon "Close" at bounding box center [994, 56] width 20 height 20
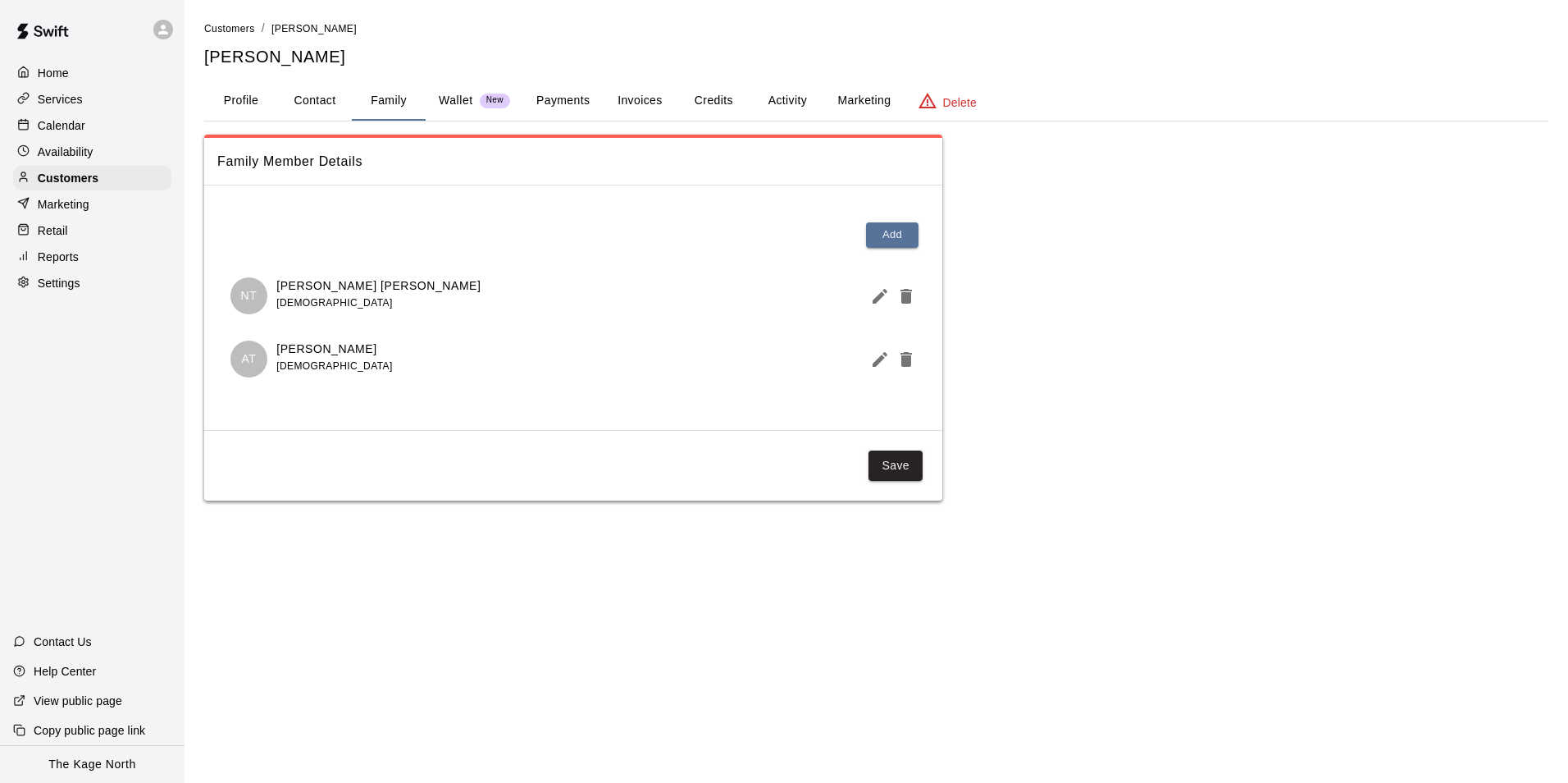
click at [312, 99] on button "Contact" at bounding box center [315, 101] width 74 height 40
select select "**"
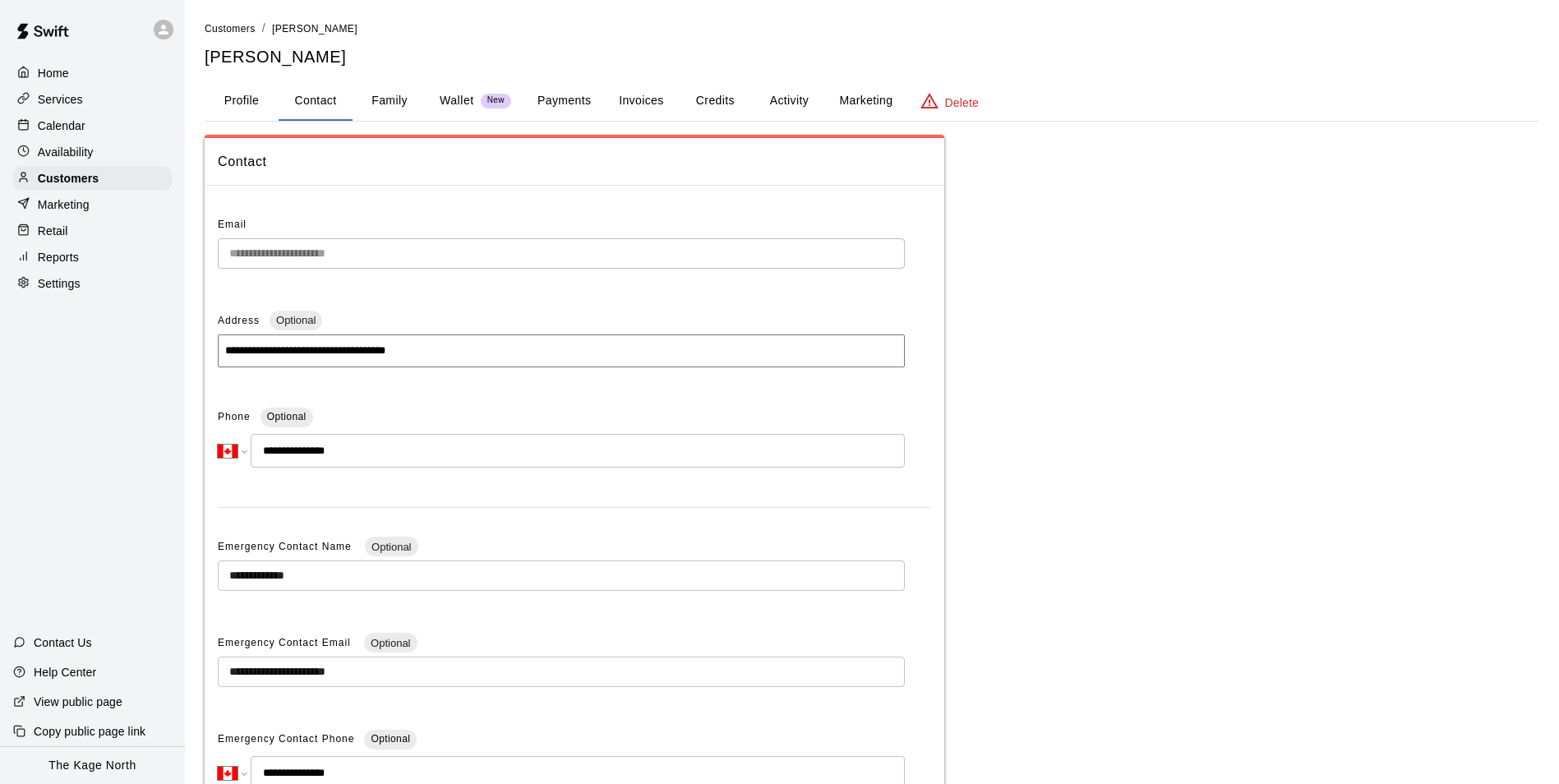
click at [70, 127] on p "Calendar" at bounding box center [61, 125] width 47 height 16
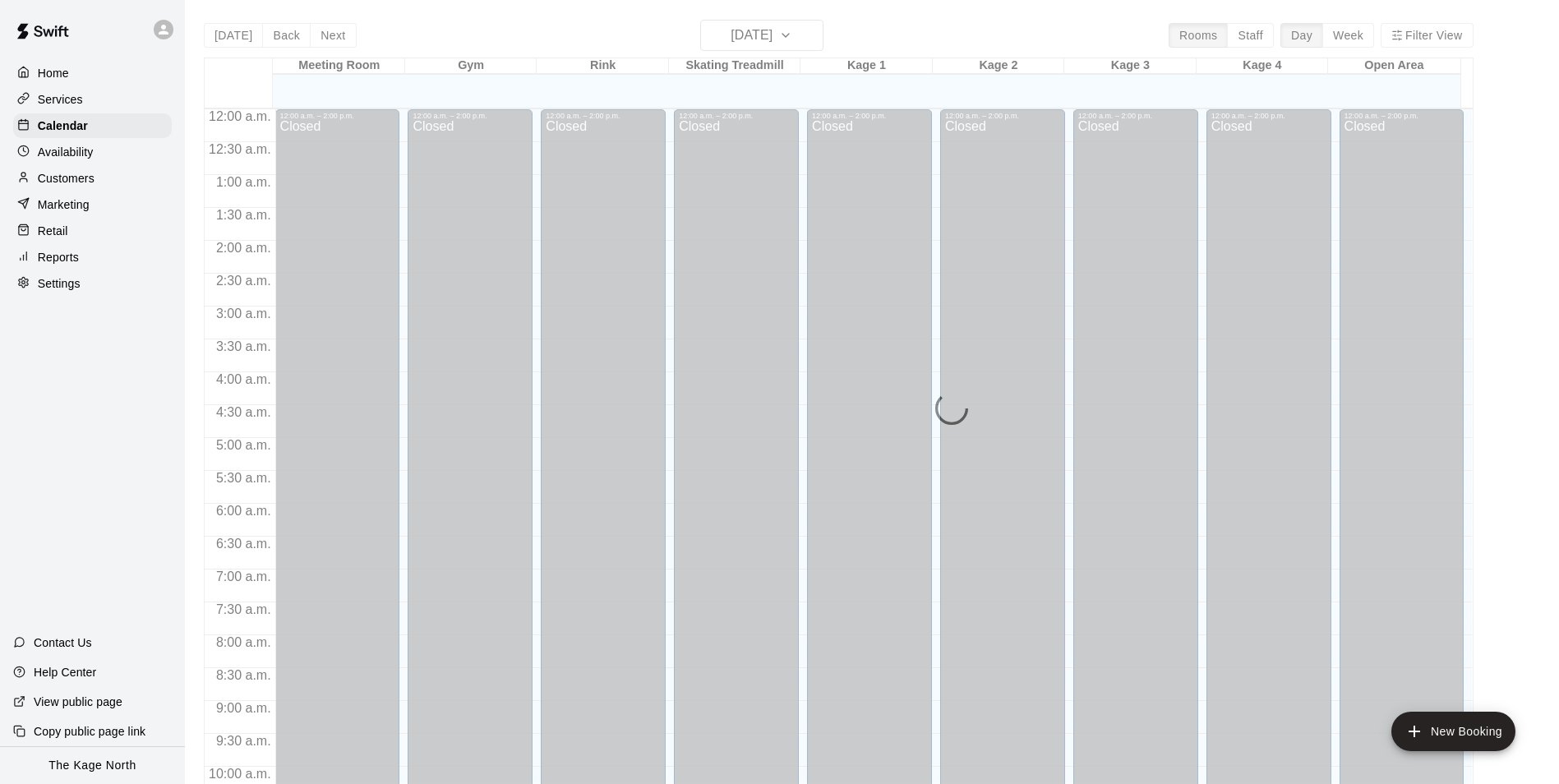
scroll to position [835, 0]
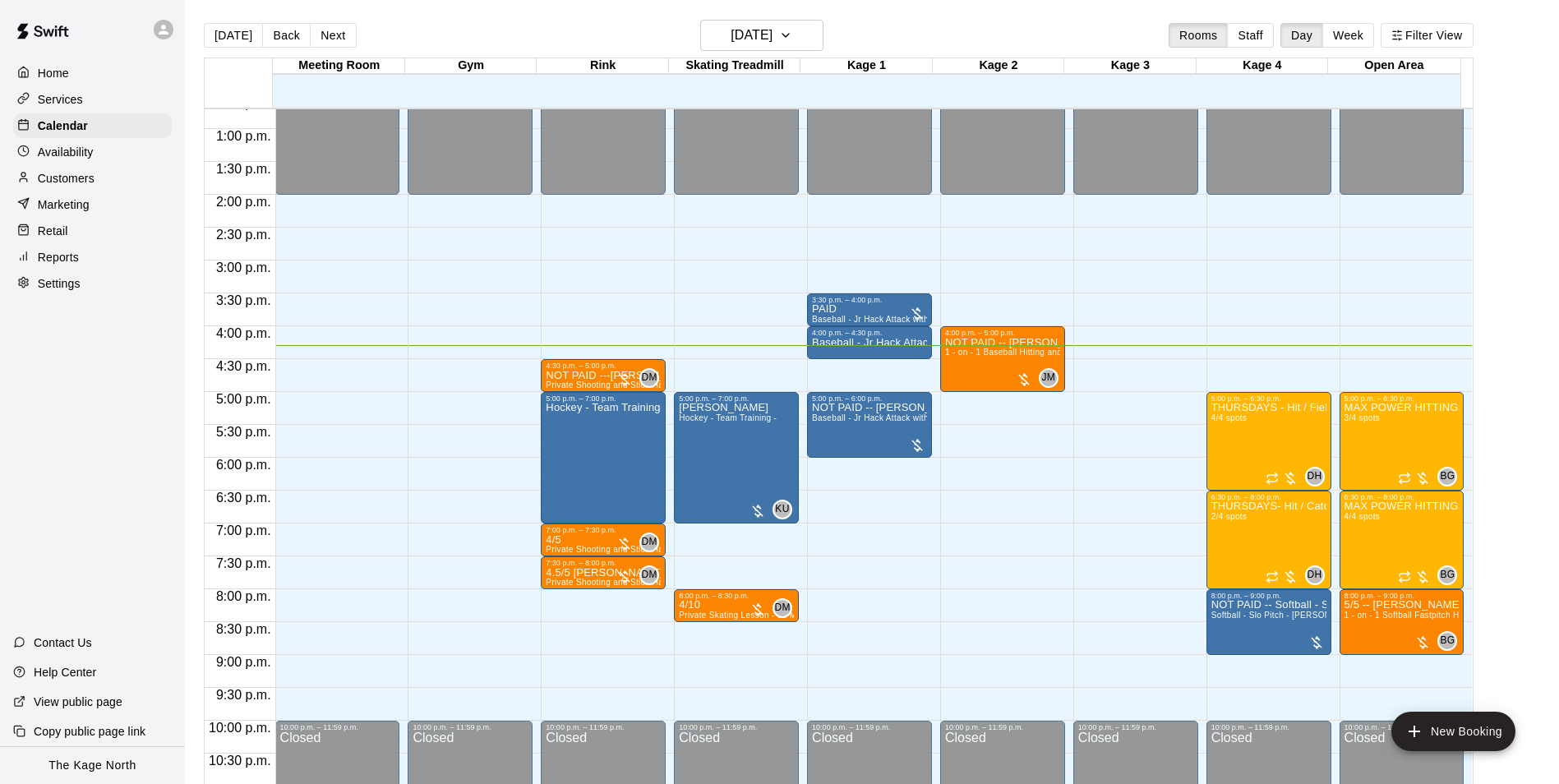
click at [974, 37] on div "[DATE] Back [DATE][DATE] Rooms Staff Day Week Filter View" at bounding box center [839, 39] width 1270 height 38
click at [772, 35] on h6 "[DATE]" at bounding box center [751, 35] width 42 height 23
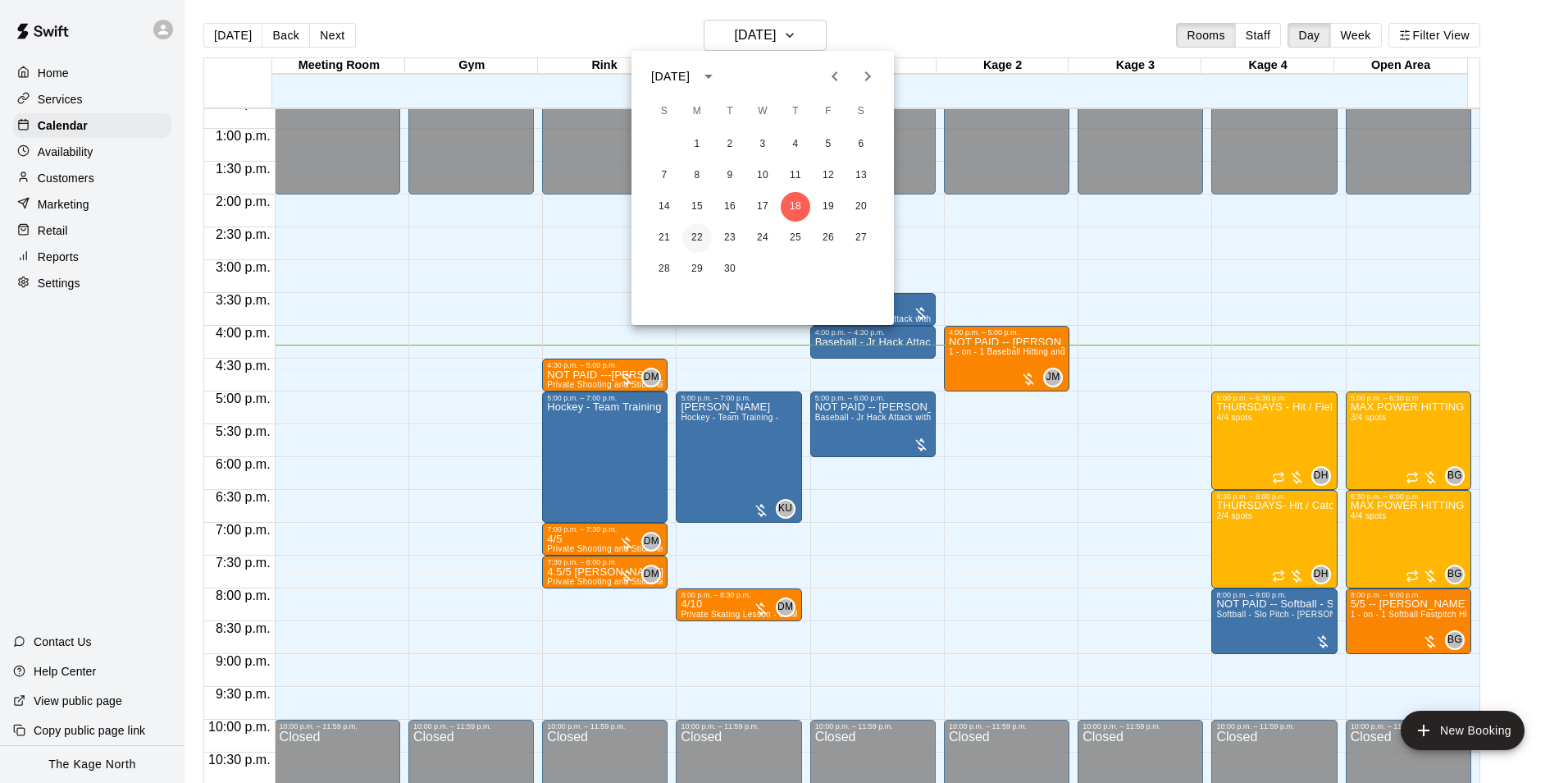
click at [701, 229] on button "22" at bounding box center [697, 238] width 29 height 29
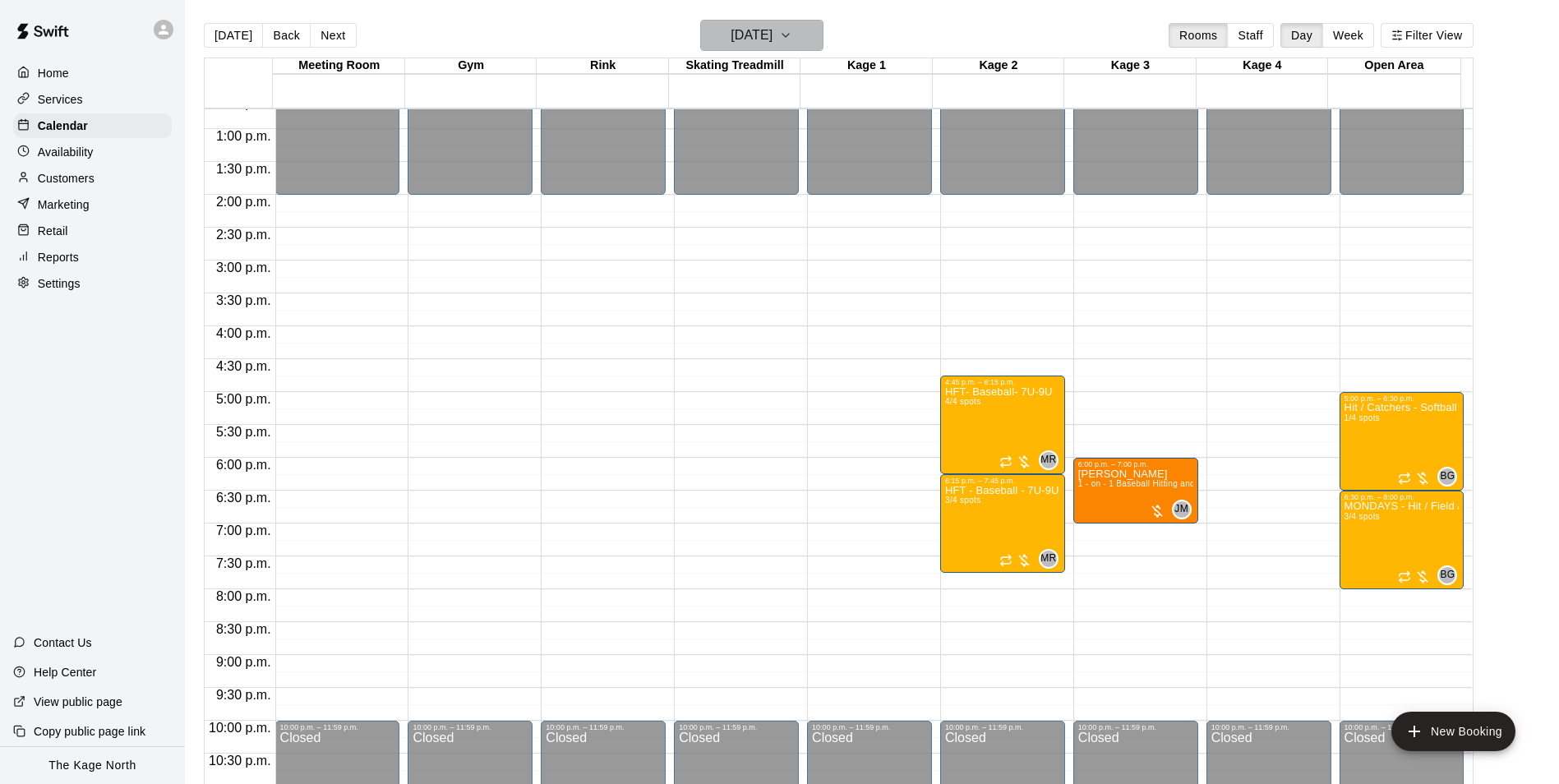
click at [772, 39] on h6 "[DATE]" at bounding box center [751, 35] width 42 height 23
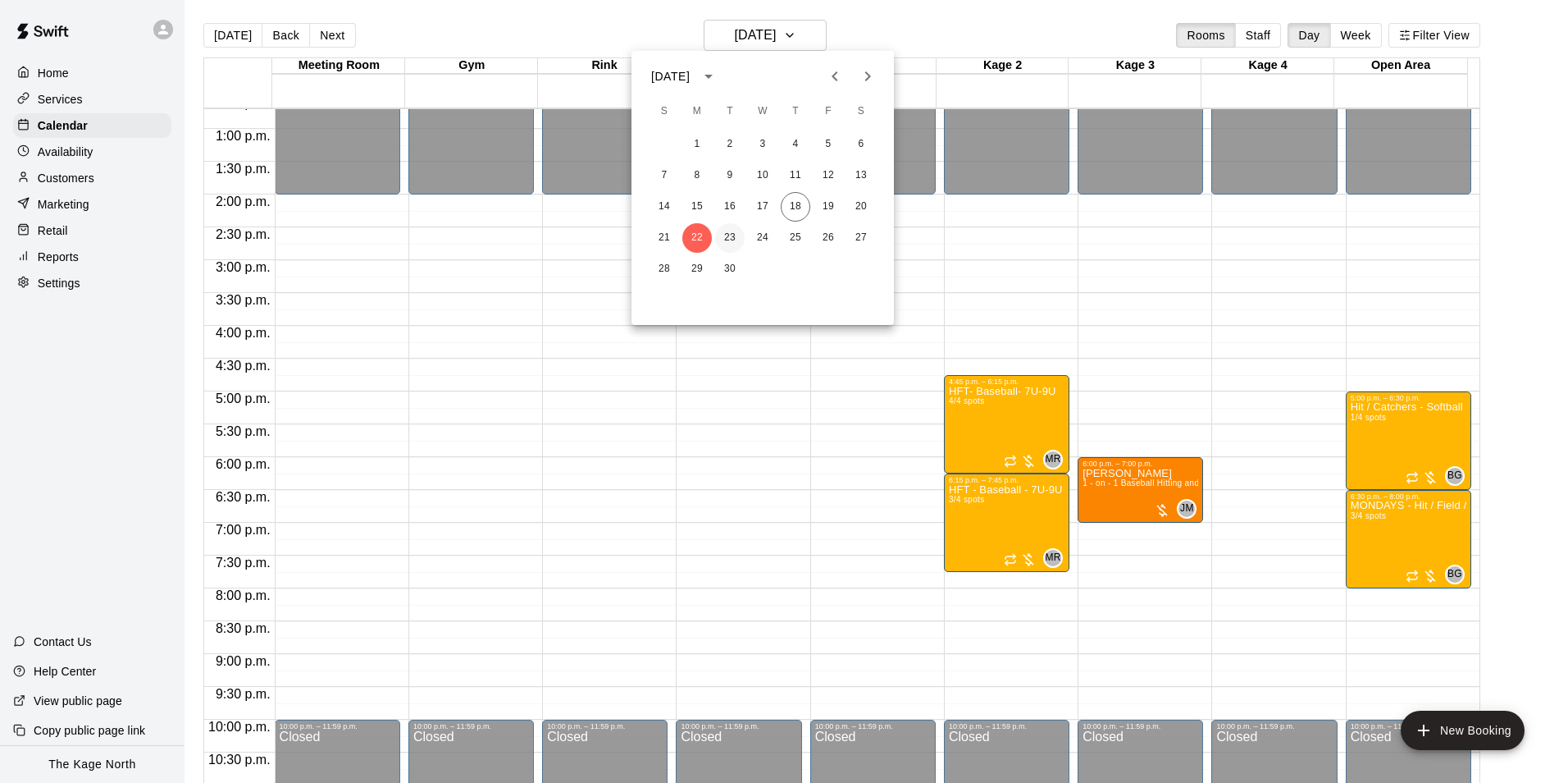
click at [734, 225] on button "23" at bounding box center [729, 238] width 29 height 29
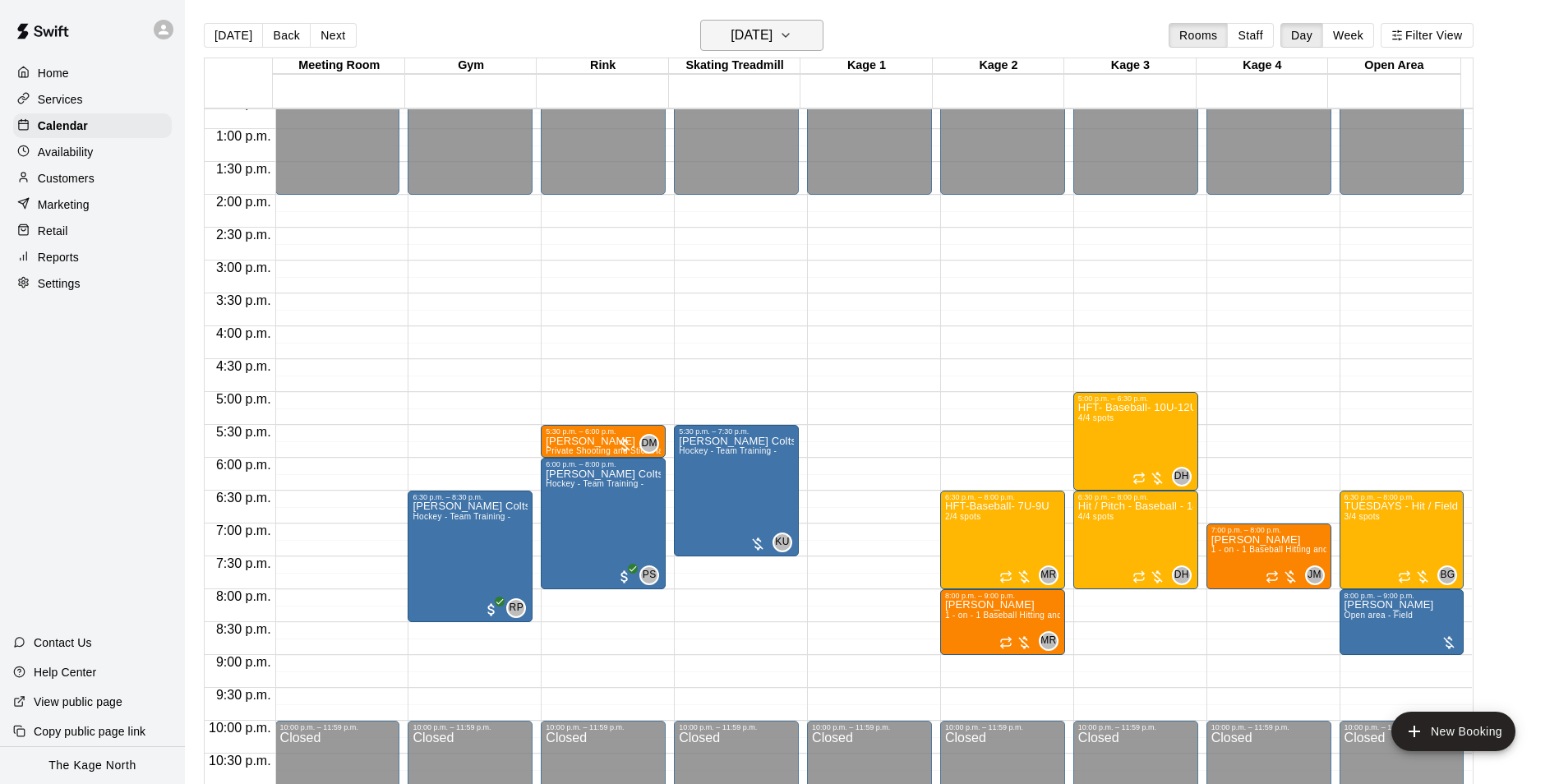
click at [772, 34] on h6 "[DATE]" at bounding box center [751, 35] width 42 height 23
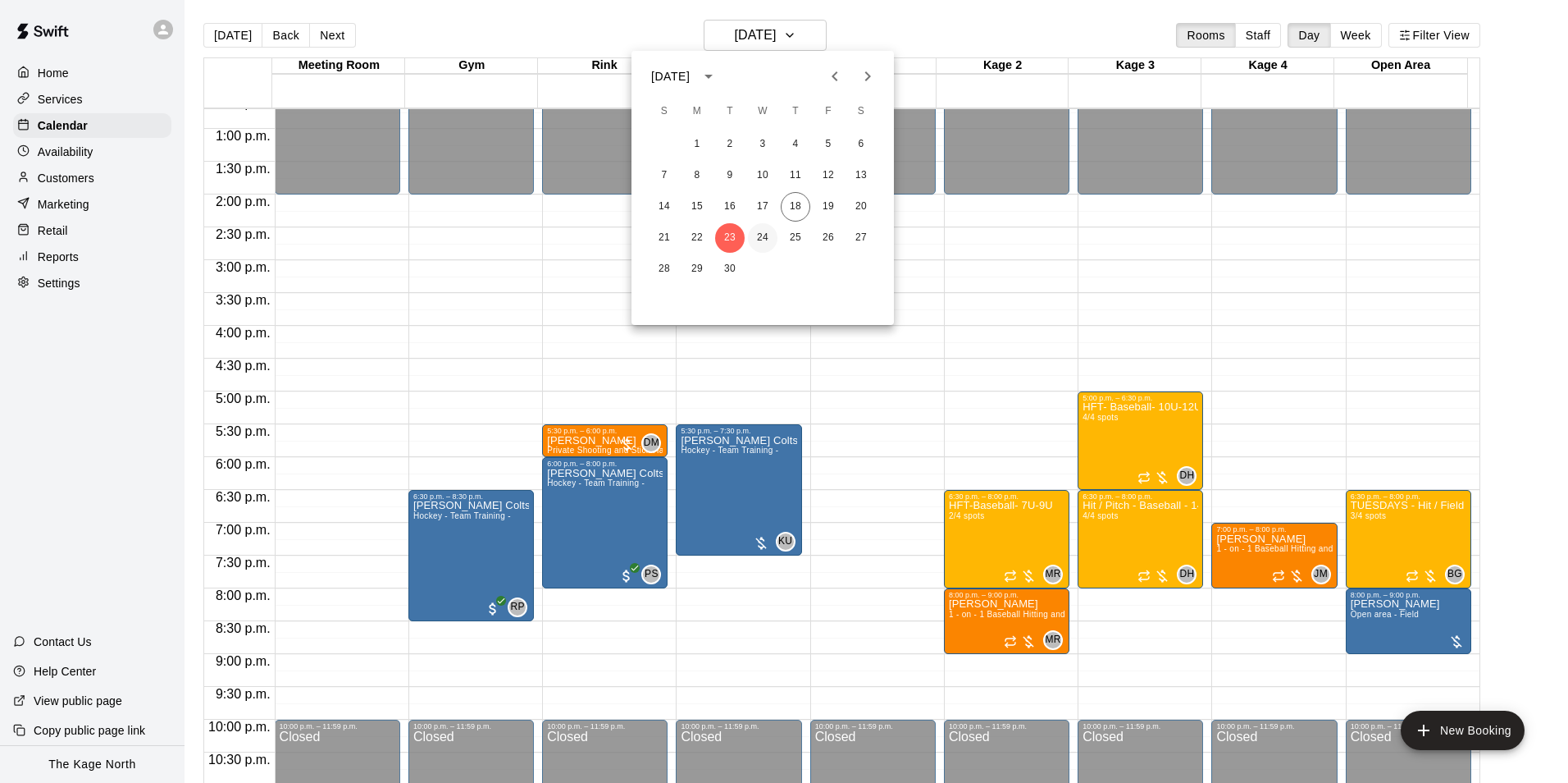
click at [767, 231] on button "24" at bounding box center [762, 238] width 29 height 29
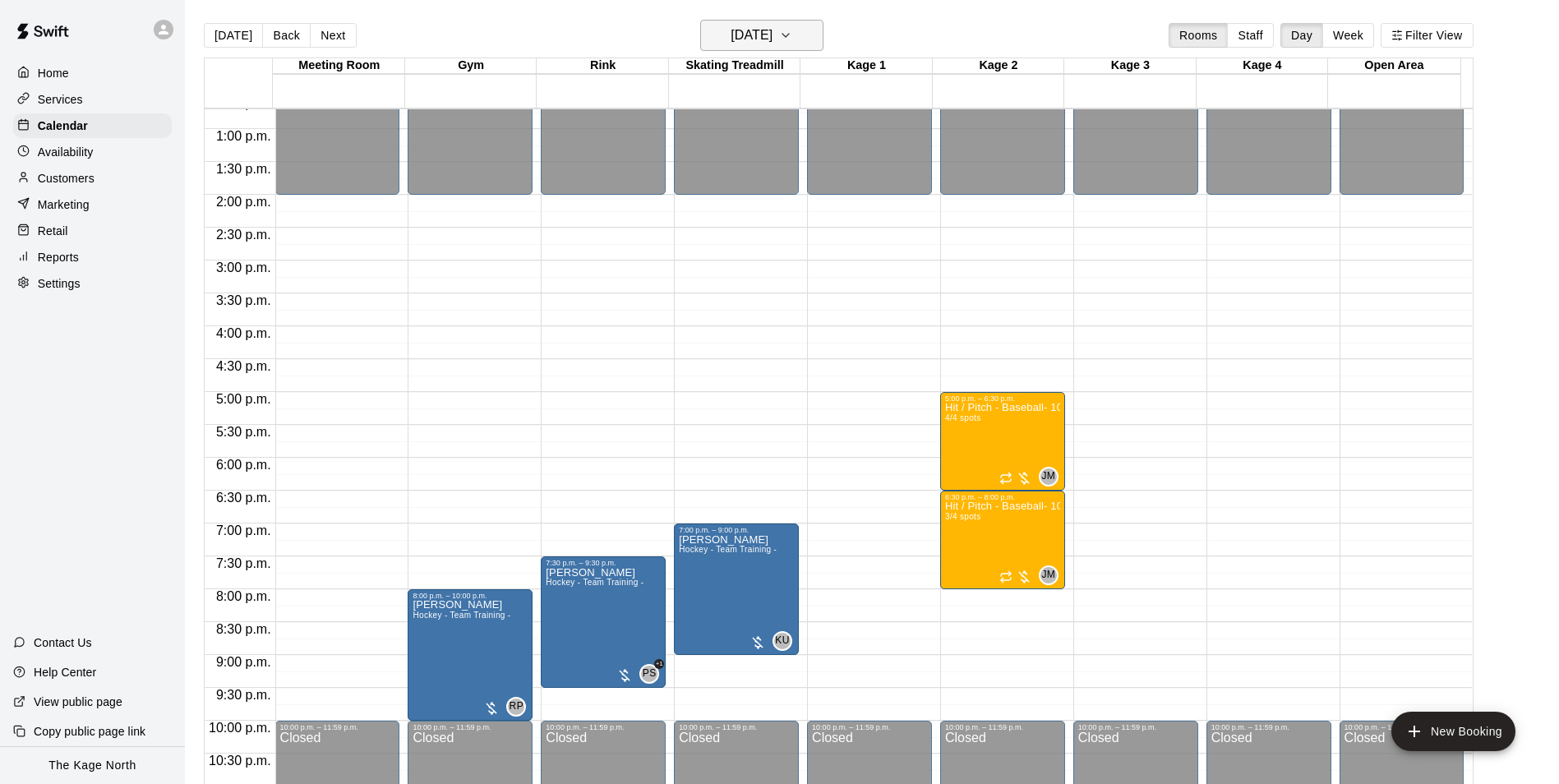
click at [772, 26] on h6 "[DATE]" at bounding box center [751, 35] width 42 height 23
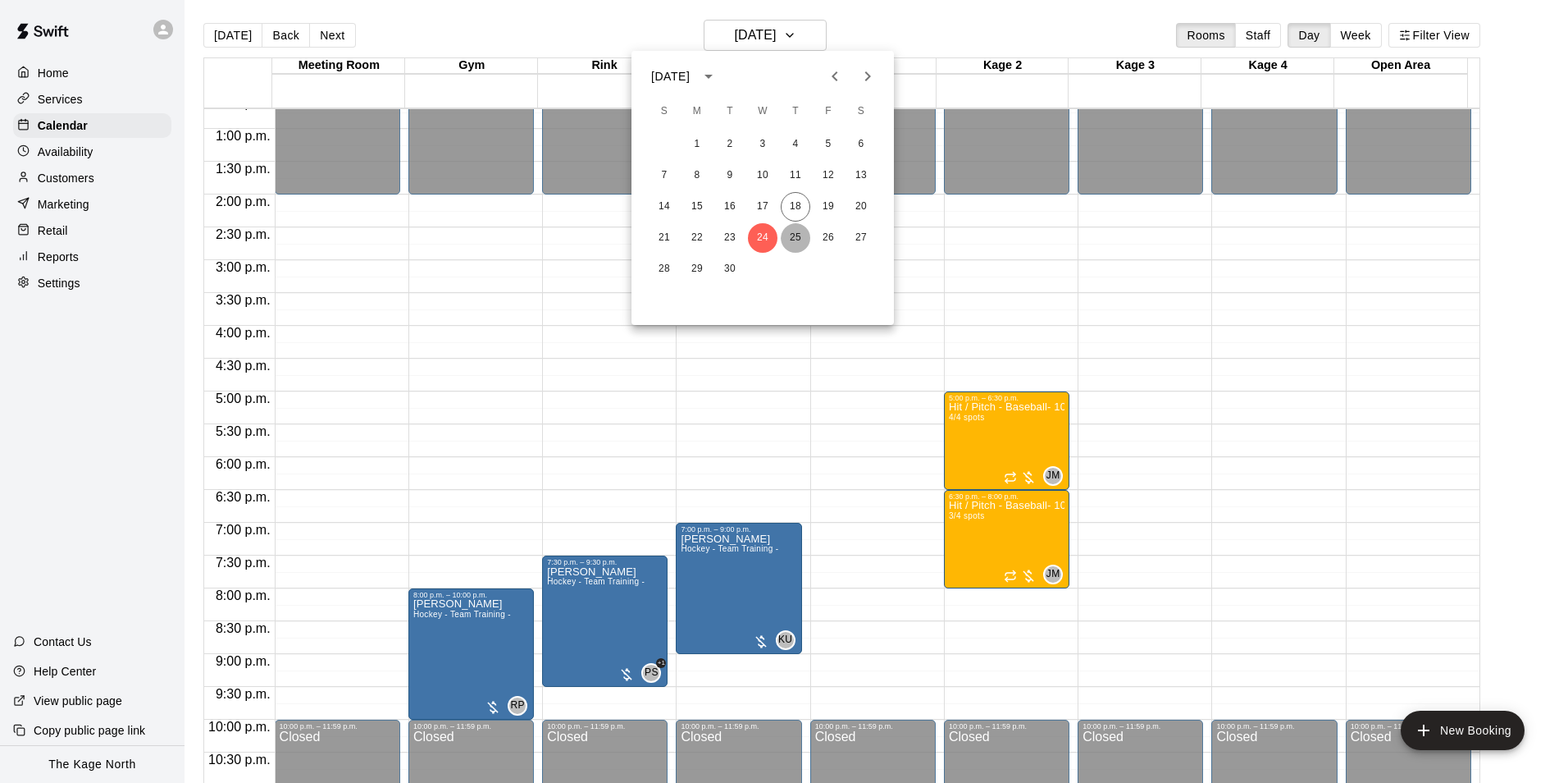
click at [792, 237] on button "25" at bounding box center [795, 238] width 29 height 29
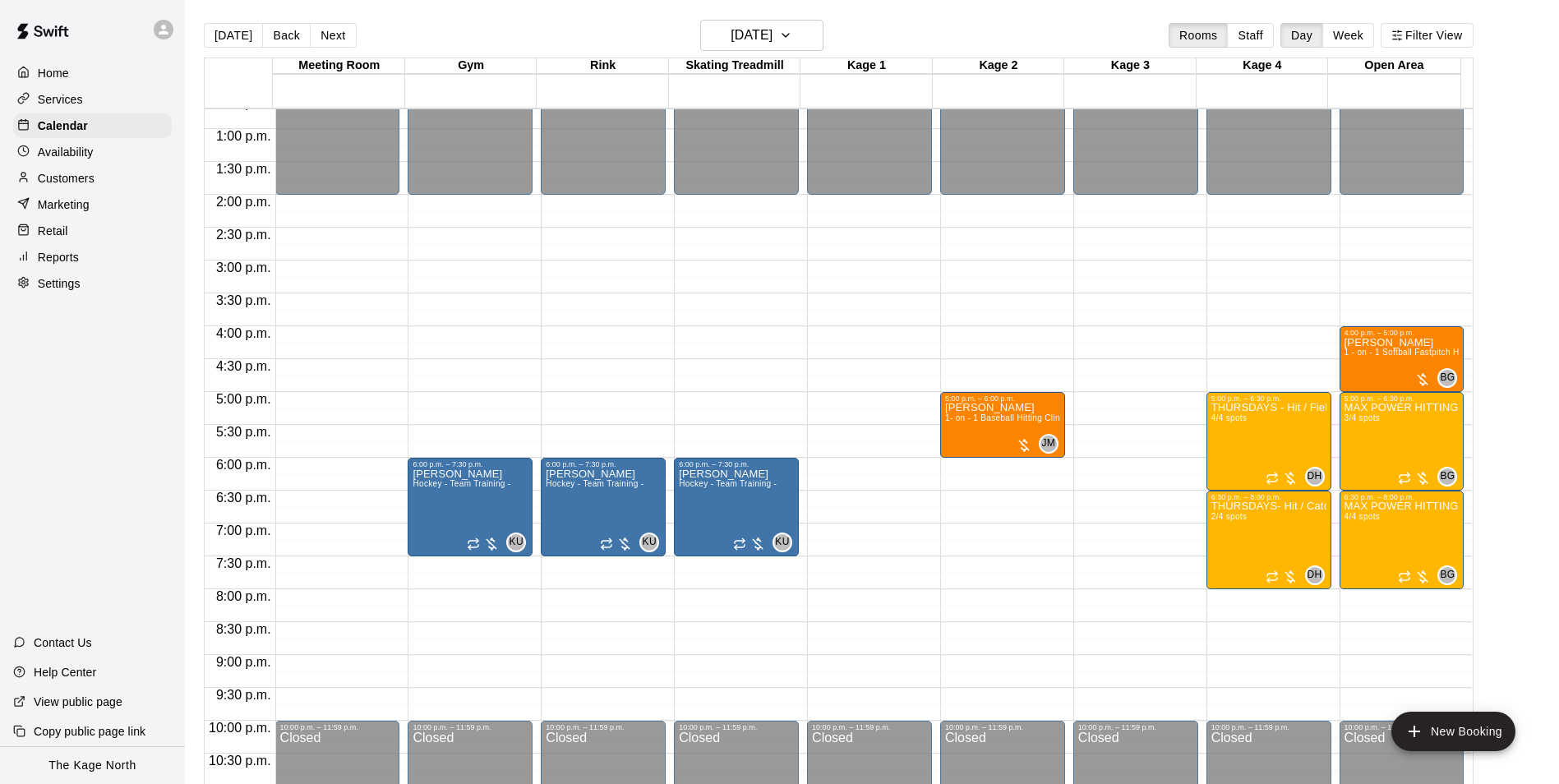
click at [806, 14] on main "[DATE] Back [DATE][DATE] Rooms Staff Day Week Filter View Meeting Room 25 Thu G…" at bounding box center [872, 404] width 1374 height 810
click at [805, 24] on button "[DATE]" at bounding box center [762, 35] width 123 height 31
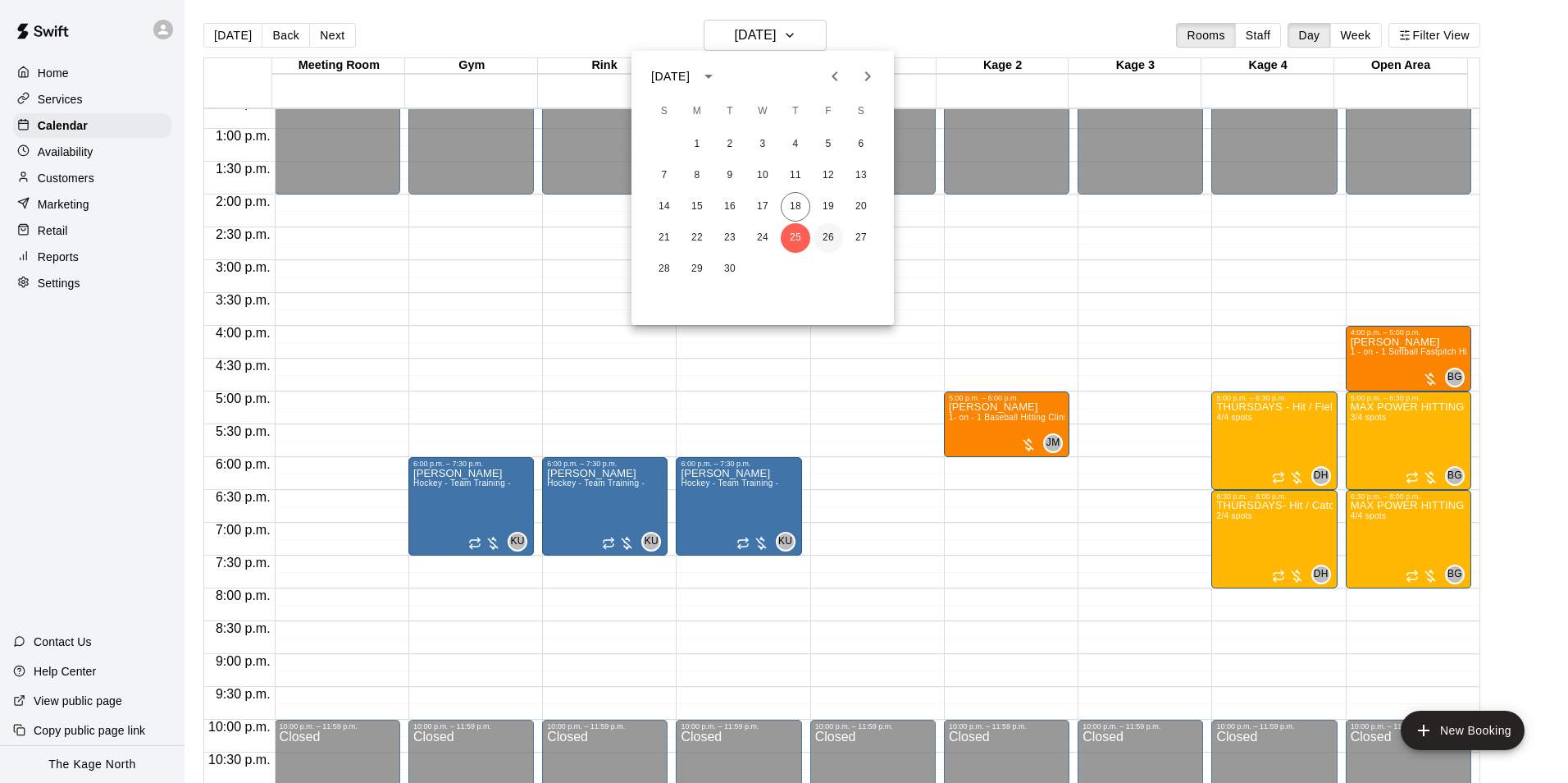
click at [830, 237] on button "26" at bounding box center [828, 238] width 29 height 29
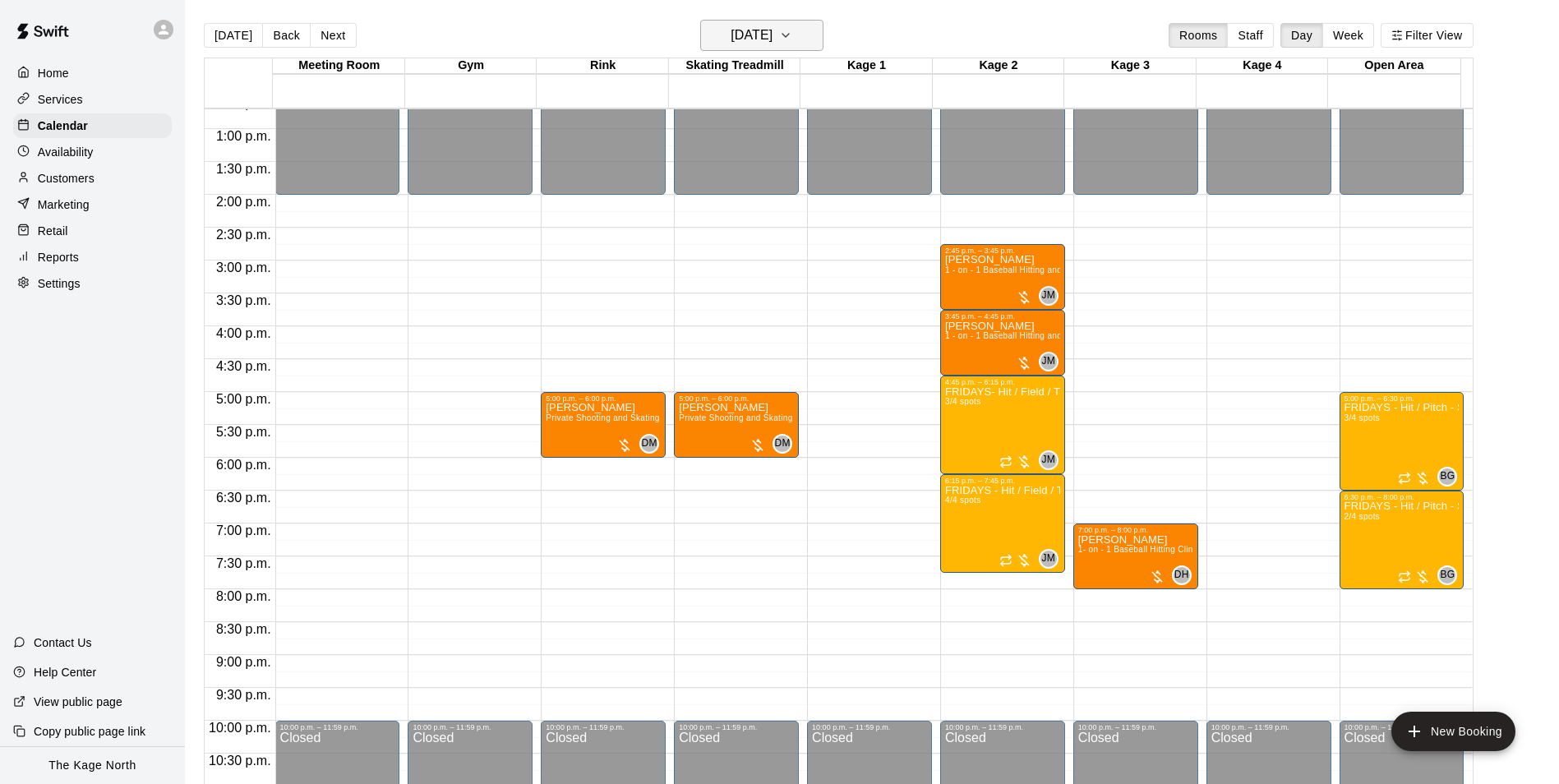
click at [796, 38] on button "[DATE]" at bounding box center [762, 35] width 123 height 31
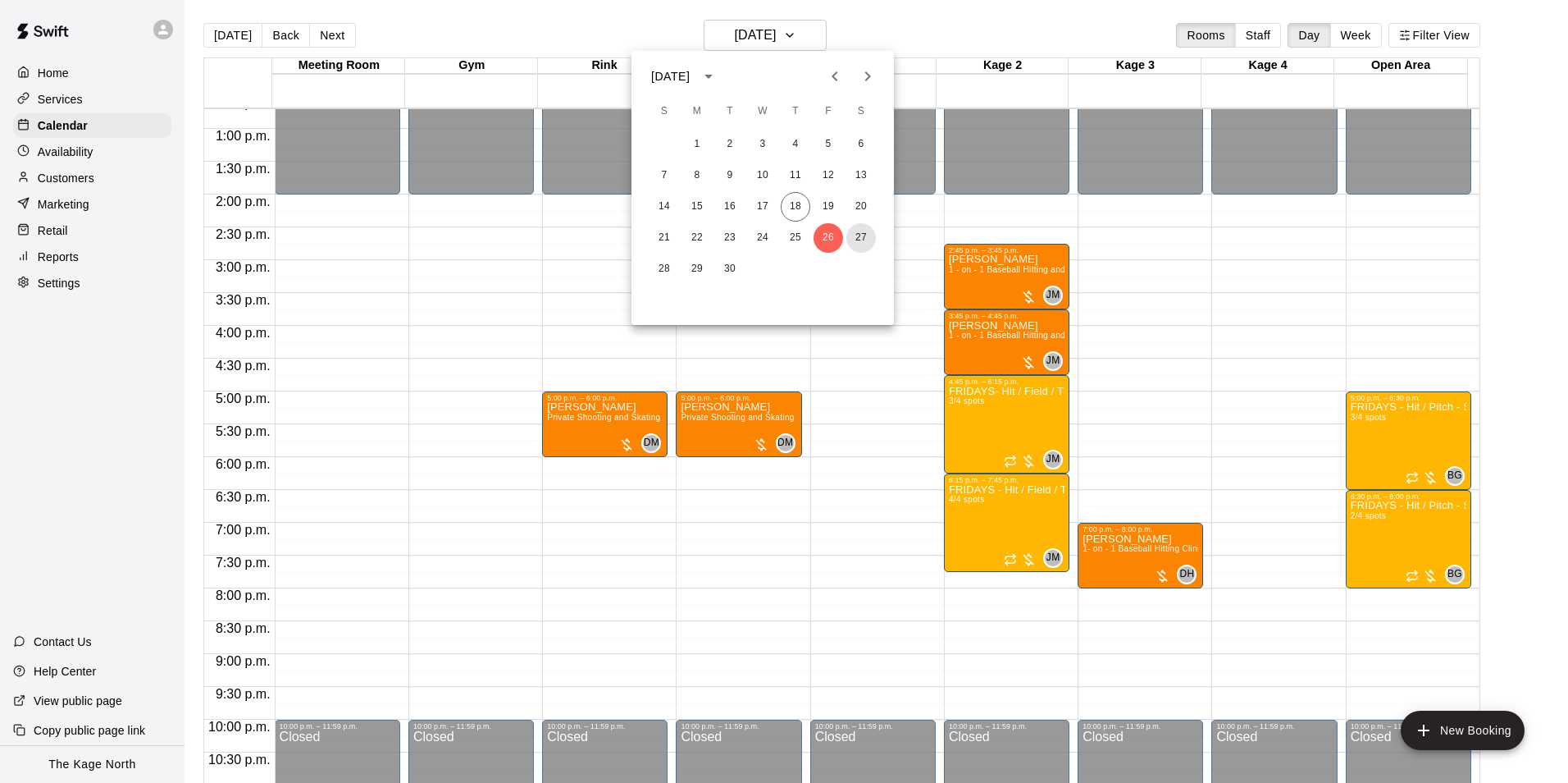
drag, startPoint x: 854, startPoint y: 234, endPoint x: 935, endPoint y: 302, distance: 105.8
click at [854, 234] on button "27" at bounding box center [860, 238] width 29 height 29
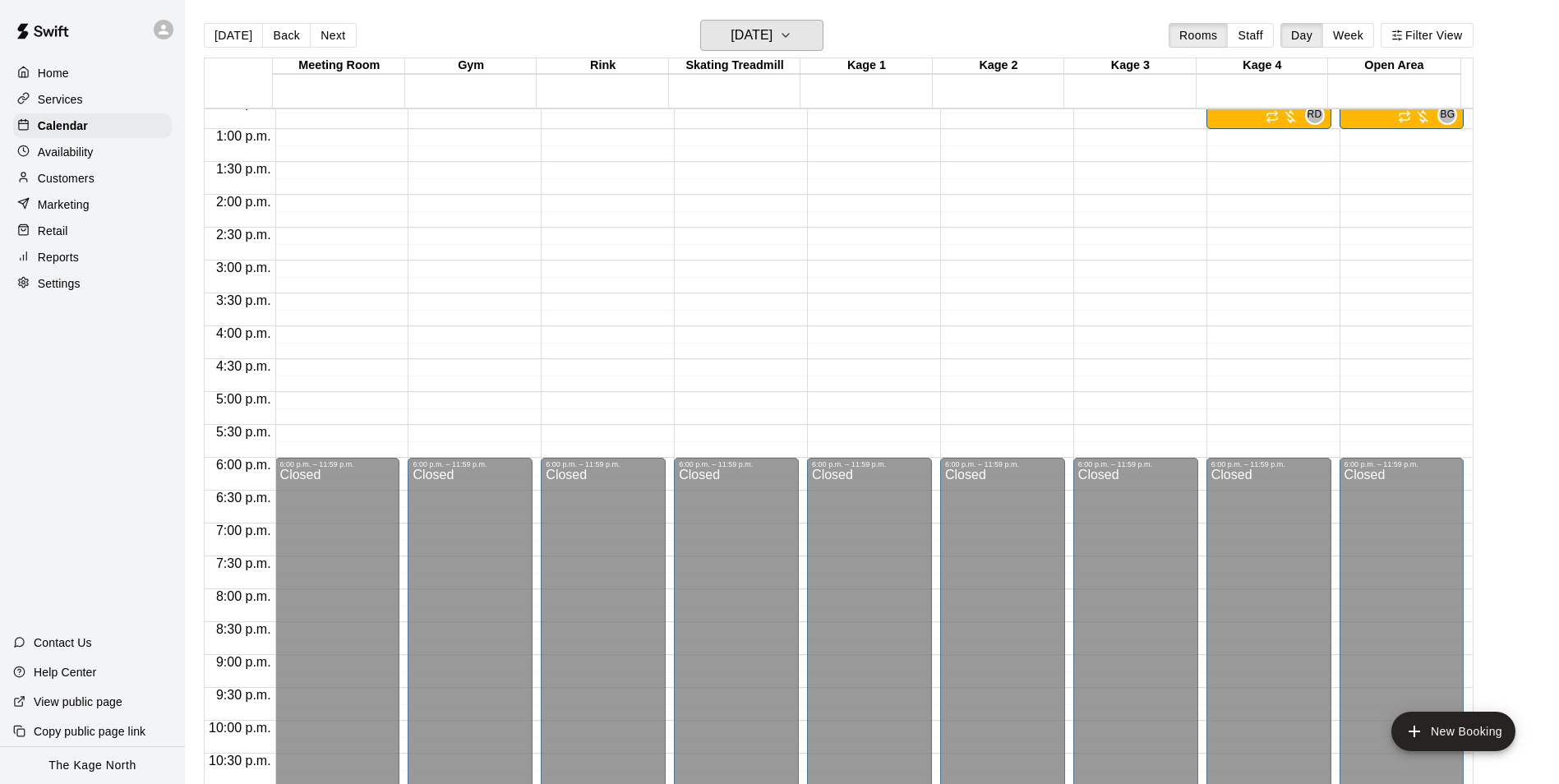
scroll to position [588, 0]
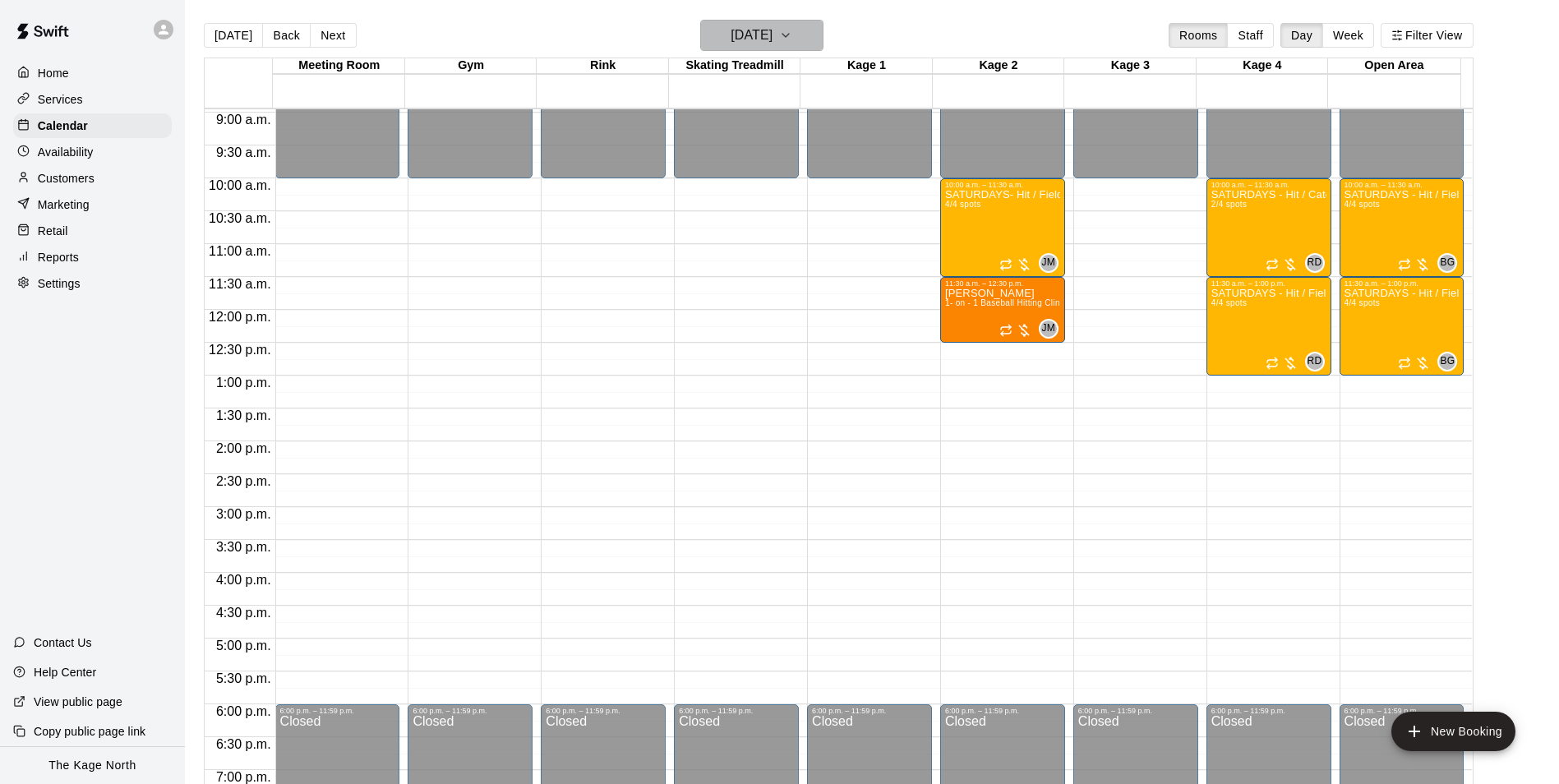
click at [768, 35] on h6 "[DATE]" at bounding box center [751, 35] width 42 height 23
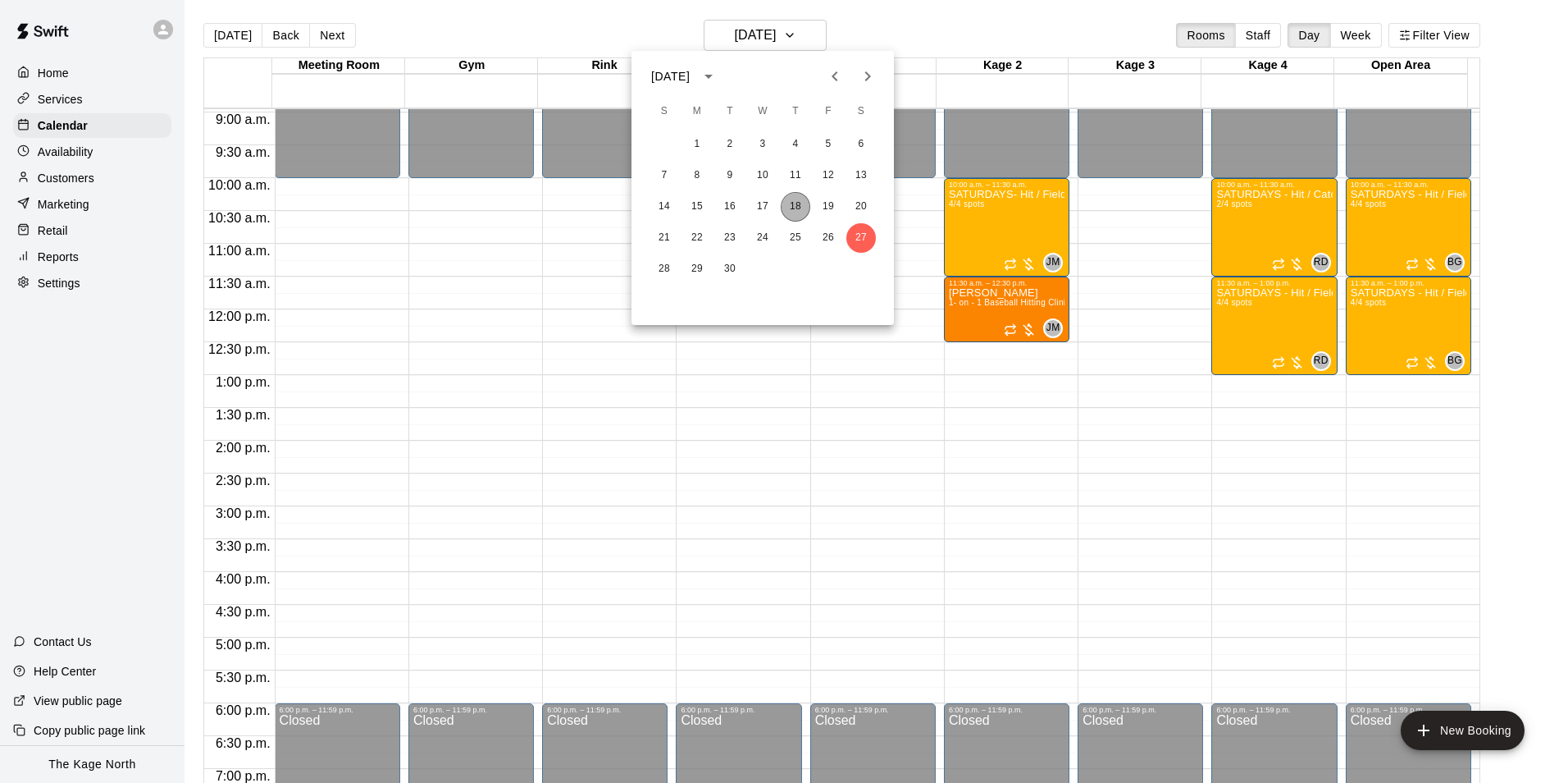
click at [798, 205] on button "18" at bounding box center [795, 206] width 29 height 29
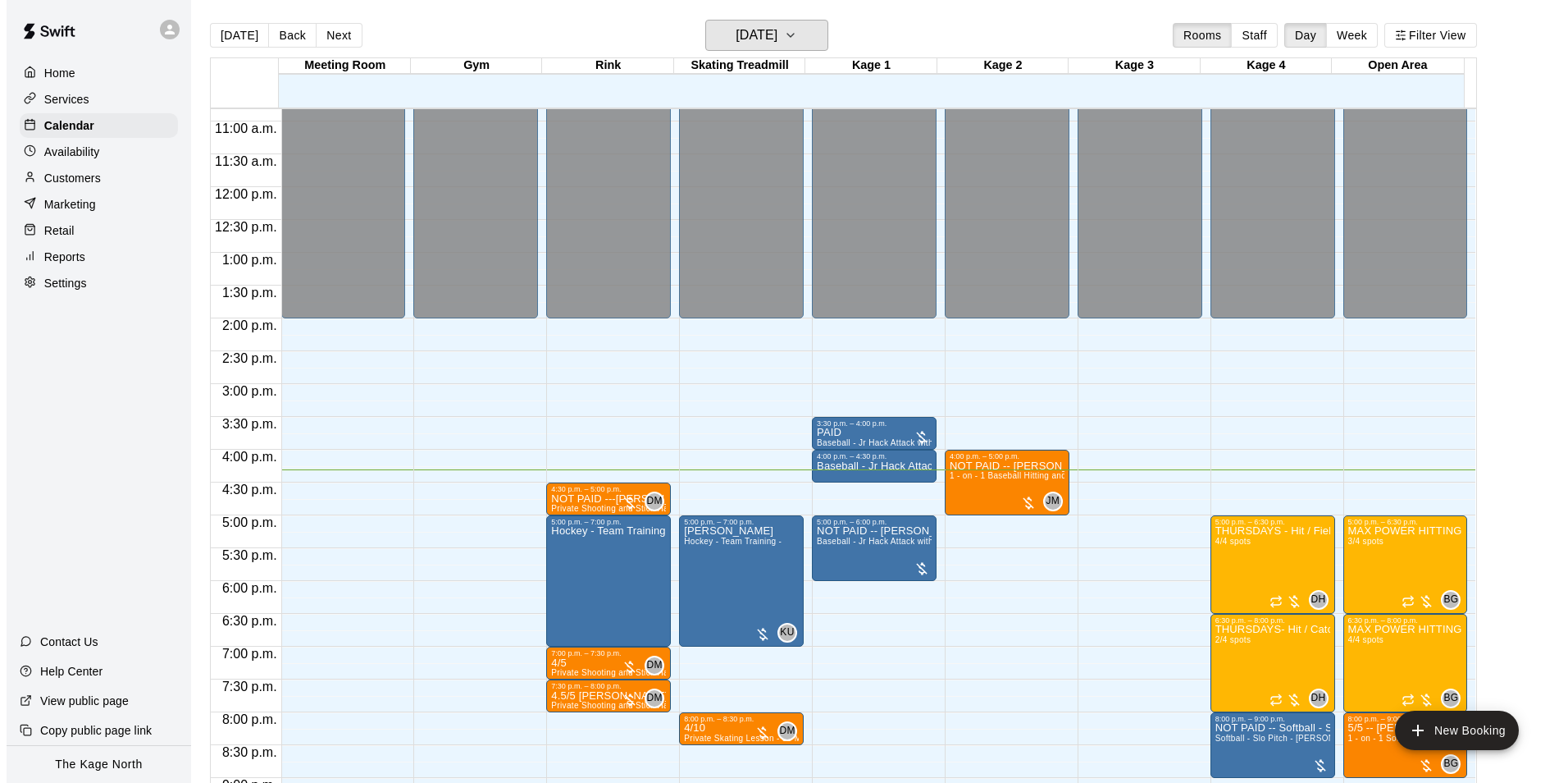
scroll to position [884, 0]
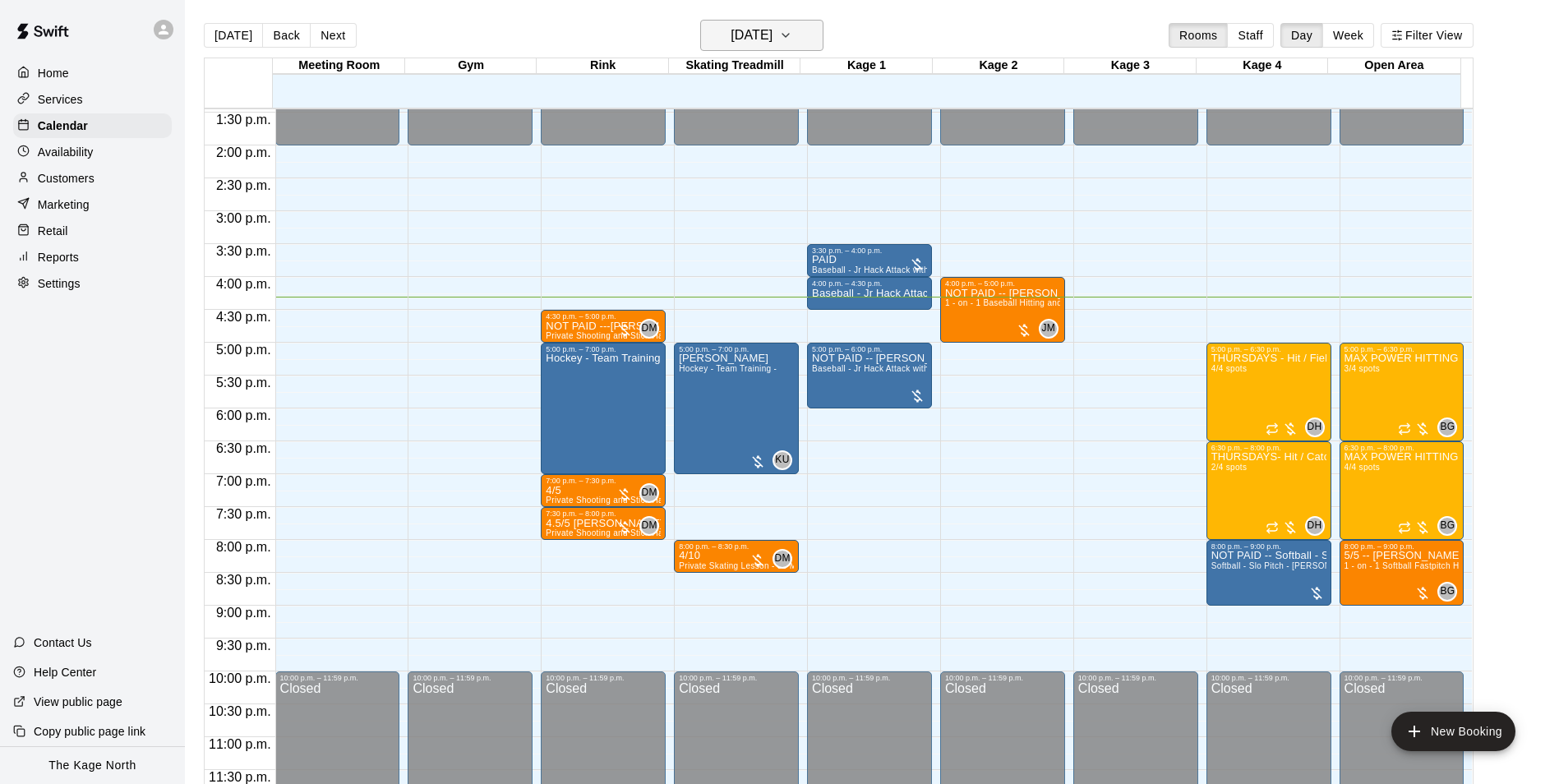
click at [772, 30] on h6 "[DATE]" at bounding box center [751, 35] width 42 height 23
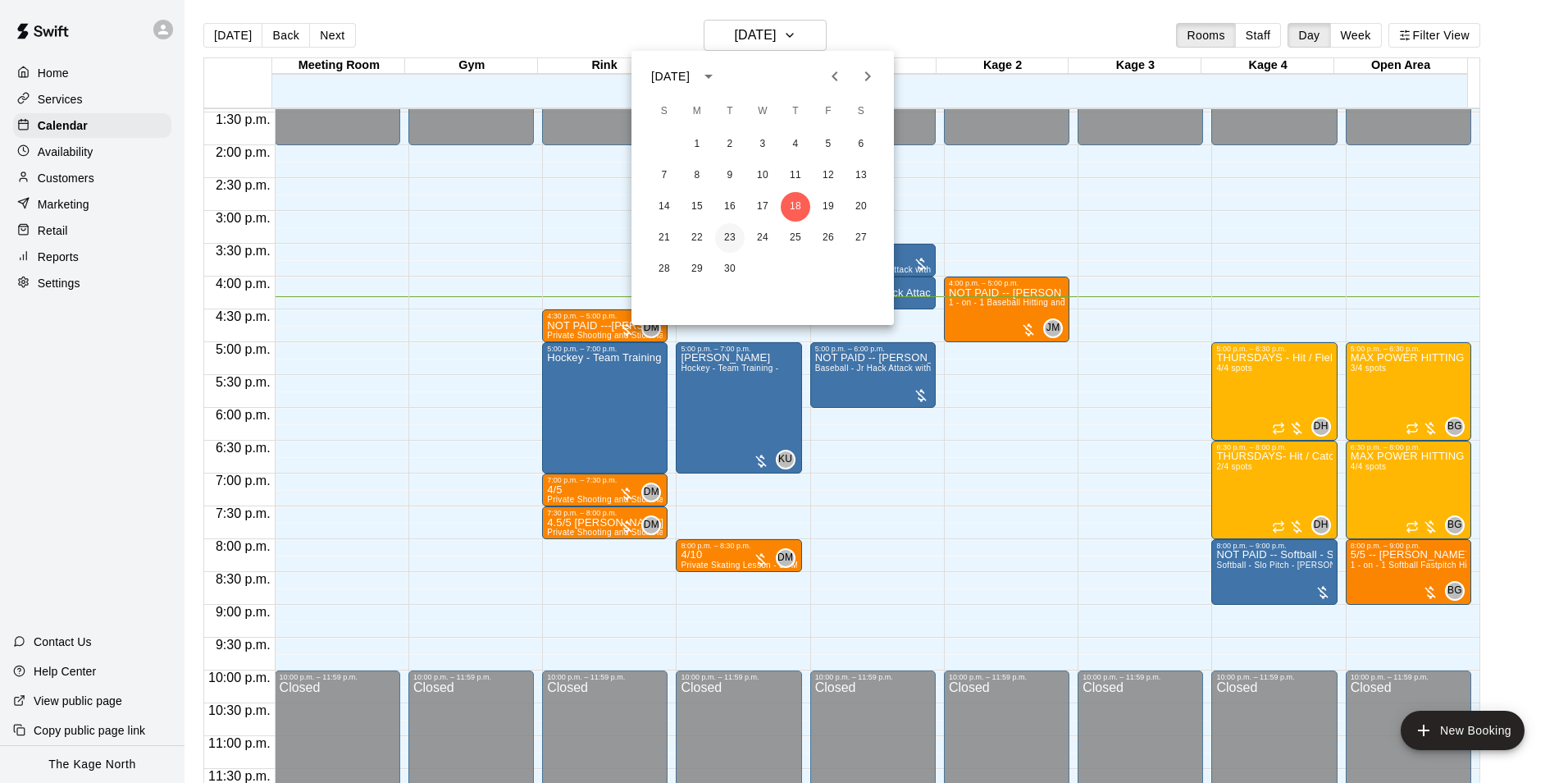
click at [734, 233] on button "23" at bounding box center [729, 238] width 29 height 29
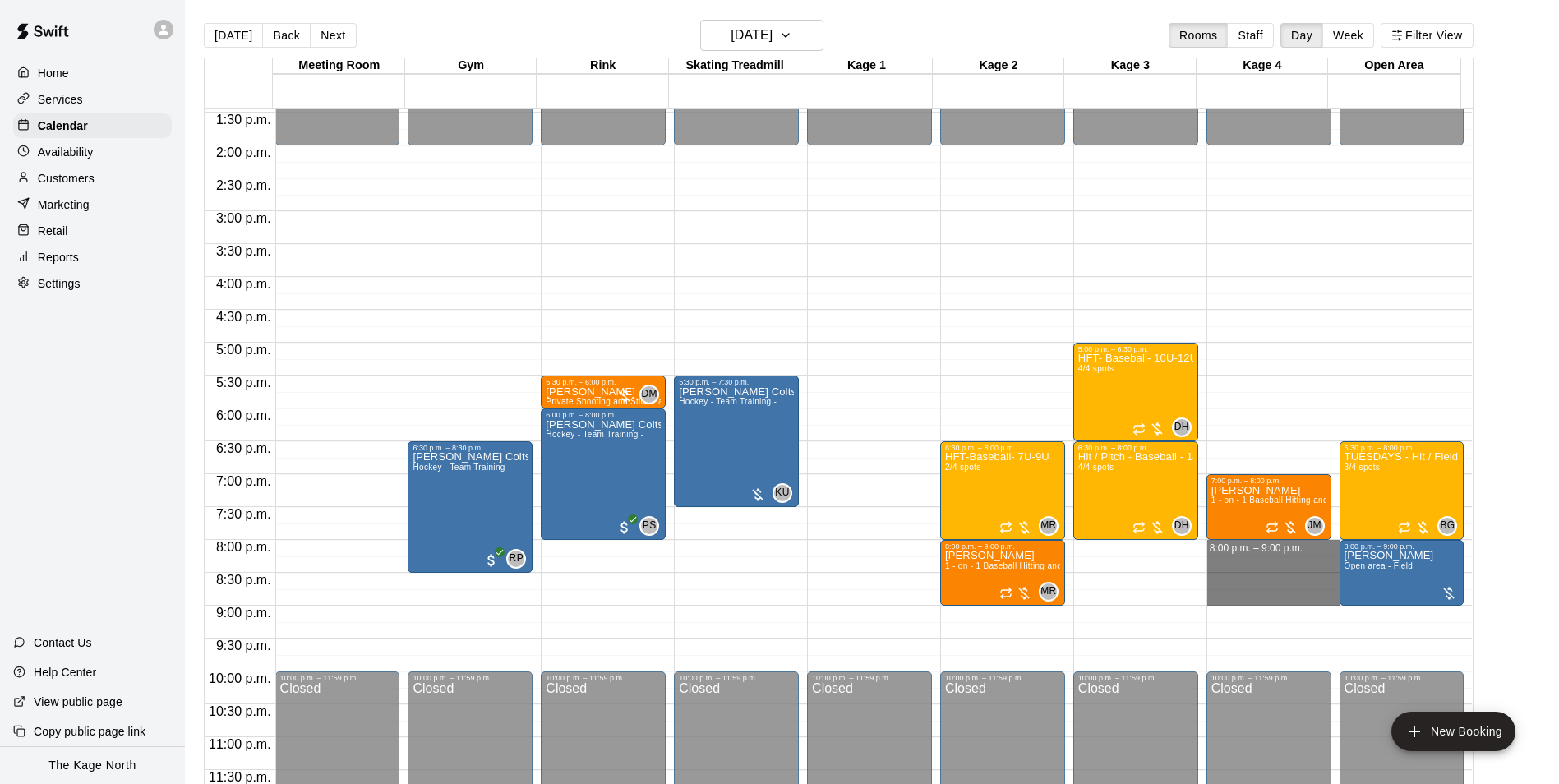
drag, startPoint x: 1296, startPoint y: 547, endPoint x: 1296, endPoint y: 597, distance: 50.0
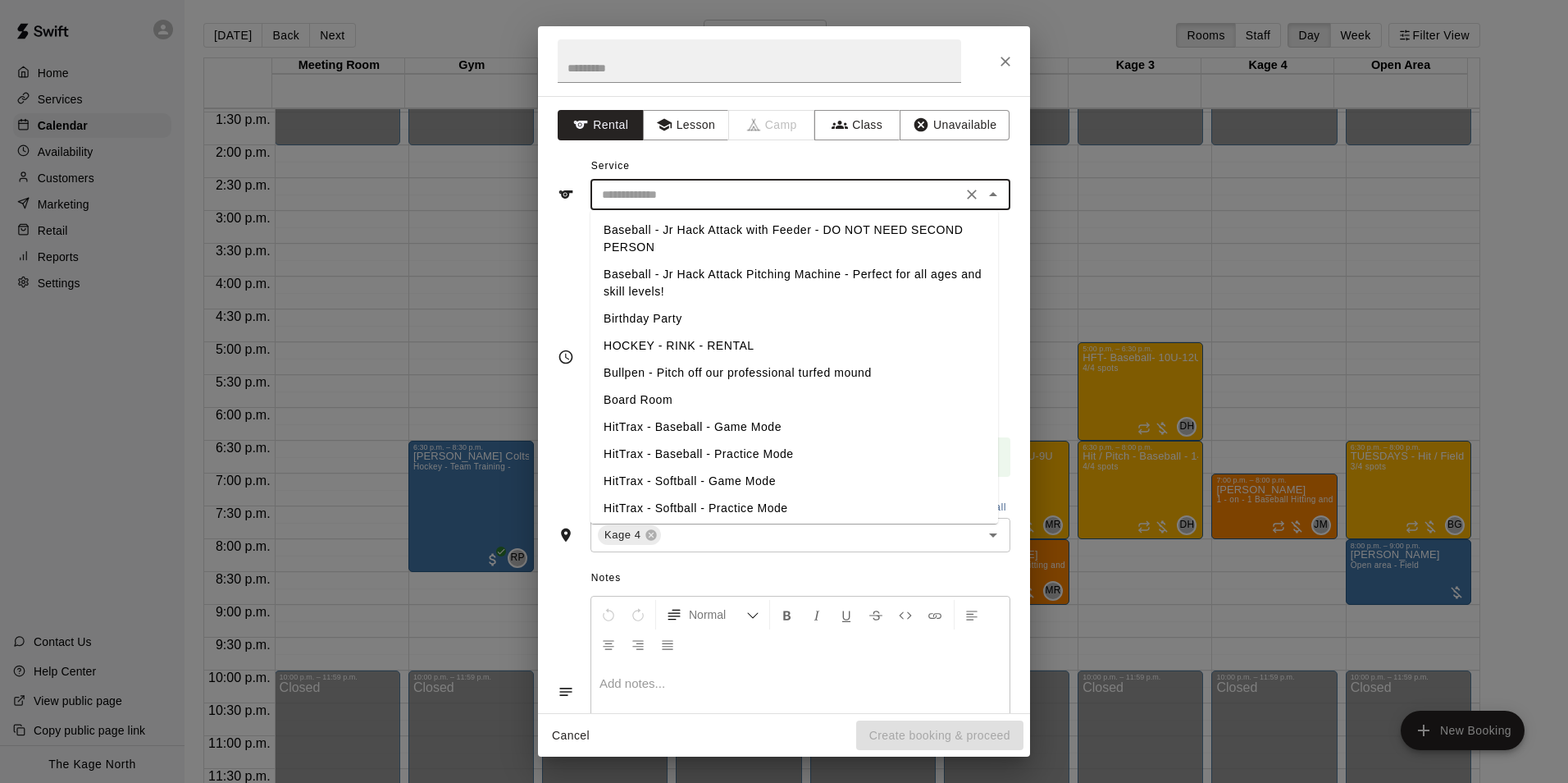
click at [784, 194] on input "text" at bounding box center [776, 195] width 362 height 21
click at [764, 163] on div "Service ​ Baseball - Jr Hack Attack with Feeder - DO NOT NEED SECOND PERSON Bas…" at bounding box center [784, 182] width 453 height 57
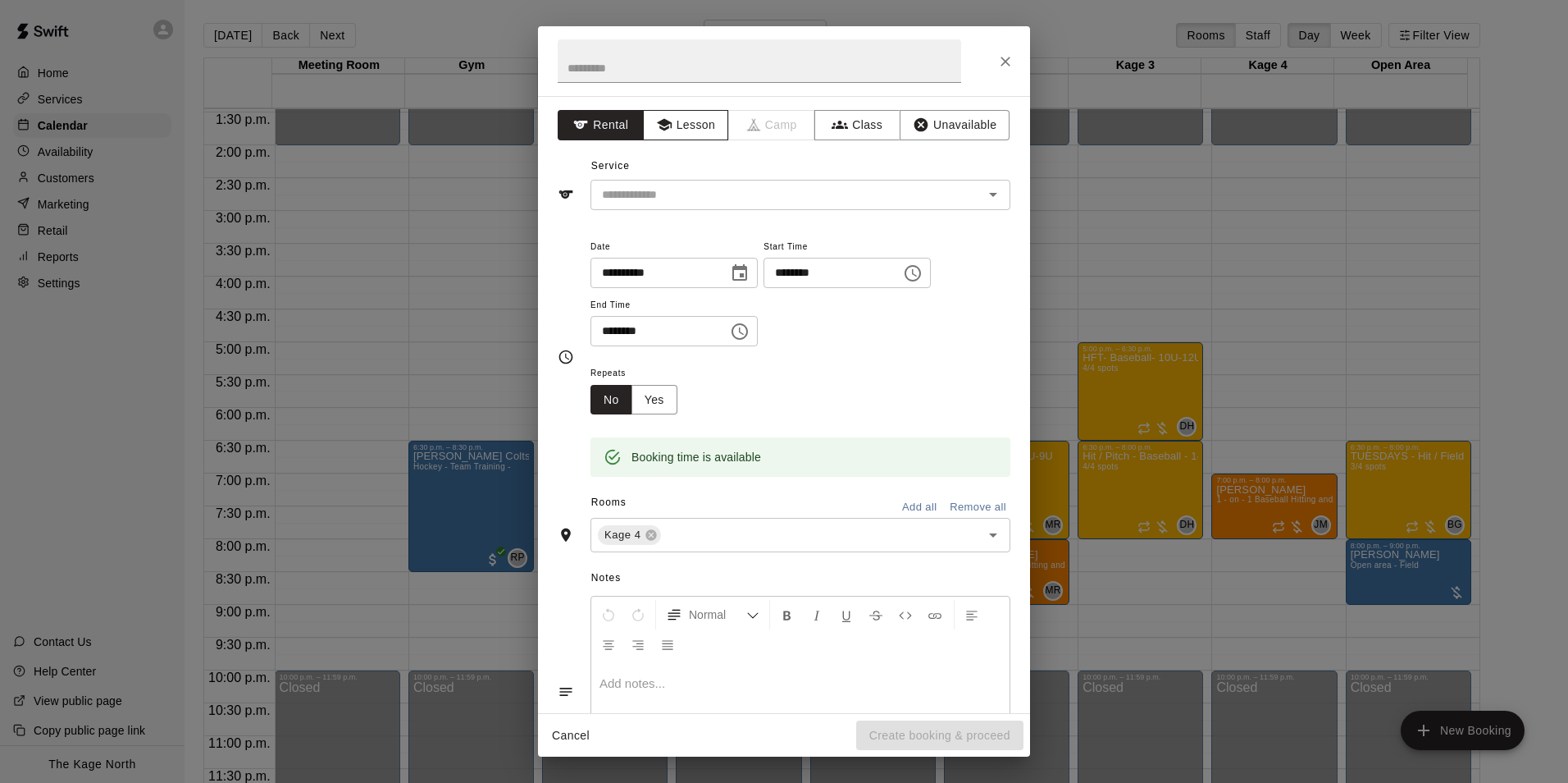
click at [695, 136] on button "Lesson" at bounding box center [685, 125] width 86 height 30
click at [761, 188] on input "text" at bounding box center [776, 195] width 362 height 21
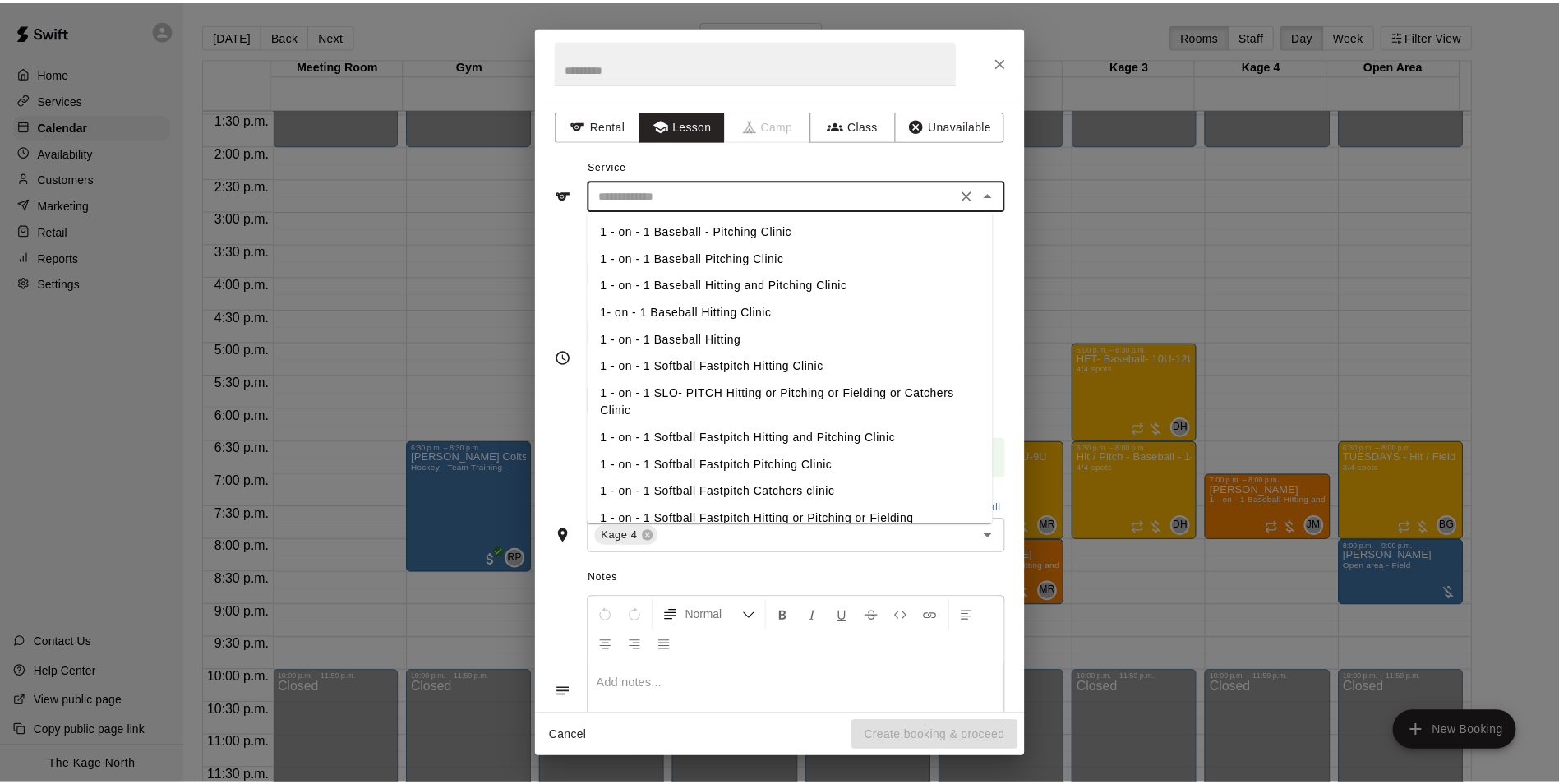
scroll to position [82, 0]
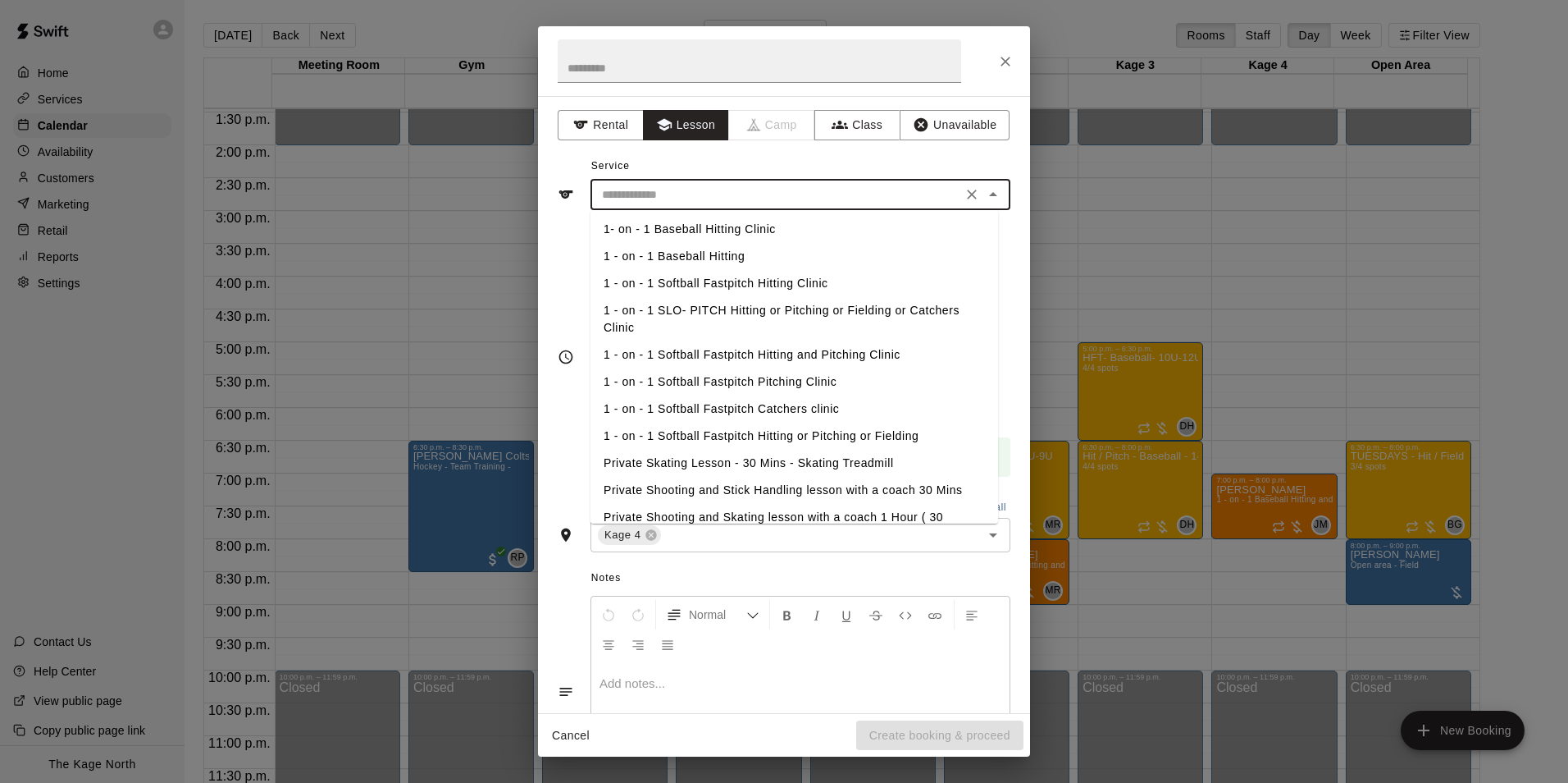
click at [805, 404] on li "1 - on - 1 Softball Fastpitch Catchers clinic" at bounding box center [794, 408] width 407 height 27
type input "**********"
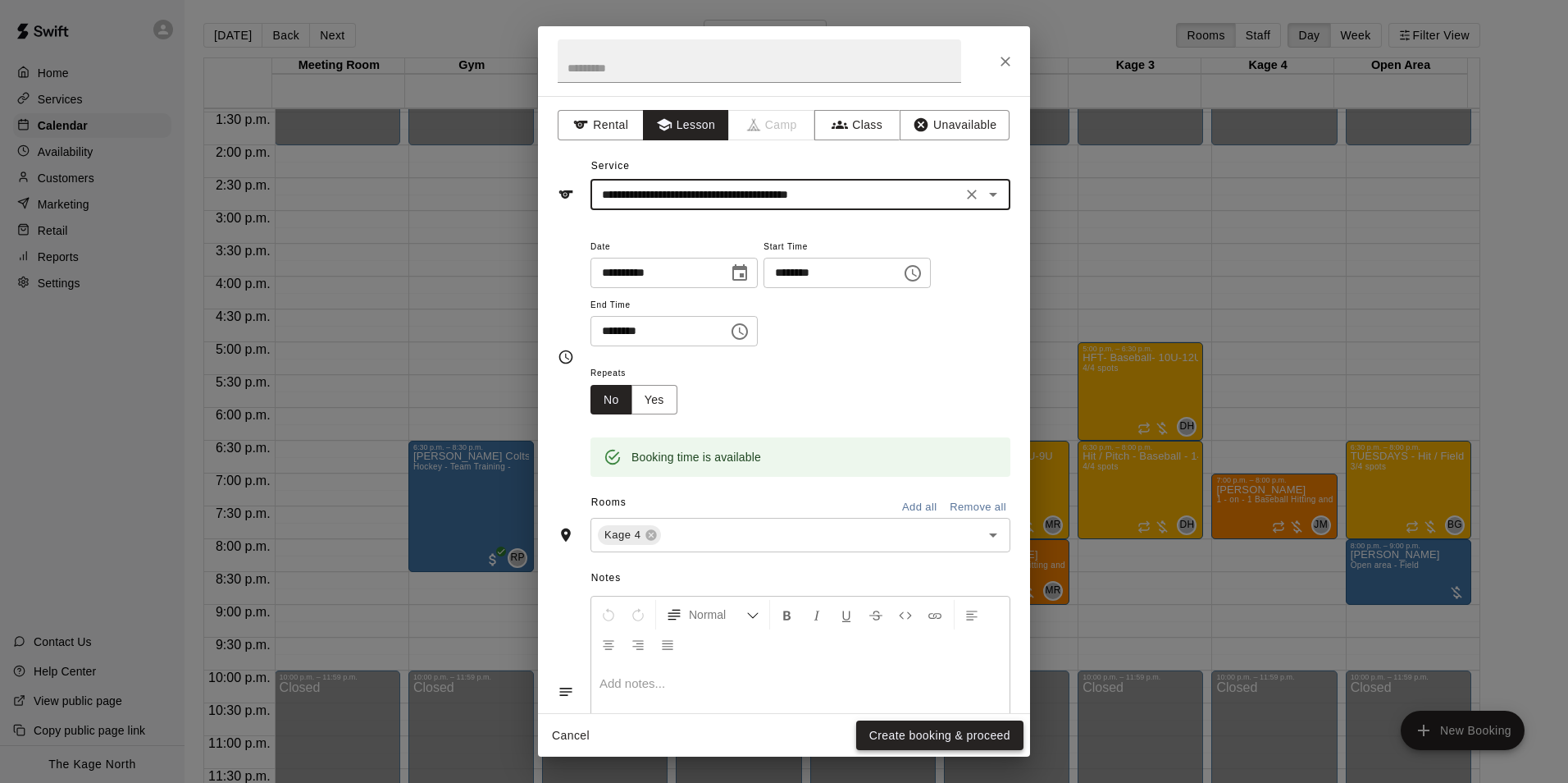
click at [952, 731] on button "Create booking & proceed" at bounding box center [939, 736] width 167 height 30
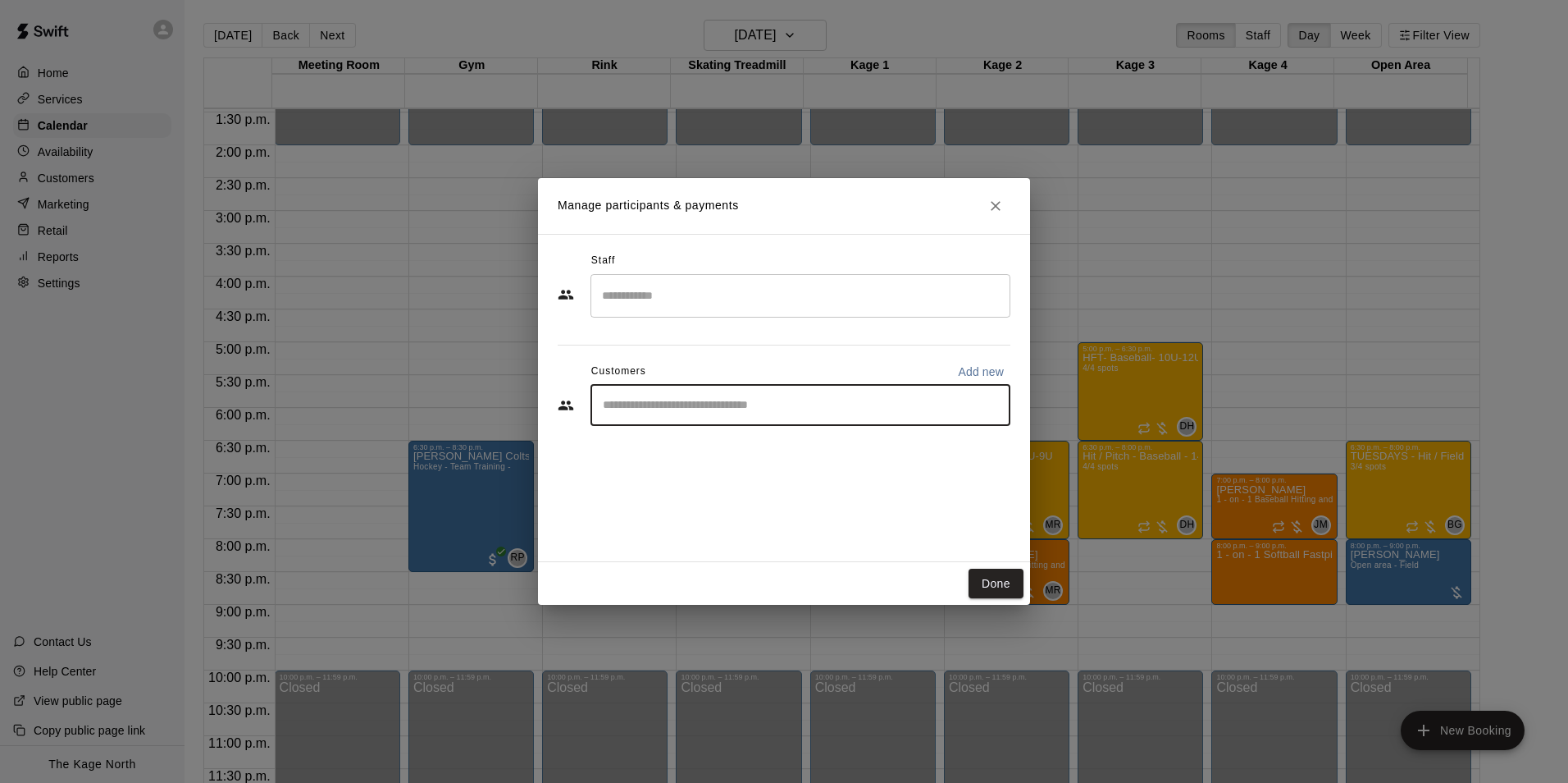
click at [725, 405] on input "Start typing to search customers..." at bounding box center [801, 405] width 405 height 16
click at [683, 400] on input "Start typing to search customers..." at bounding box center [801, 405] width 405 height 16
type input "*"
type input "*****"
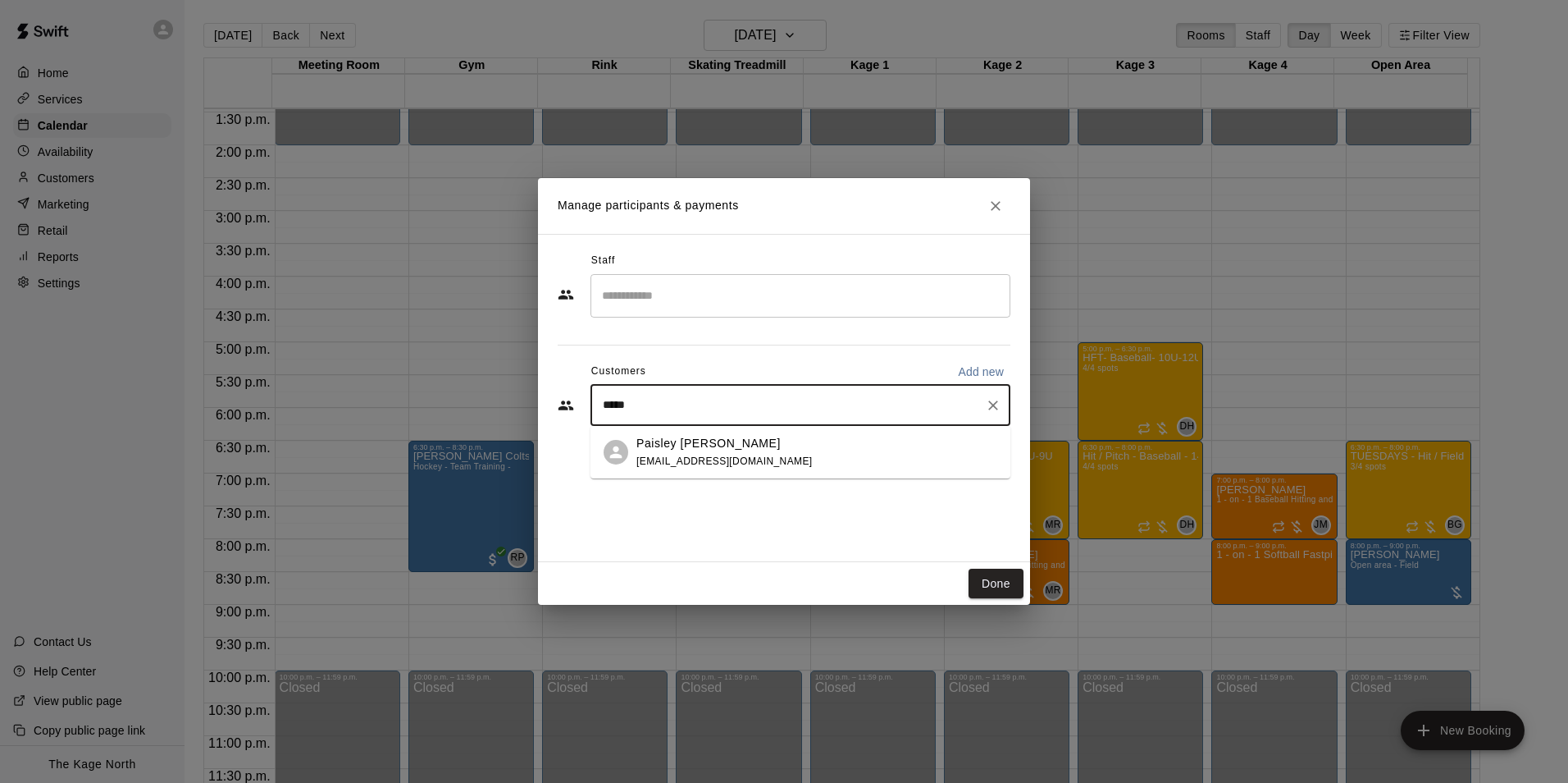
click at [712, 443] on p "Paisley [PERSON_NAME]" at bounding box center [708, 443] width 144 height 17
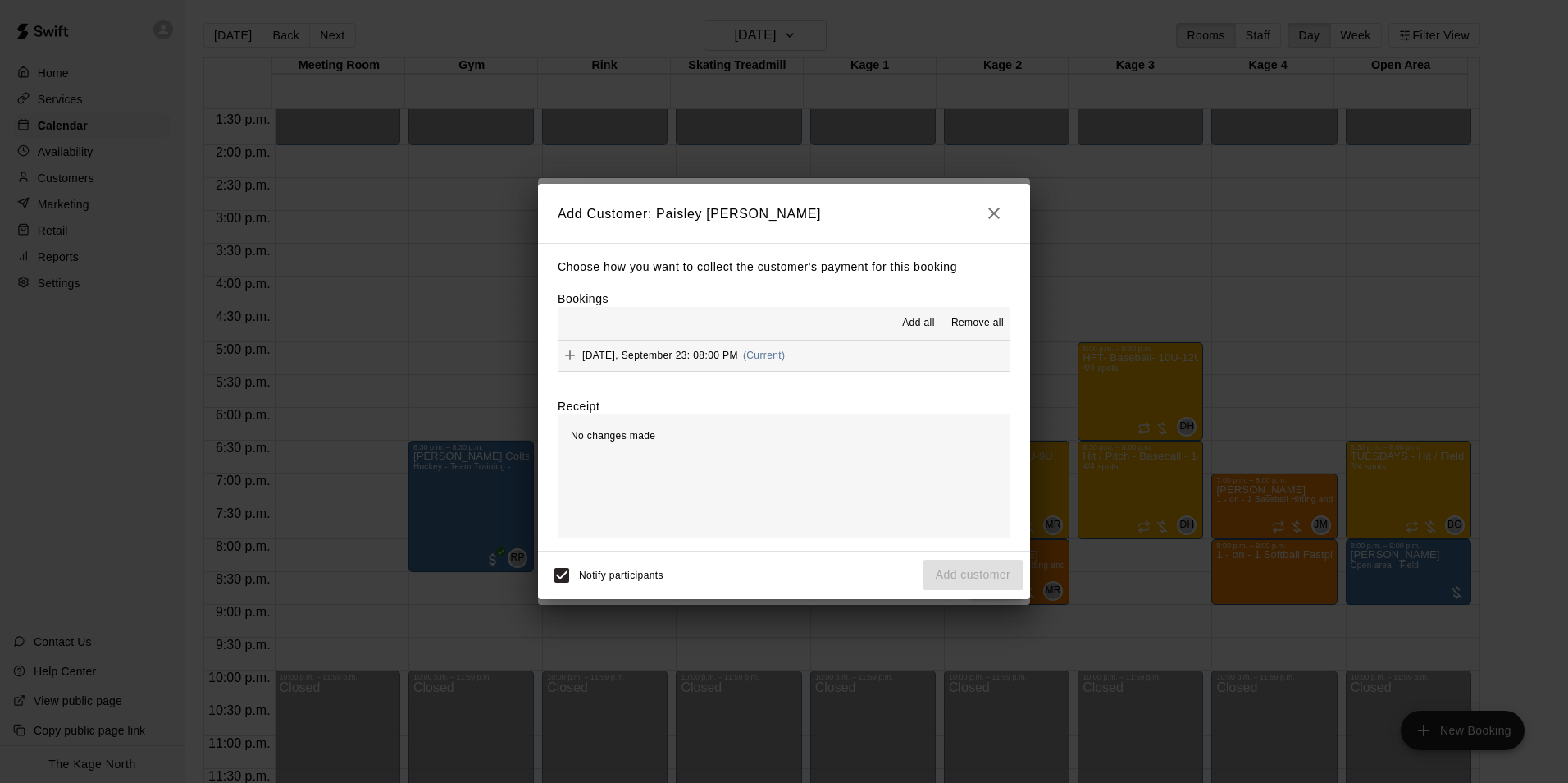
click at [916, 320] on span "Add all" at bounding box center [918, 323] width 33 height 16
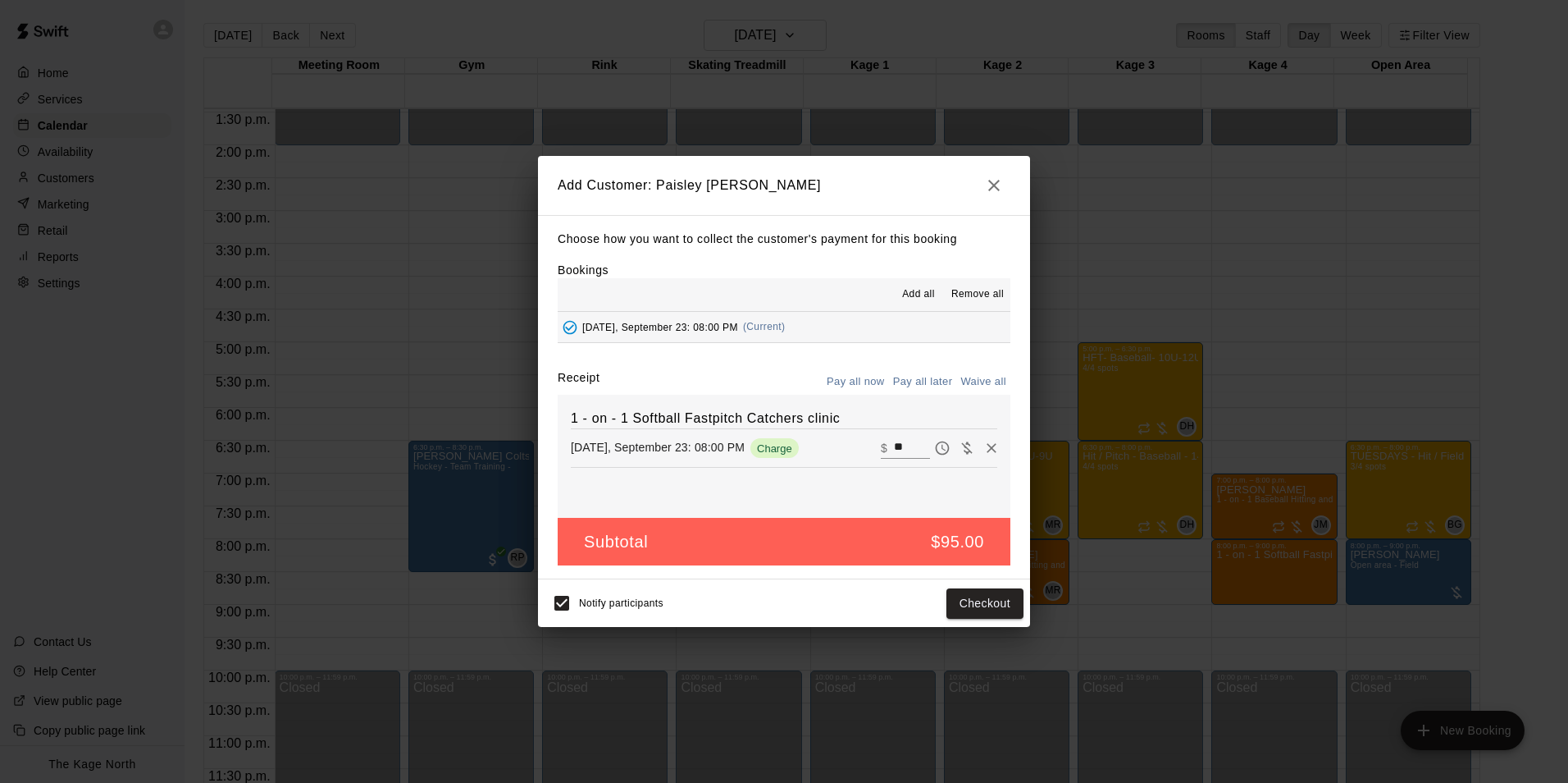
click at [934, 390] on button "Pay all later" at bounding box center [923, 381] width 68 height 25
click at [978, 604] on button "Add customer" at bounding box center [972, 604] width 101 height 30
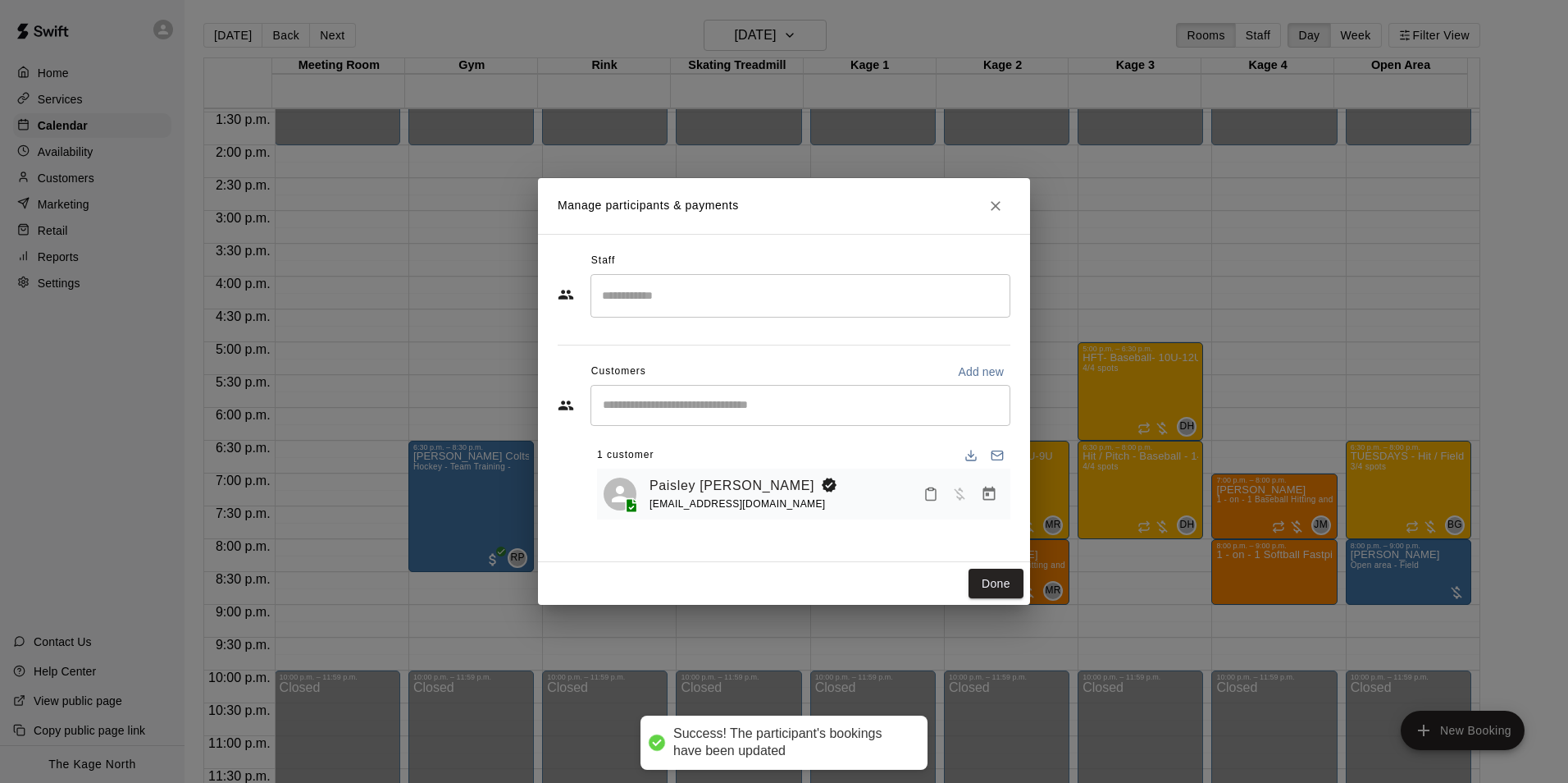
click at [662, 293] on input "Search staff" at bounding box center [801, 295] width 405 height 28
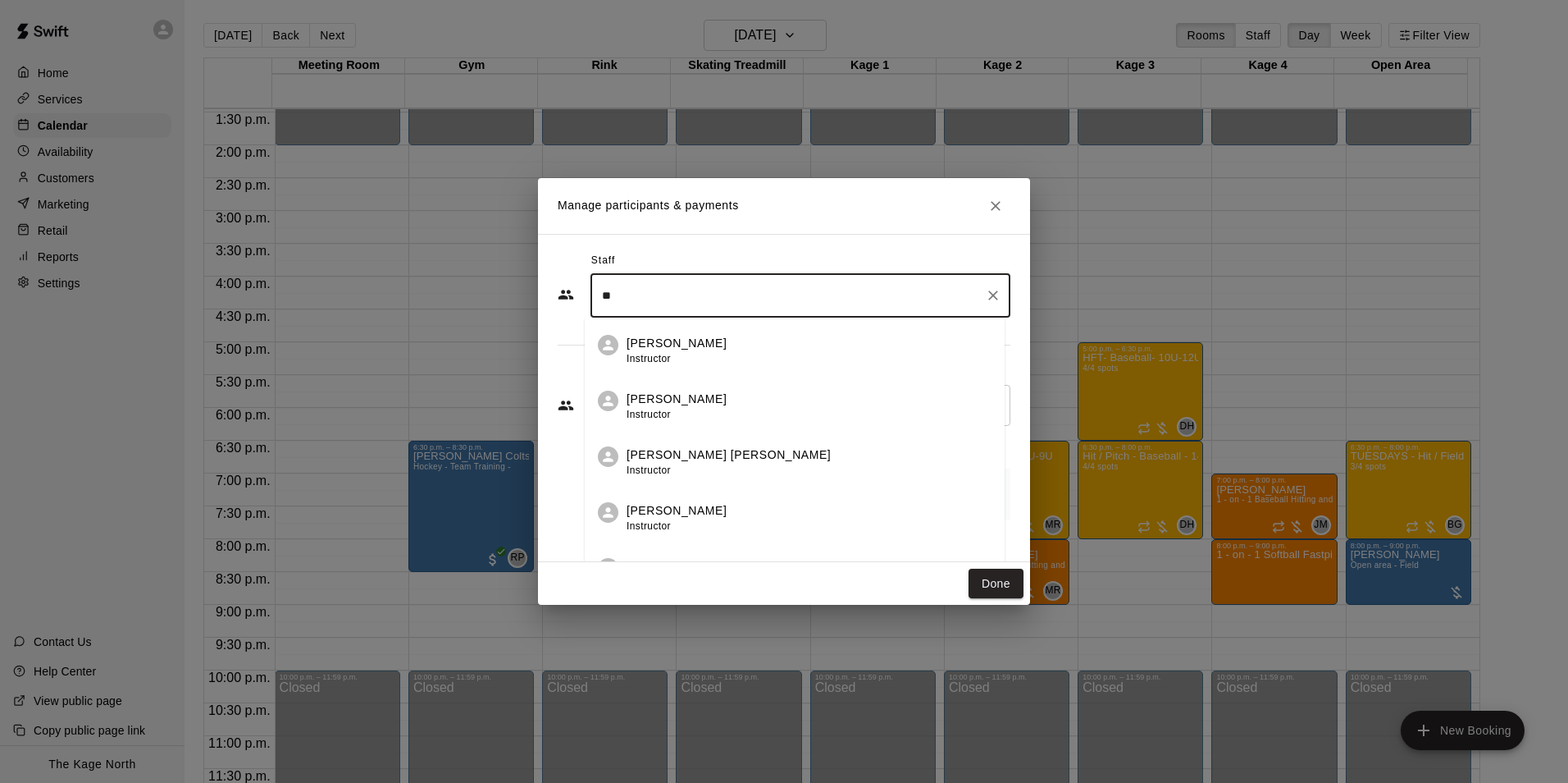
type input "*"
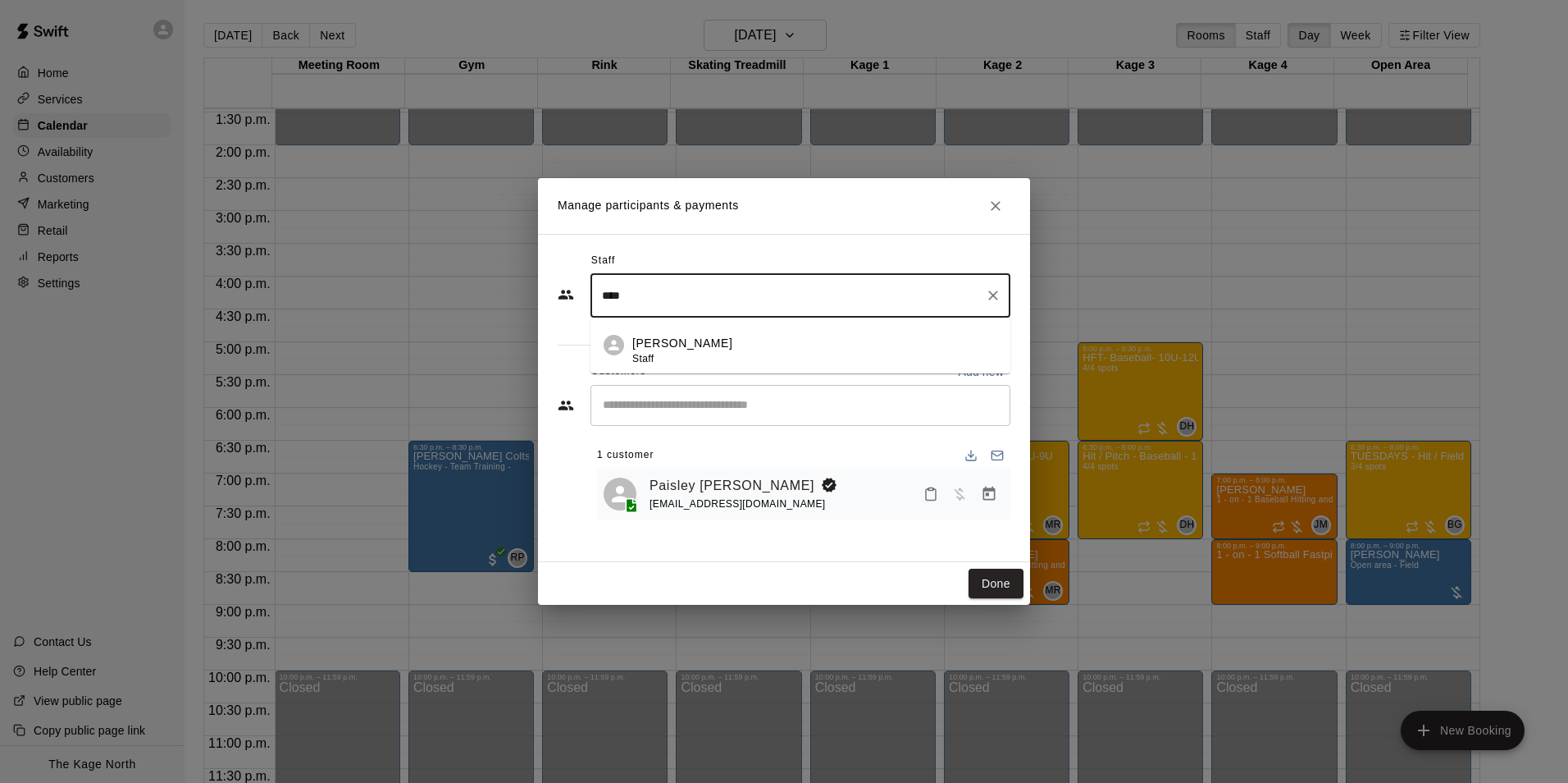
click at [732, 339] on div "[PERSON_NAME] Staff" at bounding box center [814, 351] width 365 height 32
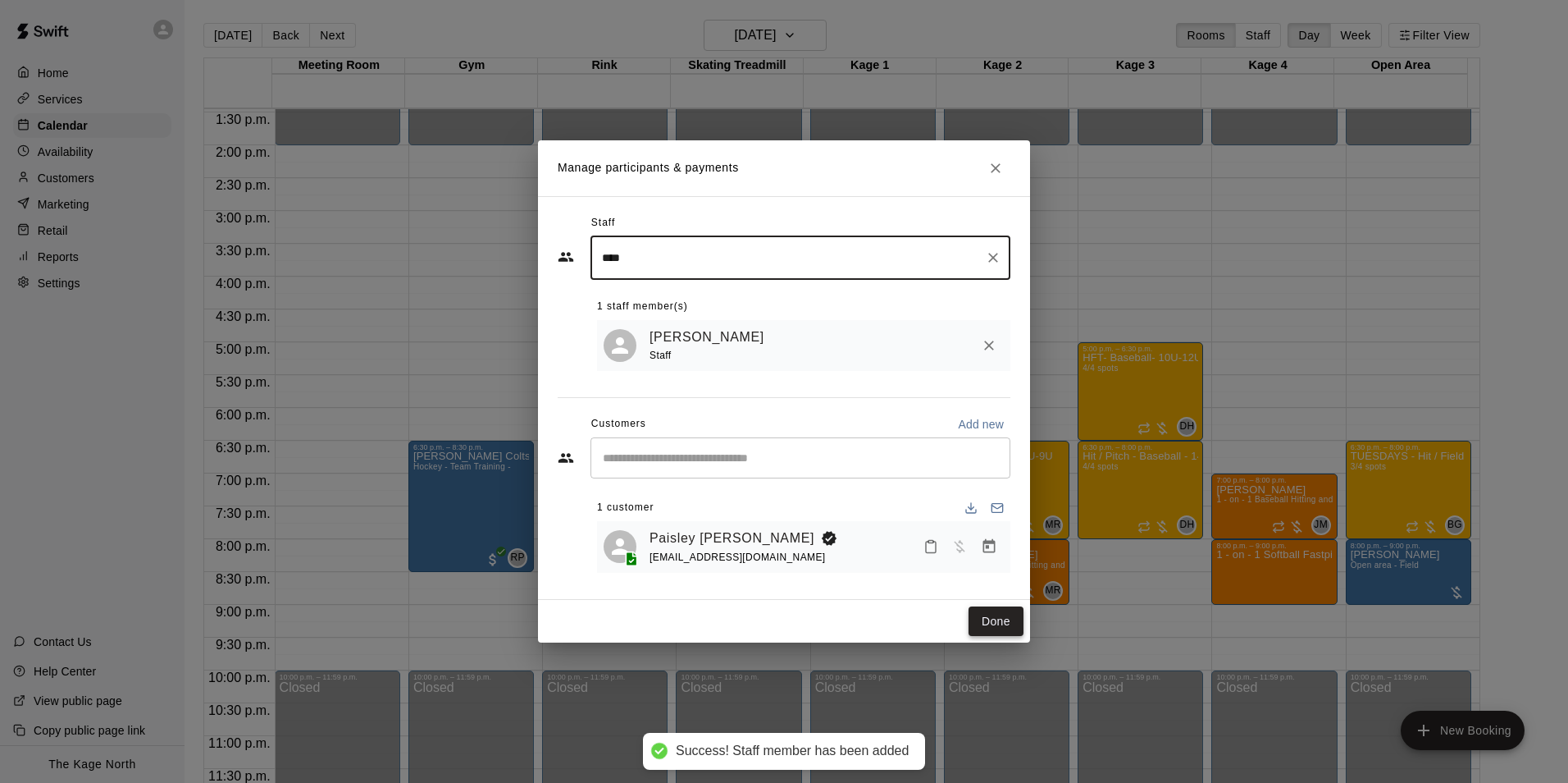
type input "****"
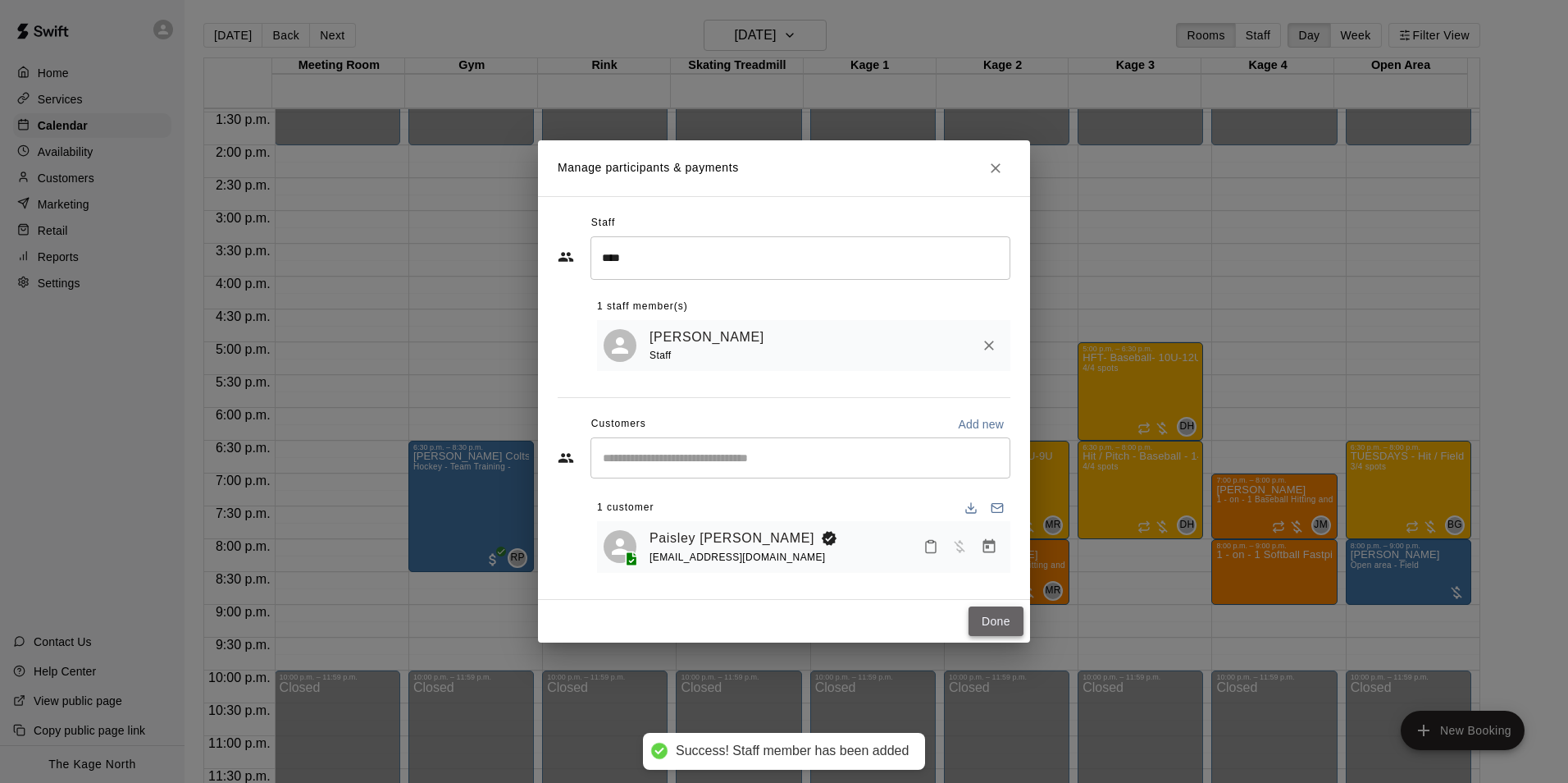
click at [992, 617] on button "Done" at bounding box center [996, 622] width 55 height 30
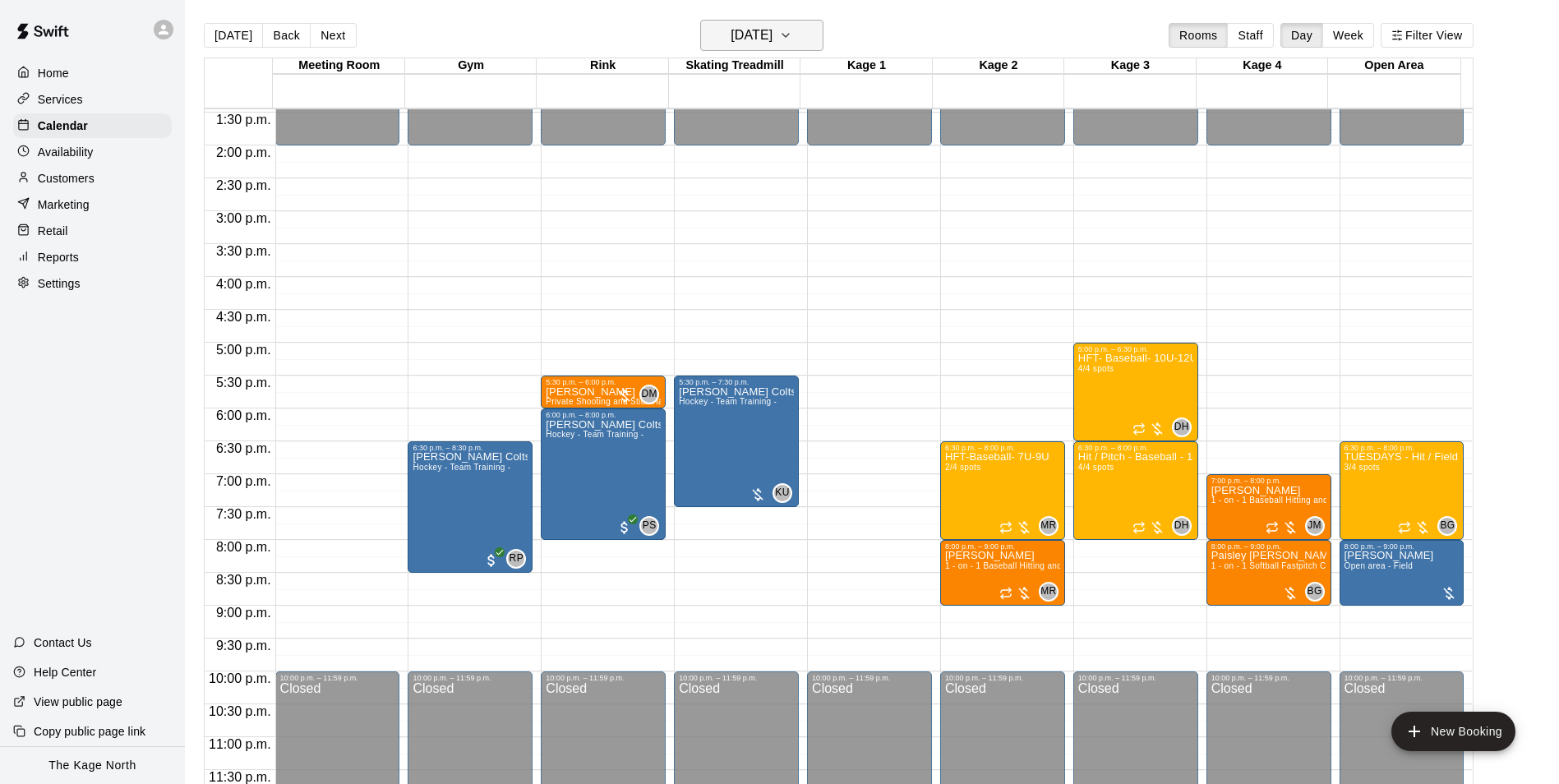
click at [772, 26] on h6 "[DATE]" at bounding box center [751, 35] width 42 height 23
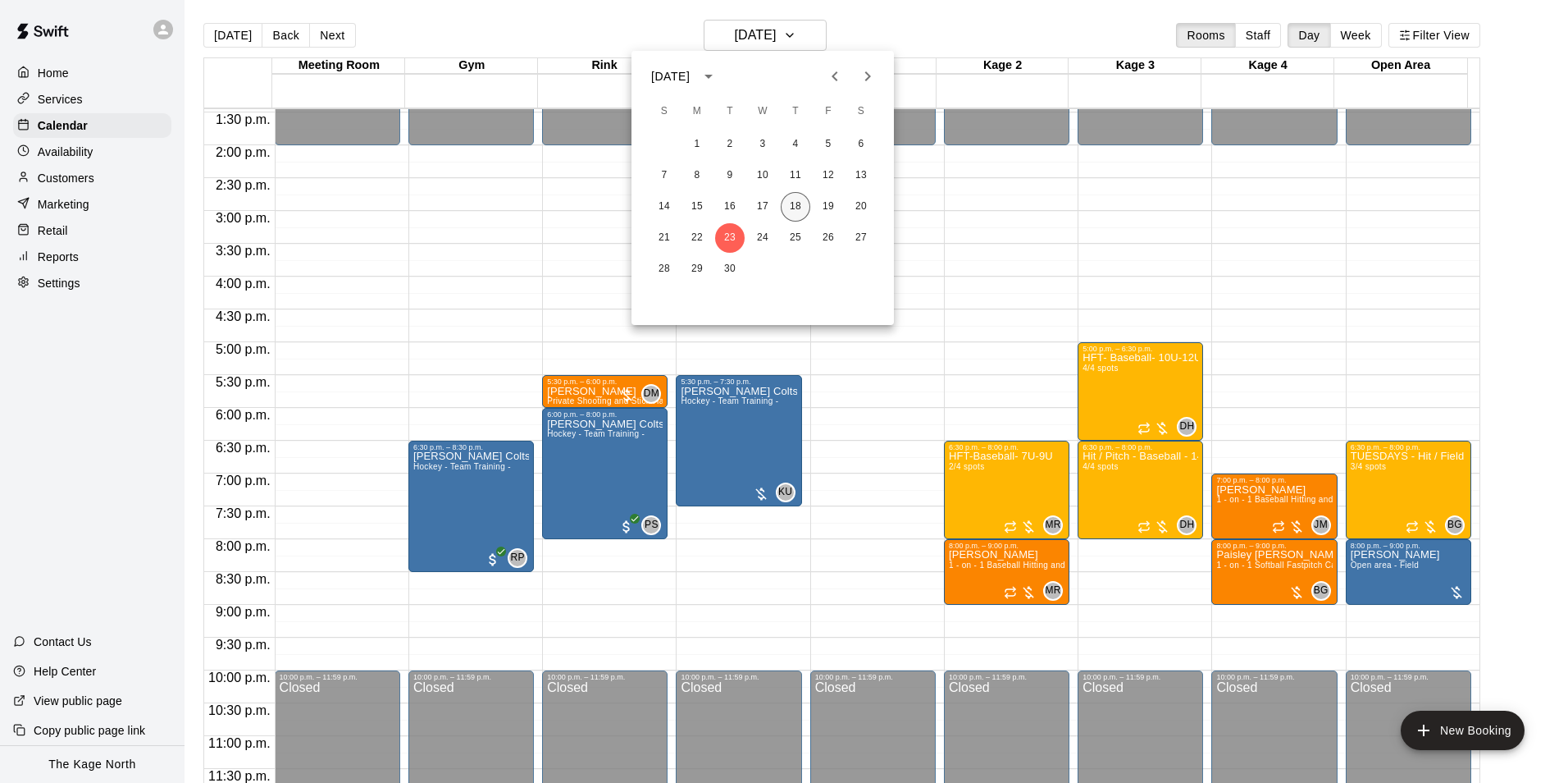
click at [790, 203] on button "18" at bounding box center [795, 206] width 29 height 29
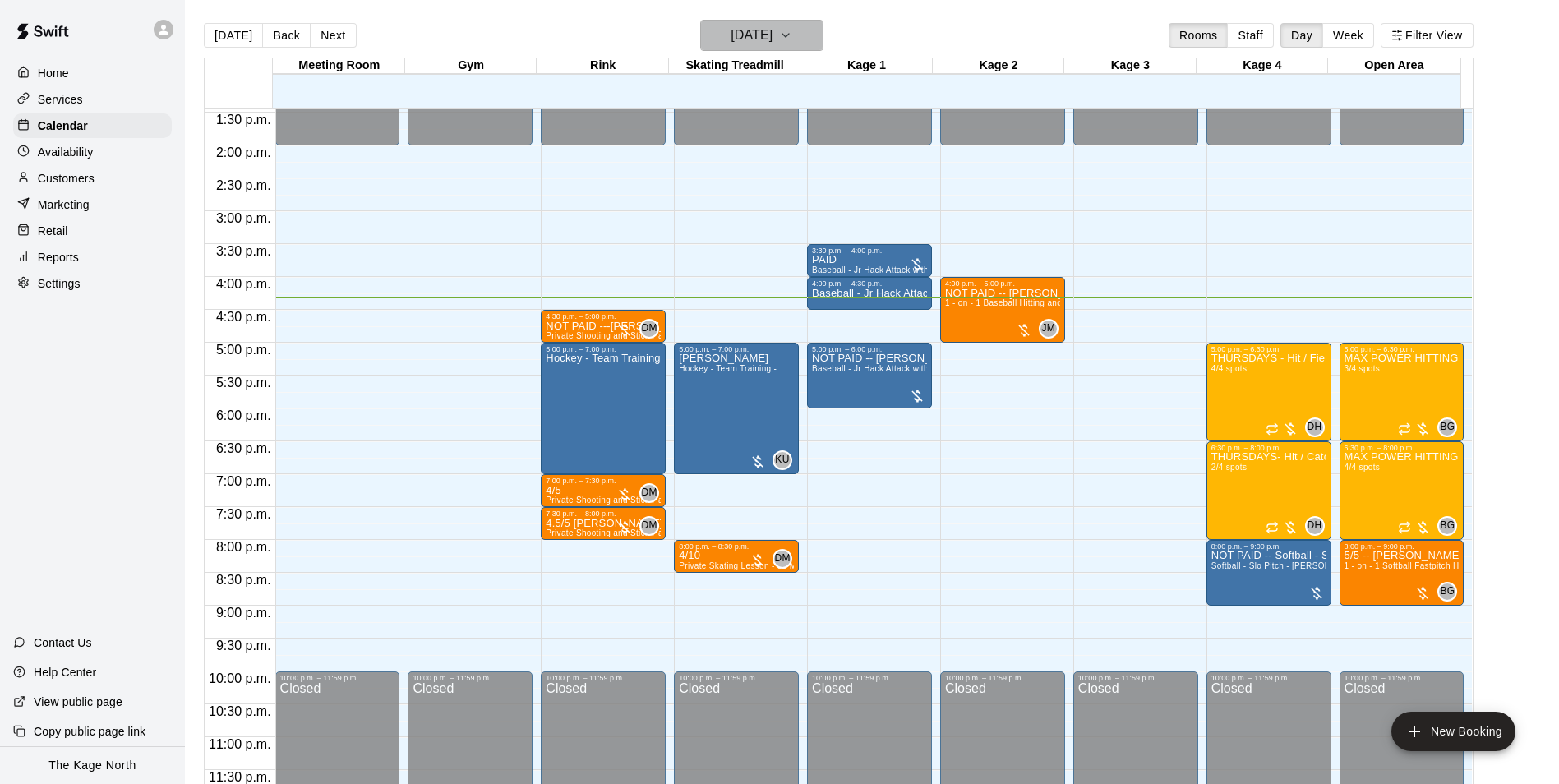
click at [772, 41] on h6 "[DATE]" at bounding box center [751, 35] width 42 height 23
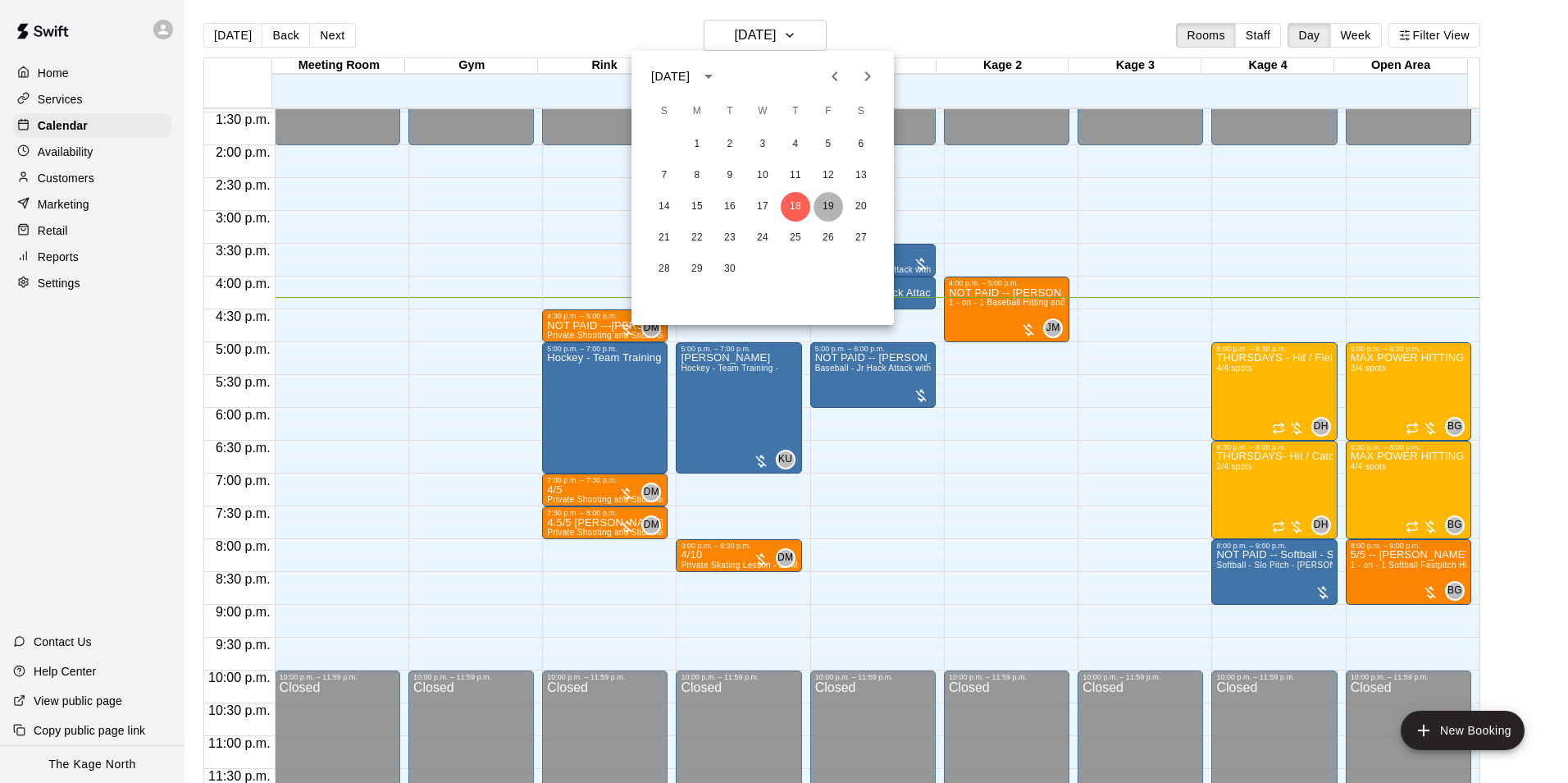
click at [827, 203] on button "19" at bounding box center [828, 206] width 29 height 29
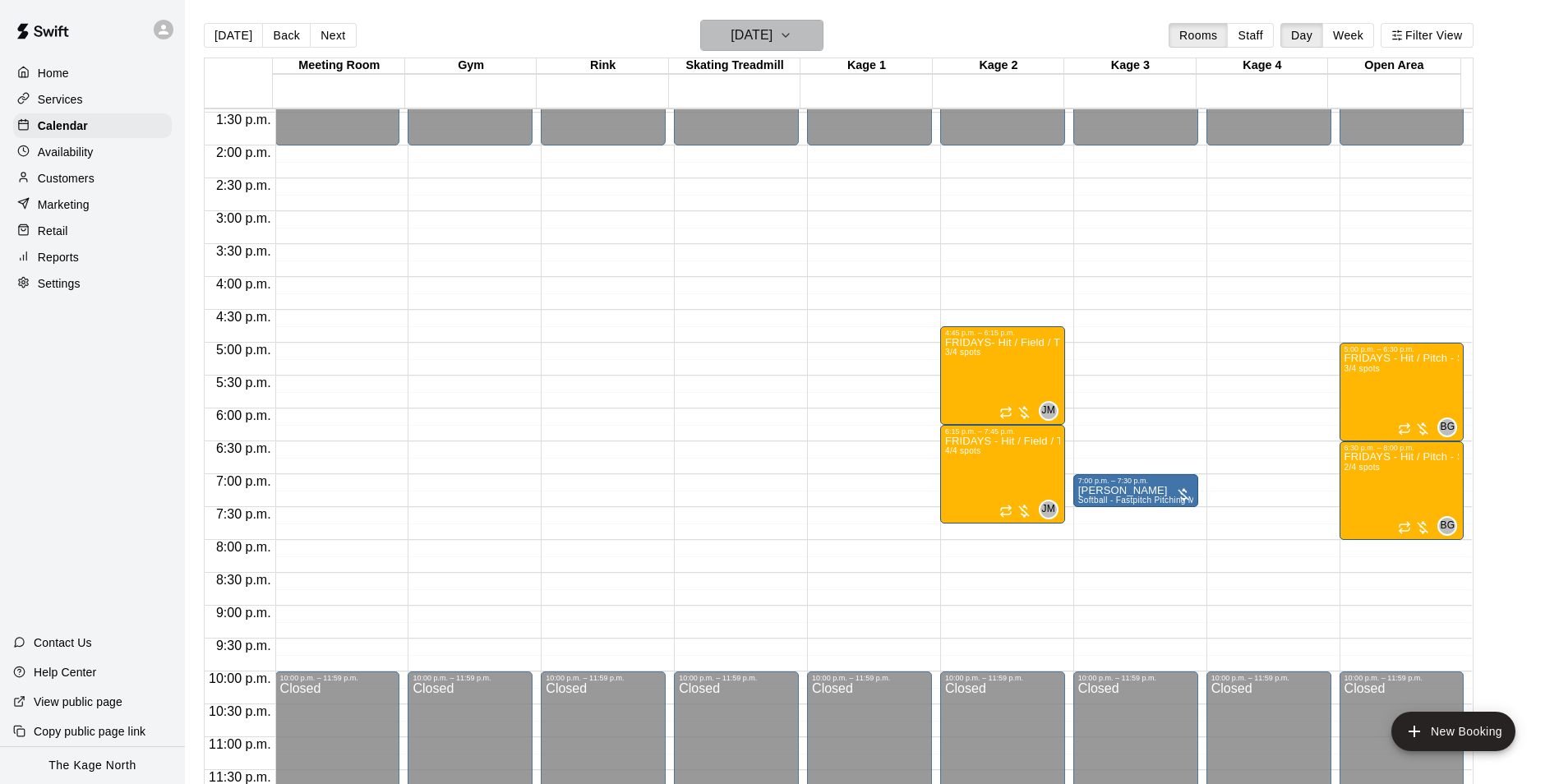
click at [766, 27] on h6 "[DATE]" at bounding box center [751, 35] width 42 height 23
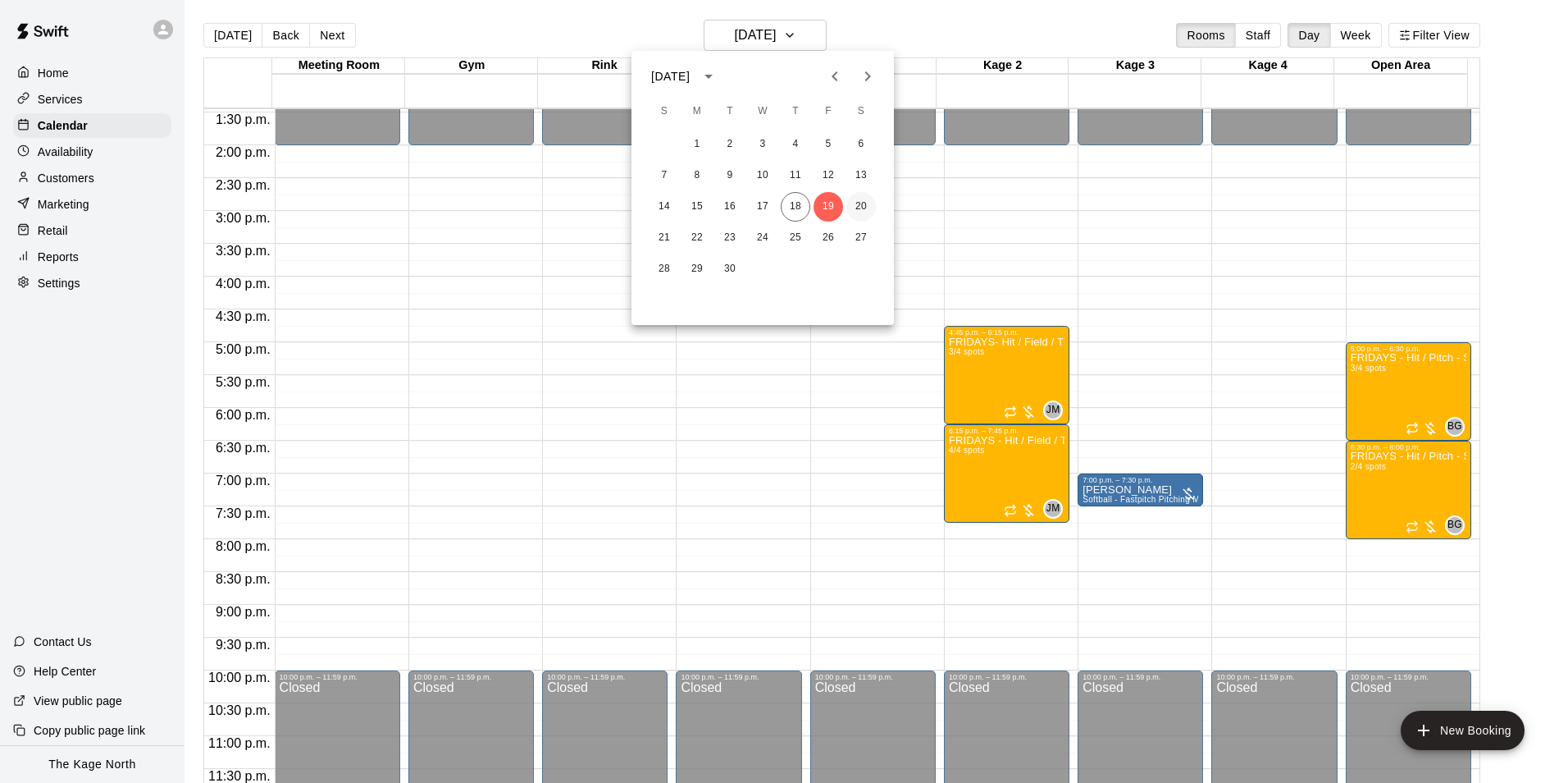
click at [861, 201] on button "20" at bounding box center [860, 206] width 29 height 29
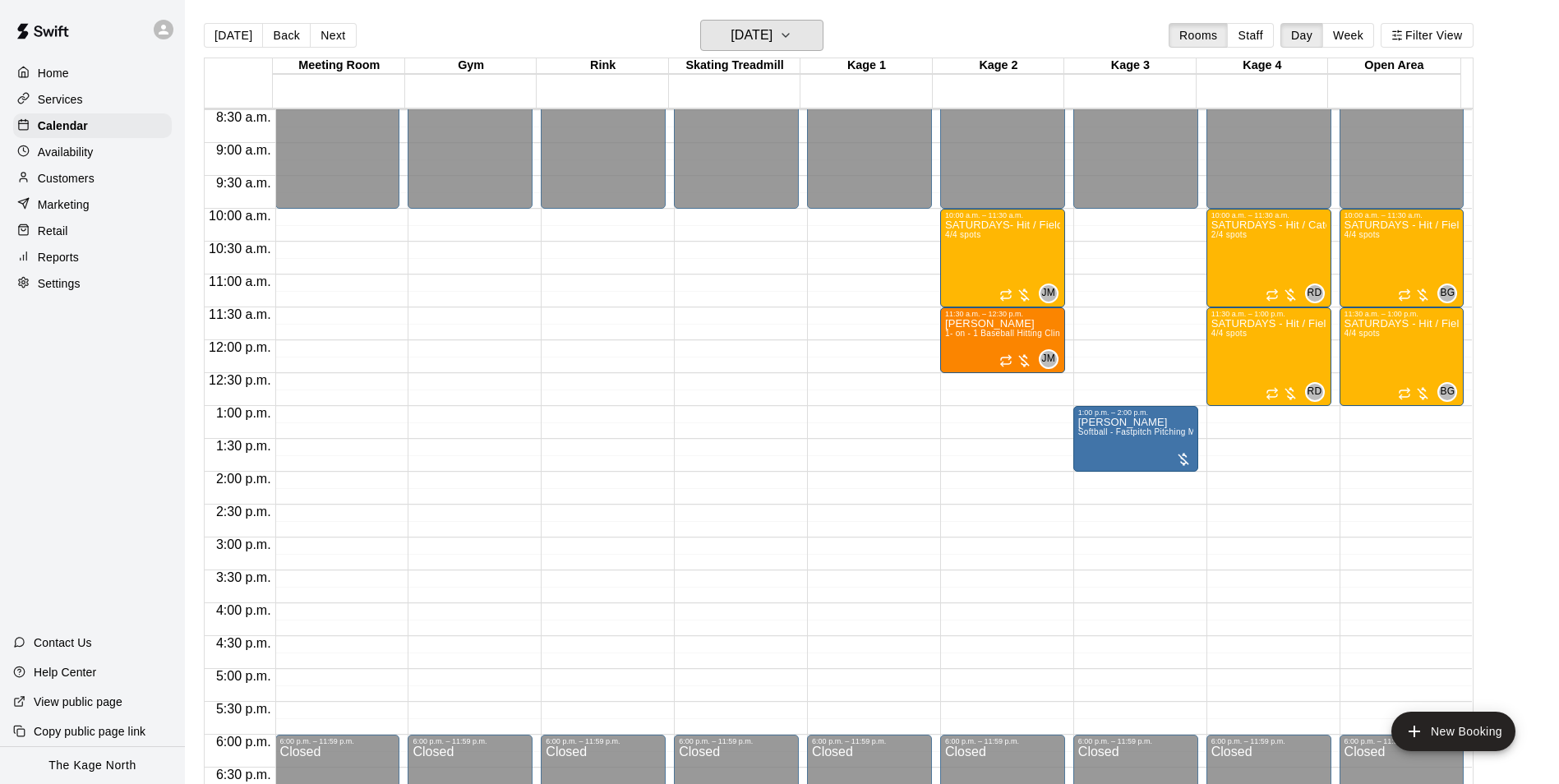
scroll to position [557, 0]
click at [772, 39] on h6 "[DATE]" at bounding box center [751, 35] width 42 height 23
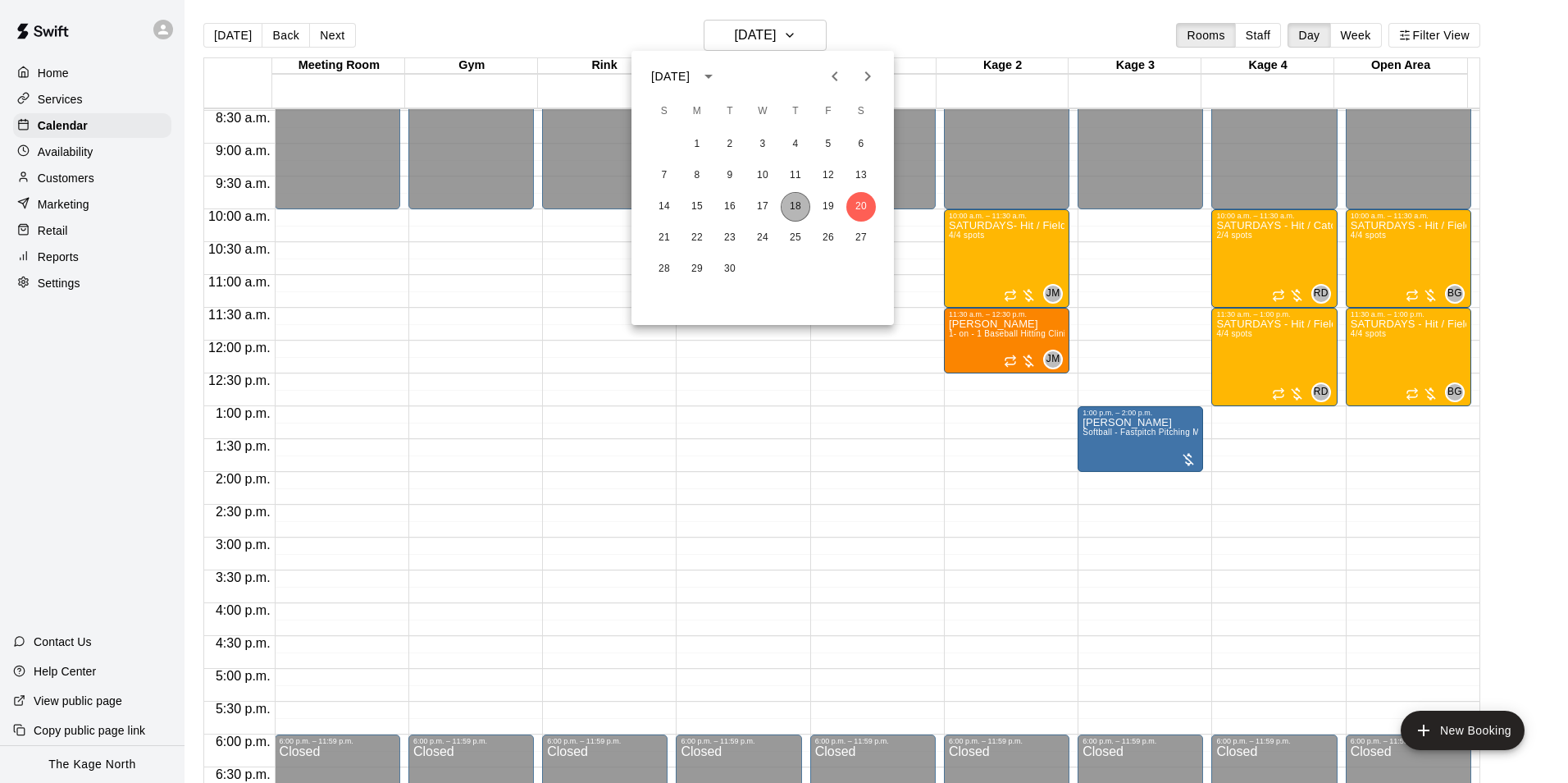
click at [798, 206] on button "18" at bounding box center [795, 206] width 29 height 29
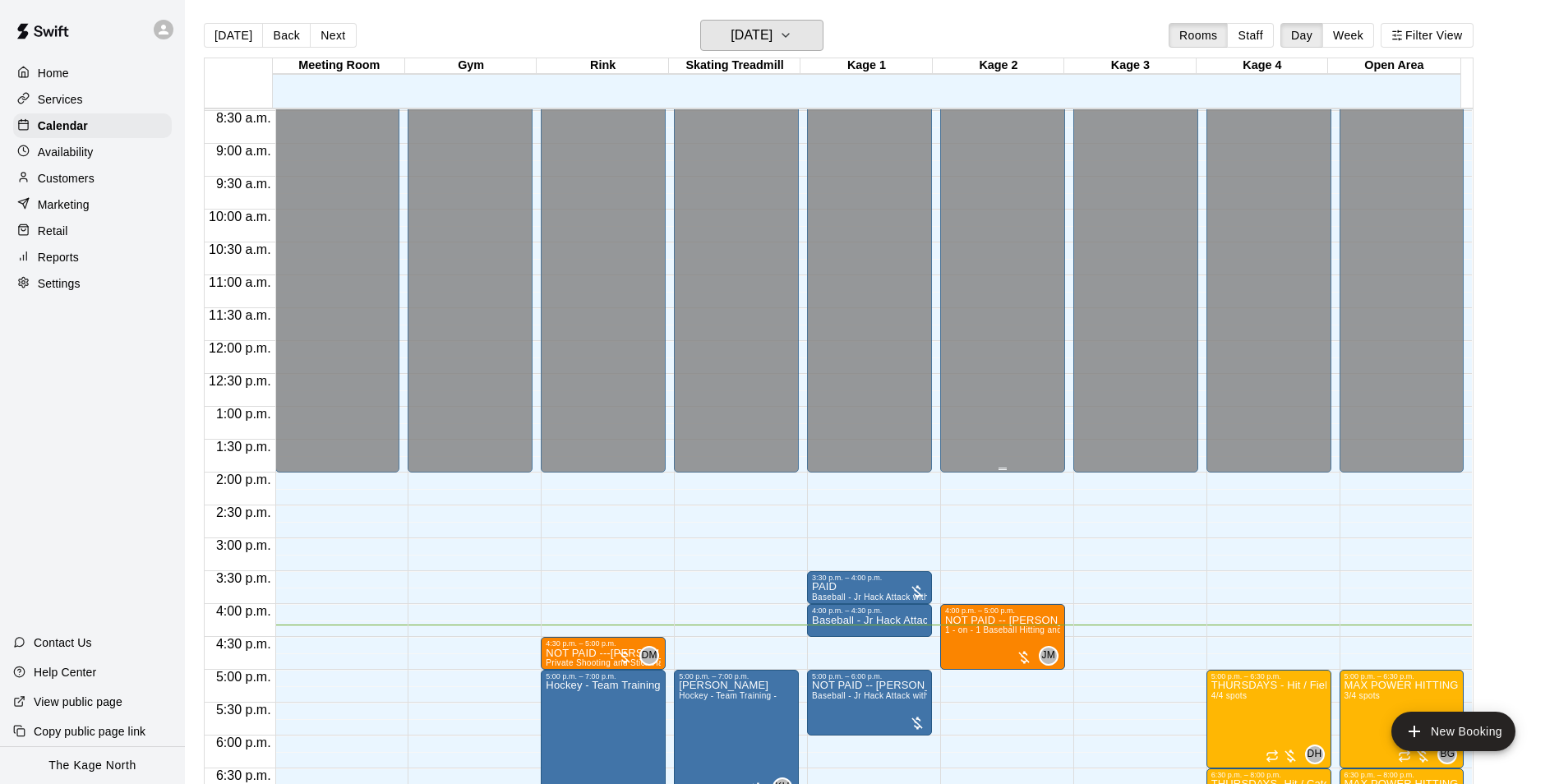
scroll to position [804, 0]
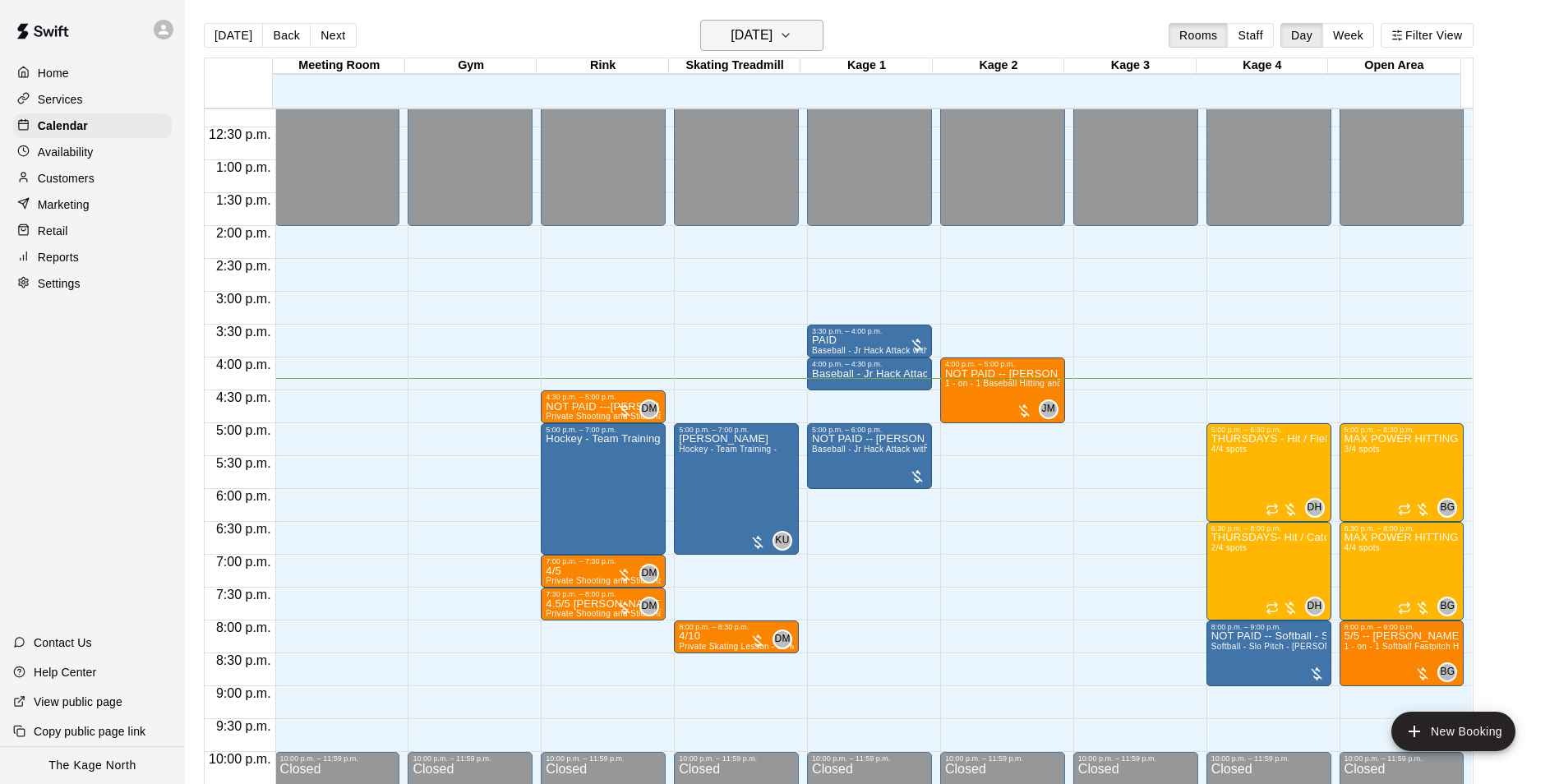
click at [806, 40] on button "[DATE]" at bounding box center [762, 35] width 123 height 31
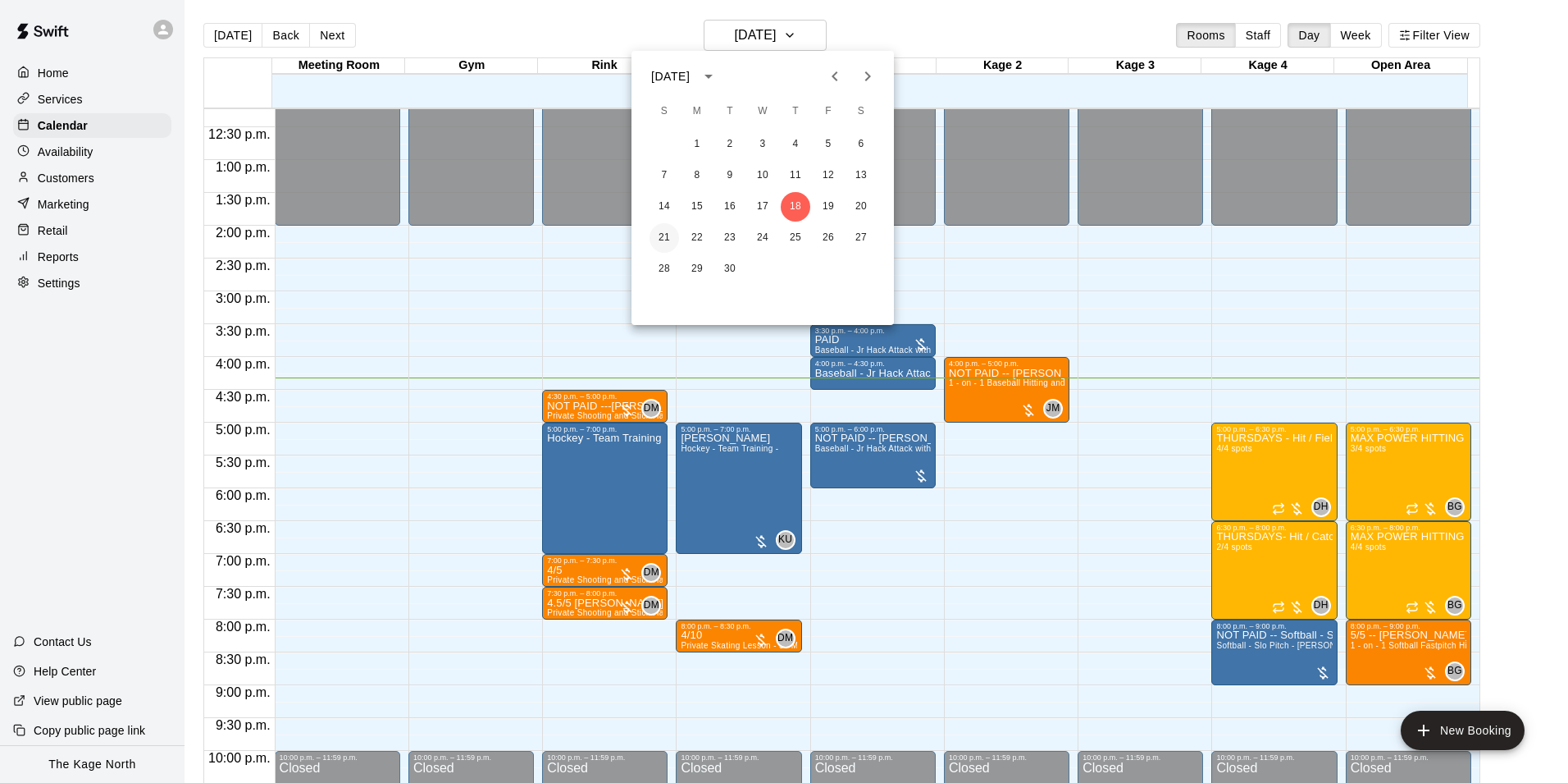
click at [667, 236] on button "21" at bounding box center [664, 238] width 29 height 29
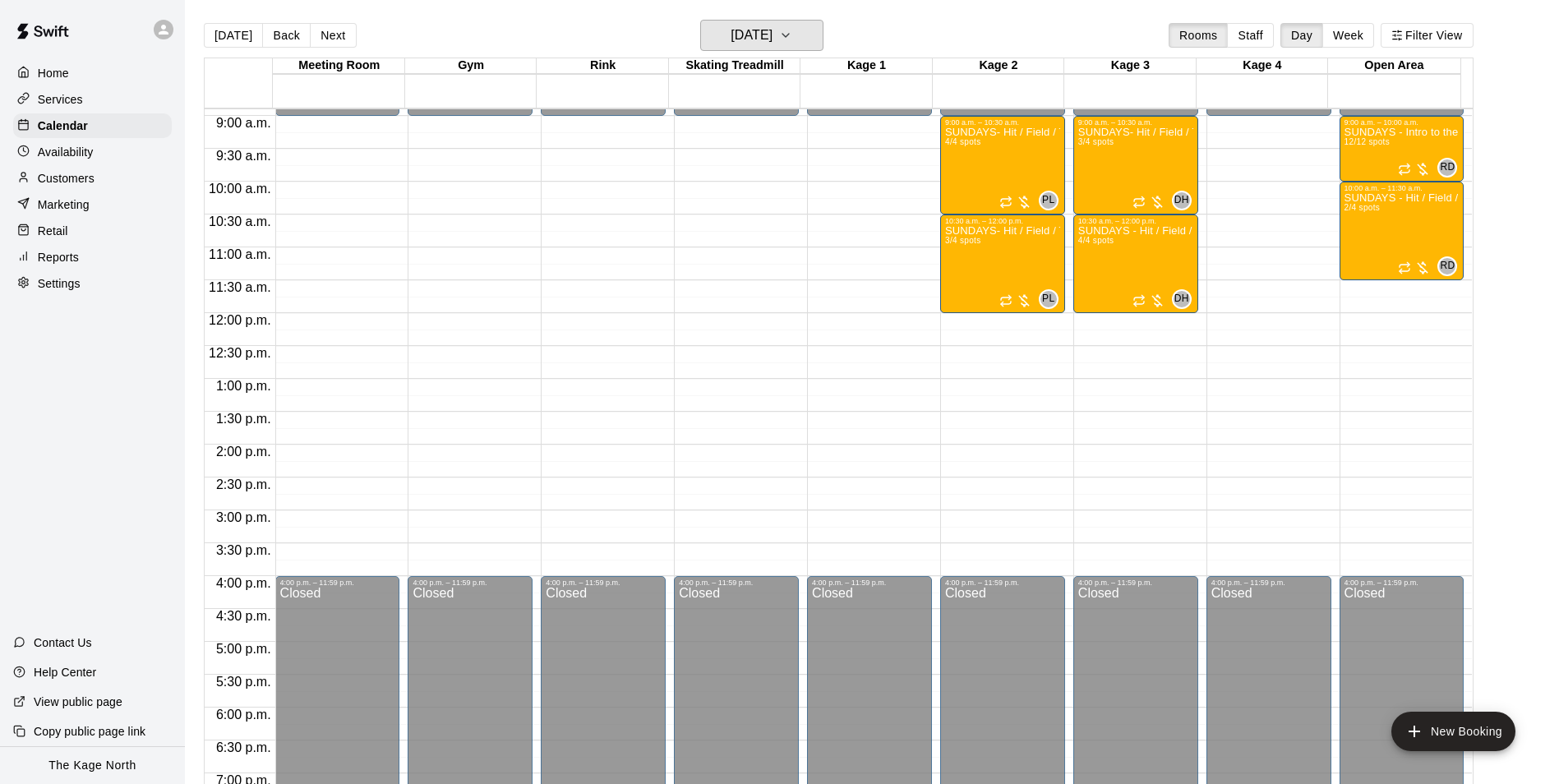
scroll to position [557, 0]
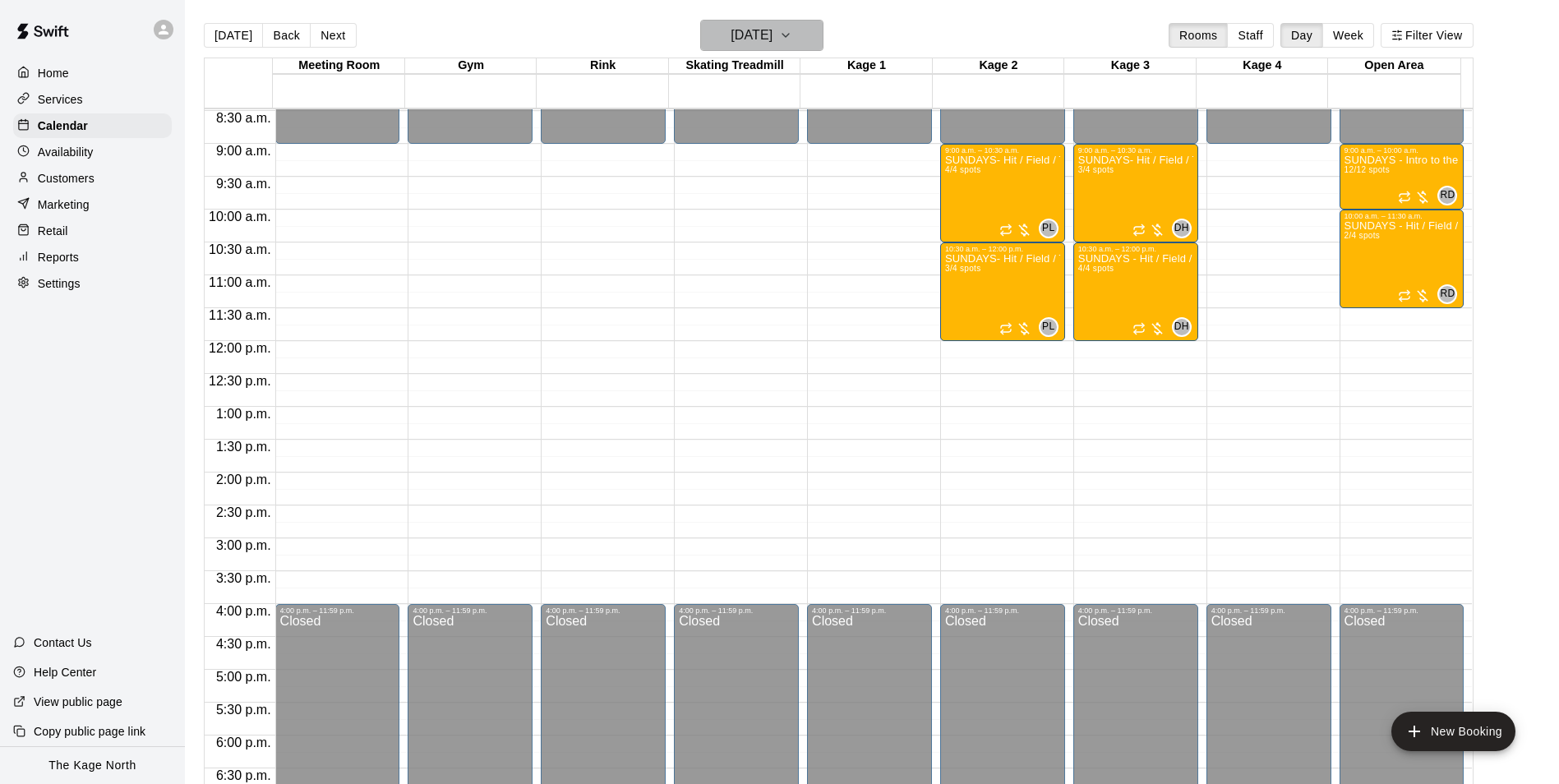
click at [772, 31] on h6 "[DATE]" at bounding box center [751, 35] width 42 height 23
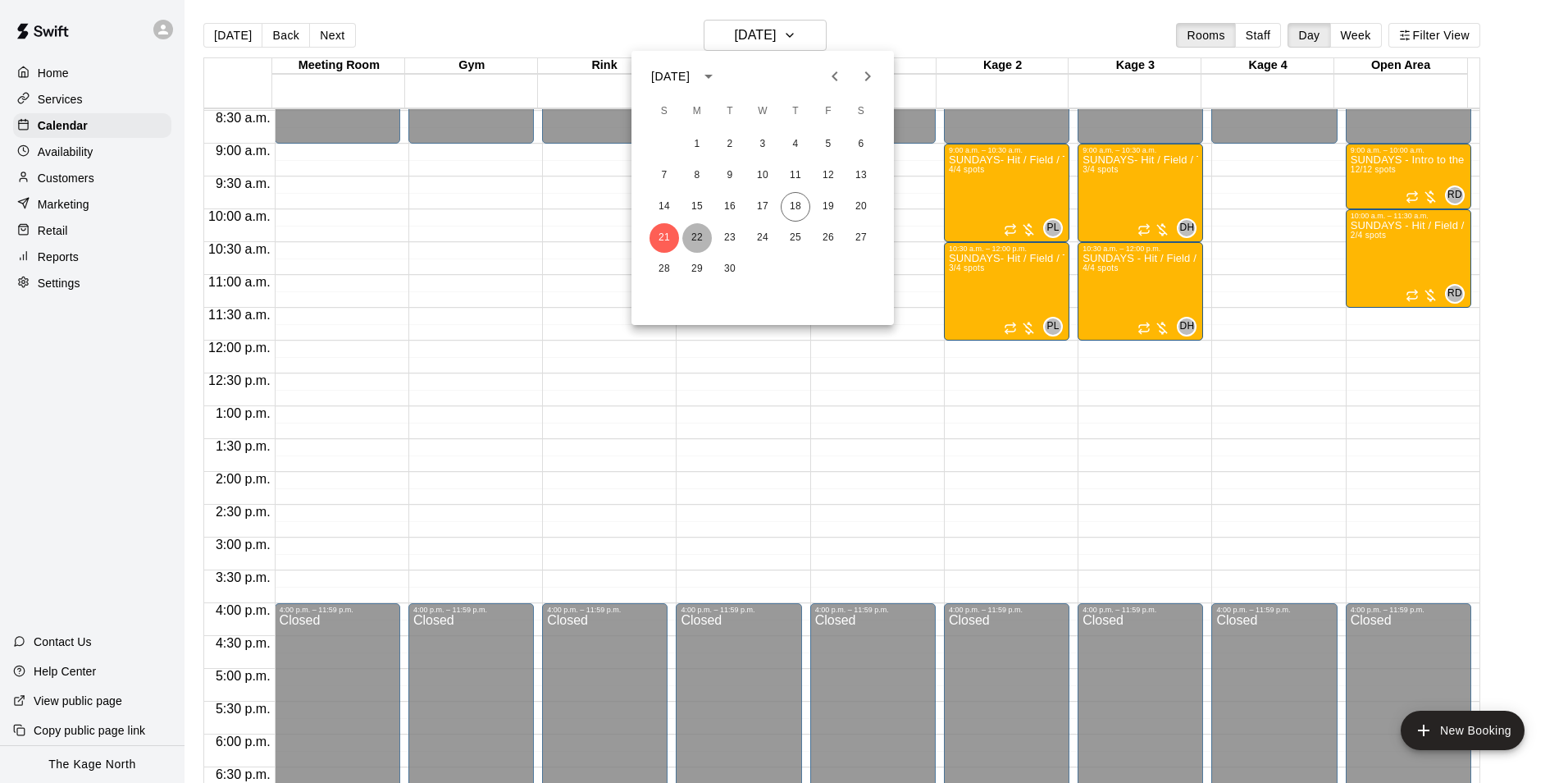
click at [695, 231] on button "22" at bounding box center [697, 238] width 29 height 29
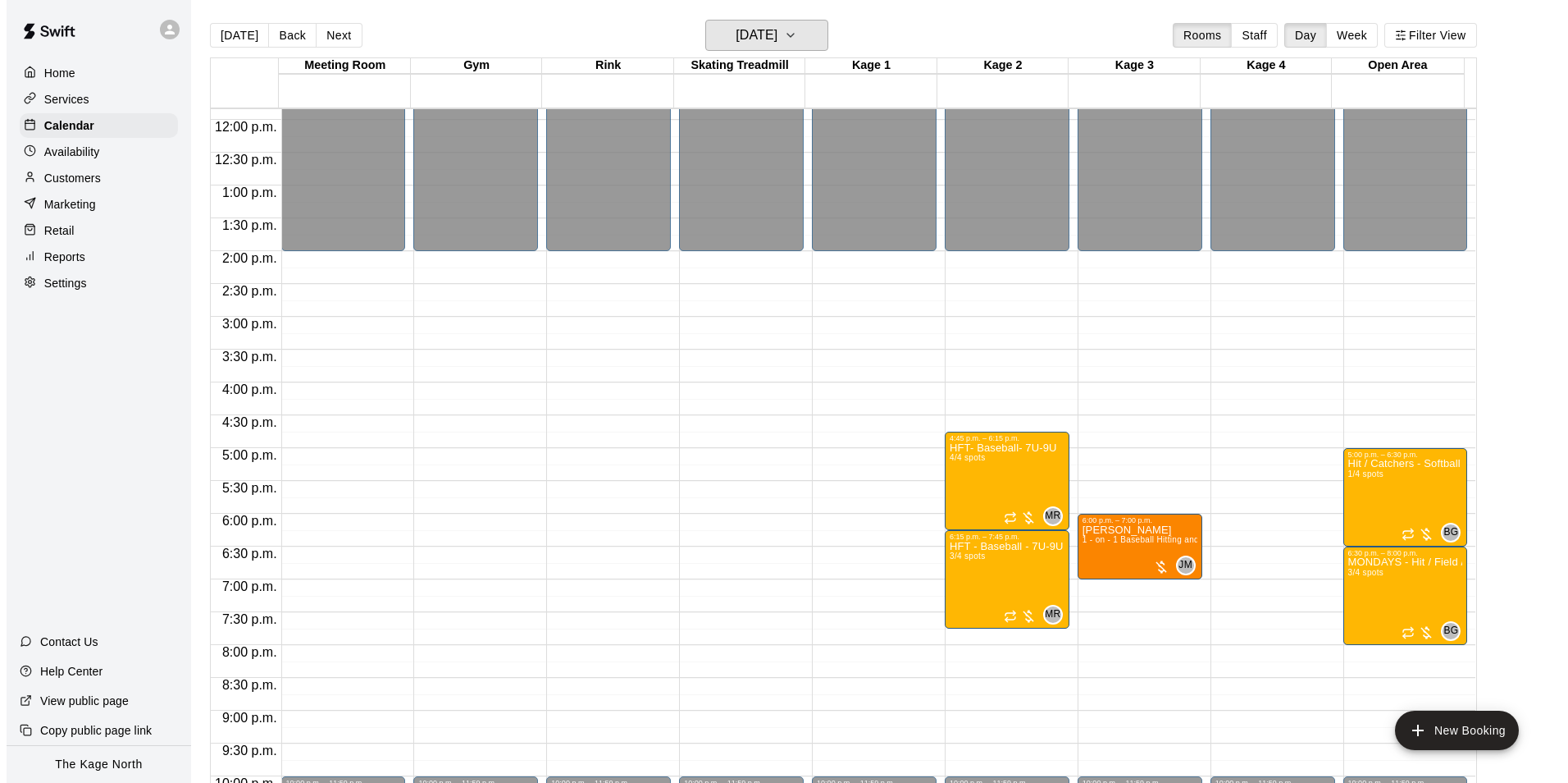
scroll to position [884, 0]
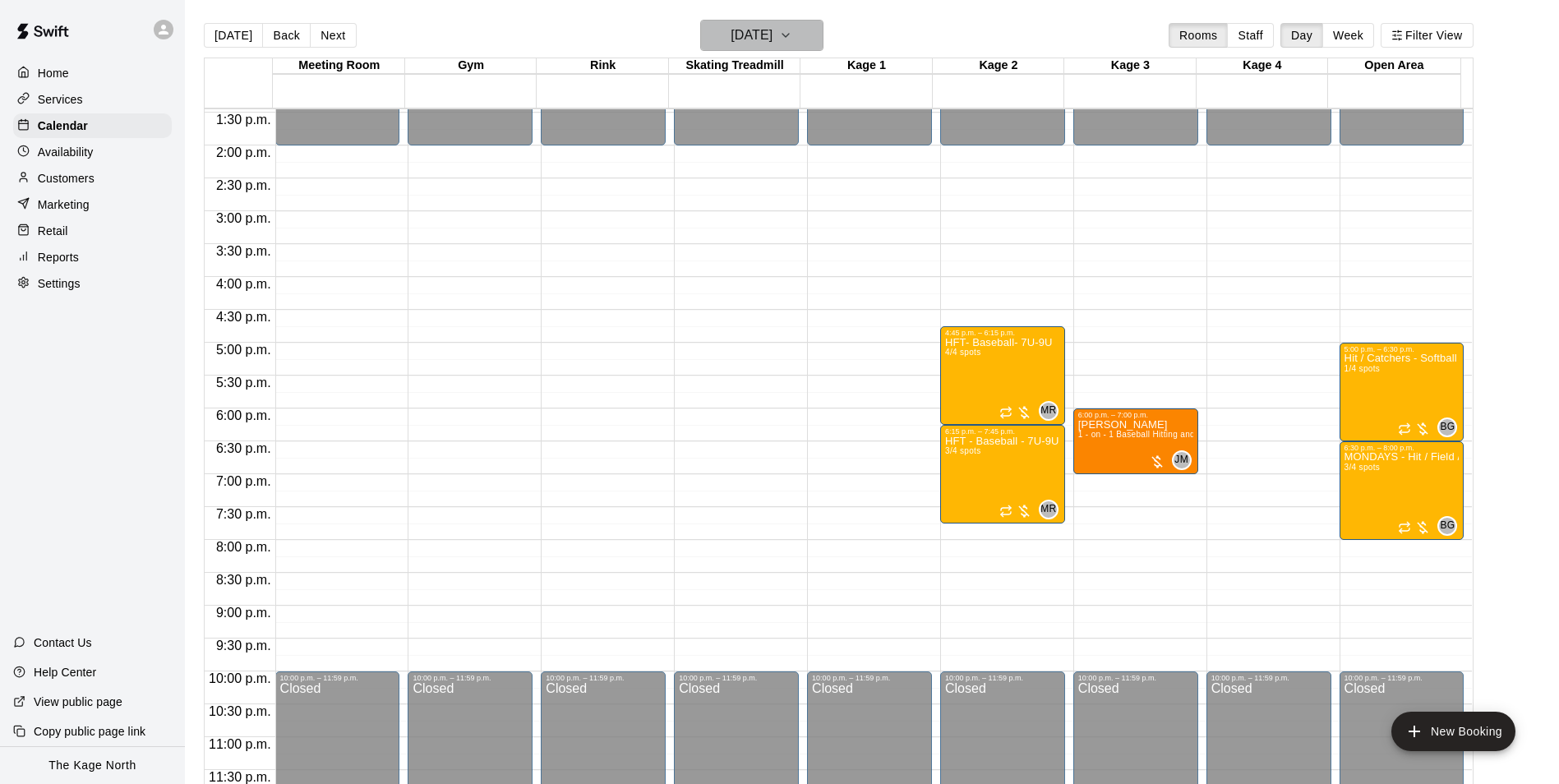
click at [804, 27] on button "[DATE]" at bounding box center [762, 35] width 123 height 31
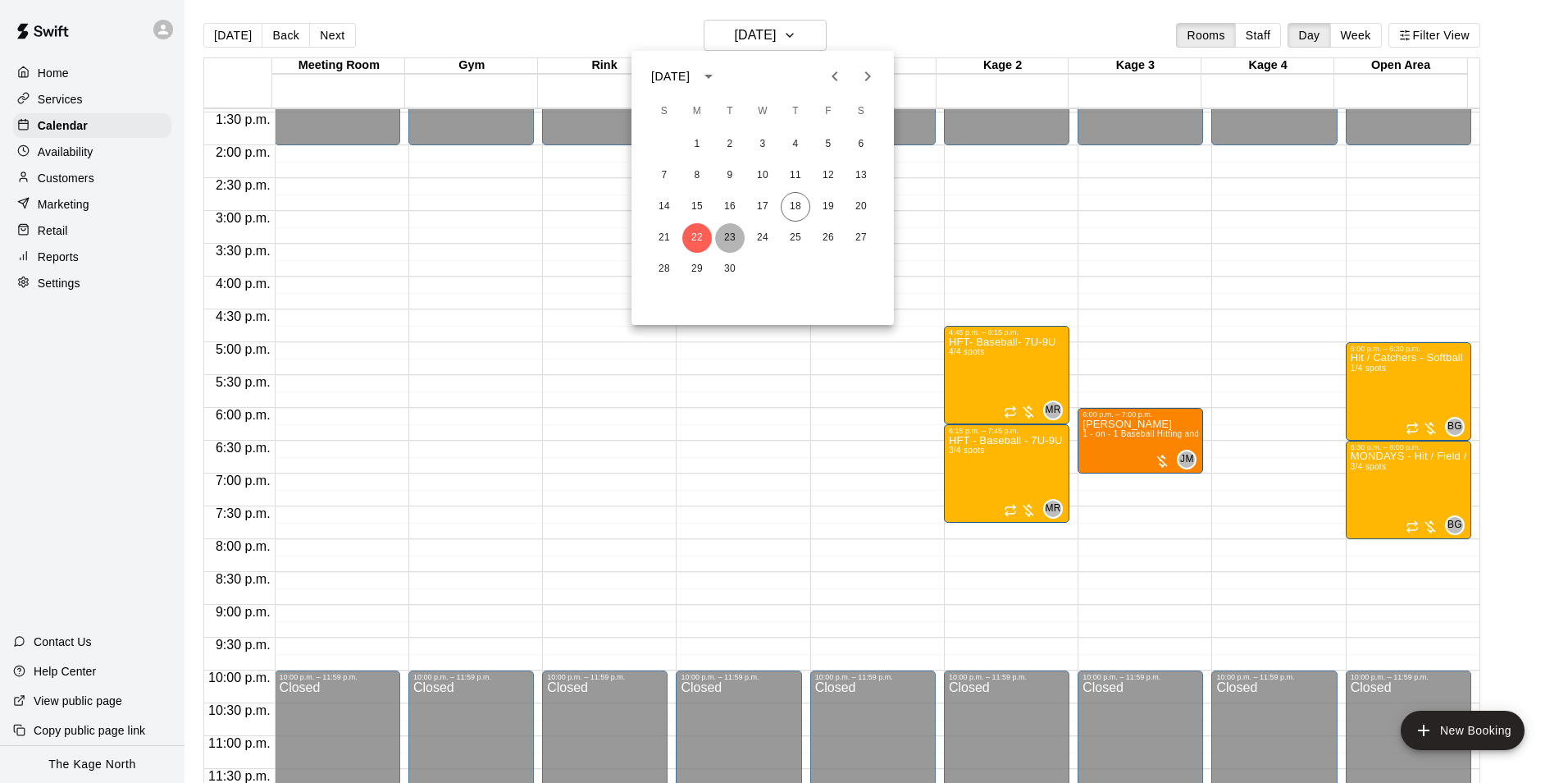
click at [731, 232] on button "23" at bounding box center [729, 238] width 29 height 29
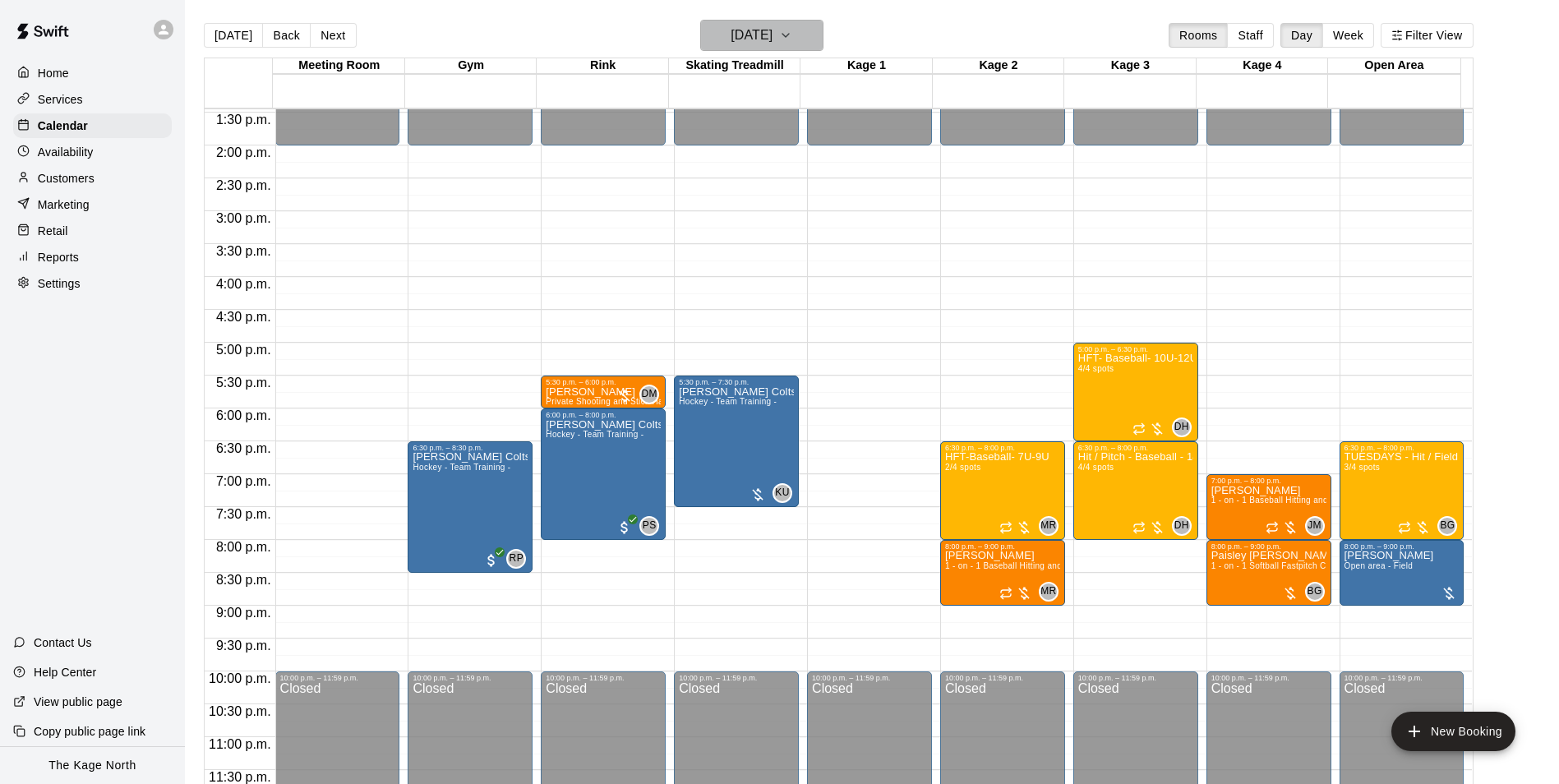
click at [772, 26] on h6 "[DATE]" at bounding box center [751, 35] width 42 height 23
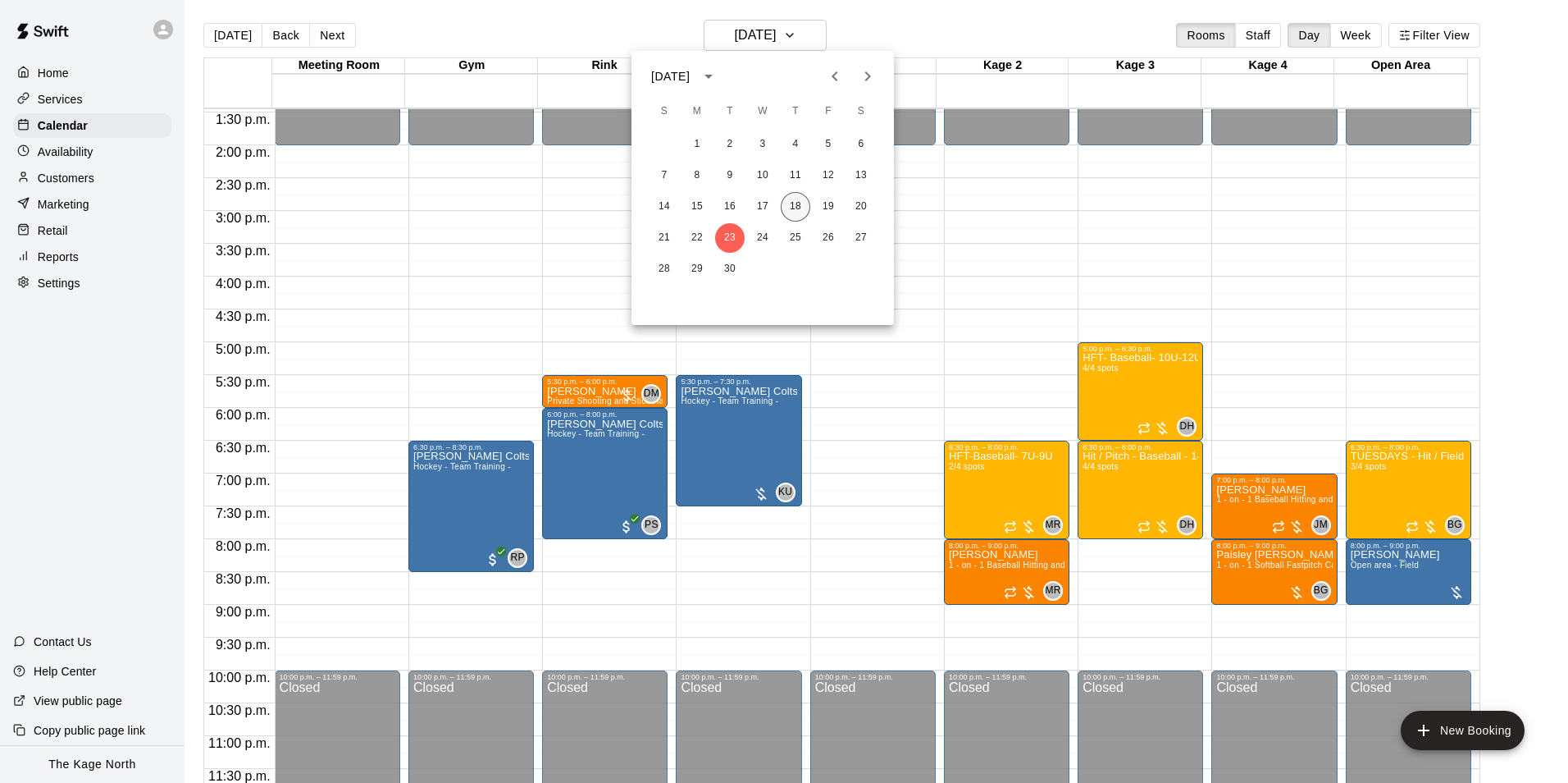
click at [798, 207] on button "18" at bounding box center [795, 206] width 29 height 29
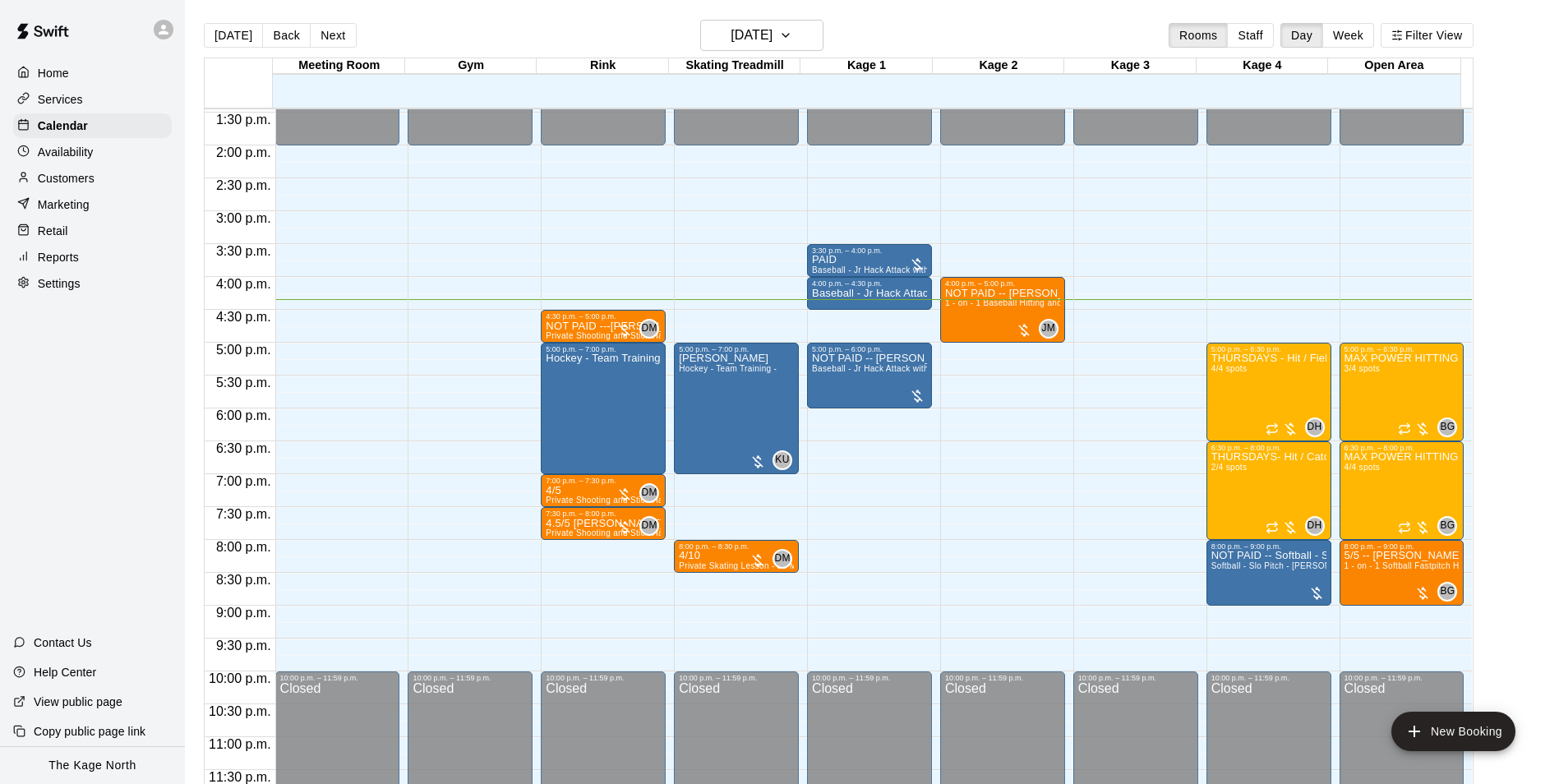
click at [960, 34] on div "[DATE] Back [DATE][DATE] Rooms Staff Day Week Filter View" at bounding box center [839, 39] width 1270 height 38
click at [1251, 402] on div "THURSDAYS - Hit / Field / Throw - Baseball Program - 7U-9U 4/4 spots" at bounding box center [1269, 745] width 115 height 784
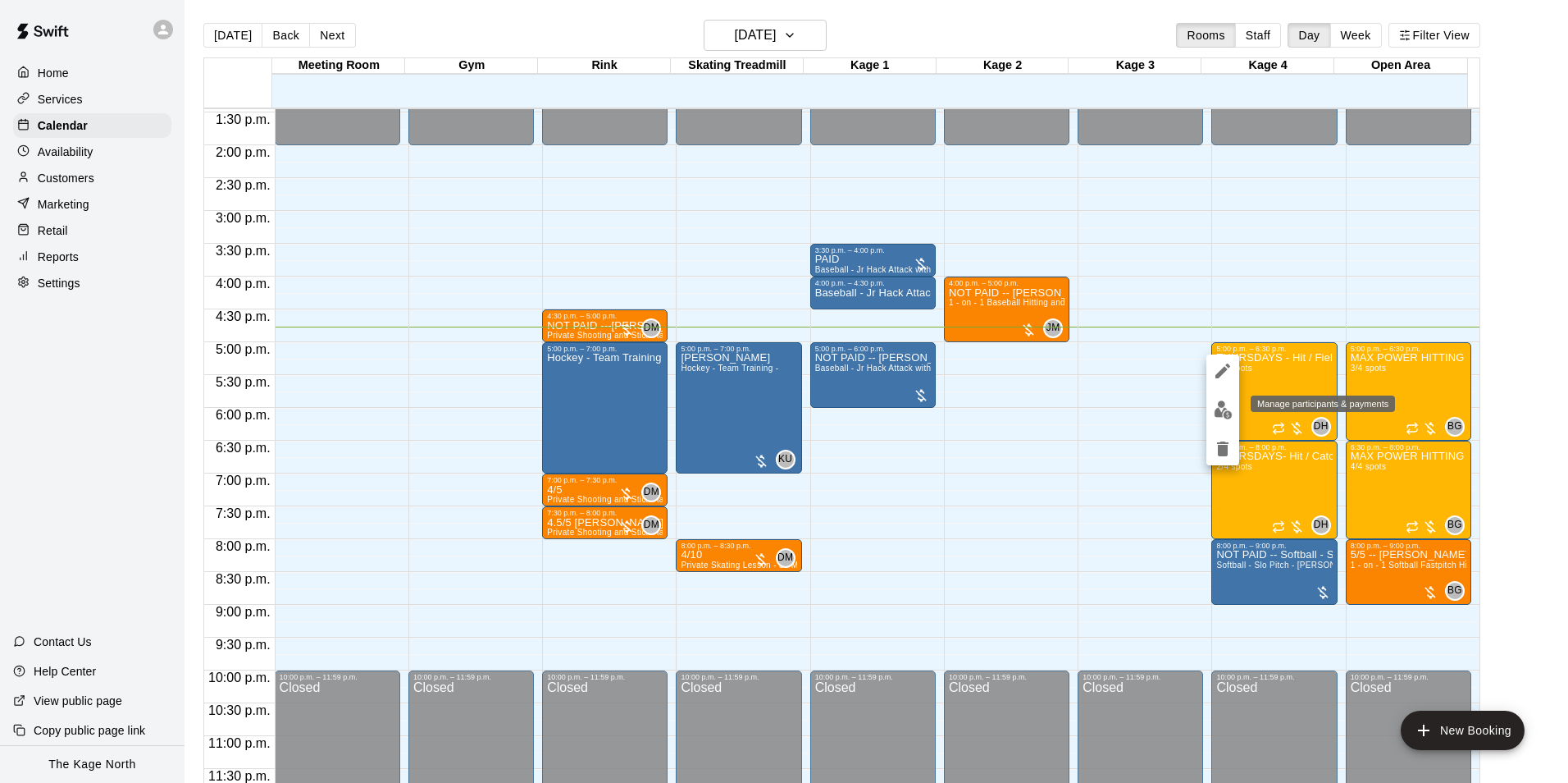
click at [1227, 407] on img "edit" at bounding box center [1223, 409] width 19 height 19
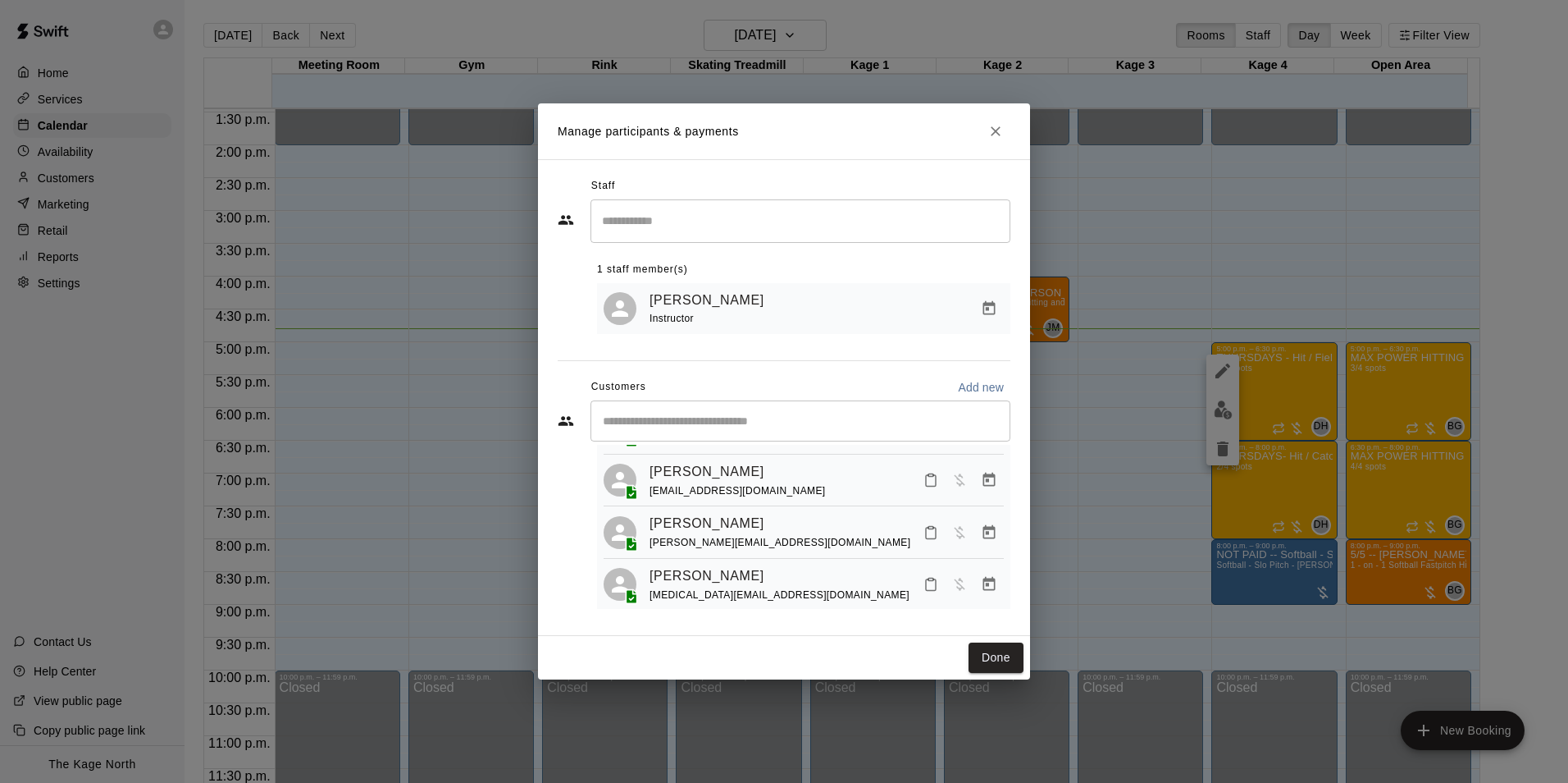
scroll to position [100, 0]
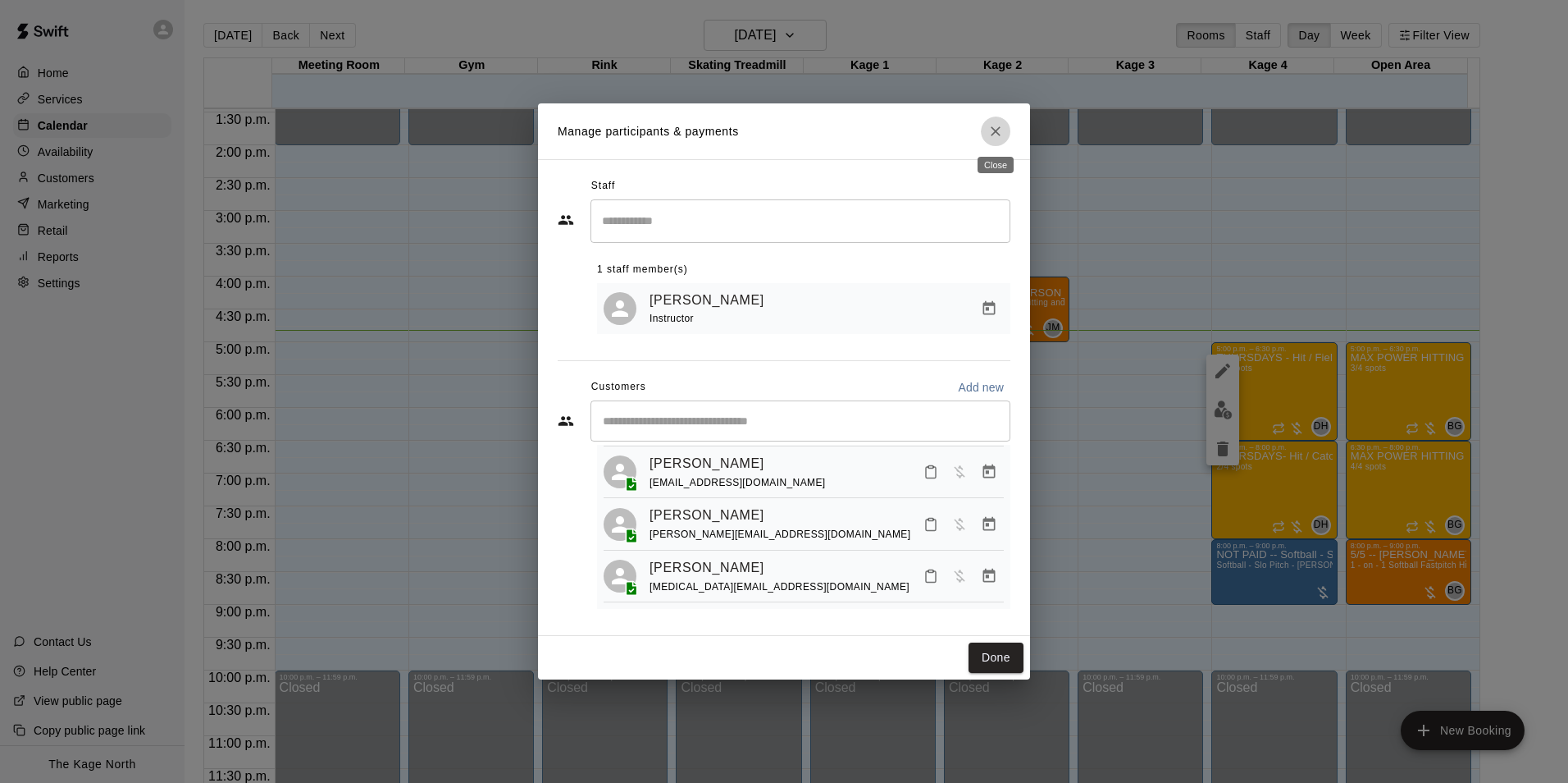
click at [999, 135] on icon "Close" at bounding box center [996, 131] width 9 height 9
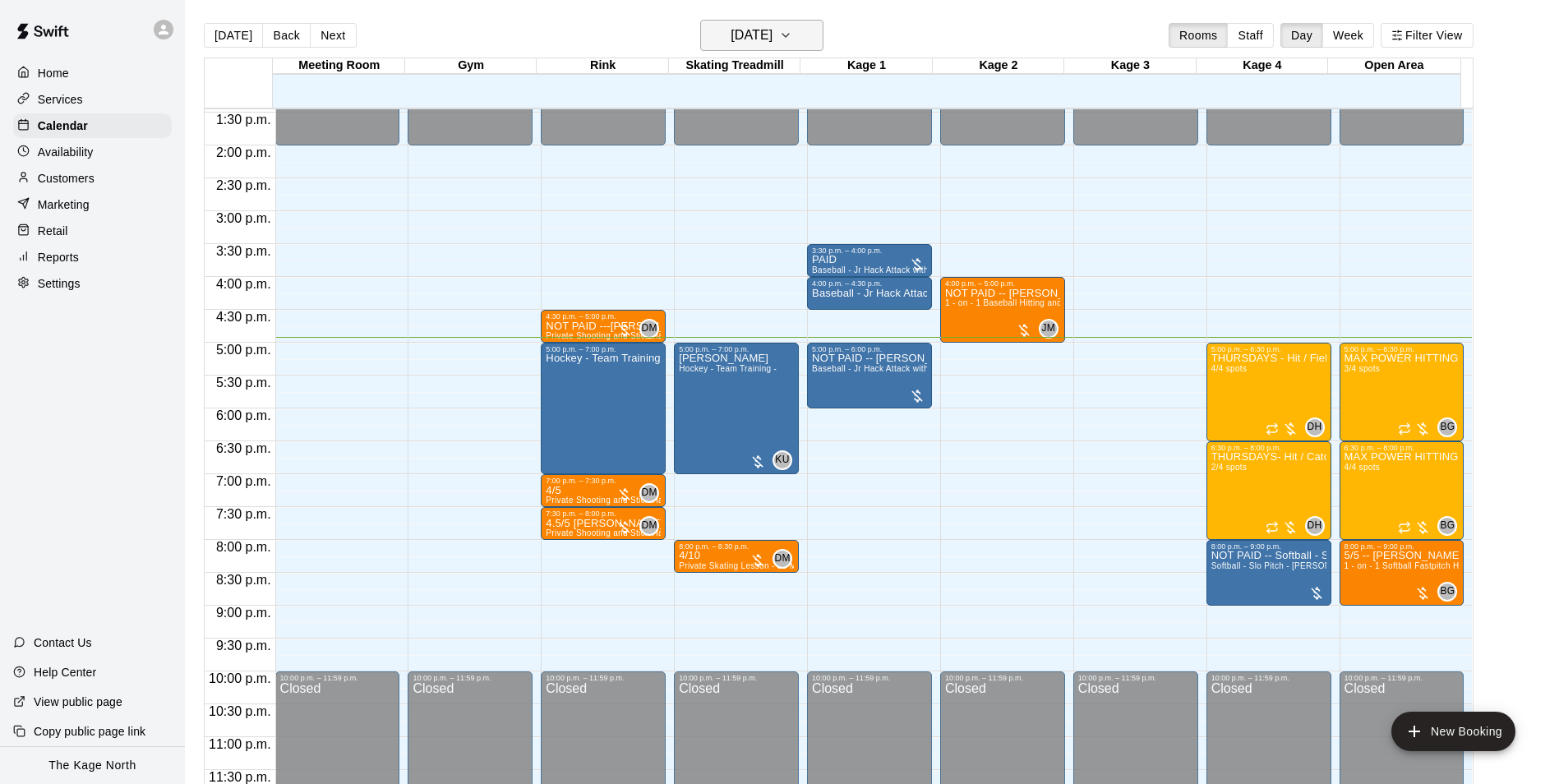
click at [772, 44] on h6 "[DATE]" at bounding box center [751, 35] width 42 height 23
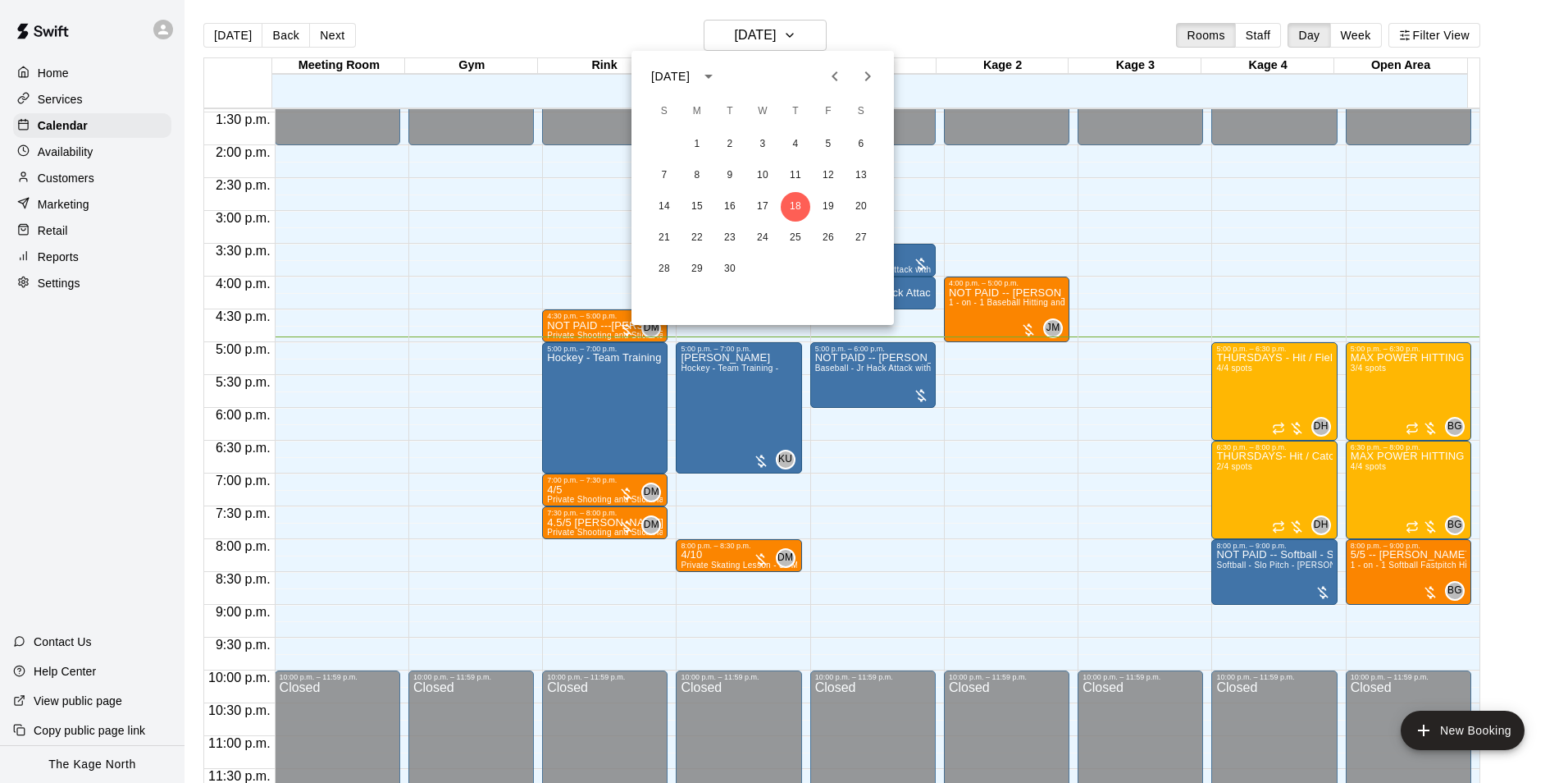
click at [941, 25] on div at bounding box center [784, 392] width 1568 height 783
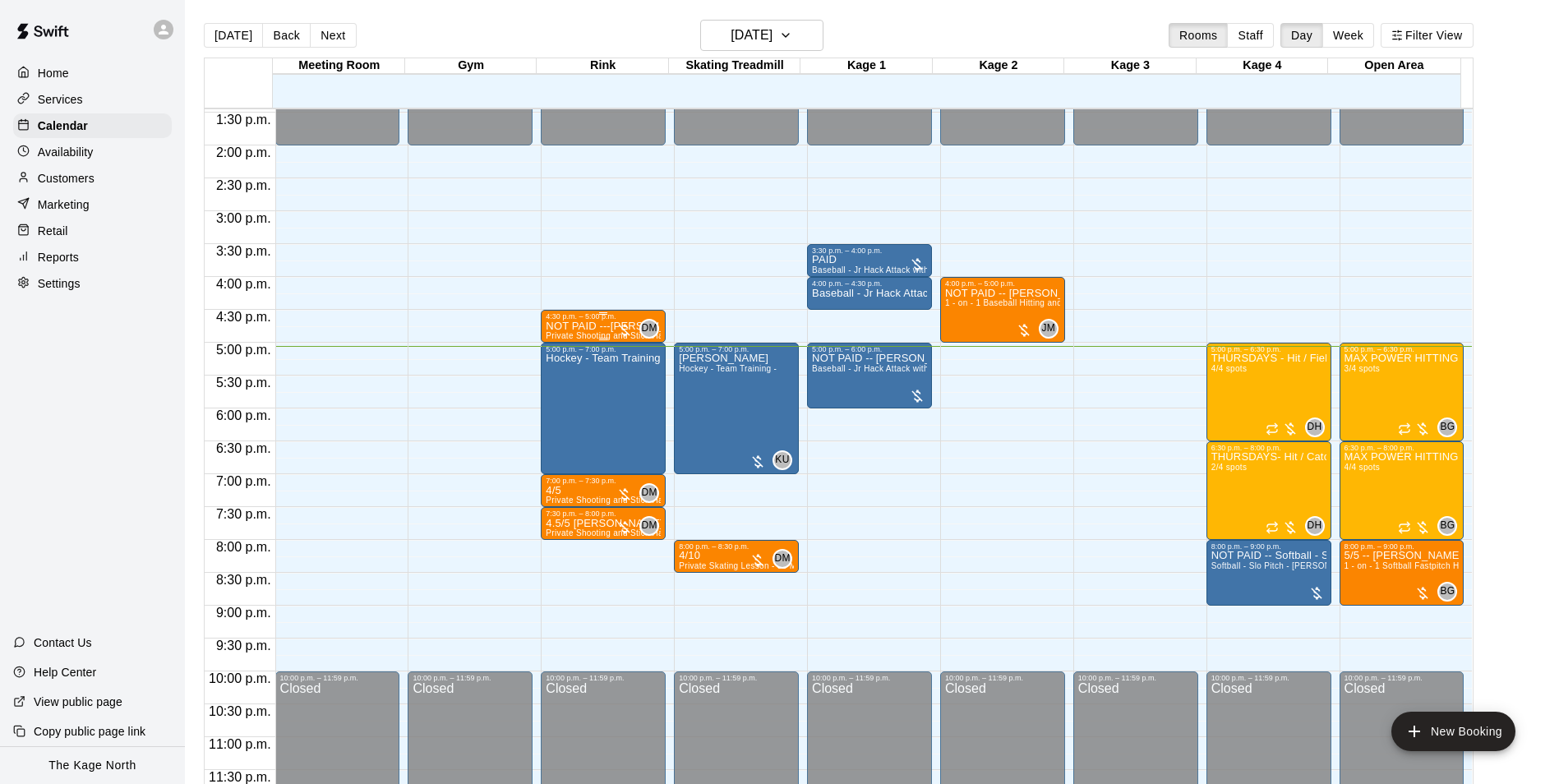
click at [572, 326] on p "NOT PAID ---[PERSON_NAME]" at bounding box center [603, 326] width 115 height 0
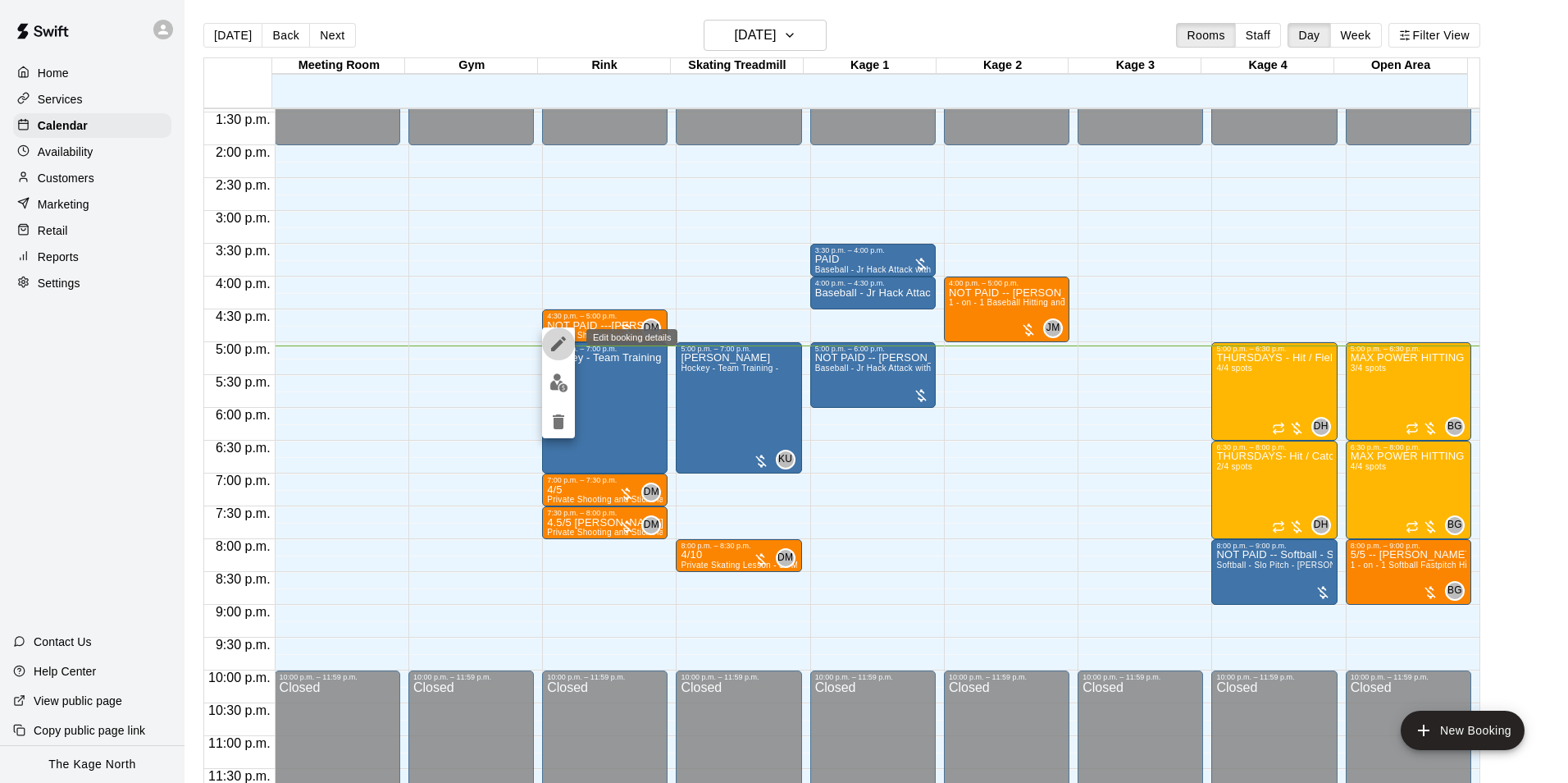
click at [557, 340] on icon "edit" at bounding box center [558, 343] width 20 height 20
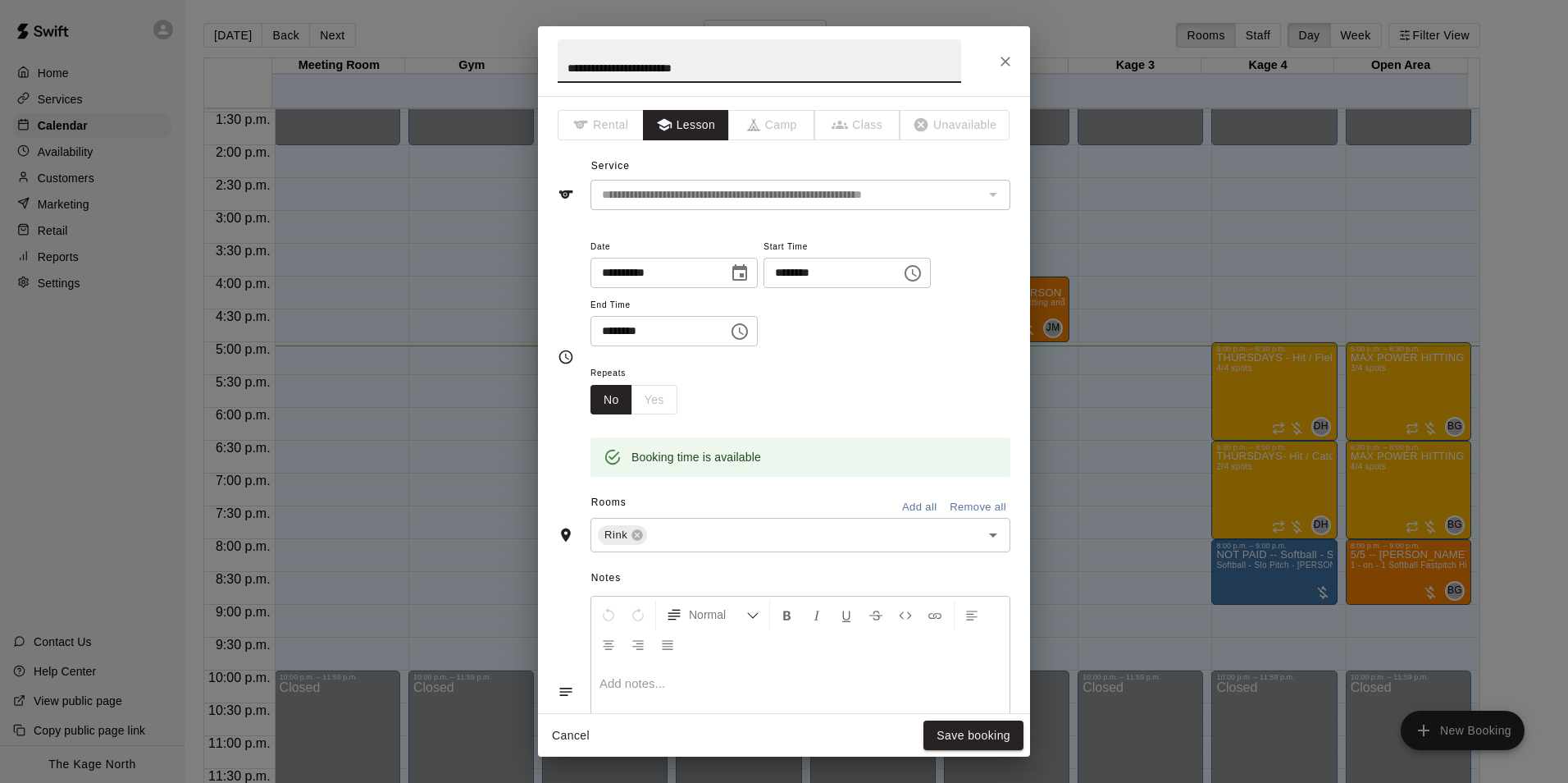
drag, startPoint x: 623, startPoint y: 68, endPoint x: 541, endPoint y: 60, distance: 82.4
click at [541, 60] on h2 "**********" at bounding box center [759, 61] width 443 height 70
click at [635, 72] on input "**********" at bounding box center [759, 61] width 404 height 43
click at [740, 68] on input "**********" at bounding box center [759, 61] width 404 height 43
type input "**********"
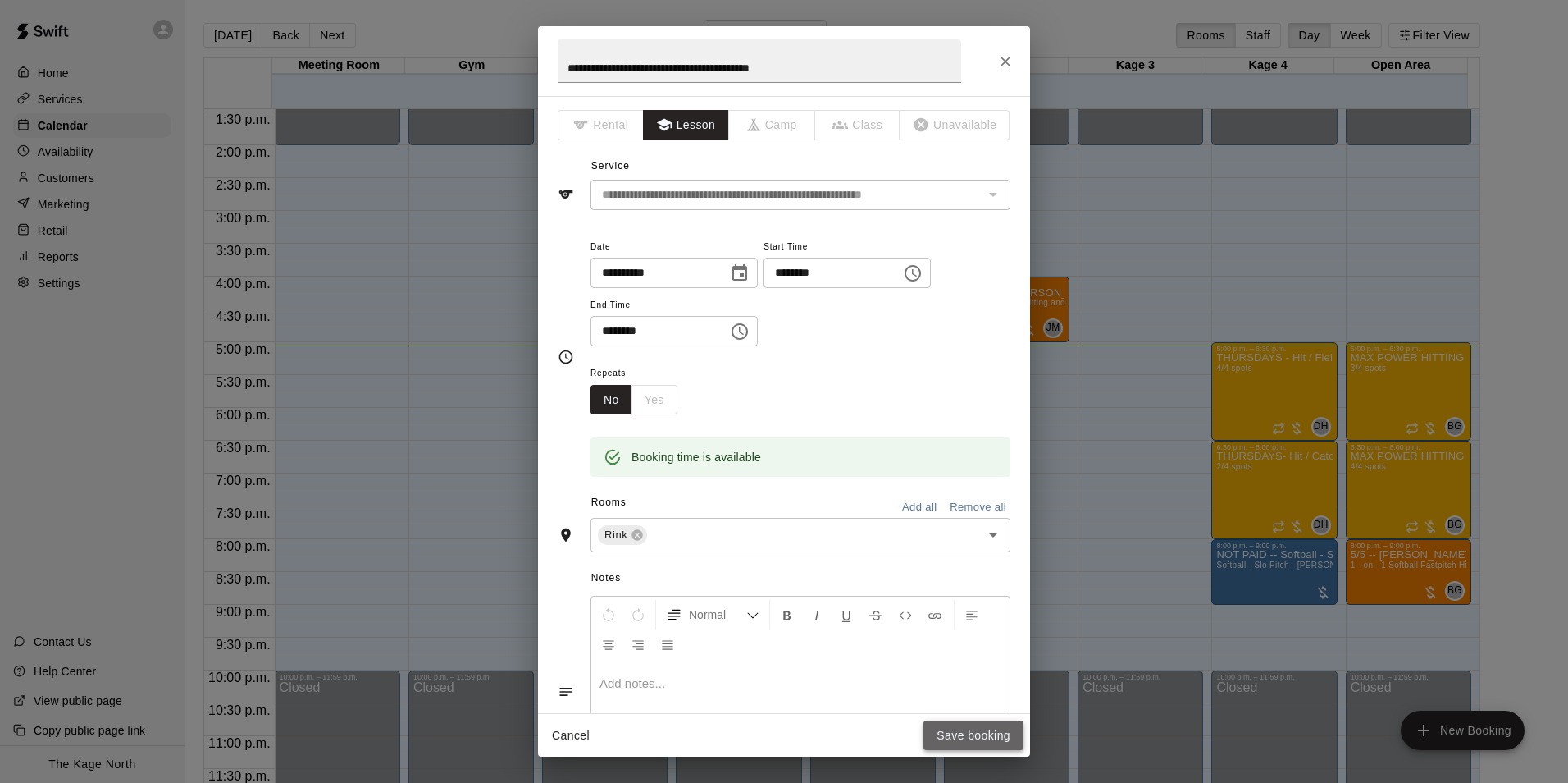
click at [965, 737] on button "Save booking" at bounding box center [973, 736] width 100 height 30
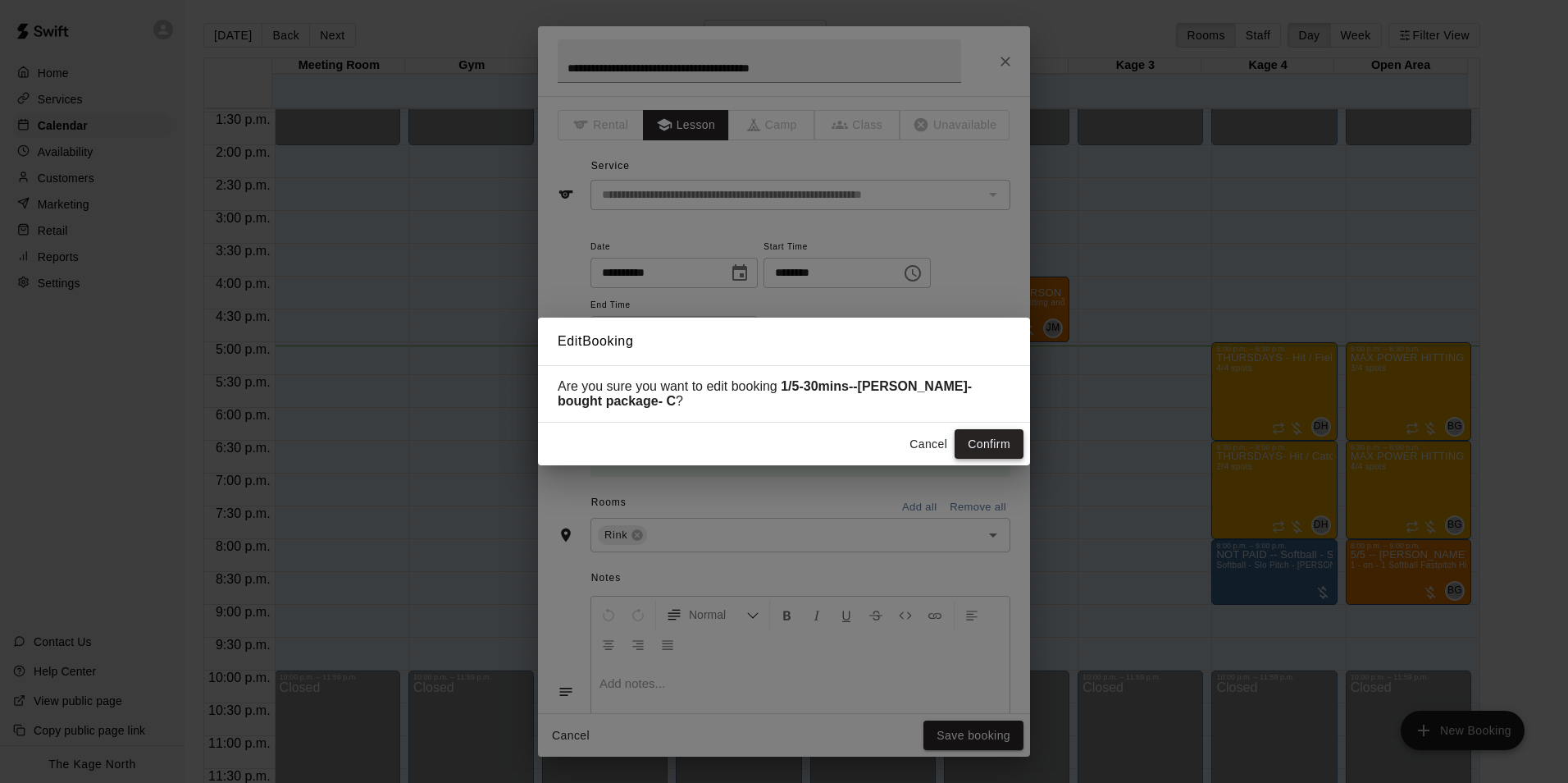
click at [981, 450] on button "Confirm" at bounding box center [988, 444] width 69 height 30
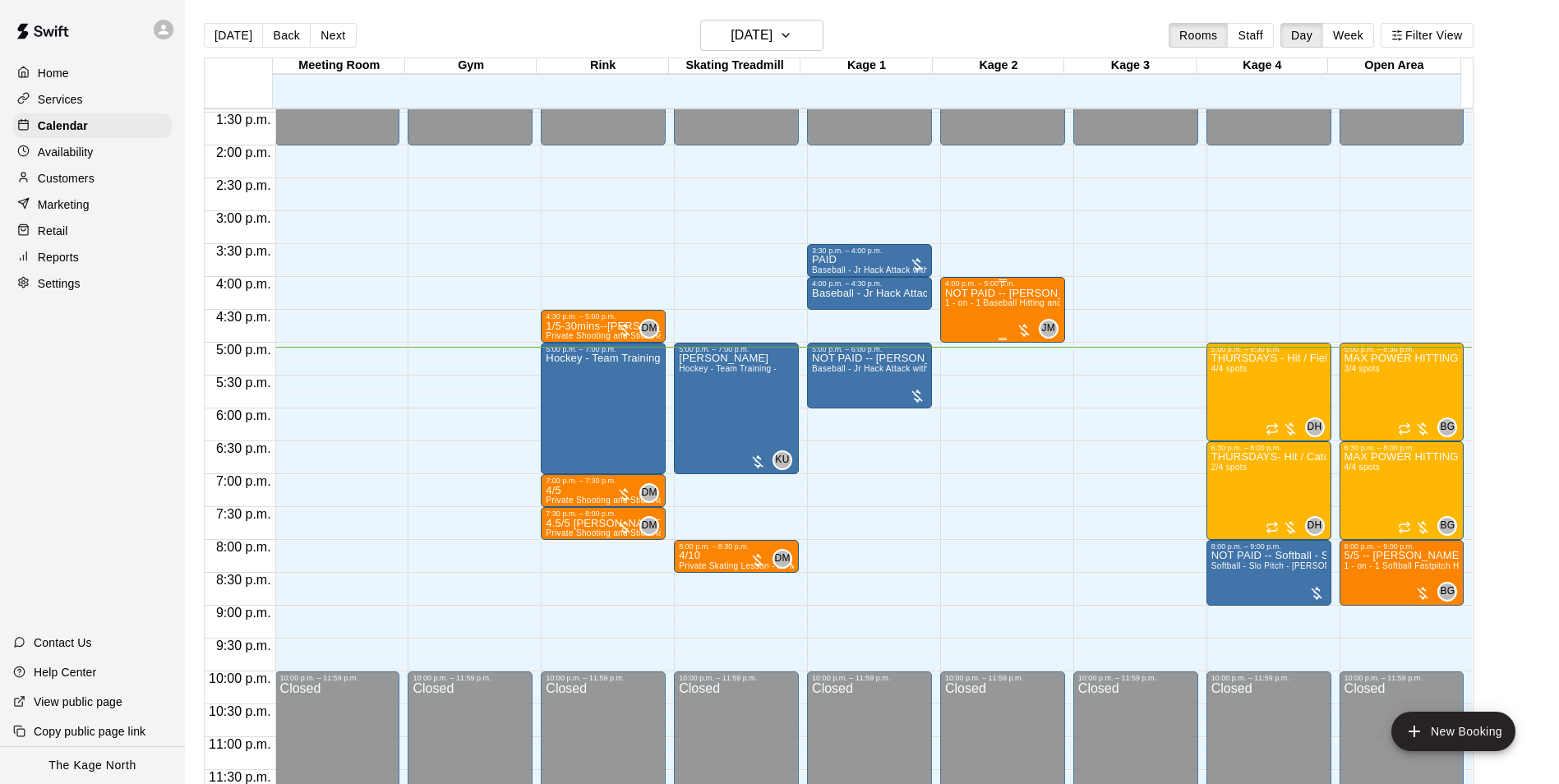
click at [957, 293] on p "NOT PAID -- [PERSON_NAME]" at bounding box center [1002, 293] width 115 height 0
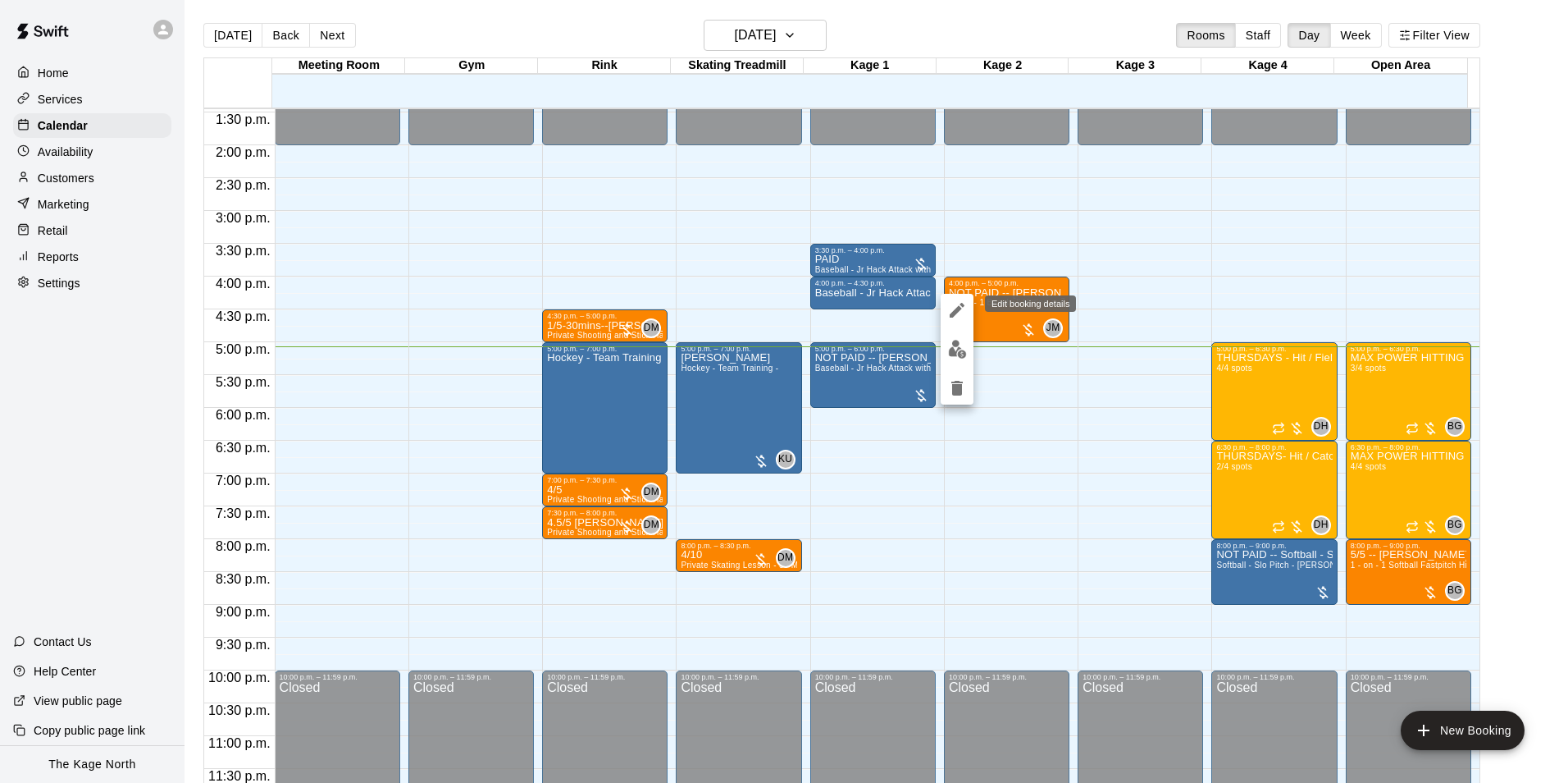
click at [959, 308] on icon "edit" at bounding box center [957, 310] width 15 height 15
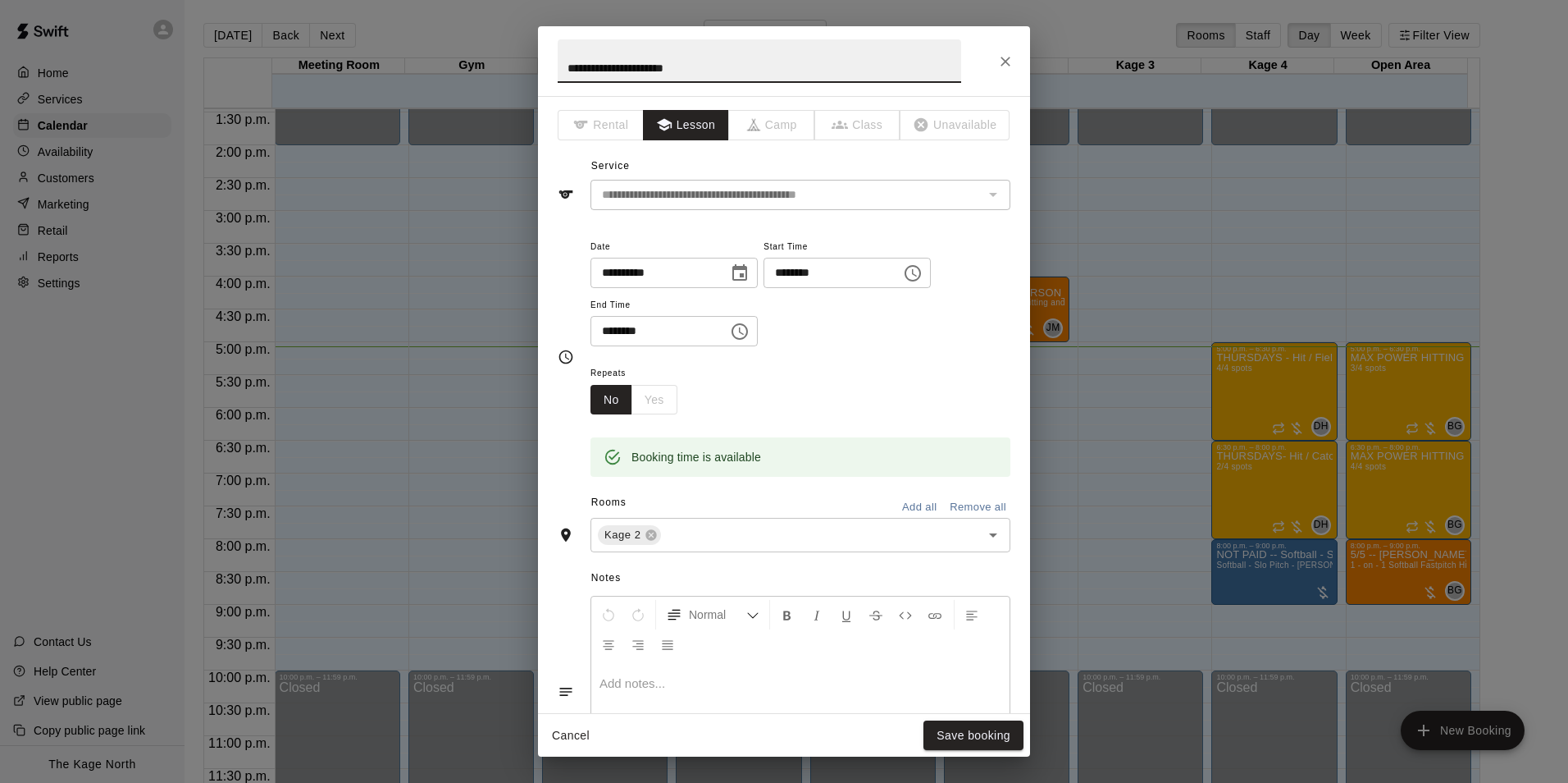
drag, startPoint x: 601, startPoint y: 67, endPoint x: 545, endPoint y: 59, distance: 56.6
click at [545, 59] on h2 "**********" at bounding box center [759, 61] width 443 height 70
type input "**********"
click at [958, 726] on button "Save booking" at bounding box center [973, 736] width 100 height 30
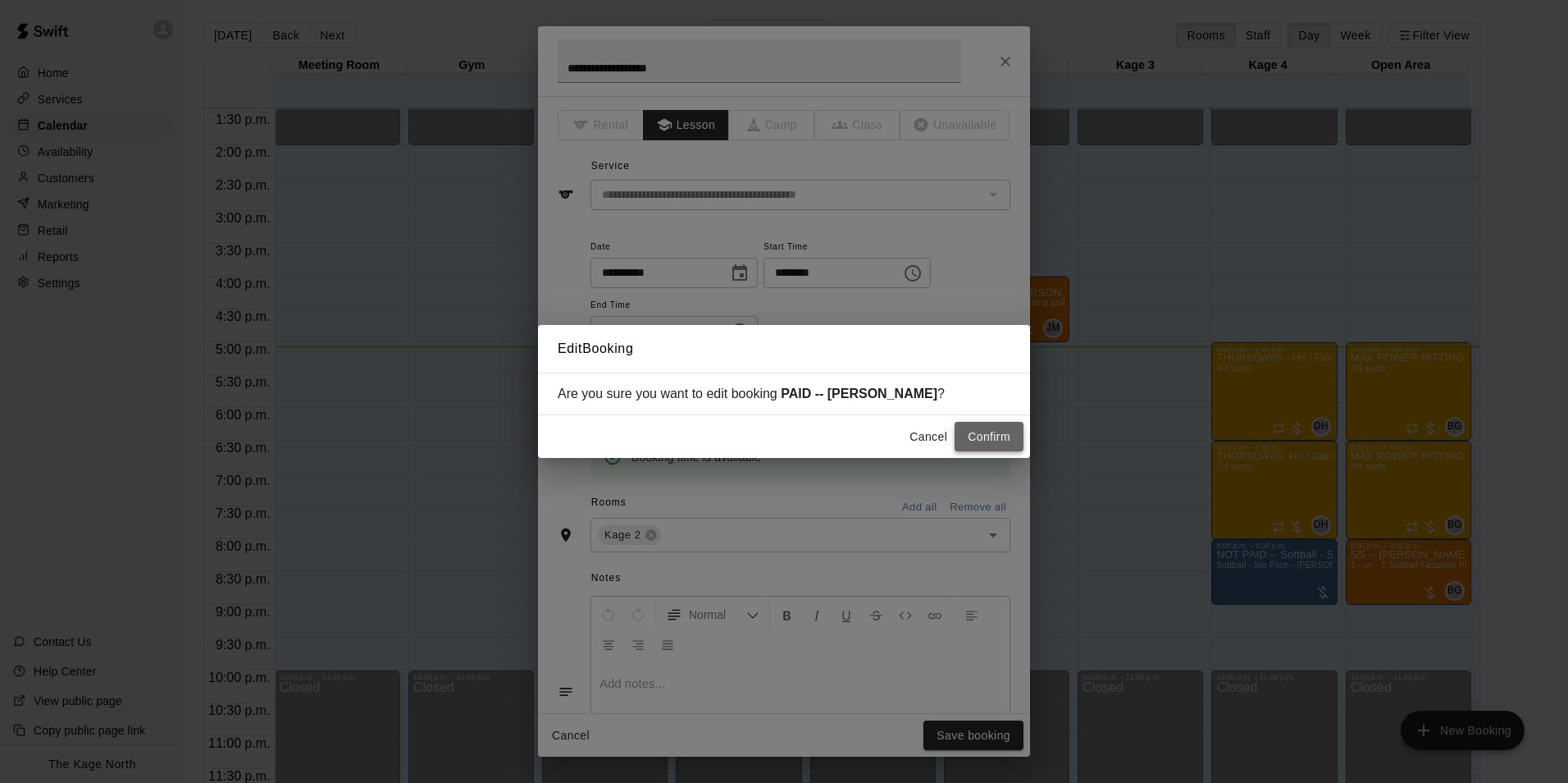
click at [978, 431] on button "Confirm" at bounding box center [988, 437] width 69 height 30
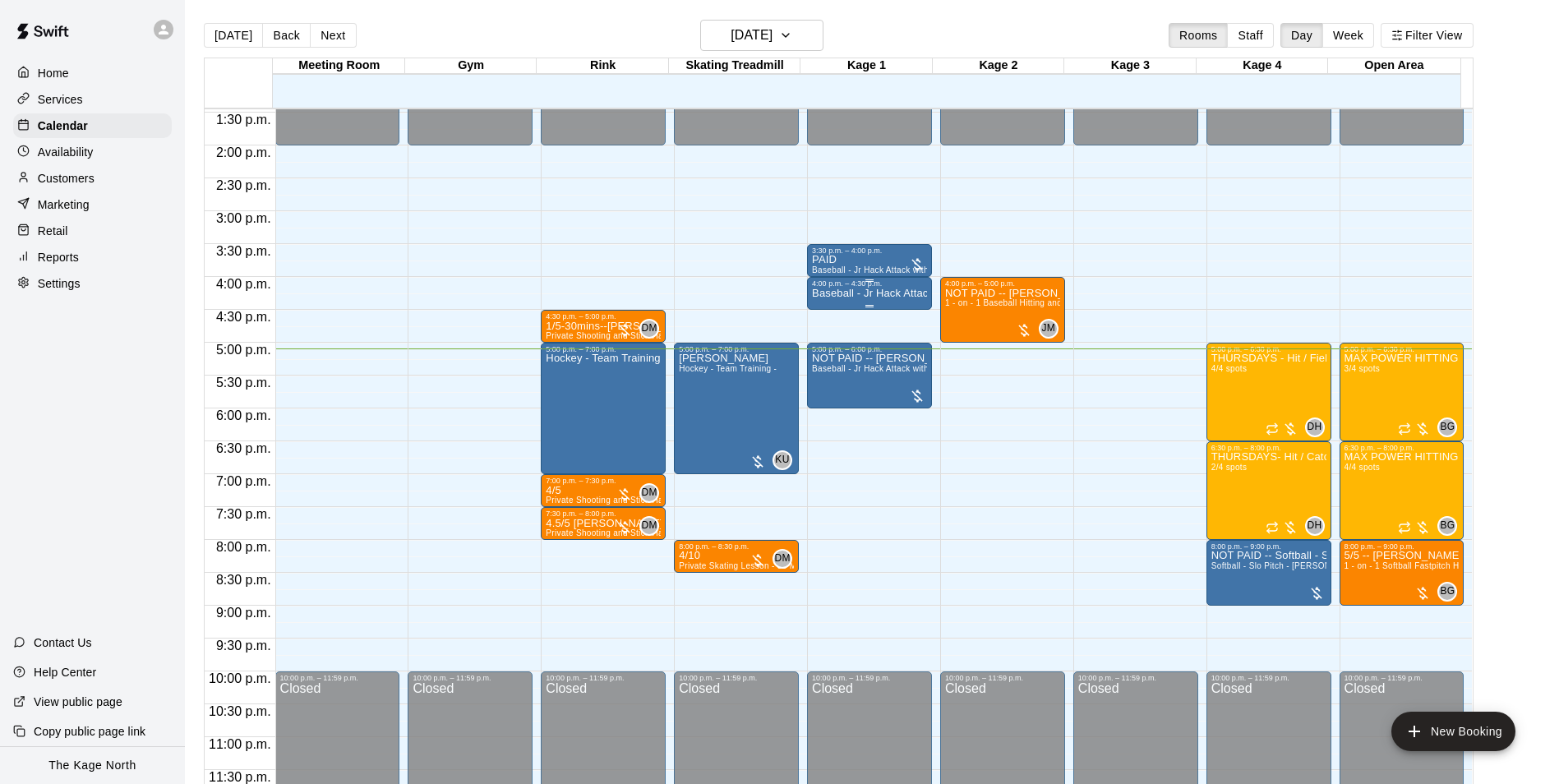
click at [845, 293] on p "Baseball - Jr Hack Attack Pitching Machine - Perfect for all ages and skill lev…" at bounding box center [869, 293] width 115 height 0
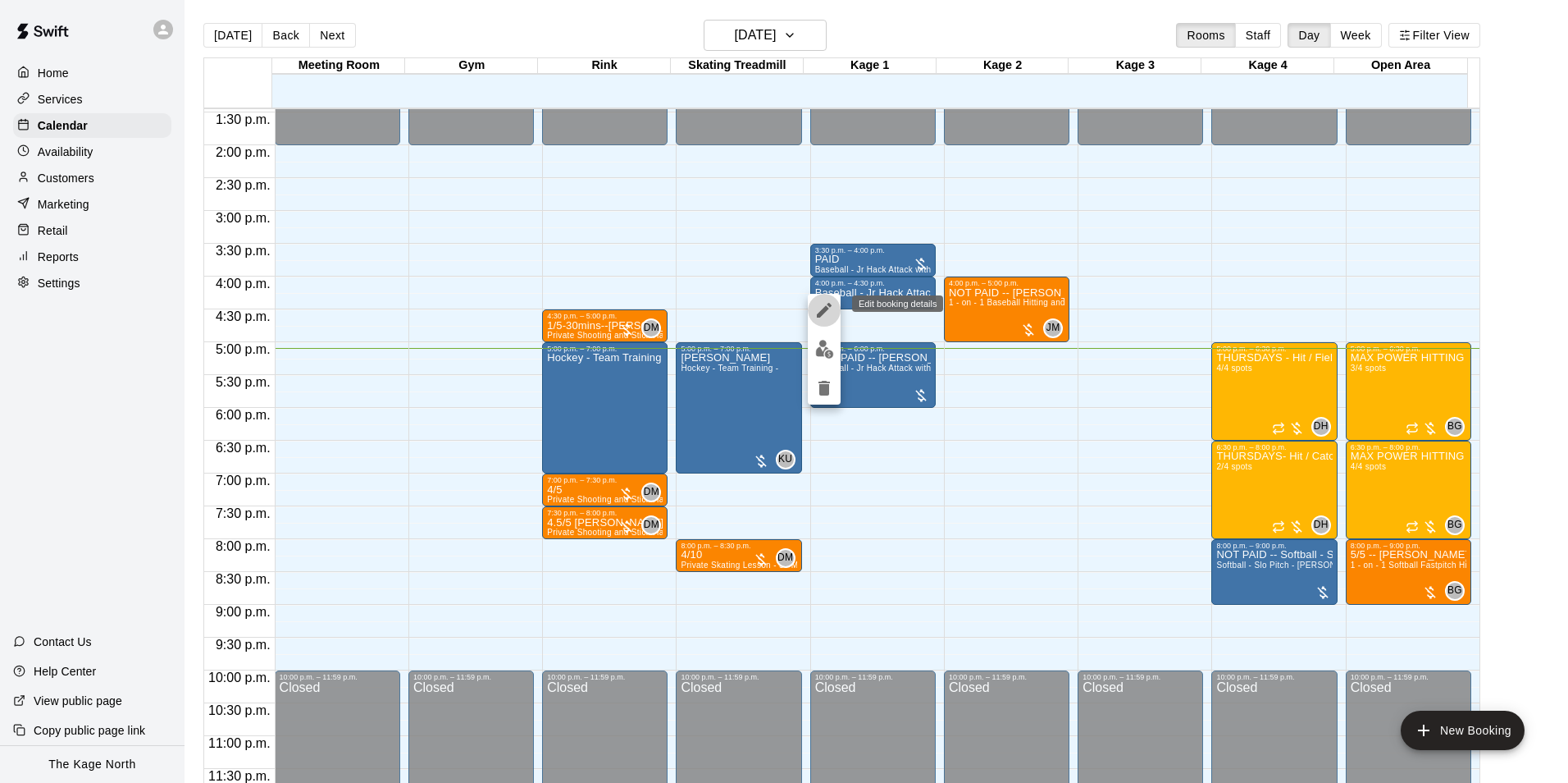
click at [820, 311] on icon "edit" at bounding box center [824, 309] width 20 height 20
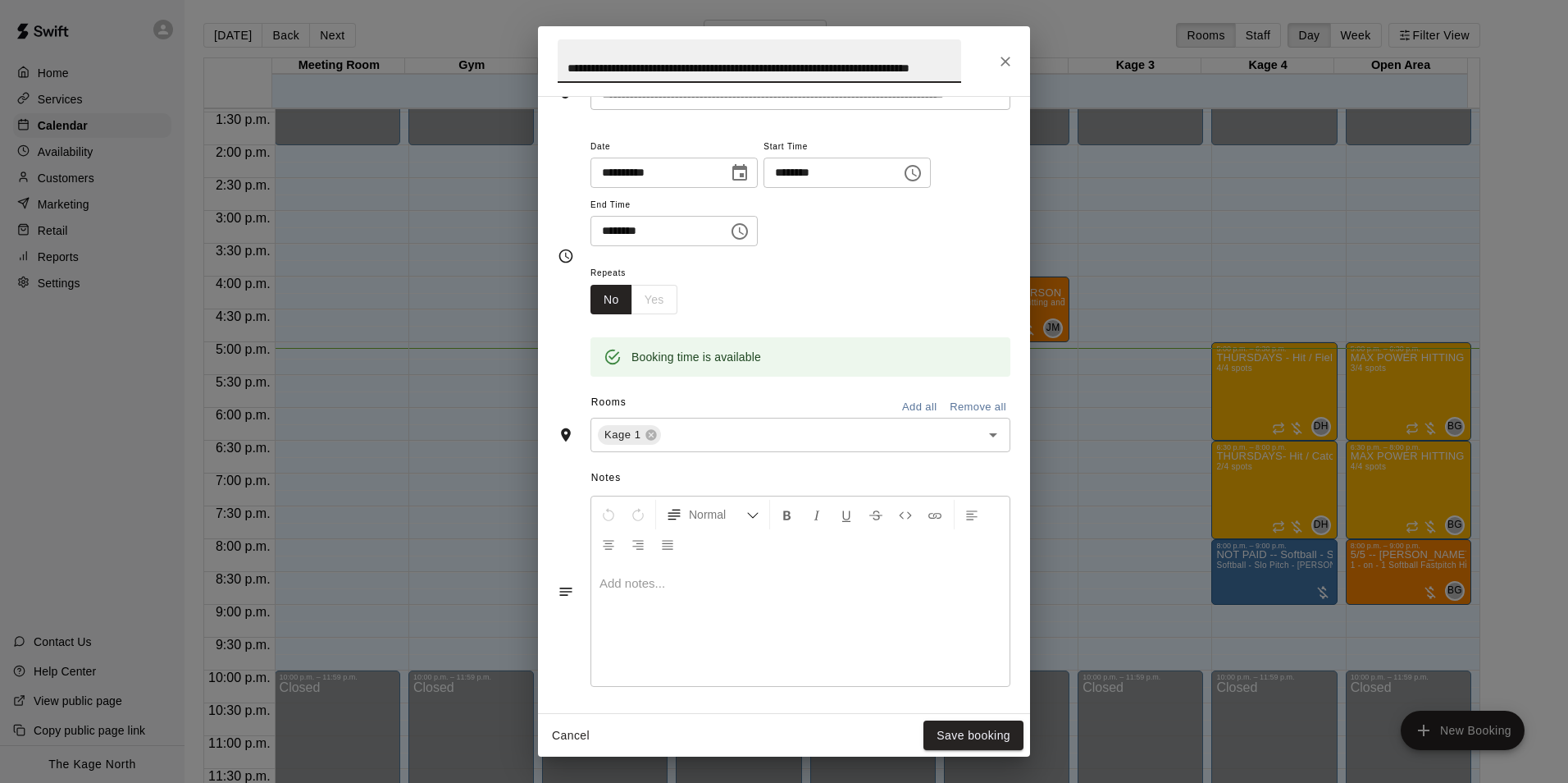
scroll to position [212, 0]
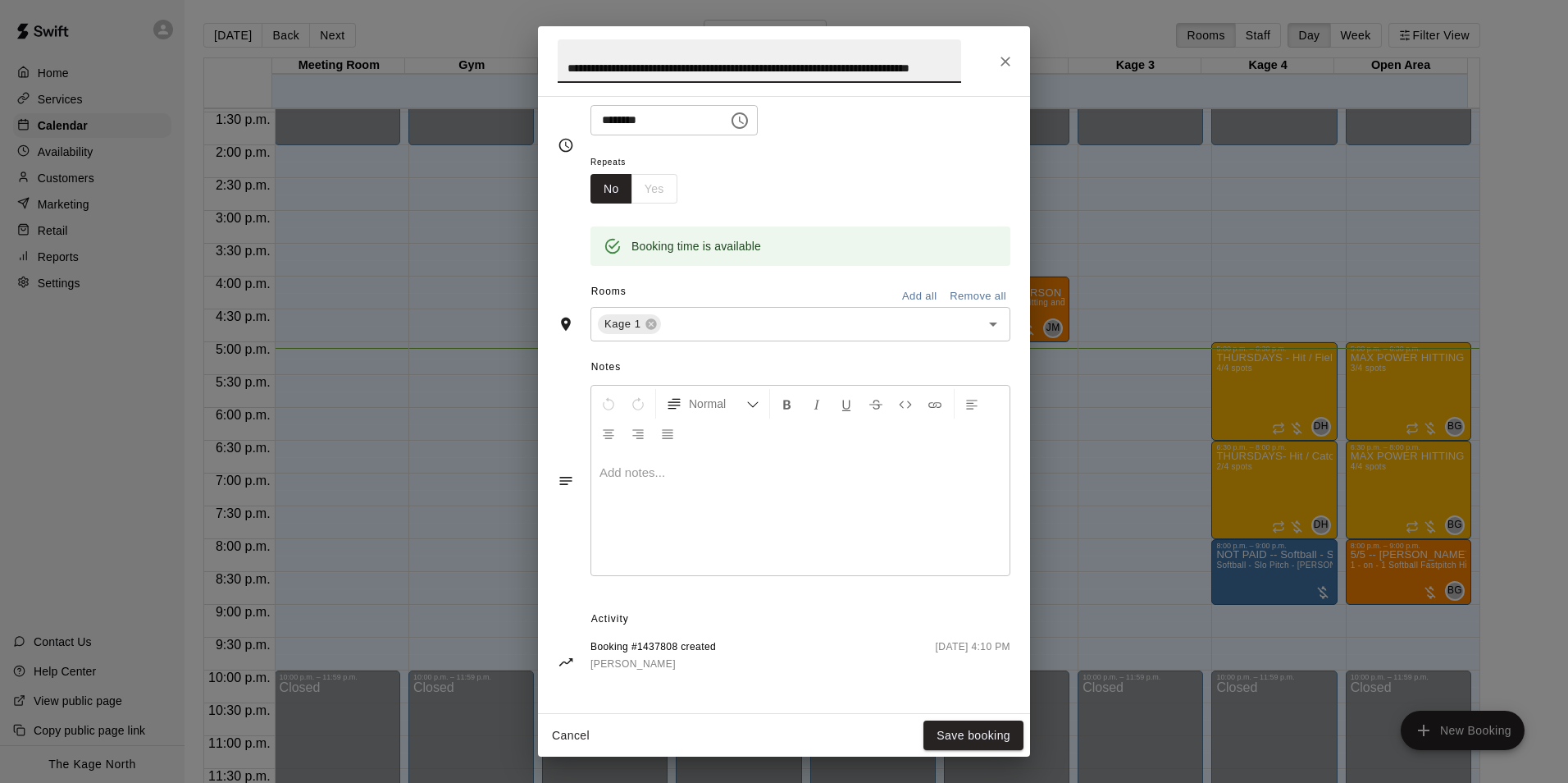
click at [1006, 57] on icon "Close" at bounding box center [1004, 61] width 16 height 16
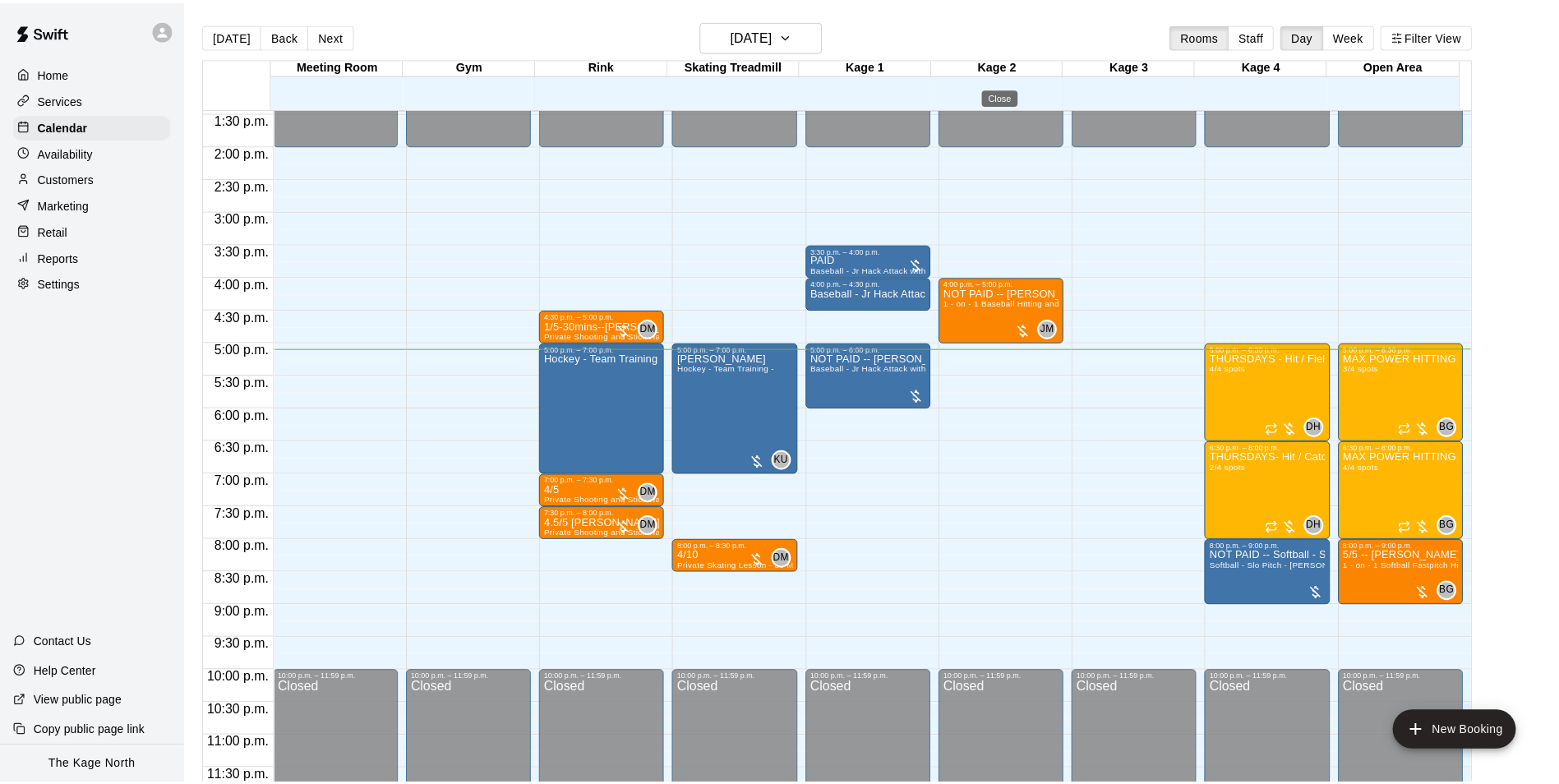
scroll to position [0, 0]
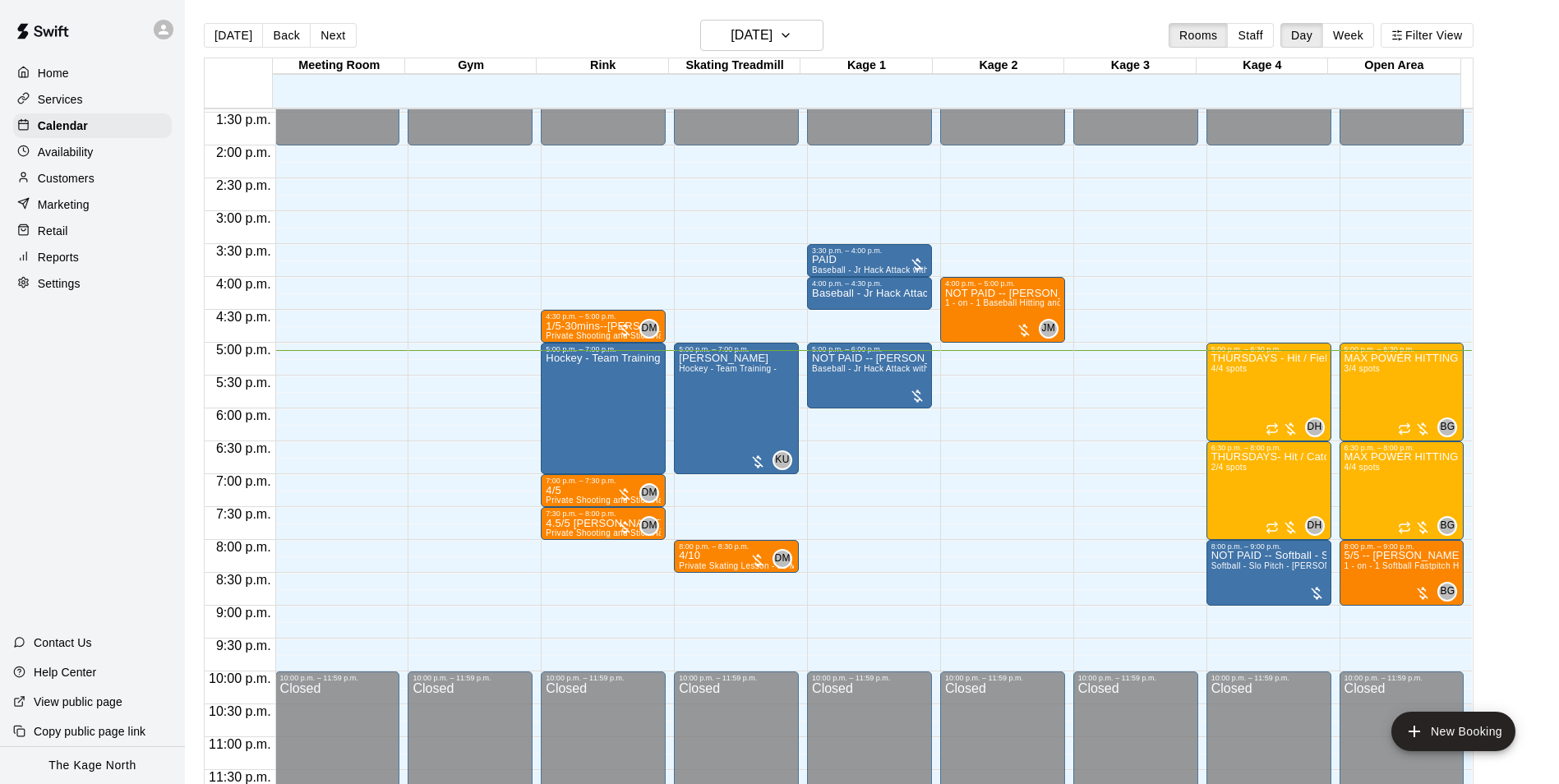
click at [99, 186] on div "Customers" at bounding box center [93, 179] width 159 height 25
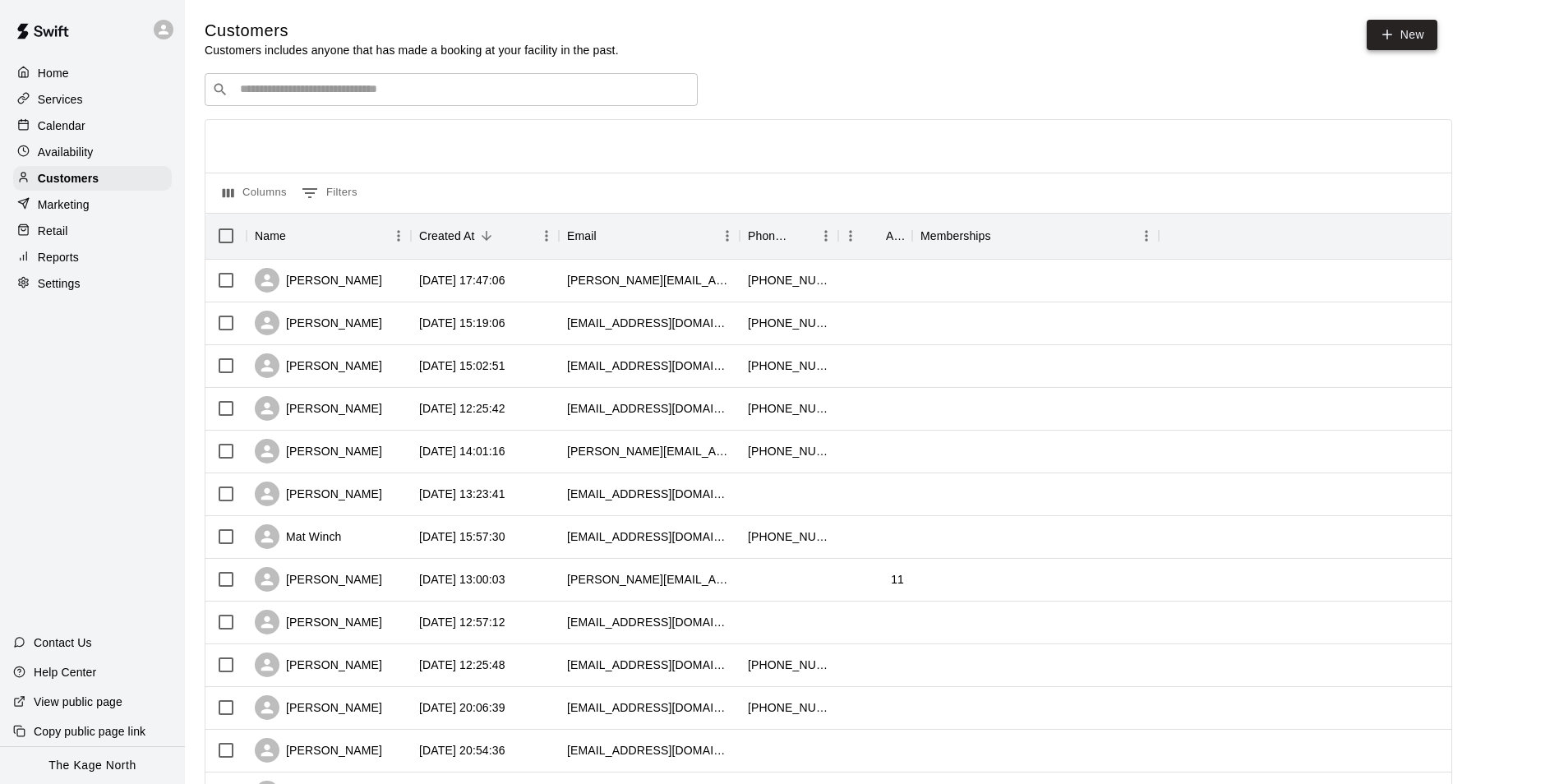
click at [1392, 37] on icon at bounding box center [1387, 35] width 15 height 15
select select "**"
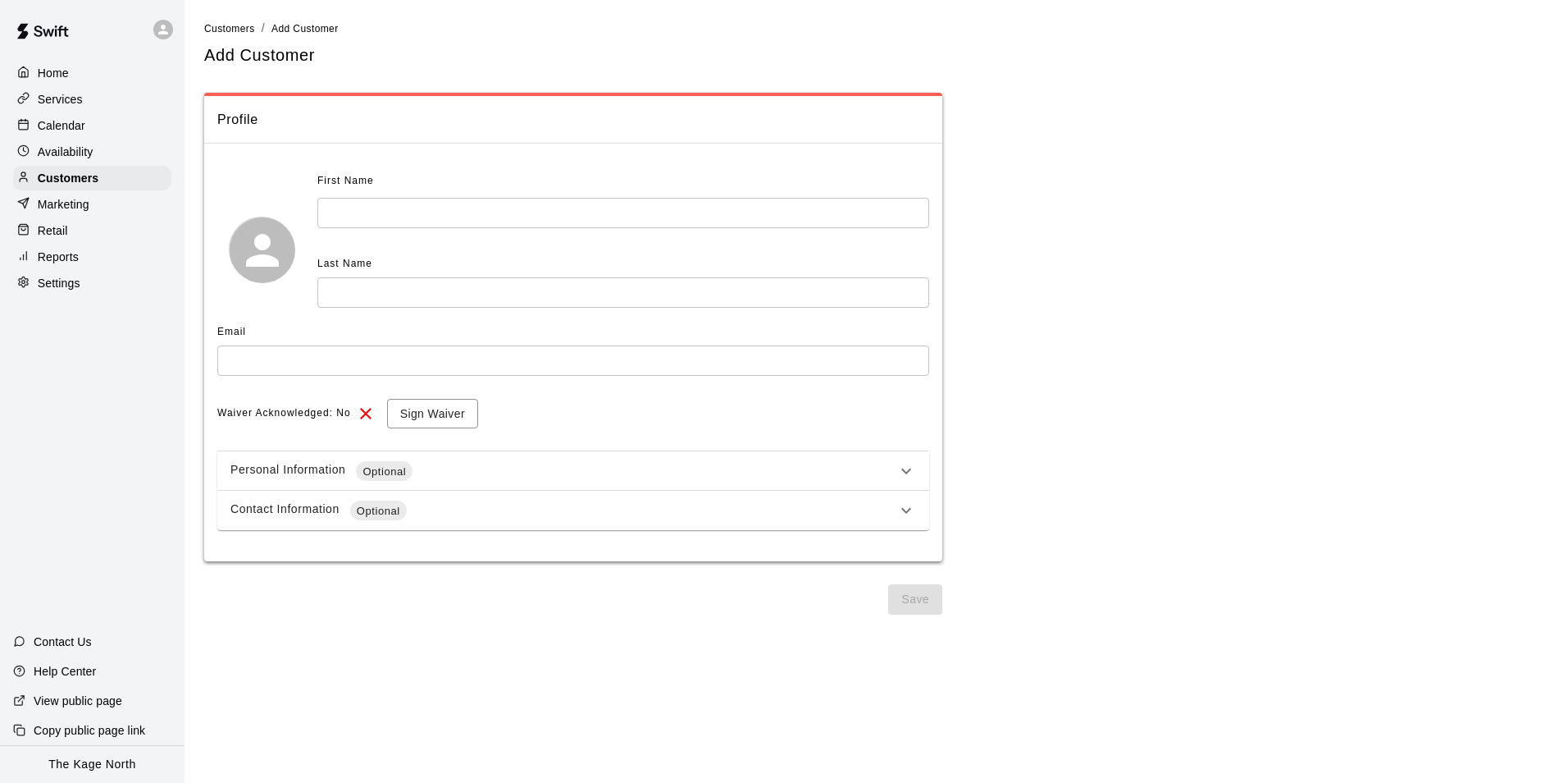
click at [431, 211] on input "text" at bounding box center [623, 213] width 612 height 30
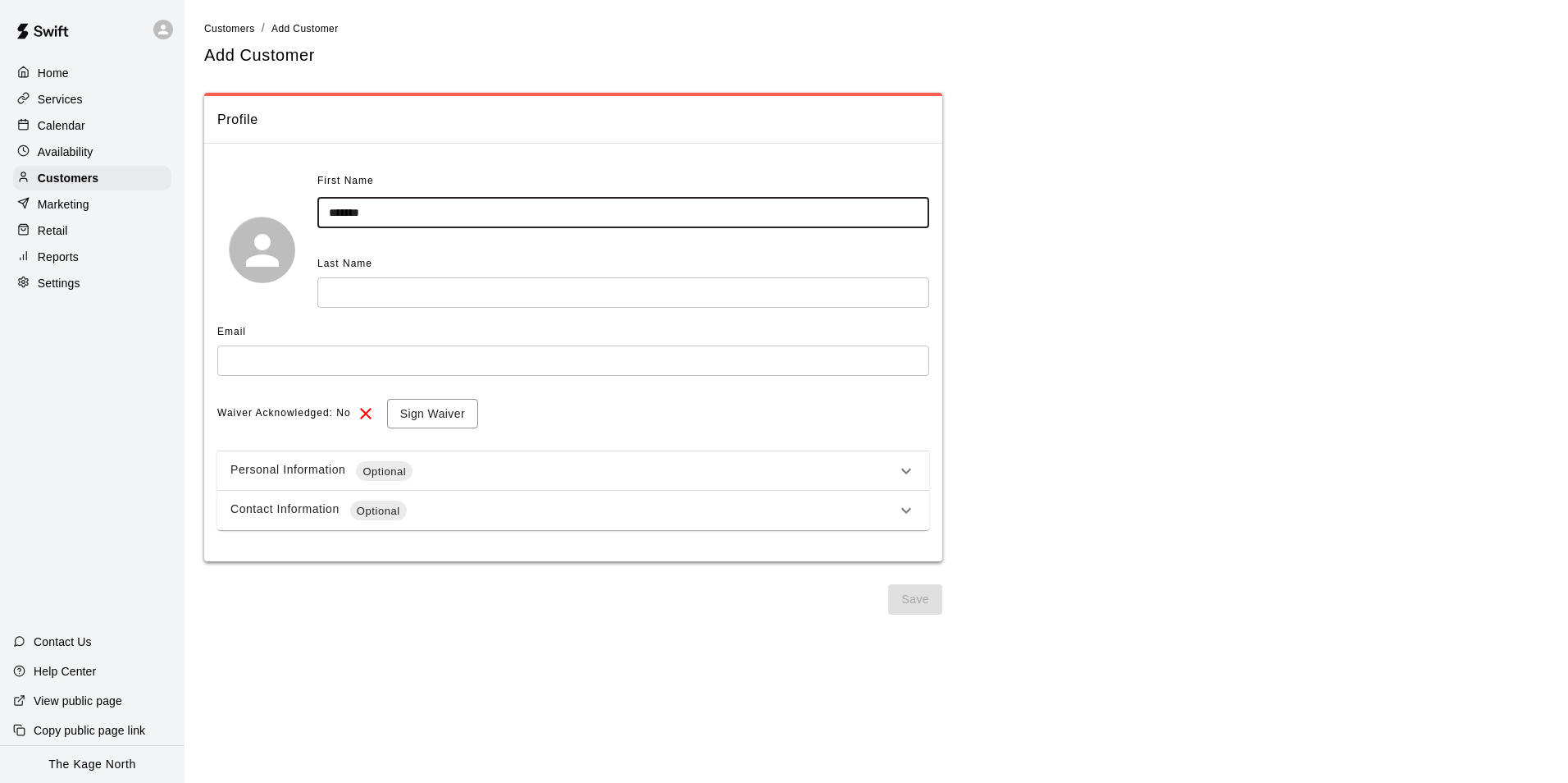
type input "*******"
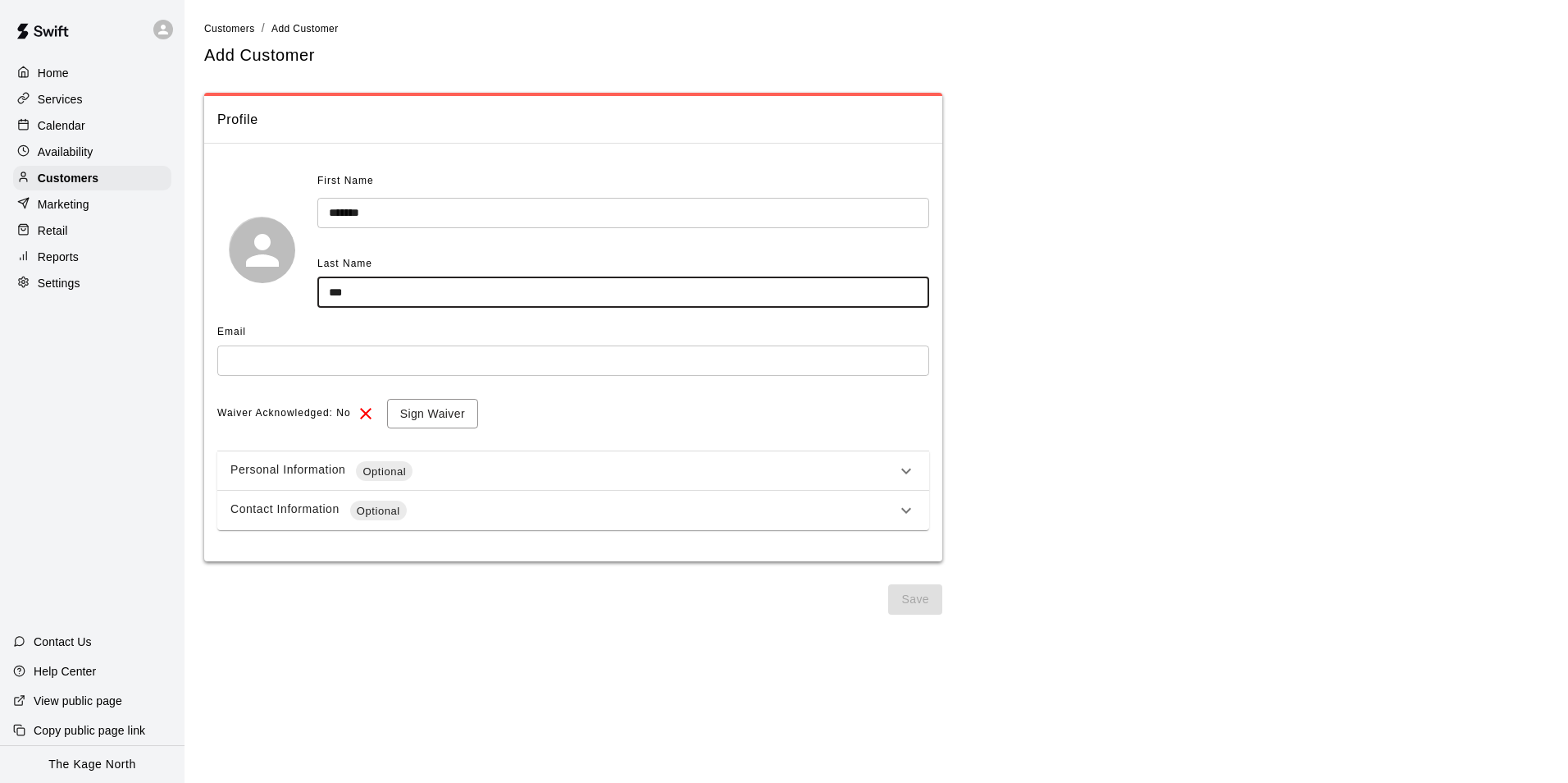
type input "***"
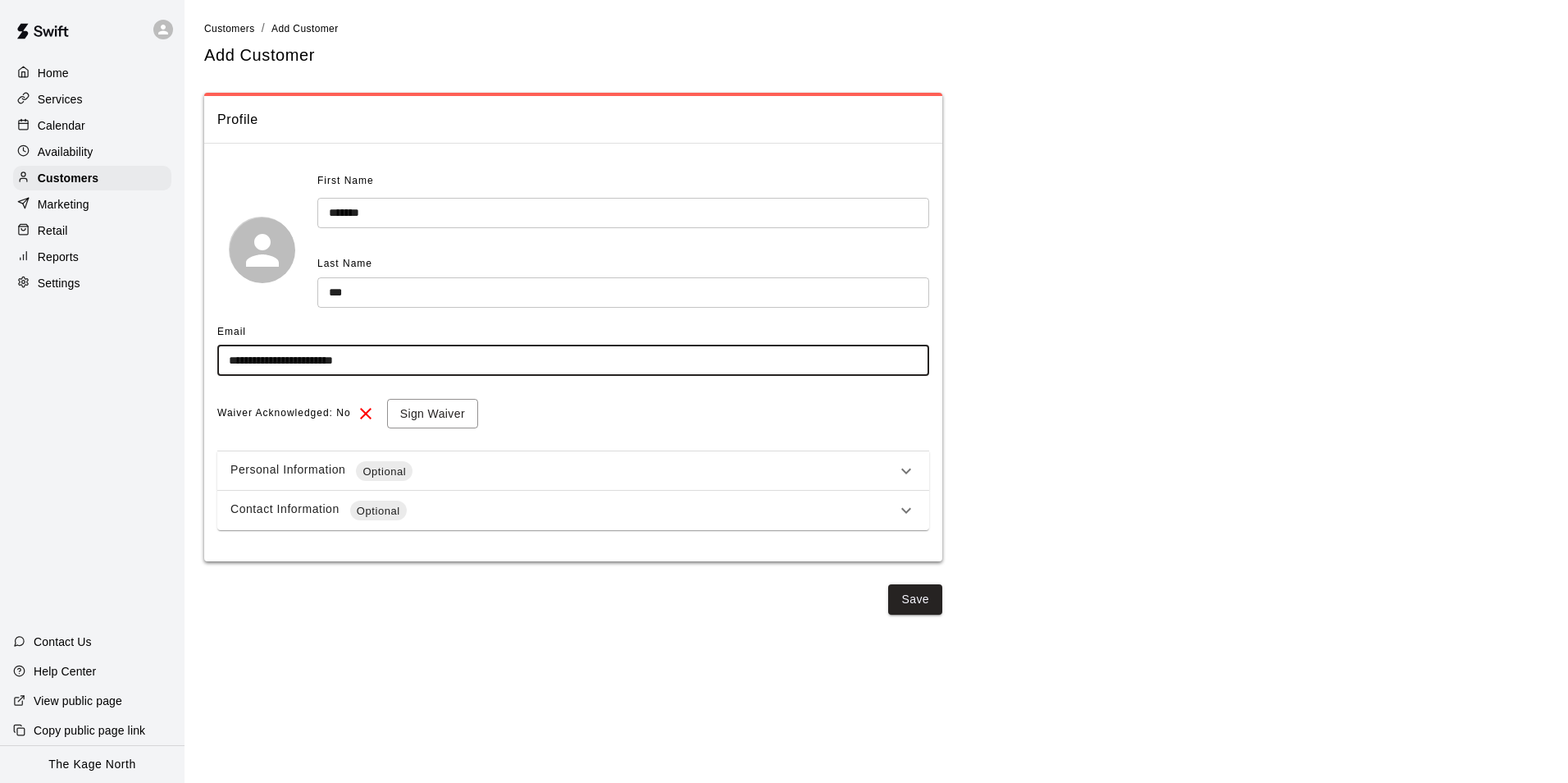
type input "**********"
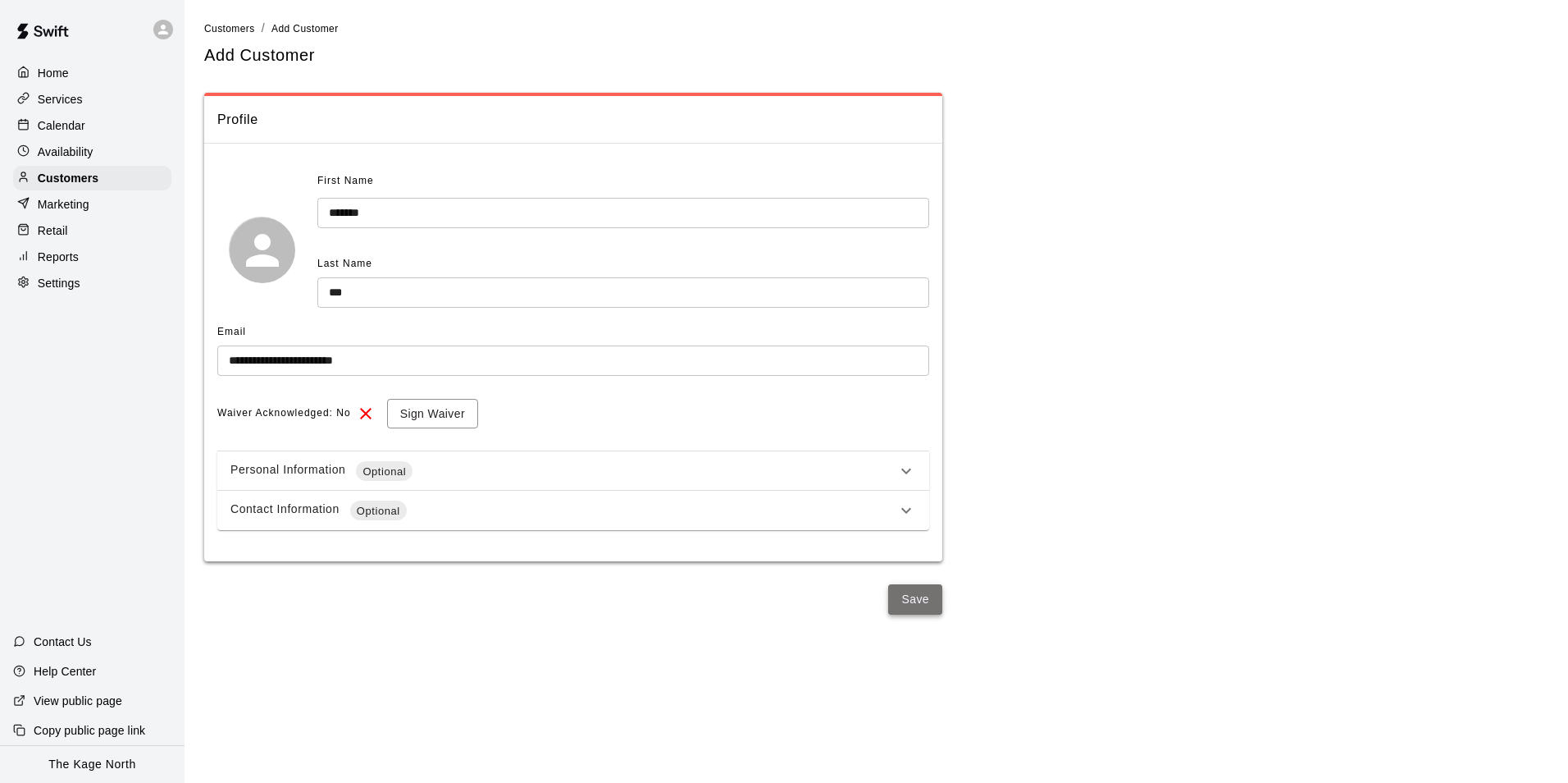
click at [906, 600] on button "Save" at bounding box center [915, 599] width 54 height 30
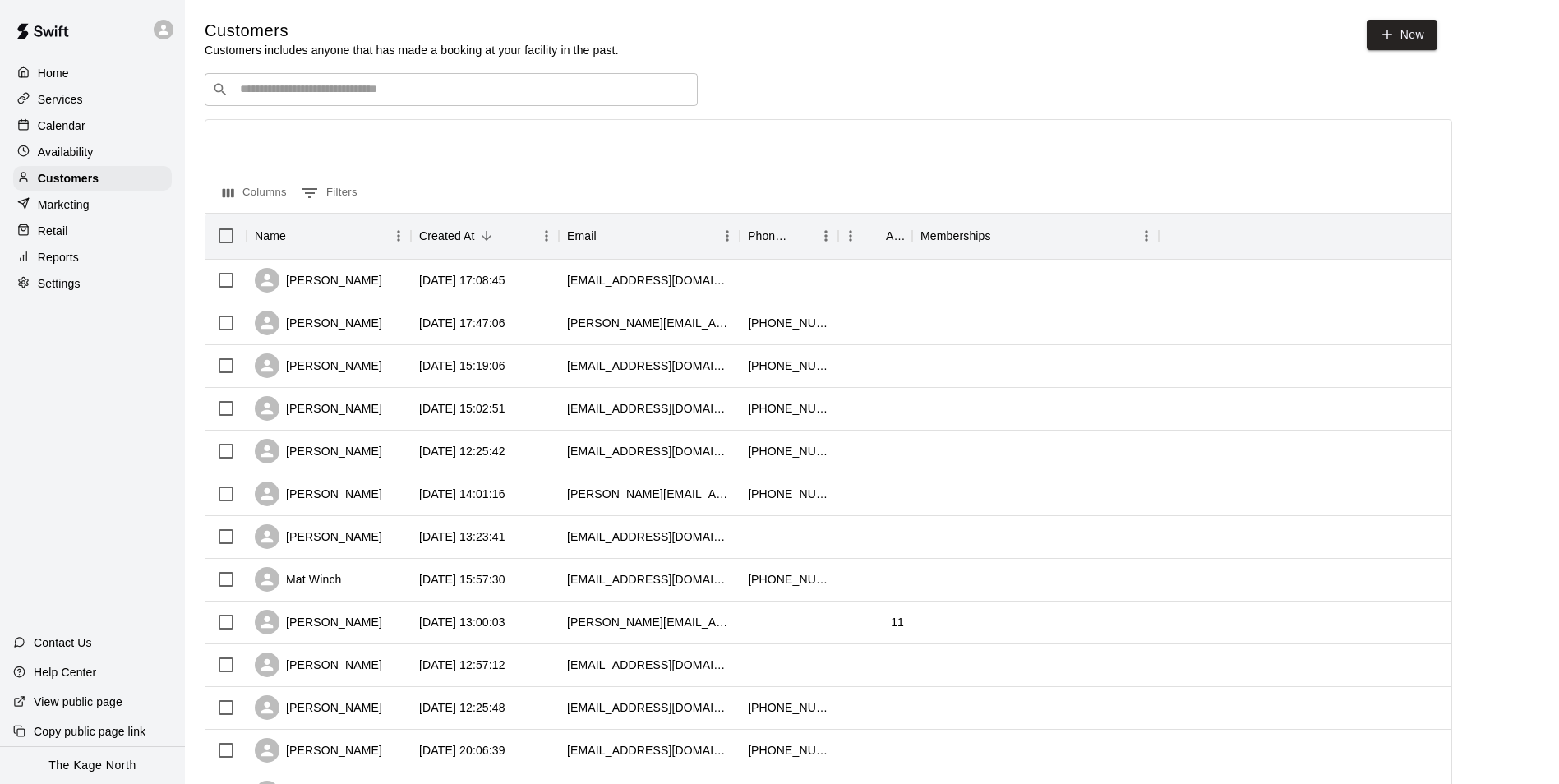
click at [77, 124] on p "Calendar" at bounding box center [61, 125] width 47 height 16
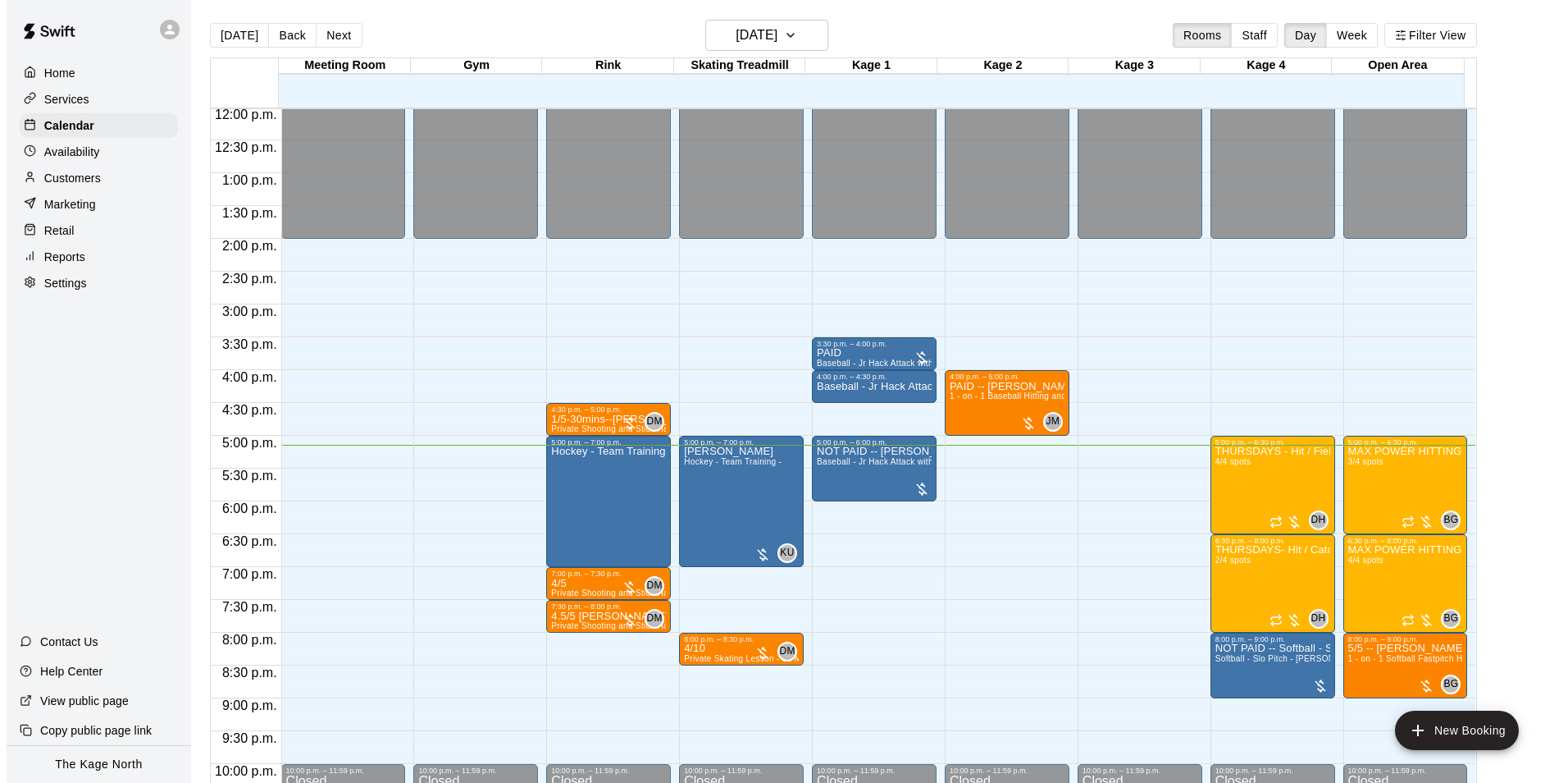
scroll to position [803, 0]
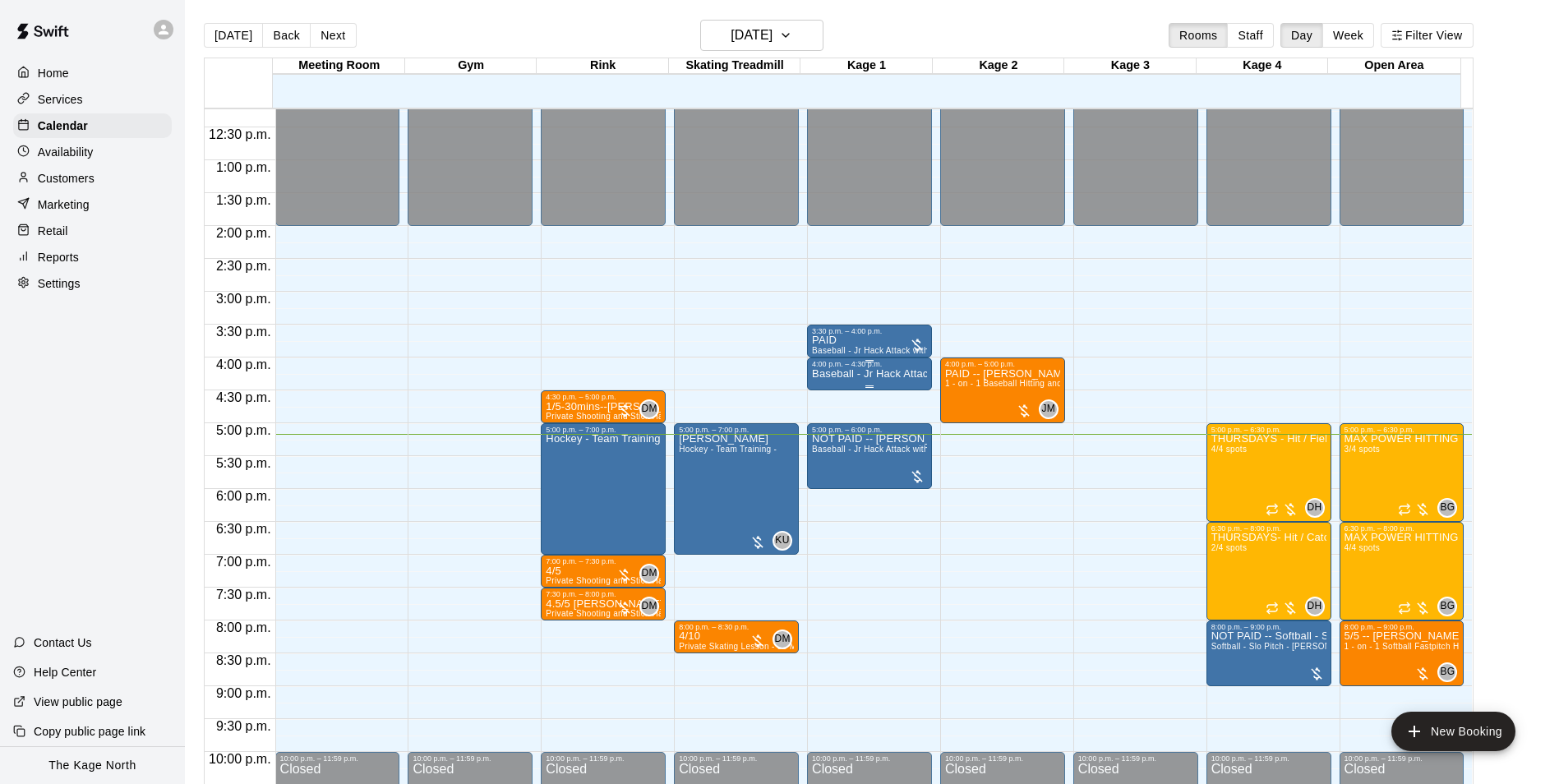
click at [837, 374] on p "Baseball - Jr Hack Attack Pitching Machine - Perfect for all ages and skill lev…" at bounding box center [869, 374] width 115 height 0
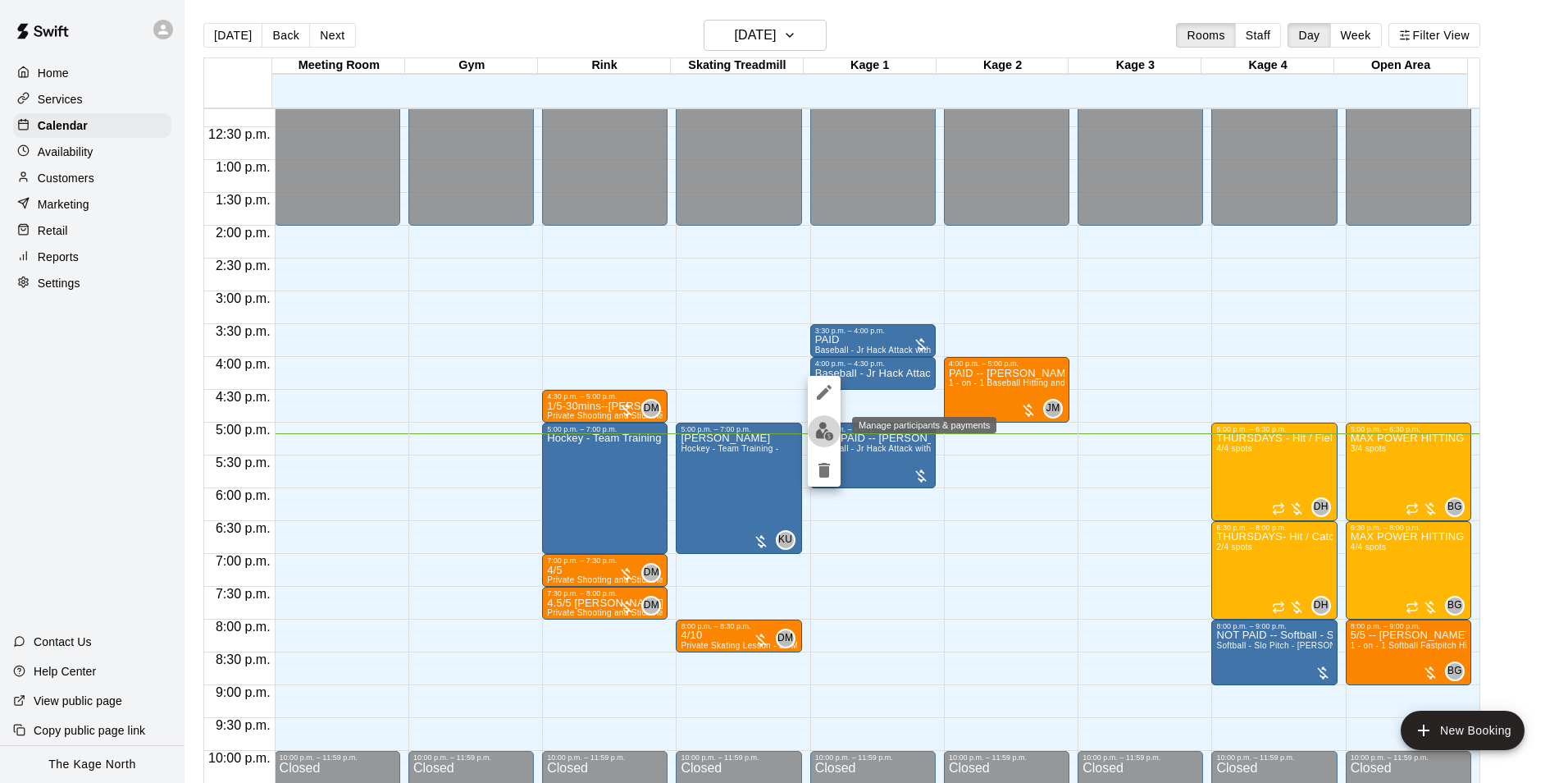
click at [822, 424] on img "edit" at bounding box center [824, 431] width 19 height 19
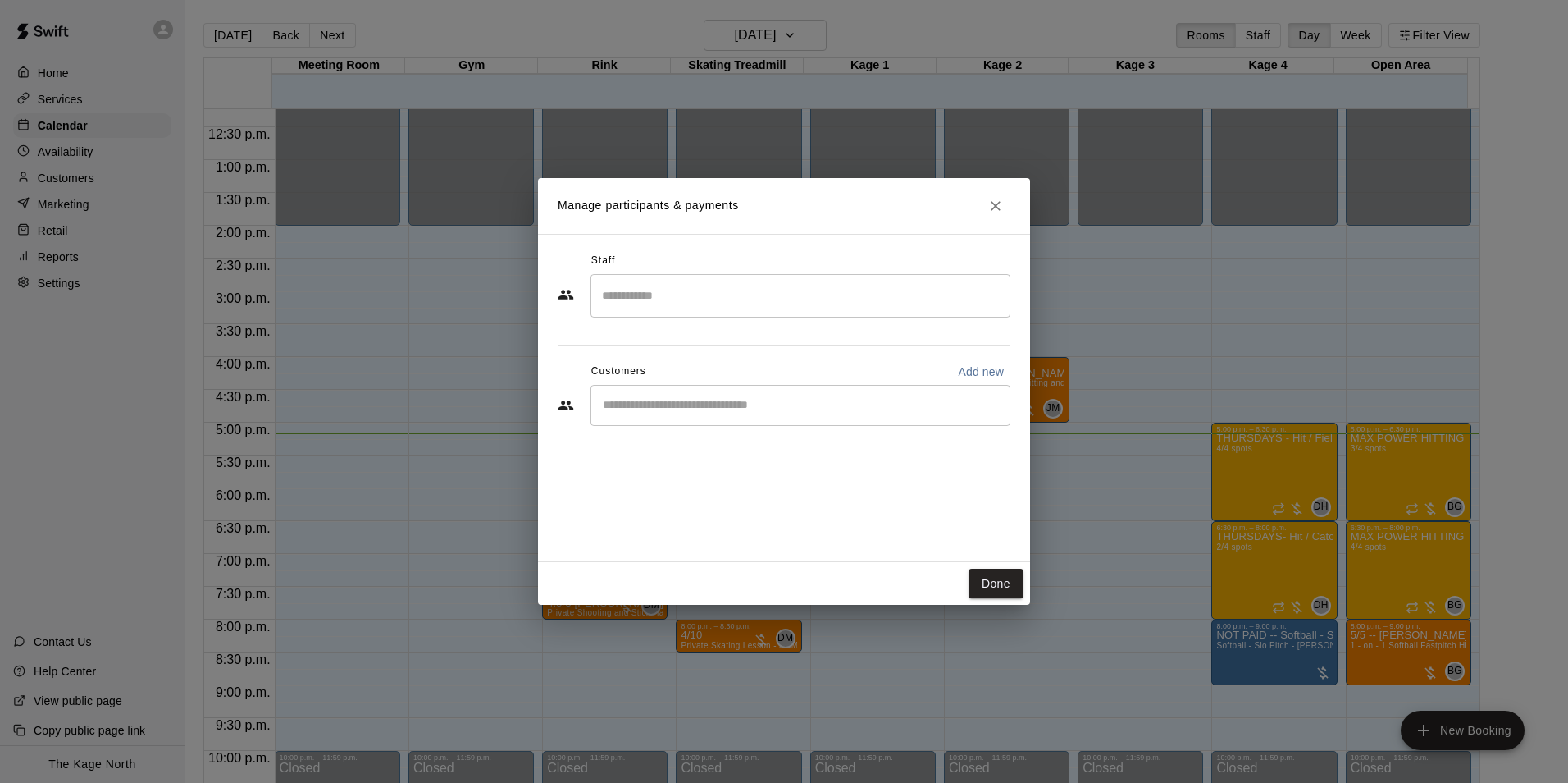
click at [741, 407] on input "Start typing to search customers..." at bounding box center [801, 405] width 405 height 16
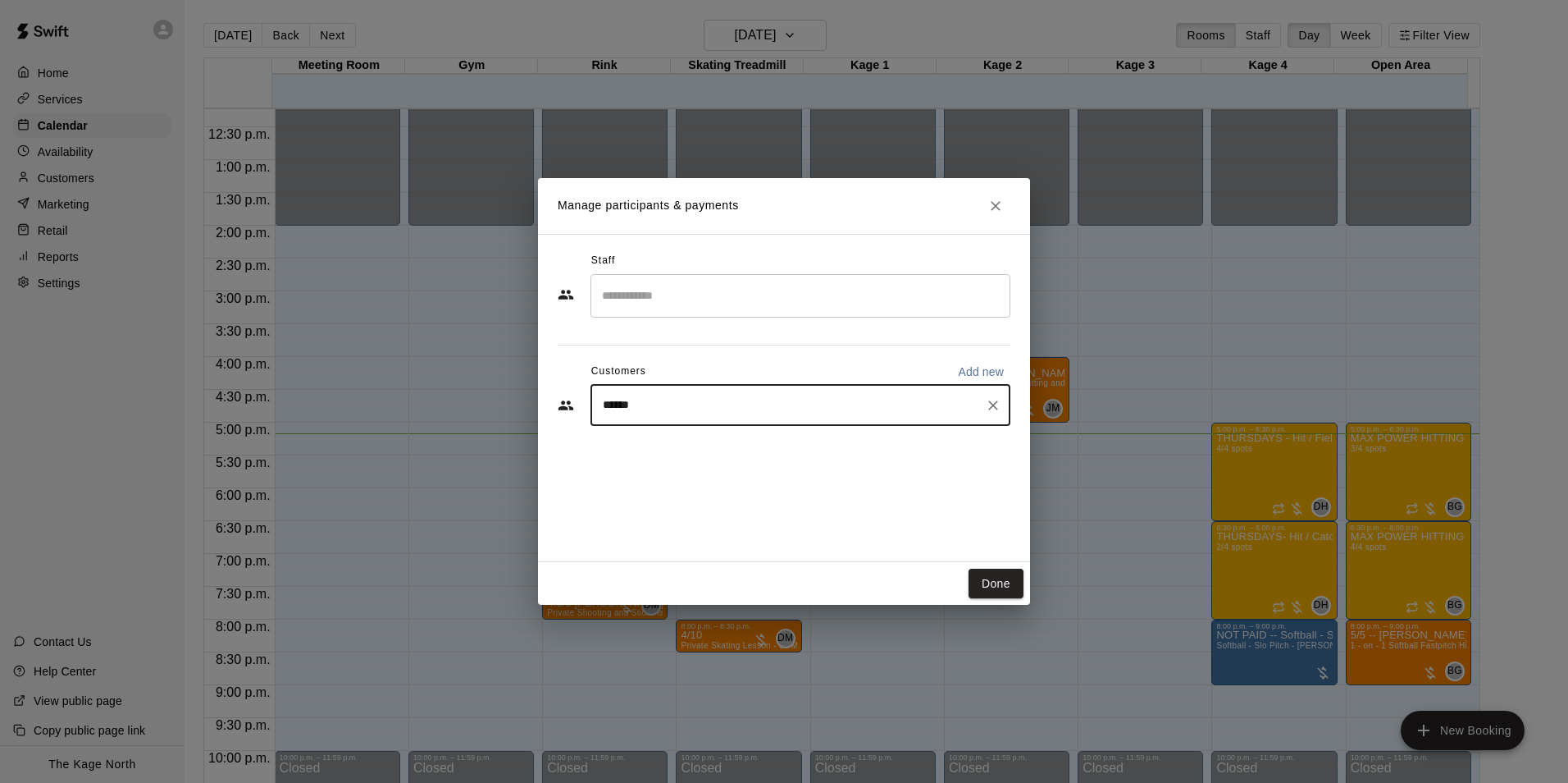
type input "*******"
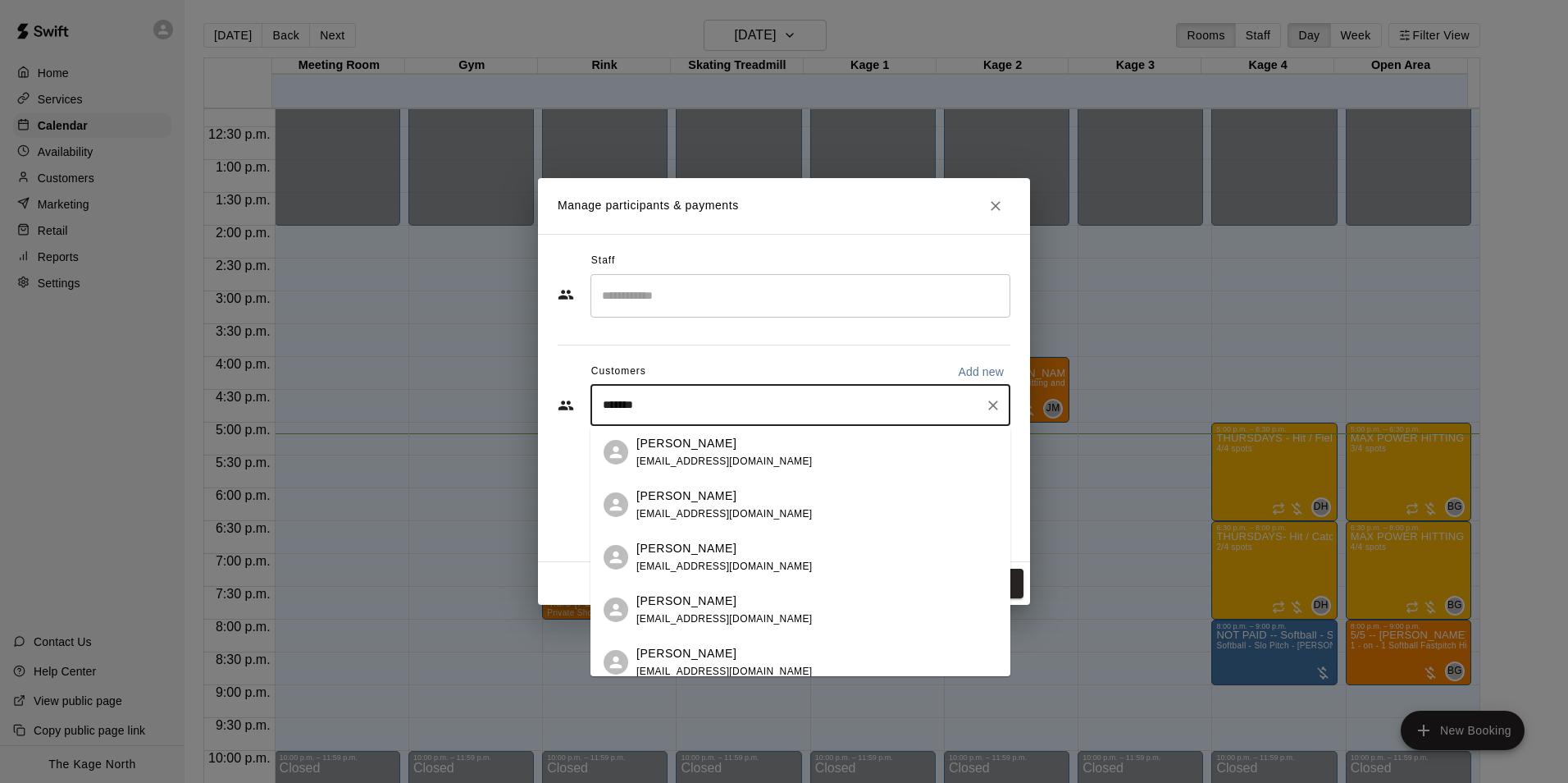
click at [722, 447] on div "[PERSON_NAME]" at bounding box center [724, 443] width 176 height 17
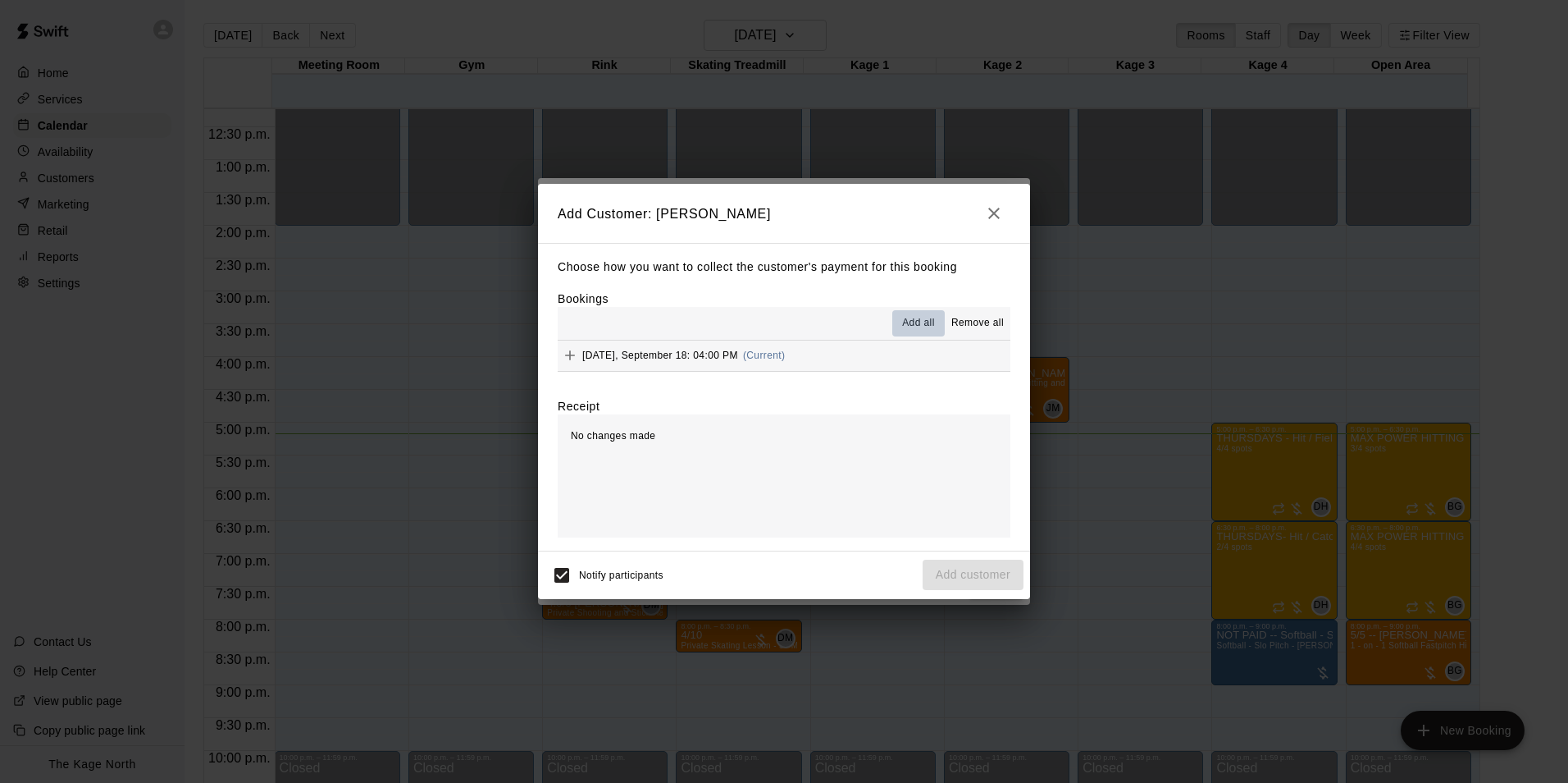
click at [897, 320] on button "Add all" at bounding box center [918, 324] width 53 height 26
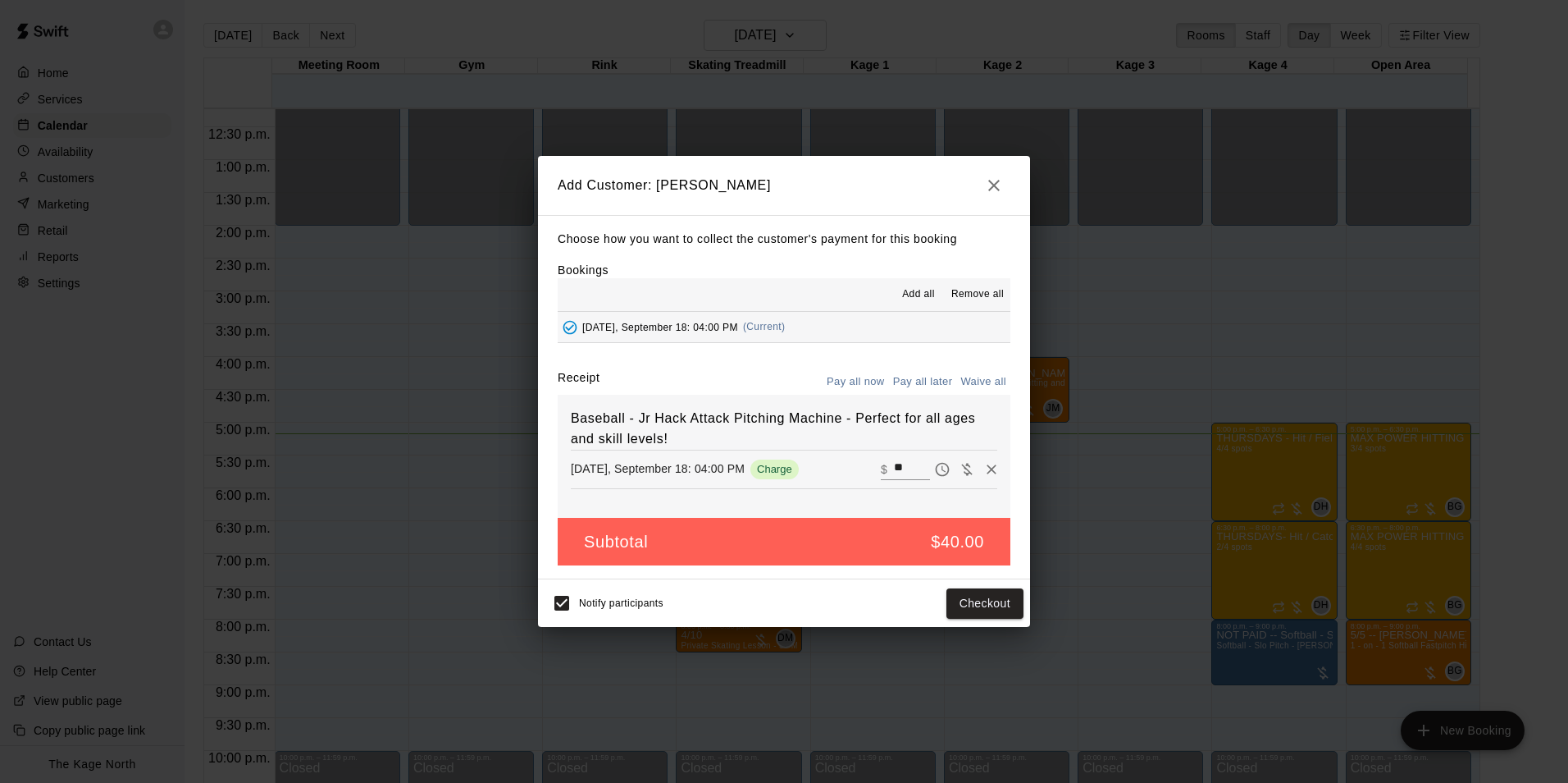
click at [916, 375] on button "Pay all later" at bounding box center [923, 381] width 68 height 25
click at [974, 605] on button "Add customer" at bounding box center [972, 604] width 101 height 30
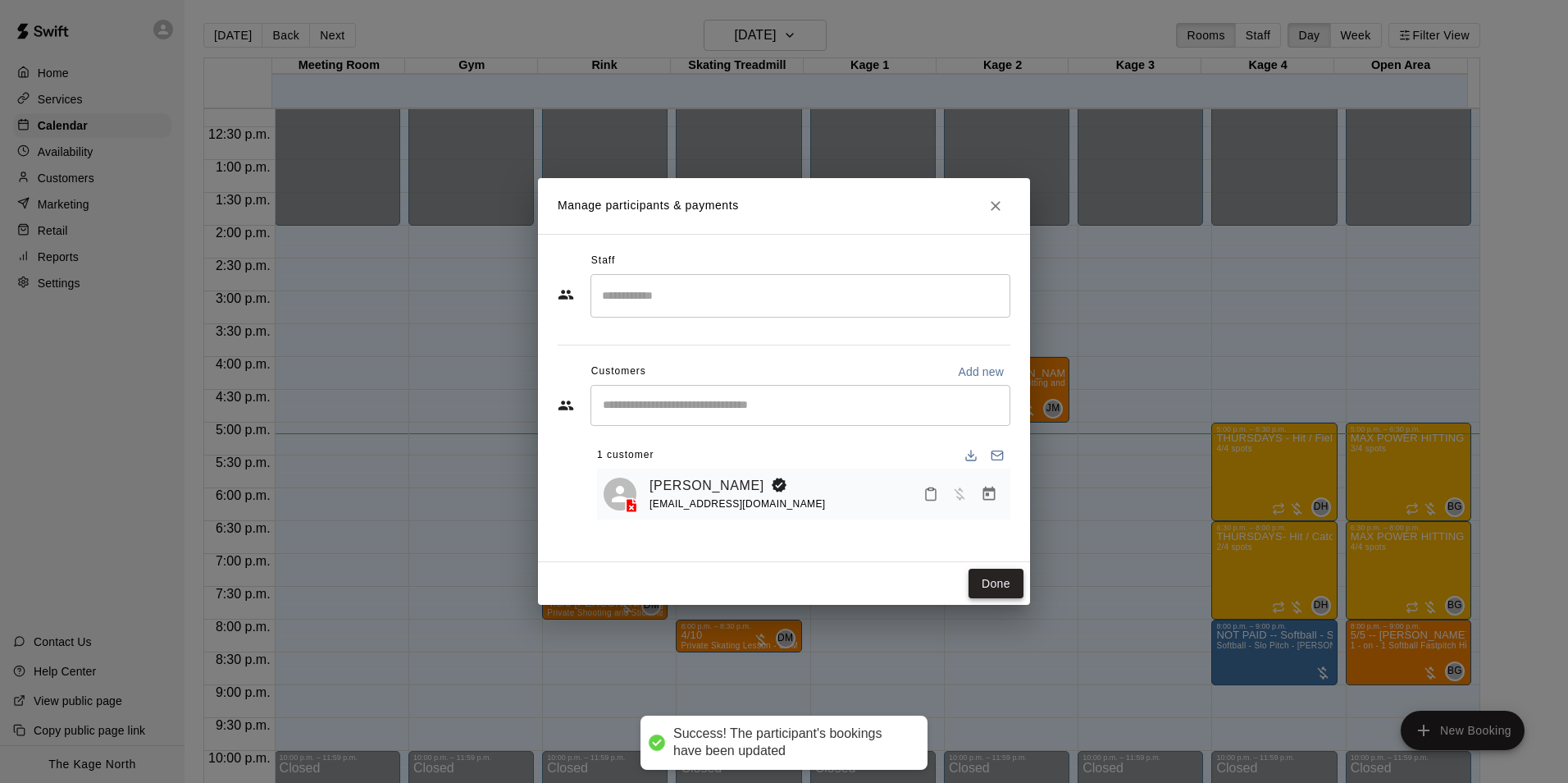
click at [998, 578] on button "Done" at bounding box center [996, 584] width 55 height 30
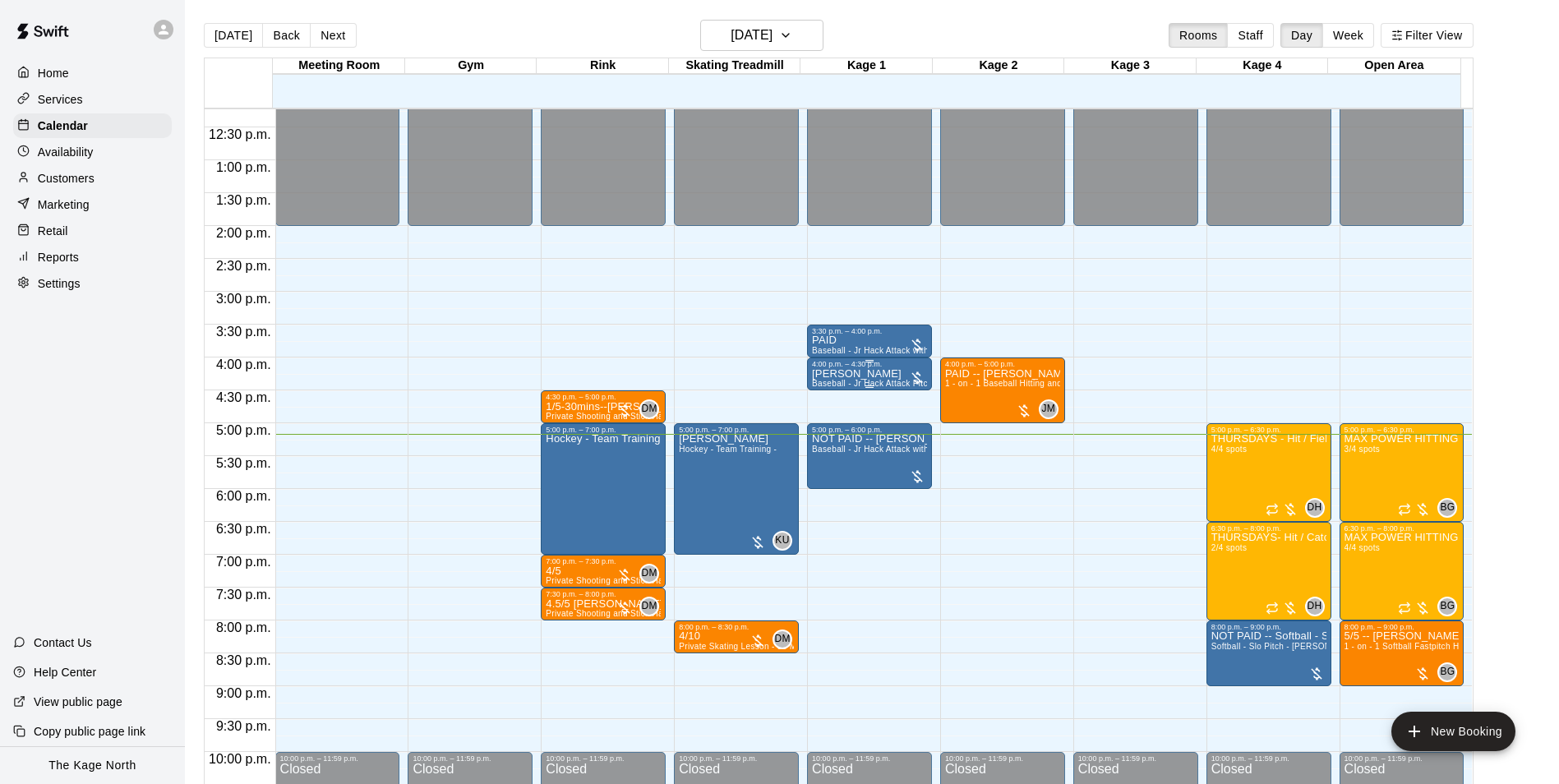
click at [819, 374] on p "[PERSON_NAME]" at bounding box center [869, 374] width 115 height 0
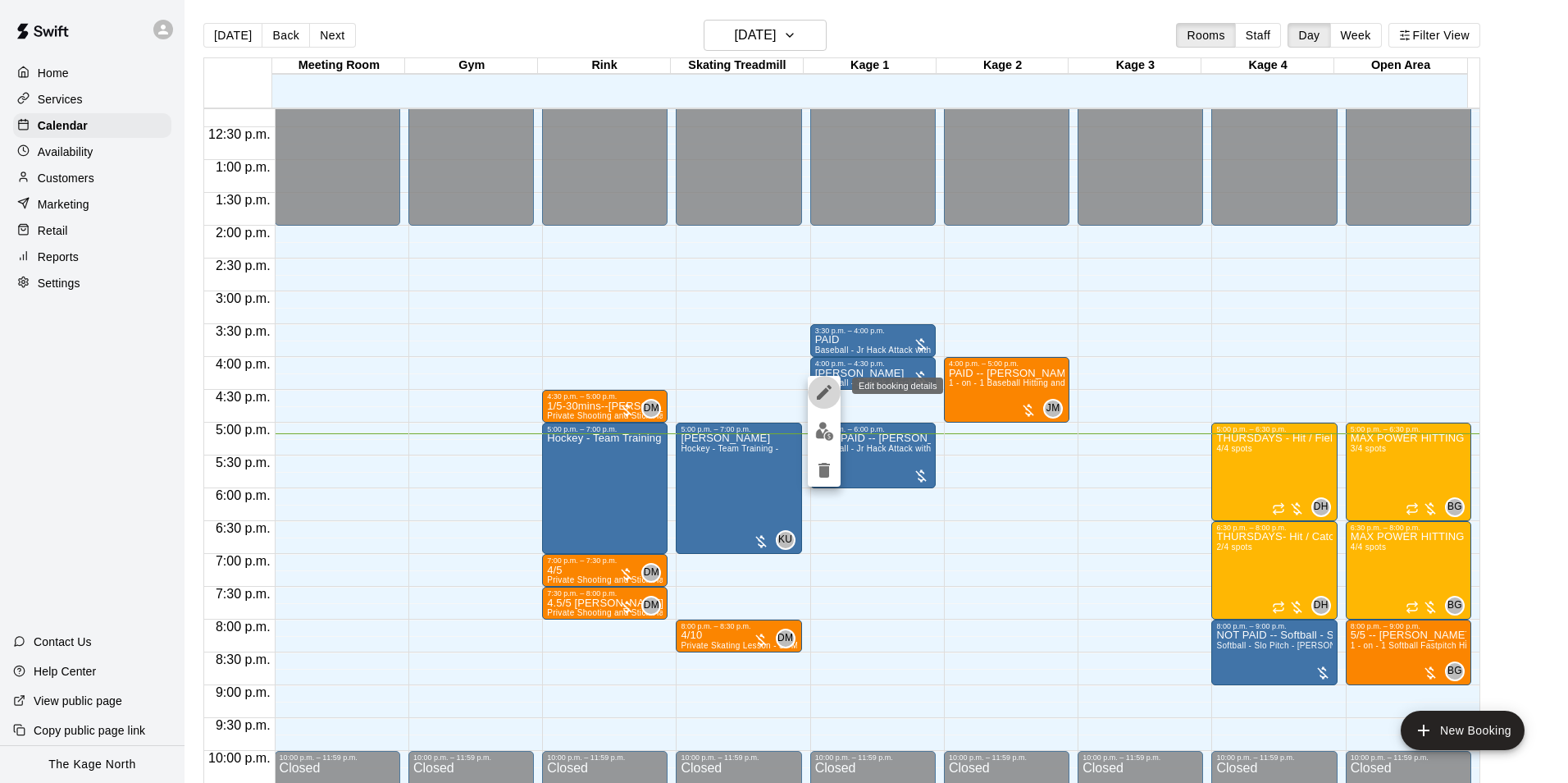
click at [815, 394] on icon "edit" at bounding box center [824, 392] width 20 height 20
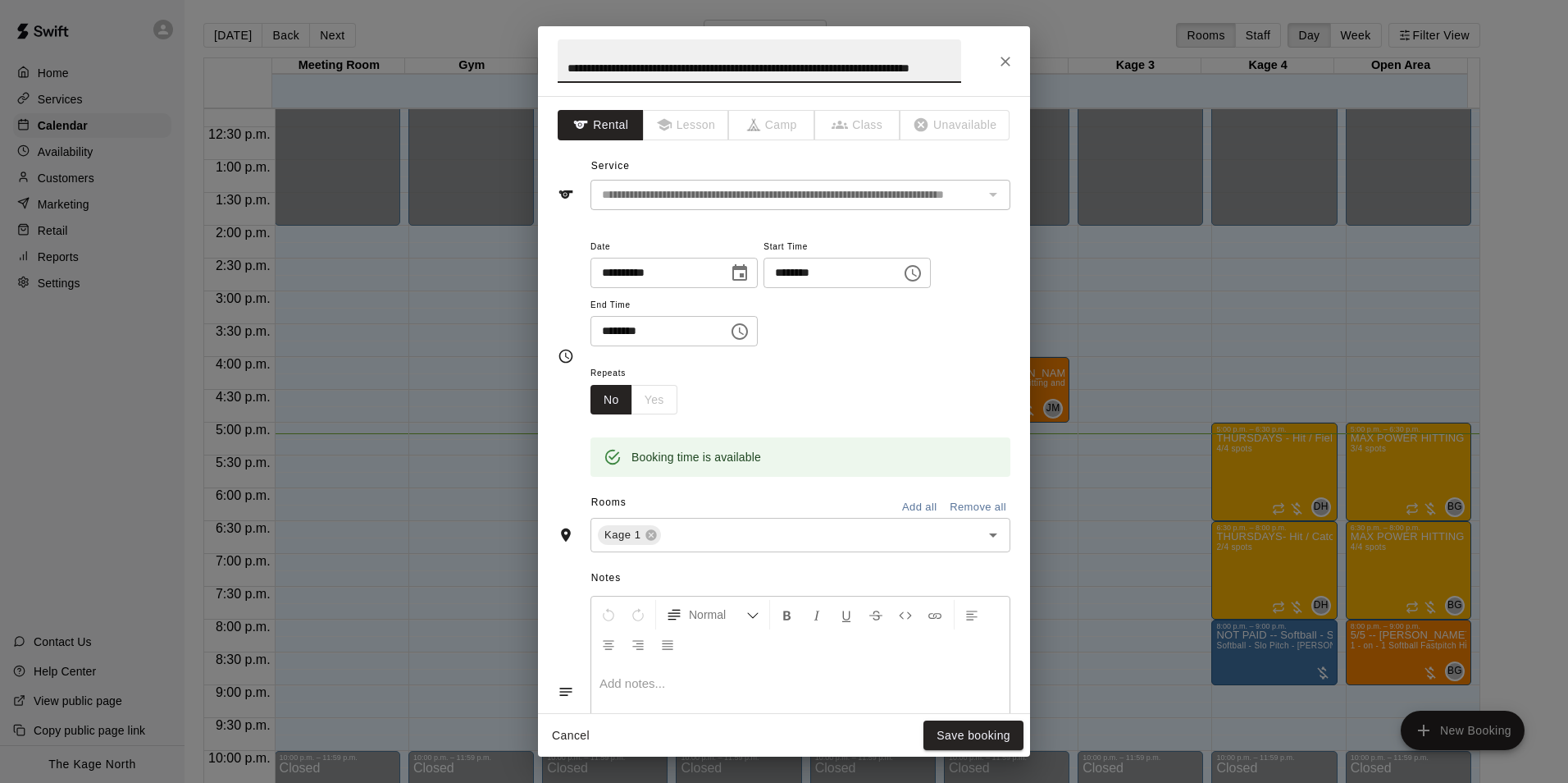
scroll to position [261, 0]
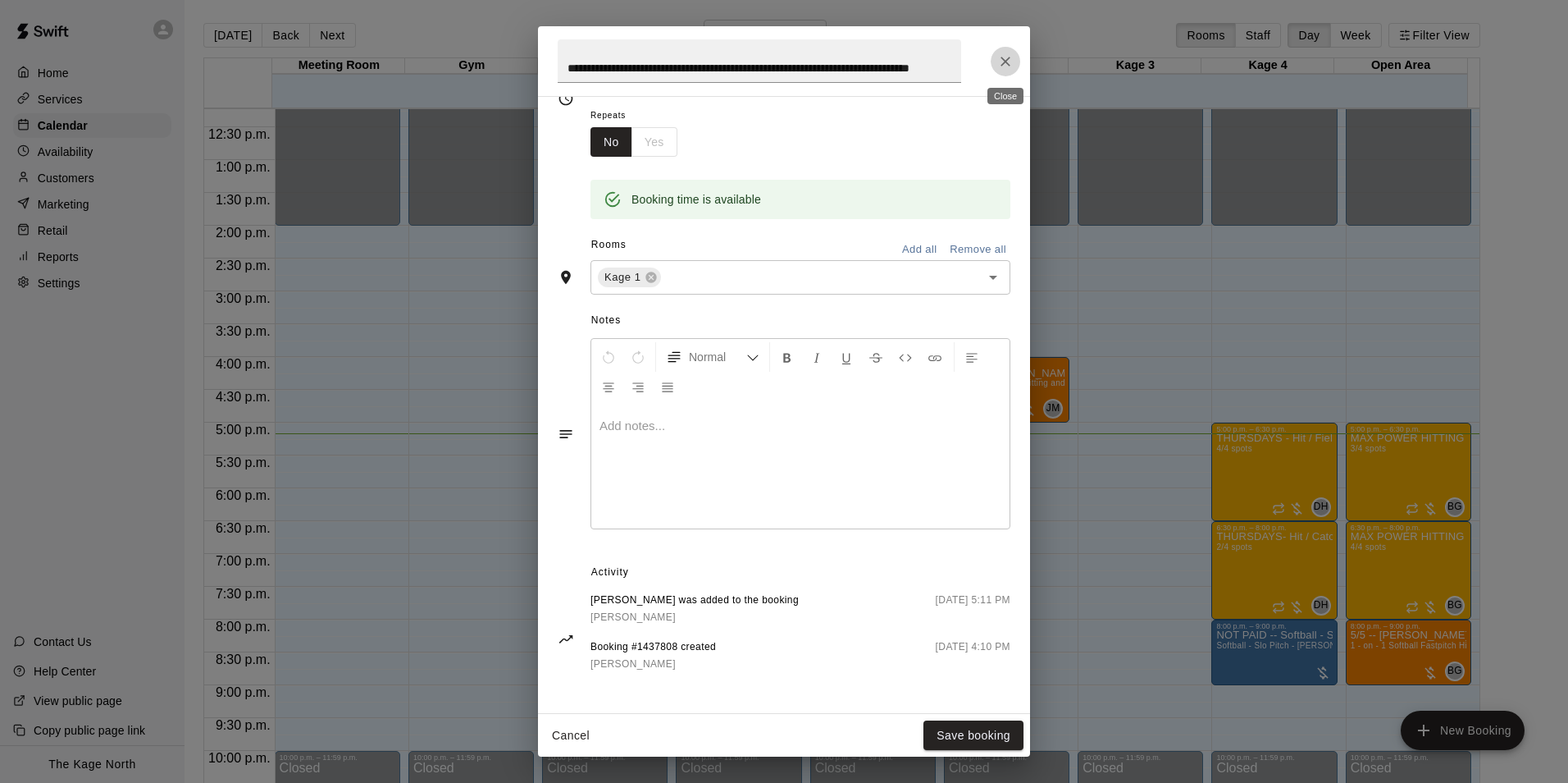
click at [1000, 59] on icon "Close" at bounding box center [1004, 61] width 16 height 16
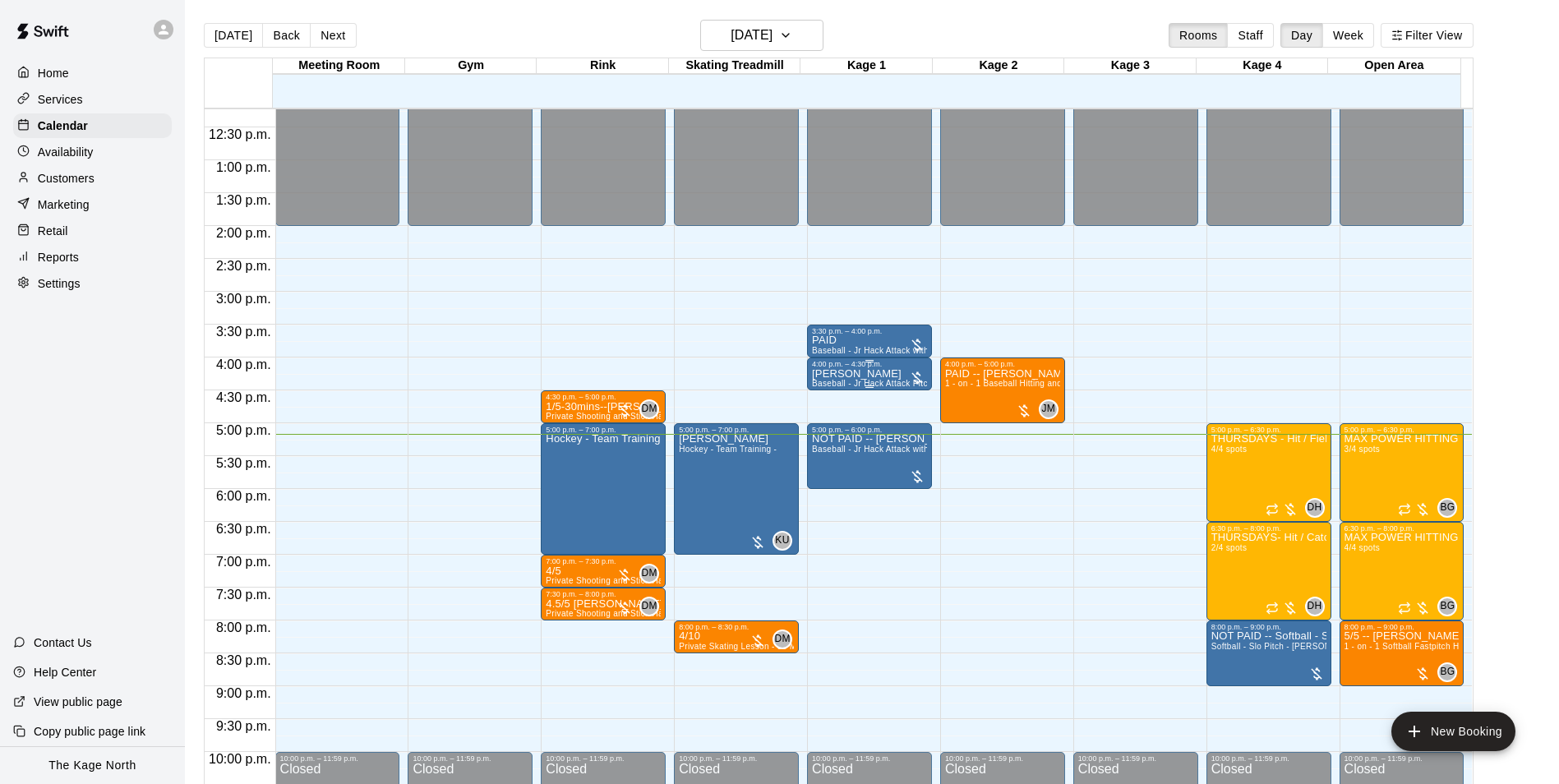
click at [880, 373] on div "[PERSON_NAME] Hack Attack Pitching Machine - Perfect for all ages and skill lev…" at bounding box center [869, 760] width 115 height 784
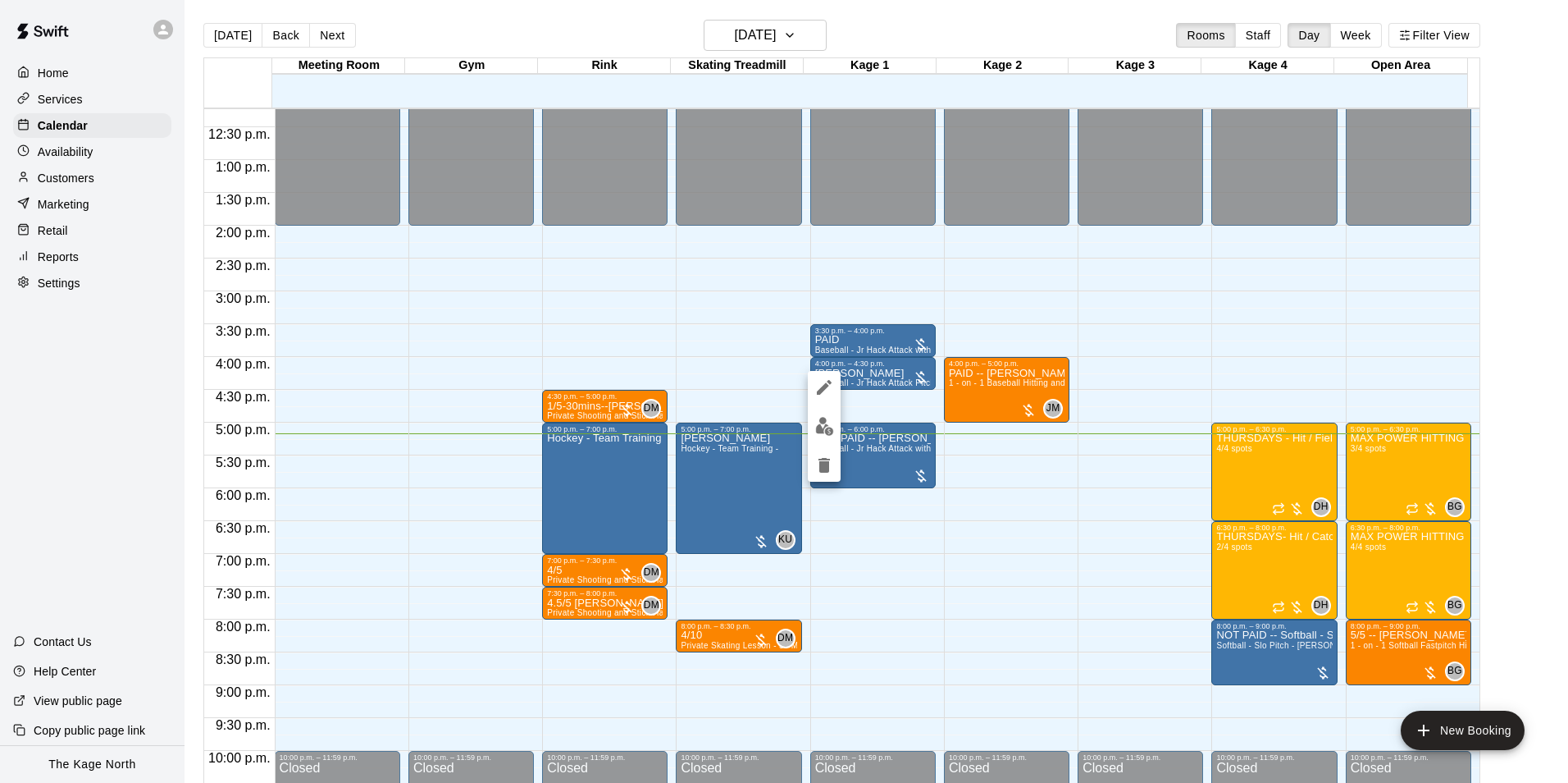
click at [859, 338] on div at bounding box center [784, 392] width 1568 height 783
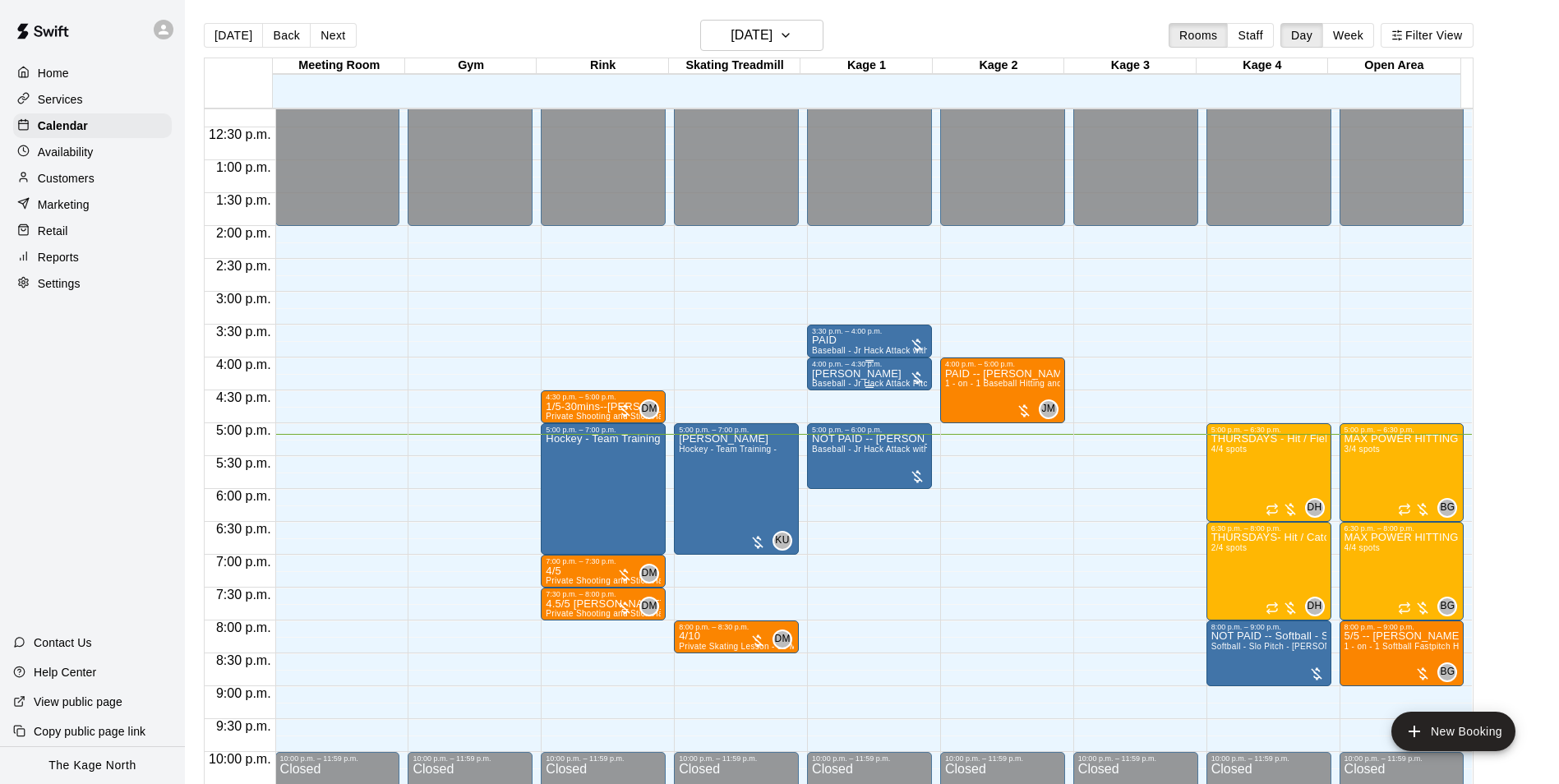
click at [865, 375] on div "[PERSON_NAME] Hack Attack Pitching Machine - Perfect for all ages and skill lev…" at bounding box center [869, 760] width 115 height 784
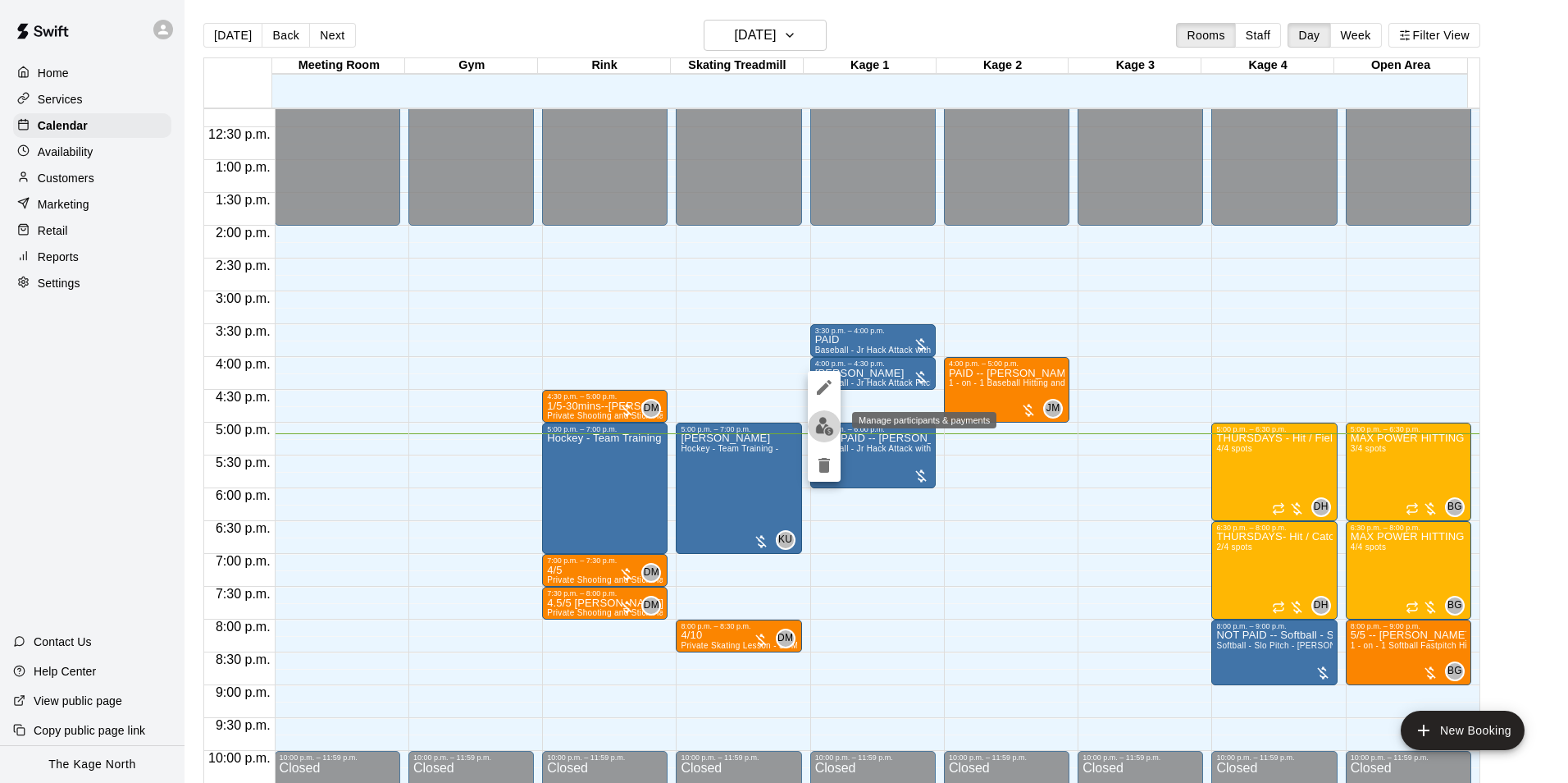
click at [827, 426] on img "edit" at bounding box center [824, 426] width 19 height 19
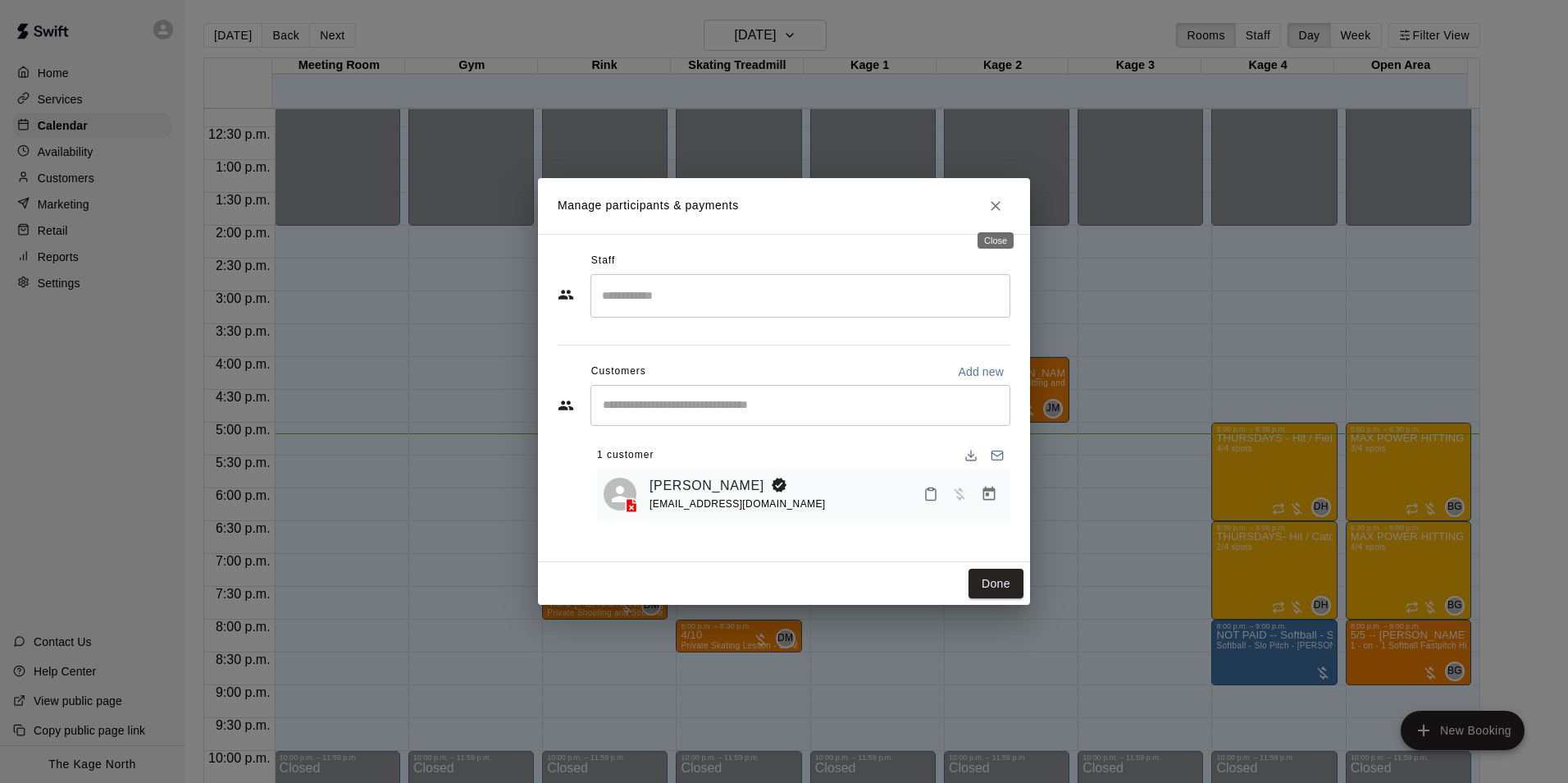
click at [1004, 198] on button "Close" at bounding box center [995, 206] width 29 height 29
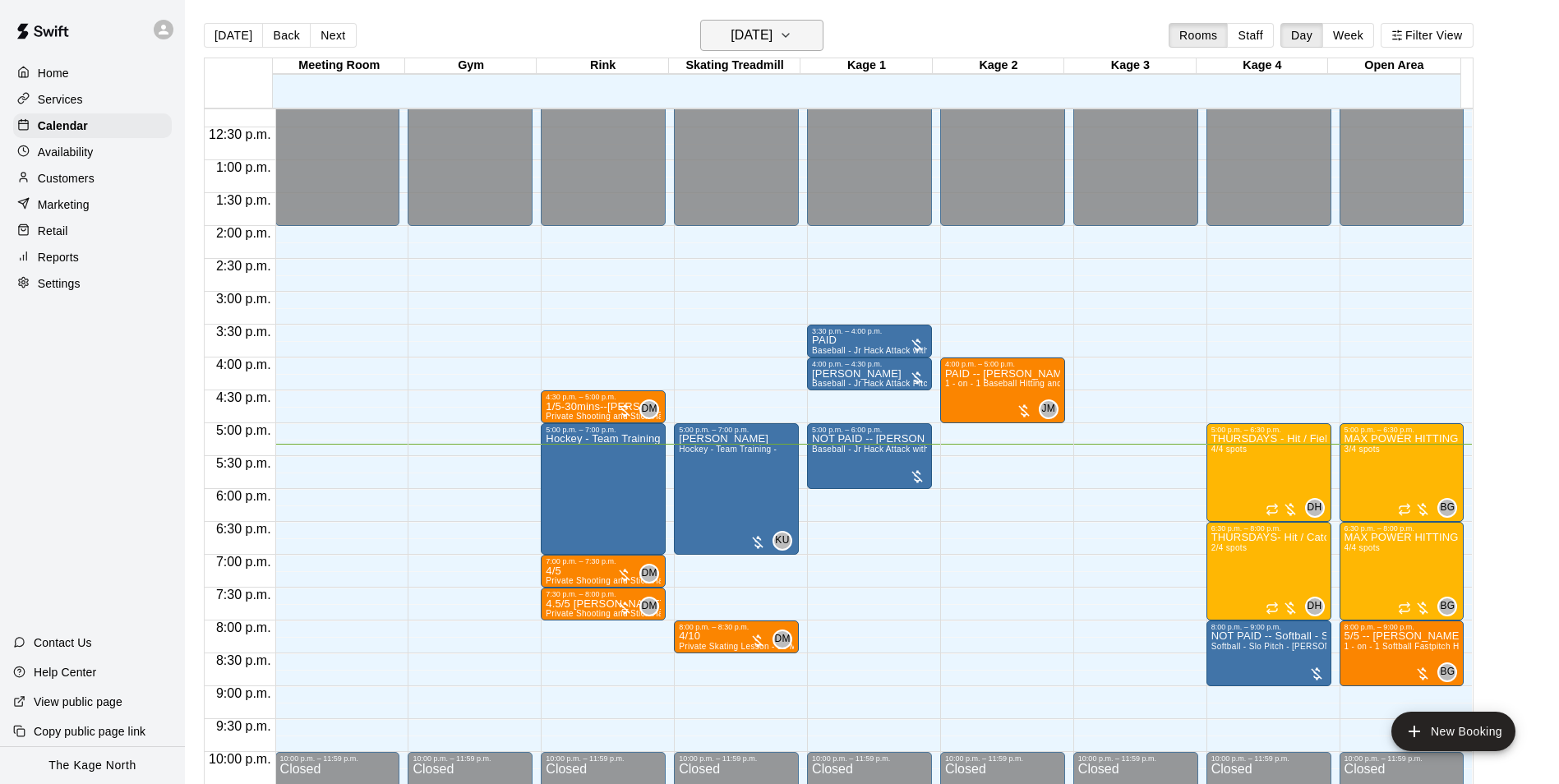
click at [792, 34] on icon "button" at bounding box center [785, 35] width 13 height 20
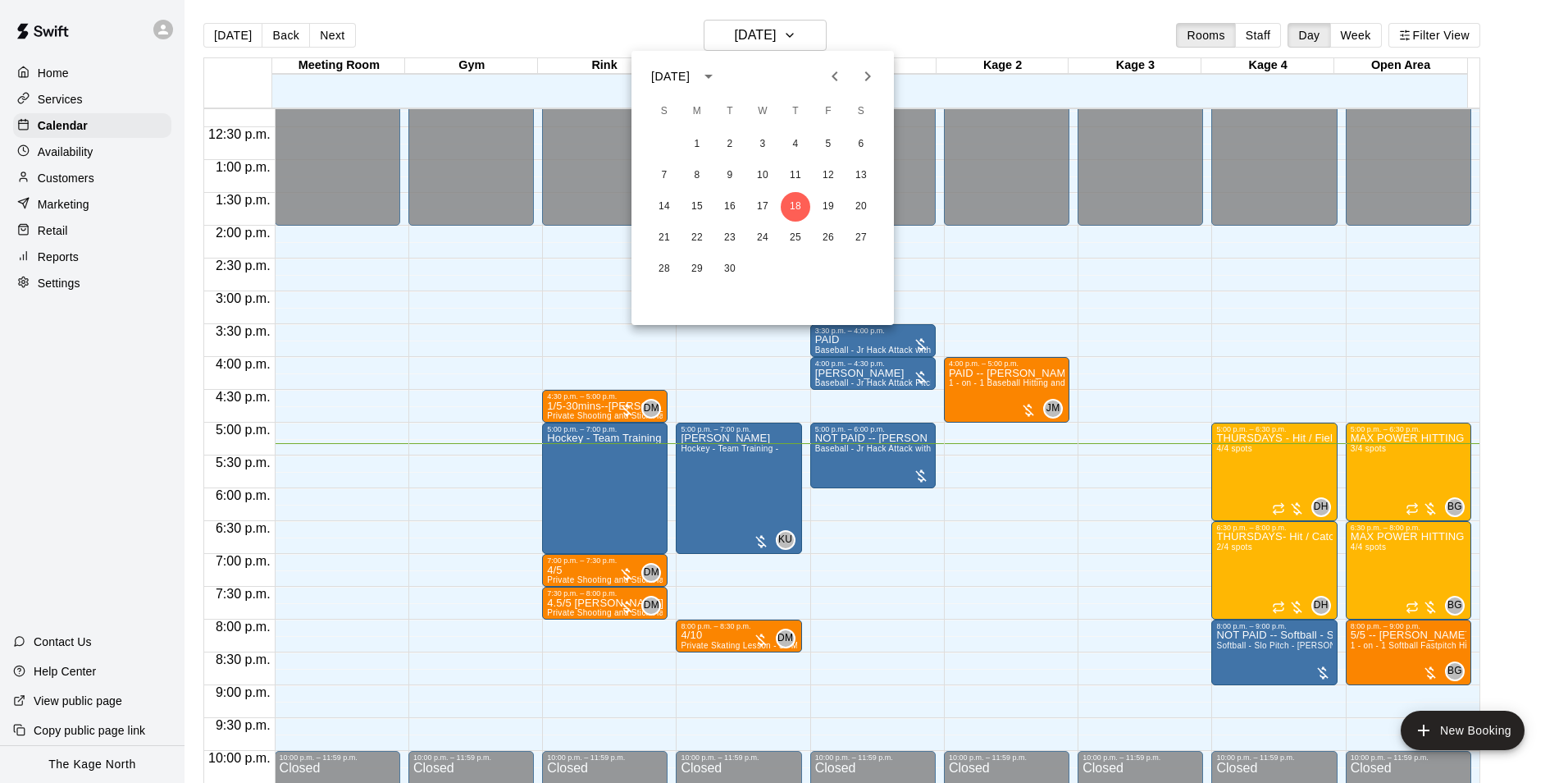
click at [871, 76] on icon "Next month" at bounding box center [867, 76] width 6 height 9
